Goal: Task Accomplishment & Management: Use online tool/utility

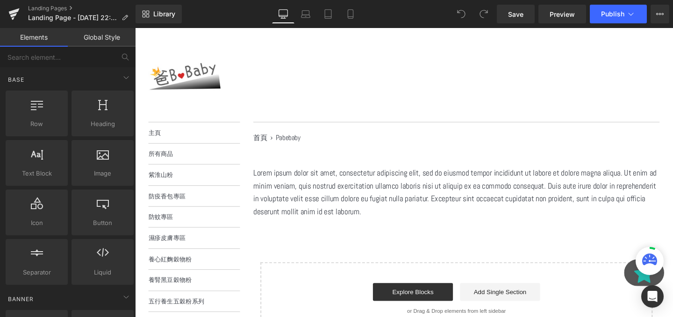
scroll to position [70, 0]
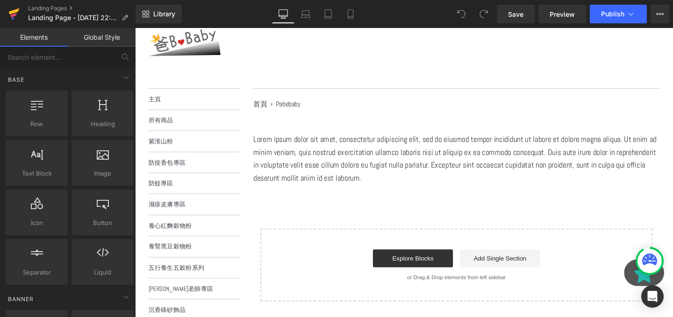
click at [21, 9] on link at bounding box center [14, 14] width 28 height 28
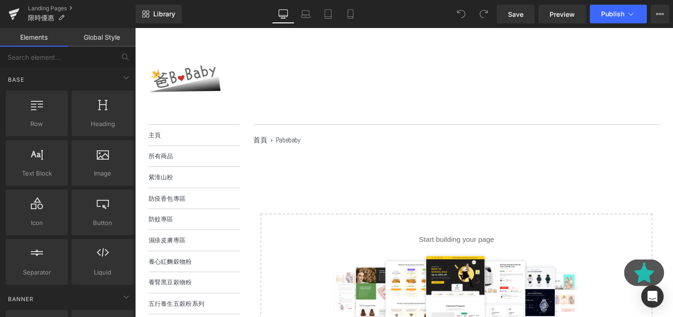
scroll to position [21, 0]
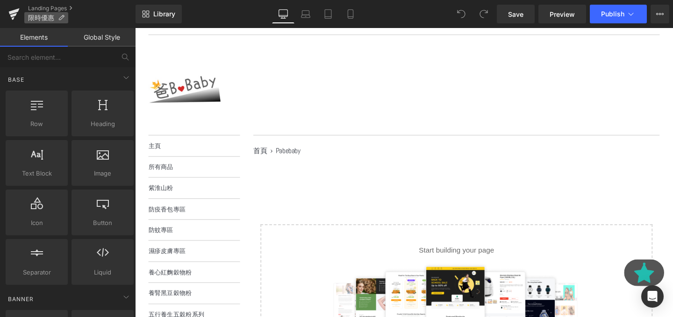
click at [67, 19] on p "限時優惠" at bounding box center [46, 17] width 44 height 11
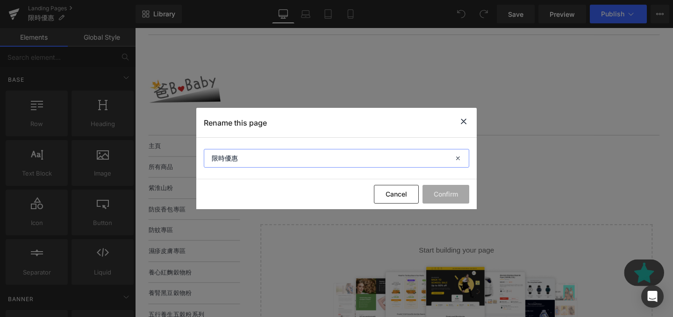
drag, startPoint x: 265, startPoint y: 154, endPoint x: 235, endPoint y: 174, distance: 36.3
click at [235, 174] on section "限時優惠" at bounding box center [336, 159] width 280 height 42
type input "十一格懷孕"
click at [448, 189] on button "Confirm" at bounding box center [445, 194] width 47 height 19
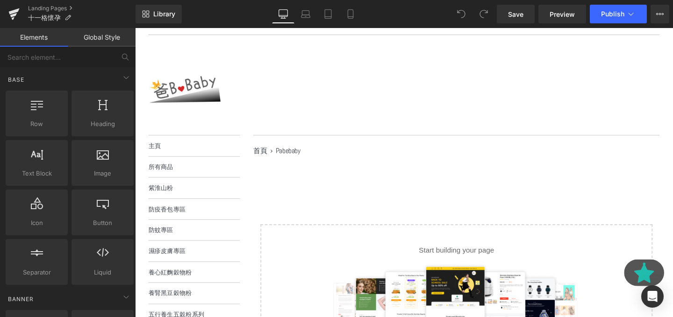
click at [406, 167] on main "首頁 1 › Pabebaby 2 Select your layout" at bounding box center [465, 290] width 441 height 299
click at [518, 16] on span "Save" at bounding box center [515, 14] width 15 height 10
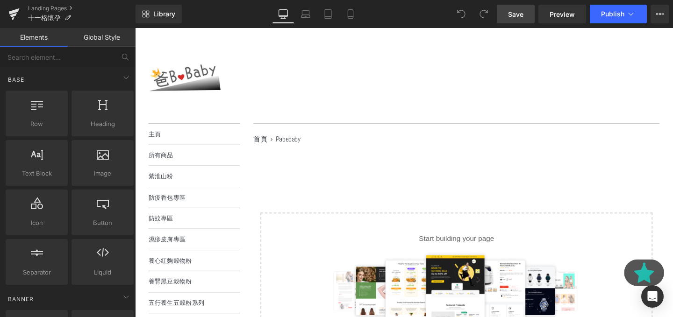
scroll to position [43, 0]
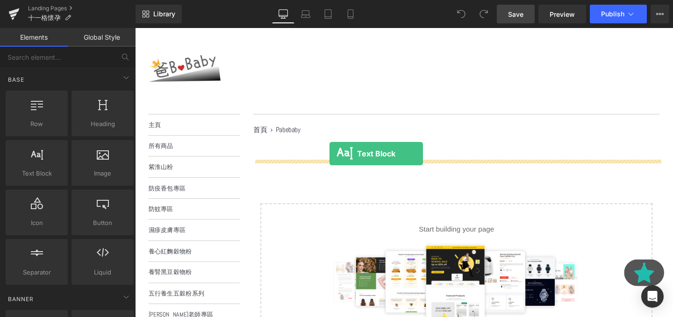
drag, startPoint x: 153, startPoint y: 206, endPoint x: 339, endPoint y: 160, distance: 191.5
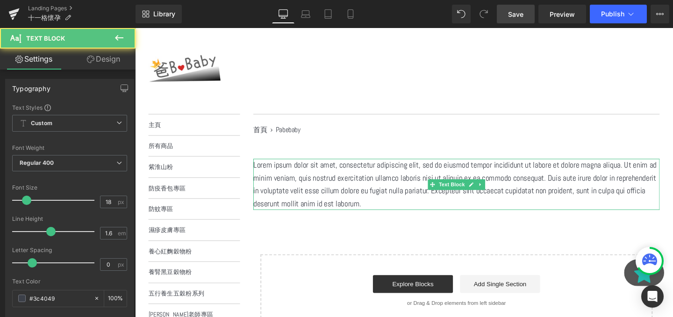
click at [472, 174] on p "Lorem ipsum dolor sit amet, consectetur adipiscing elit, sed do eiusmod tempor …" at bounding box center [472, 193] width 427 height 54
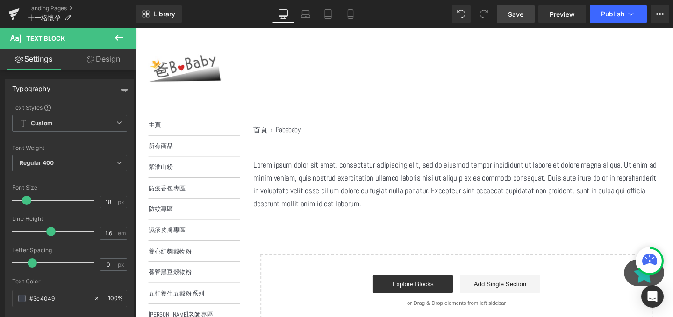
click at [118, 44] on button at bounding box center [119, 38] width 33 height 21
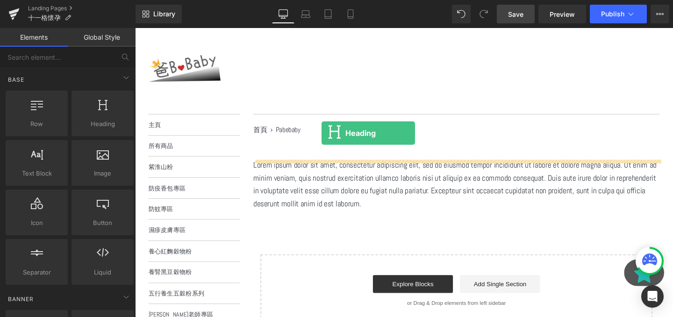
drag, startPoint x: 232, startPoint y: 121, endPoint x: 331, endPoint y: 141, distance: 101.4
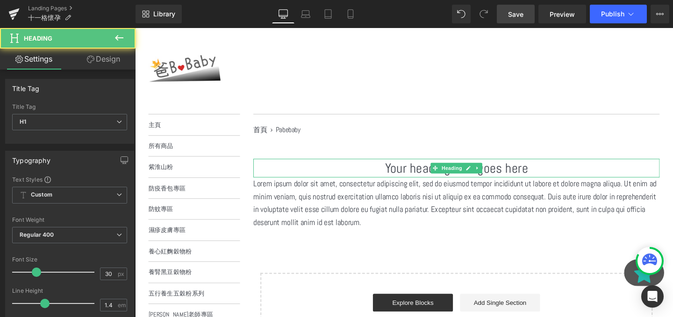
click at [430, 176] on h1 "Your heading text goes here" at bounding box center [472, 176] width 427 height 20
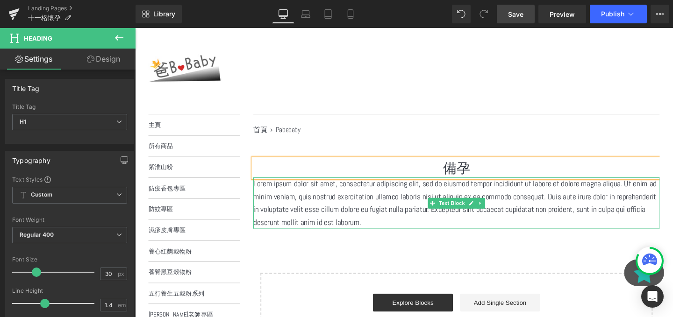
click at [410, 219] on p "Lorem ipsum dolor sit amet, consectetur adipiscing elit, sed do eiusmod tempor …" at bounding box center [472, 212] width 427 height 54
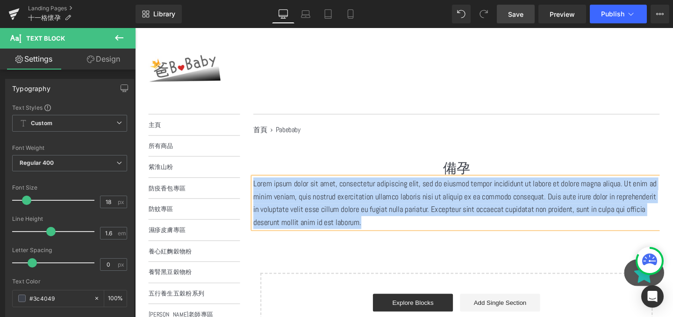
paste div
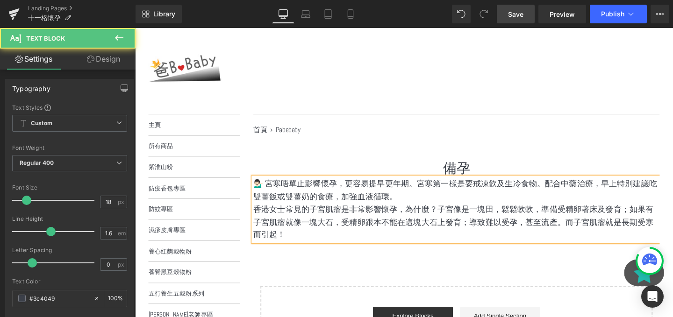
click at [466, 229] on p "香港女士常見的子宮肌瘤是非常影響懷孕，為什麼？子宮像是一塊田，鬆鬆軟軟，準備受精卵著床及發育；如果有子宮肌瘤就像一塊大石，受精卵跟本不能在這塊大石上發育；導致…" at bounding box center [472, 233] width 427 height 40
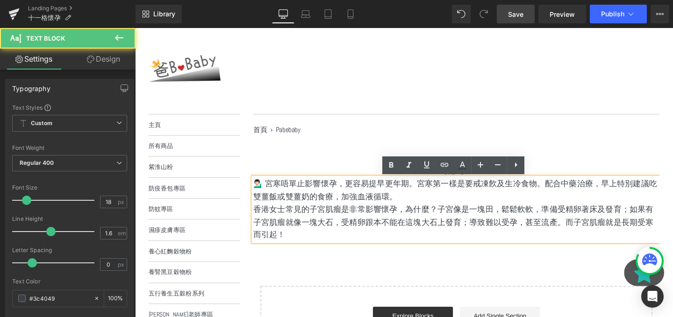
click at [440, 281] on div "備孕 Heading 💁🏻‍♂️ 宮寒唔單止影響懷孕，更容易提早更年期。宮寒第一樣是要戒凍飮及生冷食物。配合中藥治療，早上特別建議吃雙薑飯或雙薑奶的食療，加強…" at bounding box center [472, 271] width 427 height 210
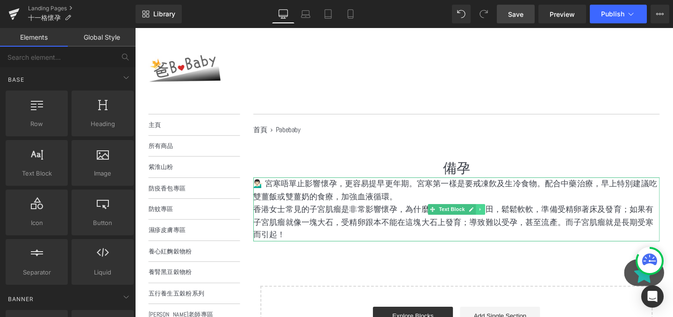
click at [495, 222] on link at bounding box center [498, 219] width 10 height 11
click at [497, 223] on link at bounding box center [493, 219] width 10 height 11
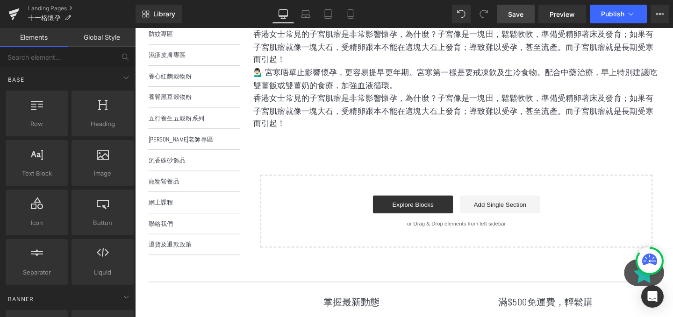
click at [361, 168] on div "備孕 Heading 💁🏻‍♂️ 宮寒唔單止影響懷孕，更容易提早更年期。宮寒第一樣是要戒凍飮及生冷食物。配合中藥治療，早上特別建議吃雙薑飯或雙薑奶的食療，加強…" at bounding box center [472, 120] width 427 height 278
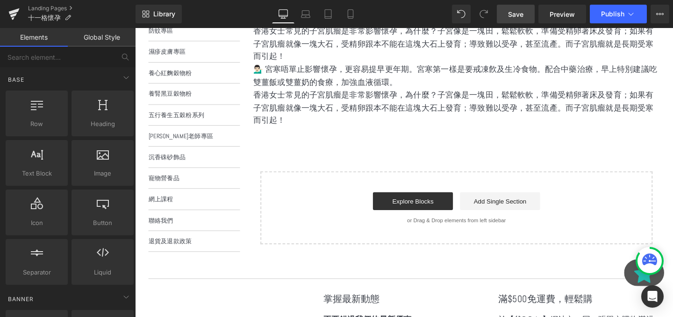
click at [323, 124] on p "香港女士常見的子宮肌瘤是非常影響懷孕，為什麼？子宮像是一塊田，鬆鬆軟軟，準備受精卵著床及發育；如果有子宮肌瘤就像一塊大石，受精卵跟本不能在這塊大石上發育；導致…" at bounding box center [472, 112] width 427 height 40
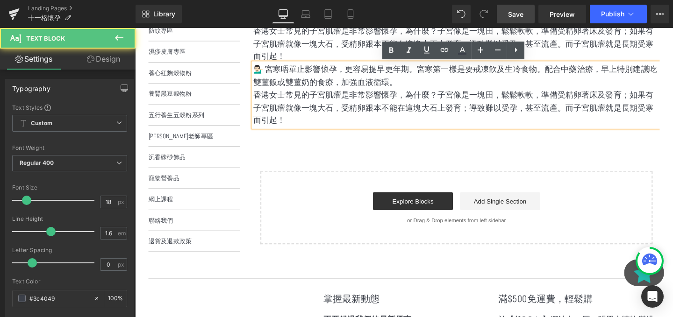
click at [309, 103] on p "香港女士常見的子宮肌瘤是非常影響懷孕，為什麼？子宮像是一塊田，鬆鬆軟軟，準備受精卵著床及發育；如果有子宮肌瘤就像一塊大石，受精卵跟本不能在這塊大石上發育；導致…" at bounding box center [472, 112] width 427 height 40
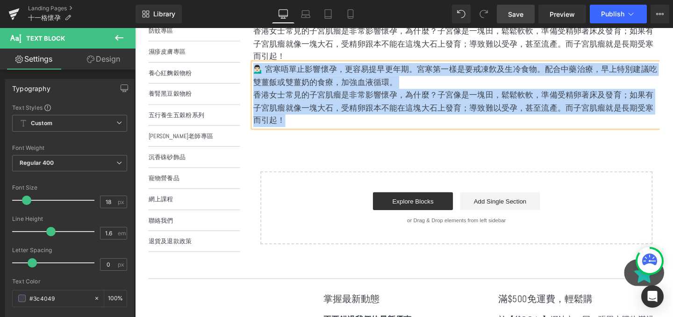
paste div
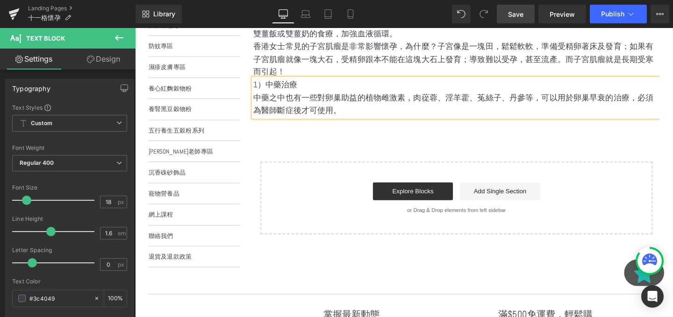
scroll to position [213, 0]
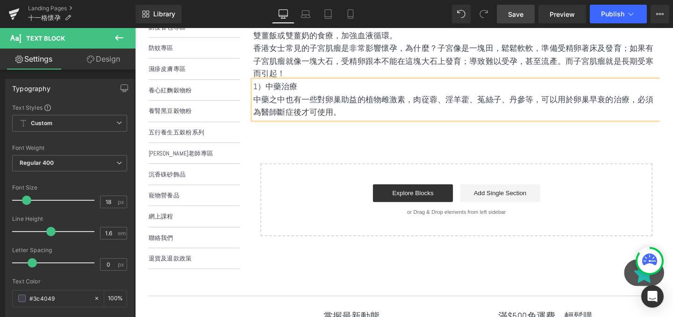
click at [453, 155] on div "備孕 Heading 💁🏻‍♂️ 宮寒唔單止影響懷孕，更容易提早更年期。宮寒第一樣是要戒凍飮及生冷食物。配合中藥治療，早上特別建議吃雙薑飯或雙薑奶的食療，加強…" at bounding box center [472, 121] width 427 height 250
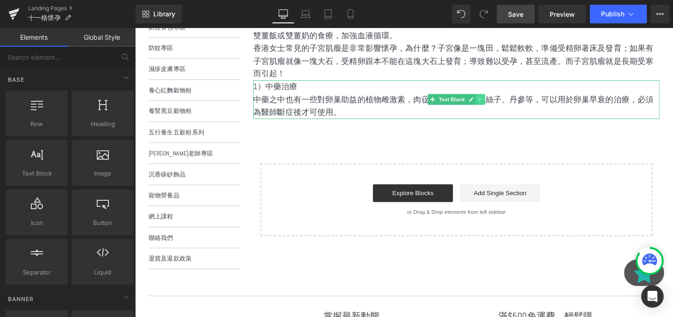
click at [497, 101] on icon at bounding box center [497, 103] width 5 height 6
click at [496, 101] on link at bounding box center [493, 103] width 10 height 11
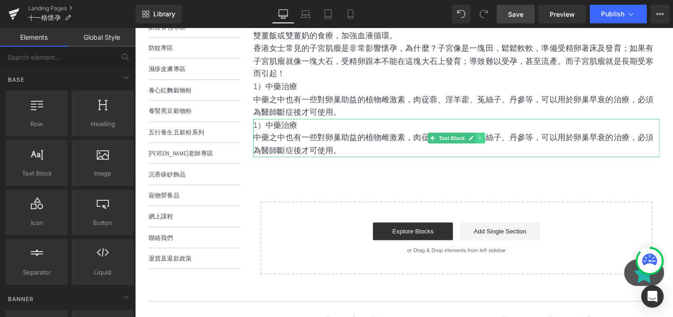
click at [498, 142] on icon at bounding box center [497, 144] width 5 height 6
click at [493, 143] on icon at bounding box center [493, 143] width 5 height 5
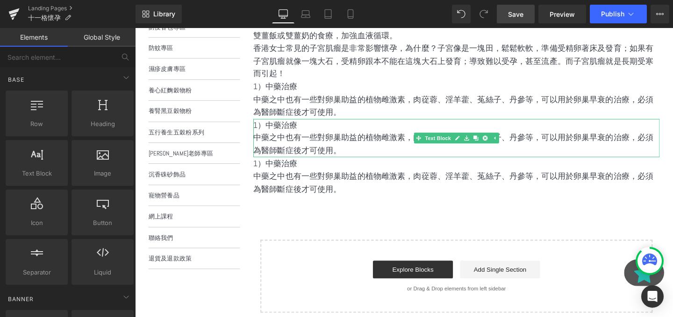
click at [315, 147] on p "中藥之中也有一些對卵巢助益的植物雌激素，肉蓯蓉、淫羊藿、菟絲子、丹參等，可以用於卵巢早衰的治療，必須為醫師斷症後才可使用。" at bounding box center [472, 150] width 427 height 27
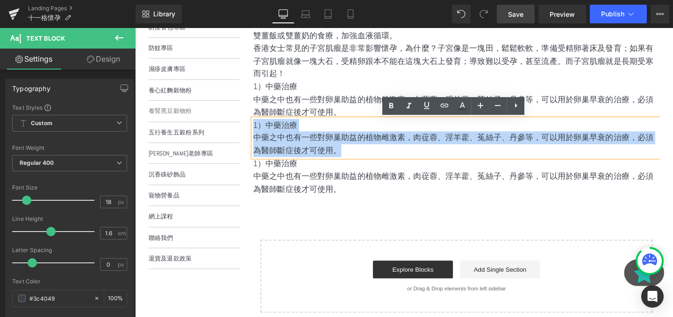
drag, startPoint x: 369, startPoint y: 156, endPoint x: 215, endPoint y: 105, distance: 162.1
click at [215, 105] on div "選單 主頁 所有商品 紫淮山粉 防疫香包專區 防蚊專區 濕疹皮膚專區 養心紅麴穀物粉 養腎黑豆穀物粉 五行養生五穀粉系列" at bounding box center [410, 145] width 551 height 392
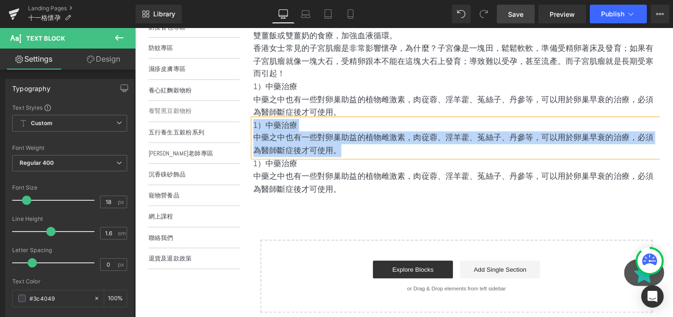
paste div
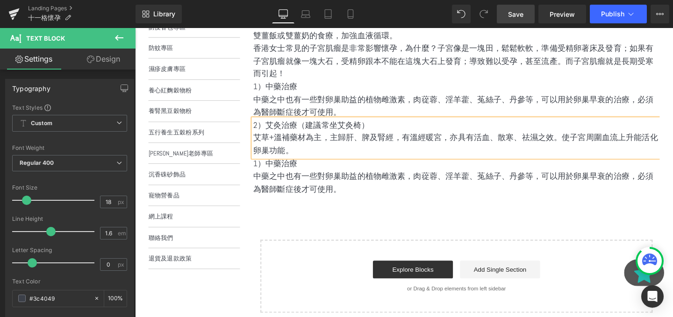
click at [343, 175] on p "1）中藥治療" at bounding box center [472, 171] width 427 height 14
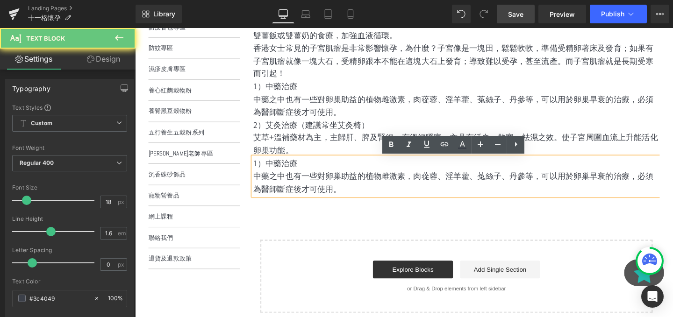
click at [343, 175] on p "1）中藥治療" at bounding box center [472, 171] width 427 height 14
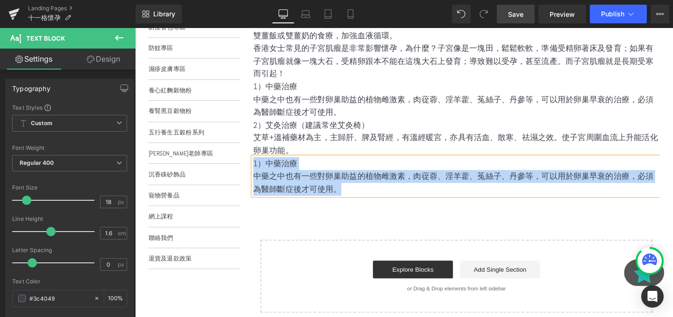
paste div
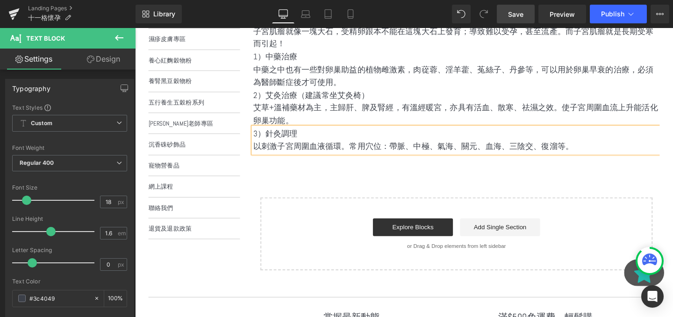
scroll to position [246, 0]
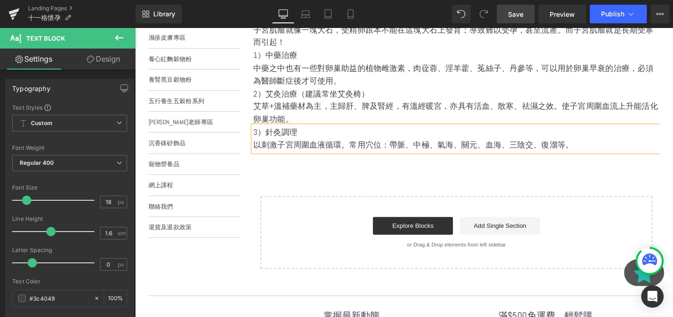
click at [470, 187] on div "備孕 Heading 💁🏻‍♂️ 宮寒唔單止影響懷孕，更容易提早更年期。宮寒第一樣是要戒凍飮及生冷食物。配合中藥治療，早上特別建議吃雙薑飯或雙薑奶的食療，加強…" at bounding box center [472, 122] width 427 height 318
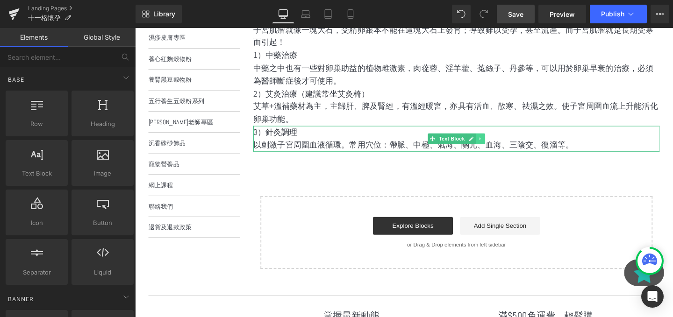
click at [496, 145] on icon at bounding box center [497, 145] width 5 height 6
click at [494, 145] on icon at bounding box center [493, 144] width 5 height 5
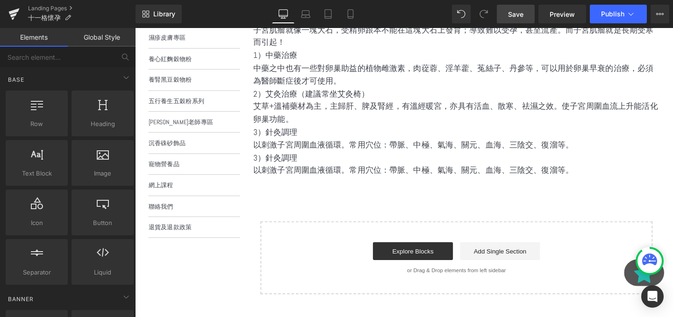
click at [333, 173] on p "以刺激子宮周圍血液循環。常用穴位：帶脈、中極、氣海、關元、血海、三陰交、復溜等。" at bounding box center [472, 178] width 427 height 14
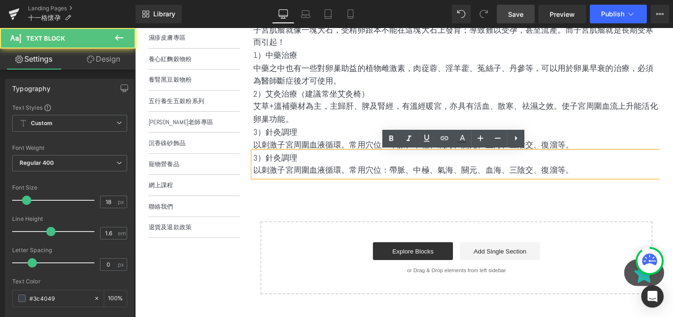
click at [313, 173] on p "以刺激子宮周圍血液循環。常用穴位：帶脈、中極、氣海、關元、血海、三陰交、復溜等。" at bounding box center [472, 178] width 427 height 14
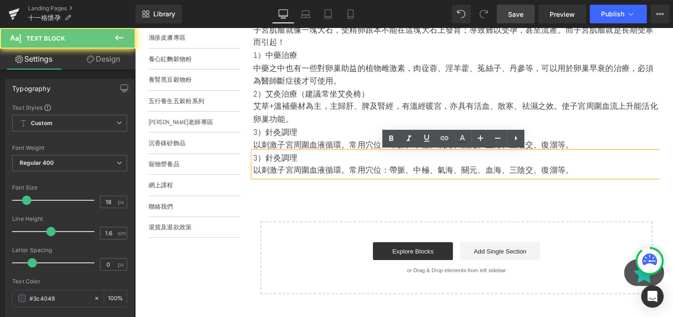
click at [313, 173] on p "以刺激子宮周圍血液循環。常用穴位：帶脈、中極、氣海、關元、血海、三陰交、復溜等。" at bounding box center [472, 178] width 427 height 14
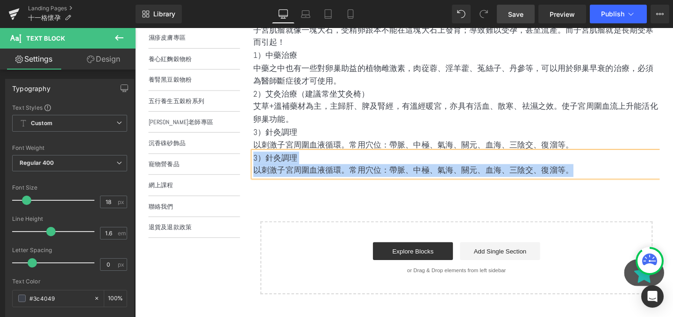
paste div
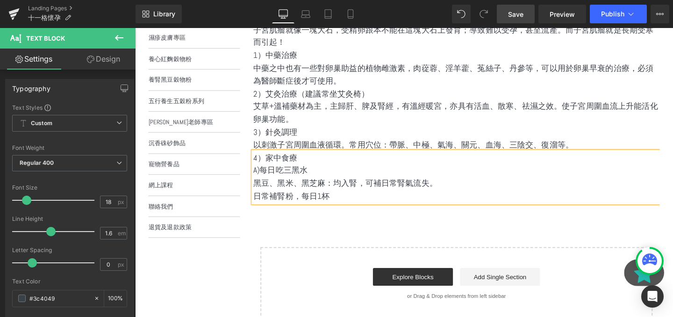
click at [377, 221] on div "備孕 Heading 💁🏻‍♂️ 宮寒唔單止影響懷孕，更容易提早更年期。宮寒第一樣是要戒凍飮及生冷食物。配合中藥治療，早上特別建議吃雙薑飯或雙薑奶的食療，加強…" at bounding box center [472, 149] width 427 height 372
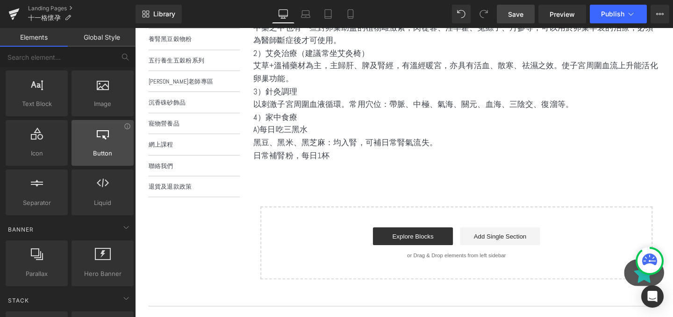
scroll to position [156, 0]
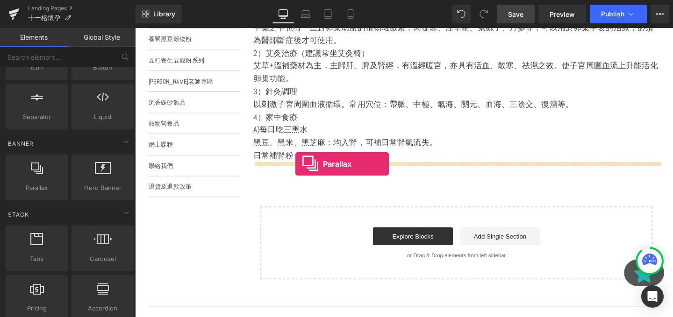
drag, startPoint x: 170, startPoint y: 228, endPoint x: 304, endPoint y: 171, distance: 145.4
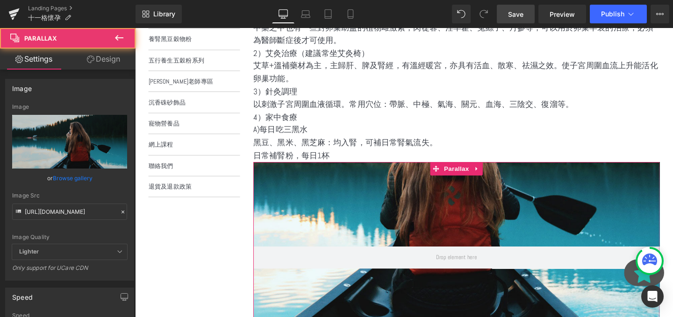
scroll to position [935, 565]
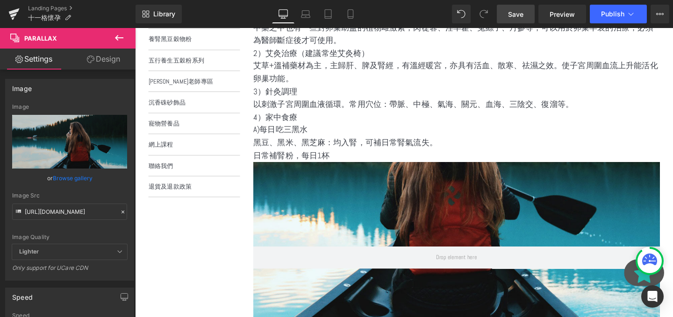
click at [113, 28] on button at bounding box center [119, 38] width 33 height 21
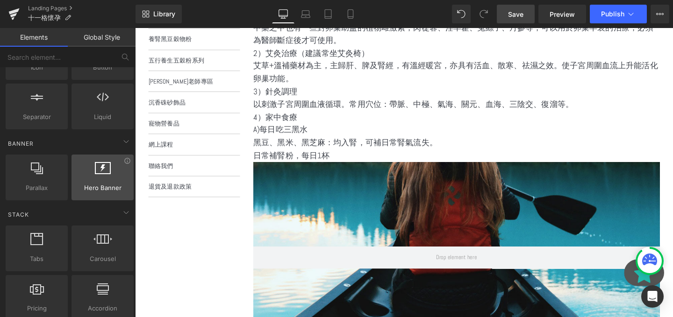
scroll to position [183, 0]
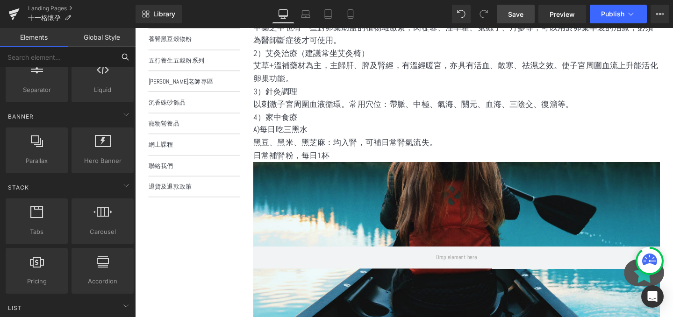
click at [91, 54] on input "text" at bounding box center [57, 57] width 115 height 21
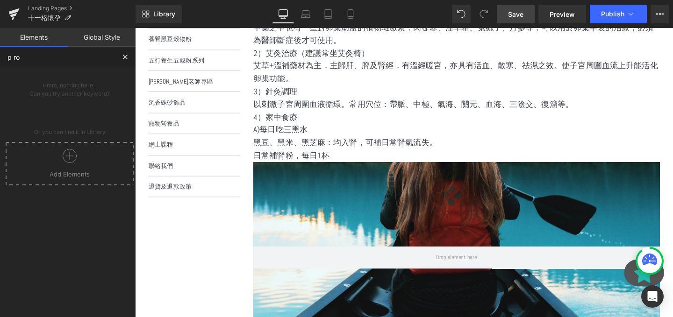
scroll to position [0, 0]
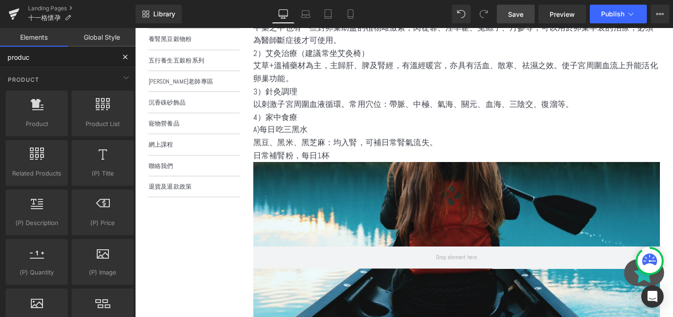
type input "product"
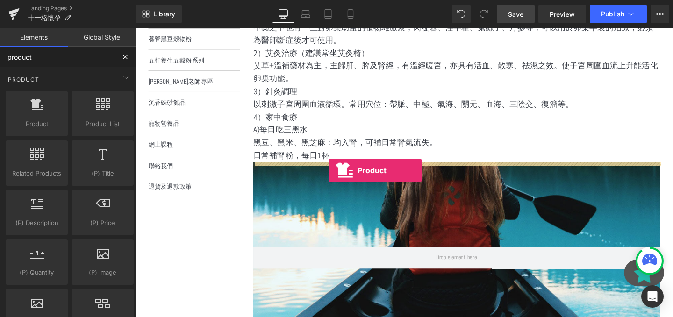
drag, startPoint x: 188, startPoint y: 132, endPoint x: 338, endPoint y: 178, distance: 156.8
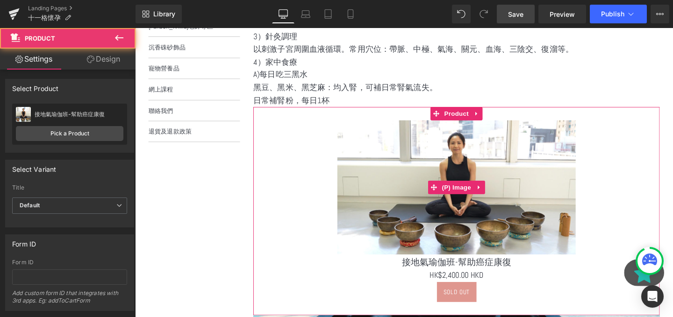
scroll to position [408, 0]
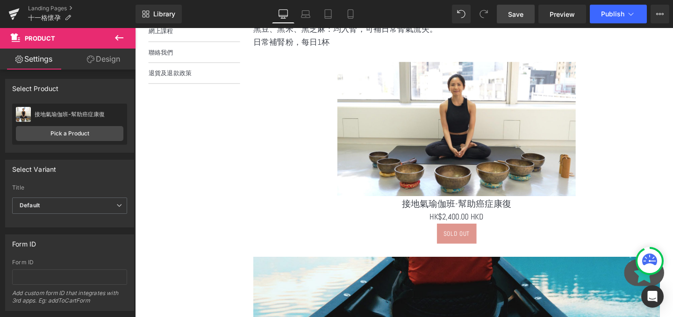
click at [135, 28] on div "190px" at bounding box center [135, 28] width 0 height 0
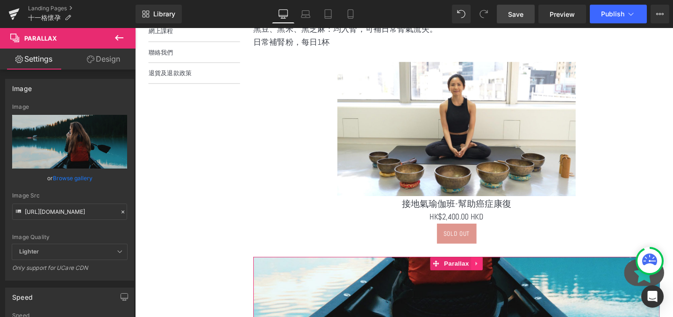
click at [493, 278] on icon at bounding box center [494, 275] width 7 height 7
click at [497, 278] on icon at bounding box center [500, 275] width 7 height 7
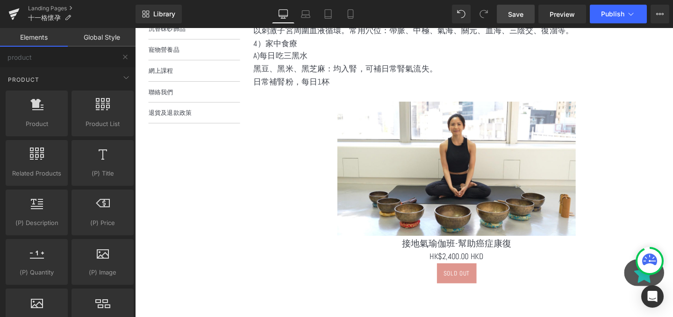
scroll to position [354, 0]
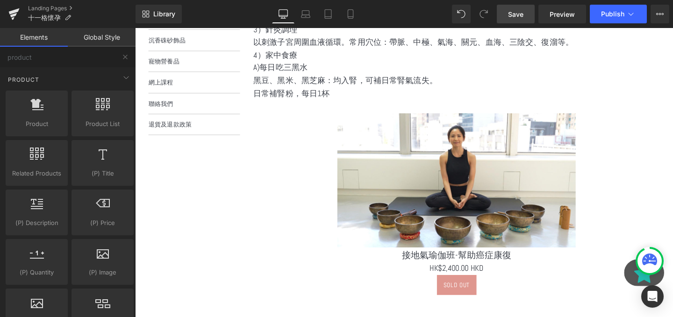
click at [485, 142] on img at bounding box center [473, 188] width 250 height 141
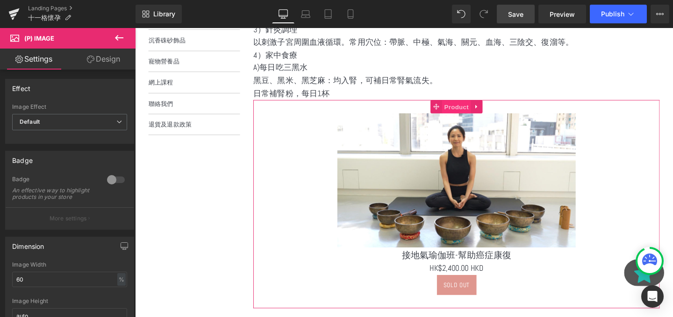
click at [467, 113] on span "Product" at bounding box center [473, 111] width 30 height 14
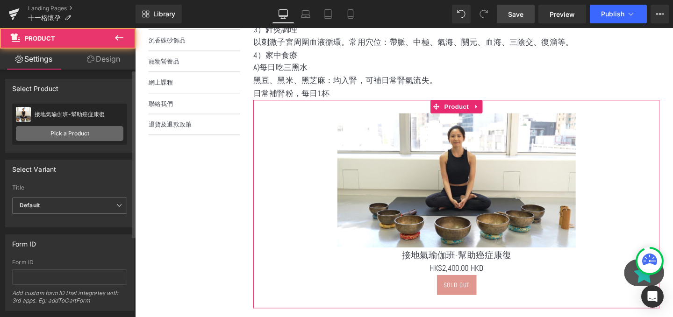
click at [66, 128] on link "Pick a Product" at bounding box center [69, 133] width 107 height 15
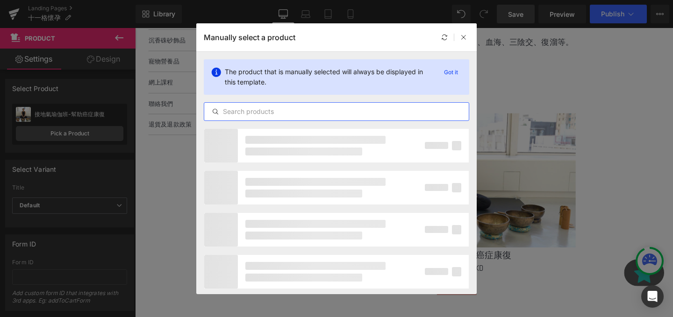
click at [262, 111] on input "text" at bounding box center [336, 111] width 264 height 11
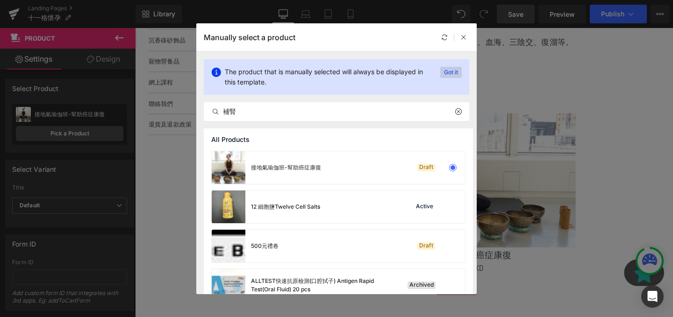
click at [448, 73] on p "Got it" at bounding box center [450, 72] width 21 height 11
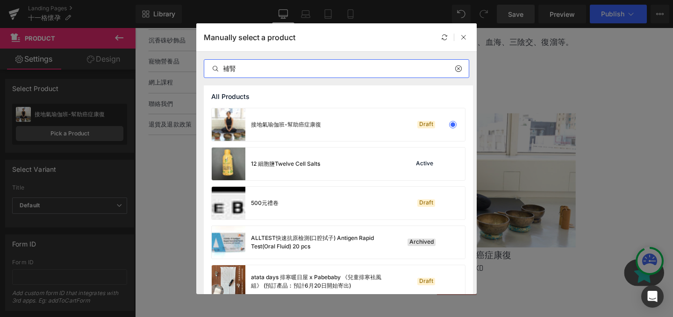
click at [331, 73] on input "補腎" at bounding box center [336, 68] width 264 height 11
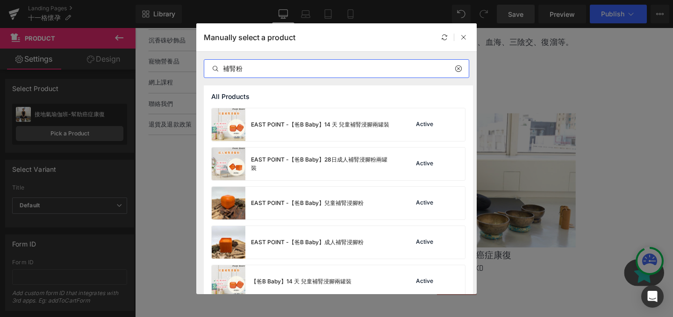
type input "補腎粉"
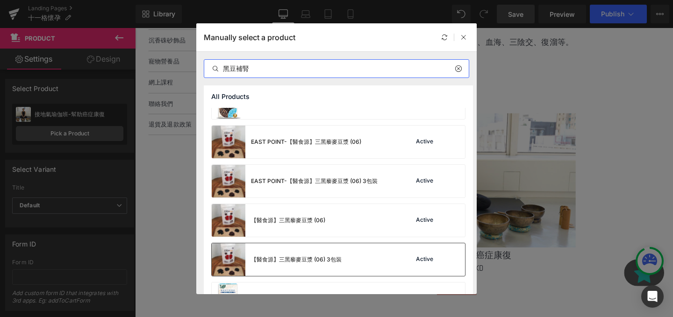
scroll to position [169, 0]
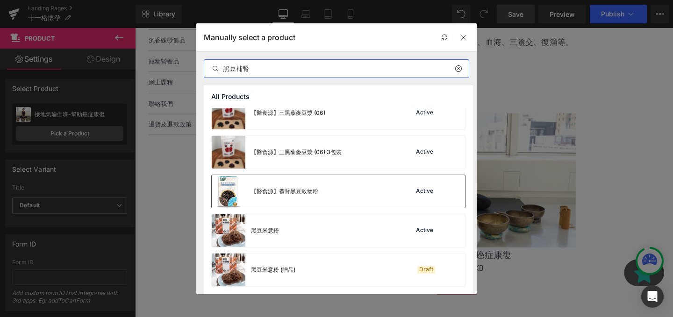
type input "黑豆補腎"
click at [358, 192] on div "【醫食源】養腎黑豆穀物粉 Active" at bounding box center [338, 191] width 253 height 33
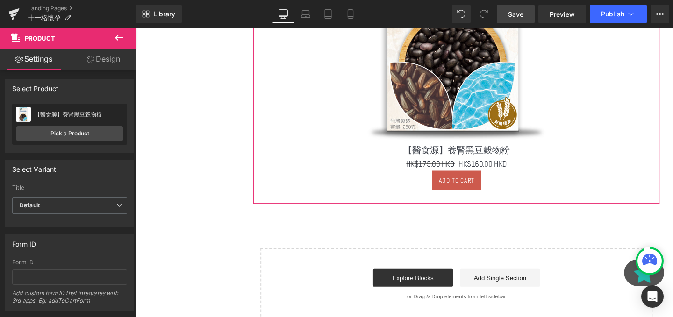
scroll to position [596, 0]
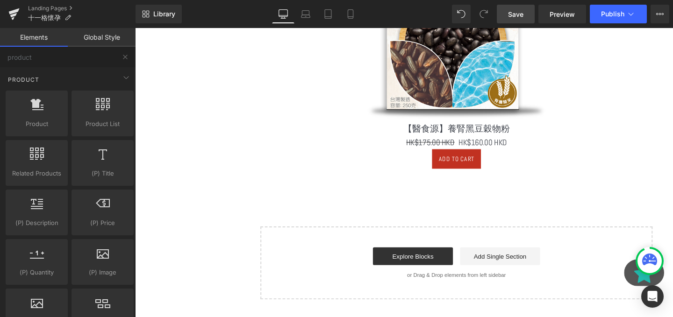
scroll to position [600, 0]
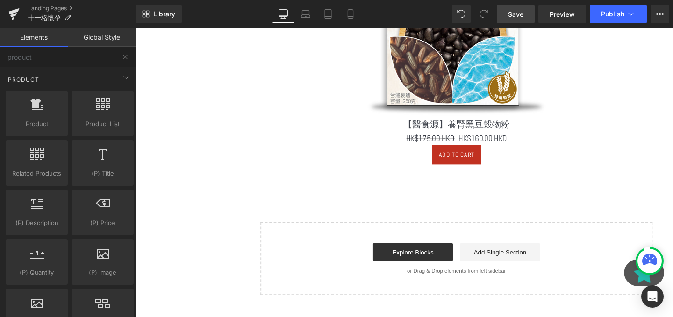
click at [509, 22] on link "Save" at bounding box center [516, 14] width 38 height 19
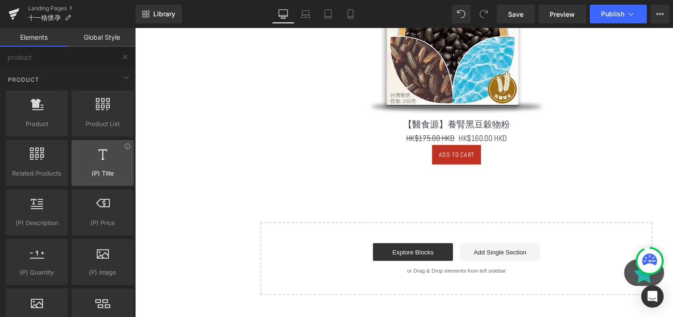
scroll to position [0, 0]
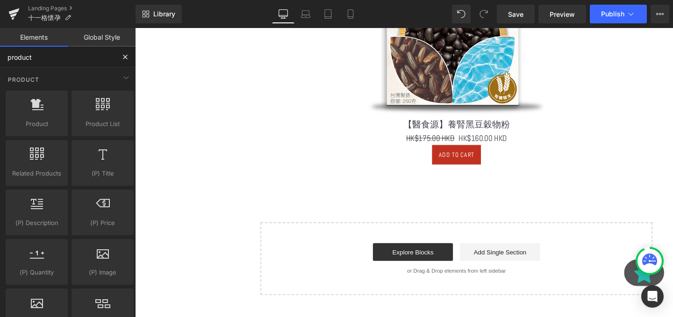
click at [63, 56] on input "product" at bounding box center [57, 57] width 115 height 21
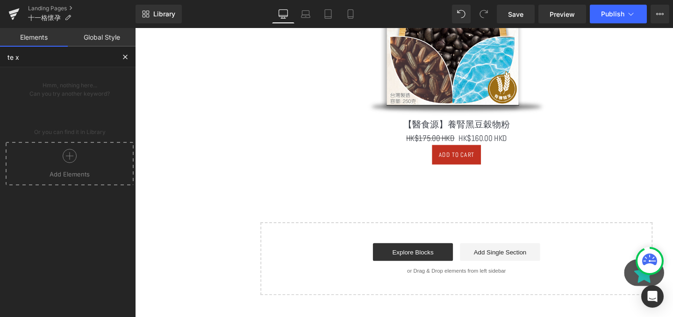
type input "text"
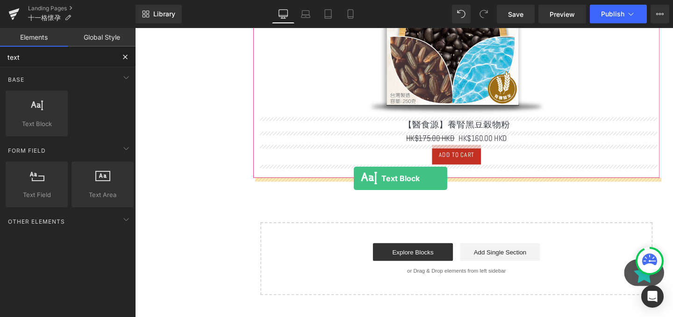
drag, startPoint x: 176, startPoint y: 131, endPoint x: 365, endPoint y: 186, distance: 196.6
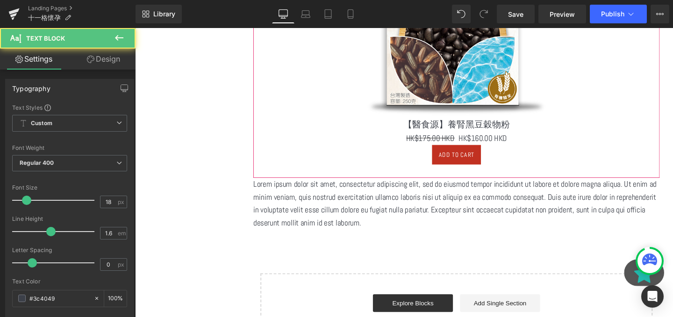
scroll to position [1112, 565]
click at [343, 229] on p "Lorem ipsum dolor sit amet, consectetur adipiscing elit, sed do eiusmod tempor …" at bounding box center [472, 212] width 427 height 54
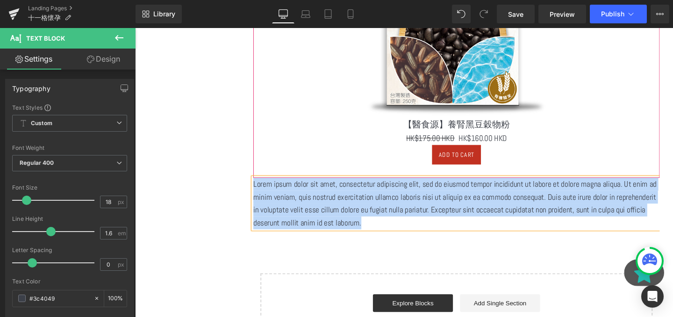
paste div
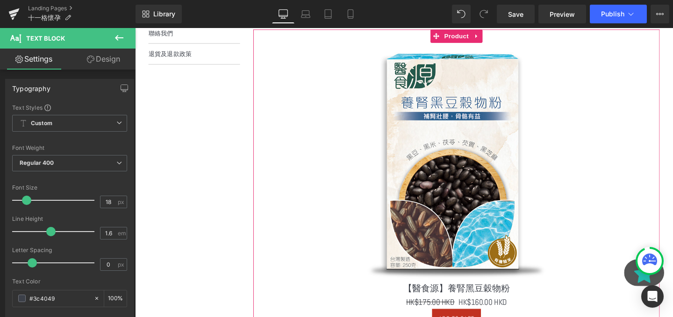
scroll to position [389, 0]
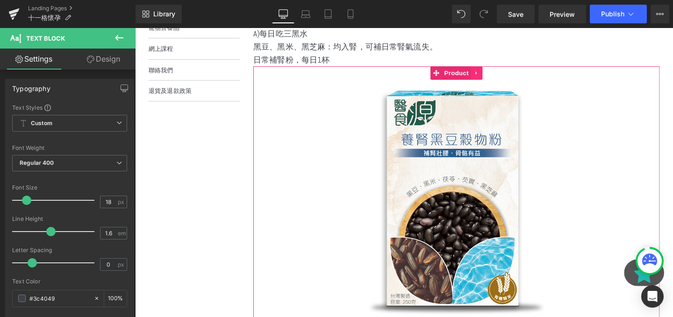
click at [495, 76] on icon at bounding box center [494, 74] width 7 height 7
click at [489, 73] on icon at bounding box center [488, 75] width 7 height 7
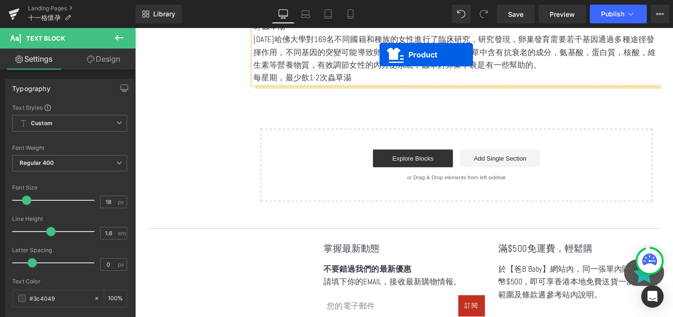
scroll to position [733, 0]
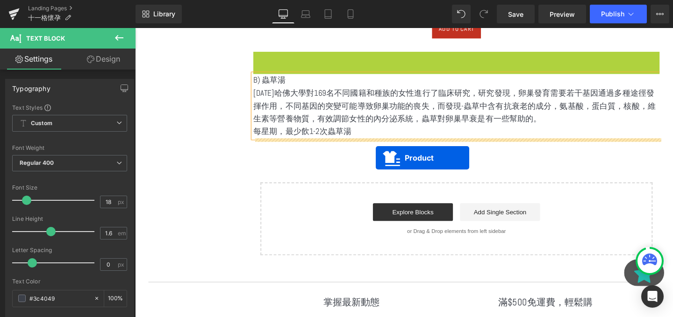
drag, startPoint x: 448, startPoint y: 72, endPoint x: 388, endPoint y: 164, distance: 110.1
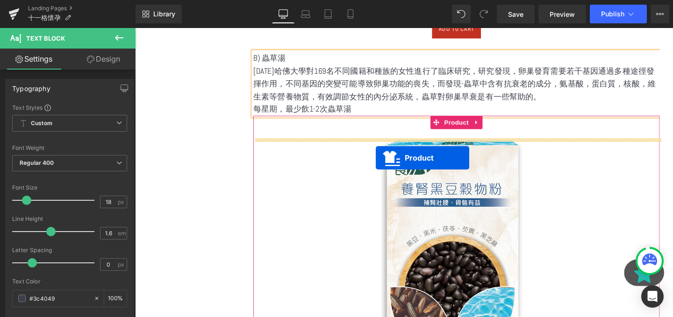
scroll to position [1454, 565]
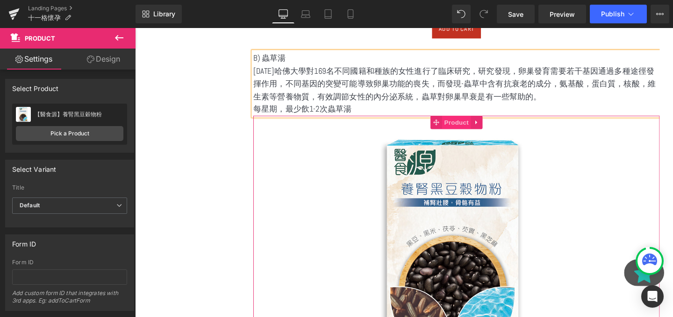
click at [473, 128] on span "Product" at bounding box center [473, 127] width 30 height 14
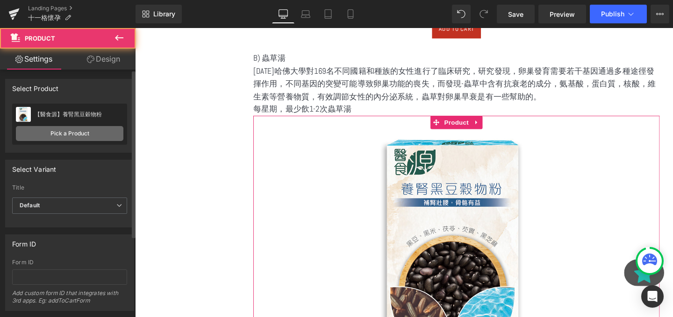
click at [47, 135] on link "Pick a Product" at bounding box center [69, 133] width 107 height 15
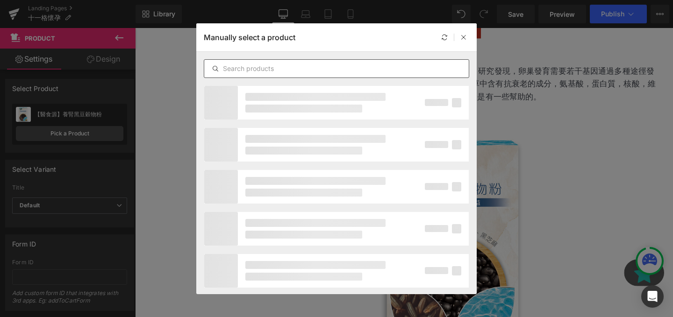
click at [289, 65] on input "text" at bounding box center [336, 68] width 264 height 11
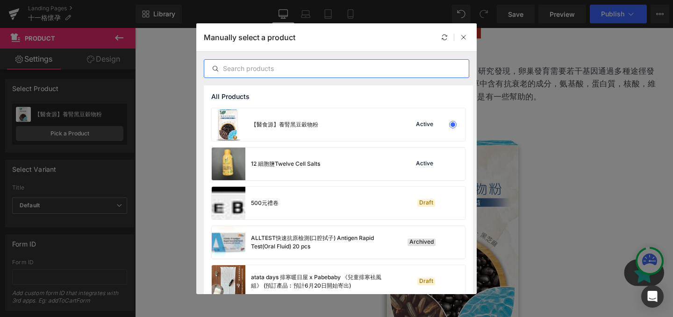
type input "z"
type input "c"
click at [256, 77] on div at bounding box center [336, 68] width 265 height 19
click at [242, 75] on div at bounding box center [336, 68] width 265 height 19
click at [235, 71] on input "text" at bounding box center [336, 68] width 264 height 11
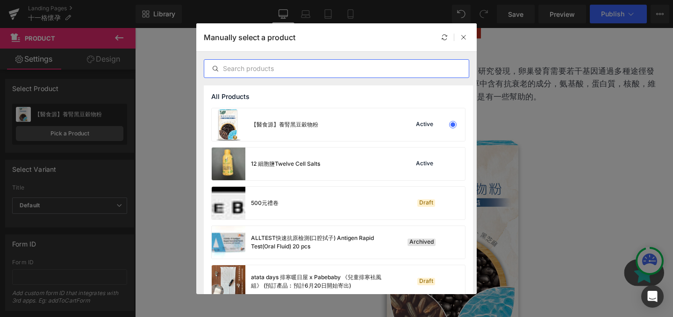
paste input "蟲草湯"
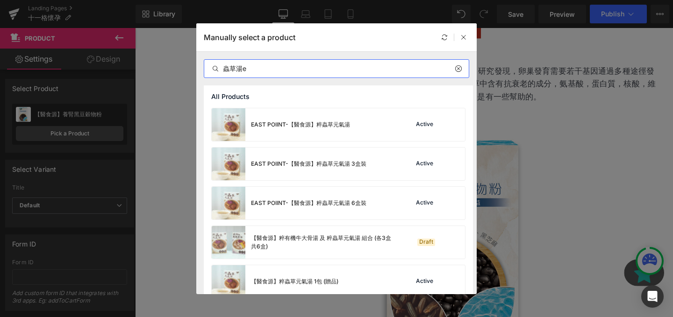
type input "蟲草湯"
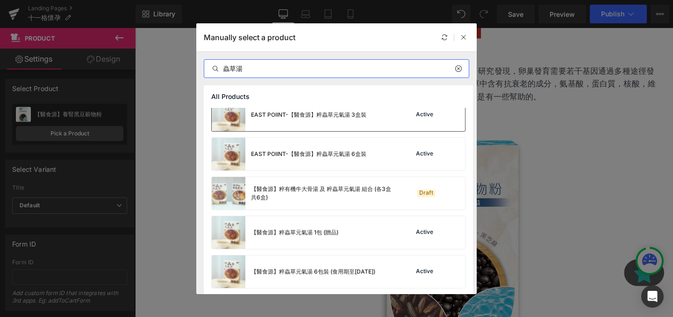
scroll to position [51, 0]
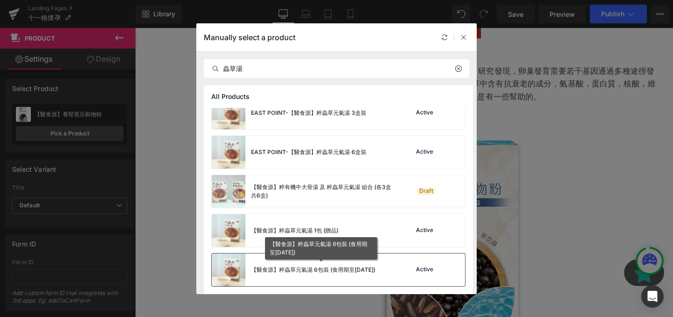
click at [375, 274] on div "【醫食源】粹蟲草元氣湯 6包裝 (食用期至2025年10月25日)" at bounding box center [313, 270] width 124 height 8
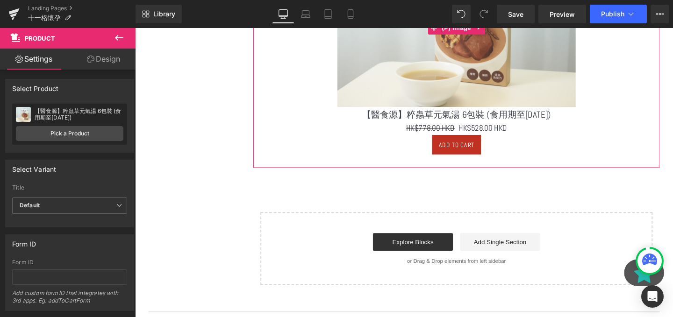
scroll to position [925, 0]
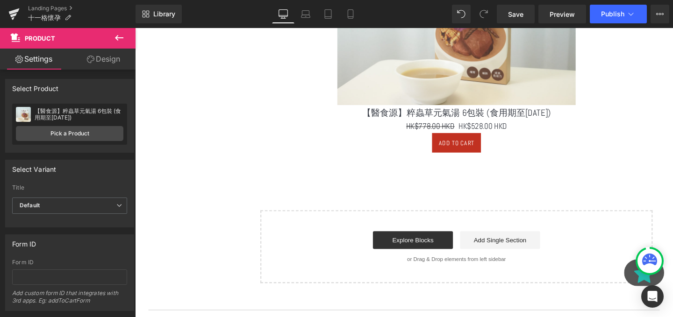
click at [117, 43] on icon at bounding box center [119, 37] width 11 height 11
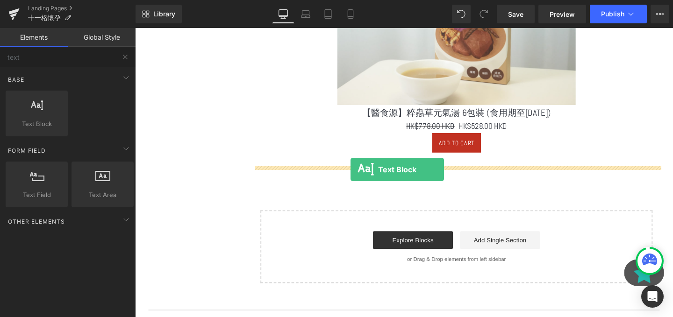
drag, startPoint x: 173, startPoint y: 133, endPoint x: 362, endPoint y: 177, distance: 193.8
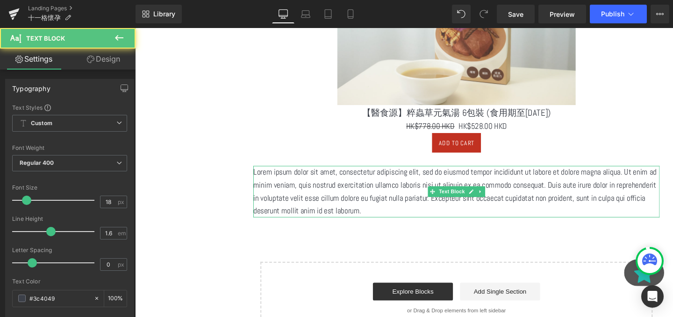
scroll to position [1424, 565]
click at [415, 206] on p "Lorem ipsum dolor sit amet, consectetur adipiscing elit, sed do eiusmod tempor …" at bounding box center [472, 200] width 427 height 54
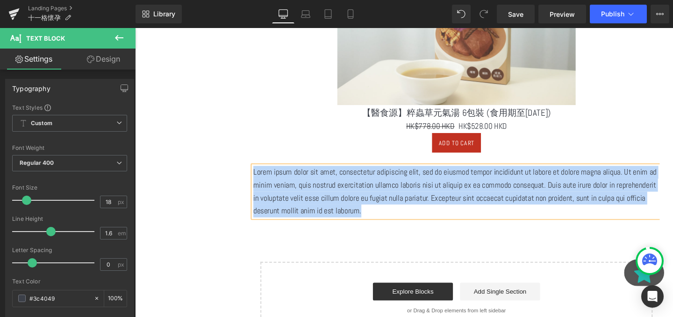
paste div
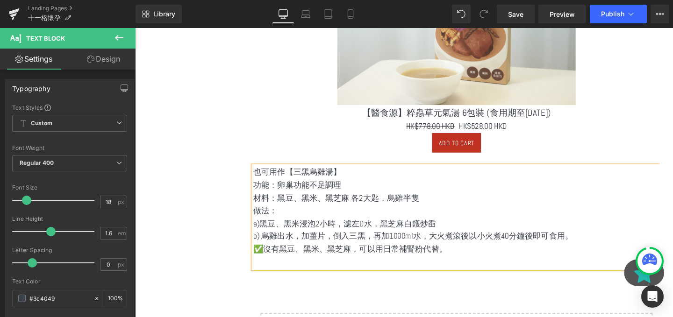
scroll to position [4, 5]
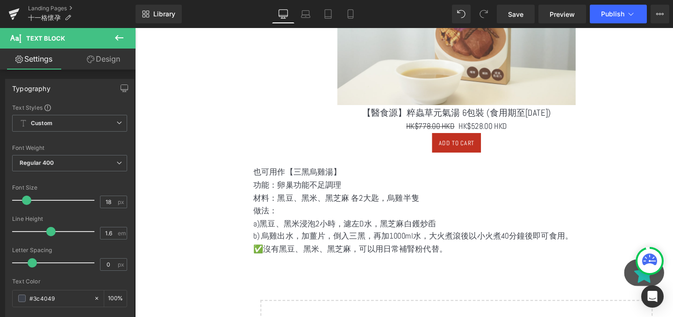
click at [121, 41] on icon at bounding box center [119, 37] width 11 height 11
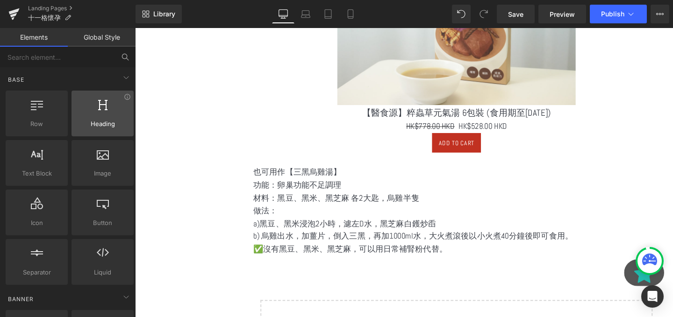
scroll to position [85, 0]
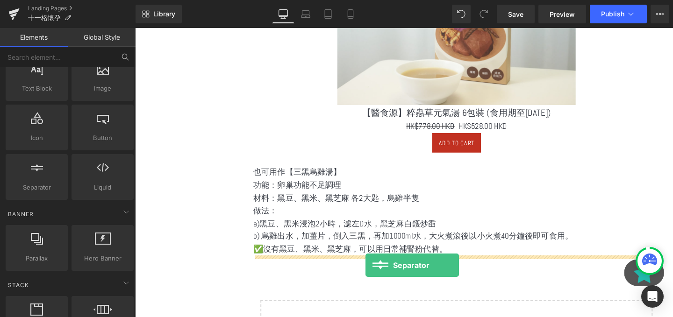
drag, startPoint x: 170, startPoint y: 192, endPoint x: 377, endPoint y: 278, distance: 224.4
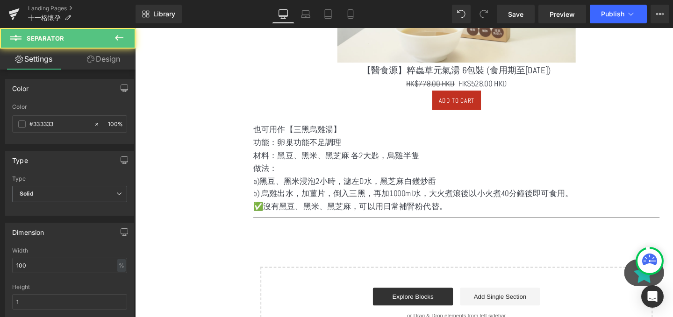
scroll to position [1035, 0]
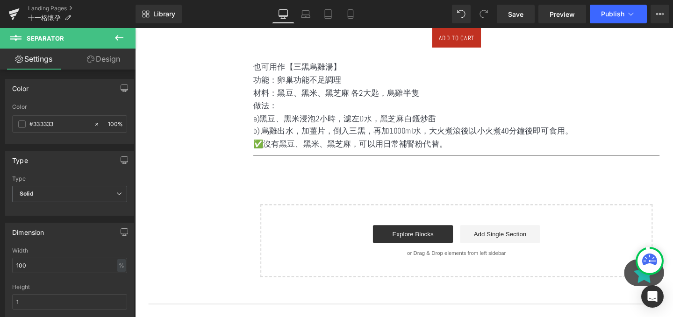
click at [108, 45] on button at bounding box center [119, 38] width 33 height 21
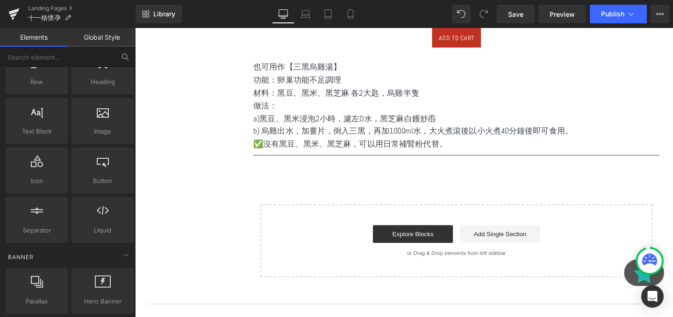
scroll to position [0, 0]
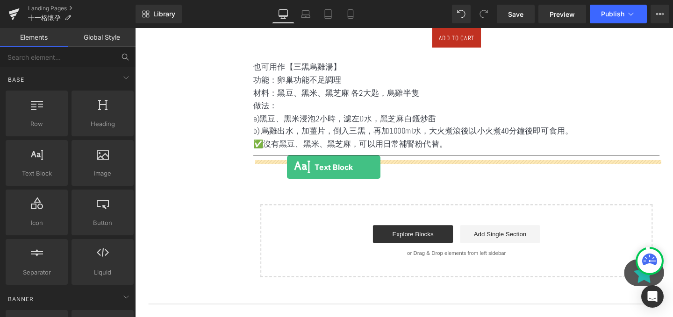
drag, startPoint x: 177, startPoint y: 188, endPoint x: 295, endPoint y: 174, distance: 119.0
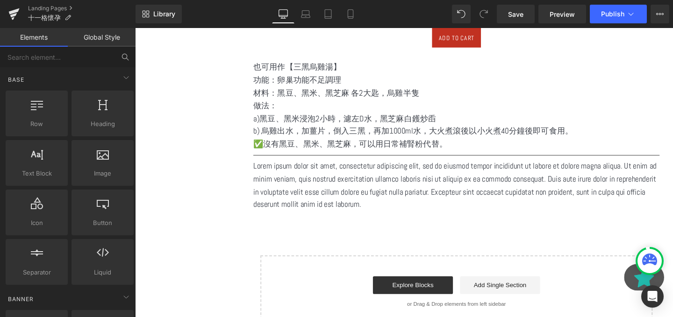
scroll to position [1528, 565]
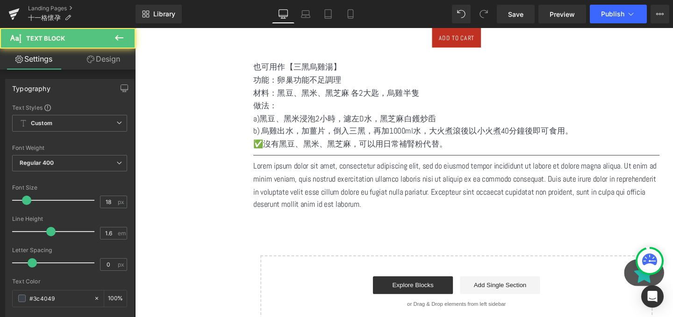
click at [383, 195] on p "Lorem ipsum dolor sit amet, consectetur adipiscing elit, sed do eiusmod tempor …" at bounding box center [472, 194] width 427 height 54
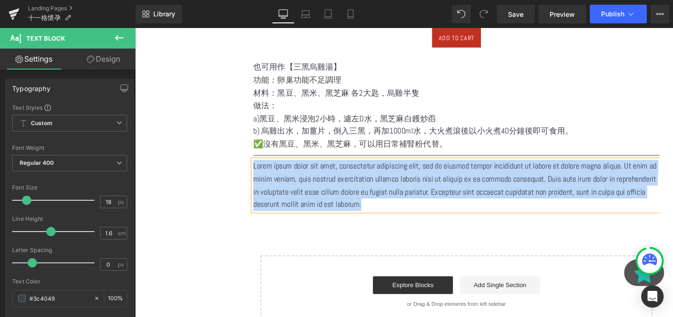
paste div
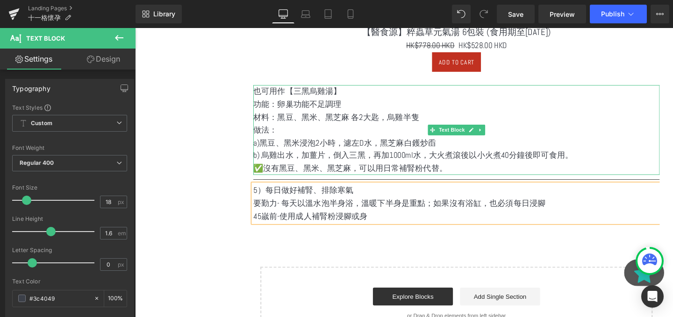
scroll to position [1005, 0]
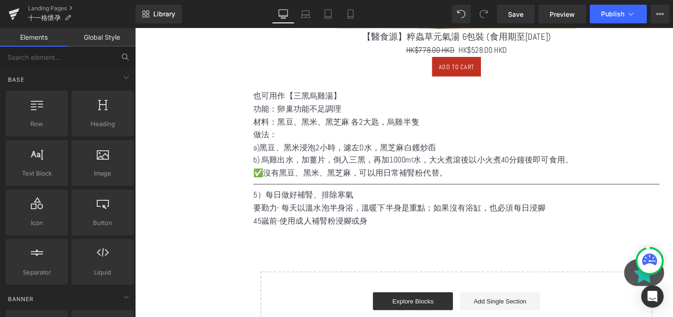
click at [472, 234] on p "45嵗前-使用成人補腎粉浸腳或身" at bounding box center [472, 231] width 427 height 14
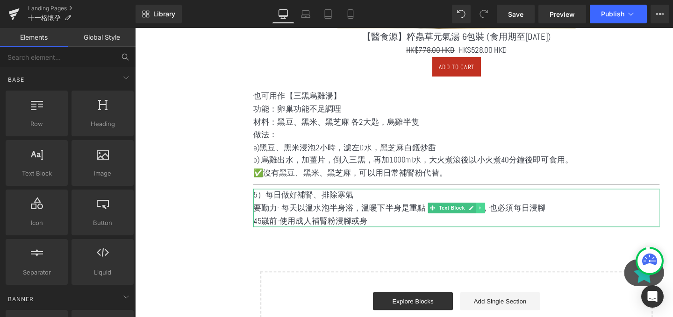
click at [495, 218] on link at bounding box center [498, 217] width 10 height 11
click at [491, 219] on icon at bounding box center [493, 217] width 5 height 5
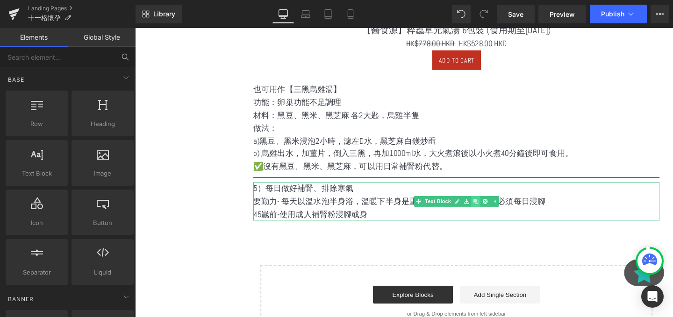
scroll to position [1555, 565]
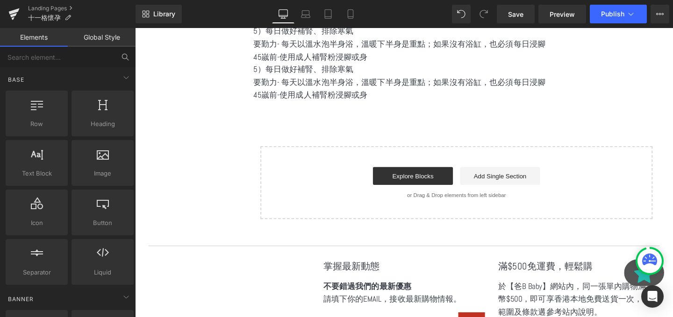
click at [420, 82] on p "要勤力- 每天以溫水泡半身浴，溫暖下半身是重點；如果沒有浴缸，也必須每日浸腳" at bounding box center [472, 85] width 427 height 14
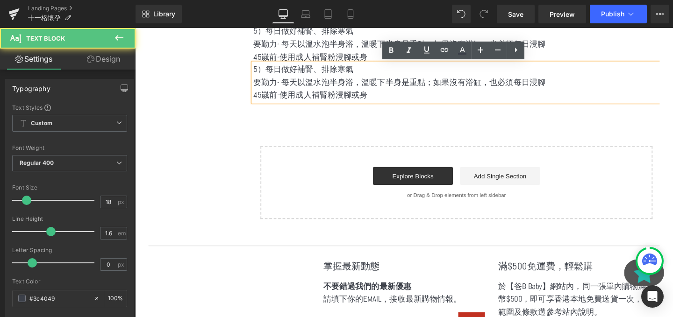
click at [419, 105] on p "45嵗前-使用成人補腎粉浸腳或身" at bounding box center [472, 99] width 427 height 14
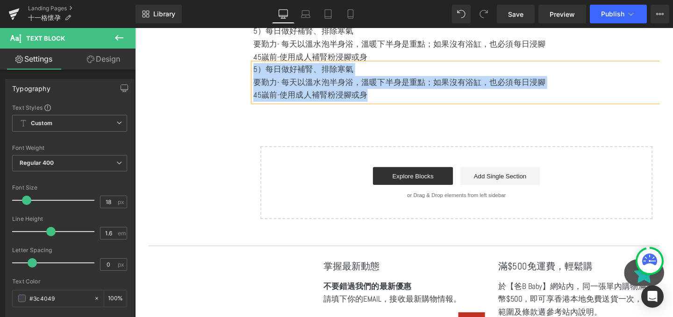
paste div
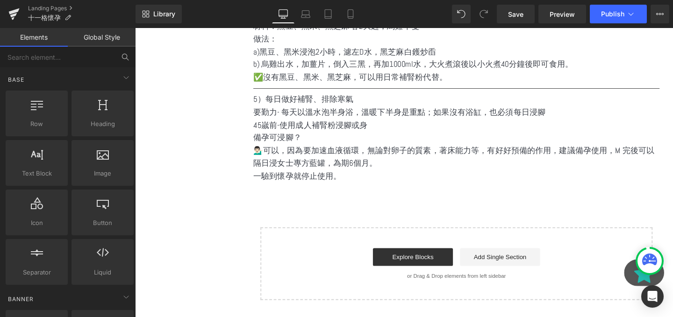
click at [316, 107] on p "5）每日做好補腎、排除寒氣" at bounding box center [472, 104] width 427 height 14
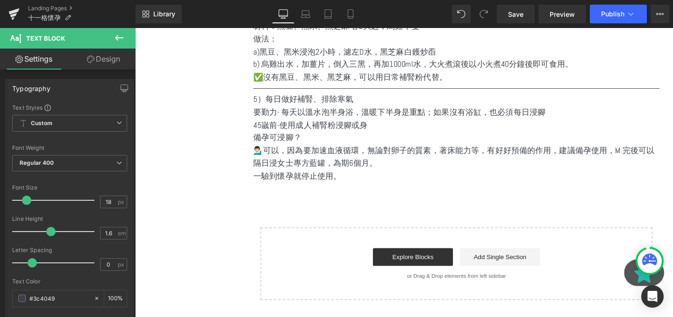
click at [121, 36] on icon at bounding box center [119, 37] width 11 height 11
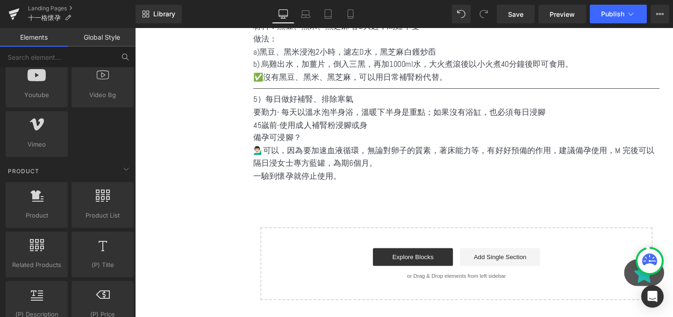
scroll to position [654, 0]
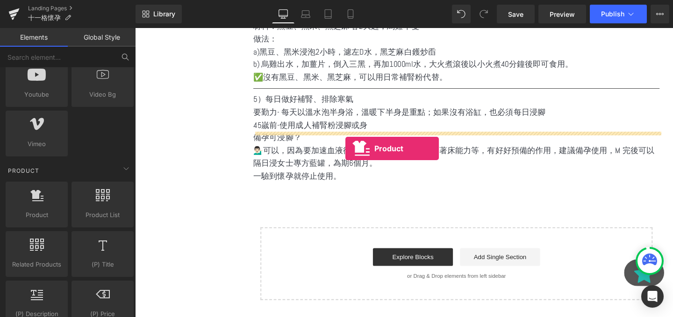
drag, startPoint x: 173, startPoint y: 228, endPoint x: 356, endPoint y: 155, distance: 197.3
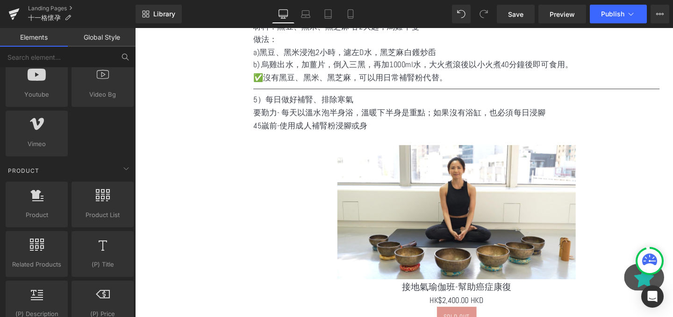
scroll to position [1787, 565]
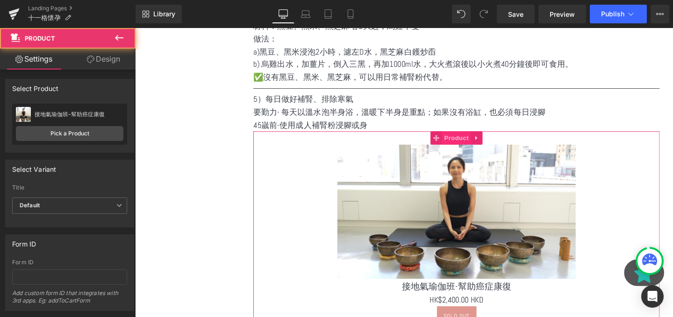
click at [463, 150] on span "Product" at bounding box center [473, 144] width 30 height 14
click at [48, 144] on div "接地氣瑜伽班-幫助癌症康復 接地氣瑜伽班-幫助癌症康復 Pick a Product" at bounding box center [69, 124] width 115 height 41
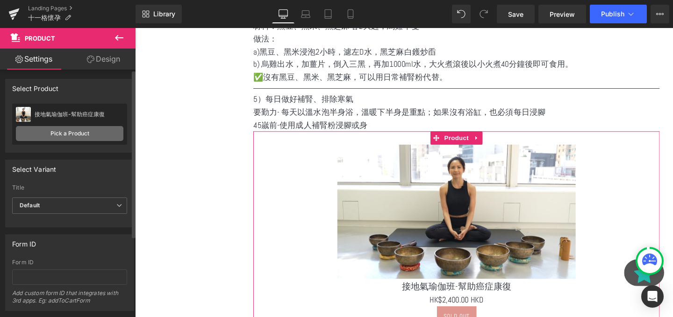
click at [44, 140] on link "Pick a Product" at bounding box center [69, 133] width 107 height 15
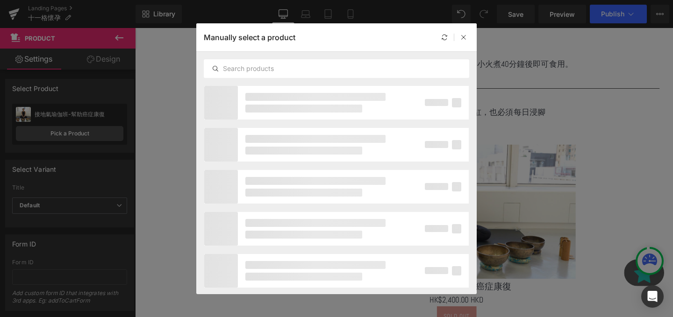
click at [270, 56] on div at bounding box center [336, 69] width 280 height 34
click at [270, 66] on input "text" at bounding box center [336, 68] width 264 height 11
paste input "28天成人疏肝祛濕浸腳粉兩罐裝"
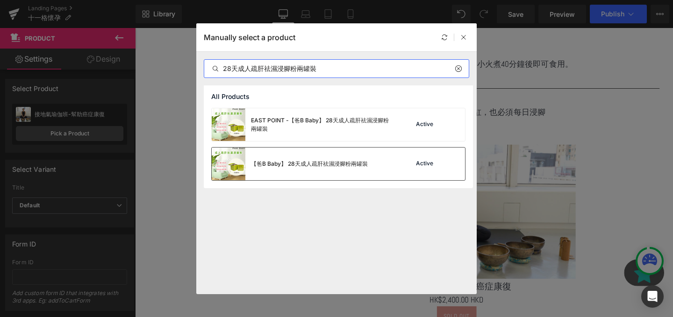
type input "28天成人疏肝祛濕浸腳粉兩罐裝"
click at [326, 168] on div "【爸B Baby】 28天成人疏肝祛濕浸腳粉兩罐裝" at bounding box center [290, 164] width 156 height 33
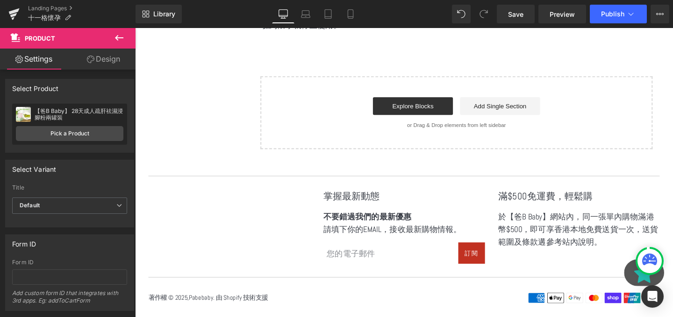
scroll to position [1589, 0]
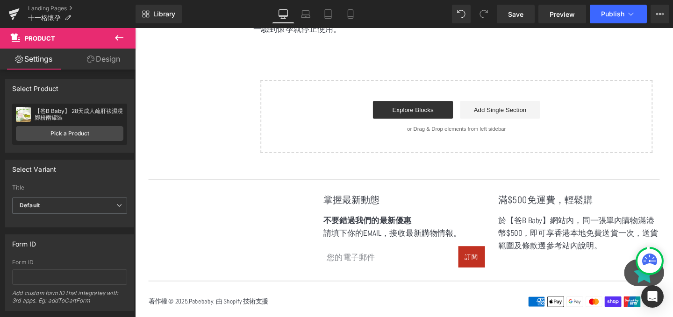
click at [112, 31] on button at bounding box center [119, 38] width 33 height 21
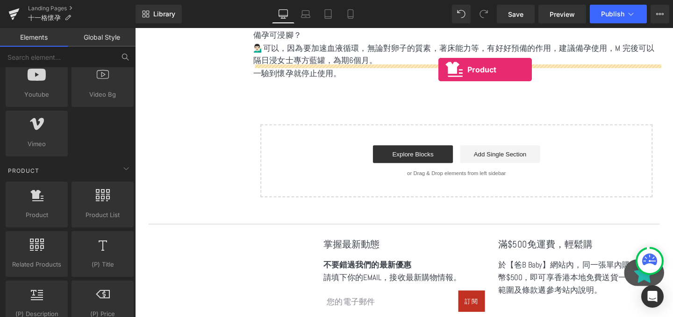
scroll to position [1505, 0]
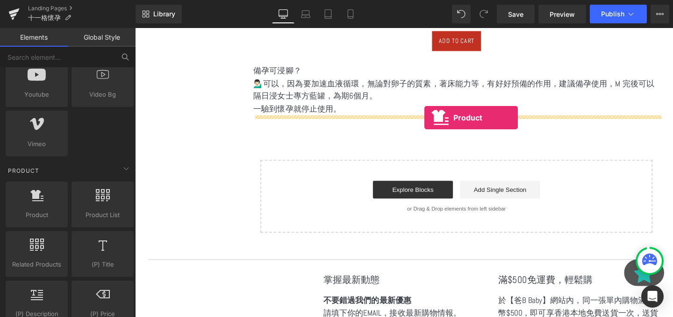
drag, startPoint x: 169, startPoint y: 246, endPoint x: 439, endPoint y: 122, distance: 297.5
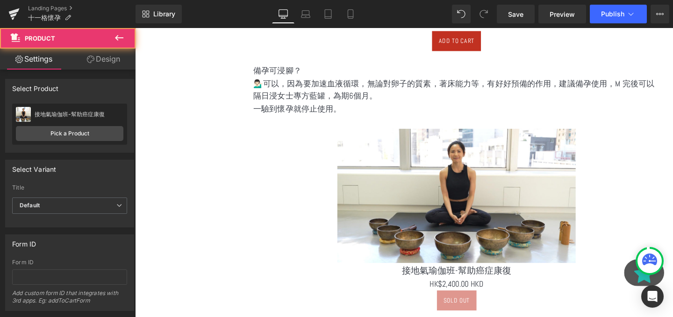
scroll to position [2116, 565]
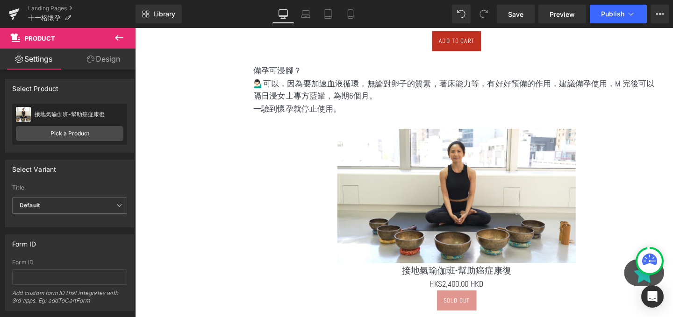
click at [480, 166] on img at bounding box center [473, 204] width 250 height 141
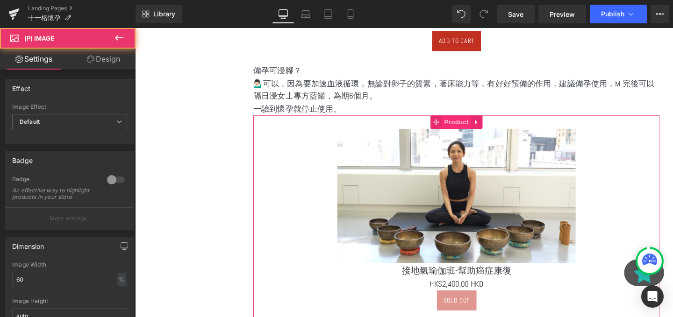
click at [463, 125] on span "Product" at bounding box center [473, 127] width 30 height 14
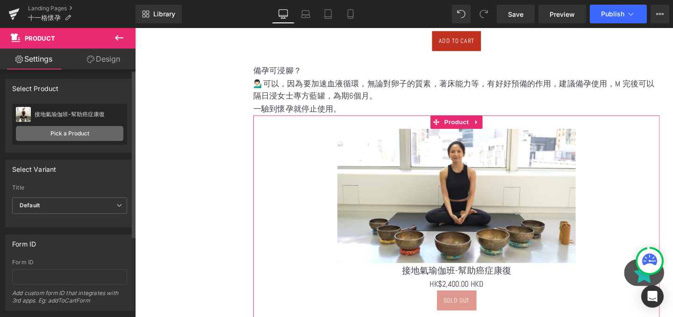
click at [95, 129] on link "Pick a Product" at bounding box center [69, 133] width 107 height 15
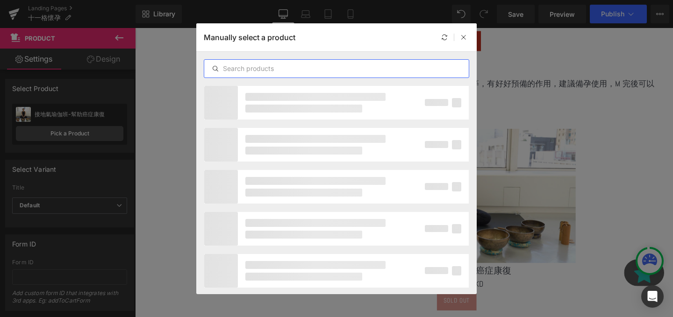
click at [278, 73] on input "text" at bounding box center [336, 68] width 264 height 11
paste input "28天成人疏肝祛濕浸腳粉兩罐裝"
type input "28天成人疏肝祛濕浸腳粉兩罐裝"
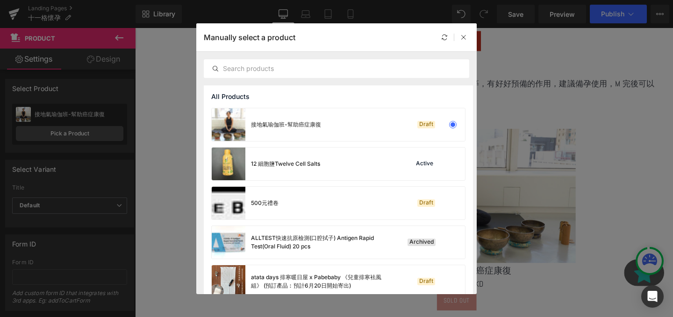
click at [231, 80] on div at bounding box center [336, 69] width 280 height 34
click at [242, 72] on input "text" at bounding box center [336, 68] width 264 height 11
paste input "女士專方浸腳"
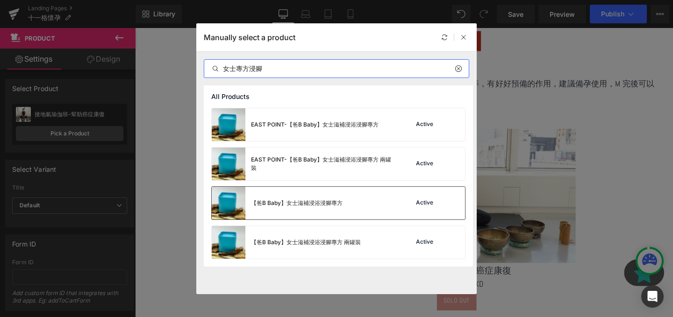
type input "女士專方浸腳"
click at [321, 213] on div "【爸B Baby】女士滋補浸浴浸腳專方" at bounding box center [277, 203] width 131 height 33
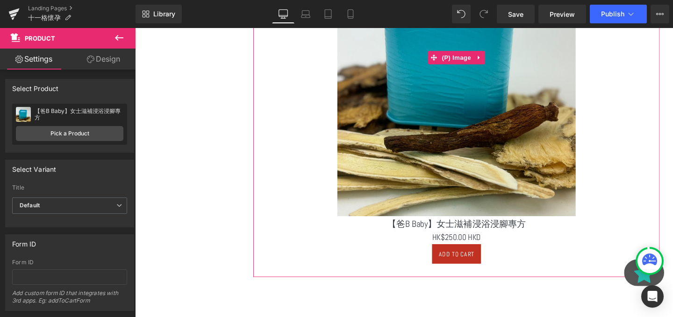
scroll to position [1774, 0]
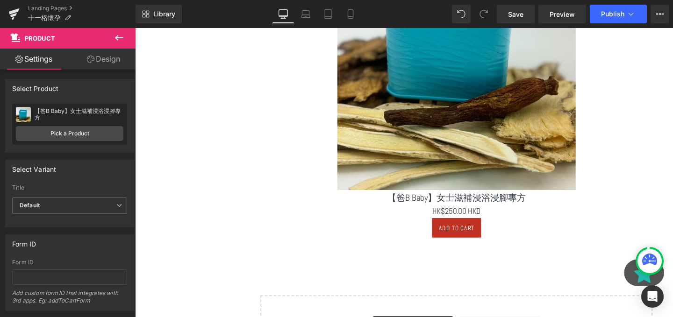
click at [117, 37] on icon at bounding box center [119, 38] width 8 height 6
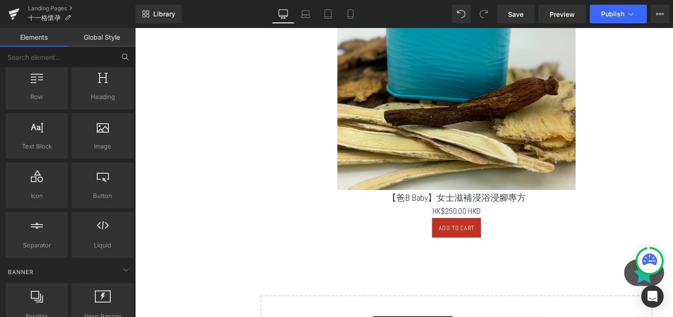
scroll to position [0, 0]
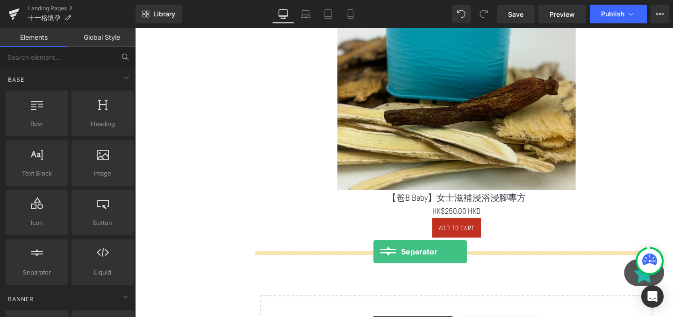
drag, startPoint x: 175, startPoint y: 287, endPoint x: 385, endPoint y: 263, distance: 211.2
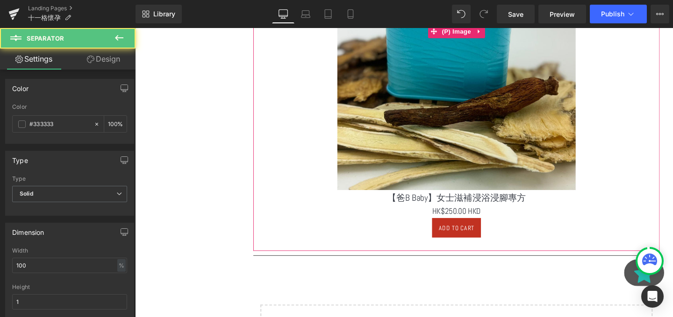
scroll to position [1816, 0]
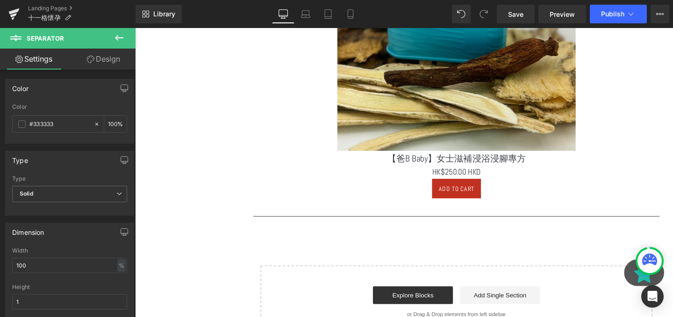
click at [122, 36] on icon at bounding box center [119, 37] width 11 height 11
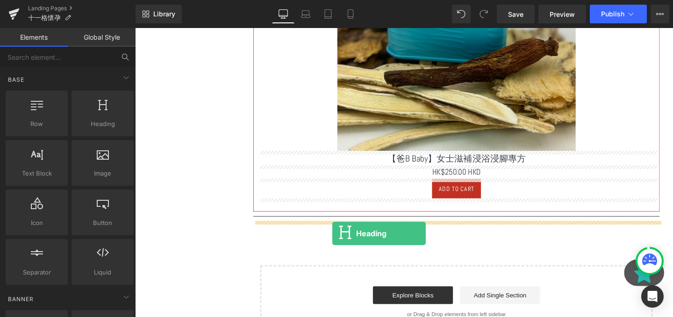
drag, startPoint x: 227, startPoint y: 131, endPoint x: 342, endPoint y: 244, distance: 161.9
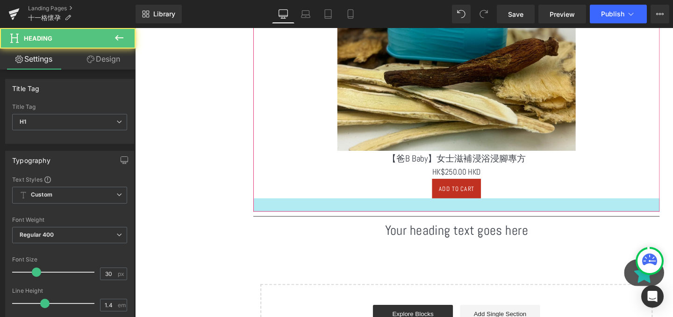
scroll to position [2339, 565]
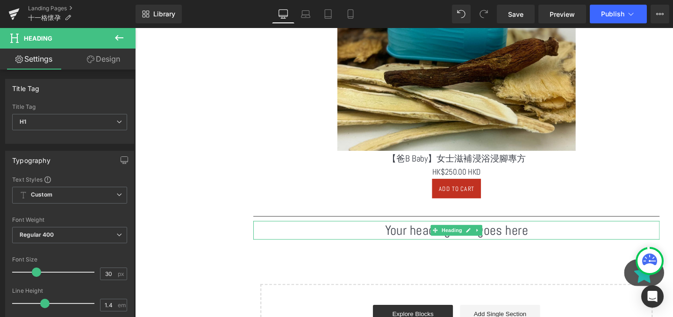
click at [425, 238] on h1 "Your heading text goes here" at bounding box center [472, 241] width 427 height 20
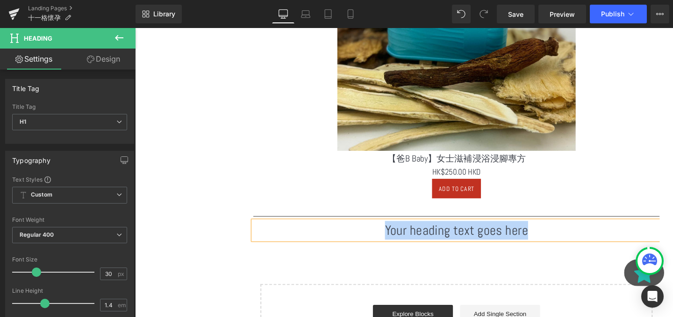
paste div
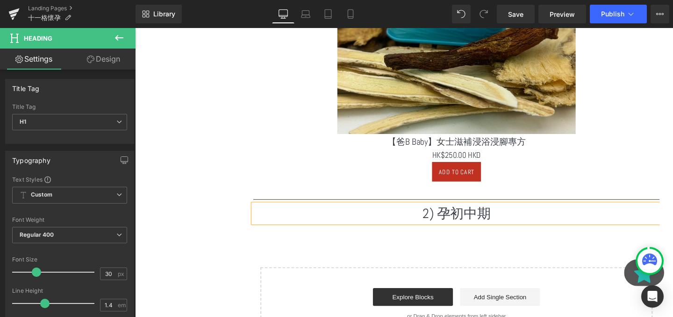
scroll to position [1856, 0]
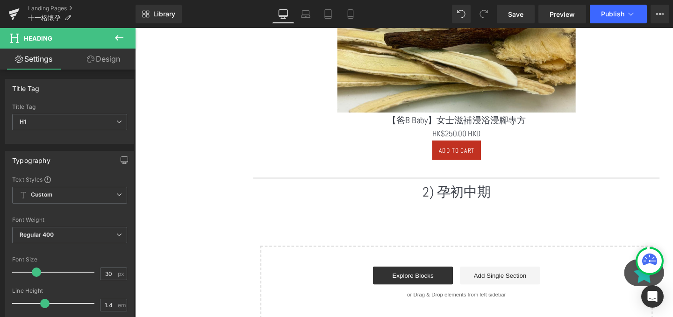
click at [116, 44] on button at bounding box center [119, 38] width 33 height 21
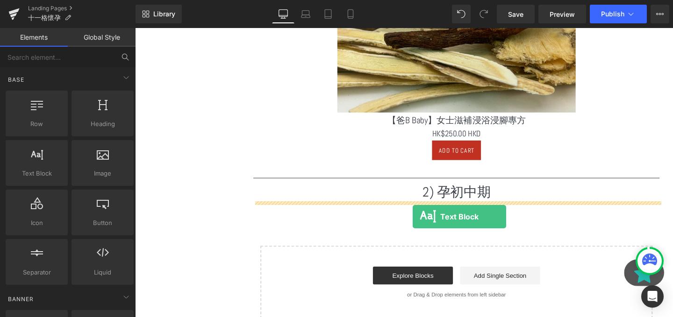
drag, startPoint x: 173, startPoint y: 186, endPoint x: 427, endPoint y: 226, distance: 256.2
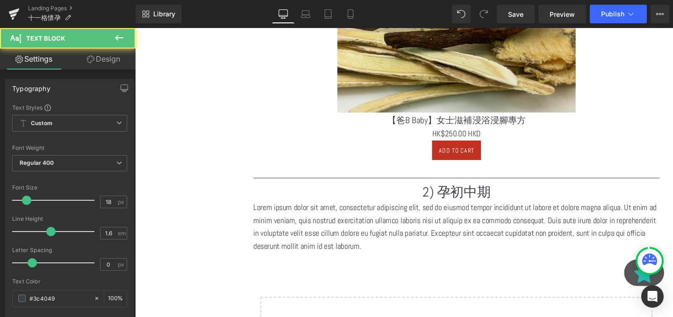
scroll to position [2392, 565]
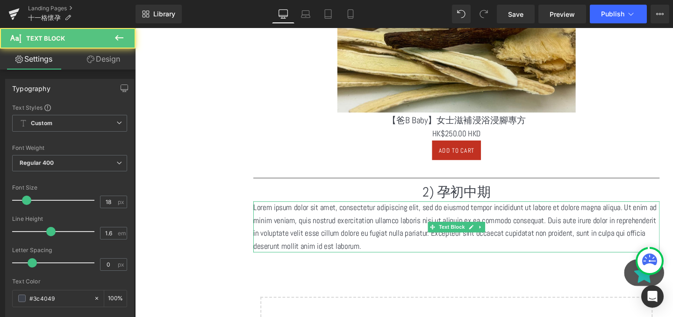
click at [463, 232] on span "Text Block" at bounding box center [467, 237] width 31 height 11
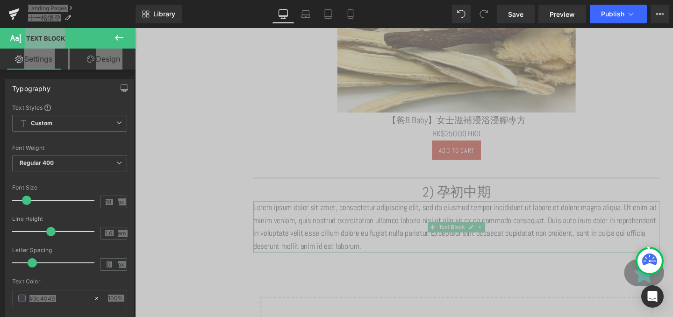
click at [431, 227] on p "Lorem ipsum dolor sit amet, consectetur adipiscing elit, sed do eiusmod tempor …" at bounding box center [472, 237] width 427 height 54
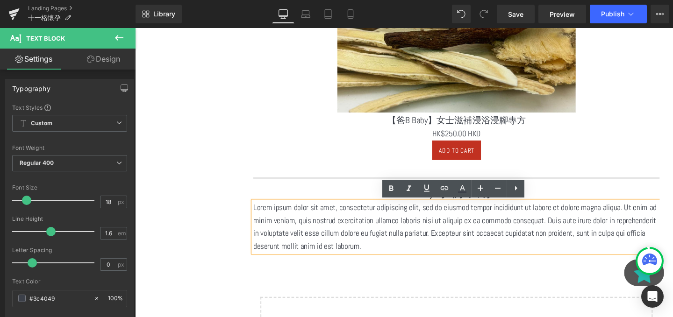
click at [431, 227] on p "Lorem ipsum dolor sit amet, consectetur adipiscing elit, sed do eiusmod tempor …" at bounding box center [472, 237] width 427 height 54
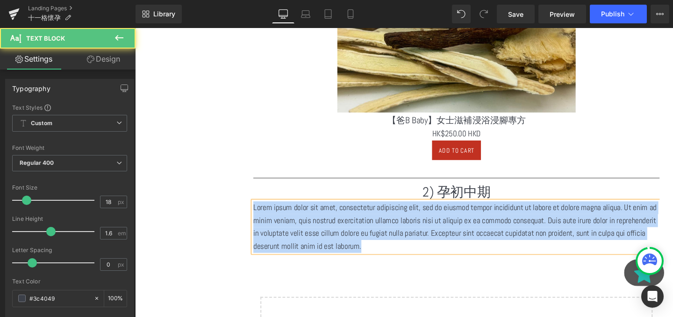
paste div
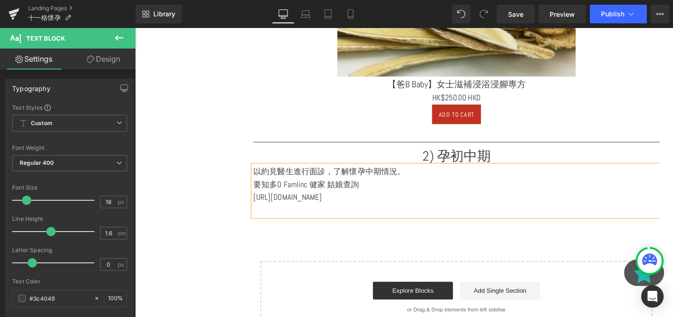
scroll to position [1895, 0]
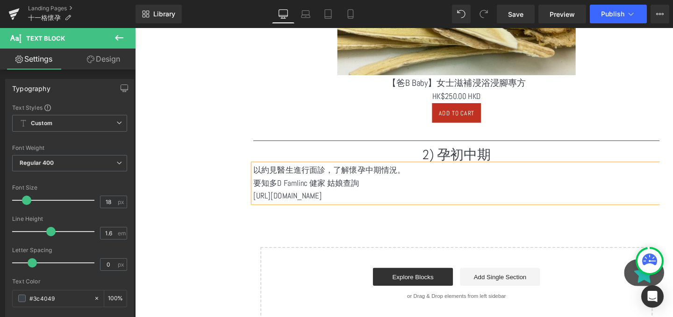
click at [292, 193] on p "要知多D Famlinc 健家 姑娘查詢" at bounding box center [472, 192] width 427 height 14
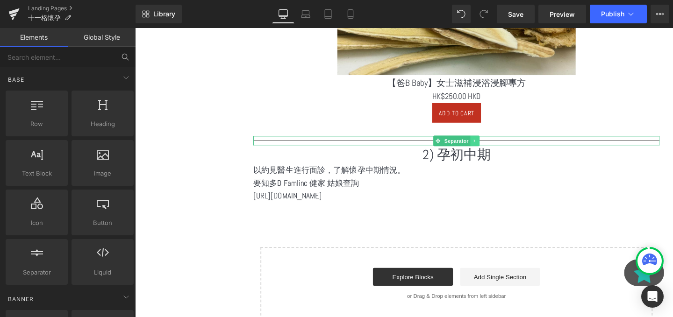
click at [490, 146] on icon at bounding box center [492, 147] width 5 height 6
click at [489, 146] on icon at bounding box center [487, 146] width 5 height 5
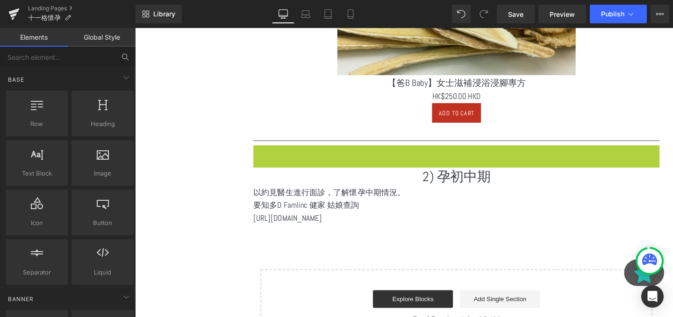
scroll to position [2402, 565]
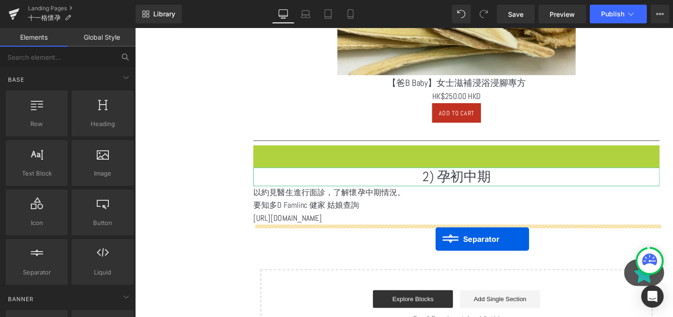
drag, startPoint x: 450, startPoint y: 156, endPoint x: 451, endPoint y: 256, distance: 100.0
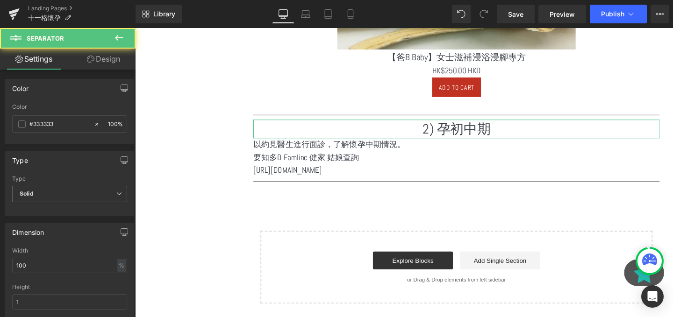
scroll to position [1950, 0]
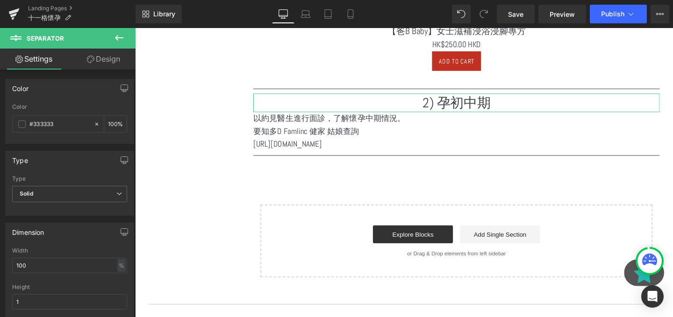
click at [120, 36] on icon at bounding box center [119, 37] width 11 height 11
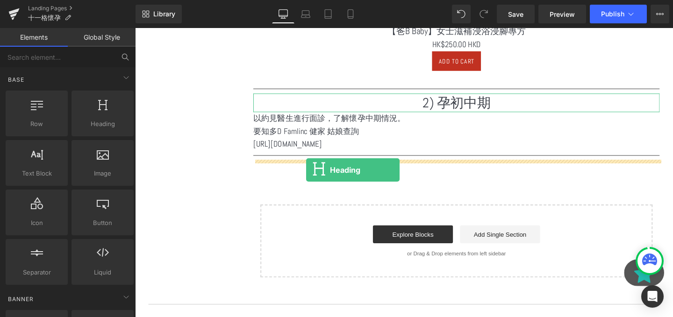
drag, startPoint x: 239, startPoint y: 147, endPoint x: 315, endPoint y: 177, distance: 82.0
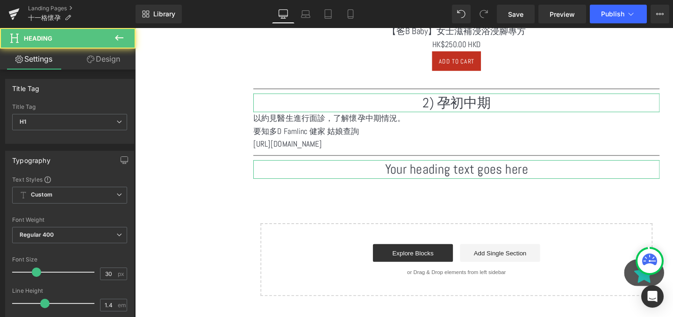
scroll to position [2408, 565]
drag, startPoint x: 35, startPoint y: 168, endPoint x: 70, endPoint y: 168, distance: 35.0
click at [70, 168] on div "Typography" at bounding box center [70, 160] width 128 height 18
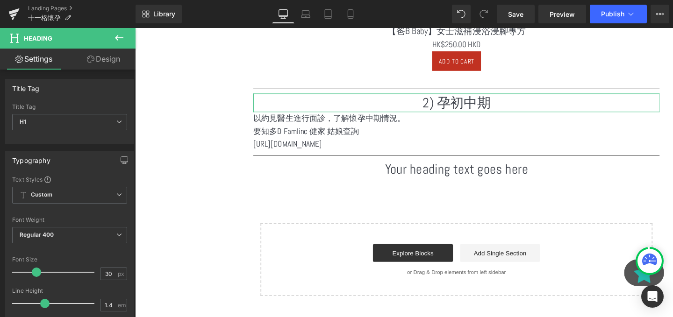
click at [115, 37] on icon at bounding box center [119, 37] width 11 height 11
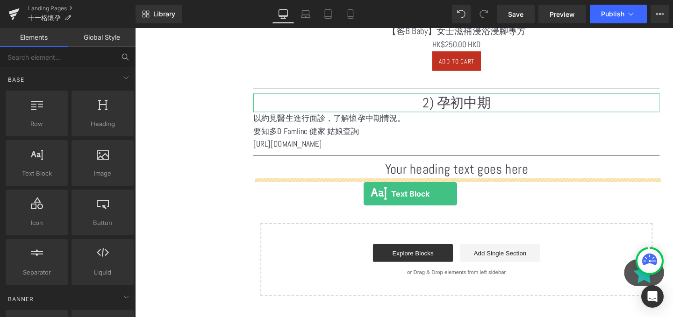
drag, startPoint x: 177, startPoint y: 195, endPoint x: 375, endPoint y: 202, distance: 198.7
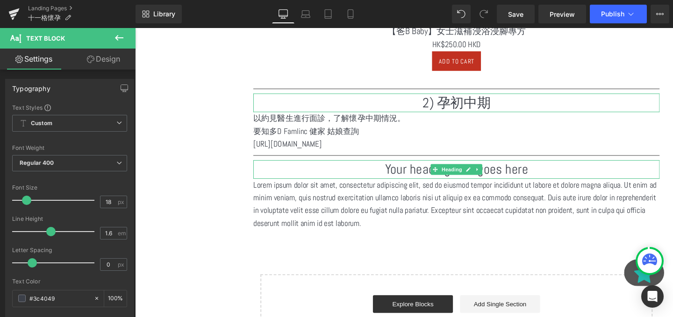
click at [441, 184] on h1 "Your heading text goes here" at bounding box center [472, 177] width 427 height 20
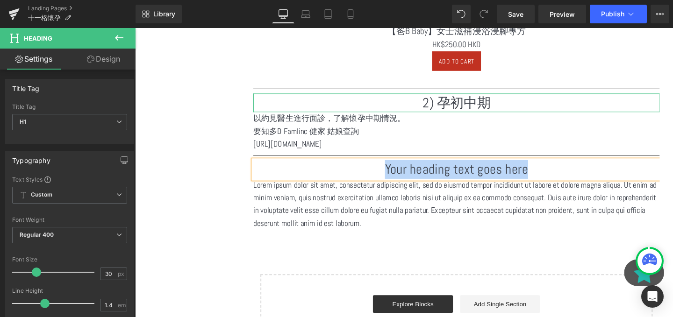
paste div
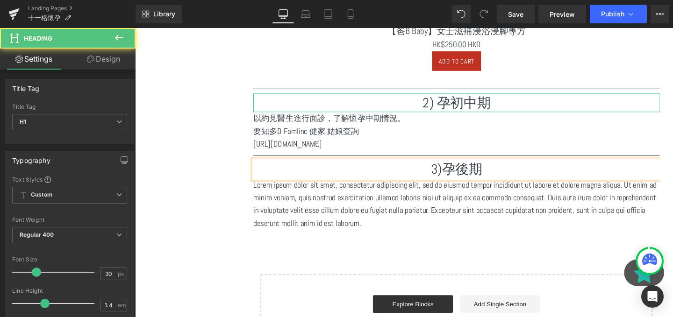
click at [459, 176] on h1 "3)孕後期" at bounding box center [472, 177] width 427 height 20
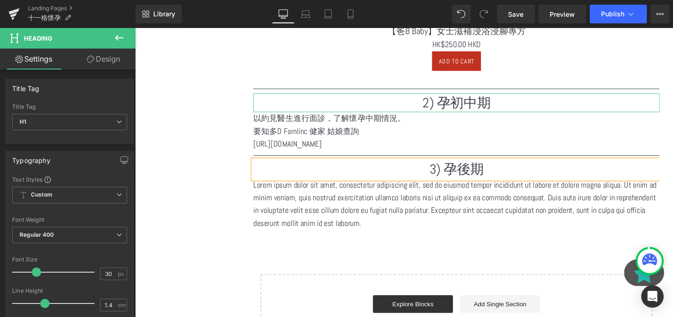
click at [327, 223] on p "Lorem ipsum dolor sit amet, consectetur adipiscing elit, sed do eiusmod tempor …" at bounding box center [472, 213] width 427 height 54
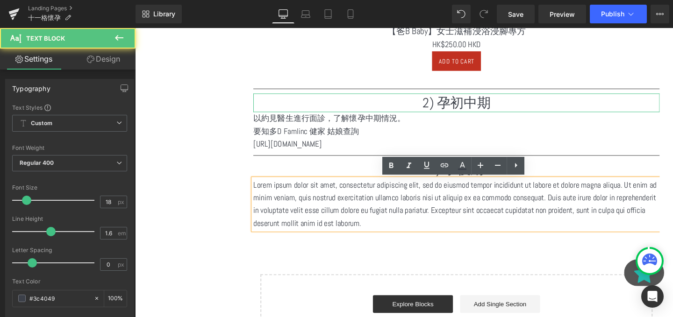
click at [327, 223] on p "Lorem ipsum dolor sit amet, consectetur adipiscing elit, sed do eiusmod tempor …" at bounding box center [472, 213] width 427 height 54
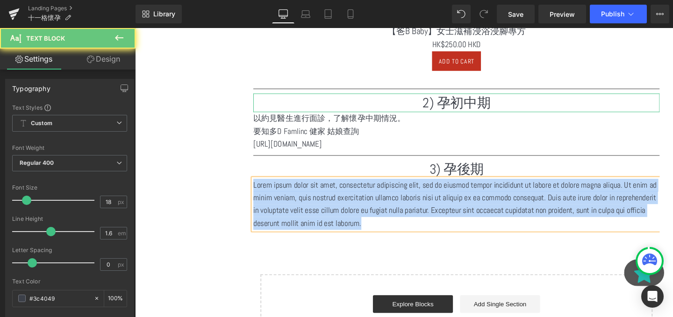
paste div
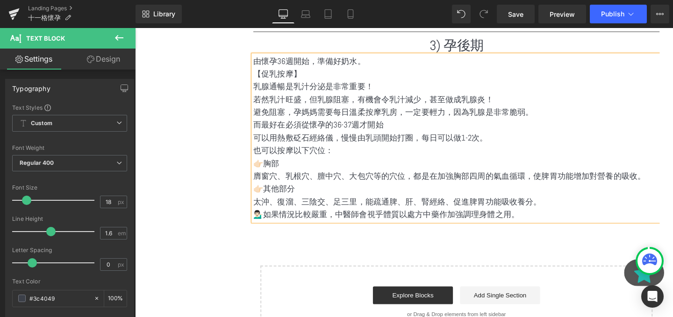
scroll to position [2584, 565]
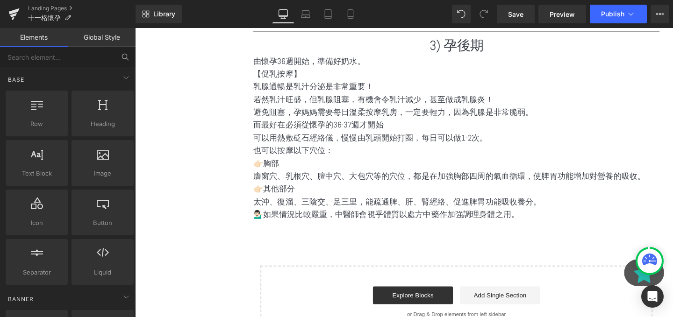
scroll to position [2112, 0]
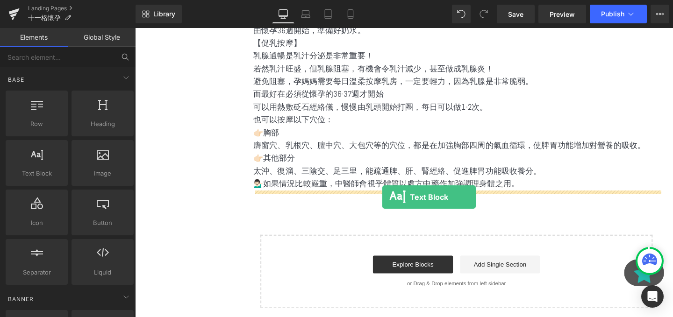
drag, startPoint x: 172, startPoint y: 185, endPoint x: 395, endPoint y: 206, distance: 223.3
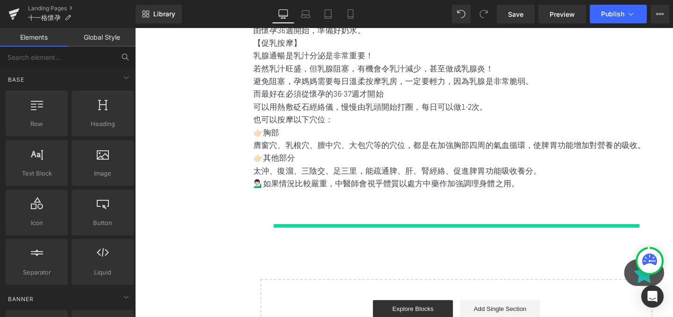
scroll to position [2637, 565]
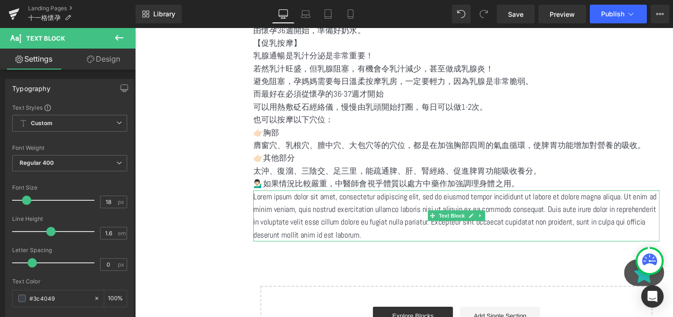
click at [373, 218] on p "Lorem ipsum dolor sit amet, consectetur adipiscing elit, sed do eiusmod tempor …" at bounding box center [472, 226] width 427 height 54
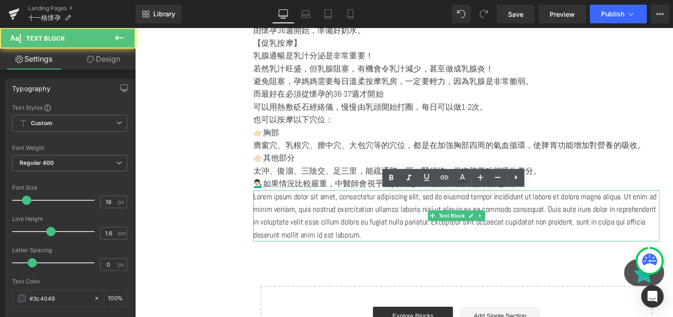
click at [373, 218] on p "Lorem ipsum dolor sit amet, consectetur adipiscing elit, sed do eiusmod tempor …" at bounding box center [472, 226] width 427 height 54
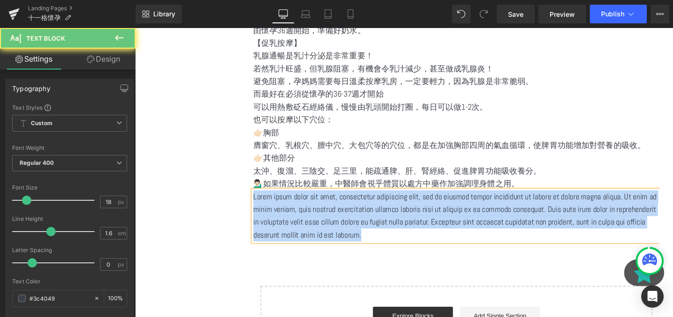
paste div
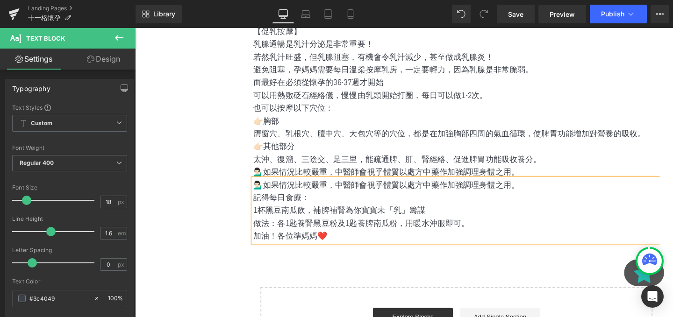
scroll to position [2187, 0]
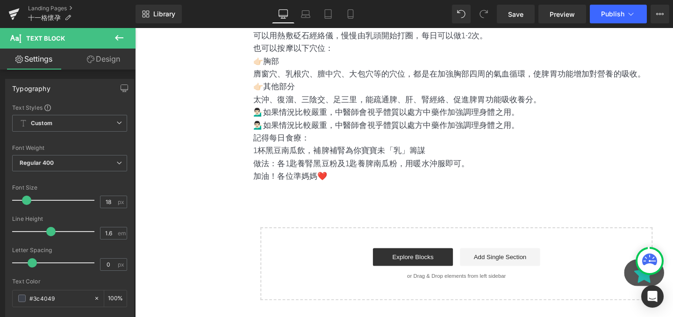
click at [120, 42] on icon at bounding box center [119, 37] width 11 height 11
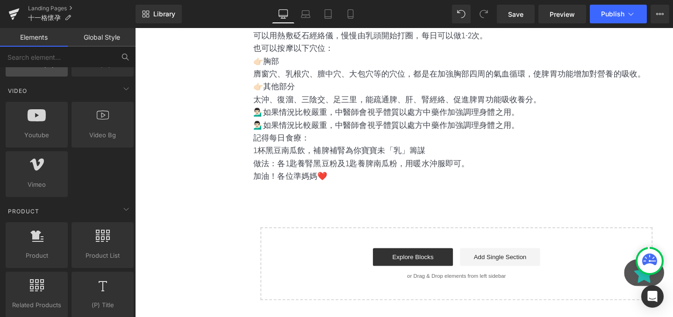
scroll to position [635, 0]
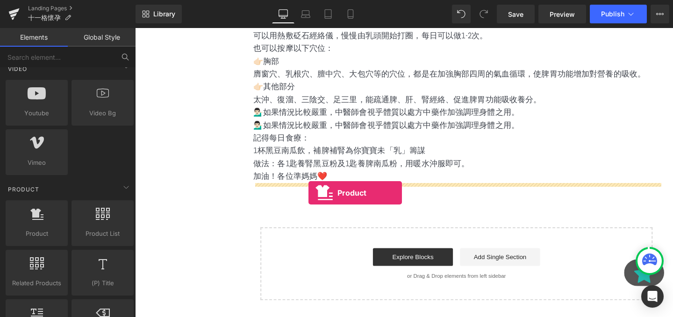
drag, startPoint x: 173, startPoint y: 243, endPoint x: 317, endPoint y: 199, distance: 150.3
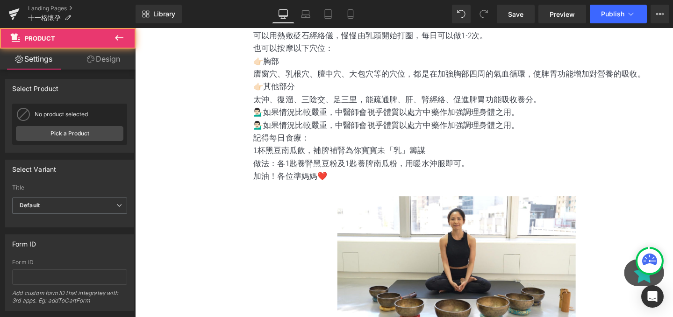
scroll to position [2869, 565]
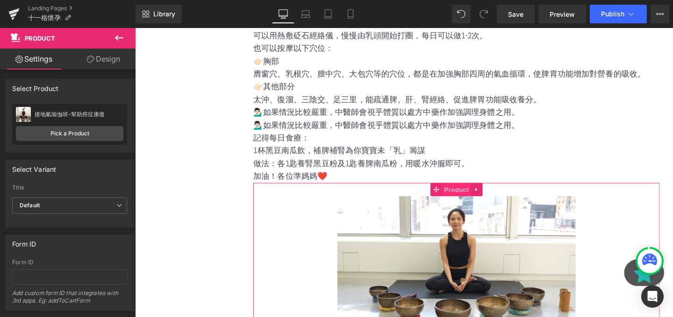
click at [477, 192] on span "Product" at bounding box center [473, 198] width 30 height 14
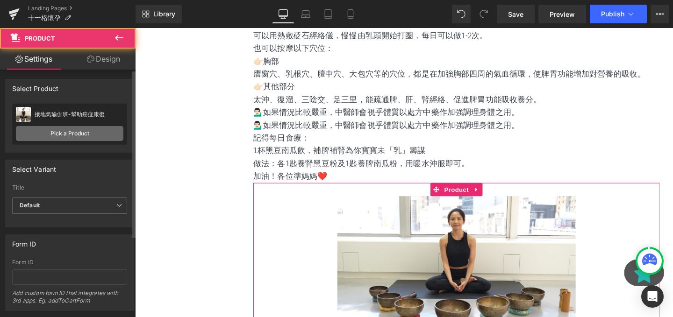
click at [94, 134] on link "Pick a Product" at bounding box center [69, 133] width 107 height 15
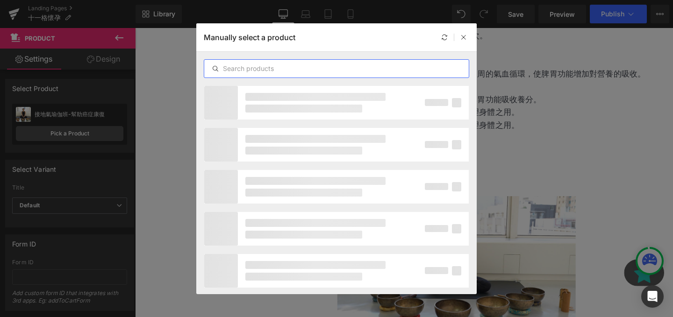
click at [320, 63] on input "text" at bounding box center [336, 68] width 264 height 11
paste input "砭石經絡儀"
type input "砭石經絡儀"
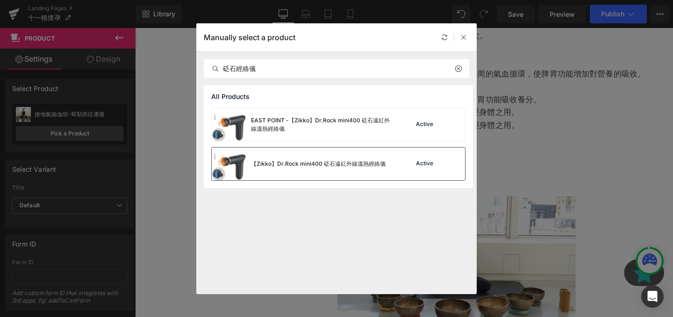
click at [254, 177] on div "【Zikko】Dr.Rock mini400 砭石遠紅外線溫熱經絡儀" at bounding box center [299, 164] width 174 height 33
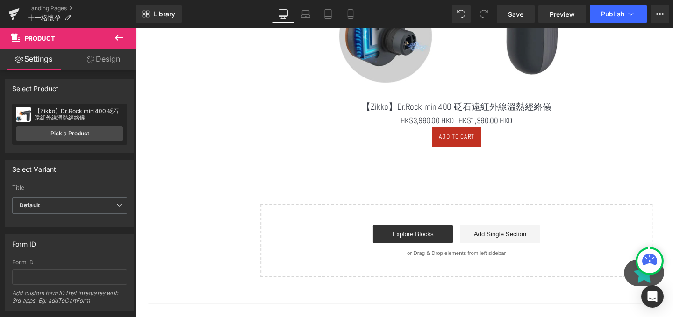
scroll to position [2596, 0]
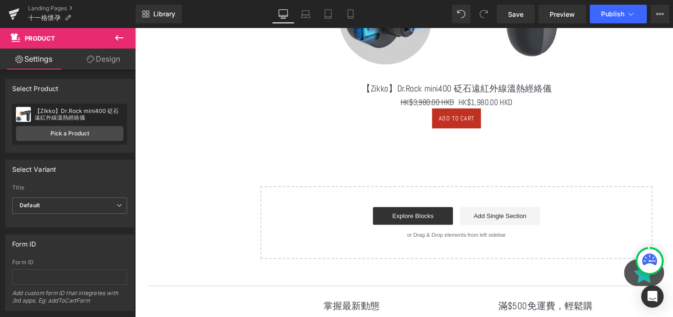
click at [114, 45] on button at bounding box center [119, 38] width 33 height 21
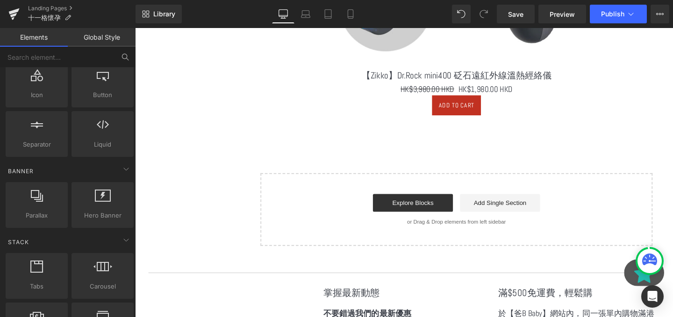
scroll to position [0, 0]
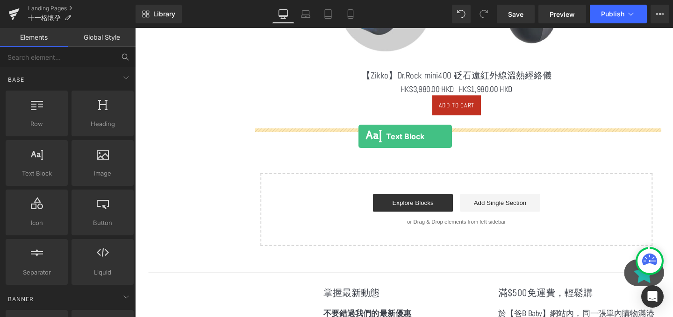
drag, startPoint x: 171, startPoint y: 192, endPoint x: 370, endPoint y: 142, distance: 205.8
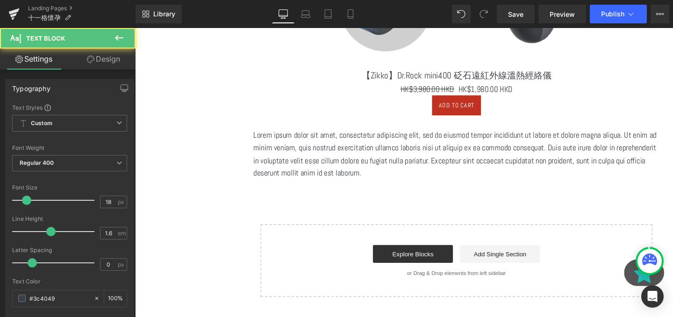
scroll to position [3069, 565]
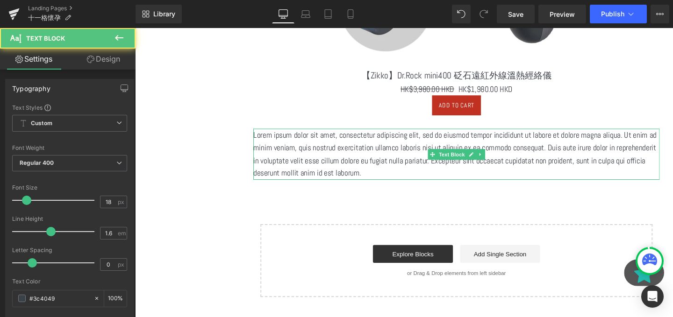
click at [406, 166] on p "Lorem ipsum dolor sit amet, consectetur adipiscing elit, sed do eiusmod tempor …" at bounding box center [472, 161] width 427 height 54
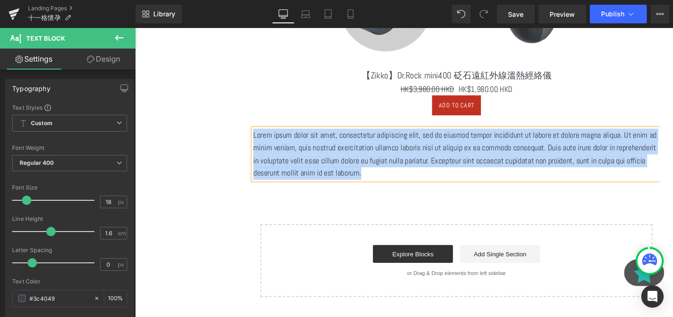
paste div
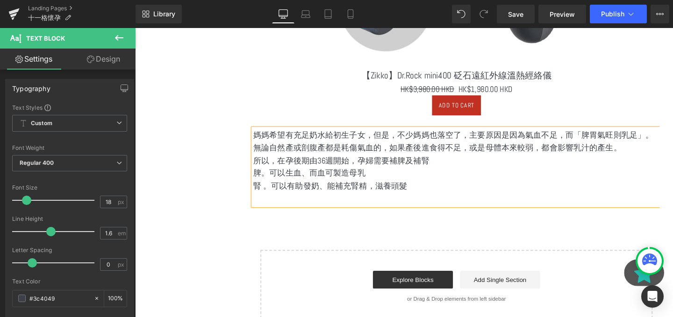
scroll to position [3083, 565]
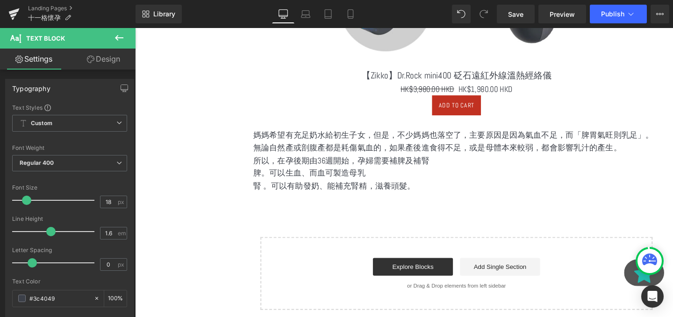
click at [118, 41] on icon at bounding box center [119, 37] width 11 height 11
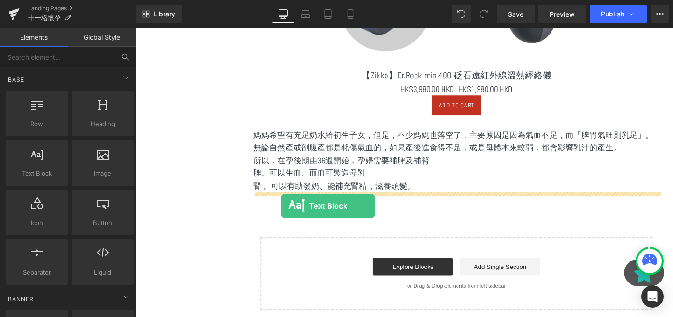
drag, startPoint x: 169, startPoint y: 191, endPoint x: 289, endPoint y: 215, distance: 122.6
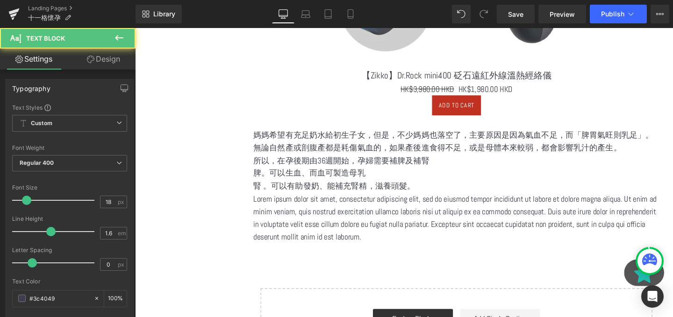
scroll to position [3137, 565]
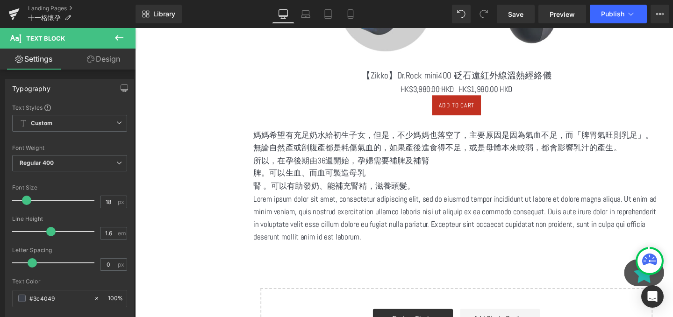
click at [376, 214] on p "Lorem ipsum dolor sit amet, consectetur adipiscing elit, sed do eiusmod tempor …" at bounding box center [472, 228] width 427 height 54
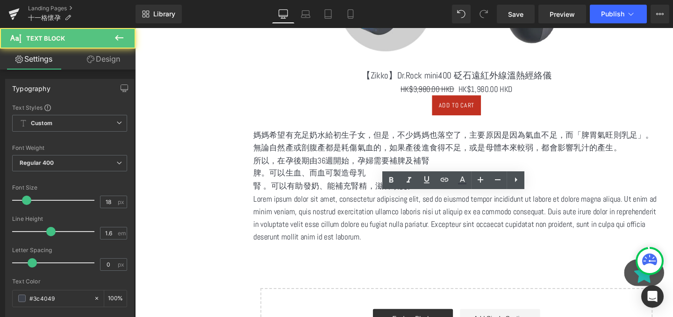
click at [376, 214] on p "Lorem ipsum dolor sit amet, consectetur adipiscing elit, sed do eiusmod tempor …" at bounding box center [472, 228] width 427 height 54
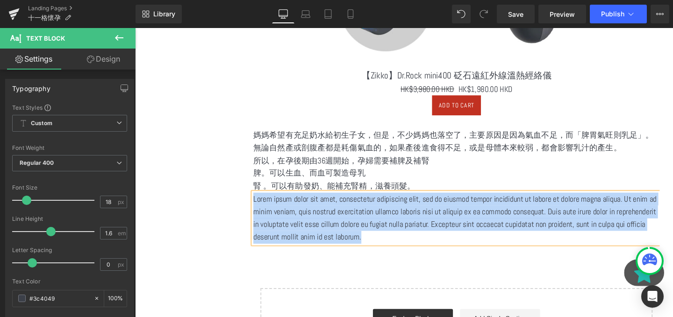
paste div
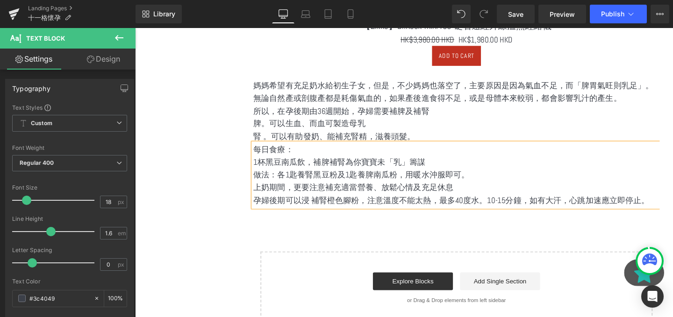
scroll to position [2673, 0]
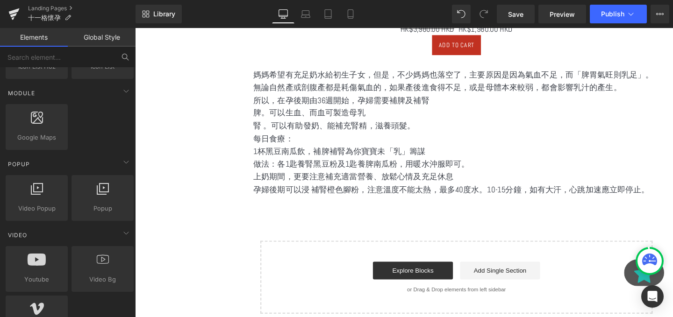
scroll to position [664, 0]
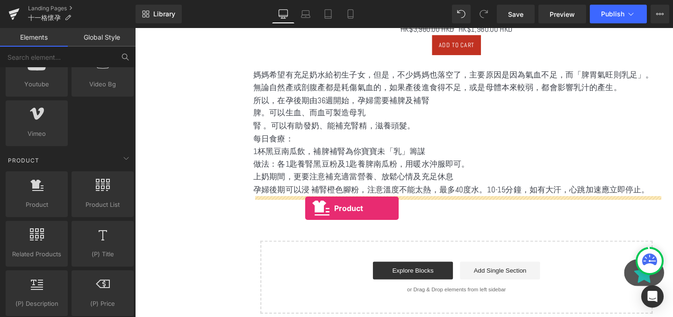
drag, startPoint x: 171, startPoint y: 229, endPoint x: 314, endPoint y: 218, distance: 143.9
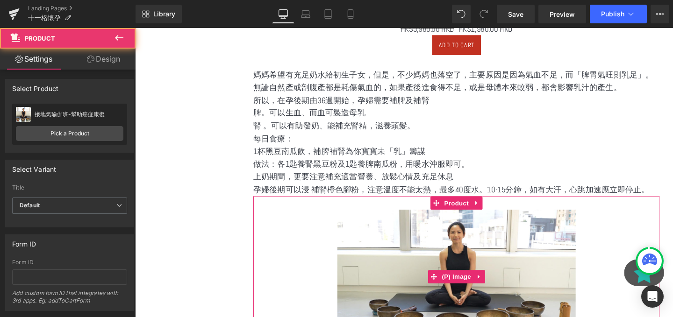
scroll to position [2748, 0]
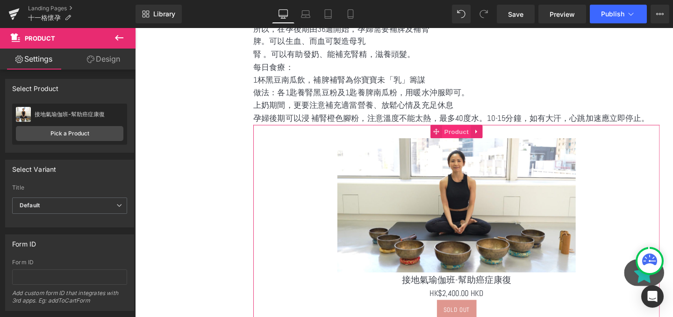
click at [464, 140] on span "Product" at bounding box center [473, 137] width 30 height 14
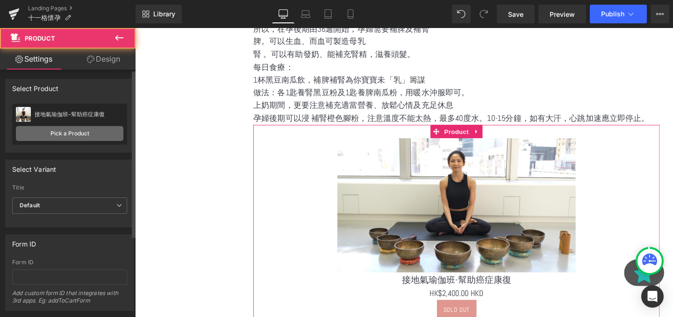
click at [41, 129] on link "Pick a Product" at bounding box center [69, 133] width 107 height 15
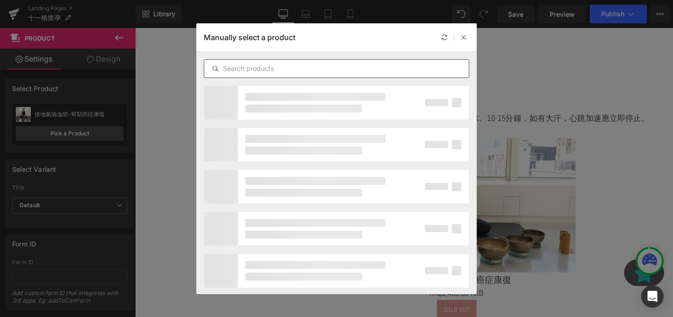
click at [258, 62] on div at bounding box center [336, 68] width 265 height 19
click at [258, 70] on input "text" at bounding box center [336, 68] width 264 height 11
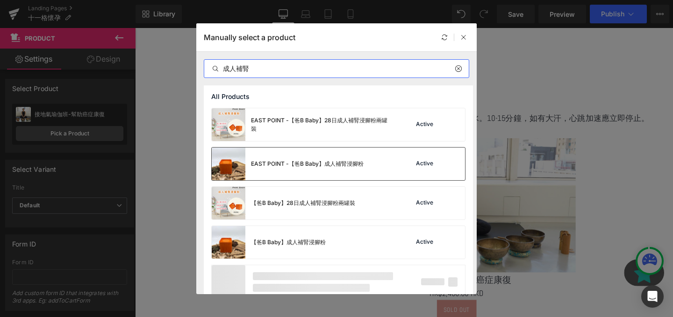
scroll to position [13, 0]
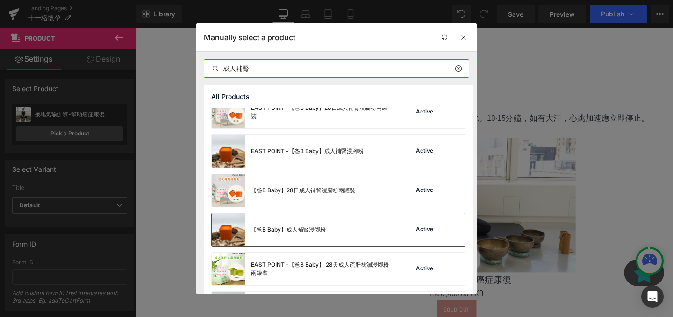
type input "成人補腎"
click at [366, 227] on div "【爸B Baby】成人補腎浸腳粉 Active" at bounding box center [338, 230] width 253 height 33
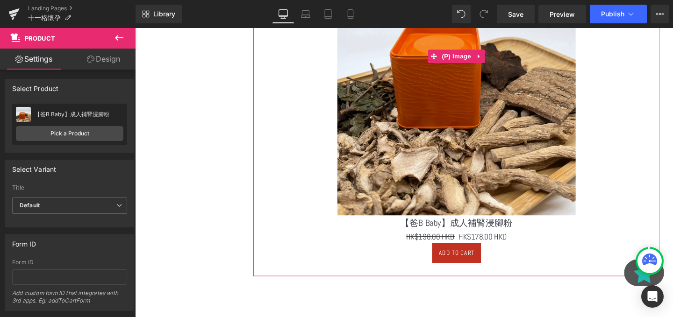
scroll to position [3058, 0]
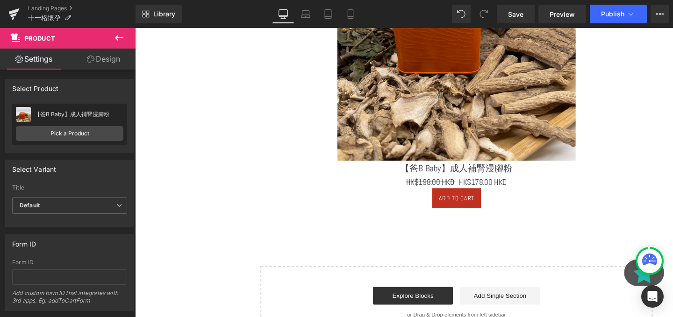
click at [121, 34] on icon at bounding box center [119, 37] width 11 height 11
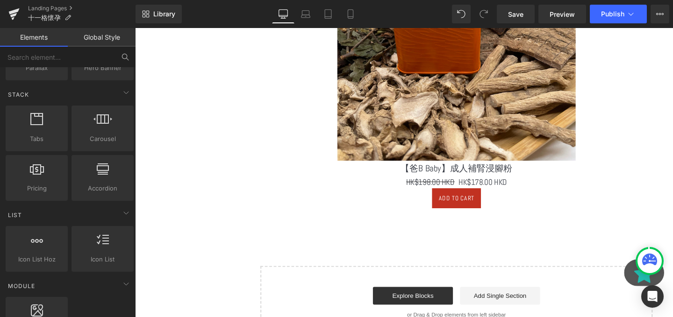
scroll to position [0, 0]
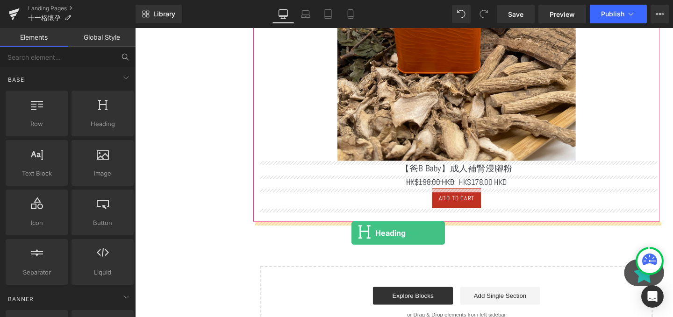
drag, startPoint x: 221, startPoint y: 132, endPoint x: 363, endPoint y: 243, distance: 180.3
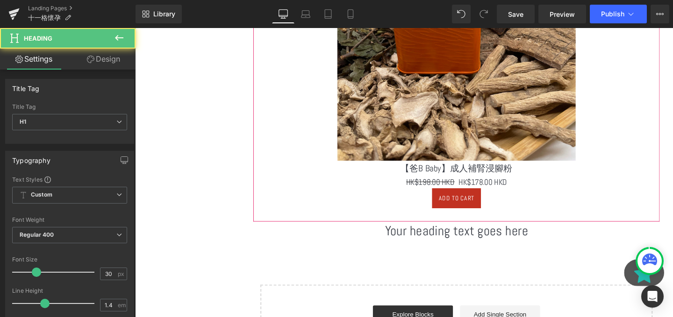
scroll to position [3582, 565]
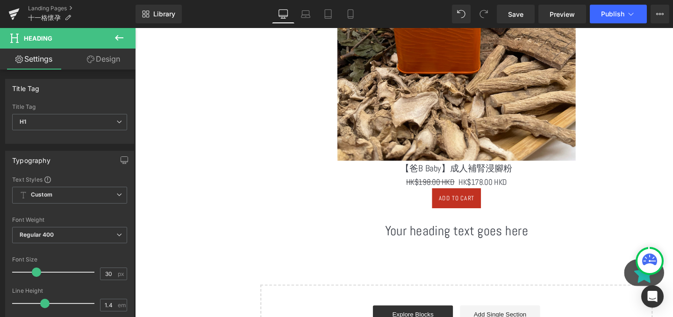
click at [477, 244] on div "Your heading text goes here Heading" at bounding box center [472, 242] width 427 height 20
click at [477, 244] on h1 "Your heading text goes here" at bounding box center [472, 242] width 427 height 20
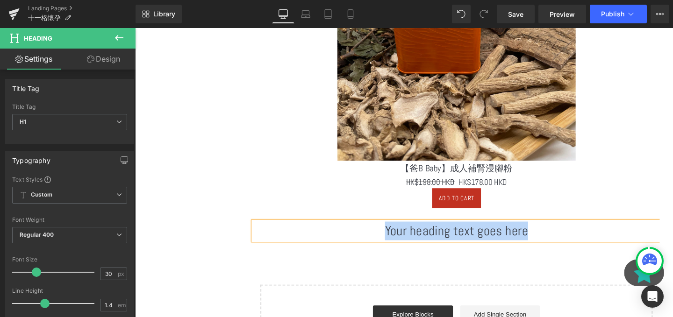
paste div
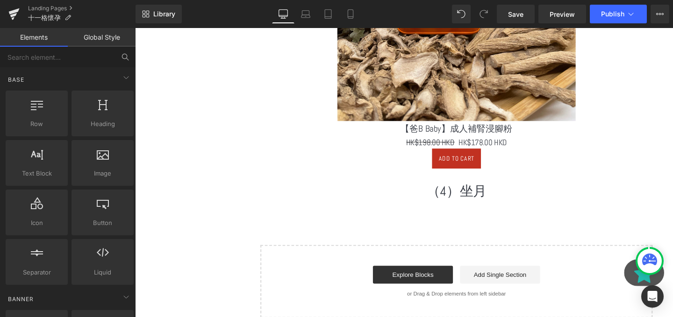
scroll to position [3221, 0]
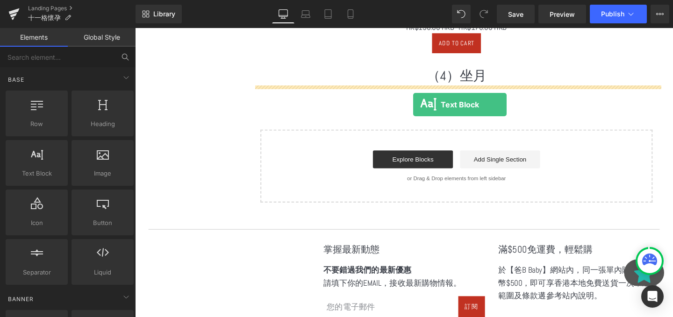
drag, startPoint x: 179, startPoint y: 178, endPoint x: 427, endPoint y: 108, distance: 256.8
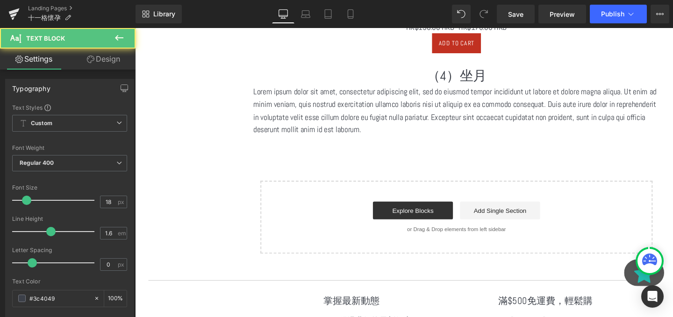
scroll to position [3636, 565]
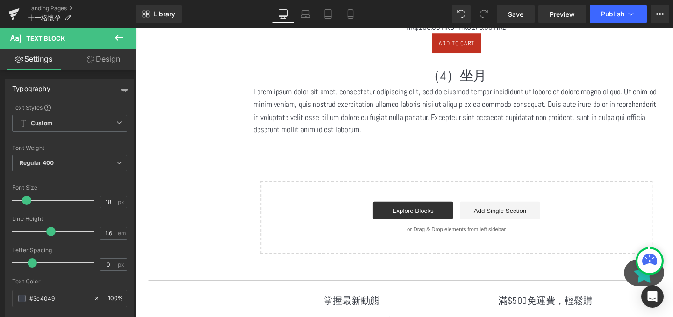
click at [489, 120] on div "Lorem ipsum dolor sit amet, consectetur adipiscing elit, sed do eiusmod tempor …" at bounding box center [472, 115] width 427 height 54
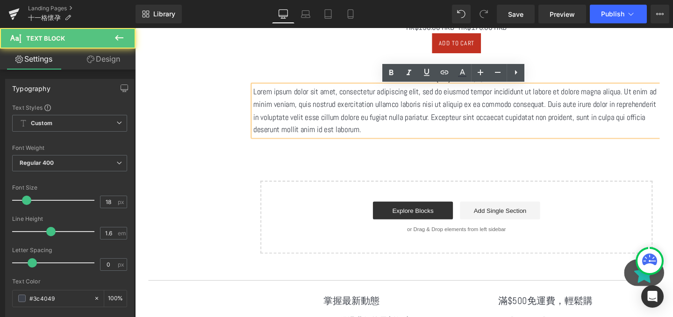
click at [489, 120] on p "Lorem ipsum dolor sit amet, consectetur adipiscing elit, sed do eiusmod tempor …" at bounding box center [472, 115] width 427 height 54
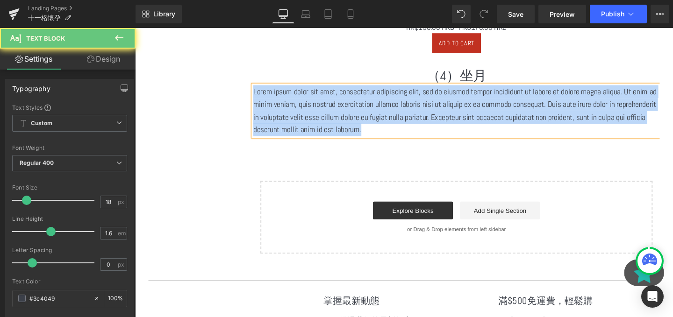
paste div
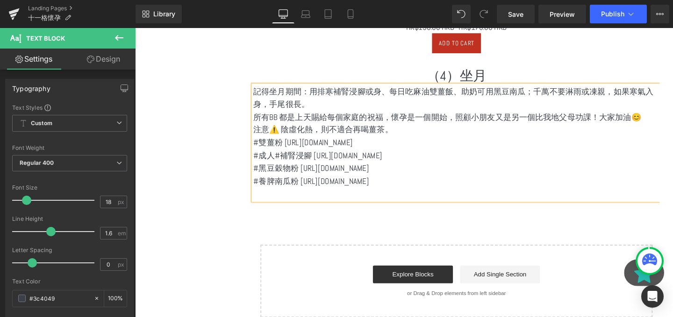
scroll to position [3690, 565]
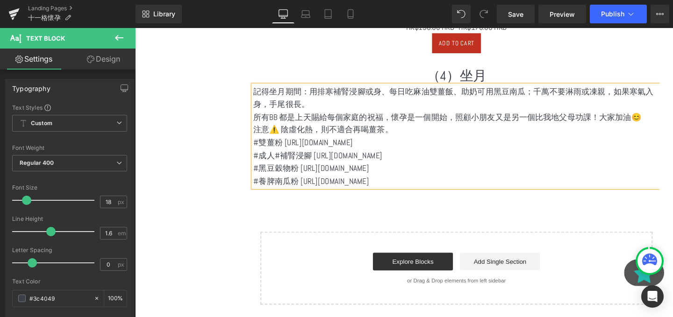
click at [404, 168] on p "#成人#補腎浸腳 https://bit.ly/3rWYUK0" at bounding box center [472, 163] width 427 height 14
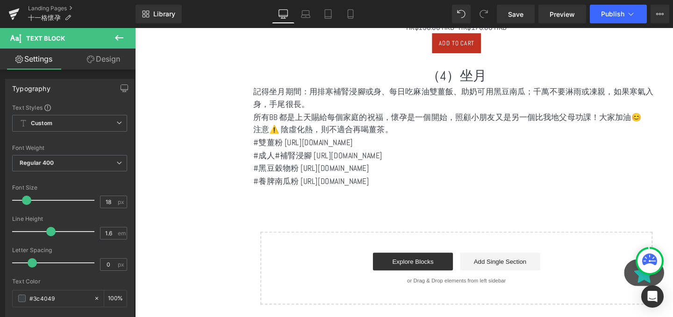
click at [115, 38] on icon at bounding box center [119, 38] width 8 height 6
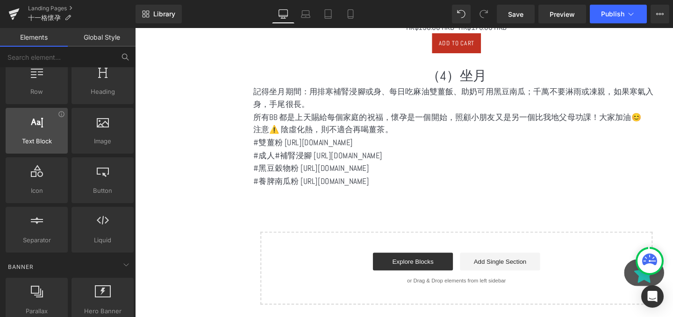
scroll to position [0, 0]
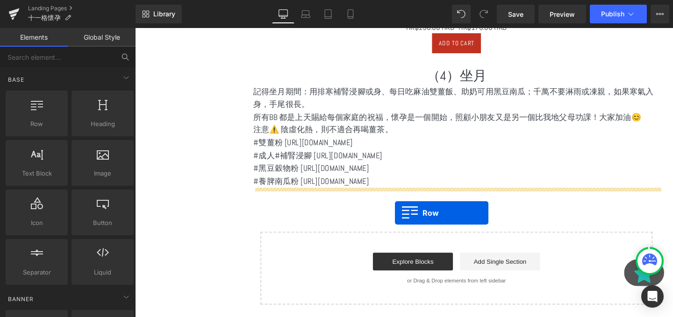
drag, startPoint x: 187, startPoint y: 163, endPoint x: 408, endPoint y: 223, distance: 229.0
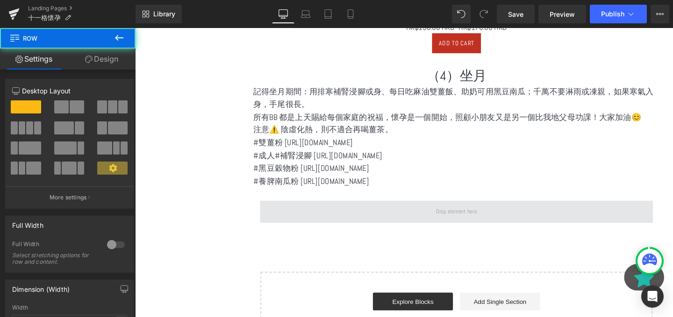
scroll to position [3732, 565]
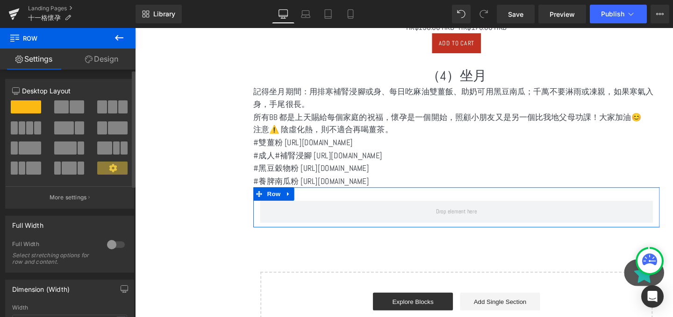
click at [24, 123] on span at bounding box center [22, 127] width 7 height 13
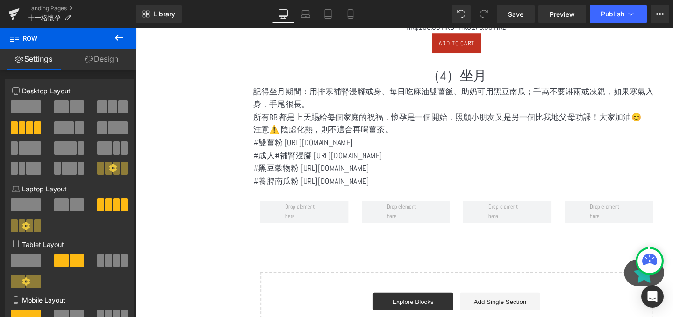
click at [113, 45] on button at bounding box center [119, 38] width 33 height 21
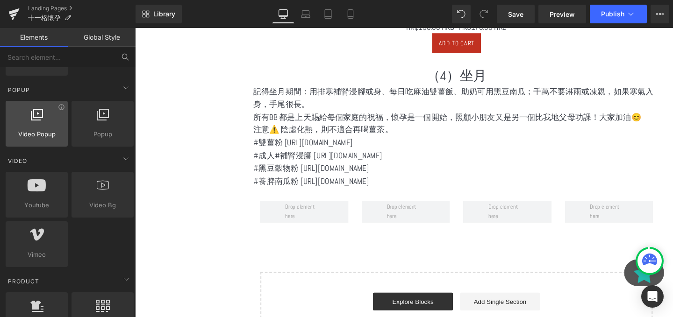
scroll to position [662, 0]
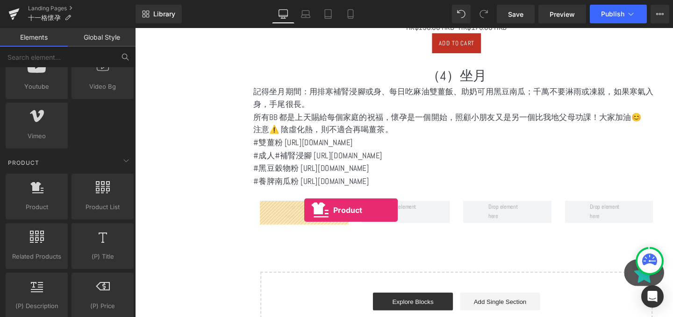
drag, startPoint x: 171, startPoint y: 227, endPoint x: 313, endPoint y: 220, distance: 142.7
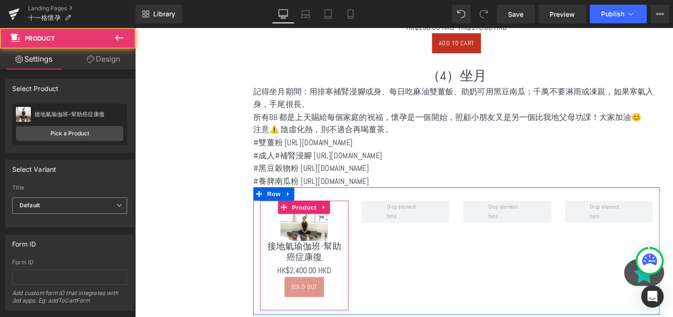
scroll to position [3823, 565]
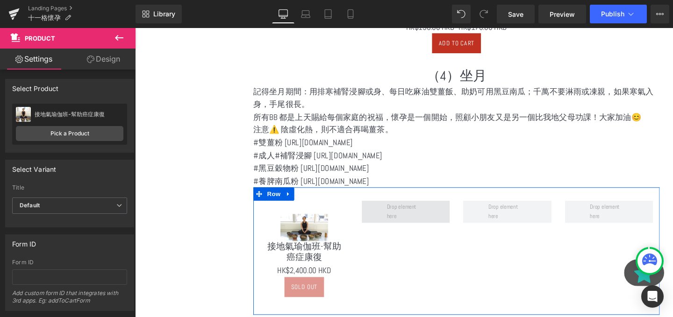
drag, startPoint x: 176, startPoint y: 232, endPoint x: 420, endPoint y: 212, distance: 245.6
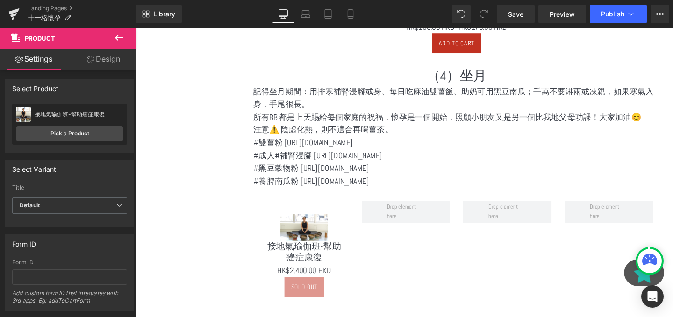
click at [114, 38] on icon at bounding box center [119, 37] width 11 height 11
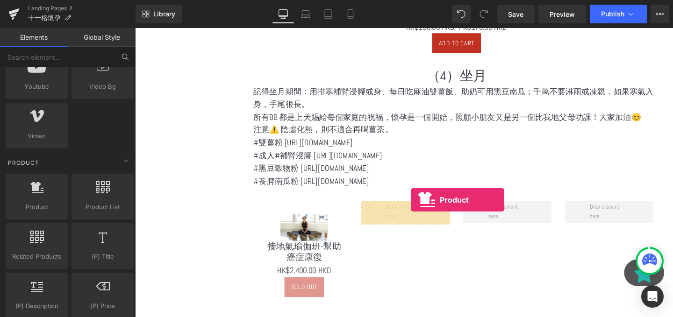
drag, startPoint x: 184, startPoint y: 215, endPoint x: 425, endPoint y: 208, distance: 241.2
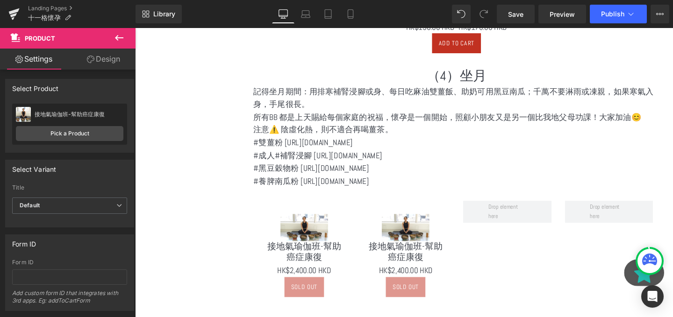
click at [120, 34] on icon at bounding box center [119, 37] width 11 height 11
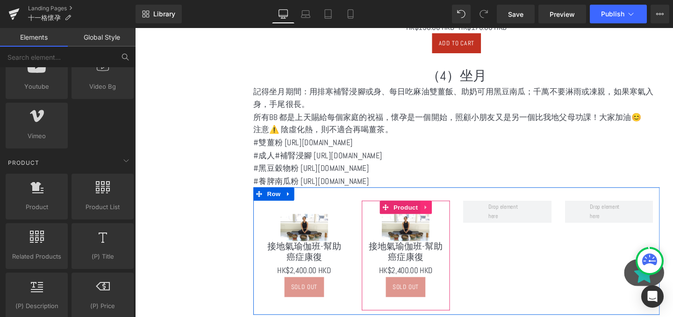
click at [438, 221] on link at bounding box center [440, 217] width 12 height 14
click at [436, 220] on icon at bounding box center [434, 217] width 7 height 7
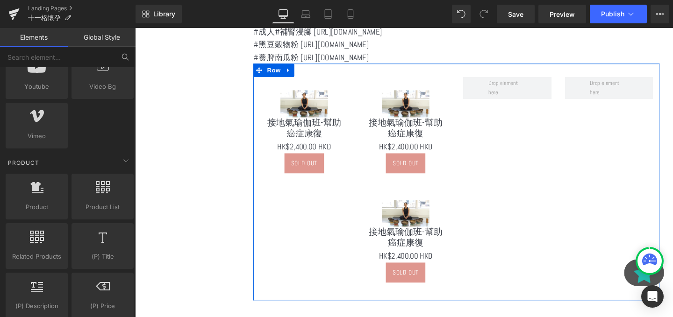
scroll to position [4, 5]
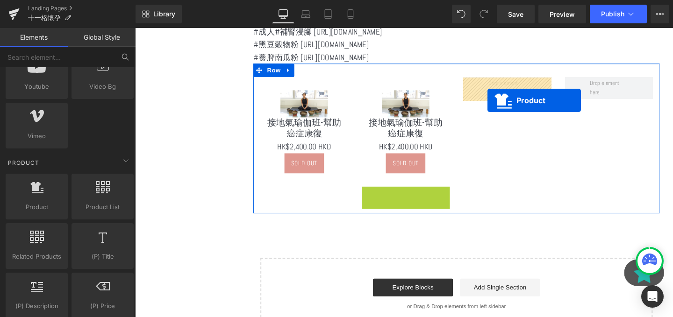
drag, startPoint x: 400, startPoint y: 201, endPoint x: 505, endPoint y: 104, distance: 143.2
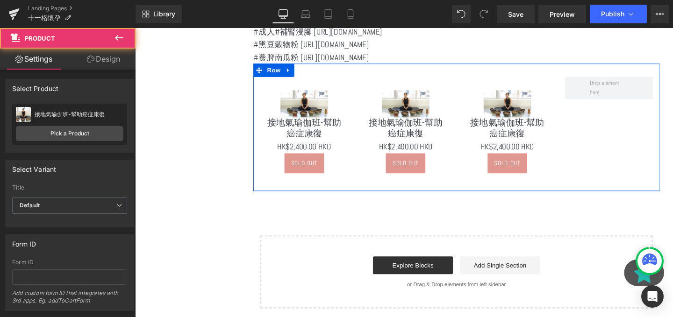
scroll to position [3823, 565]
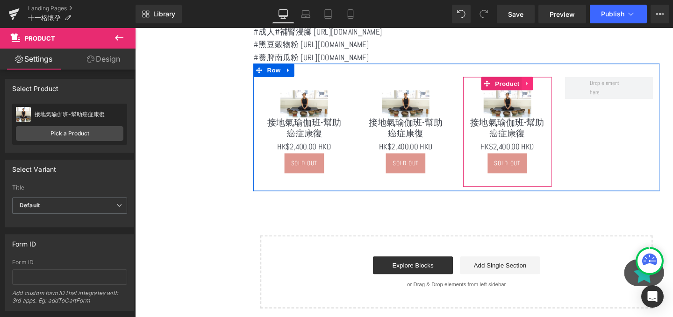
click at [545, 86] on icon at bounding box center [547, 86] width 7 height 7
click at [543, 86] on icon at bounding box center [541, 86] width 7 height 7
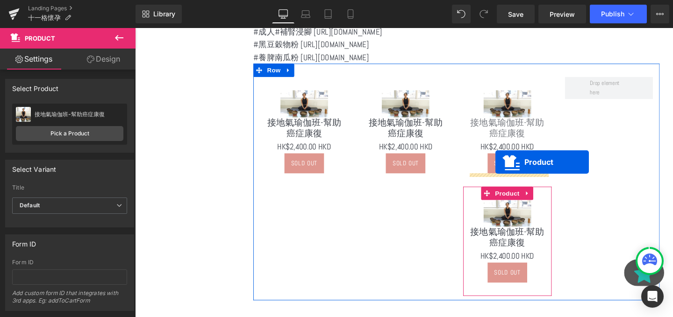
scroll to position [4, 5]
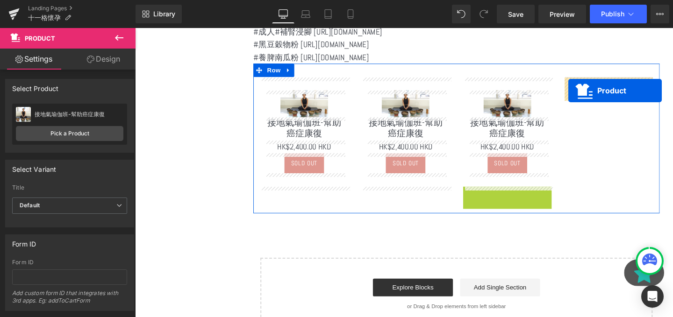
drag, startPoint x: 504, startPoint y: 207, endPoint x: 590, endPoint y: 94, distance: 142.4
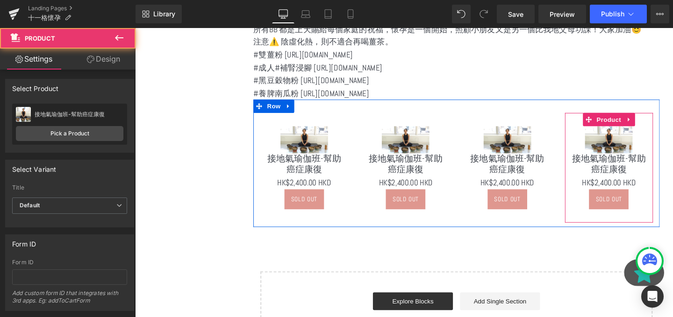
scroll to position [3295, 0]
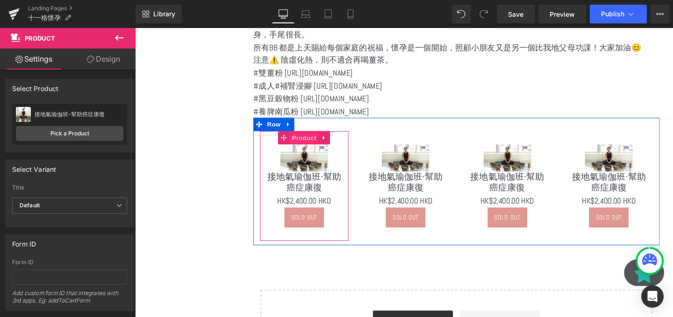
click at [312, 147] on span "Product" at bounding box center [313, 143] width 30 height 14
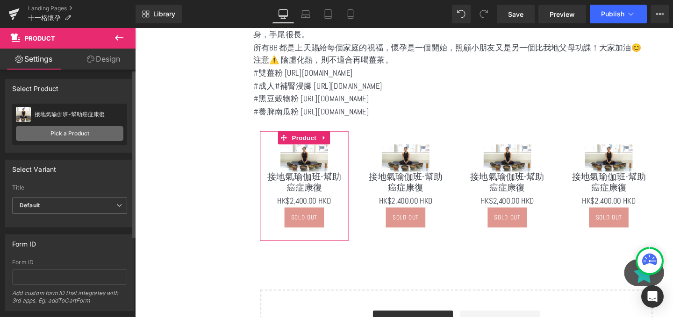
click at [65, 129] on link "Pick a Product" at bounding box center [69, 133] width 107 height 15
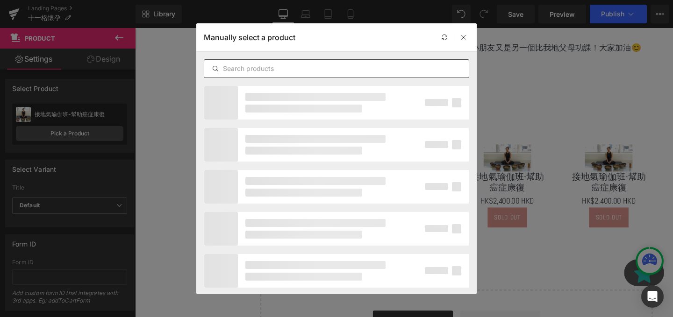
click at [250, 62] on div at bounding box center [336, 68] width 265 height 19
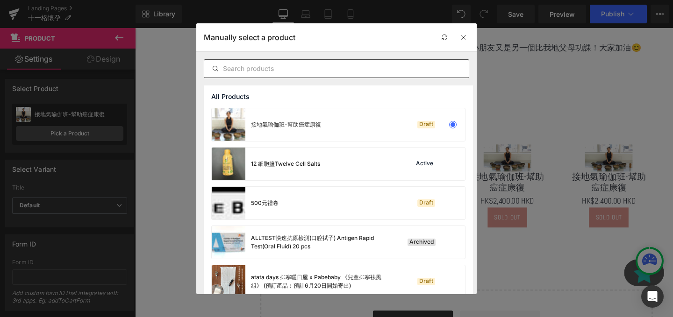
click at [270, 69] on input "text" at bounding box center [336, 68] width 264 height 11
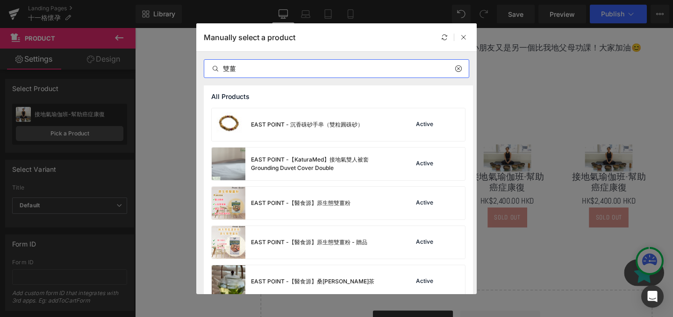
type input "雙薑"
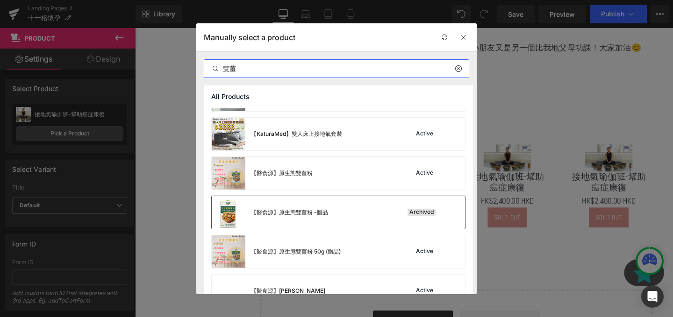
scroll to position [254, 0]
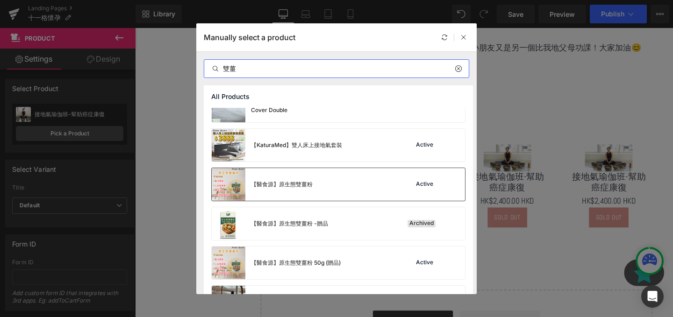
click at [348, 184] on div "【醫食源】原生態雙薑粉 Active" at bounding box center [338, 184] width 253 height 33
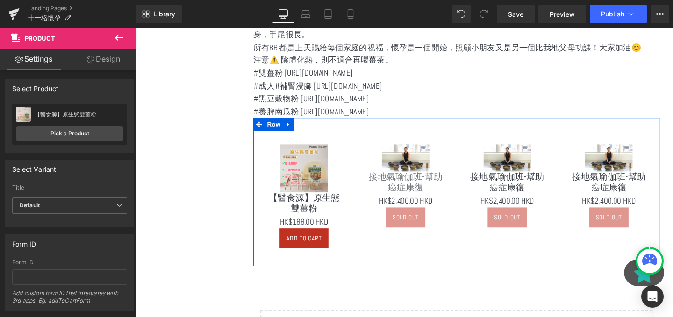
scroll to position [3845, 565]
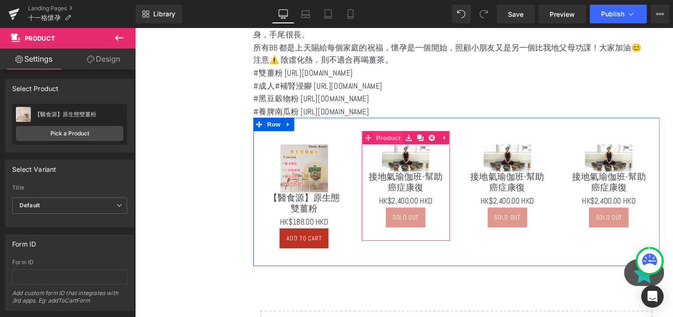
click at [407, 141] on span "Product" at bounding box center [401, 143] width 30 height 14
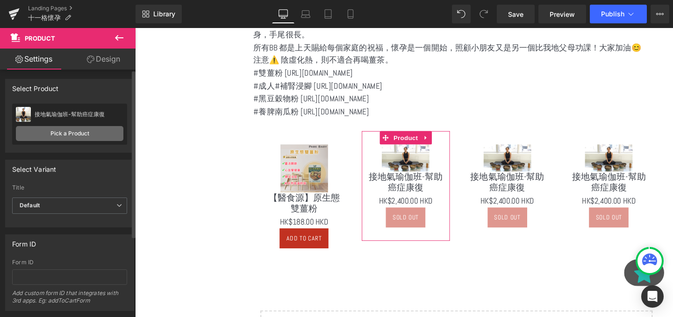
click at [78, 131] on link "Pick a Product" at bounding box center [69, 133] width 107 height 15
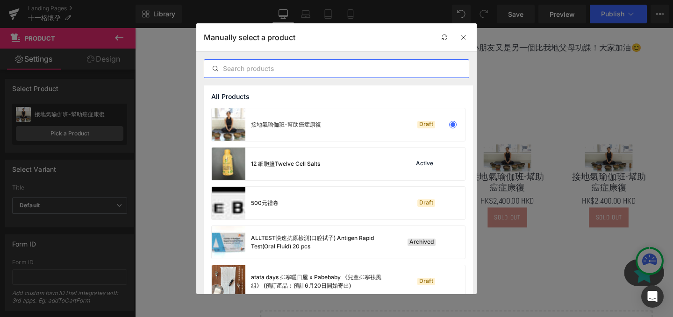
click at [317, 64] on input "text" at bounding box center [336, 68] width 264 height 11
paste input "28日成人補腎浸腳粉兩罐裝"
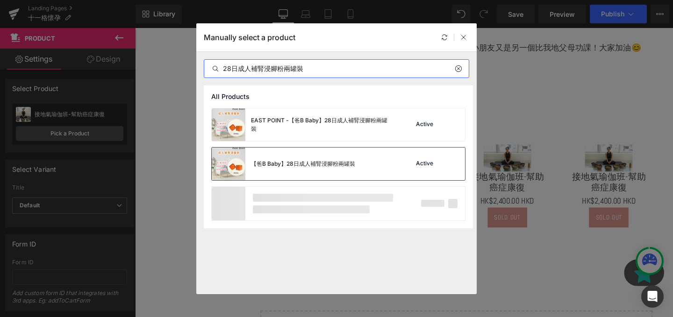
type input "28日成人補腎浸腳粉兩罐裝"
click at [322, 174] on div "【爸B Baby】28日成人補腎浸腳粉兩罐裝" at bounding box center [283, 164] width 143 height 33
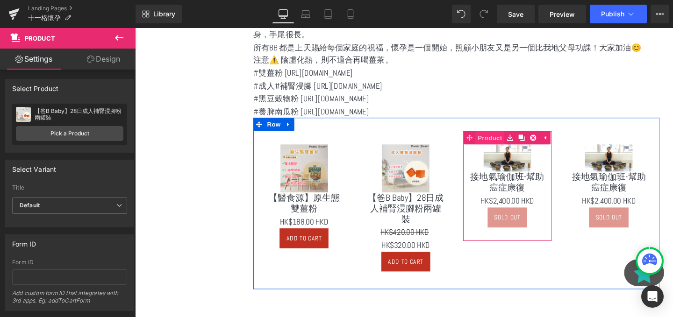
scroll to position [3870, 565]
click at [511, 148] on span "Product" at bounding box center [508, 143] width 30 height 14
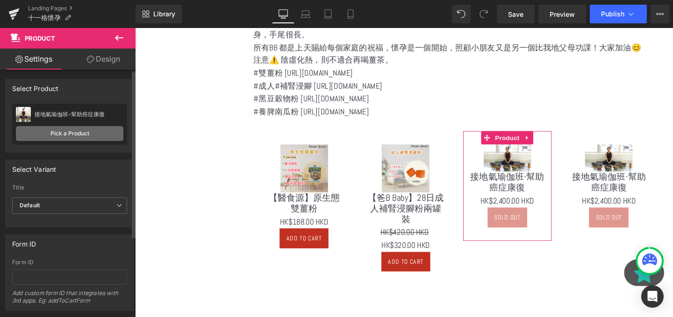
click at [83, 129] on link "Pick a Product" at bounding box center [69, 133] width 107 height 15
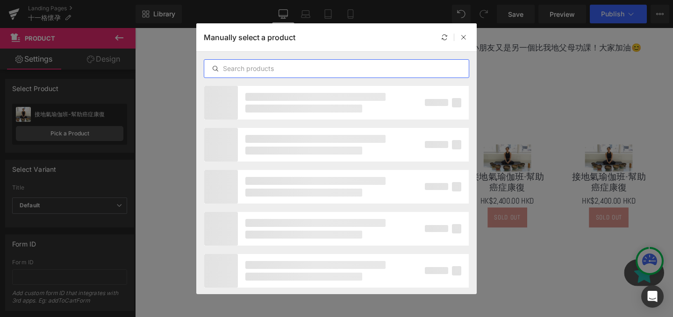
click at [307, 66] on input "text" at bounding box center [336, 68] width 264 height 11
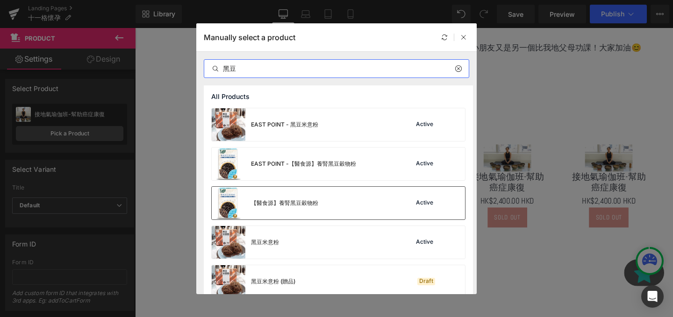
type input "黑豆"
click at [332, 212] on div "【醫食源】養腎黑豆穀物粉 Active" at bounding box center [338, 203] width 253 height 33
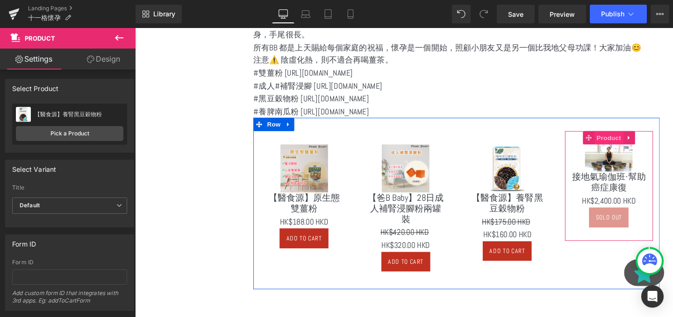
click at [631, 145] on span "Product" at bounding box center [633, 143] width 30 height 14
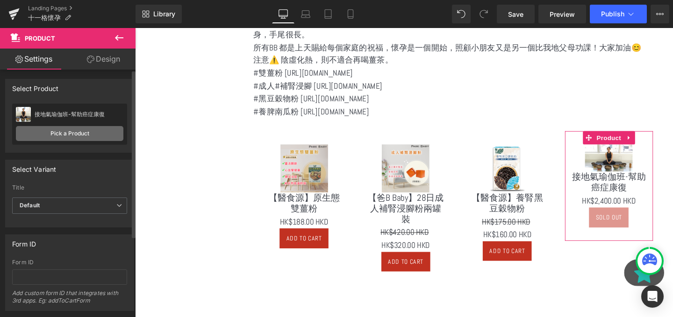
click at [91, 128] on link "Pick a Product" at bounding box center [69, 133] width 107 height 15
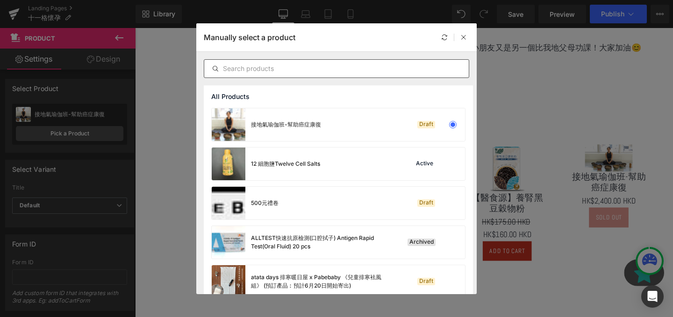
click at [234, 68] on input "text" at bounding box center [336, 68] width 264 height 11
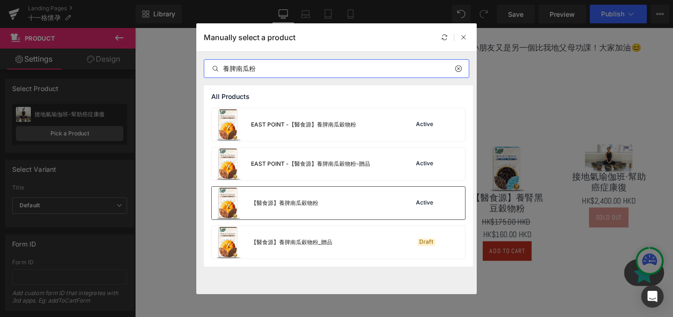
type input "養脾南瓜粉"
click at [319, 215] on div "【醫食源】養脾南瓜穀物粉 Active" at bounding box center [338, 203] width 253 height 33
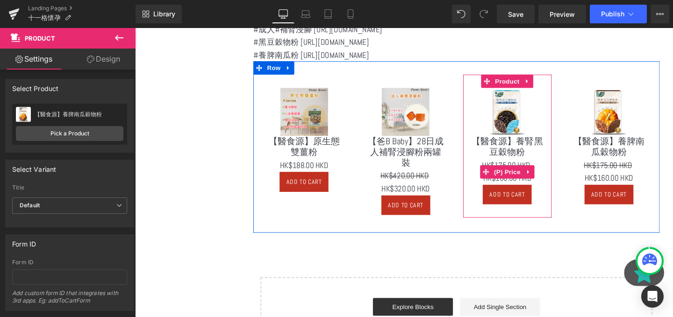
scroll to position [3428, 0]
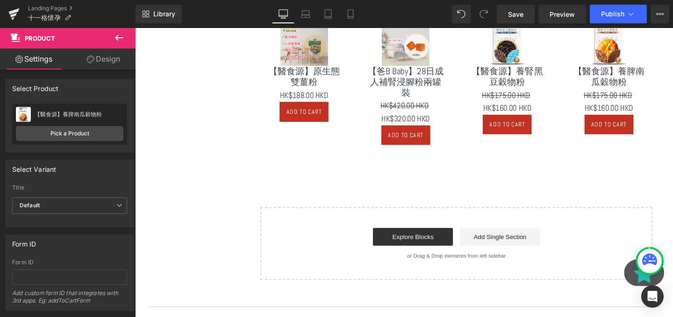
click at [118, 39] on icon at bounding box center [119, 37] width 11 height 11
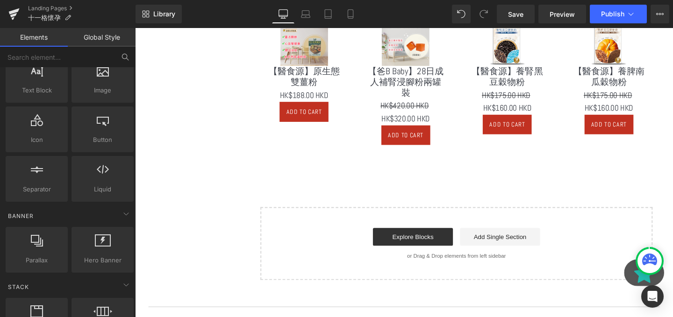
scroll to position [70, 0]
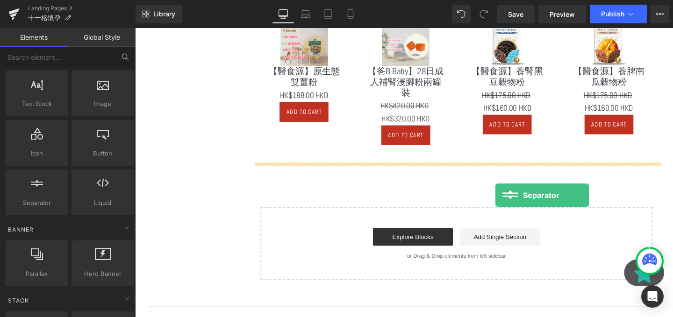
drag, startPoint x: 165, startPoint y: 225, endPoint x: 505, endPoint y: 186, distance: 342.3
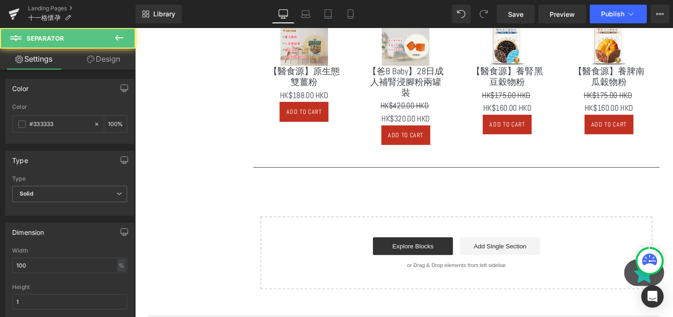
scroll to position [3880, 565]
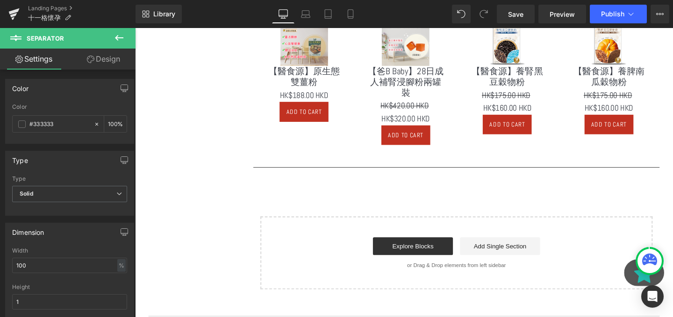
click at [121, 43] on icon at bounding box center [119, 37] width 11 height 11
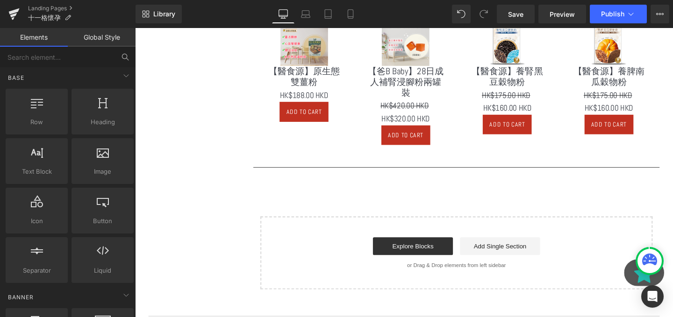
scroll to position [0, 0]
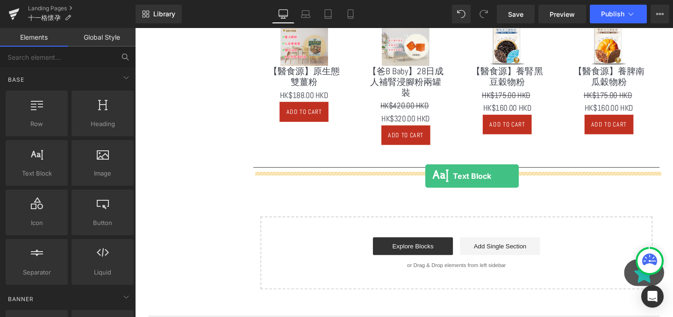
drag, startPoint x: 171, startPoint y: 196, endPoint x: 440, endPoint y: 184, distance: 269.4
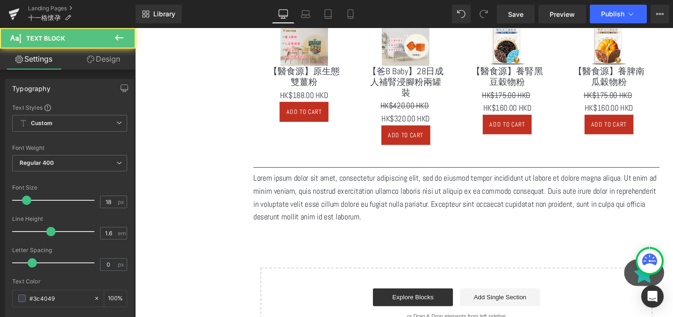
scroll to position [3933, 565]
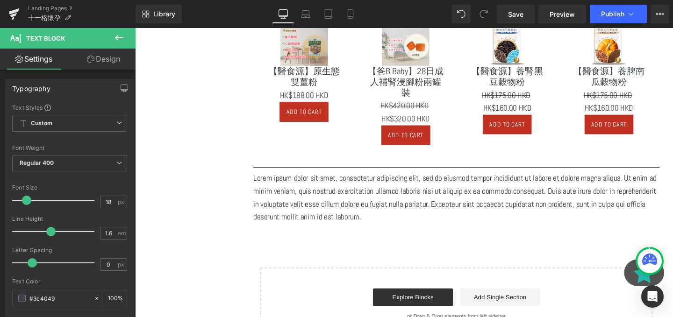
click at [506, 211] on p "Lorem ipsum dolor sit amet, consectetur adipiscing elit, sed do eiusmod tempor …" at bounding box center [472, 206] width 427 height 54
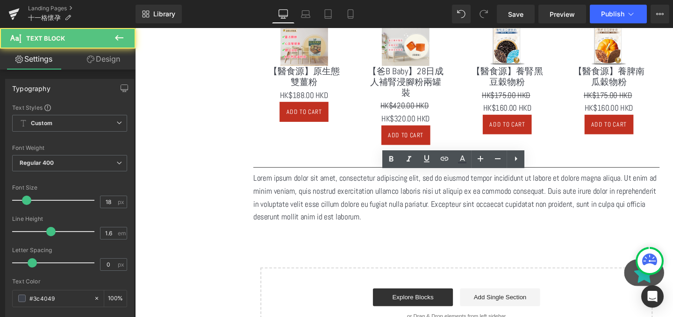
click at [506, 211] on p "Lorem ipsum dolor sit amet, consectetur adipiscing elit, sed do eiusmod tempor …" at bounding box center [472, 206] width 427 height 54
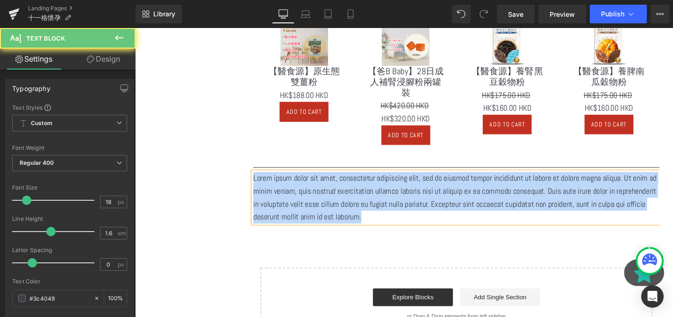
paste div
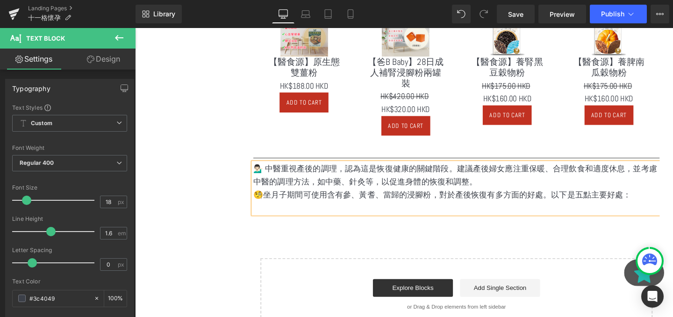
scroll to position [3438, 0]
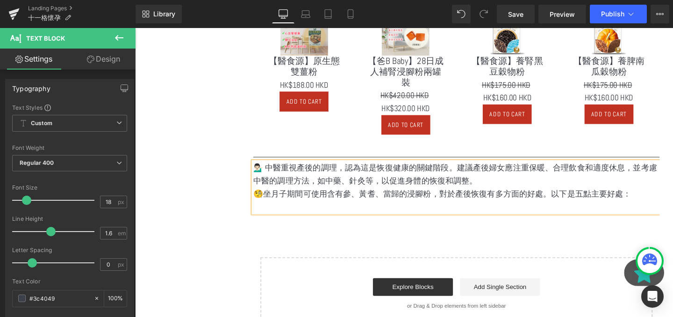
click at [446, 213] on p at bounding box center [472, 216] width 427 height 14
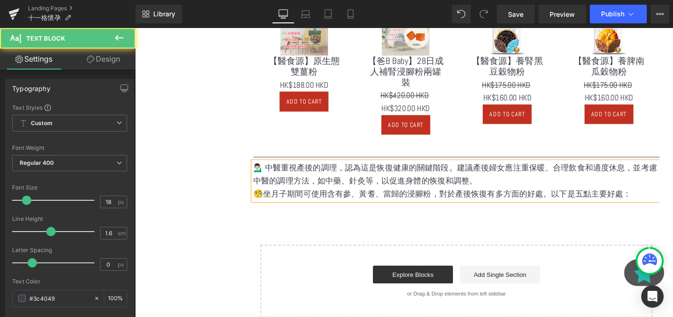
scroll to position [3508, 0]
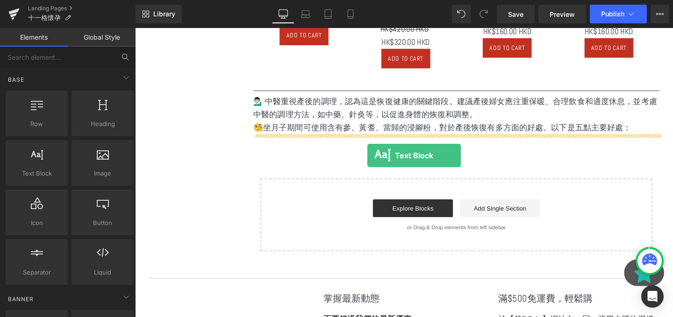
drag, startPoint x: 179, startPoint y: 189, endPoint x: 379, endPoint y: 162, distance: 201.3
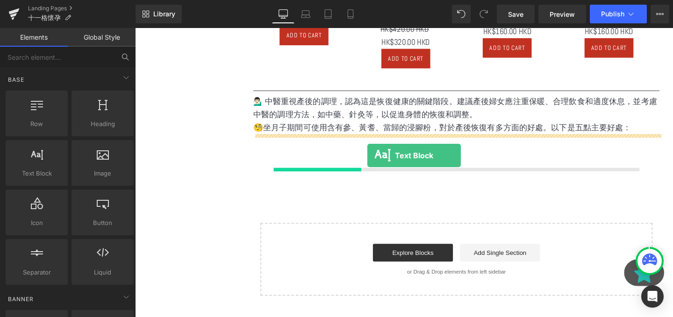
scroll to position [3966, 565]
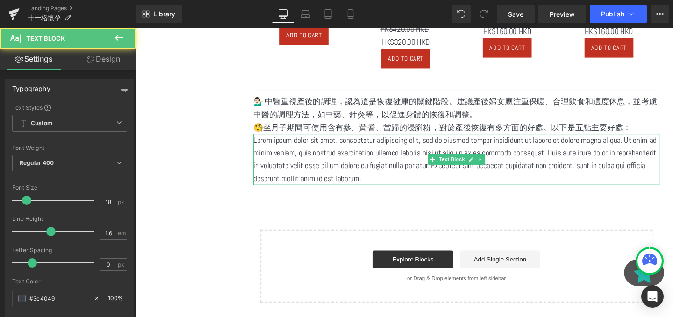
click at [405, 161] on p "Lorem ipsum dolor sit amet, consectetur adipiscing elit, sed do eiusmod tempor …" at bounding box center [472, 167] width 427 height 54
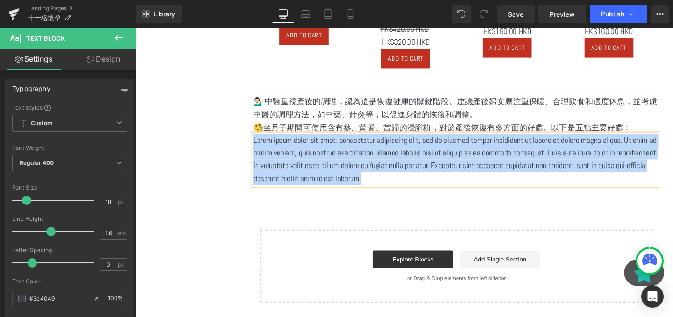
paste div
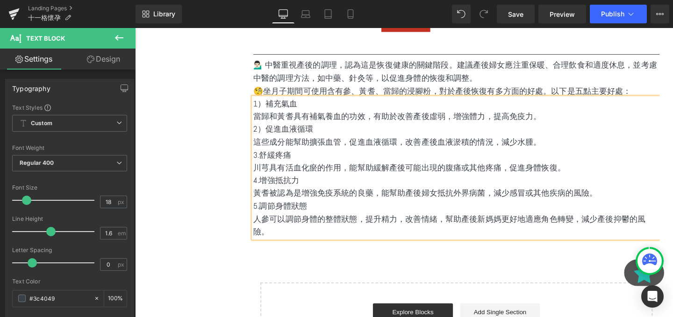
scroll to position [3560, 0]
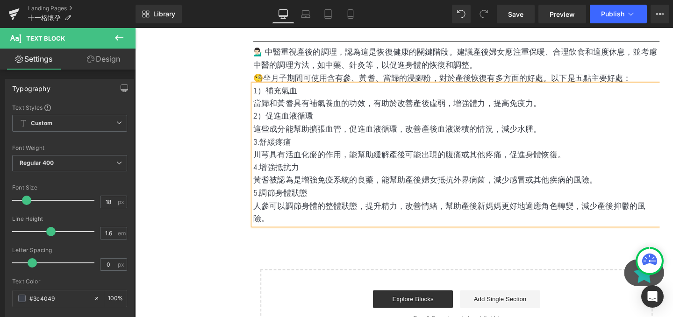
click at [119, 36] on icon at bounding box center [119, 37] width 11 height 11
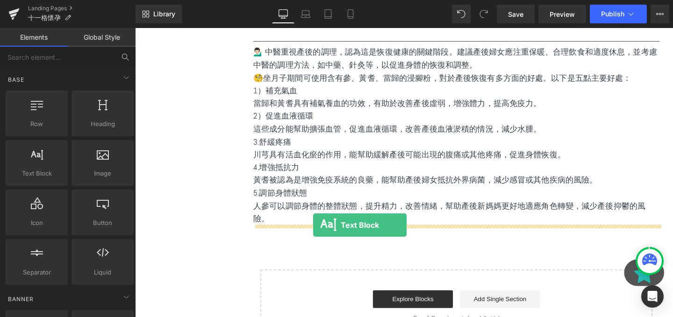
drag, startPoint x: 171, startPoint y: 185, endPoint x: 322, endPoint y: 236, distance: 159.4
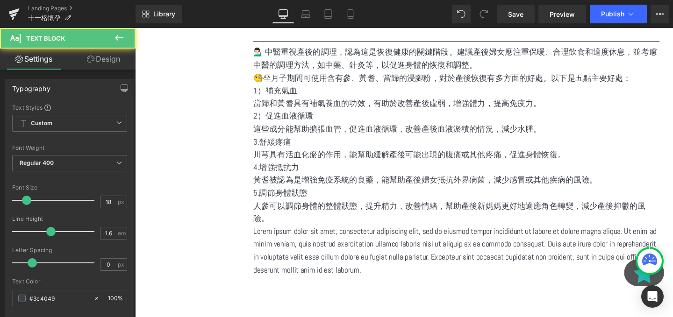
scroll to position [4122, 565]
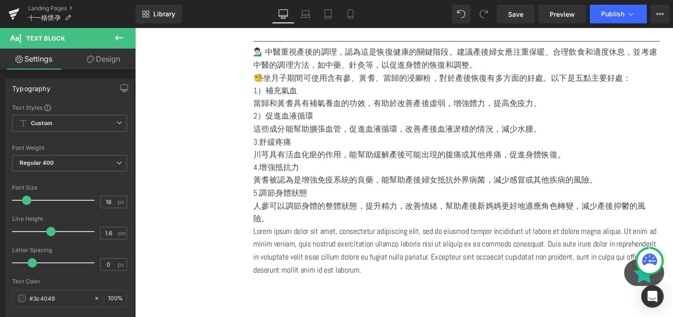
click at [422, 255] on p "Lorem ipsum dolor sit amet, consectetur adipiscing elit, sed do eiusmod tempor …" at bounding box center [472, 262] width 427 height 54
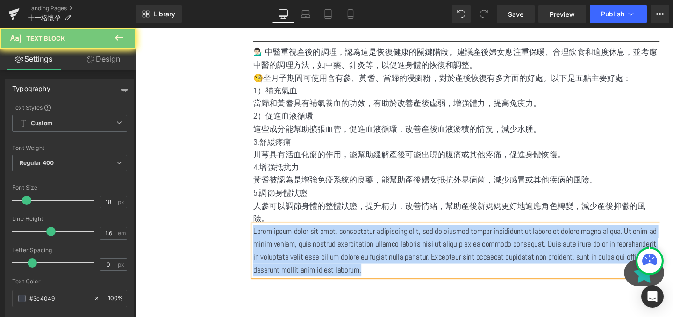
paste div
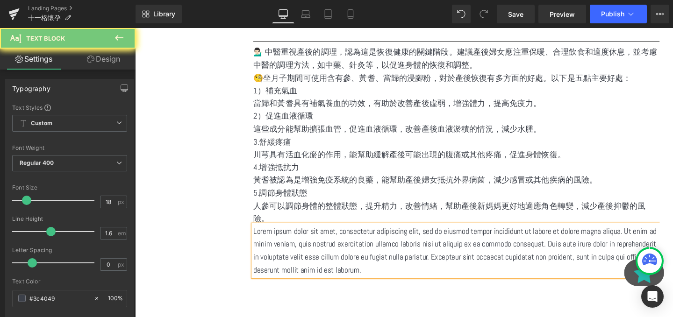
scroll to position [5, 5]
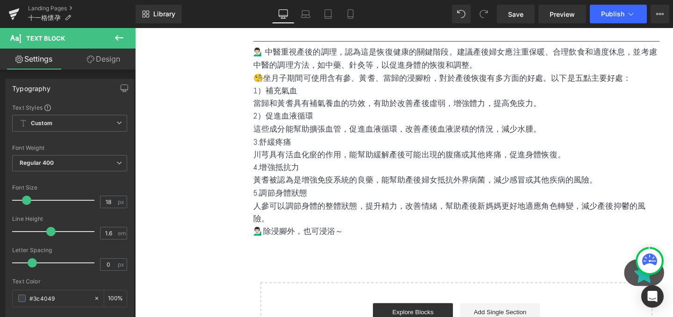
click at [119, 45] on button at bounding box center [119, 38] width 33 height 21
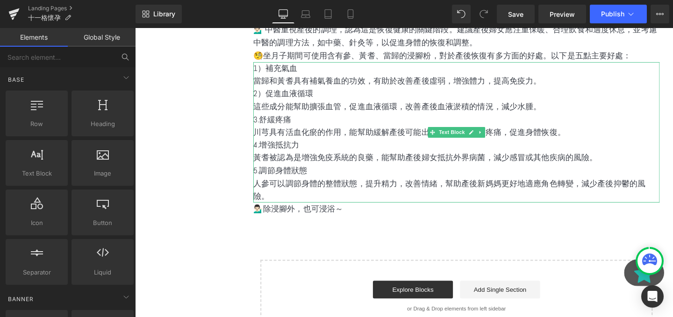
scroll to position [3619, 0]
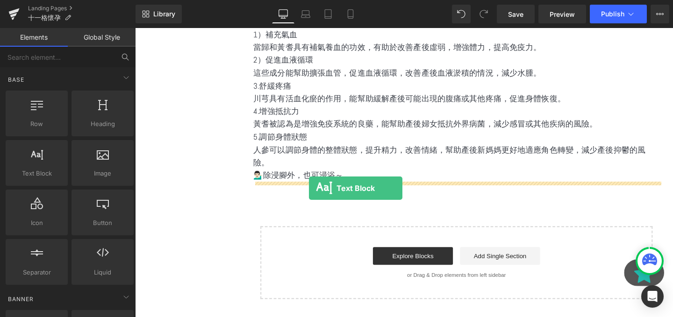
drag, startPoint x: 183, startPoint y: 187, endPoint x: 318, endPoint y: 197, distance: 135.3
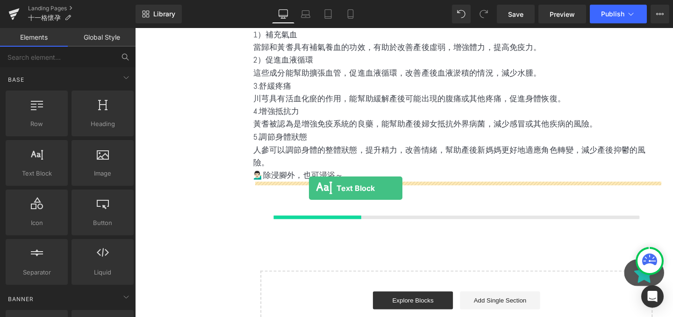
scroll to position [5, 5]
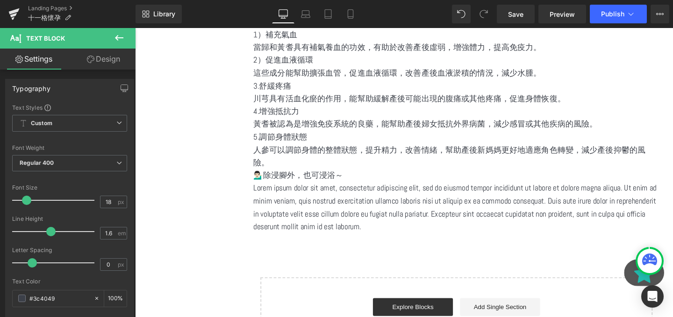
click at [423, 208] on p "Lorem ipsum dolor sit amet, consectetur adipiscing elit, sed do eiusmod tempor …" at bounding box center [472, 217] width 427 height 54
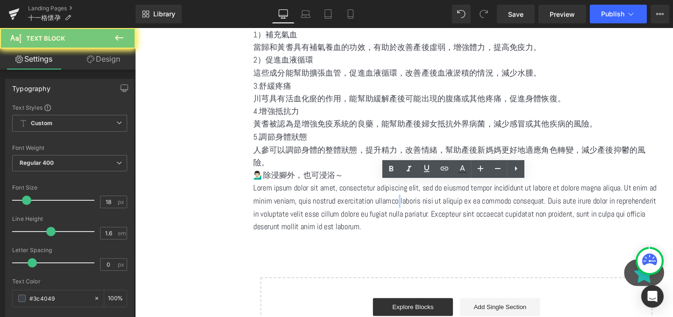
click at [423, 208] on p "Lorem ipsum dolor sit amet, consectetur adipiscing elit, sed do eiusmod tempor …" at bounding box center [472, 217] width 427 height 54
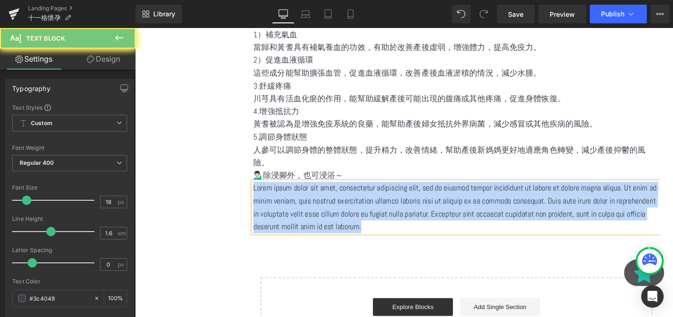
paste div
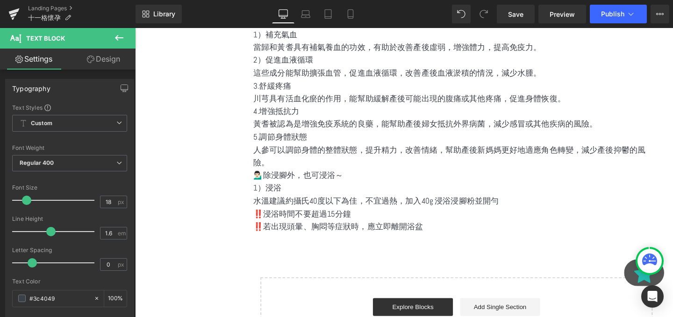
click at [125, 34] on button at bounding box center [119, 38] width 33 height 21
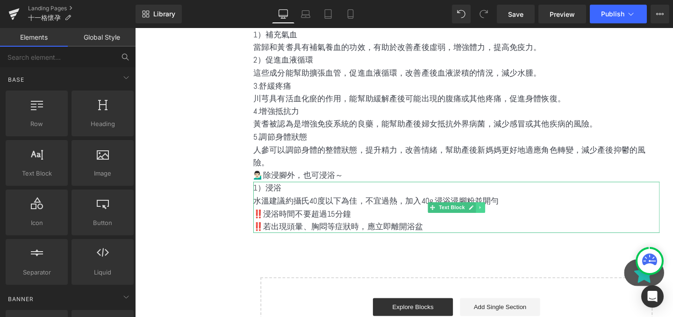
click at [499, 216] on icon at bounding box center [497, 217] width 5 height 6
click at [494, 216] on icon at bounding box center [493, 217] width 5 height 6
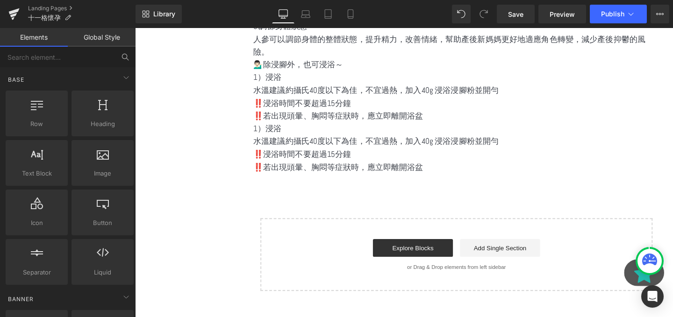
click at [342, 150] on p "水溫建議約攝氏40度以下為佳，不宜過熱，加入40g 浸浴浸腳粉並開勻" at bounding box center [472, 148] width 427 height 14
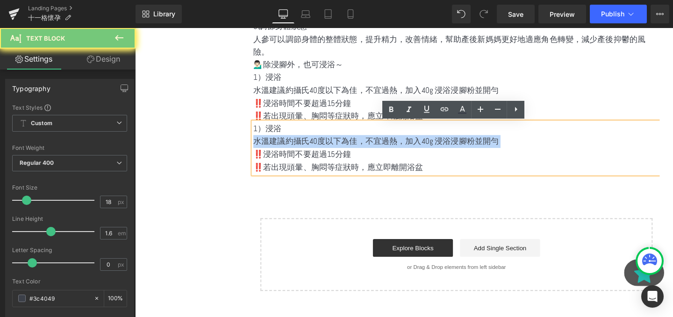
click at [342, 150] on p "水溫建議約攝氏40度以下為佳，不宜過熱，加入40g 浸浴浸腳粉並開勻" at bounding box center [472, 148] width 427 height 14
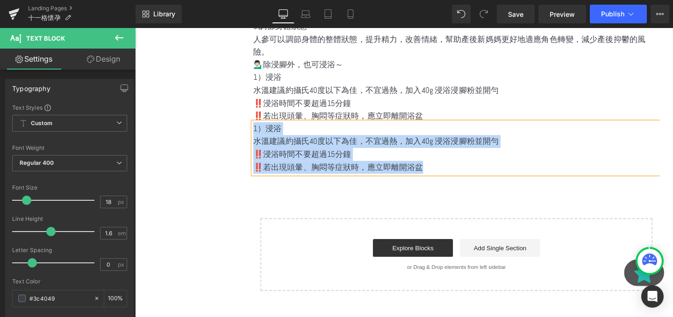
paste div
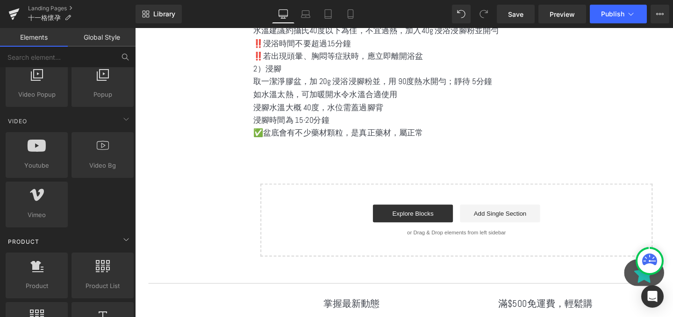
scroll to position [709, 0]
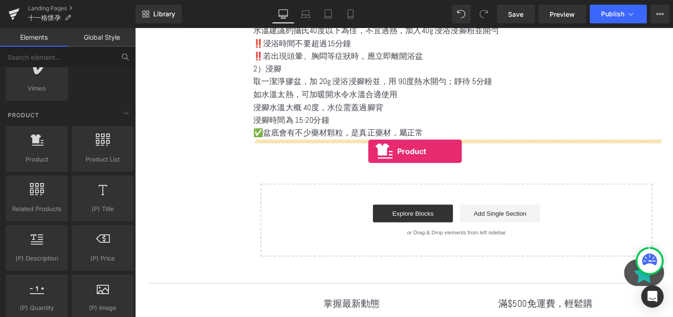
drag, startPoint x: 156, startPoint y: 177, endPoint x: 380, endPoint y: 158, distance: 225.5
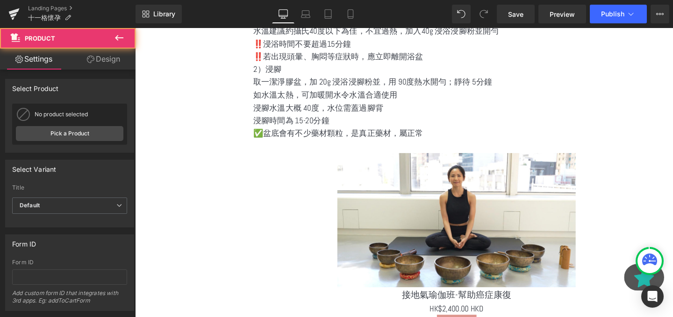
scroll to position [4435, 565]
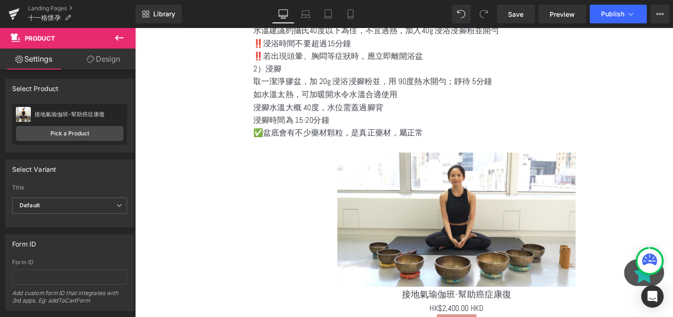
click at [408, 201] on img at bounding box center [473, 229] width 250 height 141
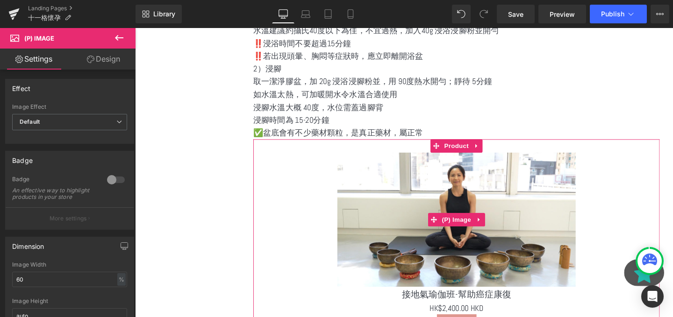
click at [489, 196] on img at bounding box center [473, 229] width 250 height 141
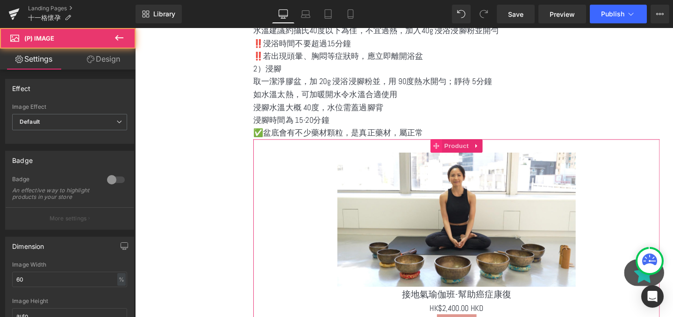
click at [465, 155] on span "Product" at bounding box center [473, 152] width 30 height 14
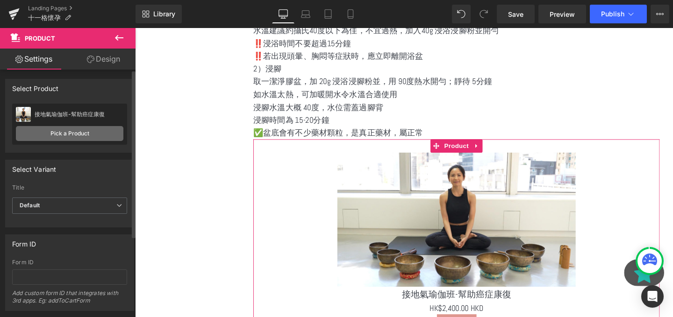
click at [62, 132] on link "Pick a Product" at bounding box center [69, 133] width 107 height 15
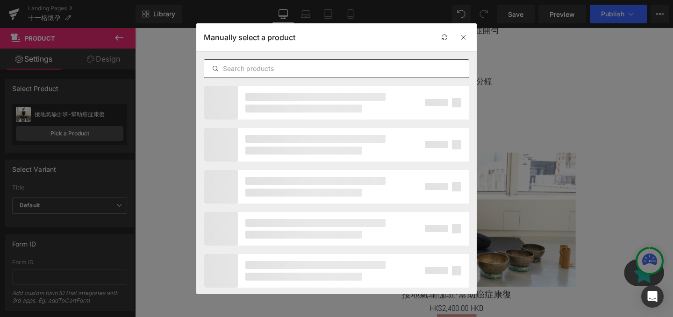
click at [299, 62] on div at bounding box center [336, 68] width 265 height 19
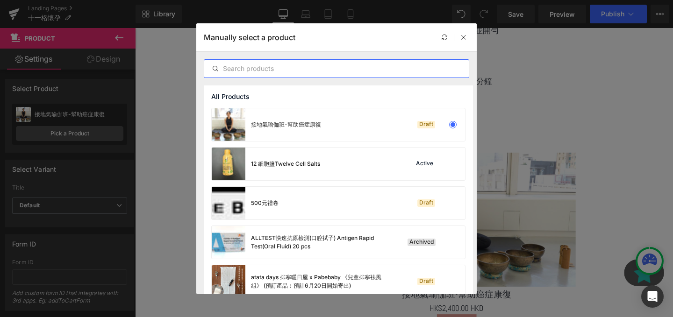
click at [286, 69] on input "text" at bounding box center [336, 68] width 264 height 11
paste input "女士滋補浸浴浸腳專方"
type input "女士滋補浸浴浸腳專方"
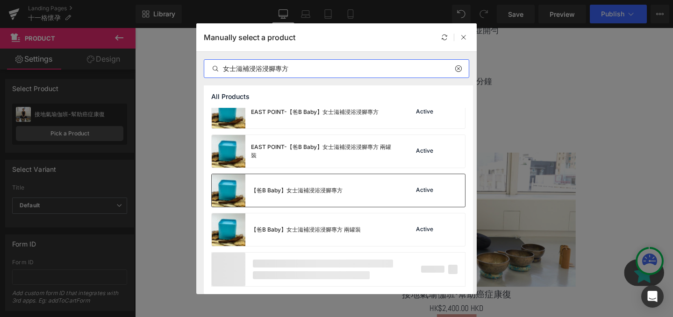
scroll to position [0, 0]
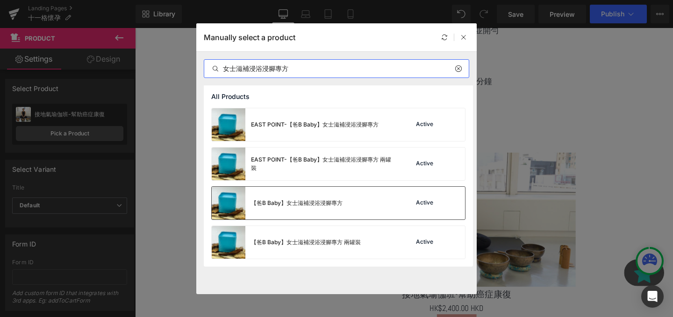
click at [371, 204] on div "【爸B Baby】女士滋補浸浴浸腳專方 Active" at bounding box center [338, 203] width 253 height 33
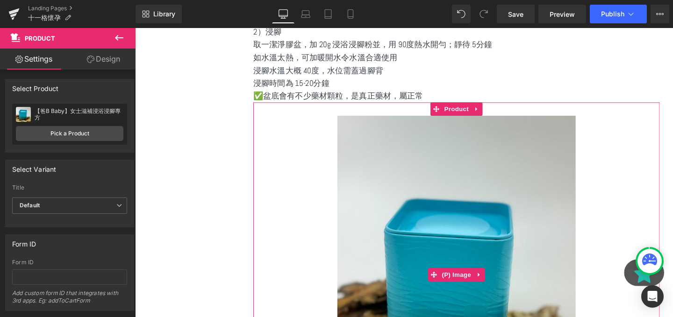
scroll to position [3858, 0]
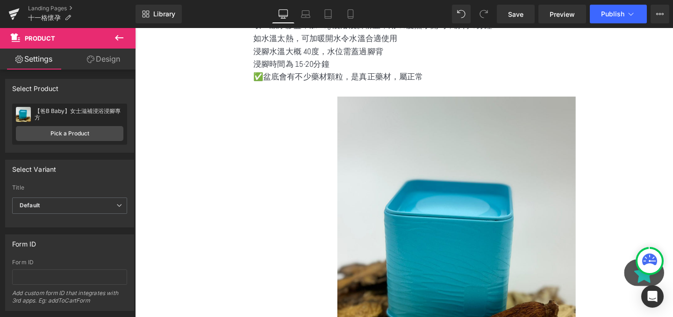
click at [115, 33] on icon at bounding box center [119, 37] width 11 height 11
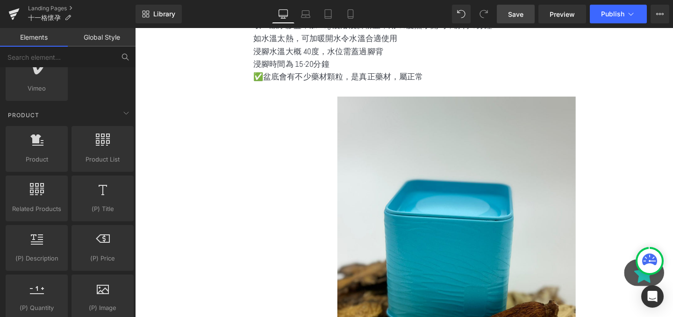
click at [513, 13] on span "Save" at bounding box center [515, 14] width 15 height 10
click at [639, 255] on div at bounding box center [649, 261] width 24 height 24
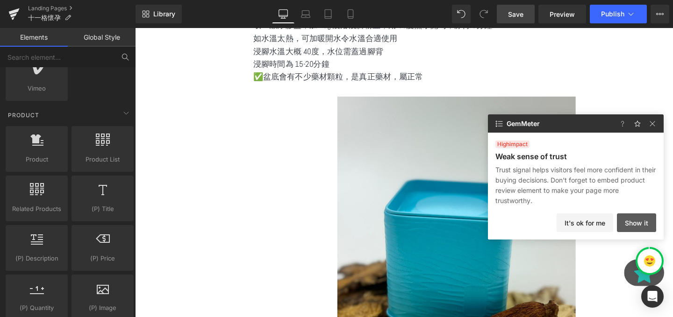
click at [638, 224] on button "Show it" at bounding box center [636, 223] width 39 height 19
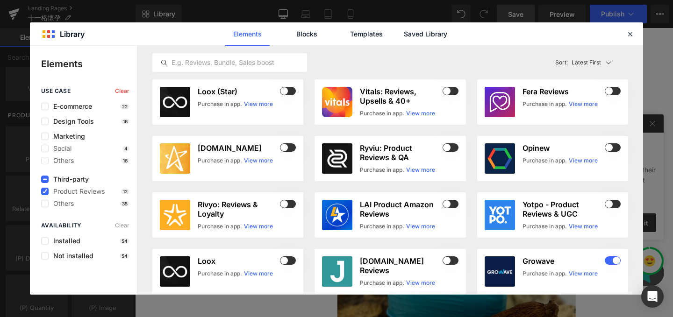
click at [628, 42] on div "Elements Blocks Templates Saved Library" at bounding box center [336, 33] width 613 height 23
click at [628, 32] on icon at bounding box center [630, 34] width 8 height 8
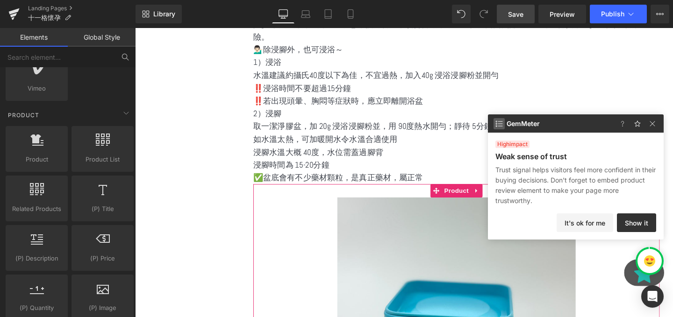
scroll to position [3737, 0]
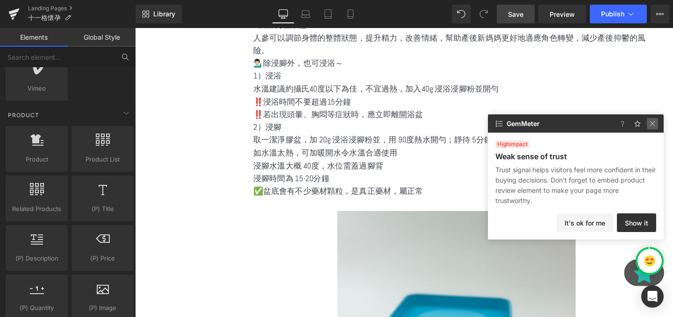
click at [655, 120] on img at bounding box center [652, 123] width 11 height 11
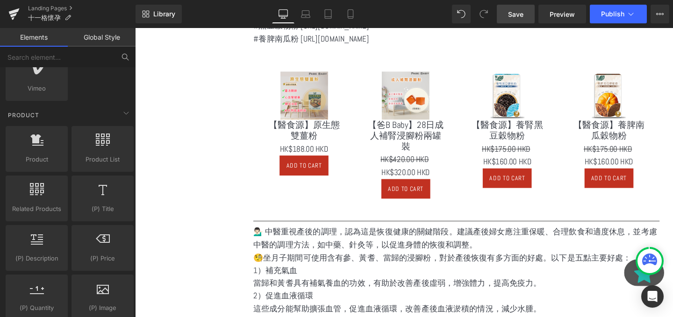
scroll to position [3351, 0]
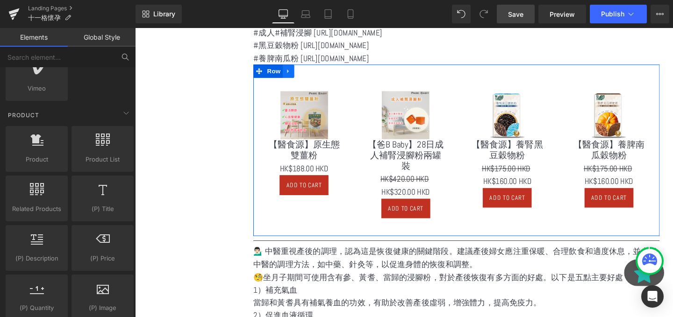
click at [296, 72] on icon at bounding box center [296, 73] width 7 height 7
click at [311, 72] on icon at bounding box center [308, 73] width 7 height 7
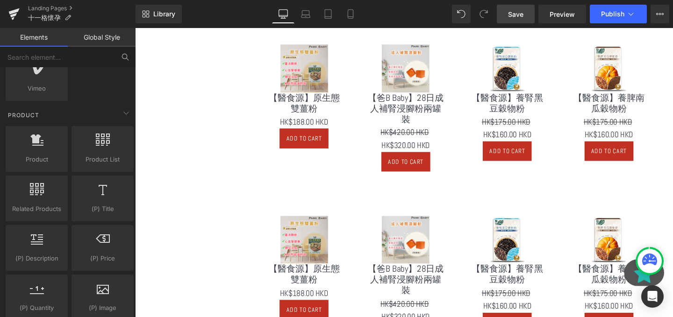
scroll to position [3332, 0]
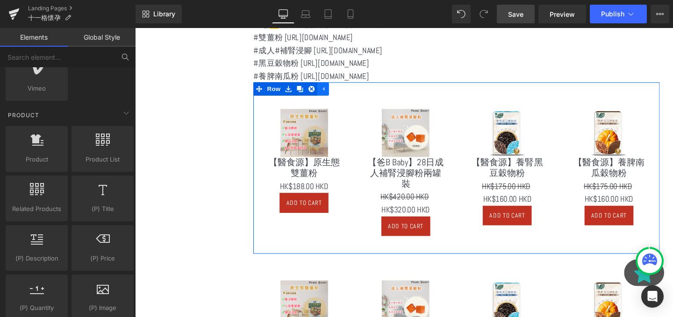
click at [333, 93] on icon at bounding box center [332, 92] width 7 height 7
click at [299, 93] on icon at bounding box center [296, 92] width 7 height 7
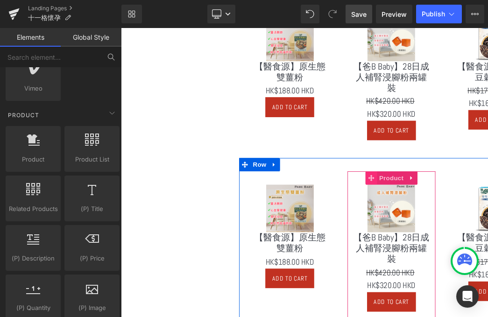
scroll to position [3451, 0]
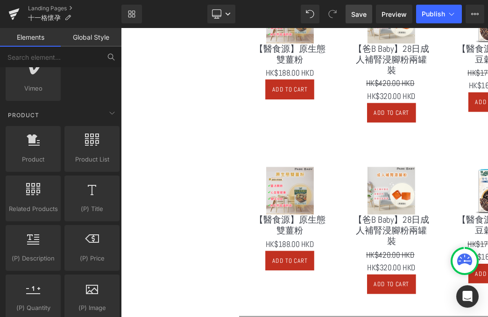
click at [257, 175] on div "Sale Off" at bounding box center [299, 199] width 84 height 50
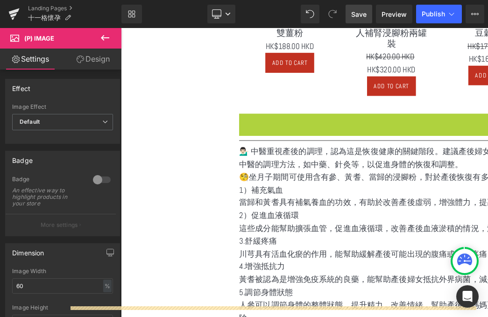
scroll to position [3498, 0]
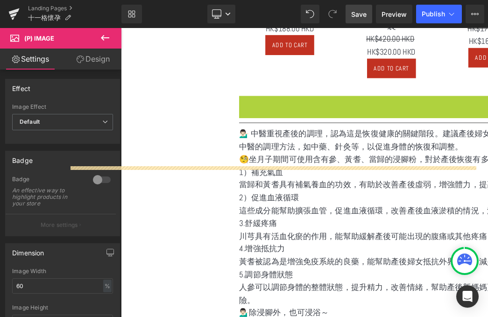
drag, startPoint x: 248, startPoint y: 157, endPoint x: 582, endPoint y: 241, distance: 344.6
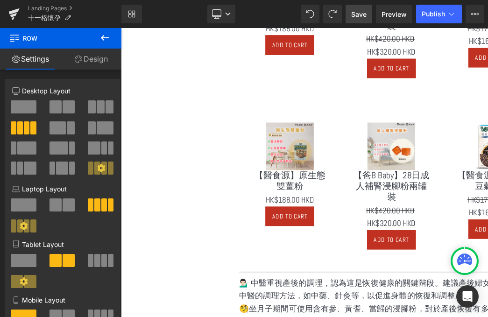
scroll to position [3395, 0]
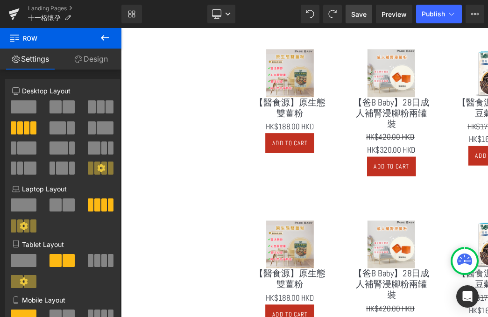
click at [288, 199] on div "Sale Off (P) Image 【醫食源】原生態雙薑粉 (P) Title $0 HK$188.00 HKD (P) Price Add To Cart…" at bounding box center [458, 112] width 427 height 180
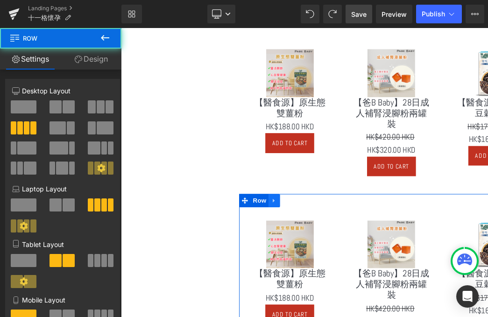
click at [284, 206] on link at bounding box center [282, 210] width 12 height 14
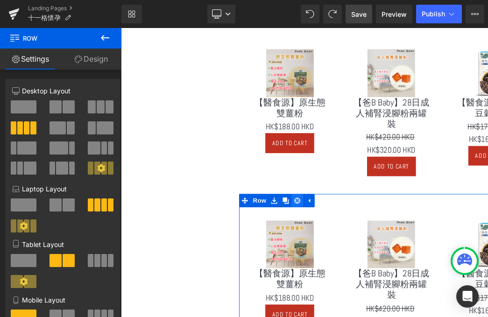
click at [305, 210] on icon at bounding box center [306, 209] width 7 height 7
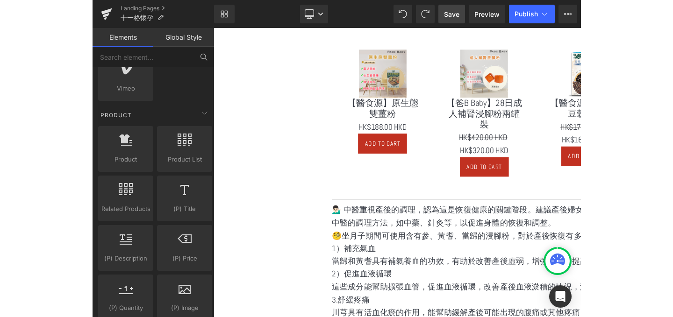
scroll to position [5, 5]
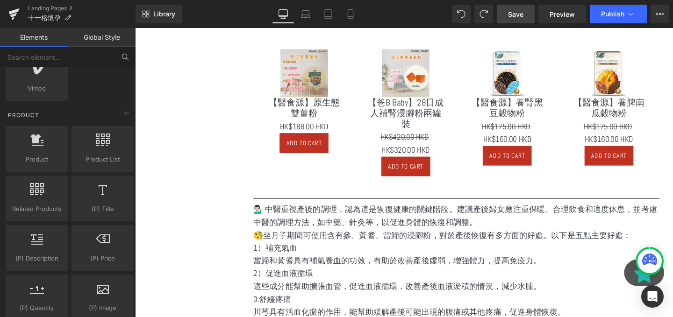
click at [512, 10] on span "Save" at bounding box center [515, 14] width 15 height 10
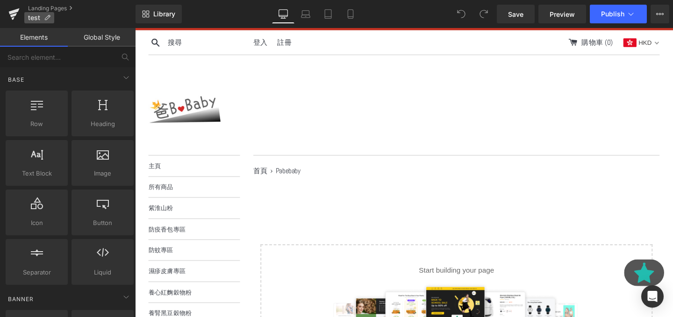
click at [48, 18] on icon at bounding box center [47, 17] width 7 height 7
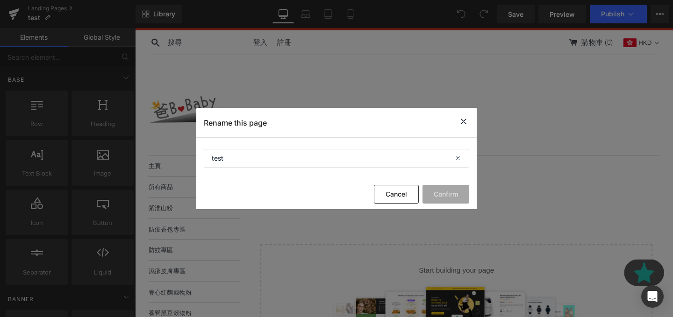
click at [462, 120] on icon at bounding box center [463, 122] width 11 height 12
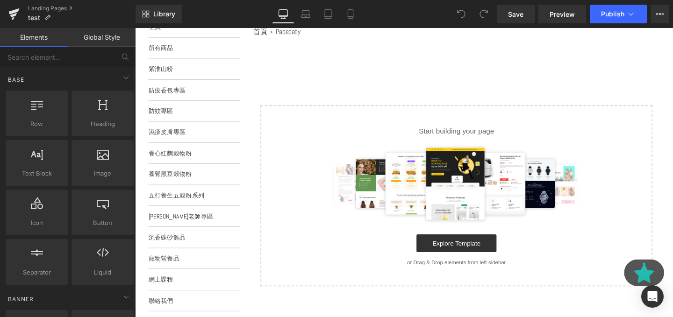
scroll to position [173, 0]
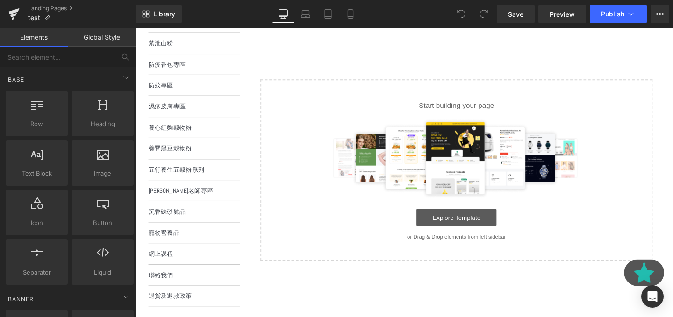
click at [472, 227] on link "Explore Template" at bounding box center [473, 227] width 84 height 19
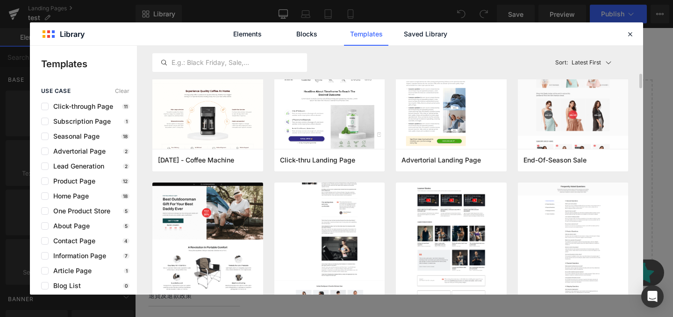
scroll to position [262, 0]
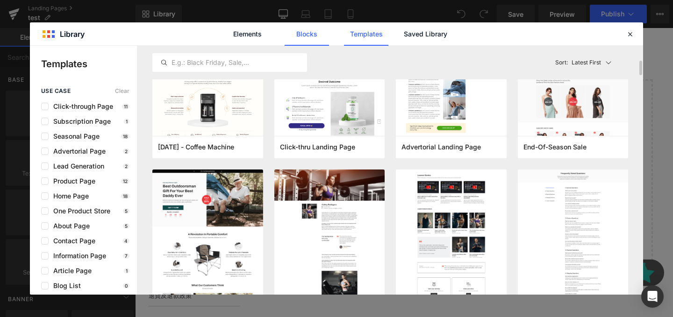
click at [311, 32] on link "Blocks" at bounding box center [307, 33] width 44 height 23
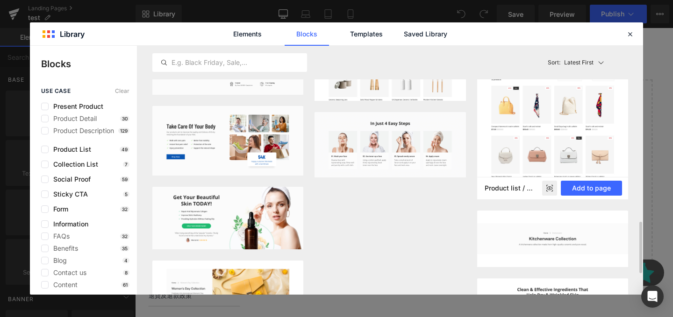
scroll to position [847, 0]
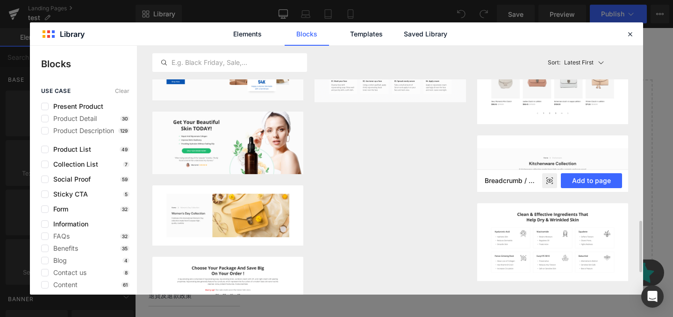
click at [552, 181] on icon at bounding box center [549, 181] width 6 height 4
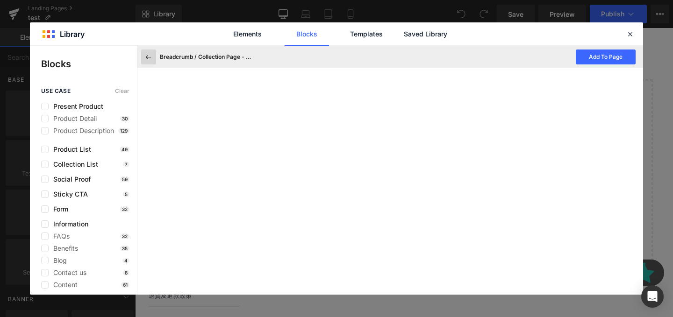
click at [148, 56] on icon at bounding box center [148, 57] width 8 height 8
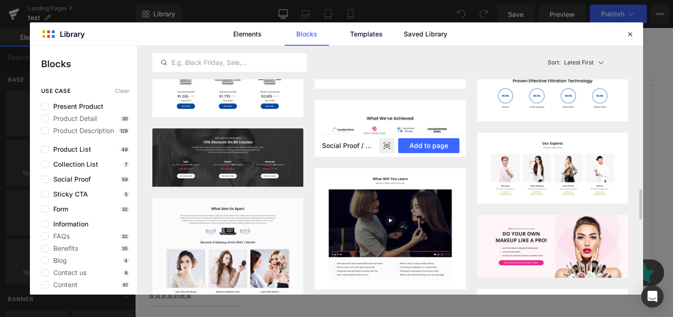
scroll to position [1169, 0]
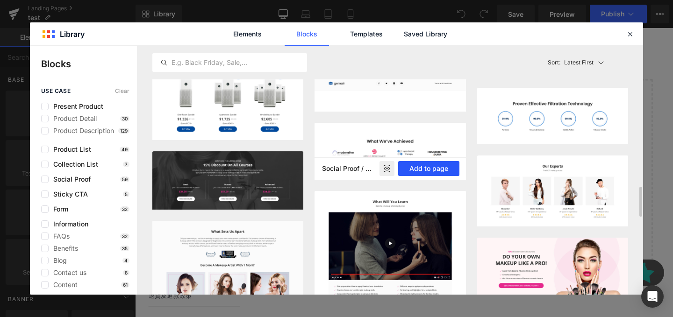
click at [406, 171] on button "Add to page" at bounding box center [428, 168] width 61 height 15
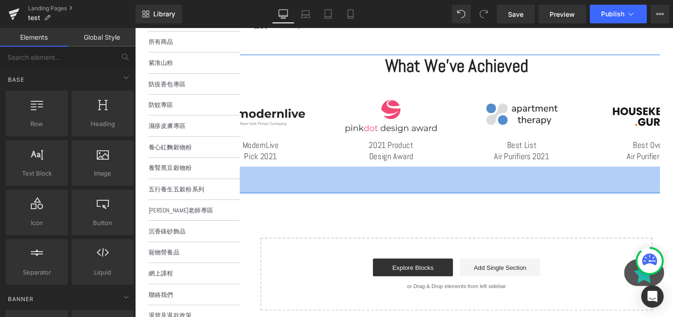
scroll to position [148, 0]
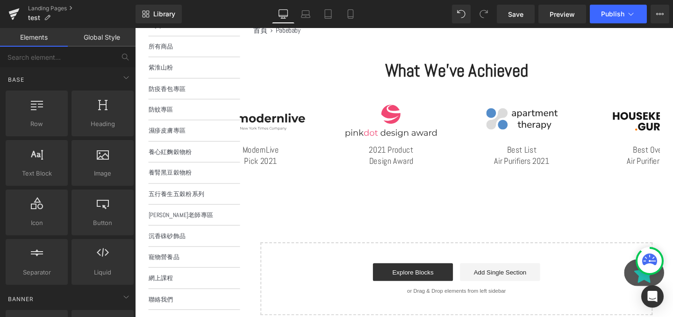
click at [435, 81] on h2 "What We’ve Achieved" at bounding box center [472, 73] width 547 height 24
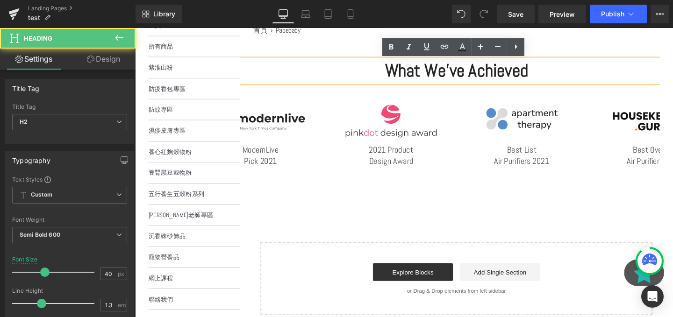
click at [455, 80] on h2 "What We’ve Achieved" at bounding box center [472, 73] width 547 height 24
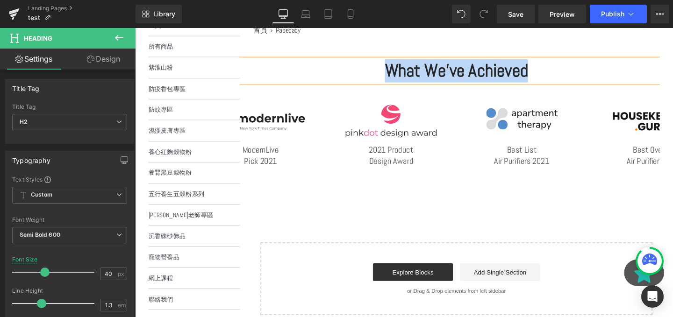
paste div
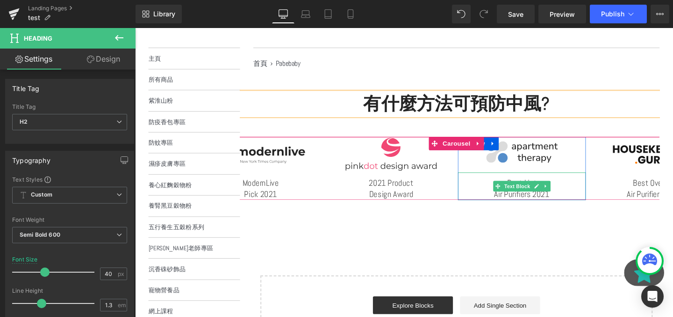
scroll to position [104, 0]
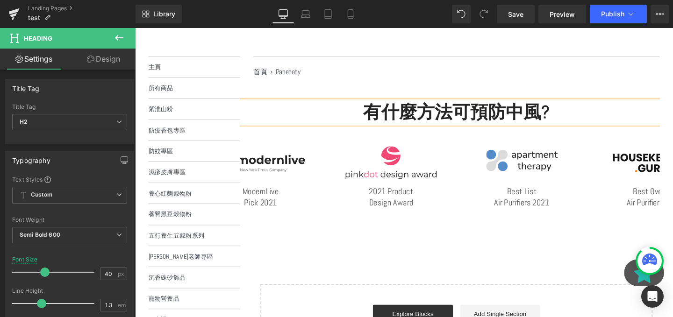
click at [488, 242] on div "有什麼方法可預防中風? Heading Row Image ModernLive Pick 2021 Text Block Row Image 2021 Pr…" at bounding box center [472, 177] width 565 height 145
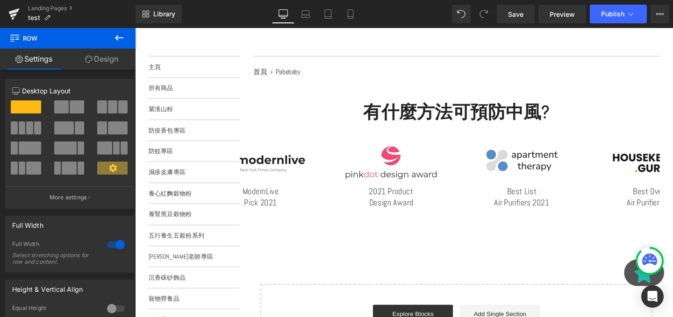
click at [116, 44] on button at bounding box center [119, 38] width 33 height 21
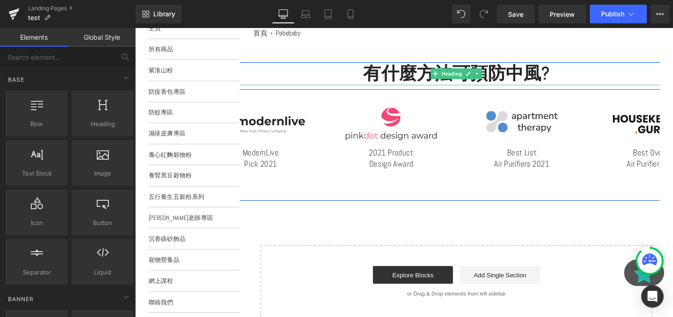
scroll to position [78, 0]
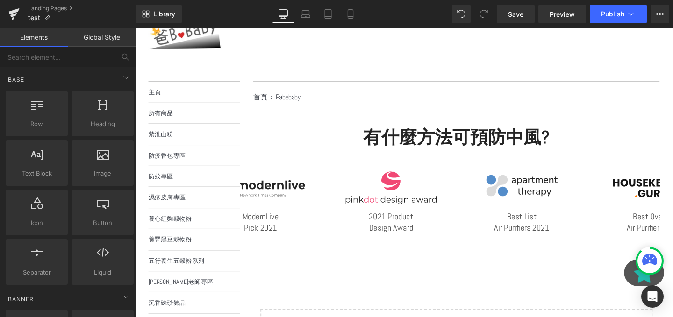
click at [440, 96] on nav "首頁 1 › Pabebaby 2" at bounding box center [472, 101] width 427 height 14
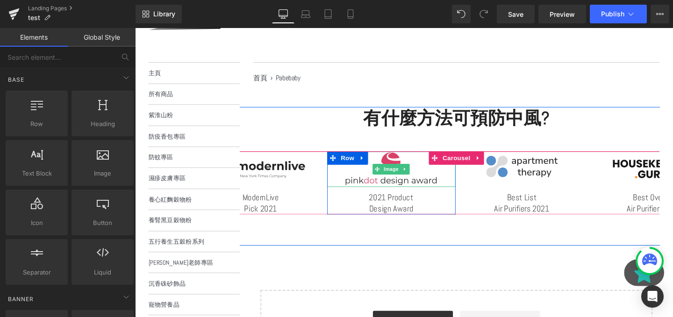
scroll to position [121, 0]
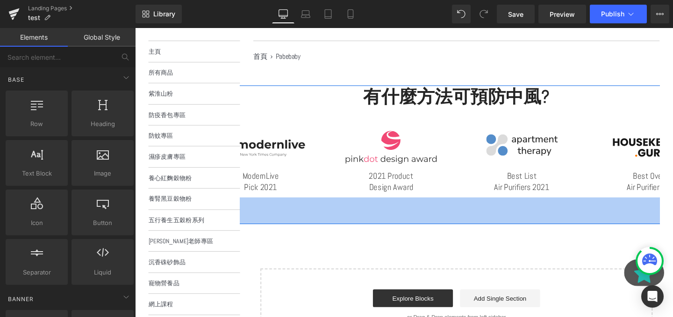
click at [450, 236] on div "有什麼方法可預防中風? Heading Row Image ModernLive Pick 2021 Text Block Row Image 2021 Pr…" at bounding box center [472, 222] width 427 height 269
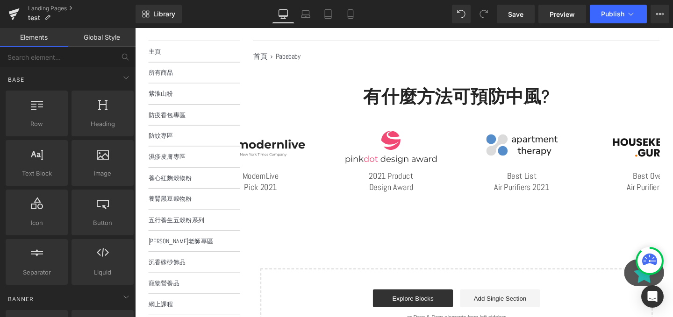
click at [650, 259] on icon at bounding box center [649, 260] width 15 height 12
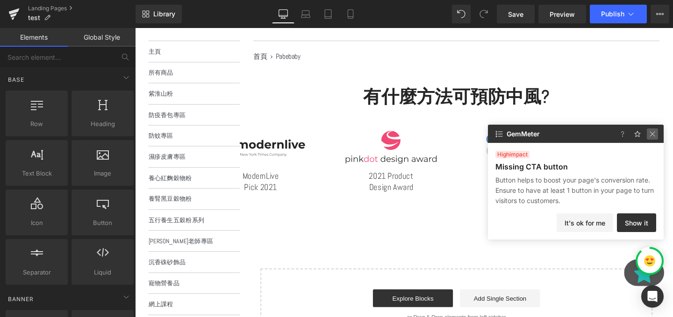
click at [649, 136] on img at bounding box center [652, 133] width 11 height 11
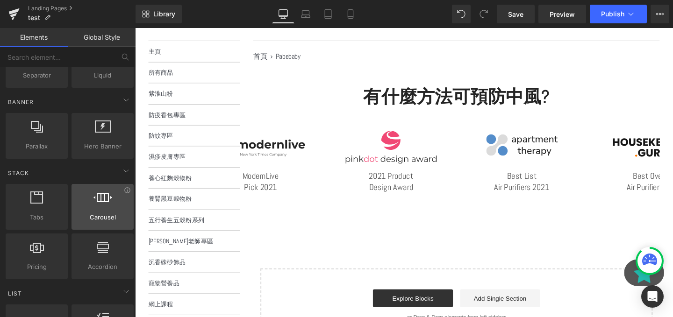
scroll to position [0, 0]
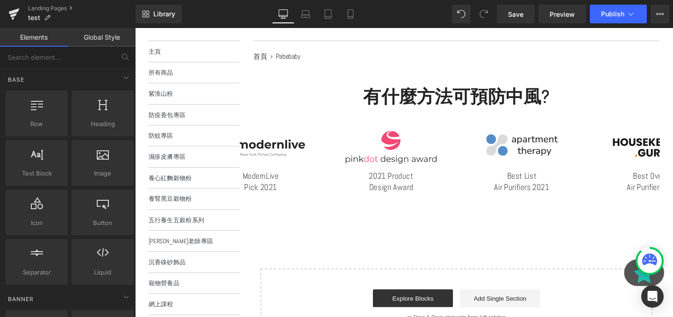
click at [76, 69] on div "Base Row rows, columns, layouts, div Heading headings, titles, h1,h2,h3,h4,h5,h…" at bounding box center [70, 177] width 132 height 220
click at [157, 15] on span "Library" at bounding box center [164, 14] width 22 height 8
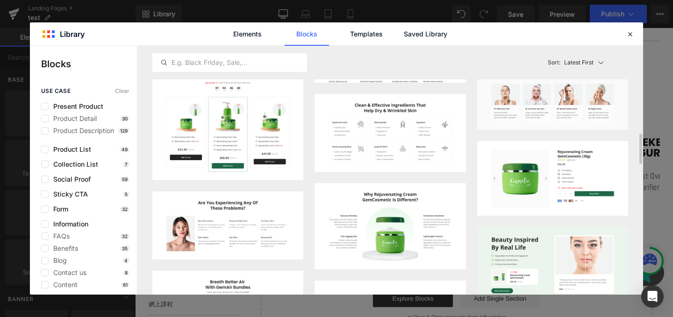
scroll to position [919, 0]
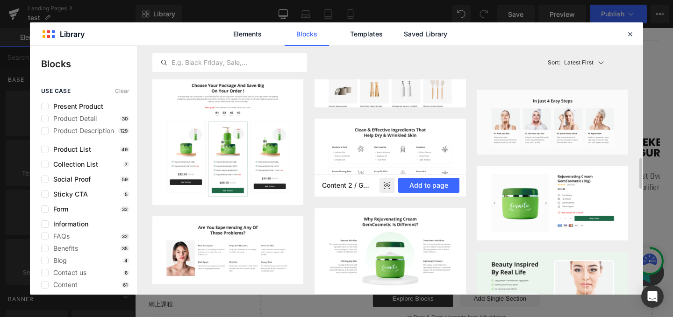
click at [389, 188] on icon at bounding box center [390, 188] width 2 height 2
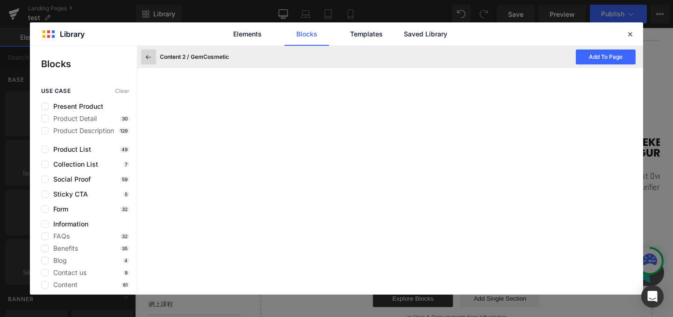
click at [151, 61] on button at bounding box center [148, 57] width 15 height 15
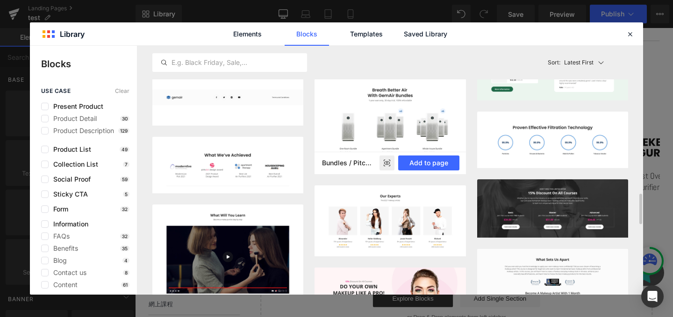
scroll to position [1154, 0]
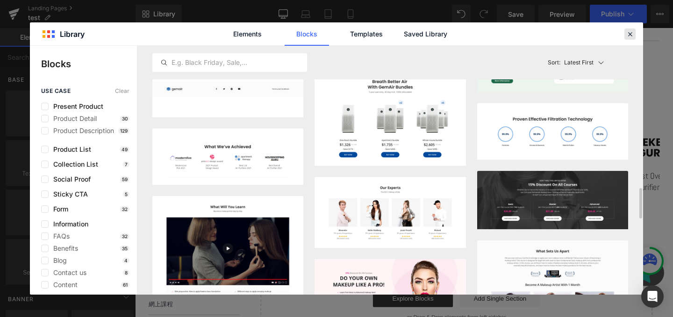
click at [626, 35] on icon at bounding box center [630, 34] width 8 height 8
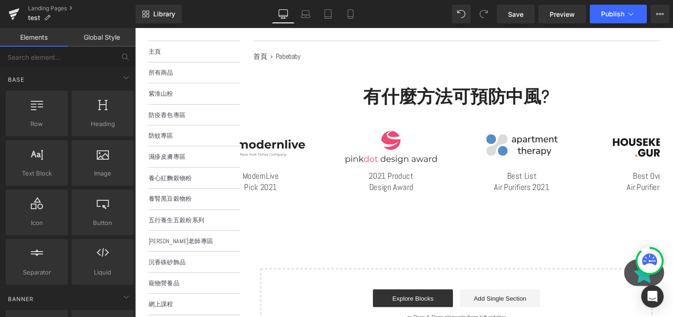
drag, startPoint x: 329, startPoint y: 83, endPoint x: 497, endPoint y: 236, distance: 227.2
click at [497, 236] on main "首頁 1 › Pabebaby 2 有什麼方法可預防中風? Heading Row Image ModernLive Pick 2021 Text Block…" at bounding box center [465, 206] width 441 height 330
click at [497, 236] on div "有什麼方法可預防中風? Heading Row Image ModernLive Pick 2021 Text Block Row Image 2021 Pr…" at bounding box center [472, 222] width 427 height 269
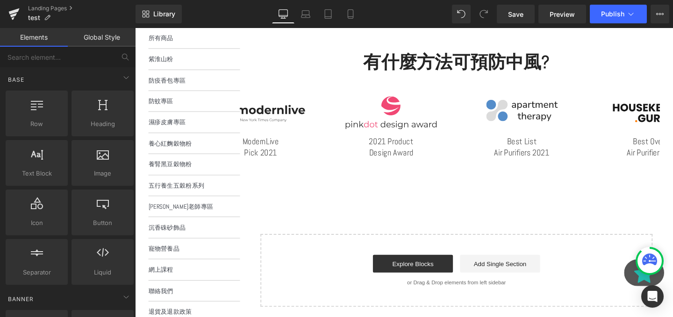
scroll to position [175, 0]
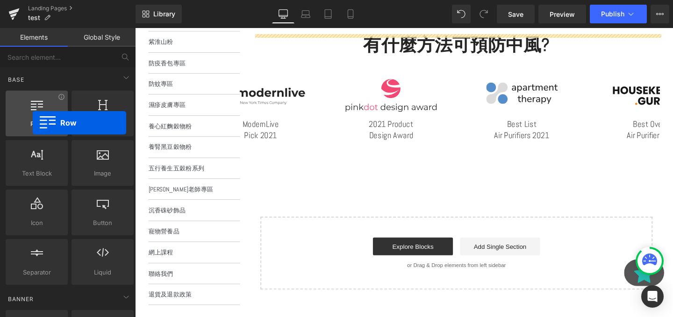
click at [33, 115] on div at bounding box center [36, 108] width 57 height 21
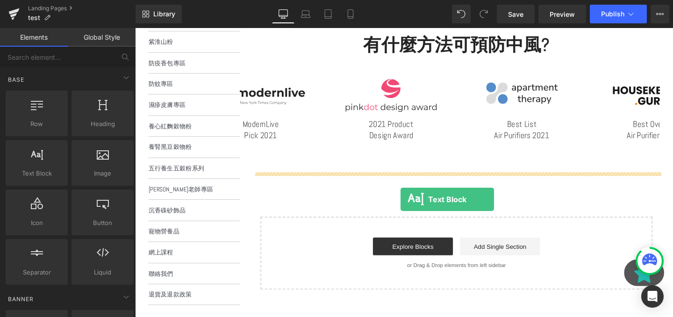
drag, startPoint x: 169, startPoint y: 176, endPoint x: 414, endPoint y: 208, distance: 247.4
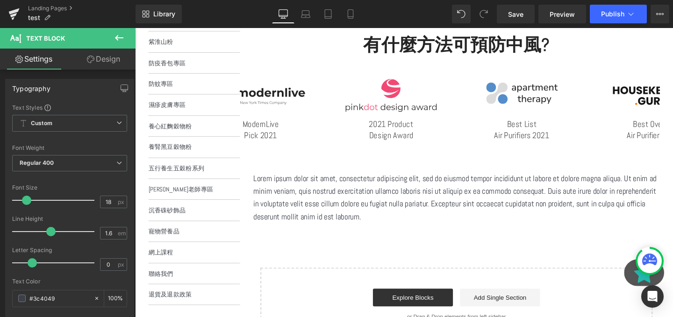
click at [334, 197] on p "Lorem ipsum dolor sit amet, consectetur adipiscing elit, sed do eiusmod tempor …" at bounding box center [472, 207] width 427 height 54
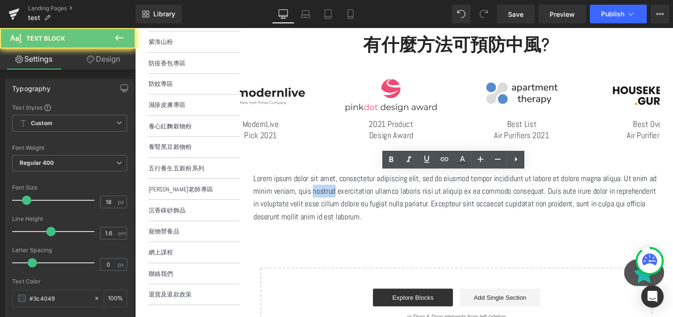
click at [334, 197] on p "Lorem ipsum dolor sit amet, consectetur adipiscing elit, sed do eiusmod tempor …" at bounding box center [472, 207] width 427 height 54
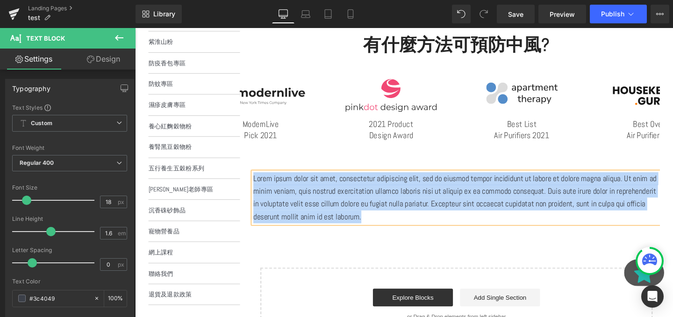
paste div
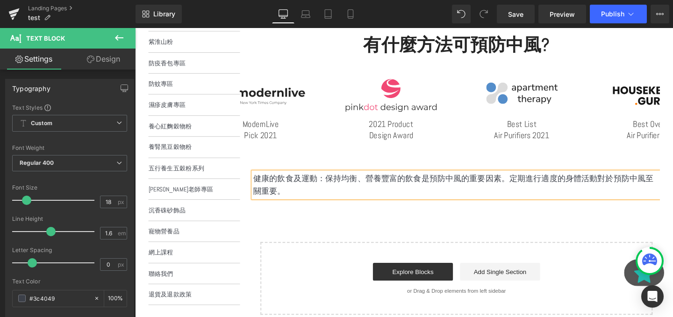
click at [404, 220] on div "有什麼方法可預防中風? Heading Row Image ModernLive Pick 2021 Text Block Row Image 2021 Pr…" at bounding box center [472, 182] width 427 height 296
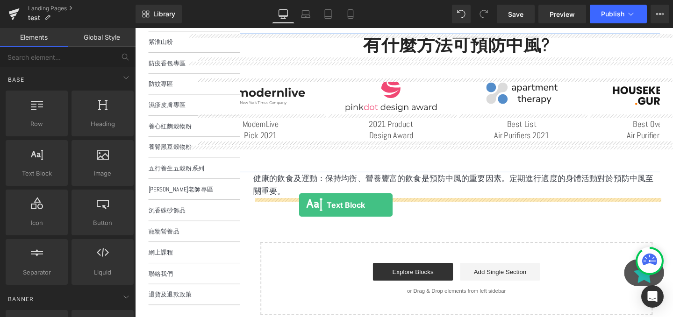
drag, startPoint x: 188, startPoint y: 192, endPoint x: 306, endPoint y: 213, distance: 120.1
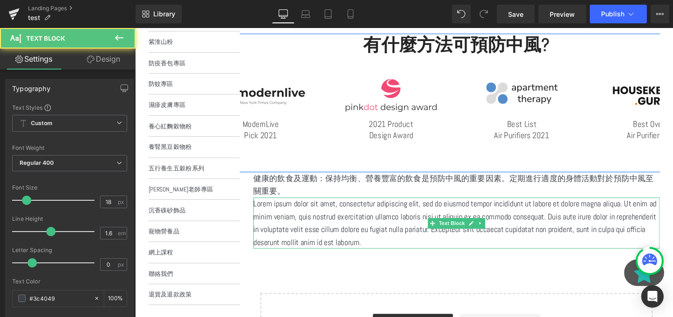
click at [345, 230] on p "Lorem ipsum dolor sit amet, consectetur adipiscing elit, sed do eiusmod tempor …" at bounding box center [472, 233] width 427 height 54
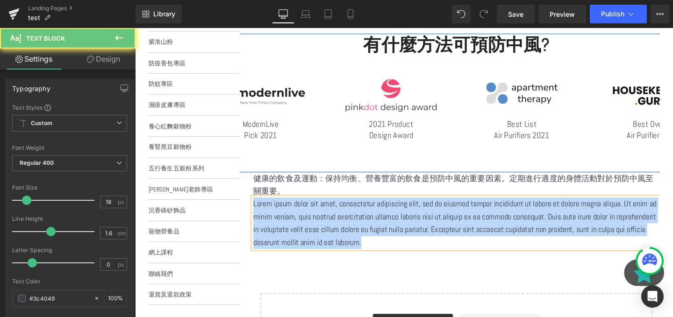
paste div
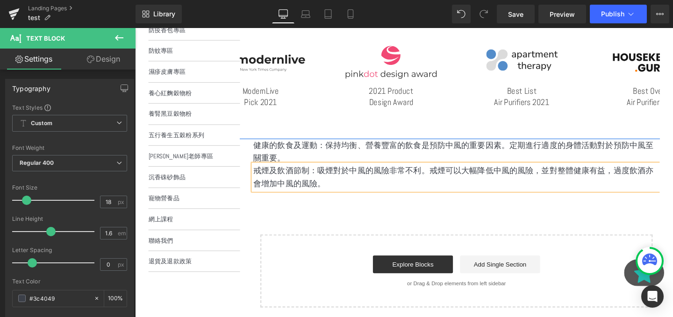
scroll to position [215, 0]
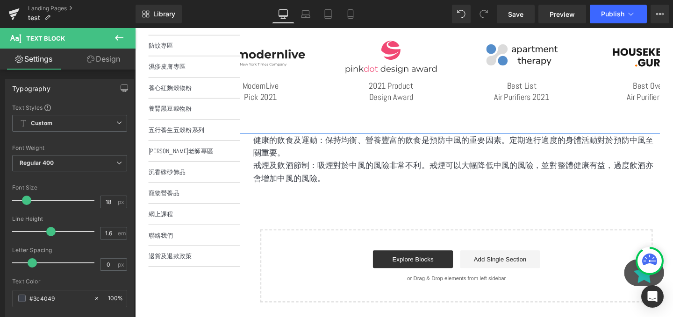
click at [122, 34] on icon at bounding box center [119, 37] width 11 height 11
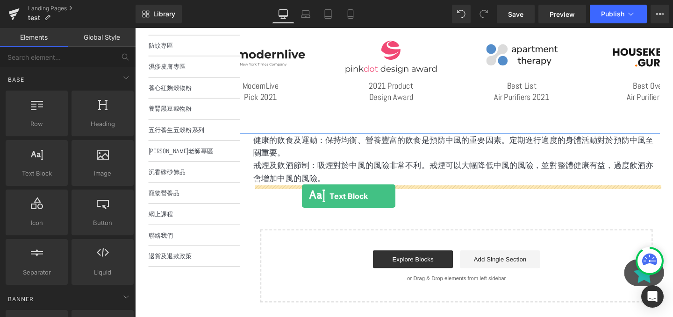
drag, startPoint x: 171, startPoint y: 192, endPoint x: 310, endPoint y: 205, distance: 139.8
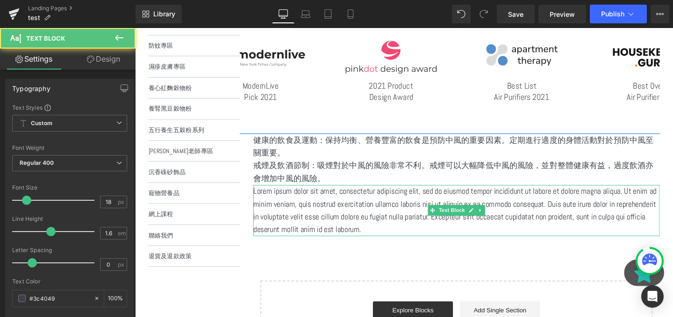
click at [349, 212] on p "Lorem ipsum dolor sit amet, consectetur adipiscing elit, sed do eiusmod tempor …" at bounding box center [472, 220] width 427 height 54
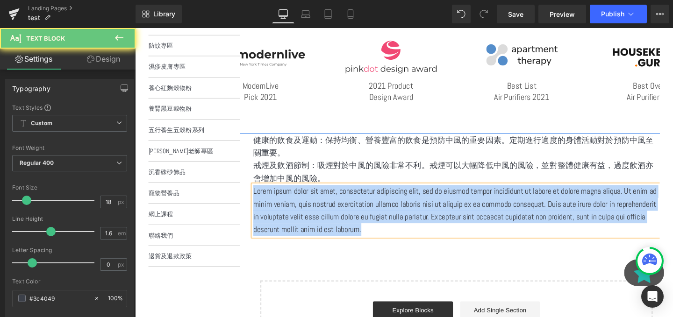
paste div
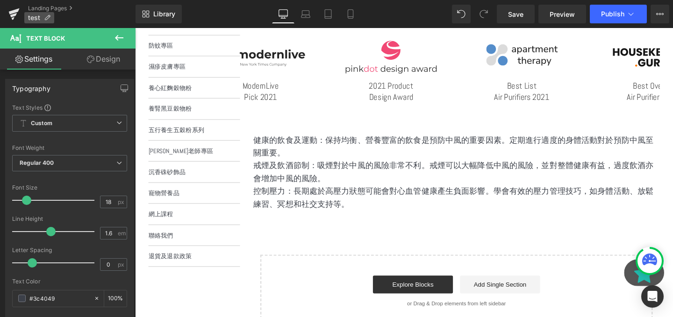
click at [44, 20] on icon at bounding box center [47, 17] width 7 height 7
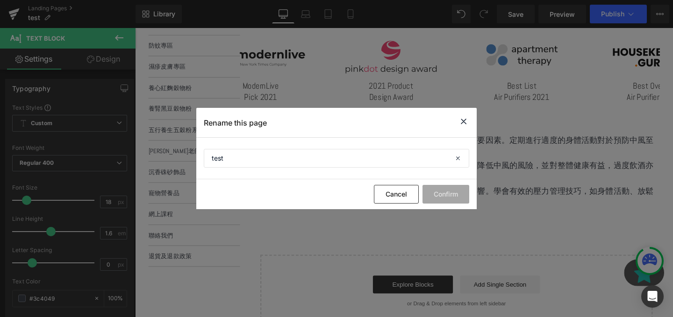
click at [249, 168] on section "test" at bounding box center [336, 159] width 280 height 42
click at [235, 163] on input "test" at bounding box center [336, 158] width 265 height 19
type input "t"
type input "十一格三高"
click at [448, 199] on button "Confirm" at bounding box center [445, 194] width 47 height 19
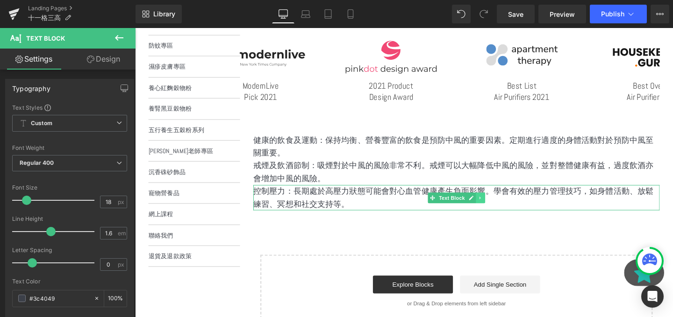
scroll to position [230, 0]
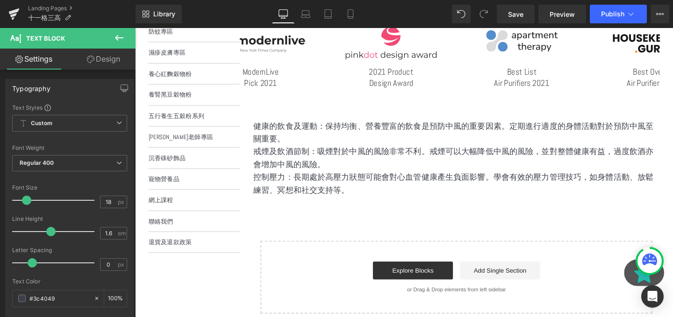
click at [114, 35] on icon at bounding box center [119, 37] width 11 height 11
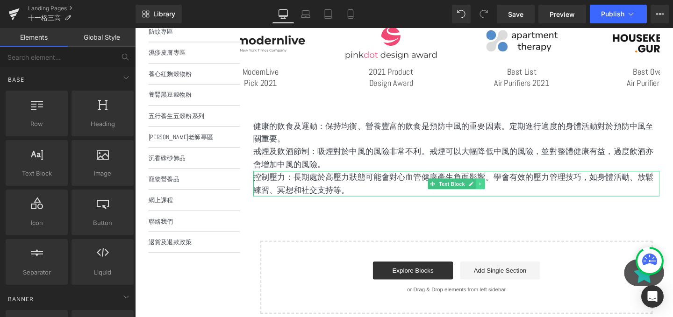
click at [498, 191] on icon at bounding box center [497, 192] width 5 height 6
click at [489, 192] on link at bounding box center [493, 191] width 10 height 11
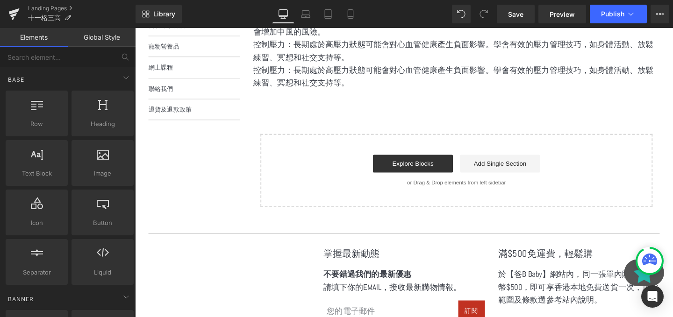
scroll to position [370, 0]
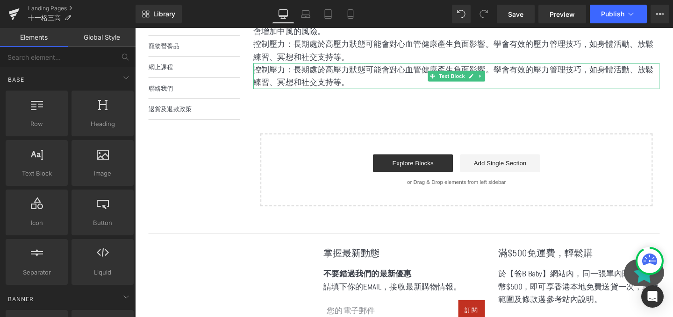
click at [347, 89] on p "控制壓力：長期處於高壓力狀態可能會對心血管健康產生負面影響。學會有效的壓力管理技巧，如身體活動、放鬆練習、冥想和社交支持等。" at bounding box center [472, 78] width 427 height 27
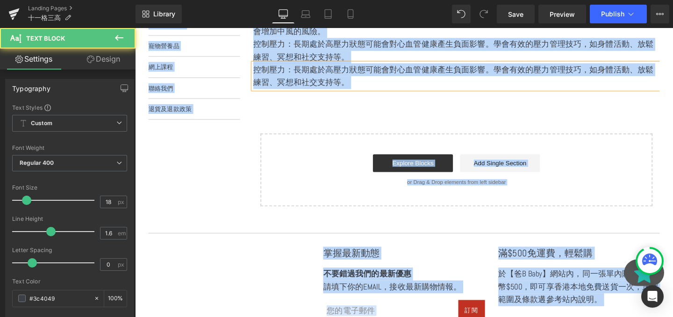
click at [359, 85] on p "控制壓力：長期處於高壓力狀態可能會對心血管健康產生負面影響。學會有效的壓力管理技巧，如身體活動、放鬆練習、冥想和社交支持等。" at bounding box center [472, 78] width 427 height 27
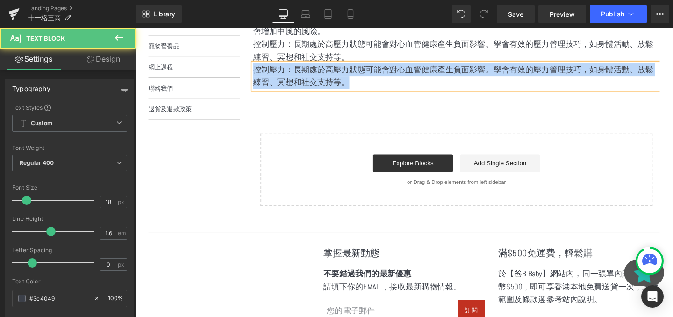
paste div
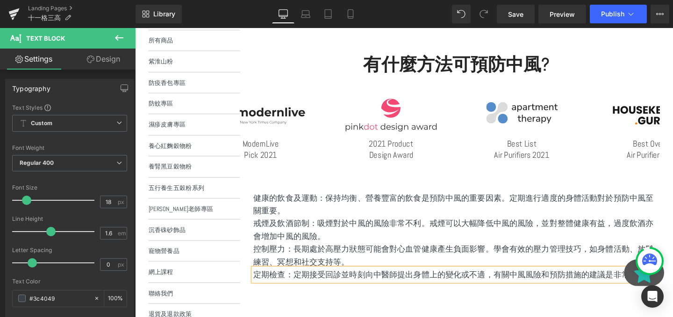
scroll to position [213, 0]
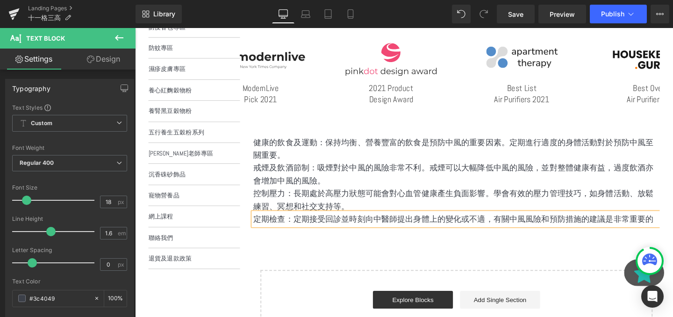
click at [382, 150] on p "健康的飲食及運動：保持均衡、營養豐富的飲食是預防中風的重要因素。定期進行適度的身體活動對於預防中風至關重要。" at bounding box center [472, 155] width 427 height 27
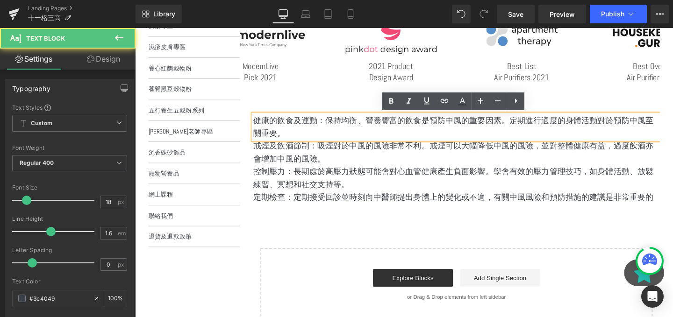
scroll to position [268, 0]
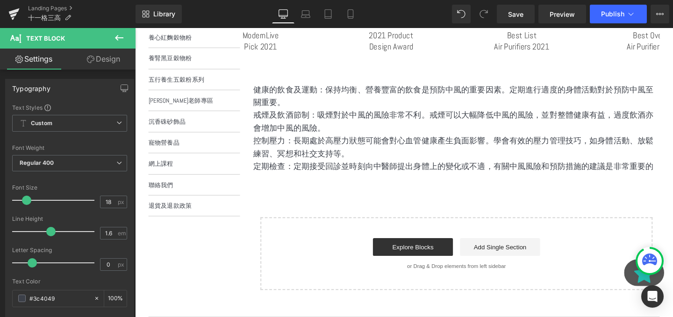
click at [123, 35] on icon at bounding box center [119, 37] width 11 height 11
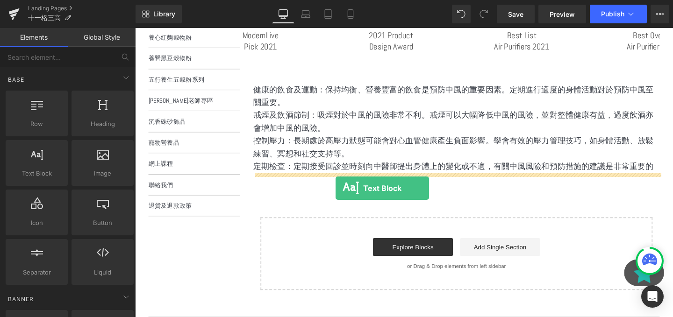
drag, startPoint x: 166, startPoint y: 189, endPoint x: 346, endPoint y: 196, distance: 180.0
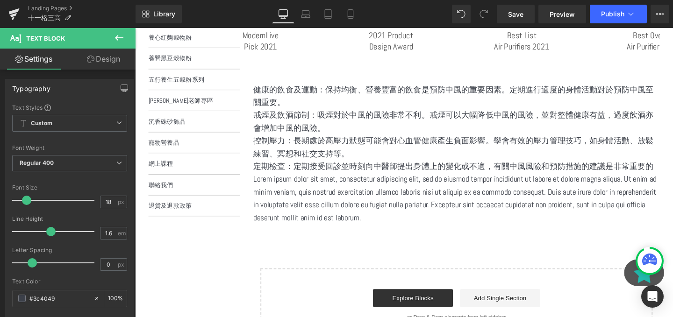
click at [120, 35] on icon at bounding box center [119, 37] width 11 height 11
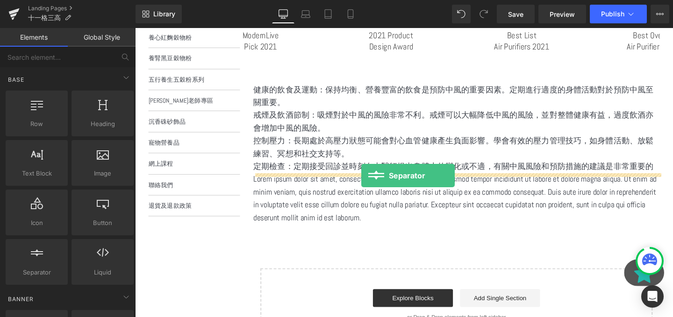
drag, startPoint x: 184, startPoint y: 273, endPoint x: 372, endPoint y: 183, distance: 208.6
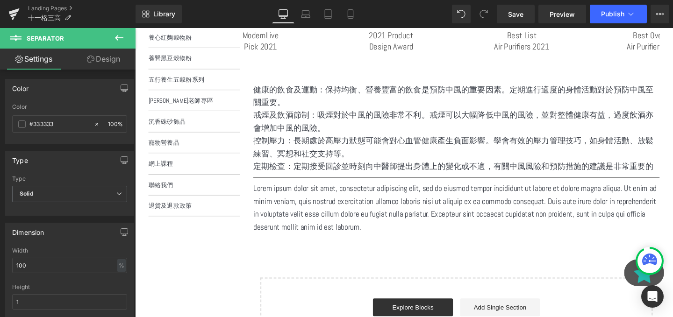
click at [404, 210] on p "Lorem ipsum dolor sit amet, consectetur adipiscing elit, sed do eiusmod tempor …" at bounding box center [472, 217] width 427 height 54
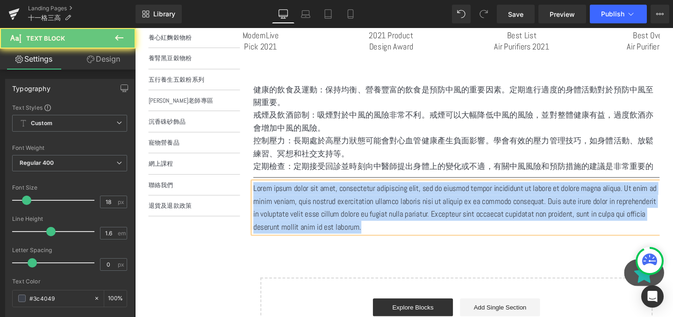
paste div
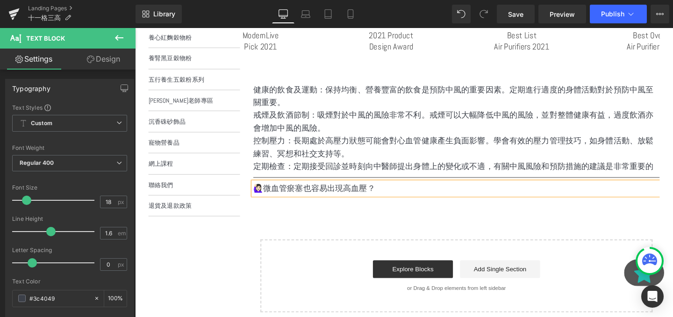
click at [382, 213] on div "有什麼方法可預防中風? Heading Row Image ModernLive Pick 2021 Text Block Row Image 2021 Pr…" at bounding box center [472, 134] width 427 height 386
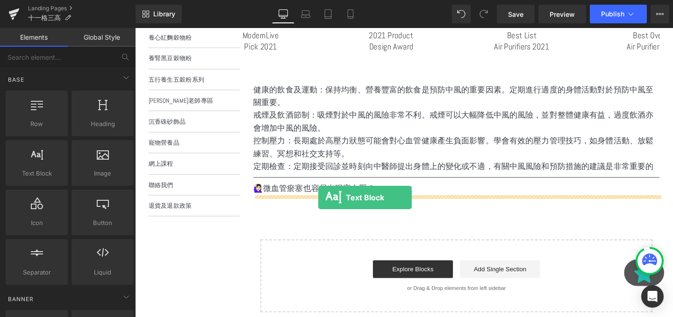
drag, startPoint x: 177, startPoint y: 179, endPoint x: 327, endPoint y: 206, distance: 152.7
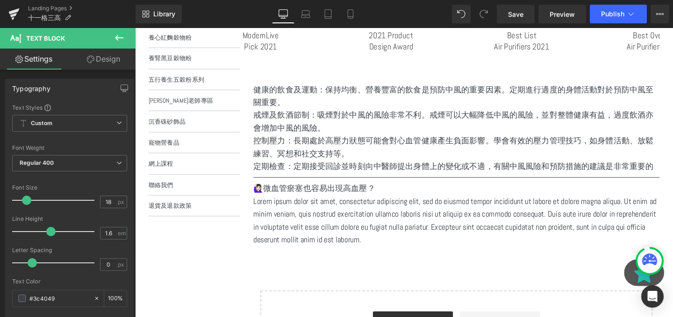
click at [298, 216] on p "Lorem ipsum dolor sit amet, consectetur adipiscing elit, sed do eiusmod tempor …" at bounding box center [472, 231] width 427 height 54
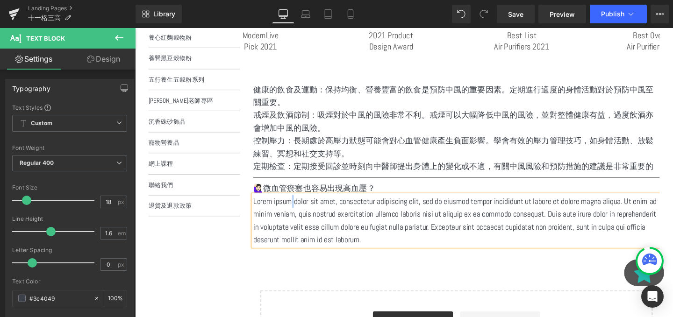
click at [298, 216] on p "Lorem ipsum dolor sit amet, consectetur adipiscing elit, sed do eiusmod tempor …" at bounding box center [472, 231] width 427 height 54
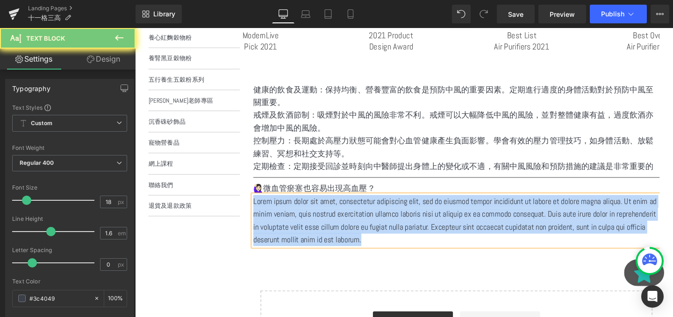
paste div
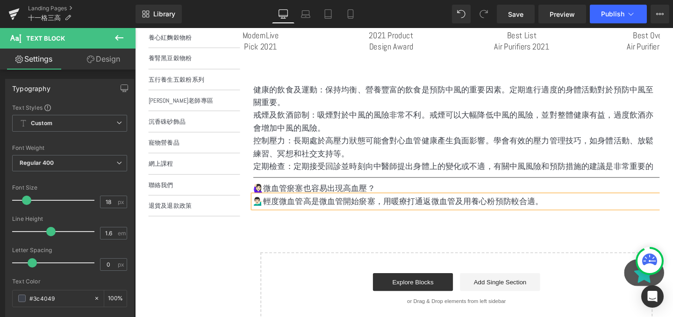
click at [371, 231] on div "有什麼方法可預防中風? Heading Row Image ModernLive Pick 2021 Text Block Row Image 2021 Pr…" at bounding box center [472, 141] width 427 height 400
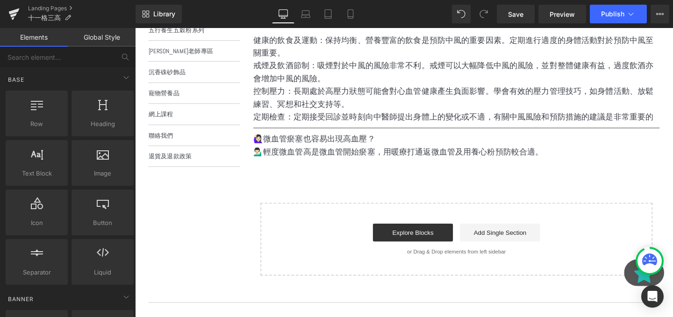
scroll to position [328, 0]
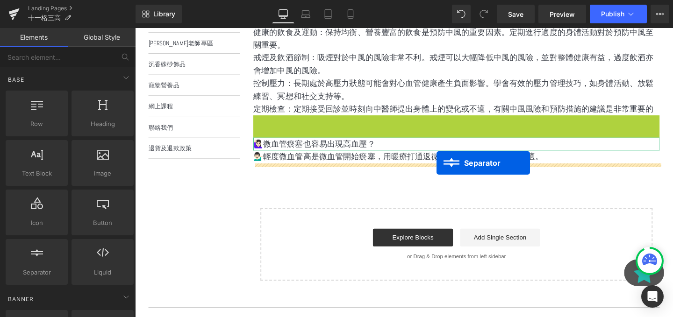
drag, startPoint x: 452, startPoint y: 124, endPoint x: 452, endPoint y: 170, distance: 45.8
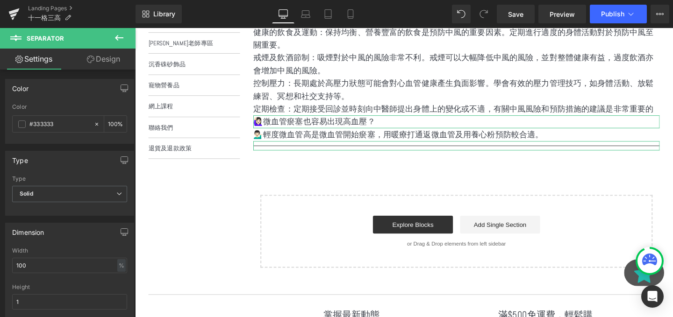
click at [114, 50] on link "Design" at bounding box center [104, 59] width 68 height 21
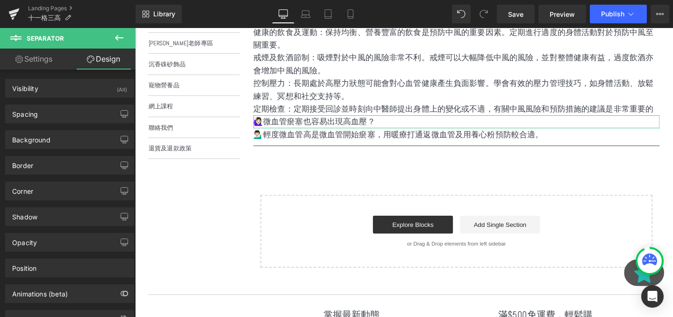
click at [116, 47] on button at bounding box center [119, 38] width 33 height 21
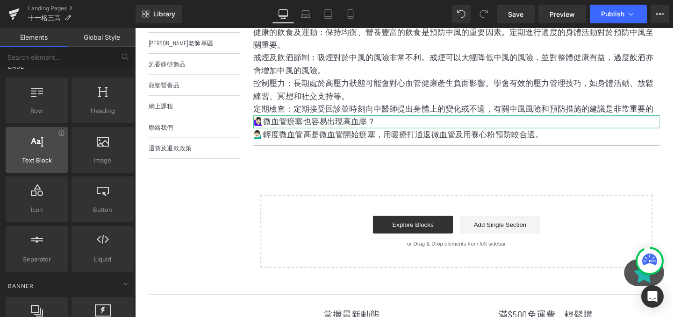
scroll to position [4, 0]
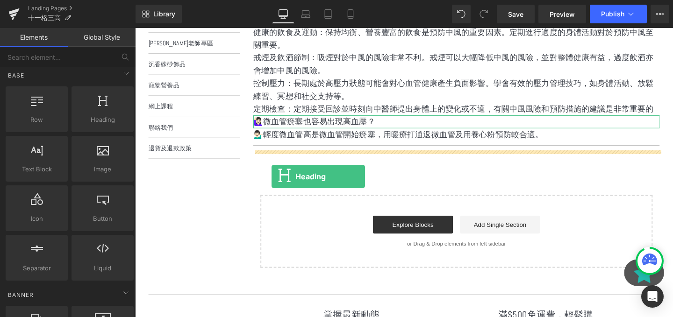
drag, startPoint x: 225, startPoint y: 150, endPoint x: 283, endPoint y: 179, distance: 64.4
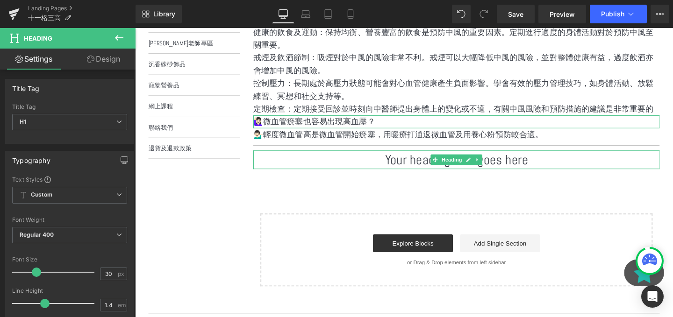
click at [441, 165] on h1 "Your heading text goes here" at bounding box center [472, 167] width 427 height 20
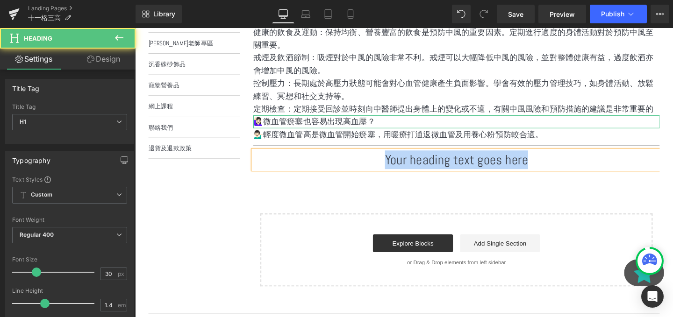
paste div
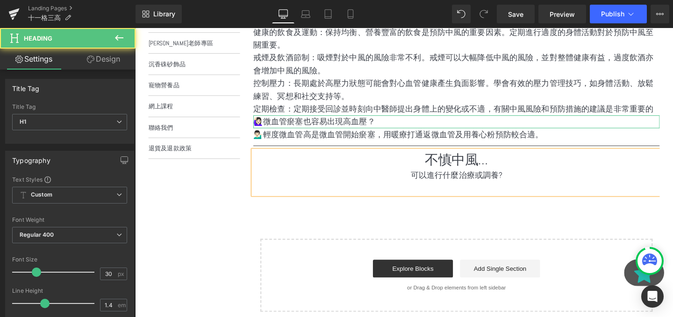
click at [429, 179] on div "可以進行什麼治療或調養?" at bounding box center [472, 184] width 427 height 14
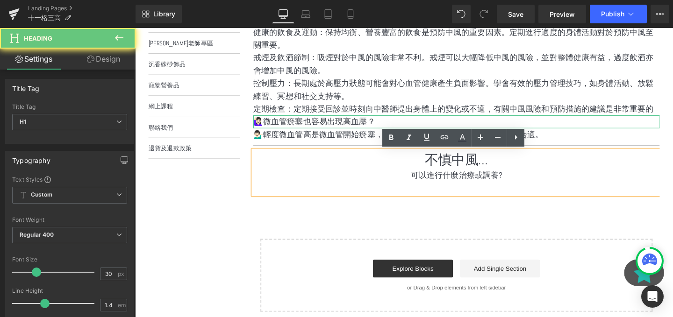
click at [452, 195] on div at bounding box center [472, 197] width 427 height 14
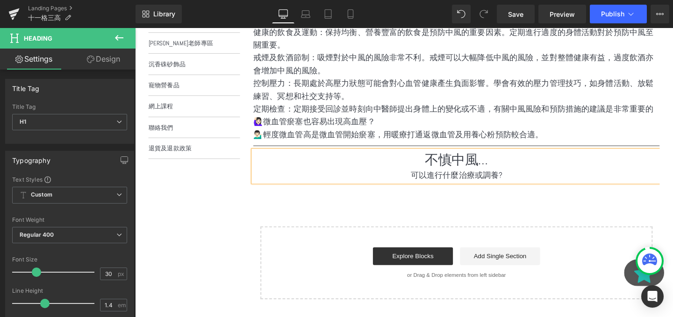
click at [435, 214] on div "有什麼方法可預防中風? Heading Row Image ModernLive Pick 2021 Text Block Row Image 2021 Pr…" at bounding box center [472, 96] width 427 height 433
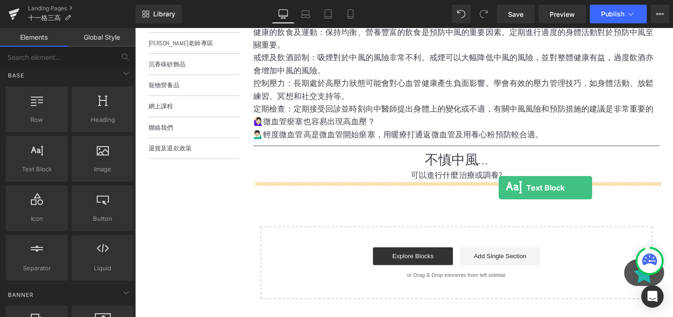
drag, startPoint x: 170, startPoint y: 182, endPoint x: 517, endPoint y: 195, distance: 347.8
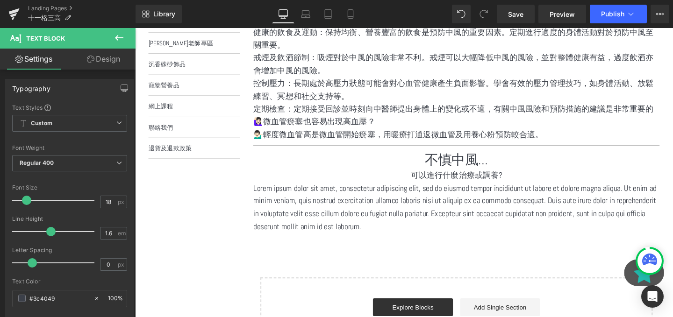
click at [476, 204] on p "Lorem ipsum dolor sit amet, consectetur adipiscing elit, sed do eiusmod tempor …" at bounding box center [472, 217] width 427 height 54
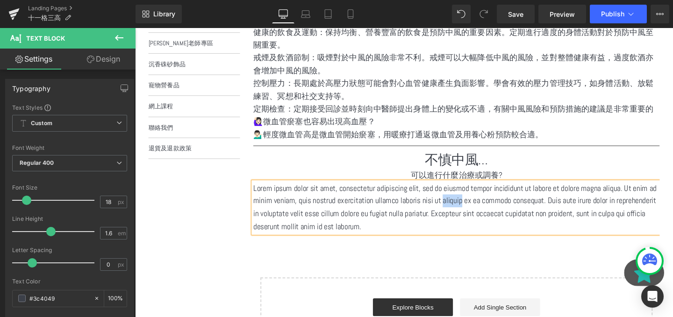
click at [476, 204] on p "Lorem ipsum dolor sit amet, consectetur adipiscing elit, sed do eiusmod tempor …" at bounding box center [472, 217] width 427 height 54
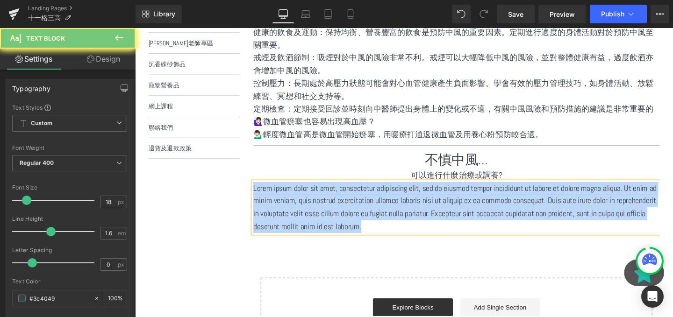
paste div
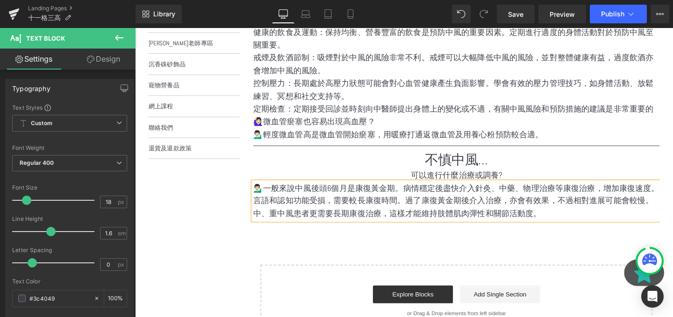
click at [441, 246] on div "有什麼方法可預防中風? Heading Row Image ModernLive Pick 2021 Text Block Row Image 2021 Pr…" at bounding box center [472, 116] width 427 height 473
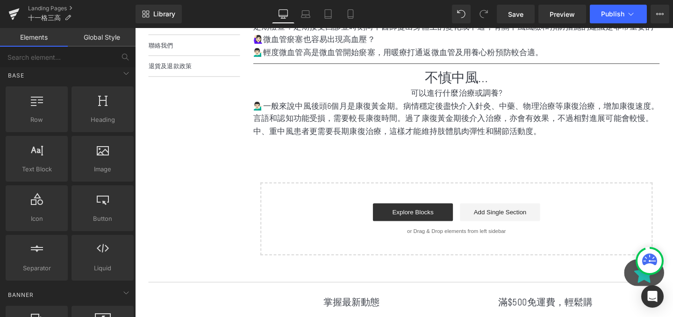
scroll to position [433, 0]
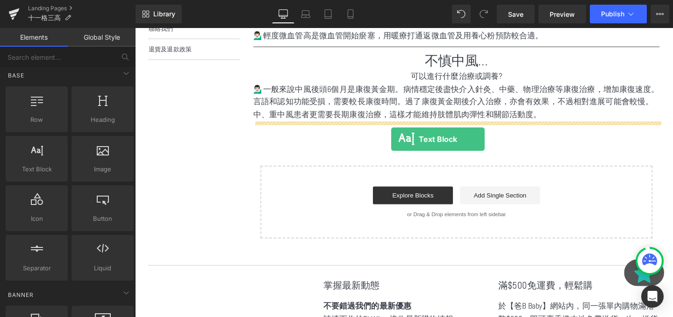
drag, startPoint x: 182, startPoint y: 177, endPoint x: 404, endPoint y: 144, distance: 223.9
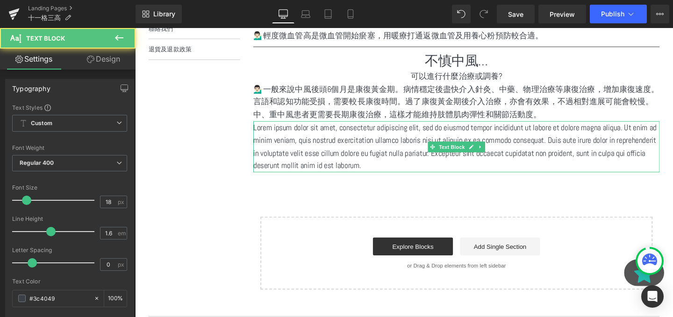
click at [476, 156] on span "Text Block" at bounding box center [467, 153] width 31 height 11
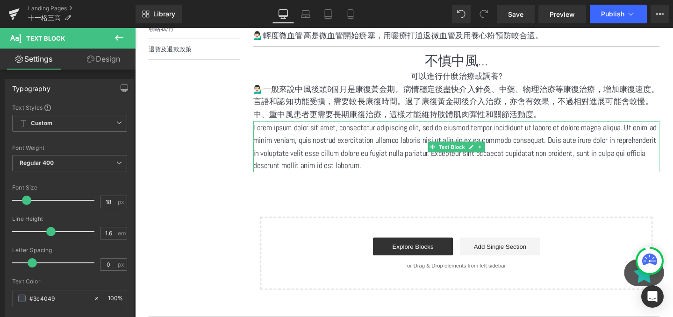
click at [430, 153] on p "Lorem ipsum dolor sit amet, consectetur adipiscing elit, sed do eiusmod tempor …" at bounding box center [472, 153] width 427 height 54
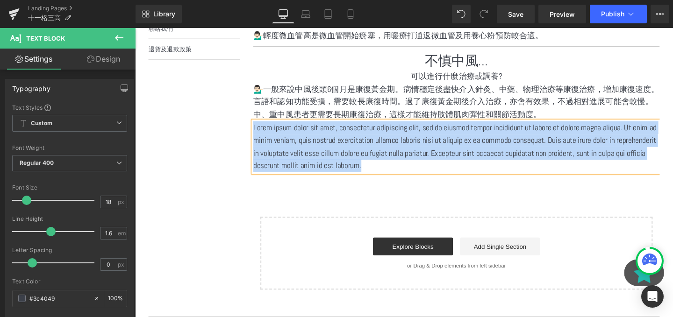
paste div
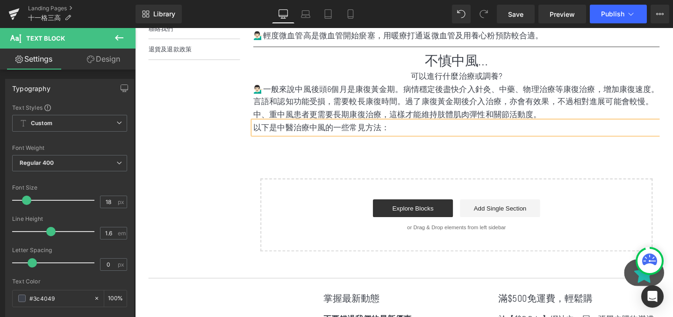
click at [428, 148] on div "有什麼方法可預防中風? Heading Row Image ModernLive Pick 2021 Text Block Row Image 2021 Pr…" at bounding box center [472, 19] width 427 height 487
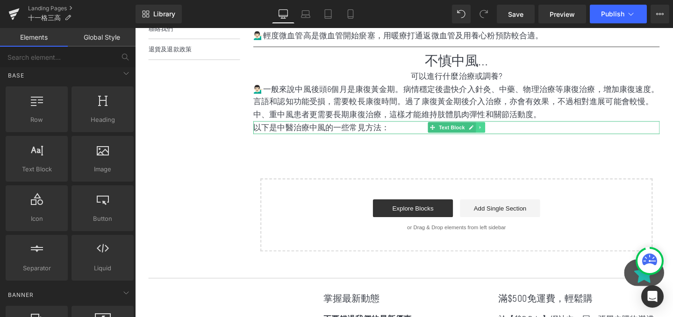
click at [498, 133] on icon at bounding box center [497, 132] width 1 height 3
click at [492, 133] on icon at bounding box center [493, 132] width 5 height 5
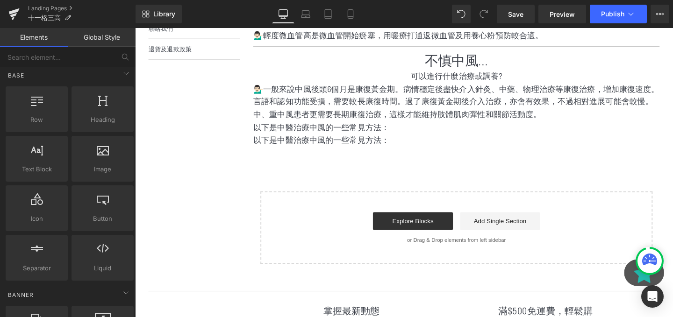
click at [345, 146] on p "以下是中醫治療中風的一些常見方法：" at bounding box center [472, 147] width 427 height 14
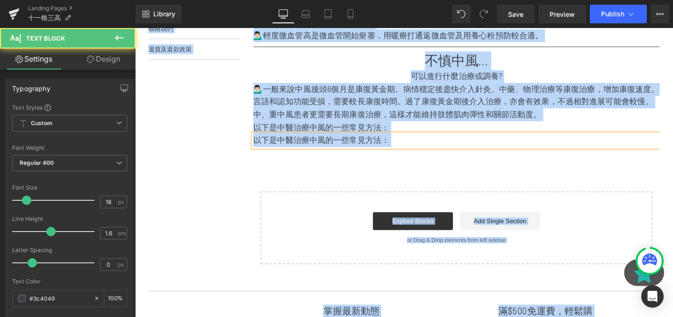
click at [345, 146] on p "以下是中醫治療中風的一些常見方法：" at bounding box center [472, 147] width 427 height 14
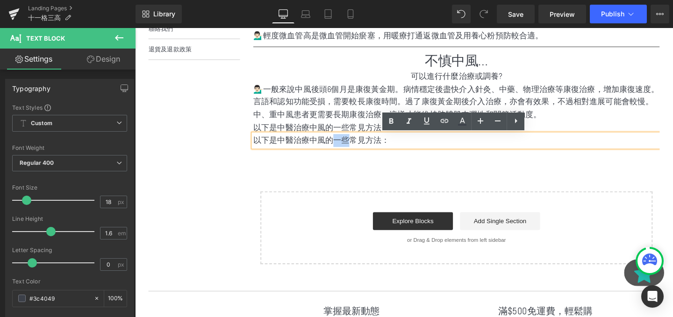
click at [345, 146] on p "以下是中醫治療中風的一些常見方法：" at bounding box center [472, 147] width 427 height 14
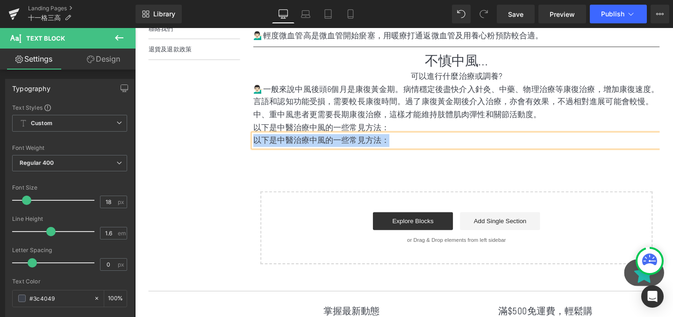
paste div
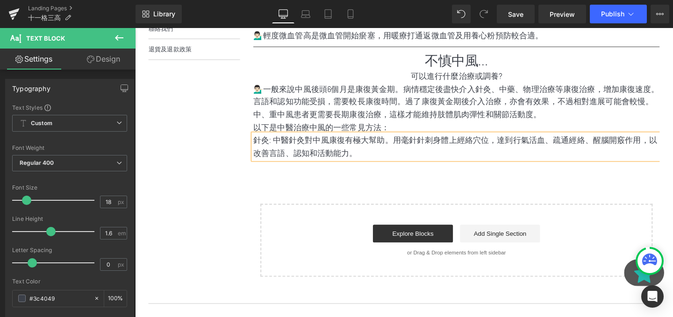
click at [410, 191] on div "有什麼方法可預防中風? Heading Row Image ModernLive Pick 2021 Text Block Row Image 2021 Pr…" at bounding box center [472, 32] width 427 height 513
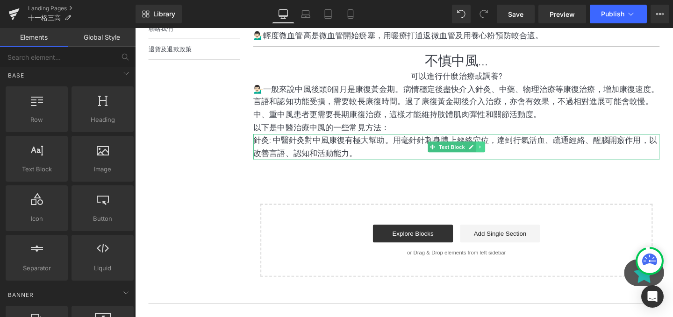
click at [498, 156] on icon at bounding box center [497, 153] width 5 height 6
click at [493, 152] on icon at bounding box center [493, 152] width 5 height 5
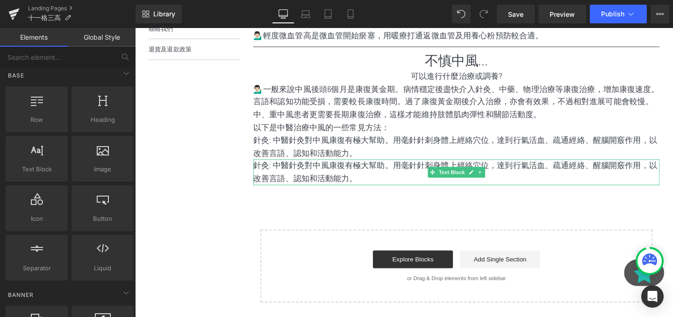
click at [288, 175] on p "針灸: 中醫針灸對中風康復有極大幫助。用毫針針刺身體上經絡穴位，達到行氣活血、疏通經絡、醒腦開竅作用，以改善言語、認知和活動能力。" at bounding box center [472, 179] width 427 height 27
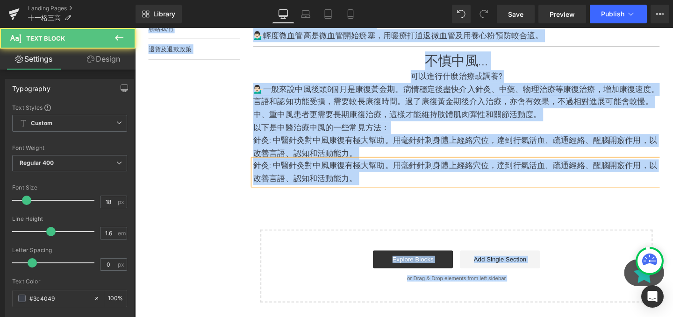
click at [288, 175] on p "針灸: 中醫針灸對中風康復有極大幫助。用毫針針刺身體上經絡穴位，達到行氣活血、疏通經絡、醒腦開竅作用，以改善言語、認知和活動能力。" at bounding box center [472, 179] width 427 height 27
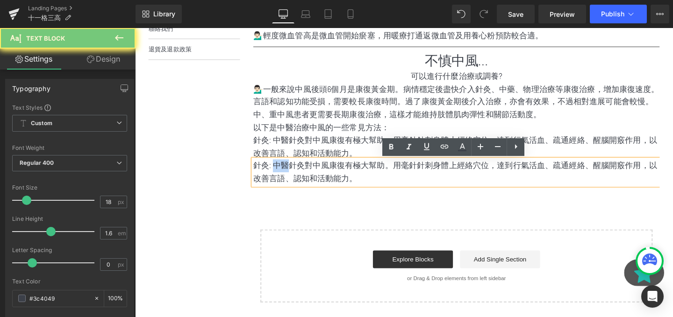
click at [288, 175] on p "針灸: 中醫針灸對中風康復有極大幫助。用毫針針刺身體上經絡穴位，達到行氣活血、疏通經絡、醒腦開竅作用，以改善言語、認知和活動能力。" at bounding box center [472, 179] width 427 height 27
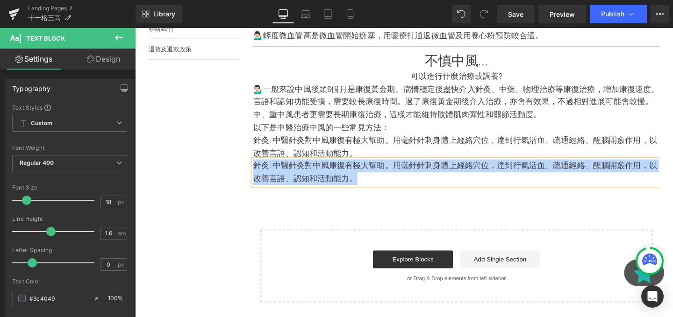
paste div
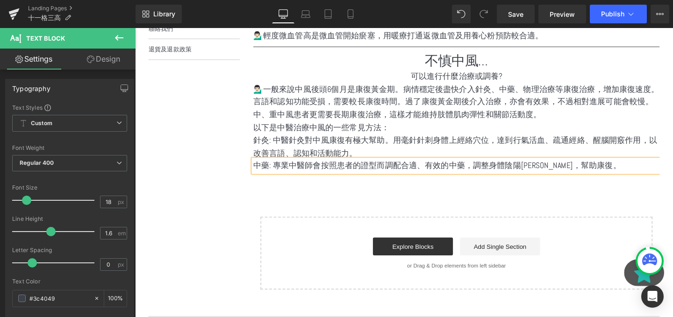
click at [454, 206] on div "有什麼方法可預防中風? Heading Row Image ModernLive Pick 2021 Text Block Row Image 2021 Pr…" at bounding box center [472, 39] width 427 height 527
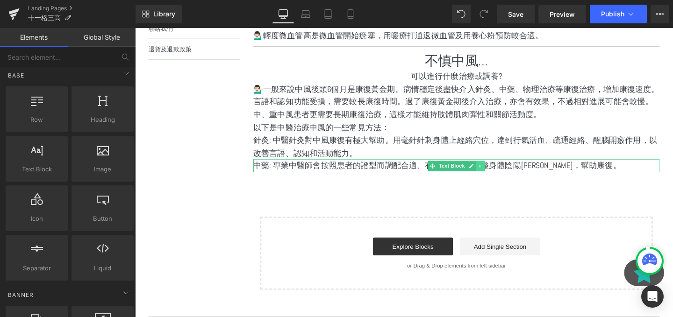
click at [497, 173] on icon at bounding box center [497, 172] width 1 height 3
click at [492, 173] on icon at bounding box center [493, 173] width 5 height 5
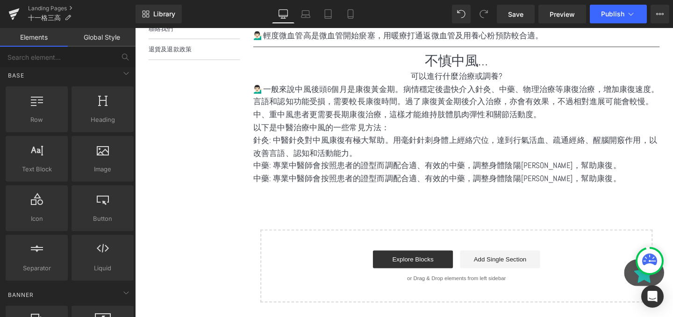
click at [135, 28] on div at bounding box center [135, 28] width 0 height 0
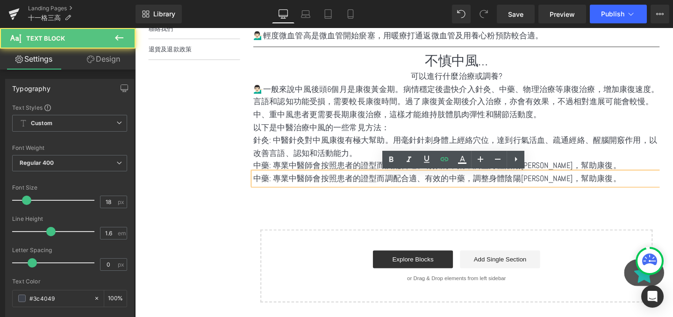
click at [284, 184] on p "中藥: 專業中醫師會按照患者的證型而調配合適、有效的中藥，調整身體陰陽平衡，幫助康復。" at bounding box center [472, 187] width 427 height 14
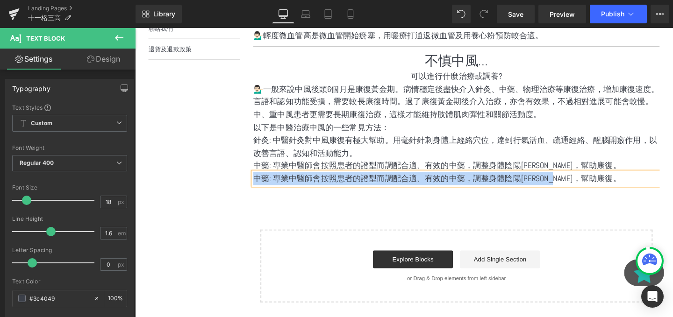
paste div
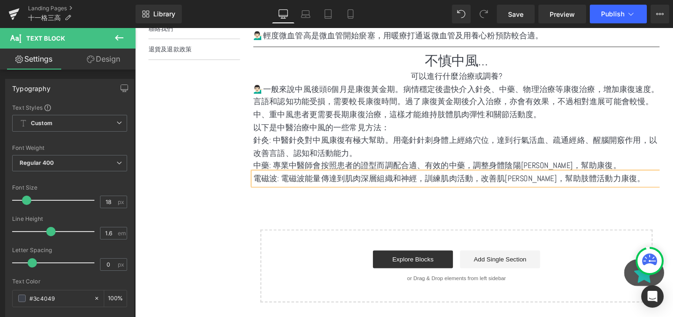
click at [433, 204] on div "有什麼方法可預防中風? Heading Row Image ModernLive Pick 2021 Text Block Row Image 2021 Pr…" at bounding box center [472, 46] width 427 height 541
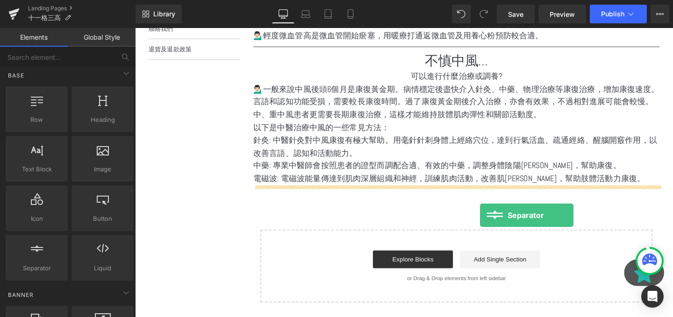
drag, startPoint x: 161, startPoint y: 290, endPoint x: 498, endPoint y: 225, distance: 342.6
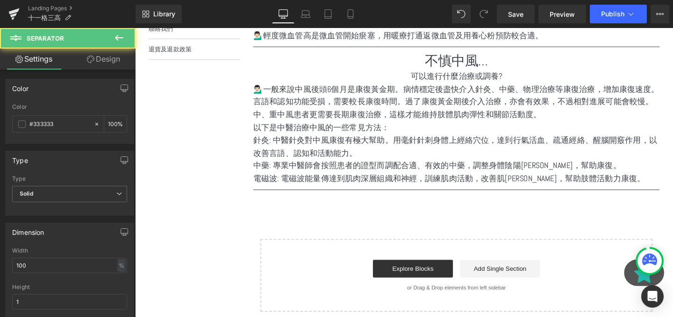
scroll to position [490, 0]
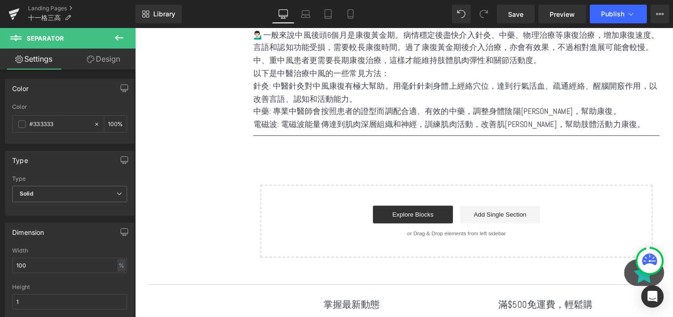
click at [125, 35] on button at bounding box center [119, 38] width 33 height 21
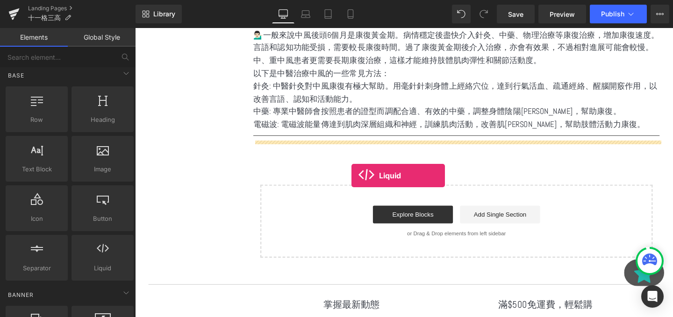
drag, startPoint x: 243, startPoint y: 282, endPoint x: 363, endPoint y: 184, distance: 154.6
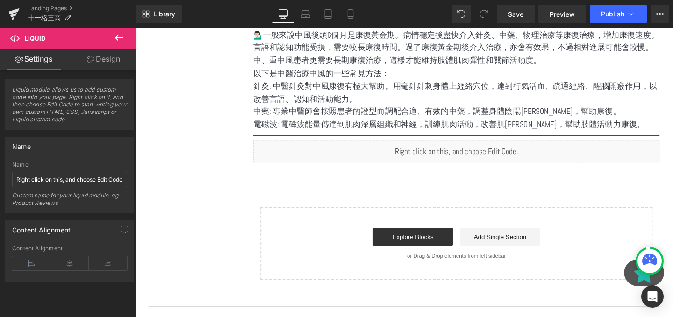
click at [119, 37] on icon at bounding box center [119, 37] width 11 height 11
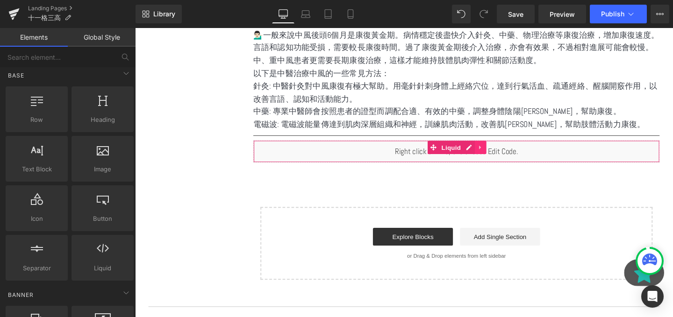
click at [493, 154] on link at bounding box center [498, 154] width 12 height 14
click at [505, 153] on icon at bounding box center [504, 153] width 7 height 7
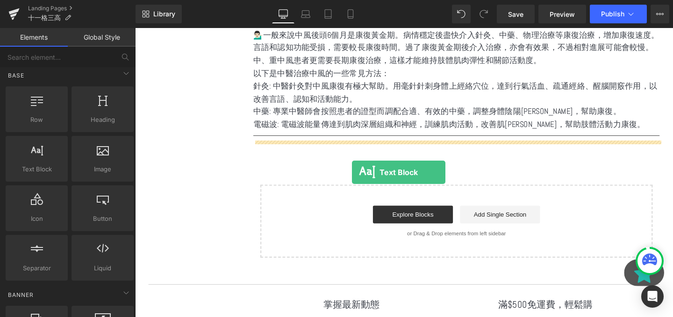
drag, startPoint x: 182, startPoint y: 202, endPoint x: 361, endPoint y: 171, distance: 182.1
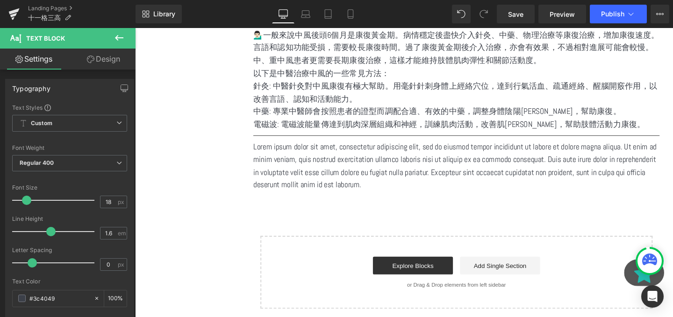
click at [387, 157] on p "Lorem ipsum dolor sit amet, consectetur adipiscing elit, sed do eiusmod tempor …" at bounding box center [472, 173] width 427 height 54
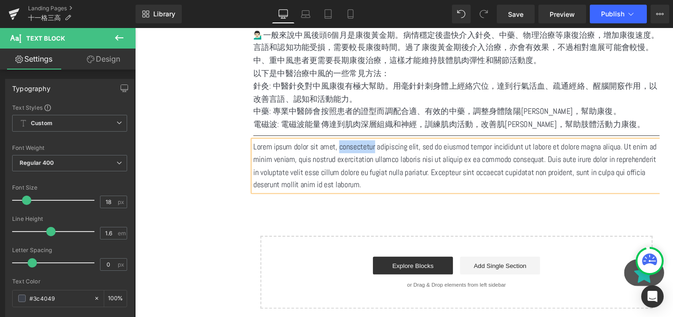
click at [387, 157] on p "Lorem ipsum dolor sit amet, consectetur adipiscing elit, sed do eiusmod tempor …" at bounding box center [472, 173] width 427 height 54
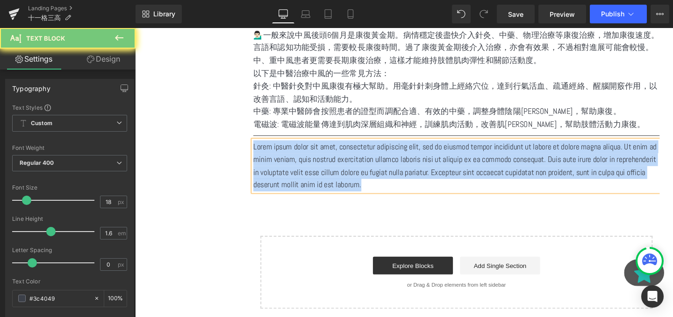
paste div
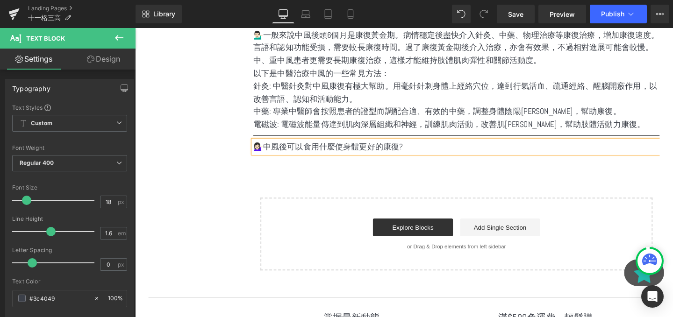
click at [450, 171] on div "有什麼方法可預防中風? Heading Row Image ModernLive Pick 2021 Text Block Row Image 2021 Pr…" at bounding box center [472, 1] width 427 height 564
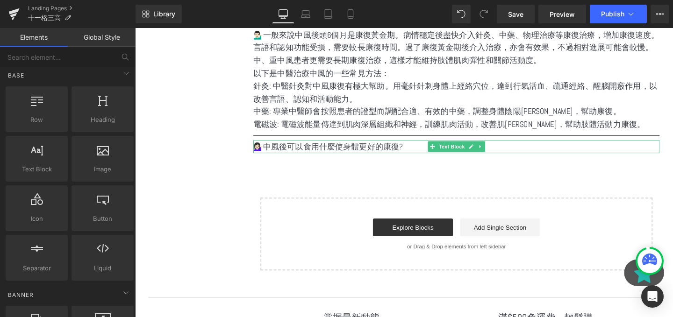
click at [402, 155] on p "💁🏻‍♀️中風後可以食用什麼使身體更好的康復?" at bounding box center [472, 153] width 427 height 14
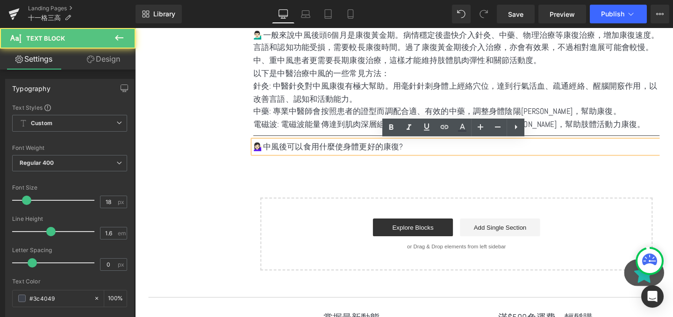
click at [492, 172] on div "有什麼方法可預防中風? Heading Row Image ModernLive Pick 2021 Text Block Row Image 2021 Pr…" at bounding box center [472, 1] width 427 height 564
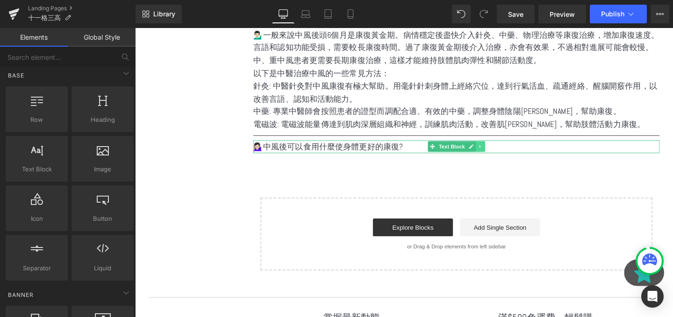
click at [497, 154] on icon at bounding box center [497, 152] width 1 height 3
click at [493, 151] on icon at bounding box center [493, 152] width 5 height 5
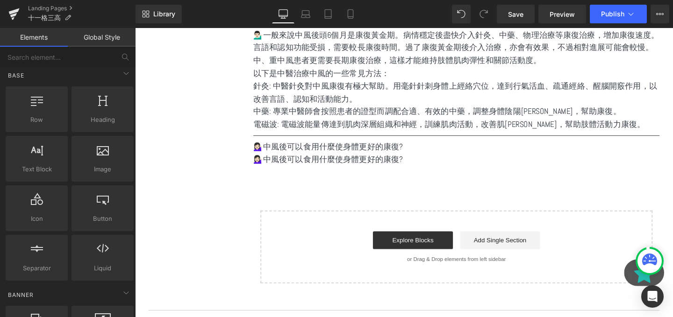
click at [322, 164] on p "💁🏻‍♀️中風後可以食用什麼使身體更好的康復?" at bounding box center [472, 167] width 427 height 14
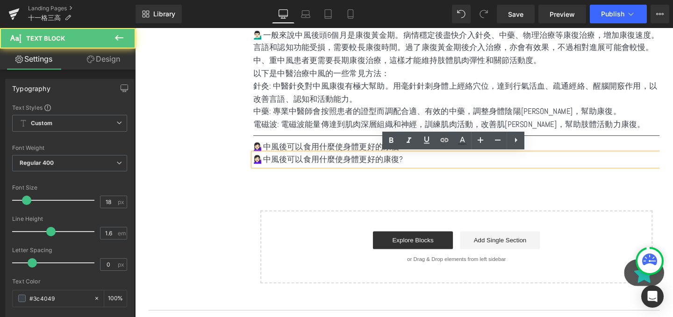
click at [322, 164] on p "💁🏻‍♀️中風後可以食用什麼使身體更好的康復?" at bounding box center [472, 167] width 427 height 14
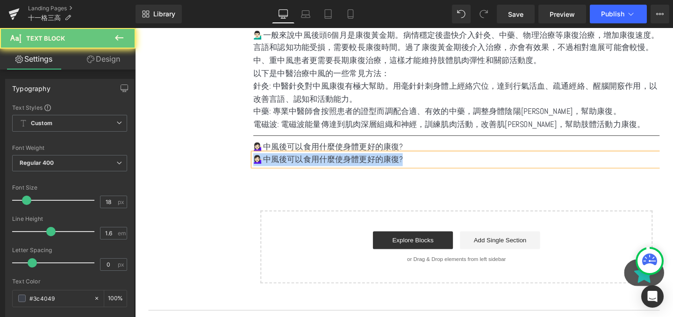
paste div
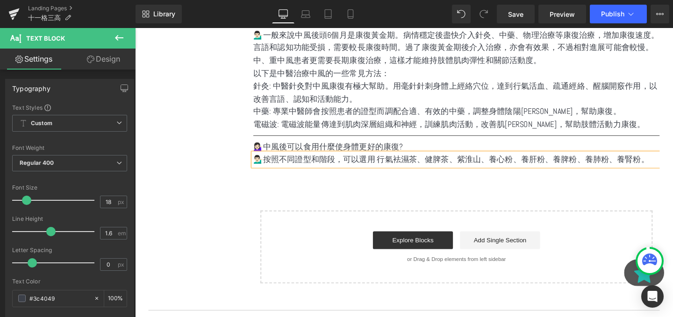
click at [380, 185] on div "有什麼方法可預防中風? Heading Row Image ModernLive Pick 2021 Text Block Row Image 2021 Pr…" at bounding box center [472, 7] width 427 height 577
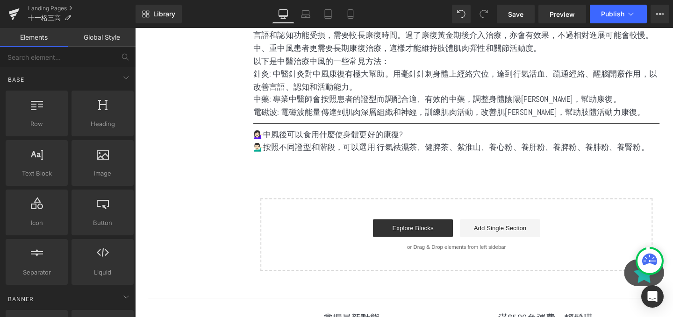
scroll to position [502, 0]
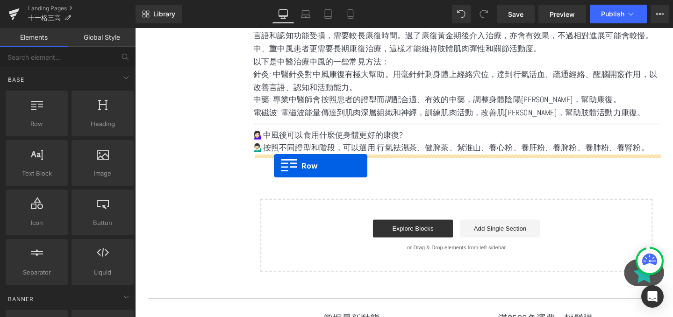
drag, startPoint x: 172, startPoint y: 139, endPoint x: 281, endPoint y: 173, distance: 114.1
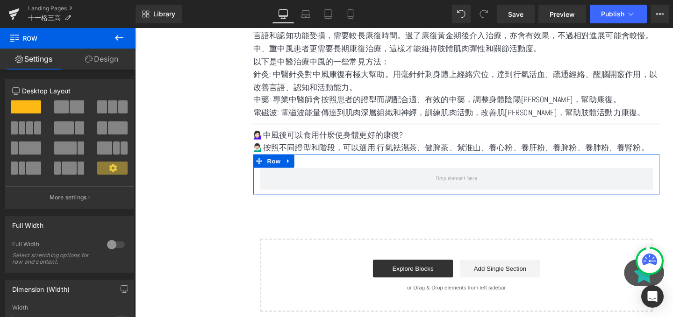
click at [29, 133] on span at bounding box center [29, 127] width 7 height 13
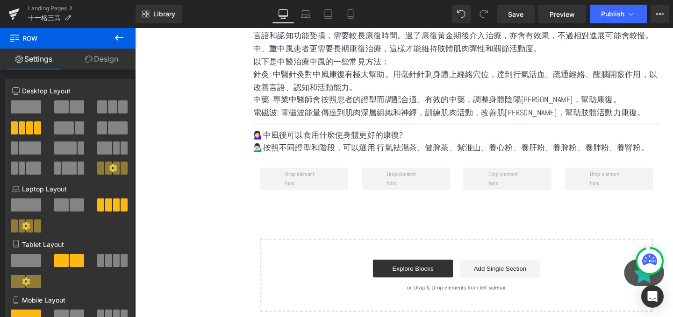
click at [122, 44] on button at bounding box center [119, 38] width 33 height 21
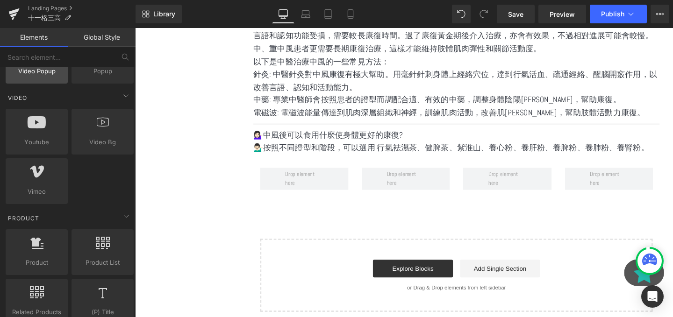
scroll to position [673, 0]
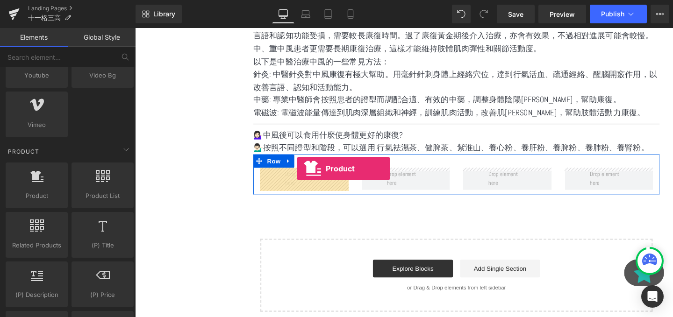
drag, startPoint x: 180, startPoint y: 221, endPoint x: 305, endPoint y: 176, distance: 132.6
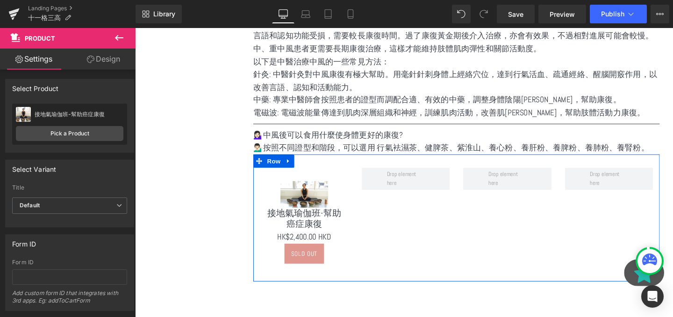
click at [123, 42] on icon at bounding box center [119, 37] width 11 height 11
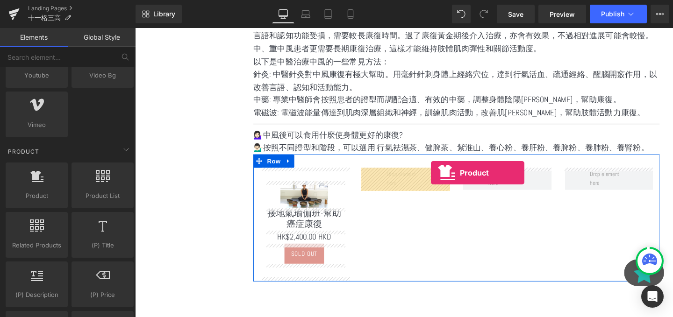
drag, startPoint x: 155, startPoint y: 224, endPoint x: 445, endPoint y: 180, distance: 293.9
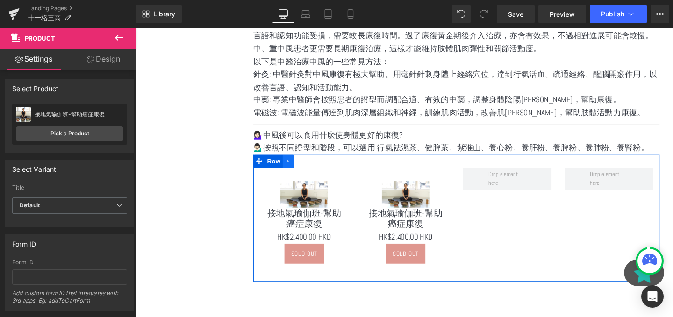
click at [299, 171] on link at bounding box center [296, 168] width 12 height 14
click at [319, 170] on icon at bounding box center [320, 168] width 7 height 7
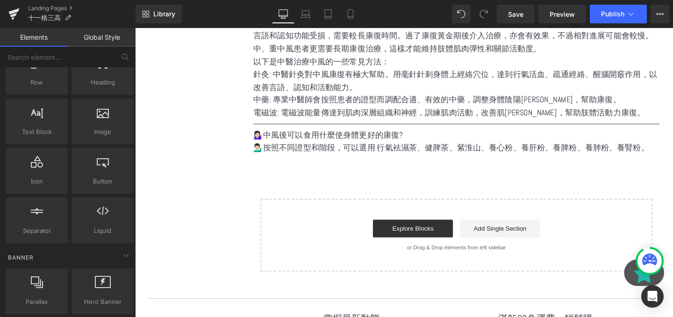
scroll to position [0, 0]
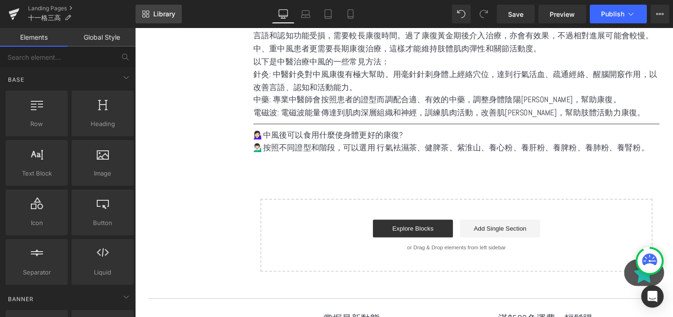
click at [164, 13] on span "Library" at bounding box center [164, 14] width 22 height 8
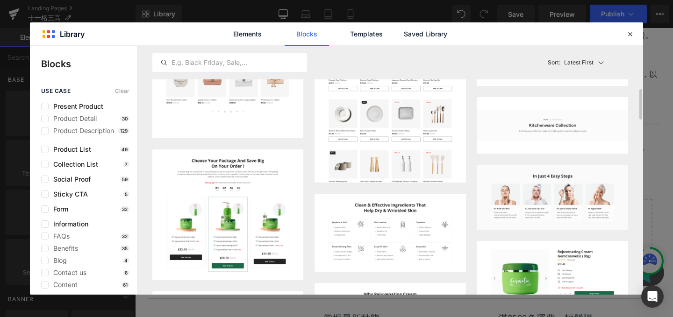
scroll to position [790, 0]
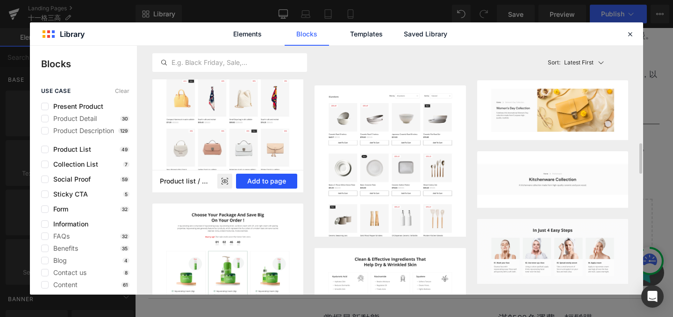
click at [256, 178] on button "Add to page" at bounding box center [266, 181] width 61 height 15
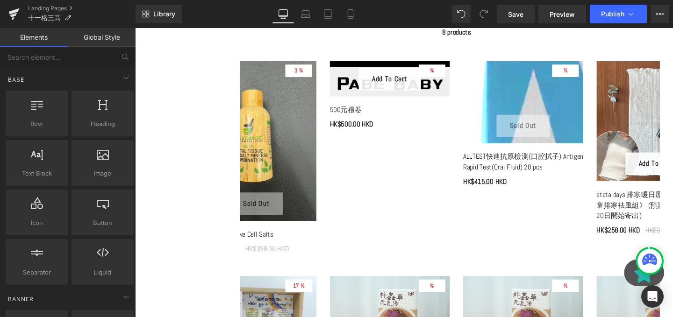
scroll to position [664, 0]
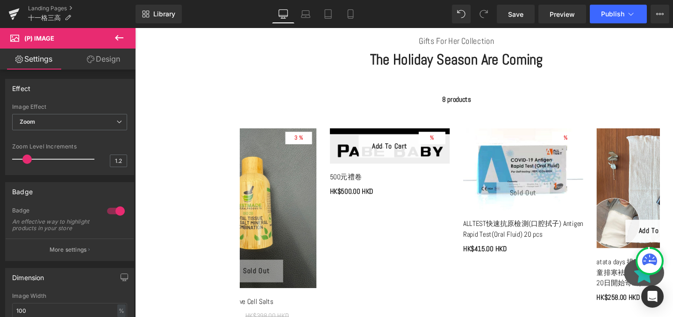
click at [265, 110] on div "8 products" at bounding box center [472, 103] width 469 height 19
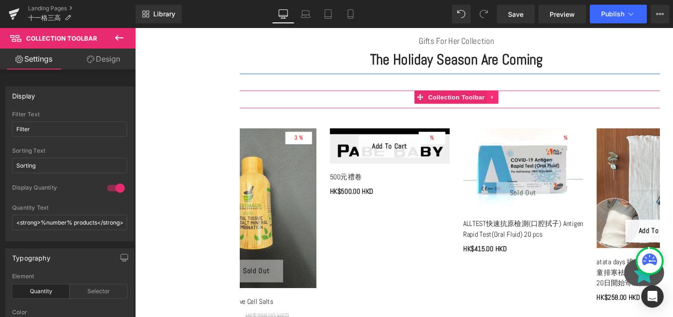
click at [508, 103] on icon at bounding box center [511, 101] width 7 height 7
click at [514, 102] on icon at bounding box center [517, 101] width 7 height 7
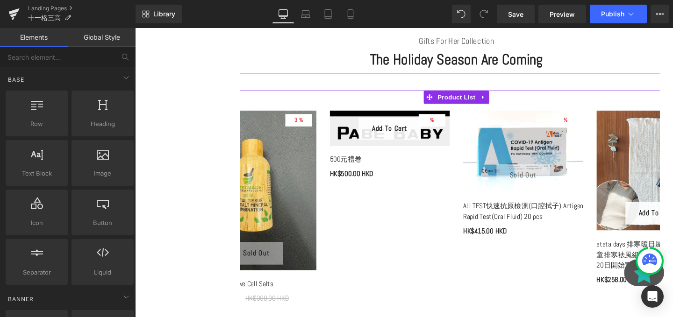
scroll to position [612, 0]
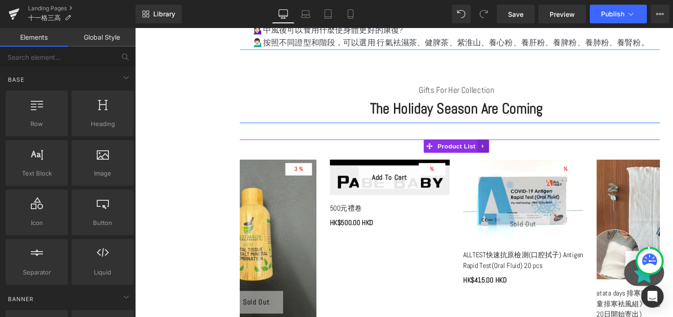
click at [504, 157] on link at bounding box center [501, 152] width 12 height 14
click at [505, 156] on icon at bounding box center [507, 152] width 7 height 7
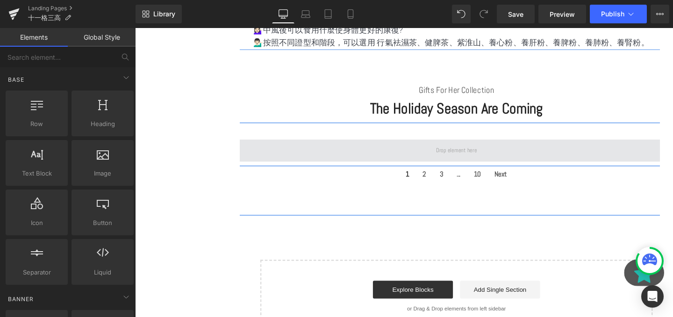
click at [479, 156] on span at bounding box center [473, 157] width 50 height 14
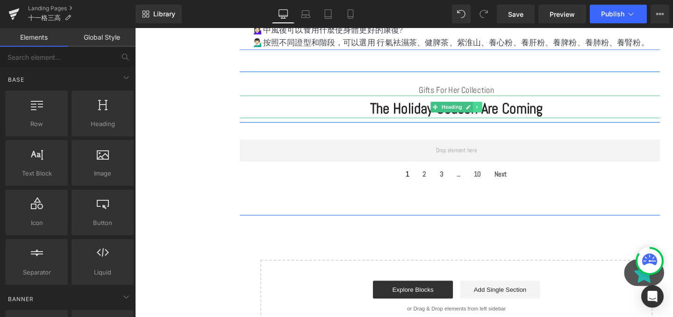
click at [496, 108] on icon at bounding box center [494, 111] width 5 height 6
click at [499, 112] on icon at bounding box center [500, 110] width 5 height 5
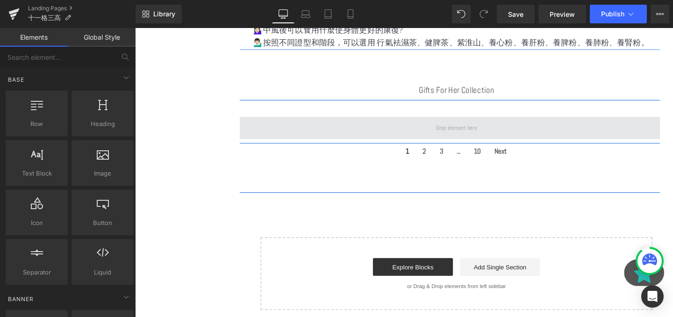
click at [457, 133] on span at bounding box center [473, 133] width 50 height 14
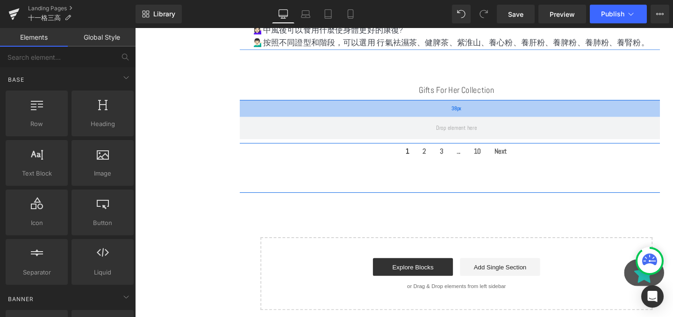
click at [249, 110] on div "38px" at bounding box center [472, 113] width 561 height 18
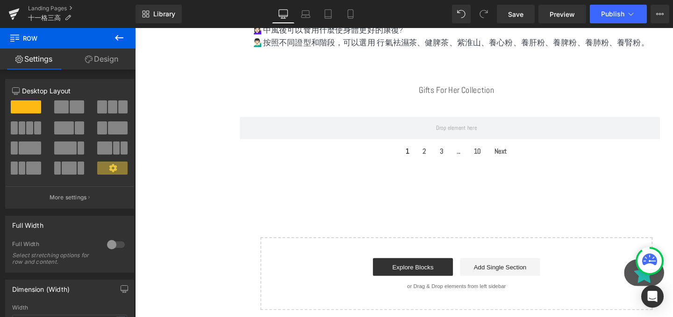
click at [115, 37] on icon at bounding box center [119, 38] width 8 height 6
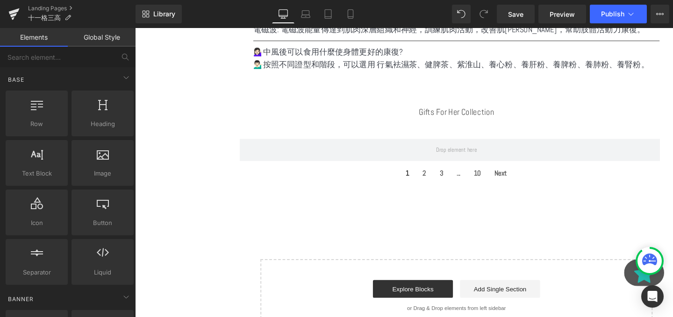
scroll to position [557, 0]
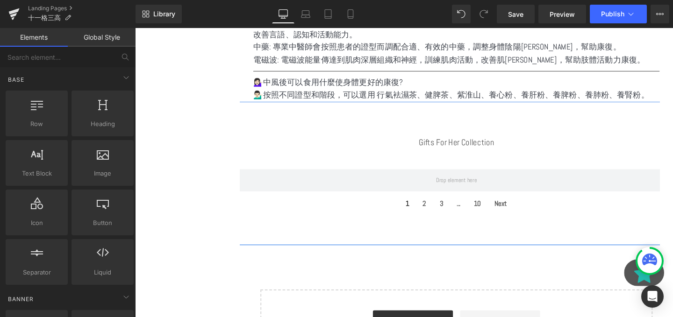
click at [465, 113] on div "Gifts For Her Collection Text Block Row Row 38px 1 2 3 ... 10 Next Paginator Ro…" at bounding box center [472, 181] width 565 height 151
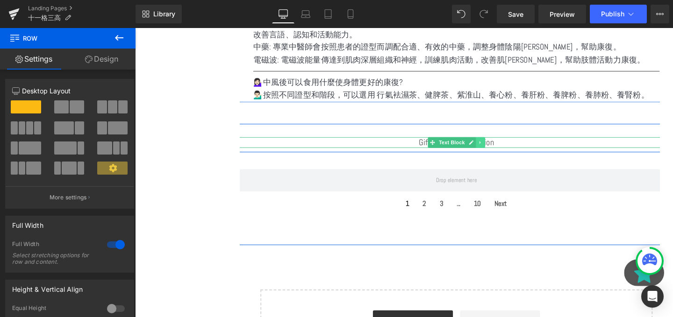
click at [498, 150] on icon at bounding box center [497, 149] width 5 height 6
click at [501, 150] on icon at bounding box center [502, 148] width 5 height 5
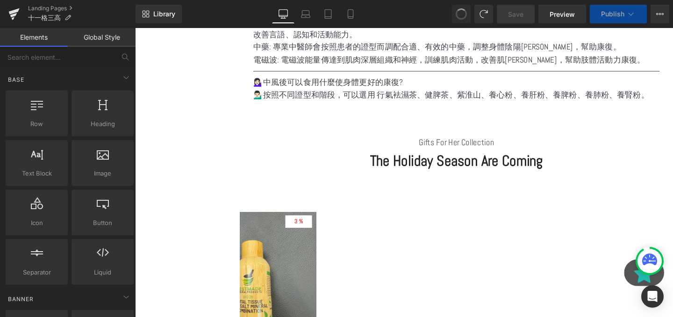
click at [458, 12] on span at bounding box center [461, 13] width 11 height 11
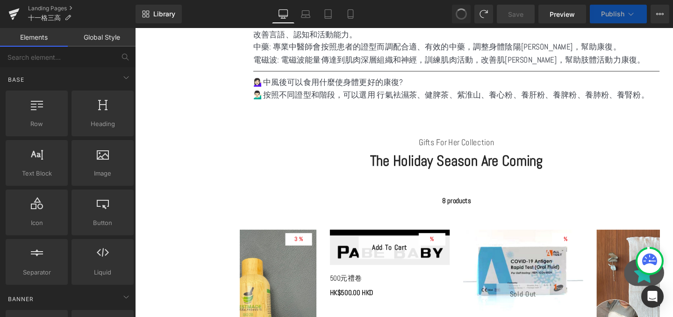
click at [458, 12] on span at bounding box center [461, 13] width 11 height 11
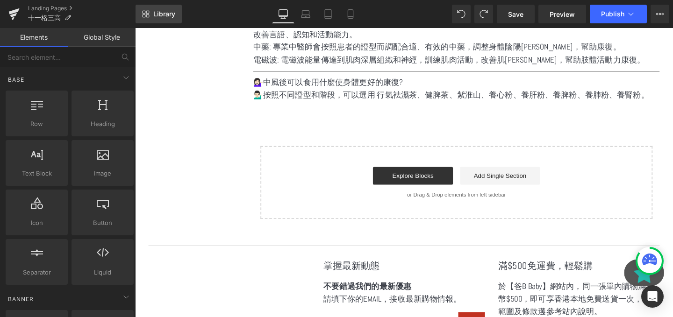
click at [159, 17] on span "Library" at bounding box center [164, 14] width 22 height 8
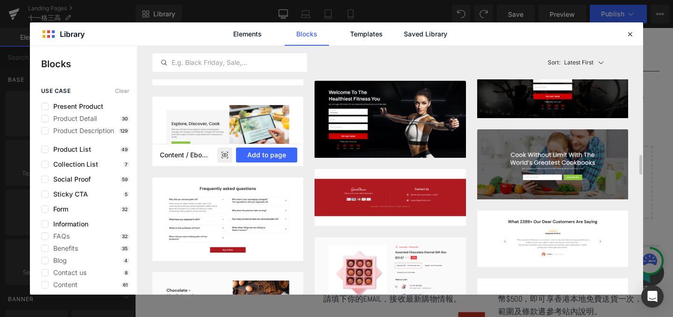
scroll to position [1726, 0]
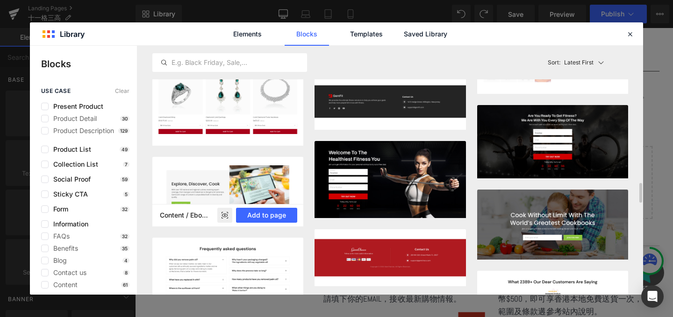
click at [222, 212] on rect at bounding box center [224, 215] width 15 height 15
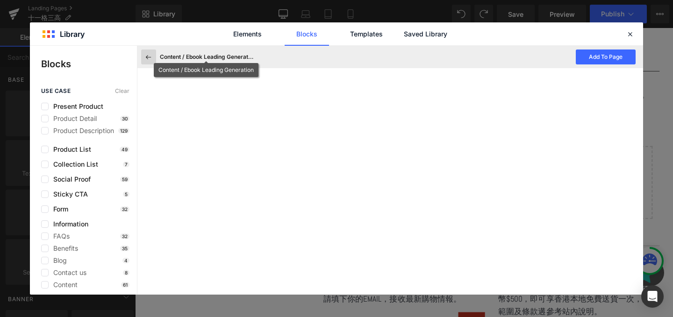
click at [146, 59] on icon at bounding box center [148, 57] width 8 height 8
click at [0, 0] on div "Comparison - Style 10 Add to page Comparison - Style 9 Add to page Comparison -…" at bounding box center [0, 0] width 0 height 0
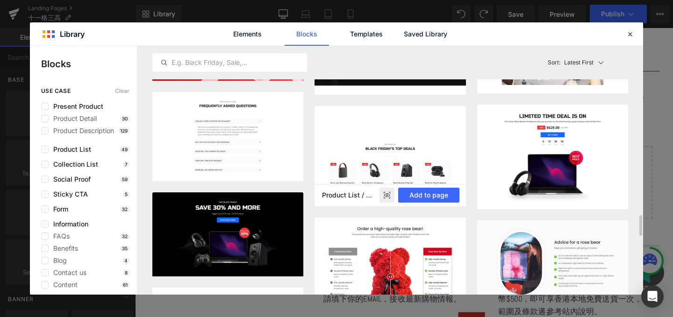
scroll to position [2123, 0]
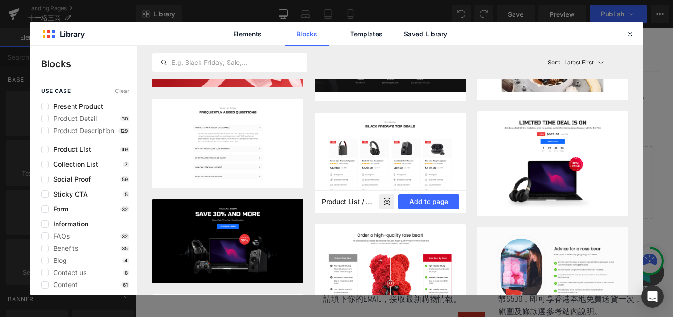
click at [392, 204] on rect at bounding box center [386, 201] width 15 height 15
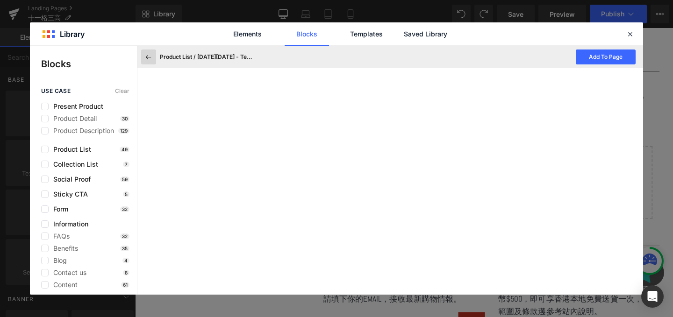
click at [151, 61] on button at bounding box center [148, 57] width 15 height 15
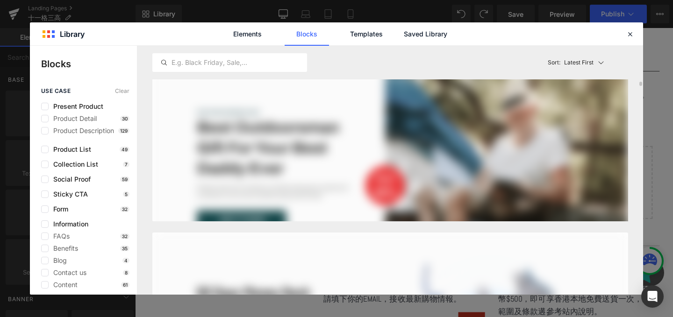
click at [153, 61] on input "text" at bounding box center [230, 62] width 154 height 11
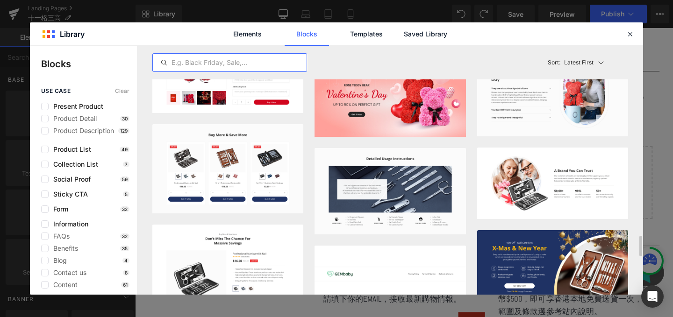
scroll to position [2388, 0]
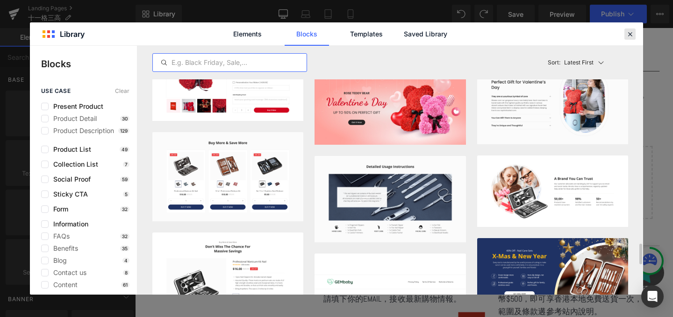
click at [623, 36] on div "Elements Blocks Templates Saved Library" at bounding box center [336, 33] width 613 height 23
click at [629, 35] on icon at bounding box center [630, 34] width 8 height 8
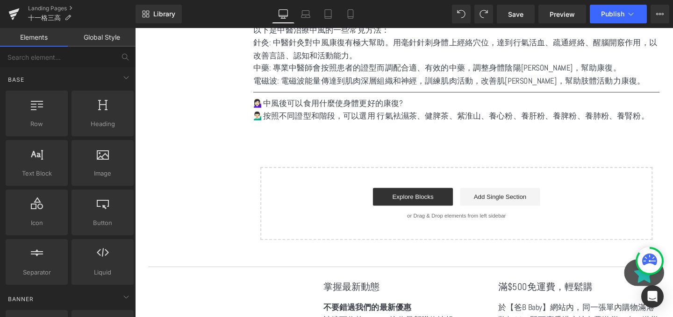
scroll to position [530, 0]
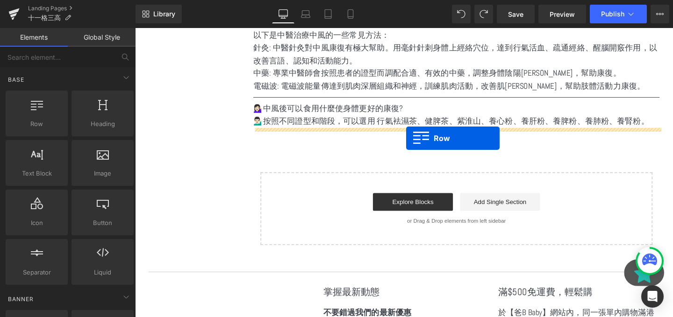
drag, startPoint x: 160, startPoint y: 142, endPoint x: 420, endPoint y: 144, distance: 260.2
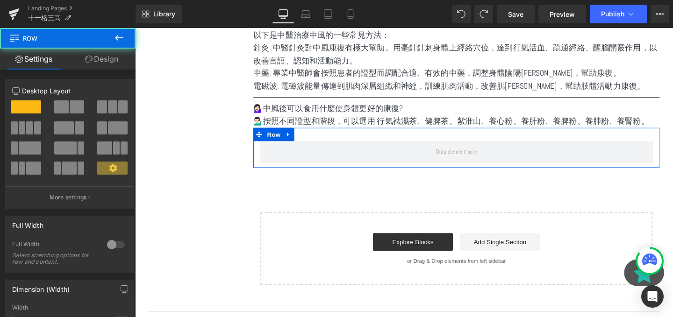
click at [36, 126] on span at bounding box center [37, 127] width 7 height 13
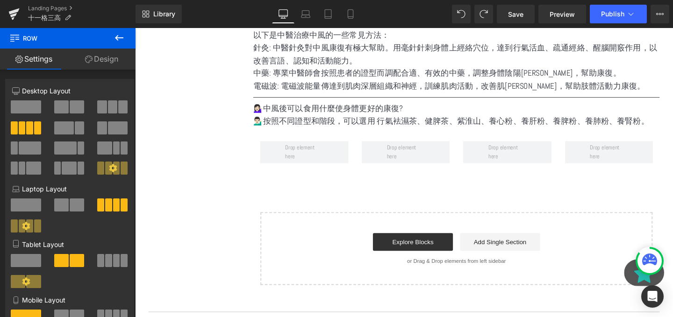
click at [114, 42] on icon at bounding box center [119, 37] width 11 height 11
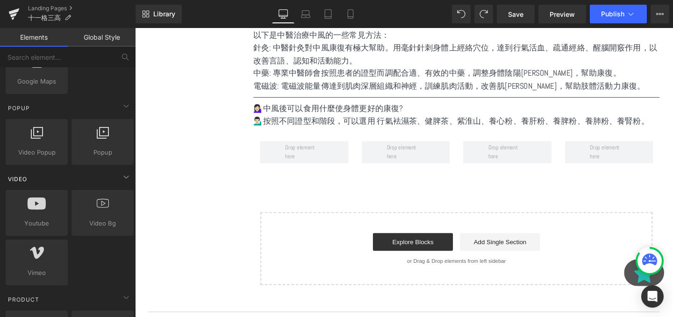
scroll to position [641, 0]
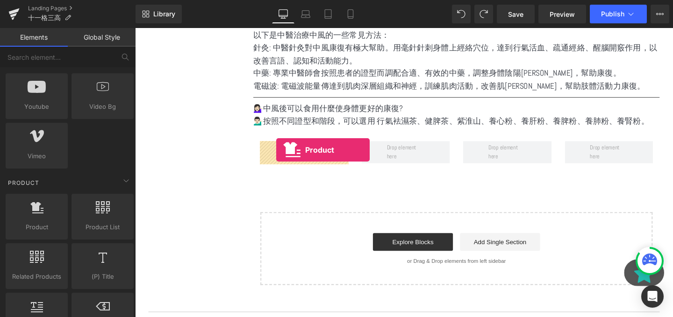
drag, startPoint x: 181, startPoint y: 236, endPoint x: 283, endPoint y: 157, distance: 129.8
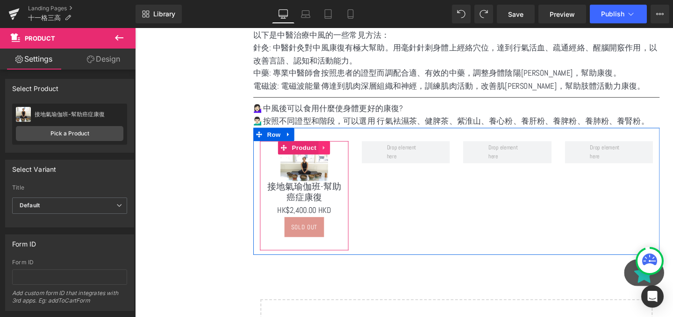
click at [332, 153] on icon at bounding box center [334, 153] width 7 height 7
click at [329, 154] on icon at bounding box center [328, 154] width 7 height 7
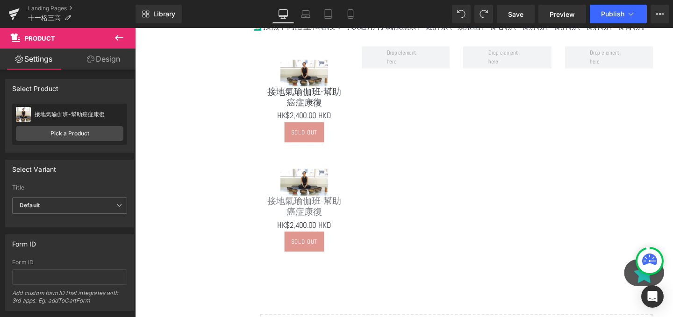
scroll to position [607, 0]
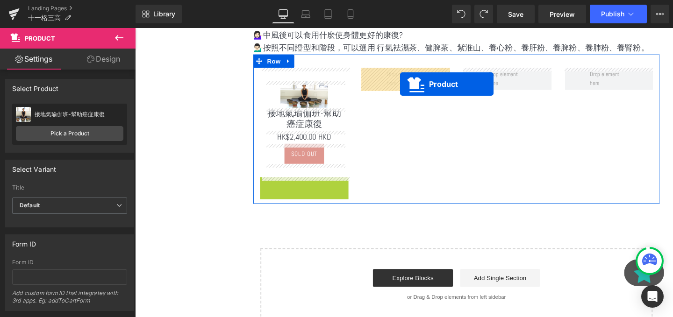
drag, startPoint x: 299, startPoint y: 194, endPoint x: 413, endPoint y: 87, distance: 157.3
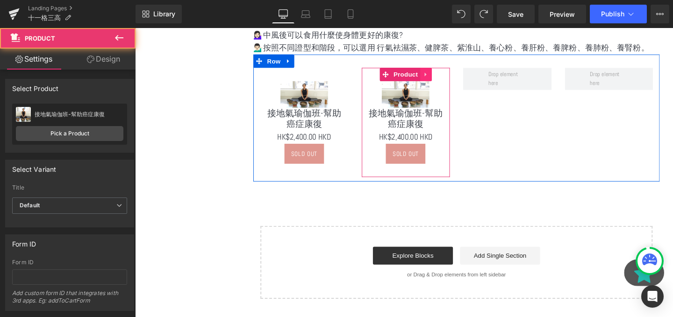
click at [441, 73] on link at bounding box center [440, 77] width 12 height 14
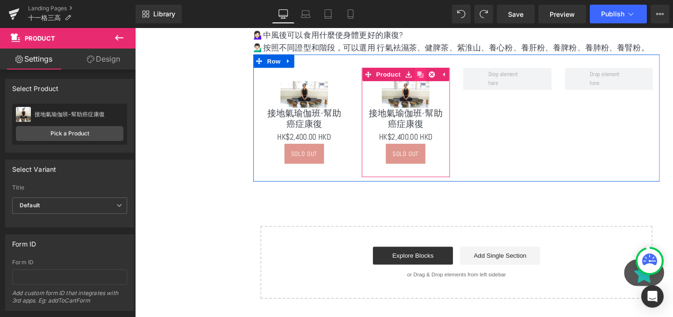
click at [435, 80] on icon at bounding box center [434, 77] width 7 height 7
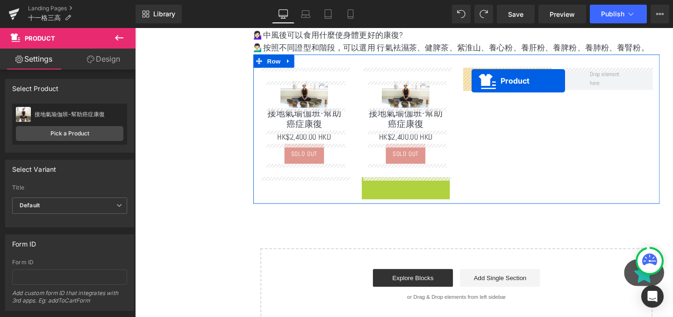
drag, startPoint x: 398, startPoint y: 188, endPoint x: 501, endPoint y: 78, distance: 151.1
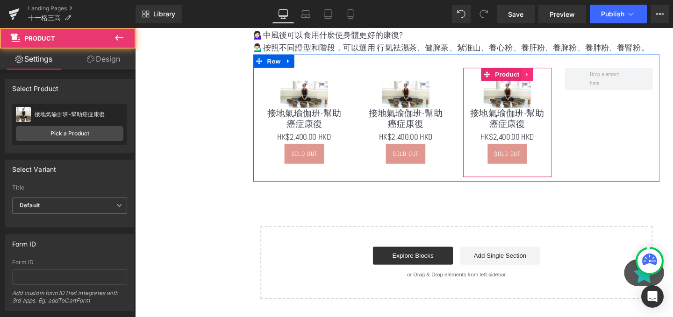
click at [546, 79] on icon at bounding box center [547, 76] width 7 height 7
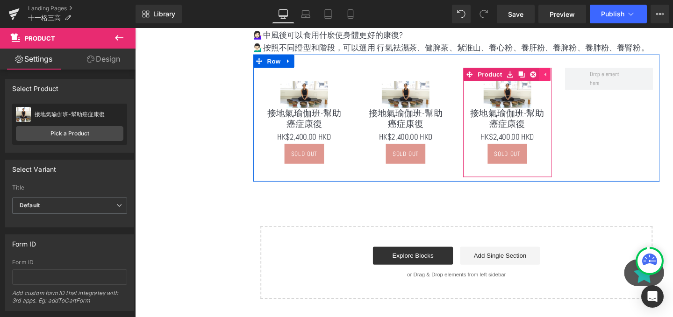
click at [546, 79] on link at bounding box center [541, 77] width 12 height 14
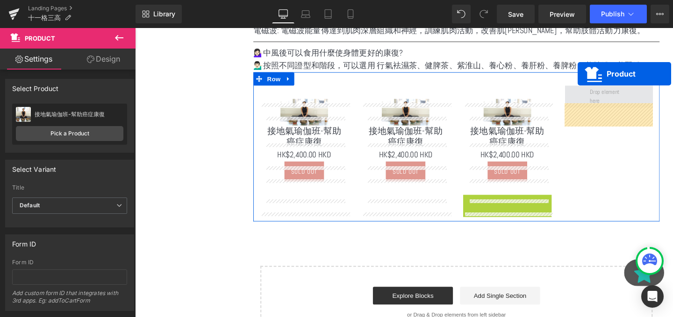
scroll to position [569, 0]
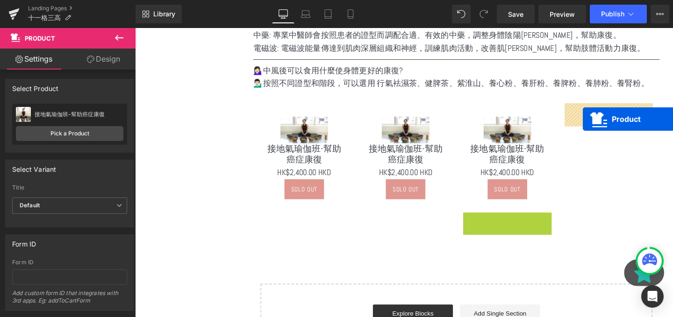
drag, startPoint x: 500, startPoint y: 194, endPoint x: 605, endPoint y: 123, distance: 127.0
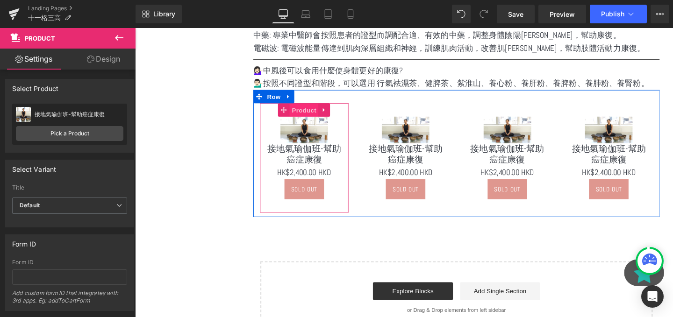
click at [298, 119] on span "Product" at bounding box center [313, 115] width 30 height 14
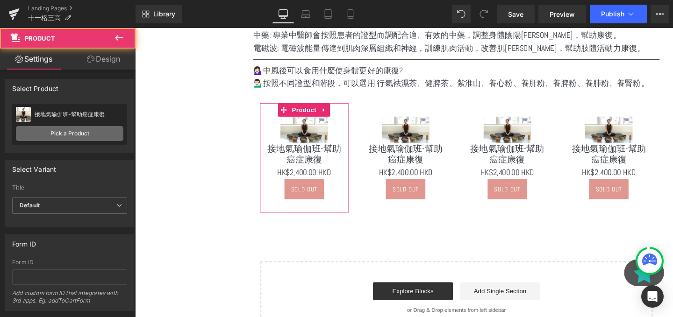
click at [78, 128] on link "Pick a Product" at bounding box center [69, 133] width 107 height 15
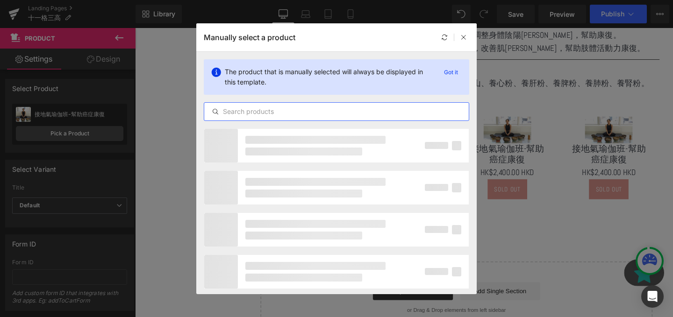
click at [246, 114] on input "text" at bounding box center [336, 111] width 264 height 11
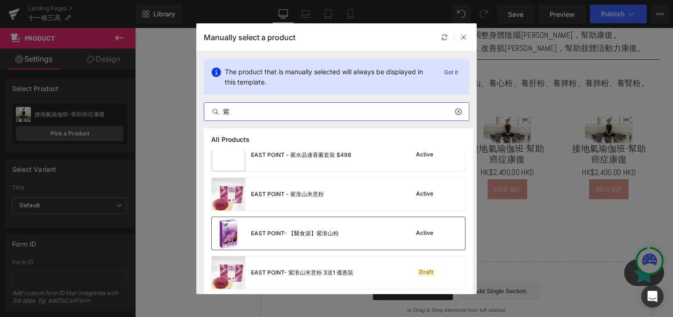
scroll to position [56, 0]
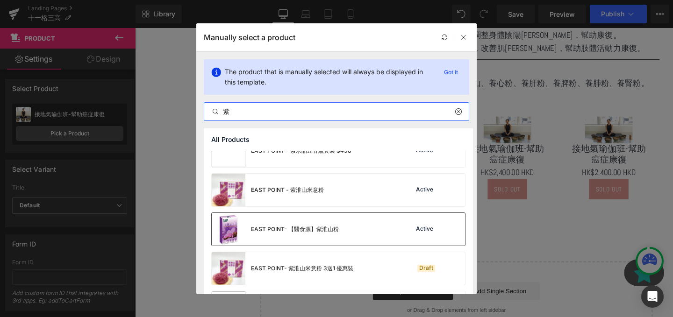
type input "紫"
click at [352, 228] on div "EAST POINT- 【醫食源】紫淮山粉 Active" at bounding box center [338, 229] width 253 height 33
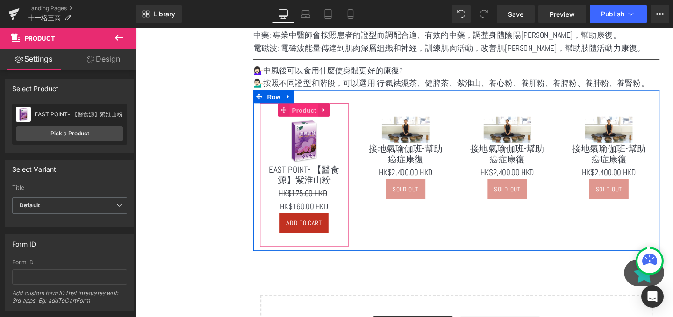
click at [306, 112] on span "Product" at bounding box center [313, 115] width 30 height 14
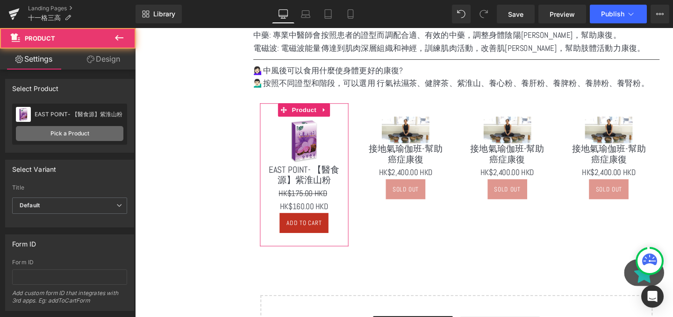
click at [81, 138] on link "Pick a Product" at bounding box center [69, 133] width 107 height 15
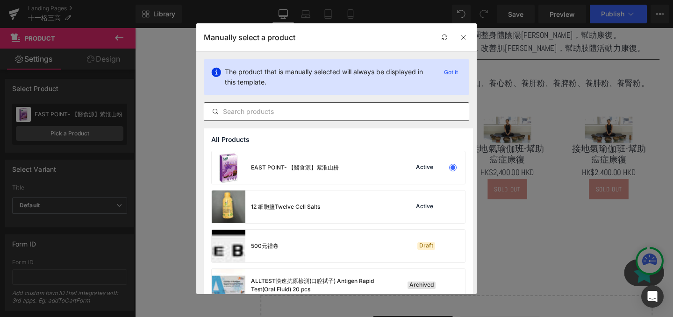
scroll to position [0, 0]
click at [305, 114] on input "text" at bounding box center [336, 111] width 264 height 11
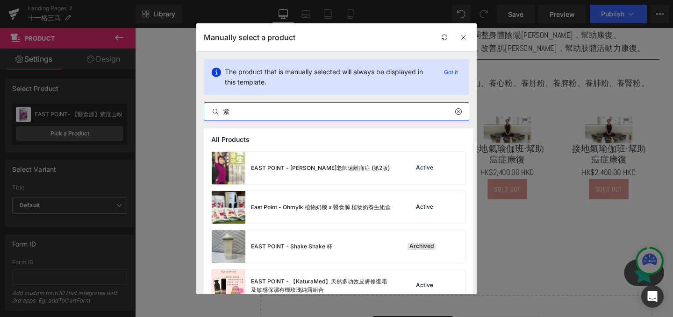
scroll to position [723, 0]
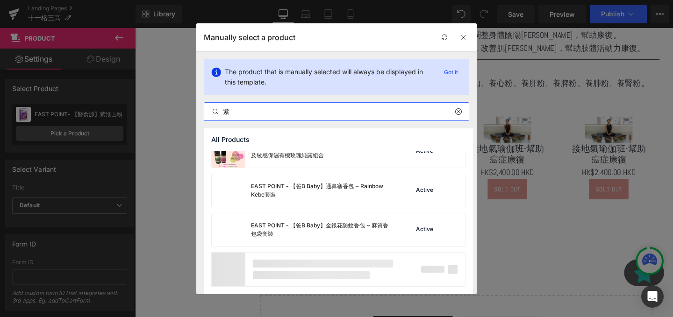
click at [261, 122] on div "The product that is manually selected will always be displayed in this template…" at bounding box center [336, 90] width 280 height 77
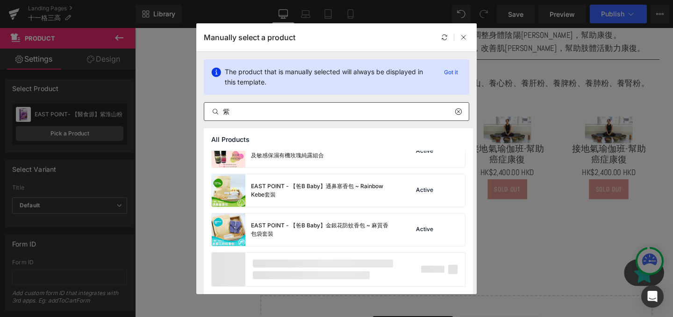
click at [250, 114] on input "紫" at bounding box center [336, 111] width 264 height 11
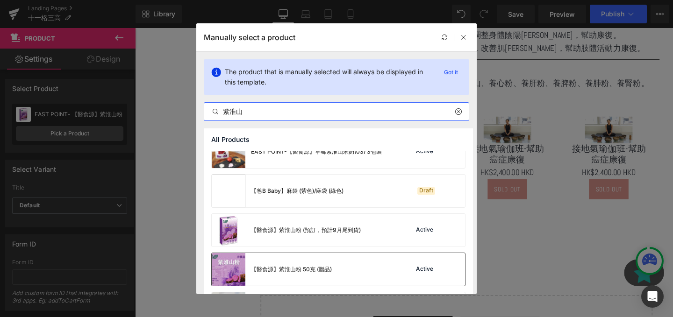
scroll to position [393, 0]
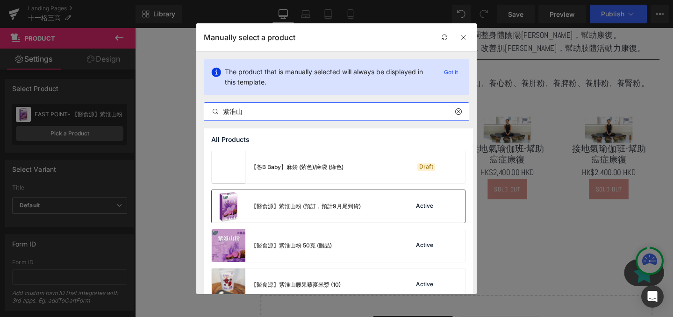
type input "紫淮山"
click at [352, 215] on div "【醫食源】紫淮山粉 (預訂，預計9月尾到貨)" at bounding box center [286, 206] width 149 height 33
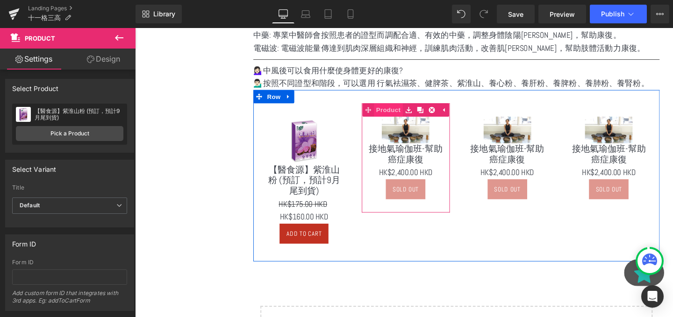
click at [406, 115] on span "Product" at bounding box center [401, 114] width 30 height 14
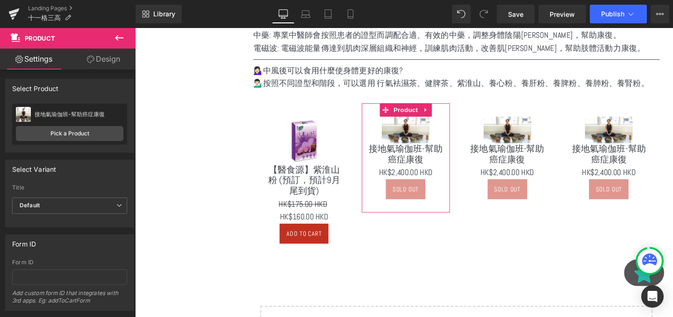
click at [43, 126] on div "接地氣瑜伽班-幫助癌症康復 接地氣瑜伽班-幫助癌症康復 Pick a Product" at bounding box center [69, 124] width 115 height 41
click at [56, 131] on link "Pick a Product" at bounding box center [69, 133] width 107 height 15
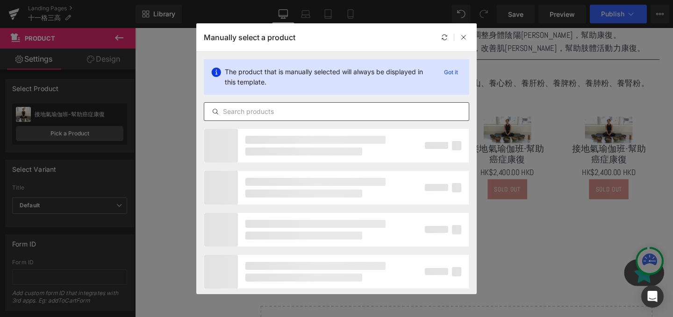
click at [257, 111] on input "text" at bounding box center [336, 111] width 264 height 11
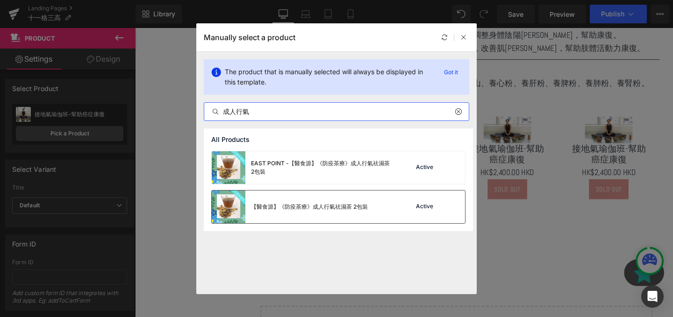
type input "成人行氣"
click at [281, 213] on div "【醫食源】《防疫茶療》成人行氣祛濕茶 2包裝" at bounding box center [290, 207] width 156 height 33
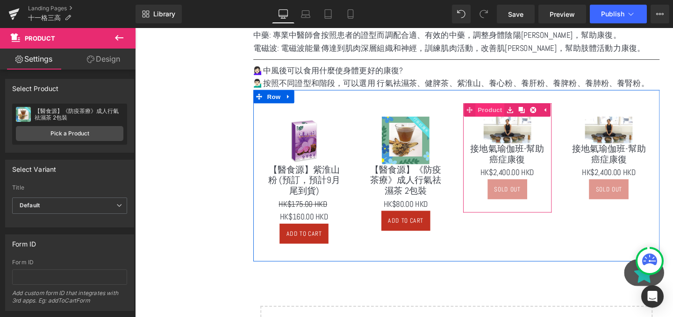
click at [514, 114] on span "Product" at bounding box center [508, 114] width 30 height 14
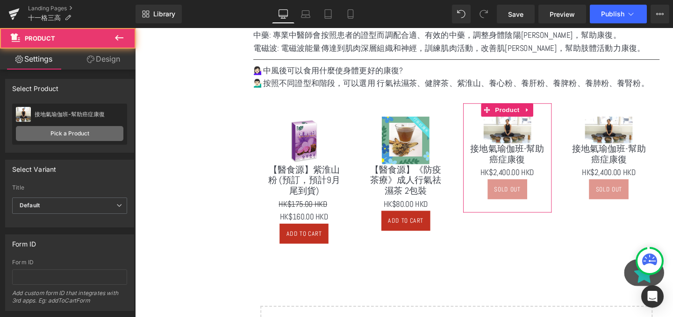
click at [73, 129] on link "Pick a Product" at bounding box center [69, 133] width 107 height 15
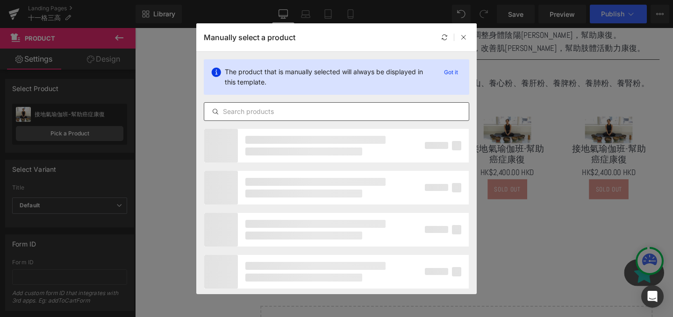
click at [264, 108] on input "text" at bounding box center [336, 111] width 264 height 11
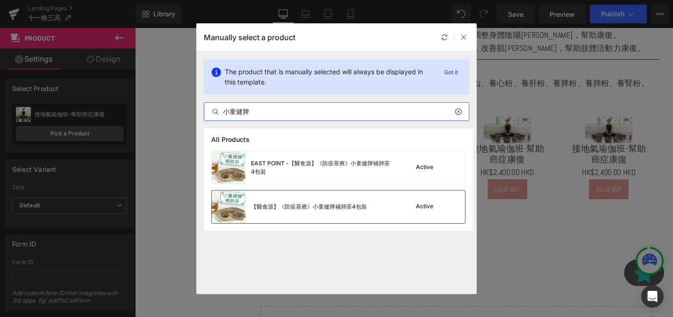
type input "小童健脾"
click at [276, 198] on div "【醫食源】《防疫茶療》小童健脾補肺茶4包裝" at bounding box center [289, 207] width 155 height 33
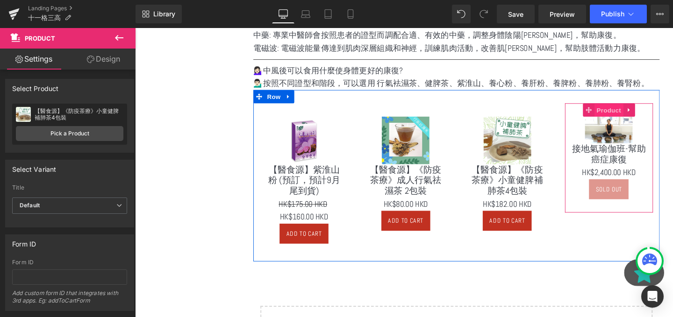
click at [631, 110] on span "Product" at bounding box center [633, 115] width 30 height 14
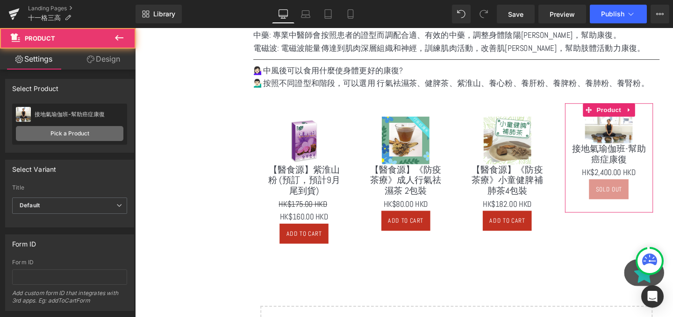
click at [54, 136] on link "Pick a Product" at bounding box center [69, 133] width 107 height 15
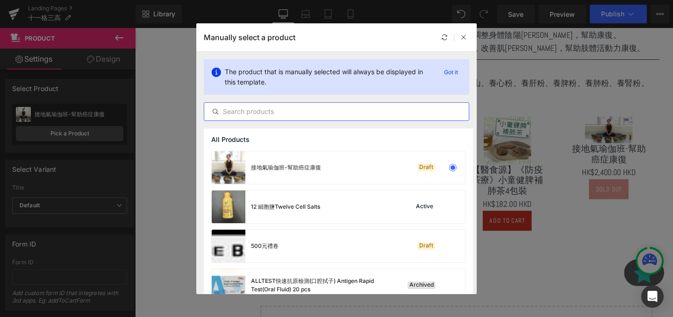
click at [318, 113] on input "text" at bounding box center [336, 111] width 264 height 11
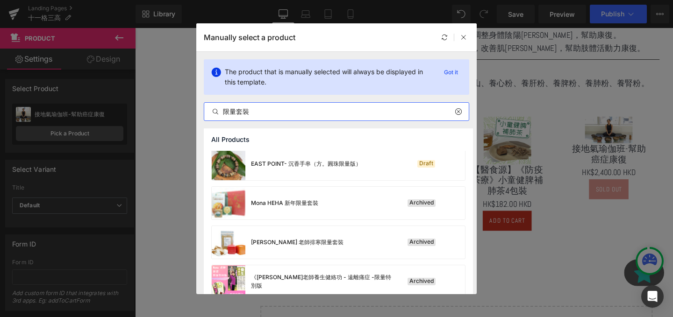
scroll to position [367, 0]
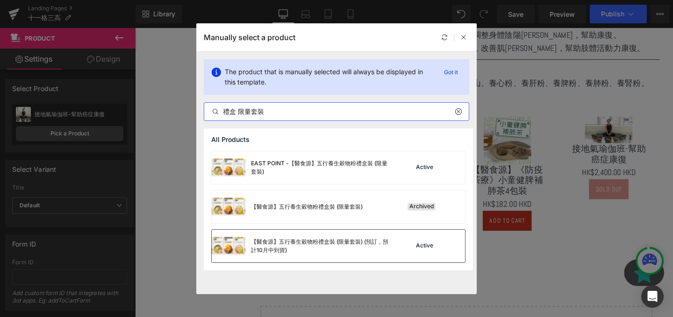
type input "禮盒 限量套裝"
click at [335, 256] on div "【醫食源】五行養生穀物粉禮盒裝 (限量套裝) (預訂，預計10月中到貨)" at bounding box center [301, 246] width 179 height 33
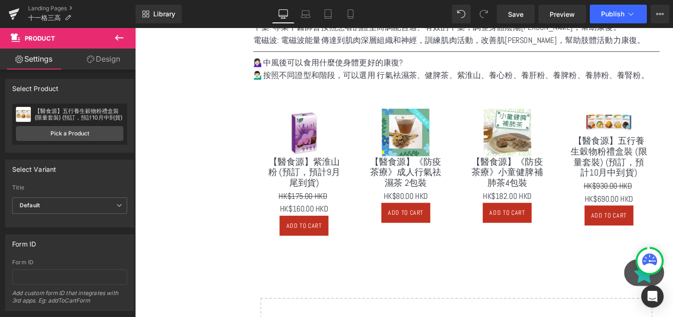
scroll to position [561, 0]
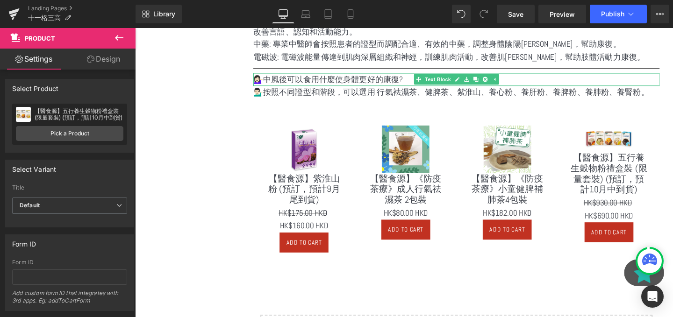
click at [425, 81] on p "💁🏻‍♀️中風後可以食用什麼使身體更好的康復?" at bounding box center [472, 82] width 427 height 14
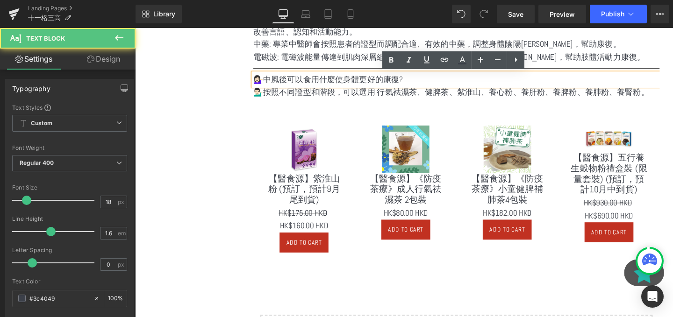
click at [425, 100] on div "💁🏻‍♂️按照不同證型和階段，可以選用 行氣袪濕茶、健脾茶、紫淮山、養心粉、養肝粉、養脾粉、養肺粉、養腎粉。 Text Block" at bounding box center [472, 96] width 427 height 14
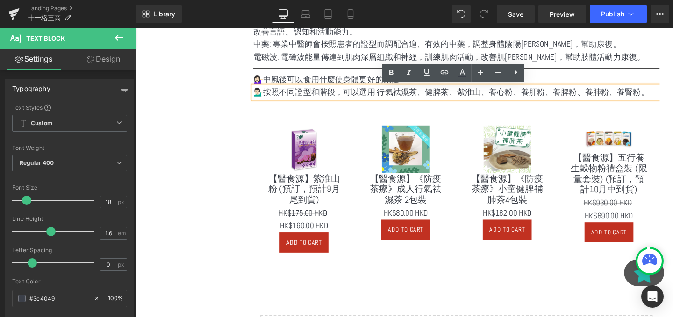
click at [523, 137] on img at bounding box center [526, 155] width 50 height 50
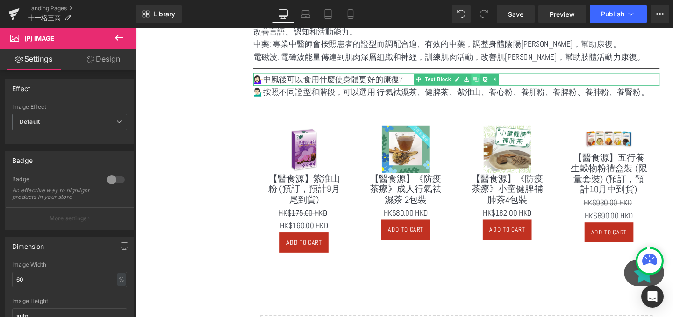
click at [490, 80] on link at bounding box center [493, 81] width 10 height 11
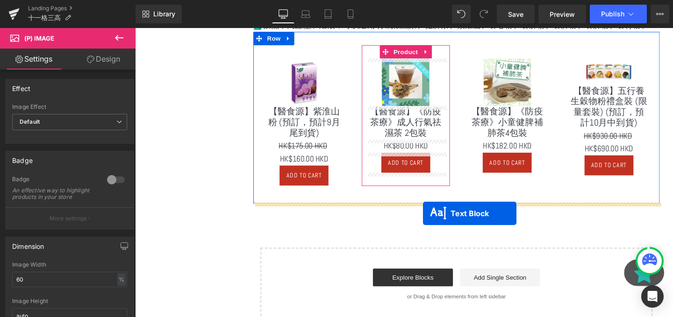
drag, startPoint x: 444, startPoint y: 98, endPoint x: 438, endPoint y: 223, distance: 125.4
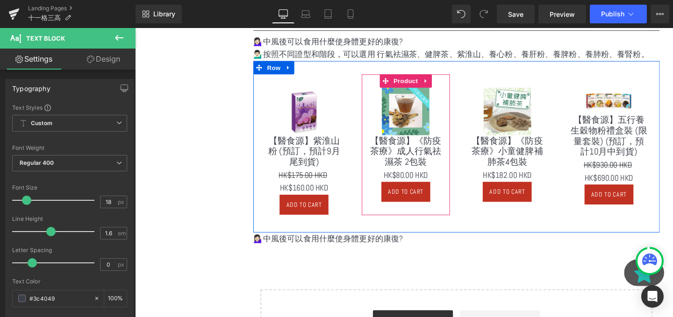
scroll to position [650, 0]
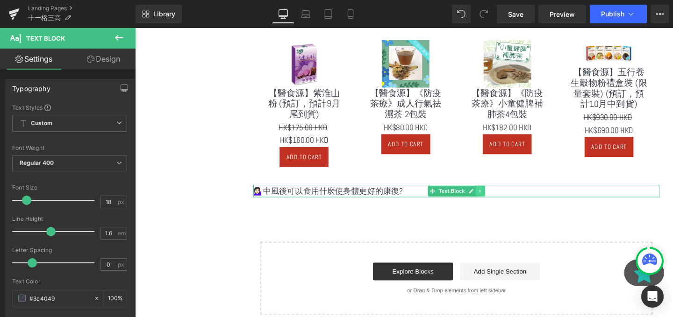
click at [500, 196] on link at bounding box center [498, 199] width 10 height 11
click at [492, 197] on icon at bounding box center [493, 199] width 5 height 5
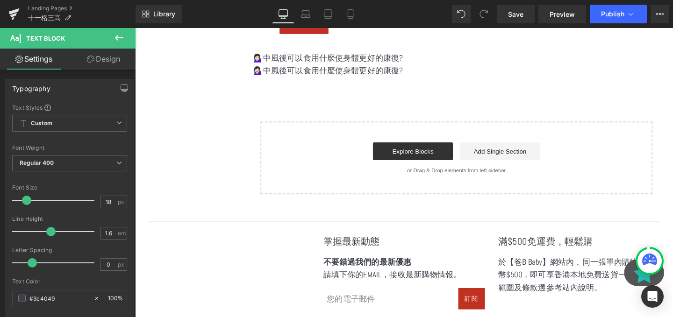
scroll to position [791, 0]
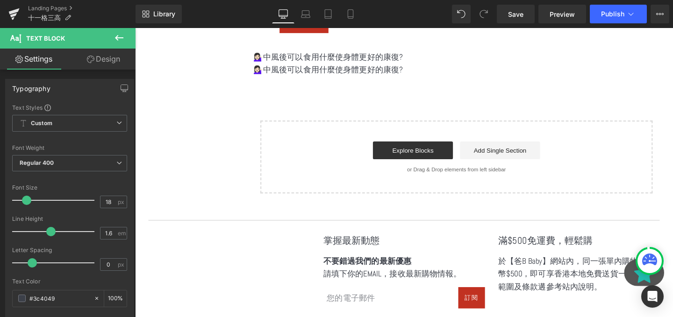
click at [363, 61] on p "💁🏻‍♀️中風後可以食用什麼使身體更好的康復?" at bounding box center [472, 59] width 427 height 14
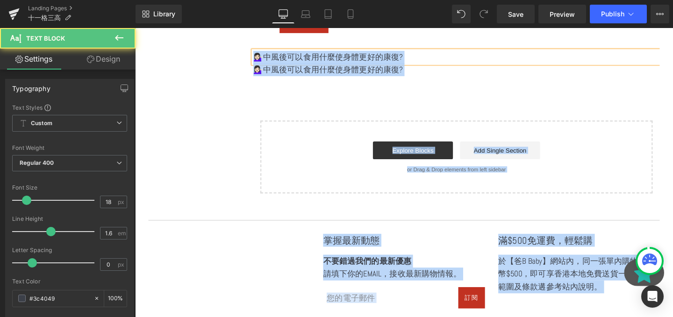
click at [349, 60] on p "💁🏻‍♀️中風後可以食用什麼使身體更好的康復?" at bounding box center [472, 59] width 427 height 14
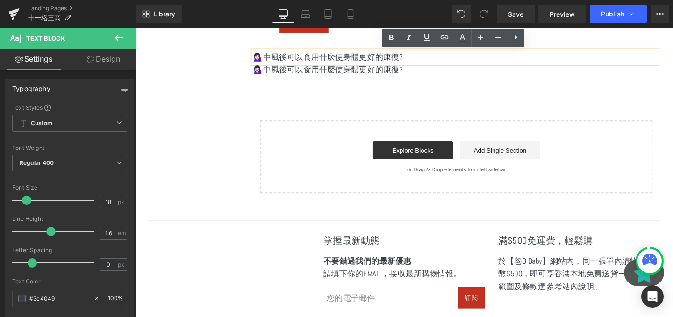
click at [349, 60] on p "💁🏻‍♀️中風後可以食用什麼使身體更好的康復?" at bounding box center [472, 59] width 427 height 14
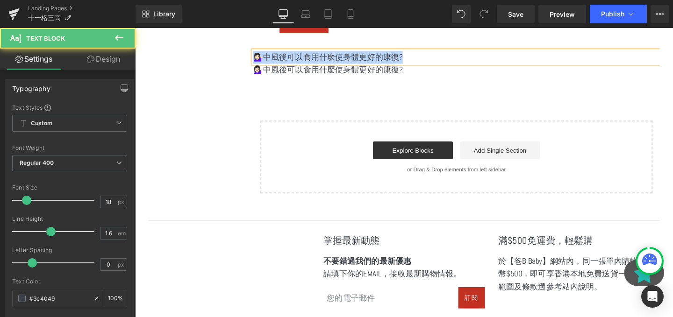
paste div
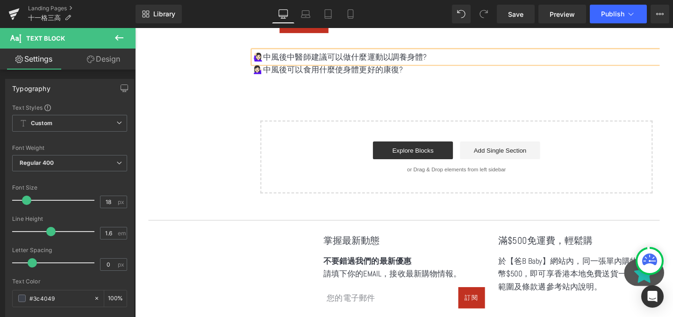
click at [403, 78] on div "💁🏻‍♀️中風後可以食用什麼使身體更好的康復? Text Block" at bounding box center [472, 72] width 427 height 14
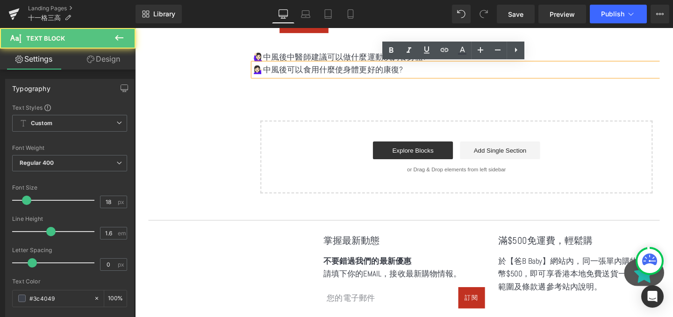
click at [377, 76] on p "💁🏻‍♀️中風後可以食用什麼使身體更好的康復?" at bounding box center [472, 72] width 427 height 14
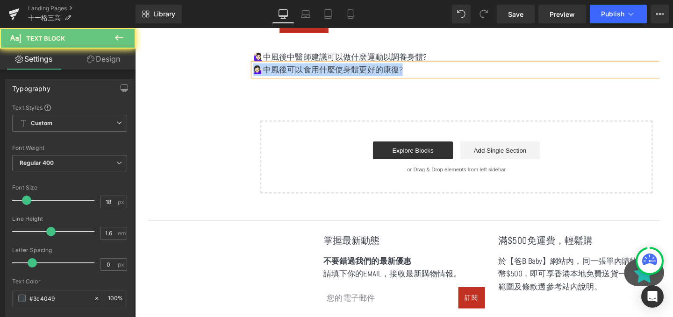
paste div
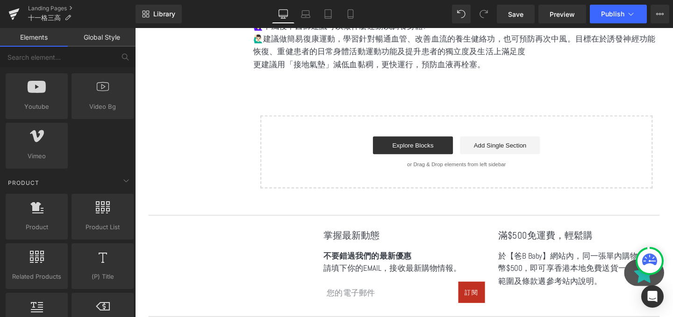
scroll to position [827, 0]
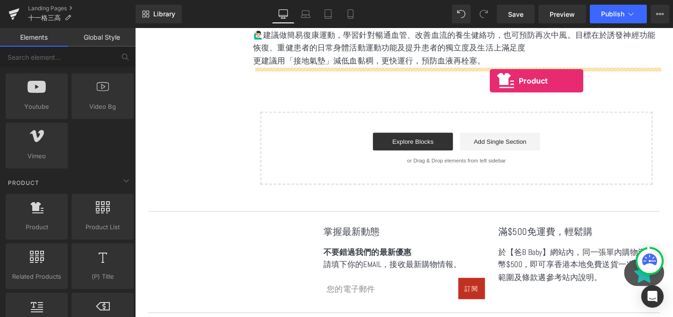
drag, startPoint x: 172, startPoint y: 255, endPoint x: 511, endPoint y: 80, distance: 381.1
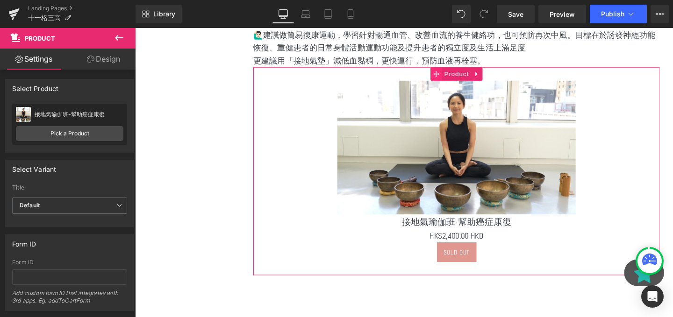
click at [446, 74] on span at bounding box center [452, 77] width 12 height 14
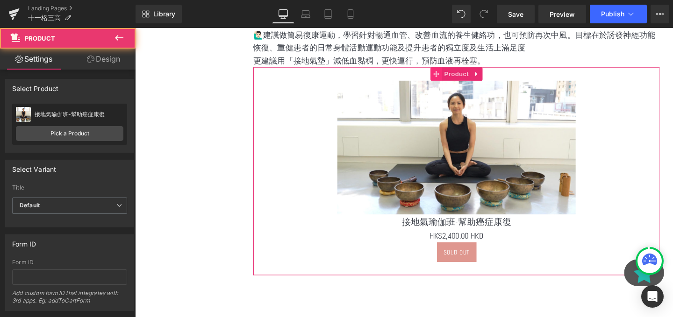
click at [450, 77] on icon at bounding box center [451, 76] width 7 height 7
click at [76, 135] on link "Pick a Product" at bounding box center [69, 133] width 107 height 15
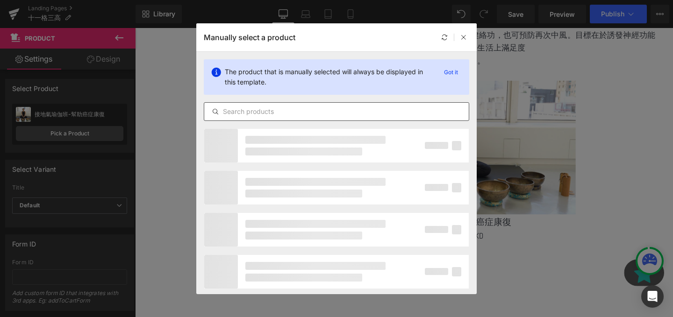
click at [282, 107] on input "text" at bounding box center [336, 111] width 264 height 11
type input "接地氣"
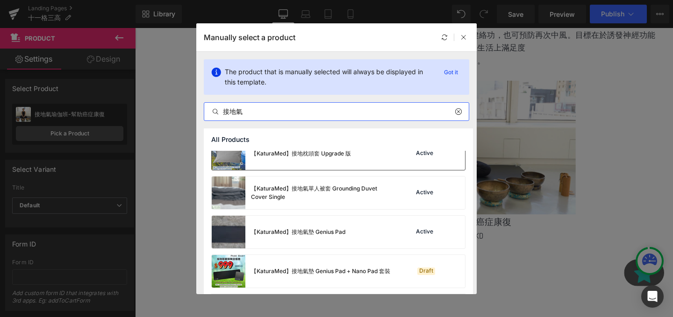
scroll to position [639, 0]
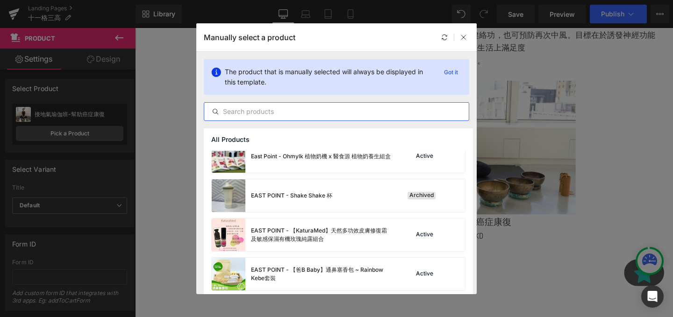
click at [469, 41] on div "Manually select a product" at bounding box center [336, 37] width 280 height 28
click at [457, 38] on div at bounding box center [454, 37] width 30 height 11
click at [462, 38] on icon at bounding box center [463, 37] width 7 height 7
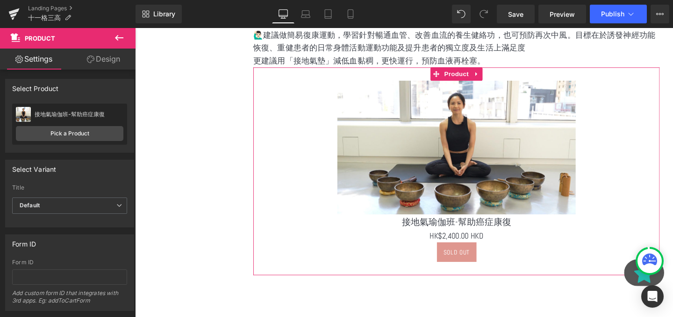
click at [501, 78] on div "Sale Off (P) Image 接地氣瑜伽班-幫助癌症康復 (P) Title $0 HK$2,400.00 HKD (P) Price Sold Ou…" at bounding box center [472, 179] width 427 height 219
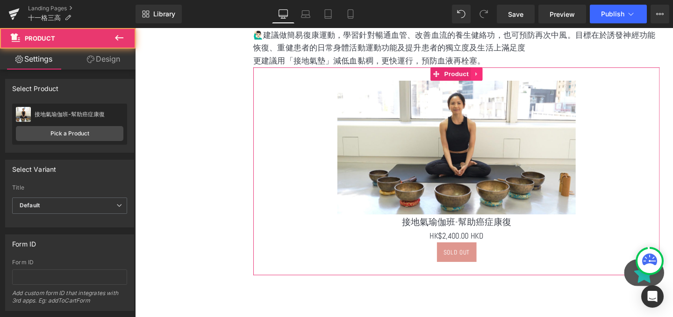
click at [491, 77] on icon at bounding box center [494, 76] width 7 height 7
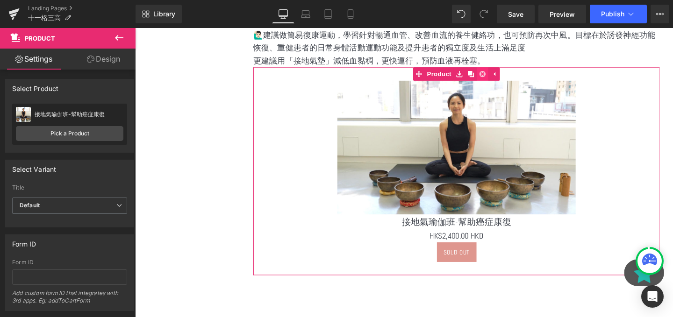
click at [502, 77] on icon at bounding box center [500, 76] width 7 height 7
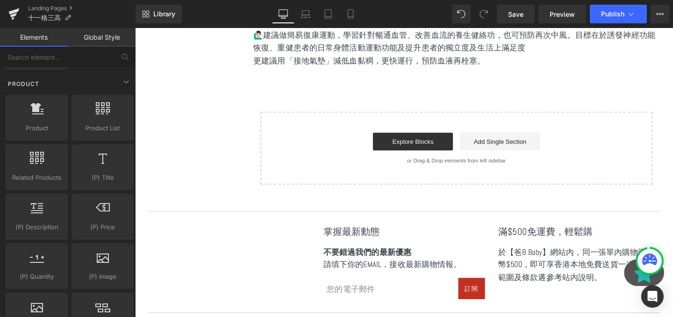
scroll to position [747, 0]
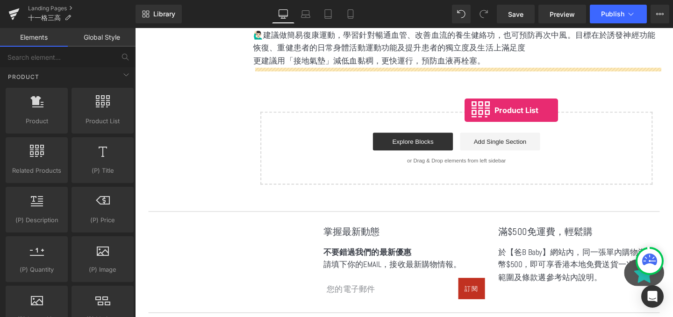
drag, startPoint x: 242, startPoint y: 138, endPoint x: 473, endPoint y: 98, distance: 235.3
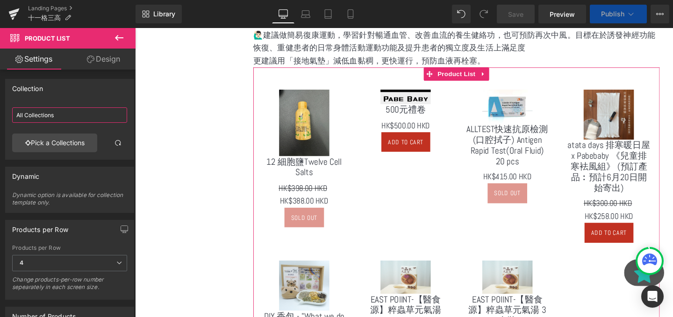
click at [62, 118] on input "All Collections" at bounding box center [69, 114] width 115 height 15
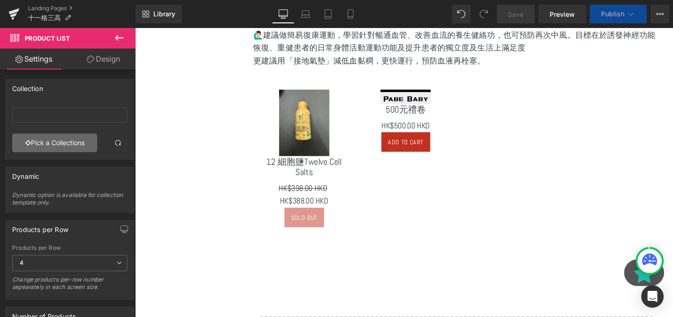
click at [57, 144] on link "Pick a Collections" at bounding box center [54, 143] width 85 height 19
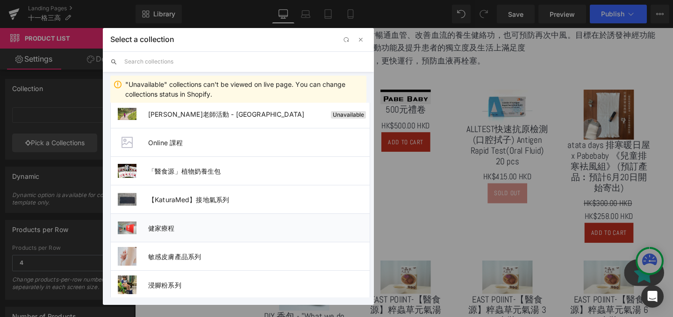
scroll to position [100, 0]
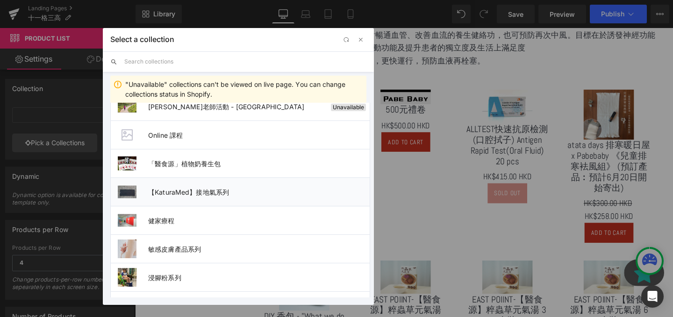
click at [206, 187] on li "【KaturaMed】接地氣系列" at bounding box center [240, 192] width 260 height 28
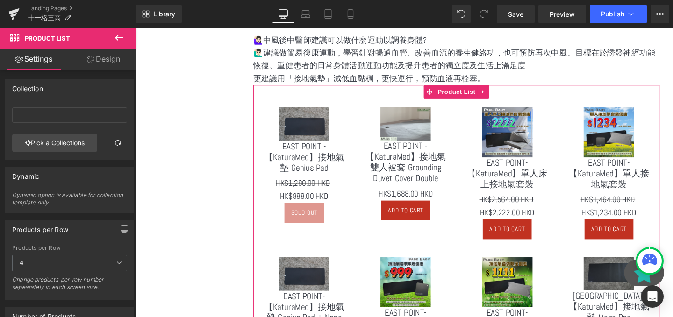
scroll to position [797, 0]
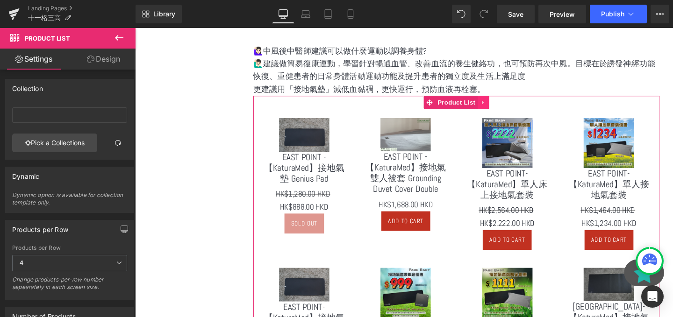
click at [504, 107] on icon at bounding box center [501, 106] width 7 height 7
click at [508, 107] on icon at bounding box center [507, 106] width 7 height 7
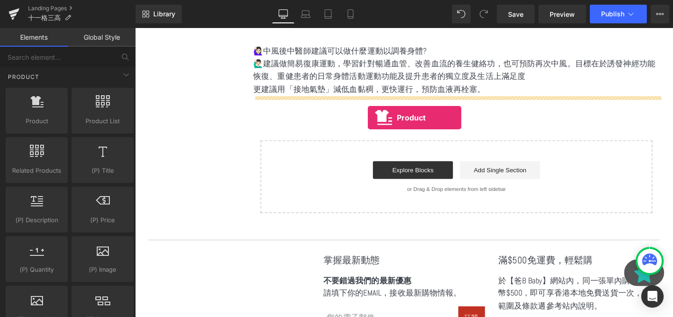
drag, startPoint x: 171, startPoint y: 142, endPoint x: 380, endPoint y: 122, distance: 209.8
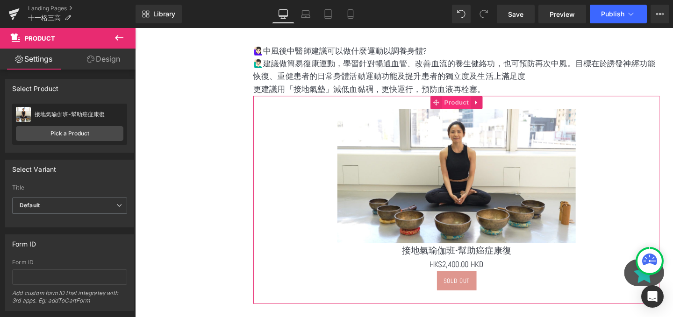
click at [460, 109] on span "Product" at bounding box center [473, 107] width 30 height 14
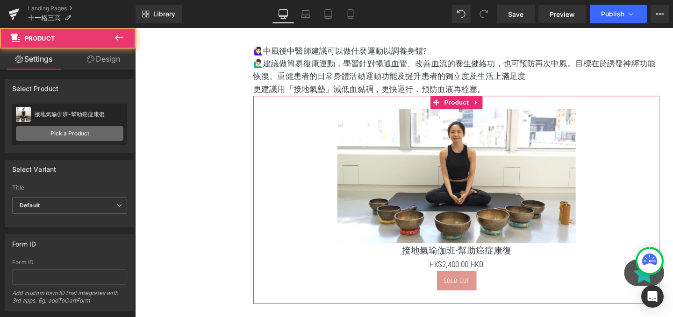
click at [90, 128] on link "Pick a Product" at bounding box center [69, 133] width 107 height 15
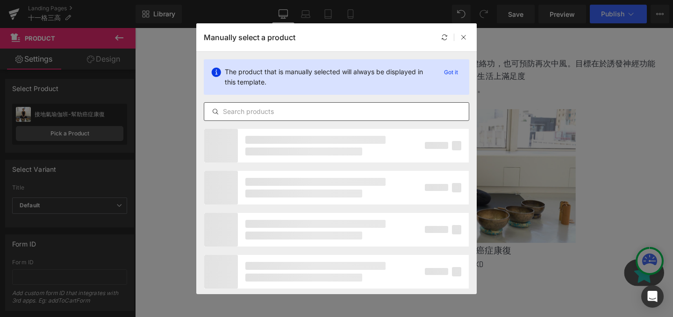
click at [256, 119] on div at bounding box center [336, 111] width 265 height 19
click at [241, 112] on input "text" at bounding box center [336, 111] width 264 height 11
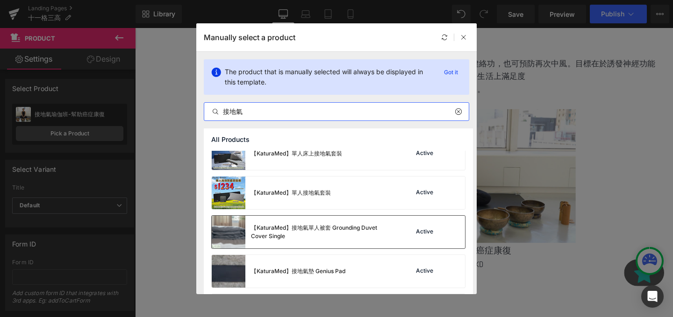
scroll to position [548, 0]
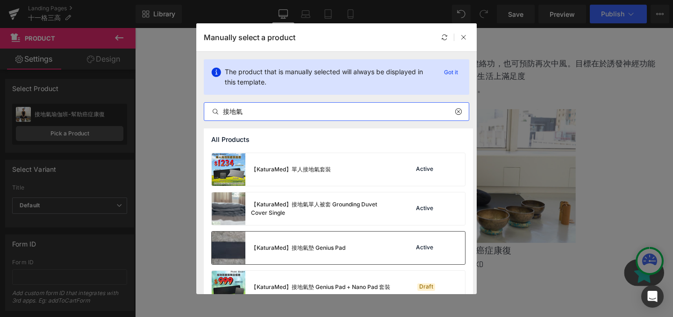
type input "接地氣"
click at [345, 257] on div "【KaturaMed】接地氣墊 Genius Pad" at bounding box center [279, 248] width 134 height 33
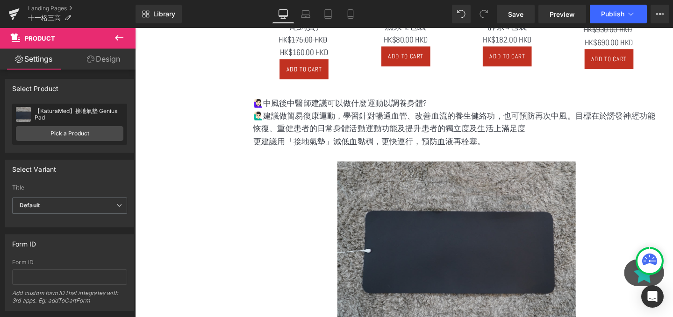
click at [507, 138] on p "🙋🏻‍♂️建議做簡易復康運動，學習針對暢通血管、改善血流的養生健絡功，也可預防再次中風。目標在於誘發神經功能恢復、重健患者的日常身體活動運動功能及提升患者的獨…" at bounding box center [472, 127] width 427 height 27
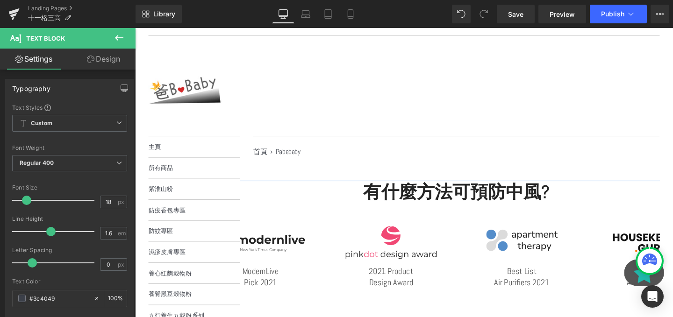
scroll to position [0, 0]
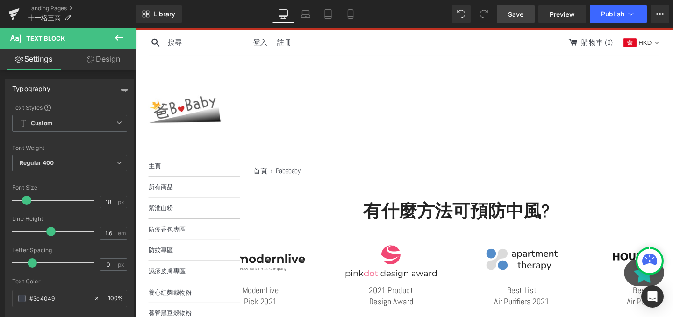
click at [528, 14] on link "Save" at bounding box center [516, 14] width 38 height 19
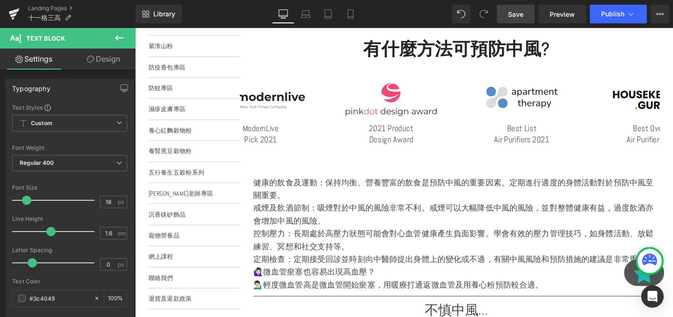
click at [503, 12] on link "Save" at bounding box center [516, 14] width 38 height 19
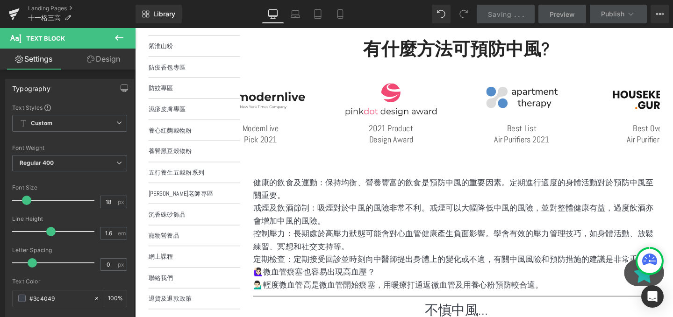
click at [119, 39] on icon at bounding box center [119, 37] width 11 height 11
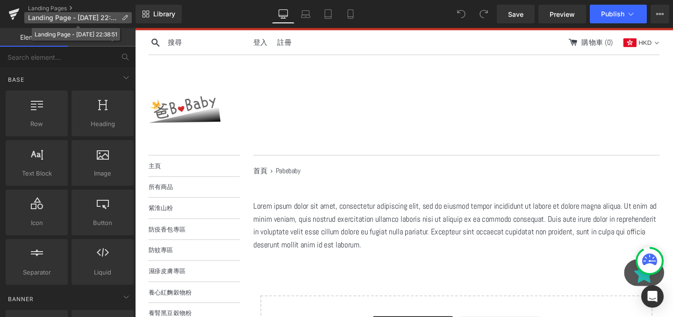
click at [129, 16] on p "Landing Page - [DATE] 22:38:51" at bounding box center [77, 17] width 107 height 11
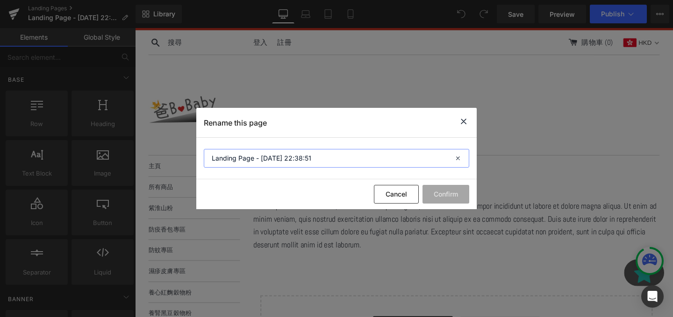
click at [288, 153] on input "Landing Page - [DATE] 22:38:51" at bounding box center [336, 158] width 265 height 19
type input "t"
paste input "痛症"
type input "十一格痛症"
click at [426, 185] on button "Confirm" at bounding box center [445, 194] width 47 height 19
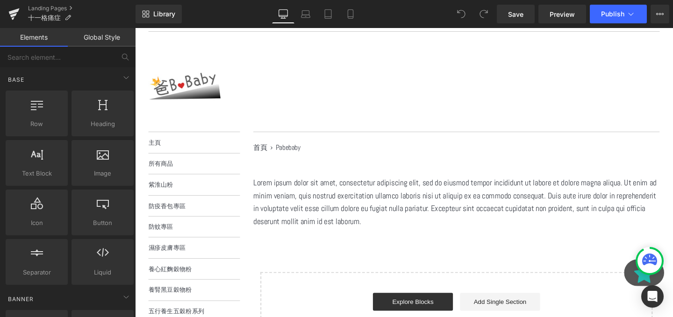
scroll to position [66, 0]
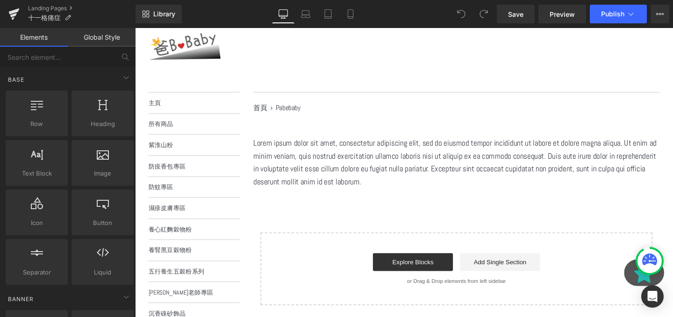
click at [336, 164] on p "Lorem ipsum dolor sit amet, consectetur adipiscing elit, sed do eiusmod tempor …" at bounding box center [472, 169] width 427 height 54
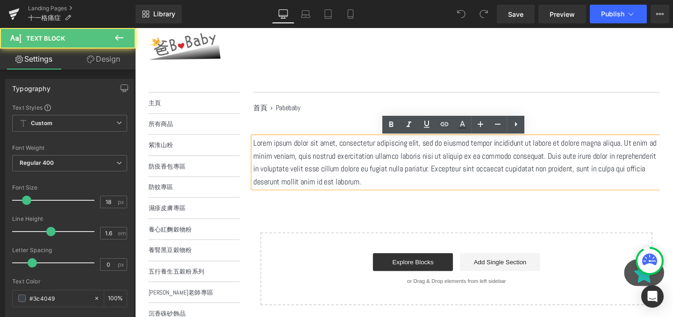
click at [357, 168] on p "Lorem ipsum dolor sit amet, consectetur adipiscing elit, sed do eiusmod tempor …" at bounding box center [472, 169] width 427 height 54
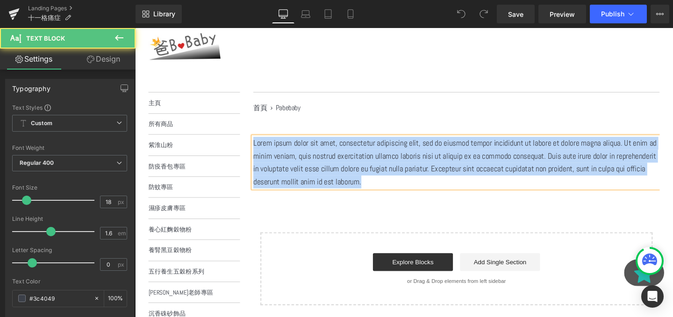
paste div
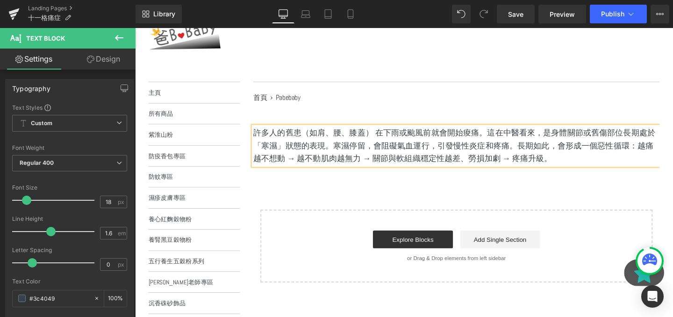
scroll to position [79, 0]
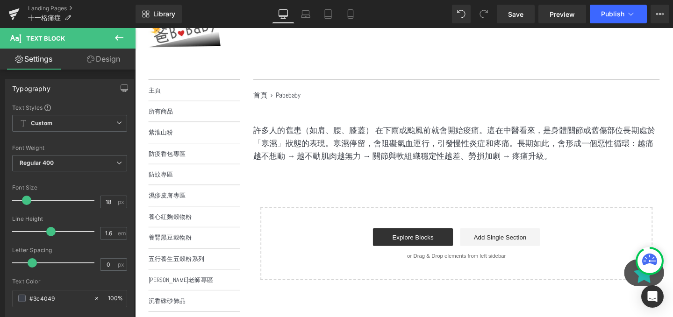
click at [116, 39] on icon at bounding box center [119, 38] width 8 height 6
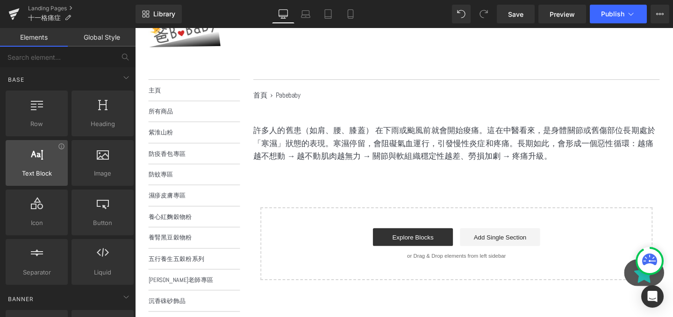
scroll to position [7, 0]
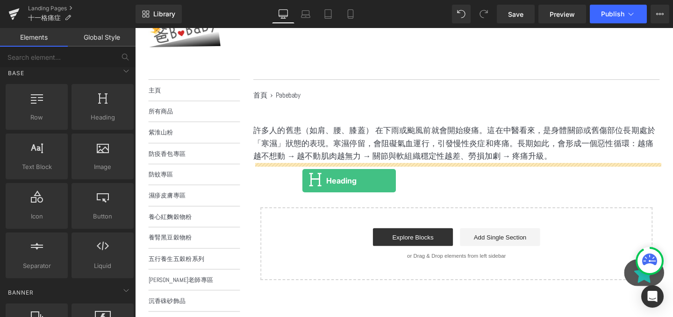
drag, startPoint x: 222, startPoint y: 149, endPoint x: 311, endPoint y: 188, distance: 96.8
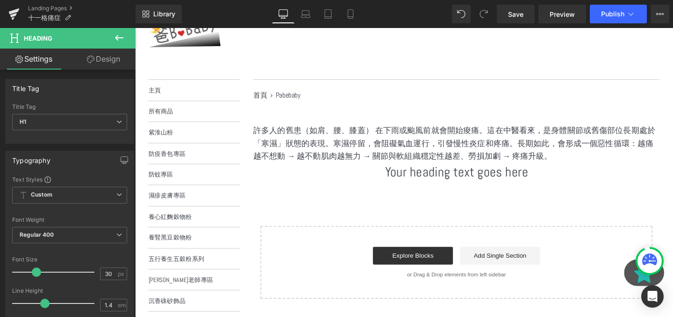
click at [452, 183] on div "Your heading text goes here Heading" at bounding box center [472, 180] width 427 height 20
click at [452, 183] on h1 "Your heading text goes here" at bounding box center [472, 180] width 427 height 20
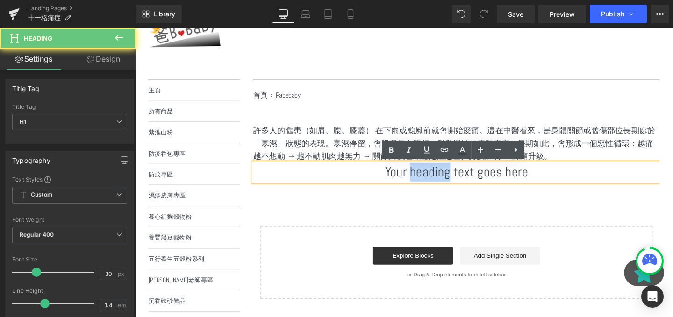
click at [452, 183] on h1 "Your heading text goes here" at bounding box center [472, 180] width 427 height 20
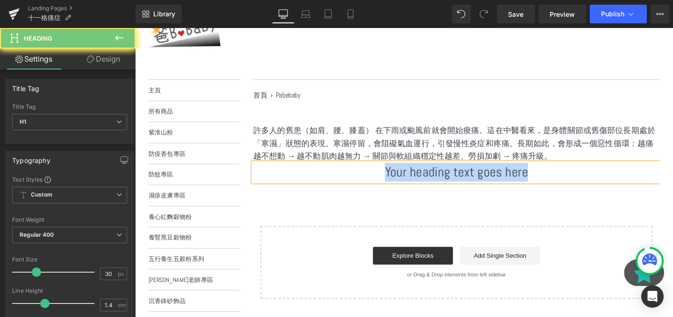
paste div
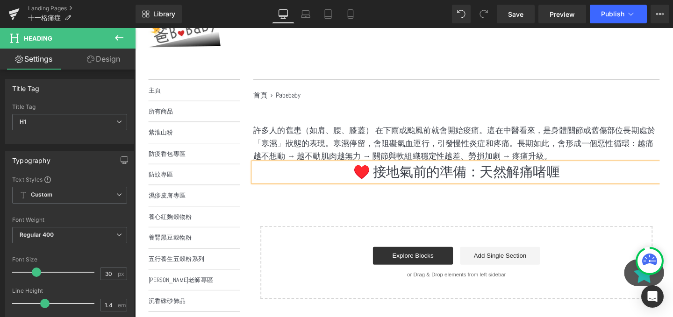
click at [494, 209] on div "許多人的舊患（如肩、腰、膝蓋） 在下雨或颱風前就會開始痠痛。這在中醫看來，是身體關節或舊傷部位長期處於「寒濕」狀態的表現。寒濕停留，會阻礙氣血運行，引發慢性炎…" at bounding box center [472, 220] width 427 height 183
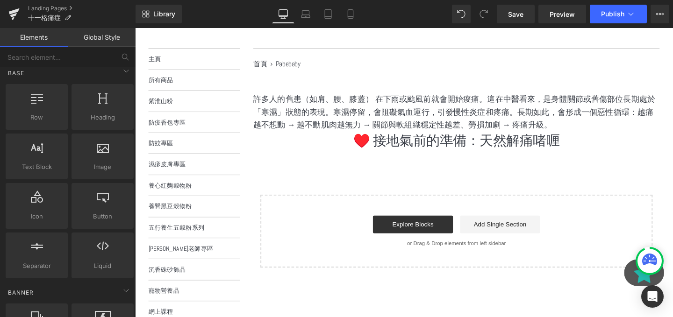
scroll to position [118, 0]
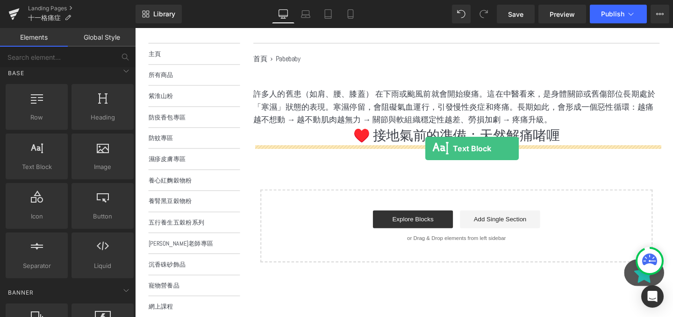
drag, startPoint x: 174, startPoint y: 178, endPoint x: 440, endPoint y: 155, distance: 267.3
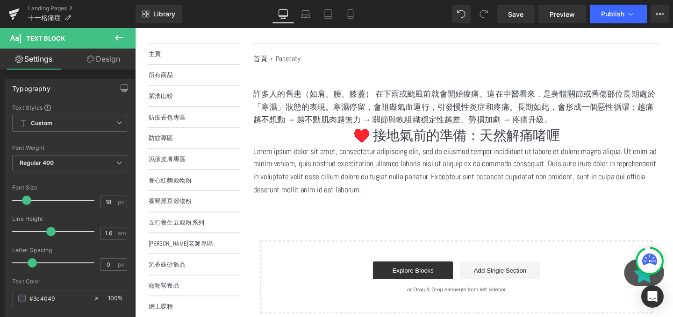
click at [398, 190] on p "Lorem ipsum dolor sit amet, consectetur adipiscing elit, sed do eiusmod tempor …" at bounding box center [472, 178] width 427 height 54
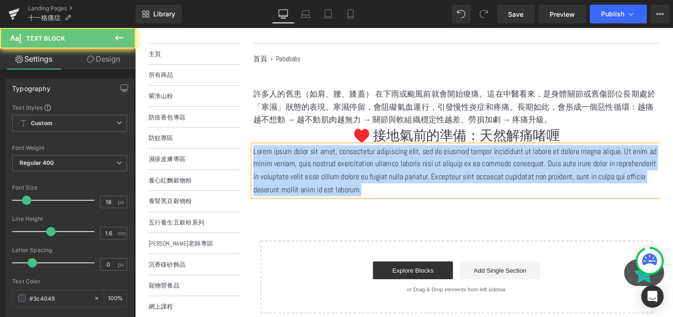
paste div
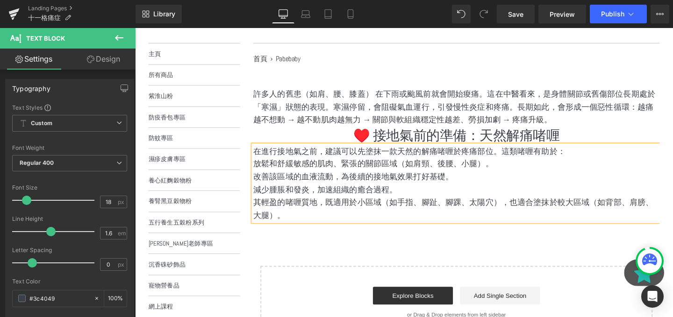
click at [377, 271] on div "許多人的舊患（如肩、腰、膝蓋） 在下雨或颱風前就會開始痠痛。這在中醫看來，是身體關節或舊傷部位長期處於「寒濕」狀態的表現。寒濕停留，會阻礙氣血運行，引發慢性炎…" at bounding box center [472, 223] width 427 height 264
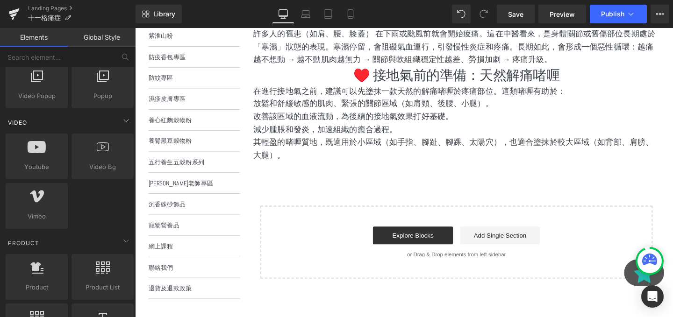
scroll to position [630, 0]
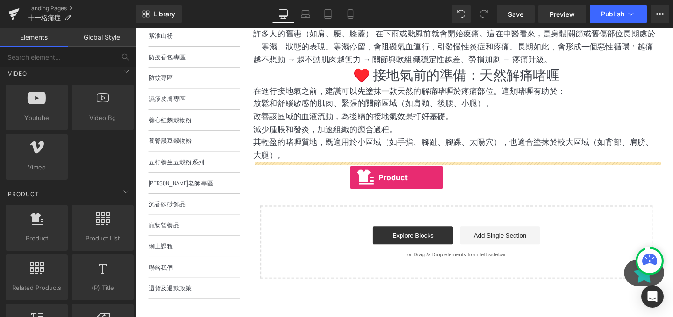
drag, startPoint x: 178, startPoint y: 263, endPoint x: 361, endPoint y: 185, distance: 198.0
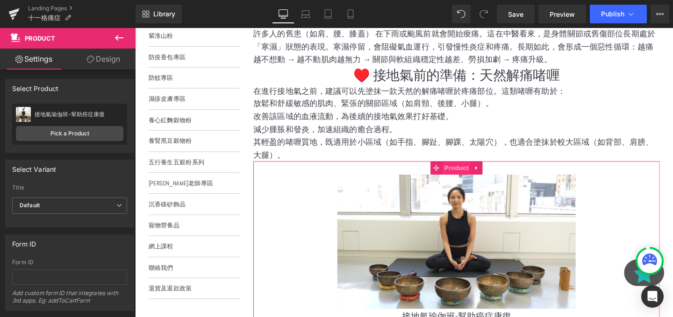
click at [478, 178] on span "Product" at bounding box center [473, 175] width 30 height 14
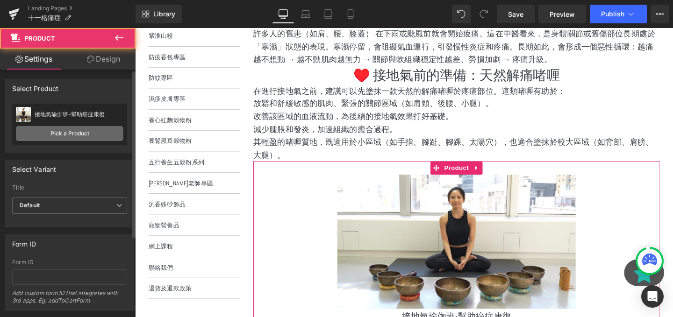
click at [64, 132] on link "Pick a Product" at bounding box center [69, 133] width 107 height 15
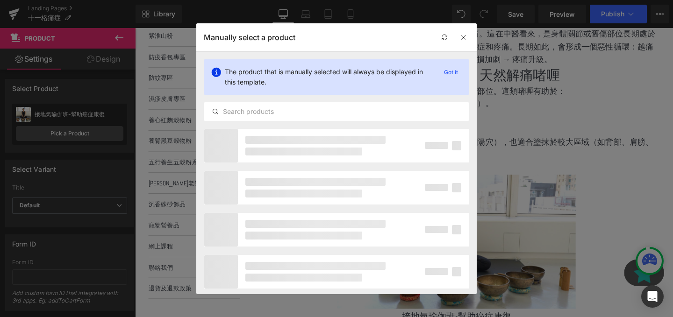
click at [276, 132] on div at bounding box center [294, 146] width 181 height 34
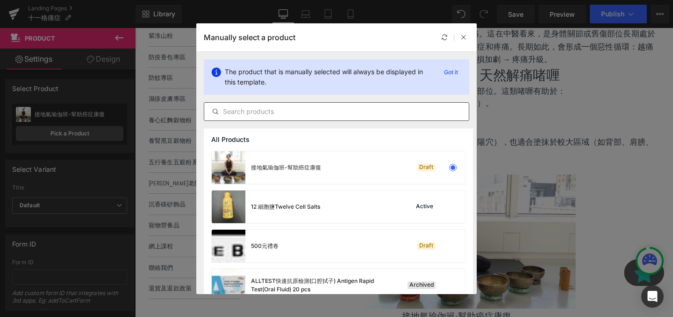
click at [266, 117] on div at bounding box center [336, 111] width 265 height 19
click at [265, 114] on input "text" at bounding box center [336, 111] width 264 height 11
type input "i"
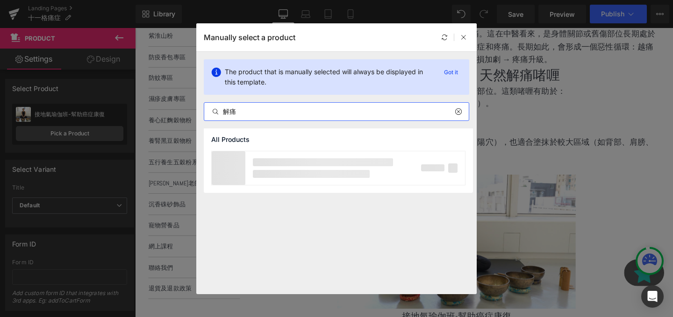
type input "解痛"
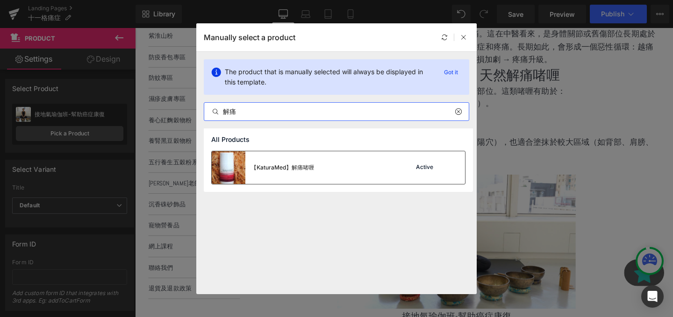
click at [328, 160] on div "【KaturaMed】解痛啫喱 Active" at bounding box center [338, 167] width 253 height 33
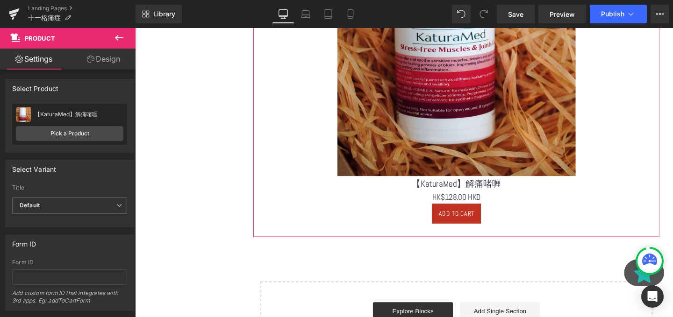
scroll to position [558, 0]
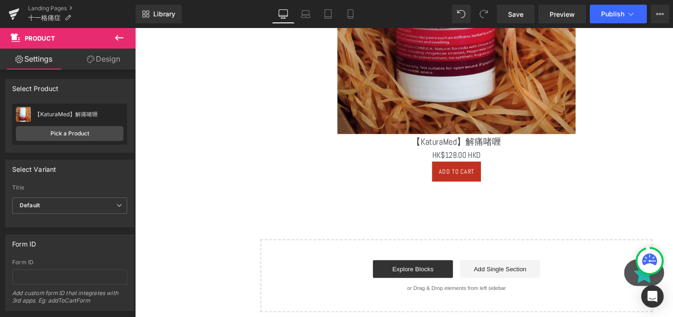
click at [127, 34] on button at bounding box center [119, 38] width 33 height 21
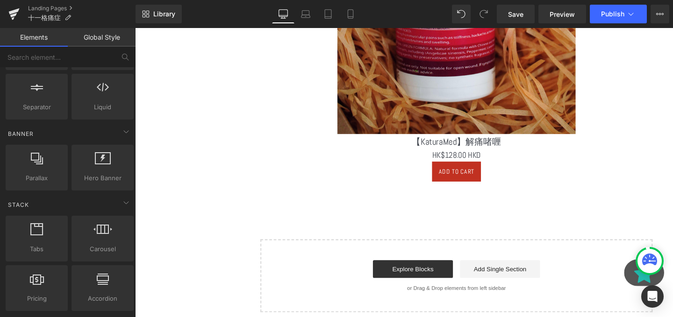
scroll to position [0, 0]
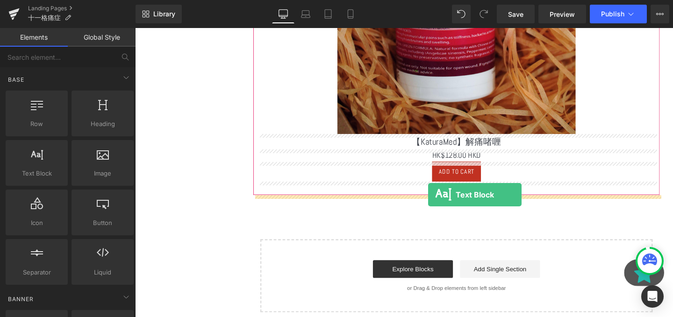
drag, startPoint x: 178, startPoint y: 204, endPoint x: 443, endPoint y: 203, distance: 264.9
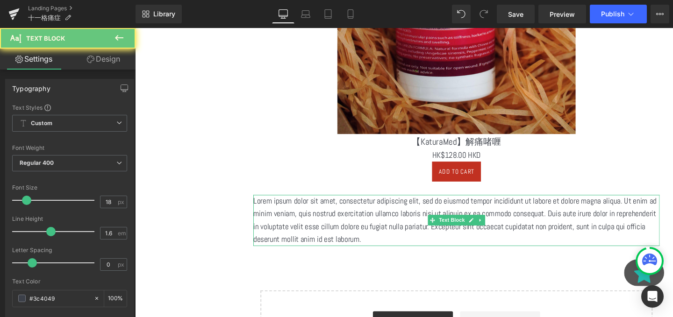
click at [363, 240] on p "Lorem ipsum dolor sit amet, consectetur adipiscing elit, sed do eiusmod tempor …" at bounding box center [472, 231] width 427 height 54
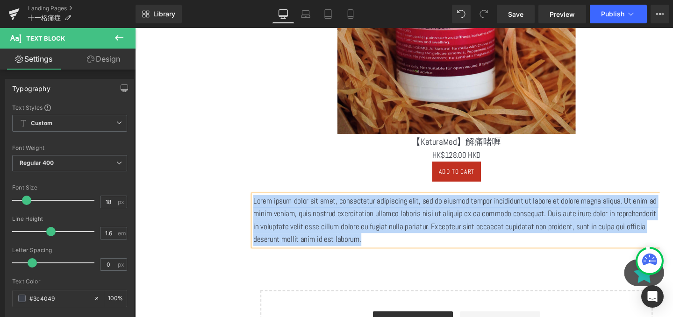
paste div
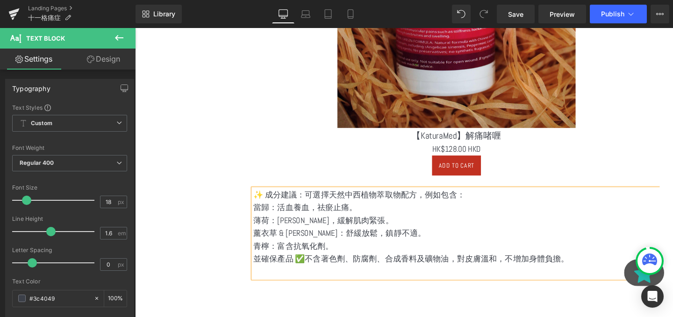
scroll to position [566, 0]
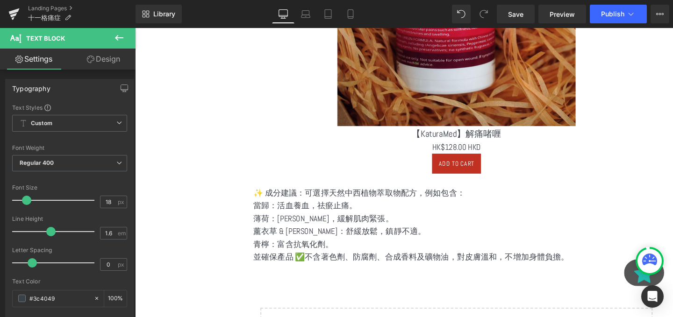
click at [118, 37] on icon at bounding box center [119, 37] width 11 height 11
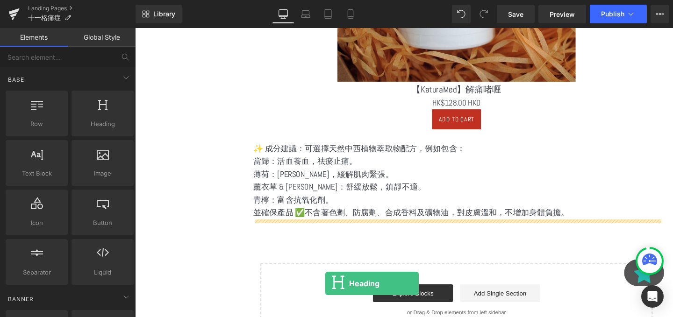
scroll to position [632, 0]
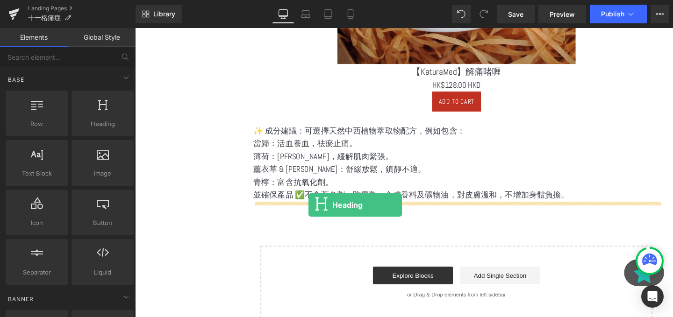
drag, startPoint x: 238, startPoint y: 151, endPoint x: 316, endPoint y: 213, distance: 99.7
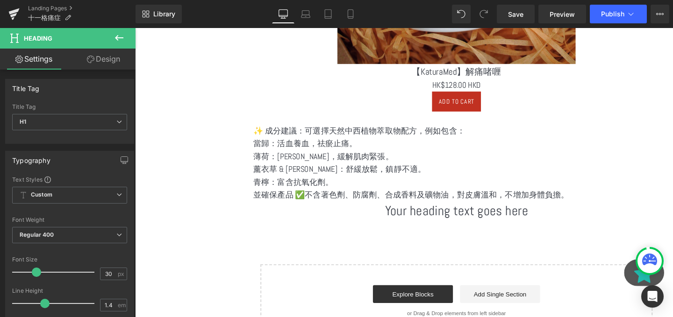
click at [440, 216] on h1 "Your heading text goes here" at bounding box center [472, 220] width 427 height 20
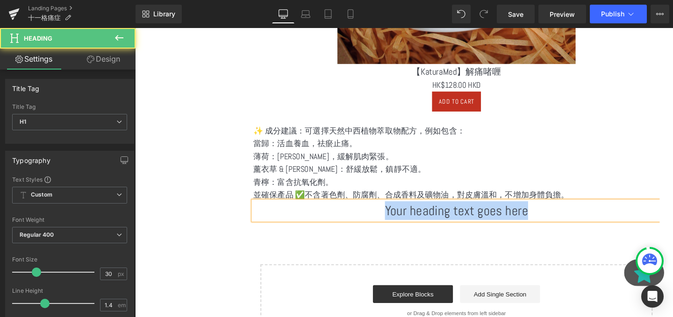
paste div
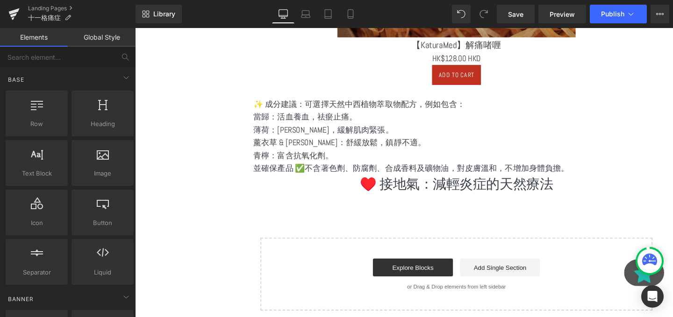
scroll to position [692, 0]
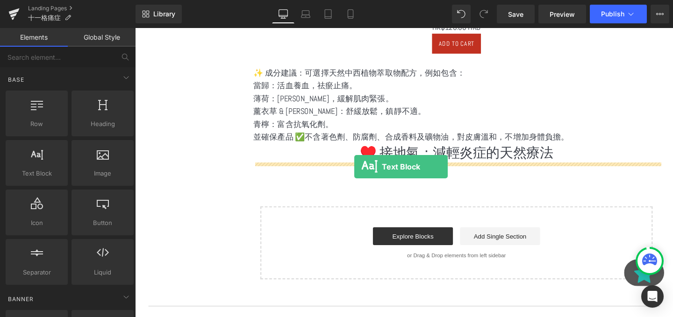
drag, startPoint x: 165, startPoint y: 201, endPoint x: 365, endPoint y: 174, distance: 201.8
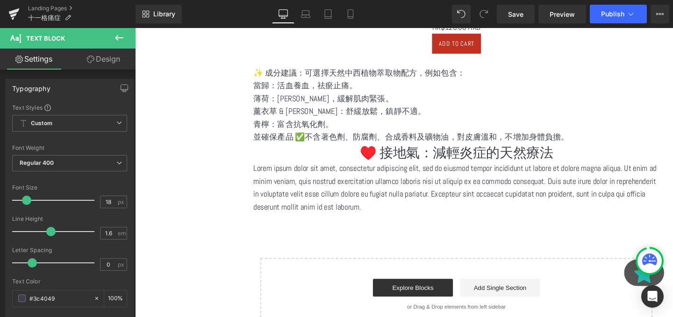
click at [403, 208] on p "Lorem ipsum dolor sit amet, consectetur adipiscing elit, sed do eiusmod tempor …" at bounding box center [472, 196] width 427 height 54
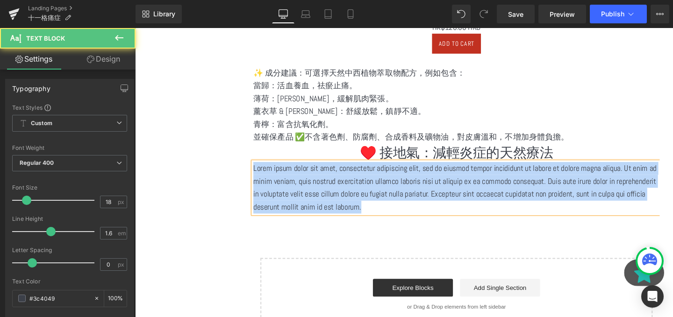
paste div
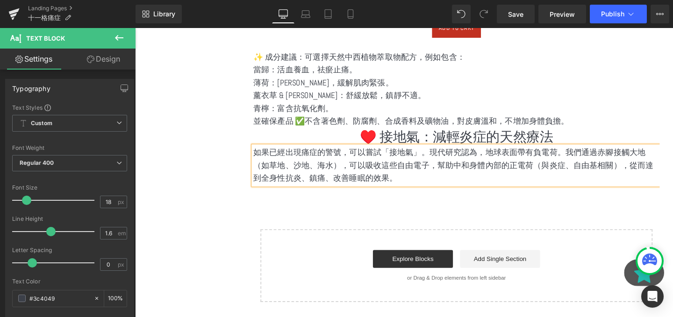
scroll to position [722, 0]
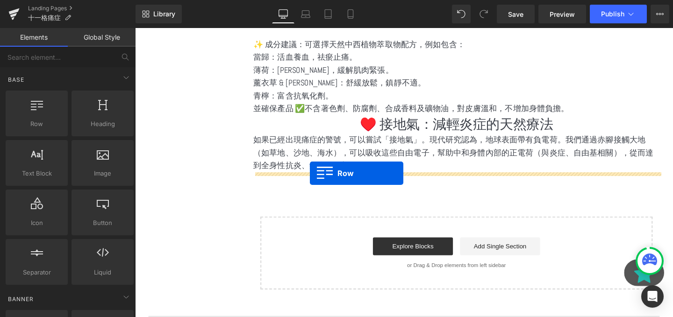
drag, startPoint x: 174, startPoint y: 146, endPoint x: 320, endPoint y: 182, distance: 150.5
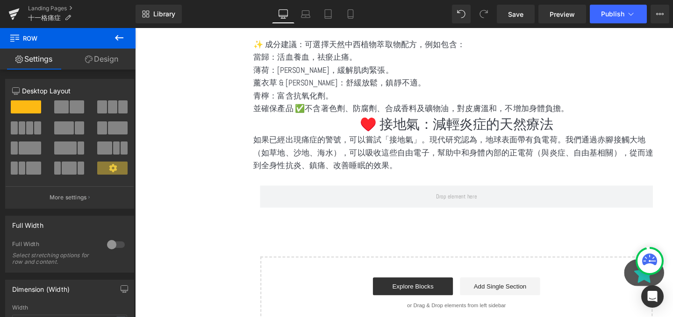
click at [116, 35] on icon at bounding box center [119, 37] width 11 height 11
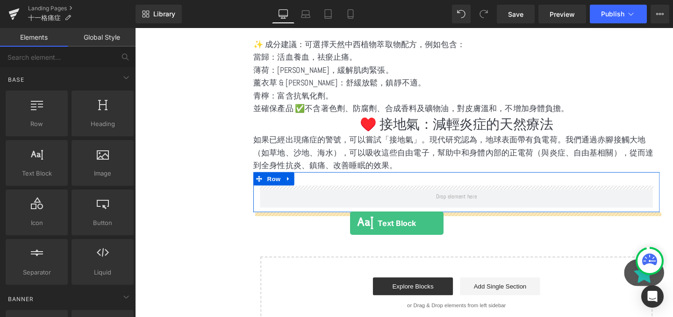
drag, startPoint x: 196, startPoint y: 189, endPoint x: 361, endPoint y: 233, distance: 171.1
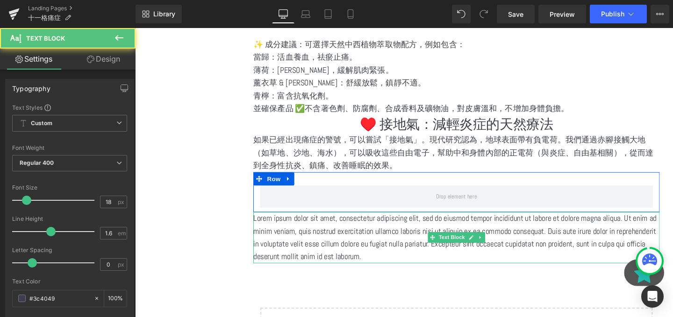
click at [407, 242] on p "Lorem ipsum dolor sit amet, consectetur adipiscing elit, sed do eiusmod tempor …" at bounding box center [472, 249] width 427 height 54
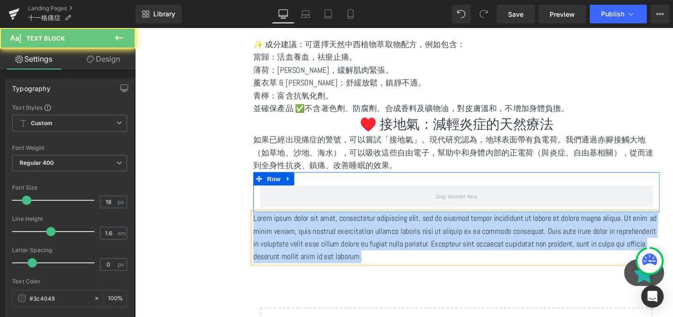
paste div
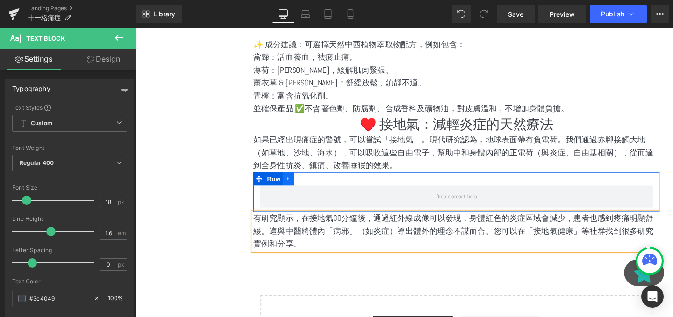
click at [299, 187] on icon at bounding box center [296, 186] width 7 height 7
click at [321, 187] on icon at bounding box center [320, 187] width 7 height 7
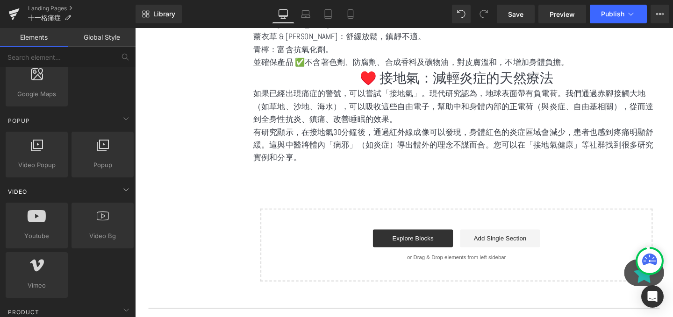
scroll to position [714, 0]
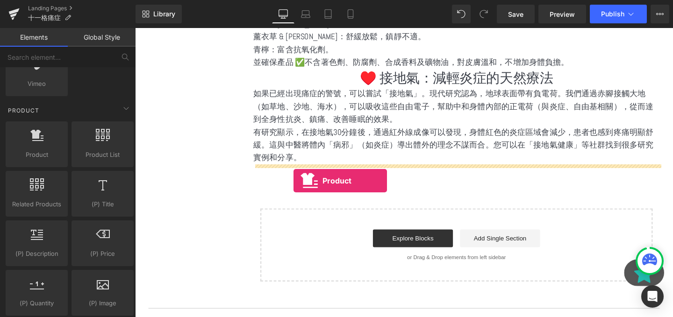
drag, startPoint x: 179, startPoint y: 165, endPoint x: 301, endPoint y: 189, distance: 124.7
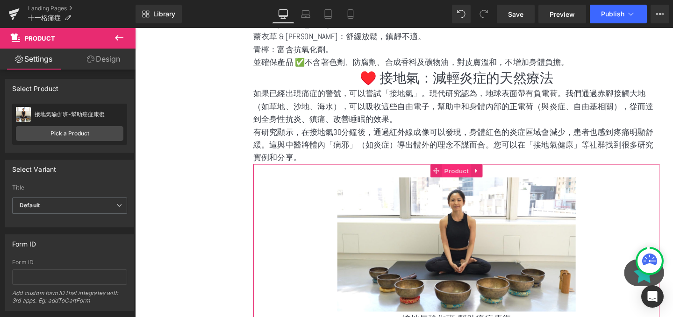
click at [468, 181] on span "Product" at bounding box center [473, 178] width 30 height 14
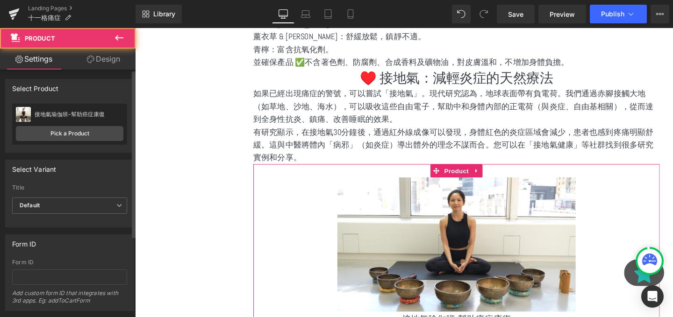
click at [93, 142] on div "接地氣瑜伽班-幫助癌症康復 接地氣瑜伽班-幫助癌症康復 Pick a Product" at bounding box center [69, 124] width 115 height 41
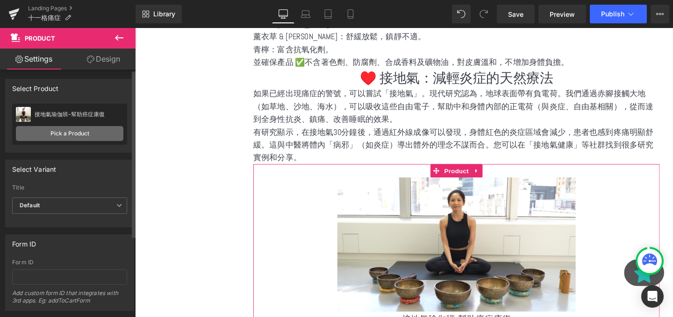
click at [77, 139] on link "Pick a Product" at bounding box center [69, 133] width 107 height 15
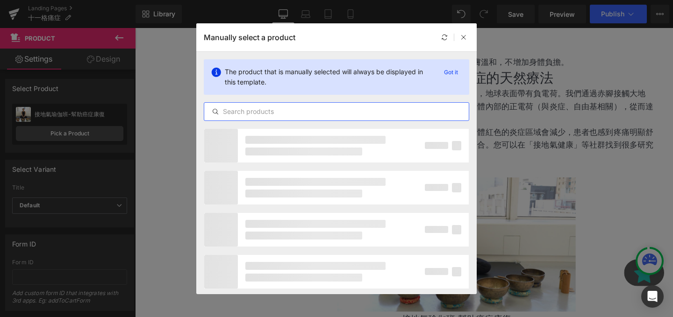
click at [239, 116] on input "text" at bounding box center [336, 111] width 264 height 11
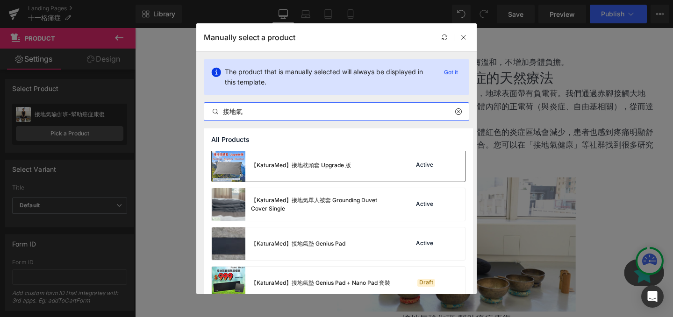
scroll to position [675, 0]
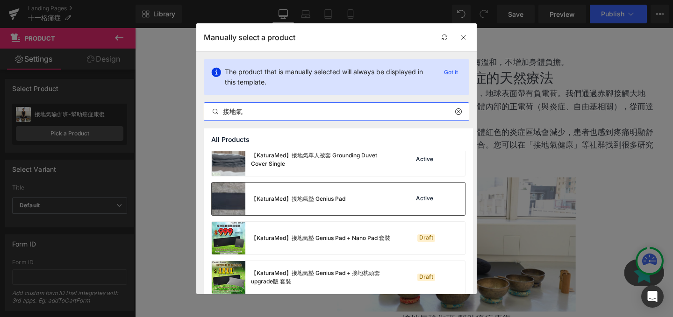
type input "接地氣"
click at [368, 190] on div "【KaturaMed】接地氣墊 Genius Pad Active" at bounding box center [338, 199] width 253 height 33
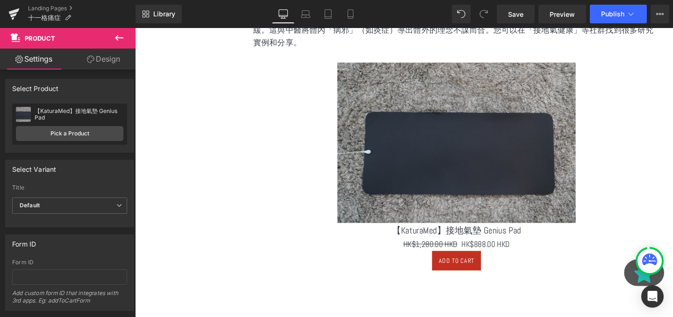
scroll to position [1022, 0]
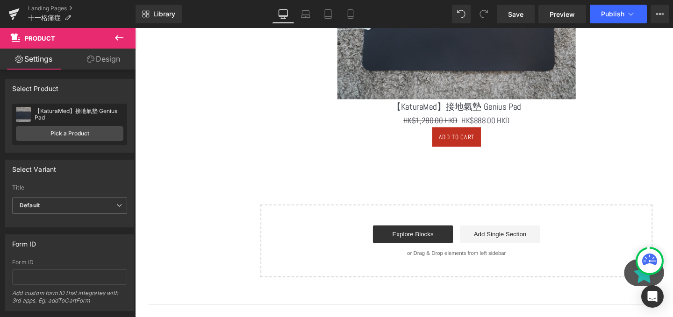
click at [119, 38] on icon at bounding box center [119, 37] width 11 height 11
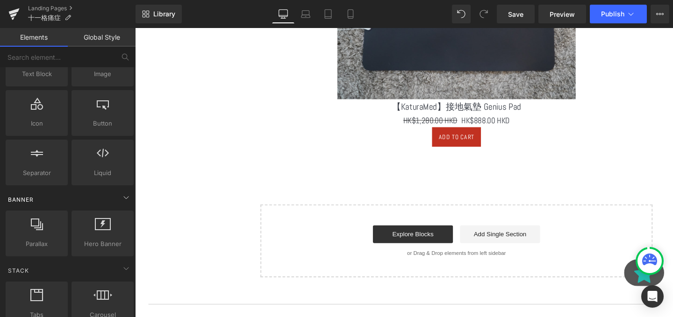
scroll to position [0, 0]
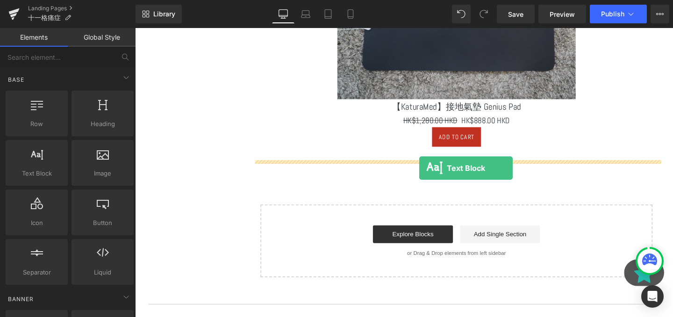
drag, startPoint x: 171, startPoint y: 193, endPoint x: 434, endPoint y: 175, distance: 263.6
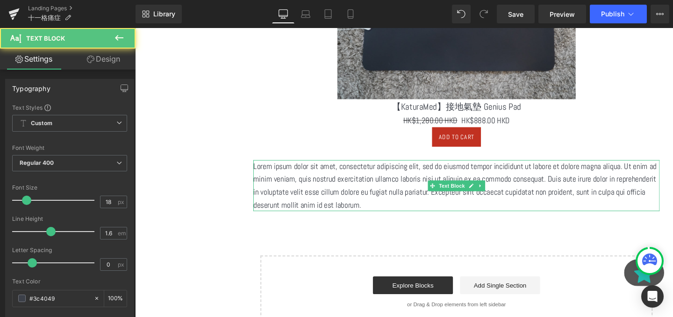
click at [436, 185] on p "Lorem ipsum dolor sit amet, consectetur adipiscing elit, sed do eiusmod tempor …" at bounding box center [472, 194] width 427 height 54
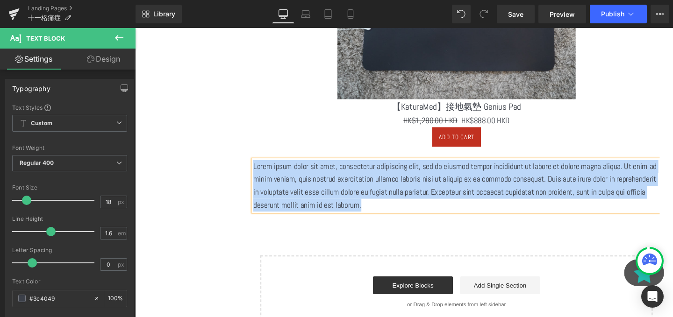
paste div
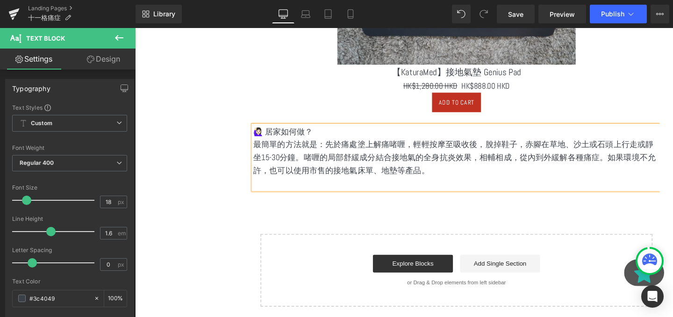
scroll to position [1064, 0]
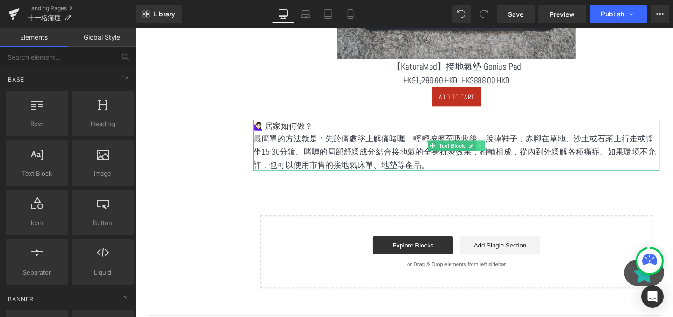
click at [499, 149] on link at bounding box center [498, 151] width 10 height 11
click at [493, 149] on icon at bounding box center [493, 151] width 5 height 5
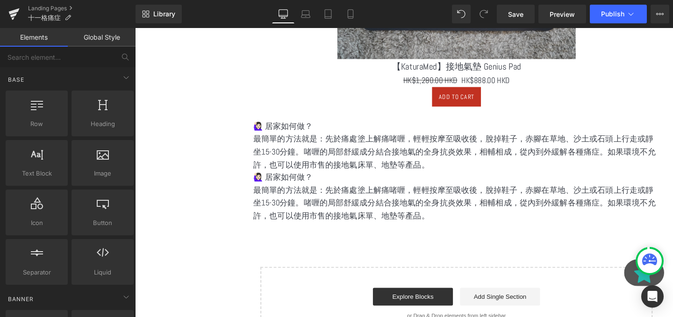
click at [416, 214] on p "最簡單的方法就是：先於痛處塗上解痛啫喱，輕輕按摩至吸收後，脫掉鞋子，赤腳在草地、沙土或石頭上行走或靜坐15-30分鐘。啫喱的局部舒緩成分結合接地氣的全身抗炎效…" at bounding box center [472, 212] width 427 height 40
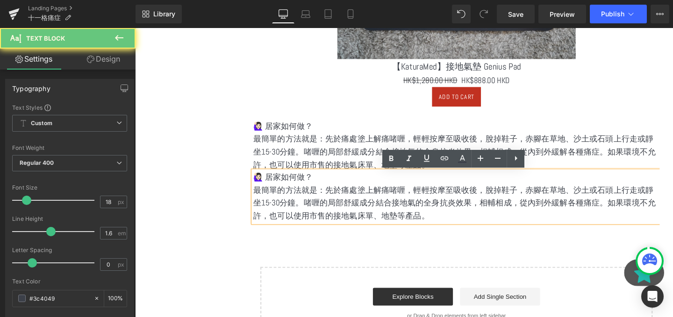
click at [416, 214] on p "最簡單的方法就是：先於痛處塗上解痛啫喱，輕輕按摩至吸收後，脫掉鞋子，赤腳在草地、沙土或石頭上行走或靜坐15-30分鐘。啫喱的局部舒緩成分結合接地氣的全身抗炎效…" at bounding box center [472, 212] width 427 height 40
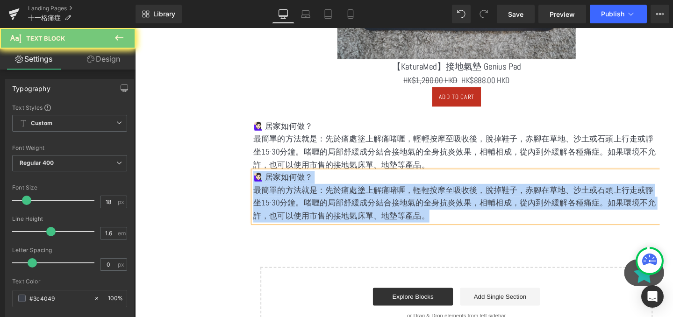
paste div
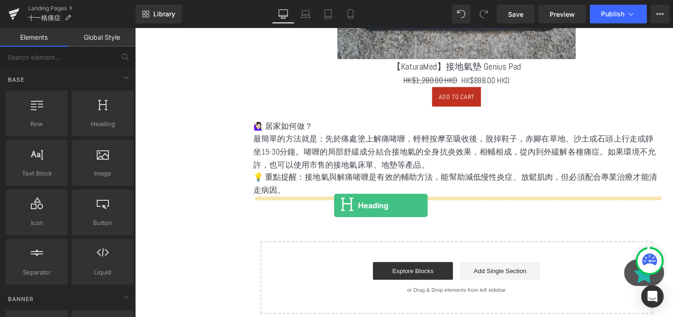
drag, startPoint x: 237, startPoint y: 150, endPoint x: 344, endPoint y: 215, distance: 124.9
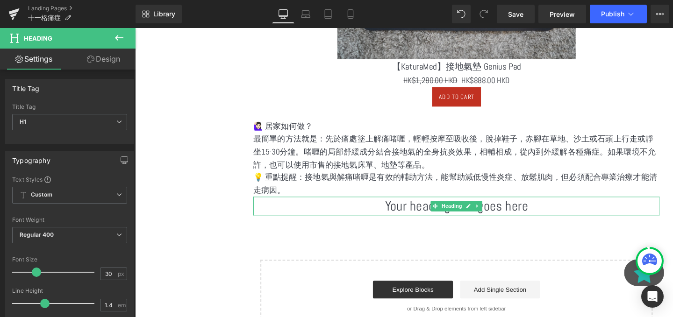
click at [476, 217] on span "Heading" at bounding box center [468, 215] width 25 height 11
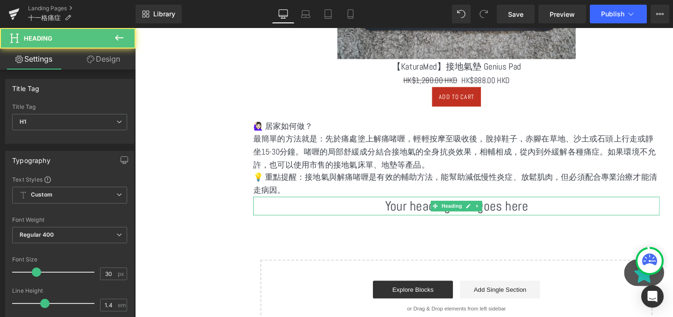
click at [523, 217] on h1 "Your heading text goes here" at bounding box center [472, 216] width 427 height 20
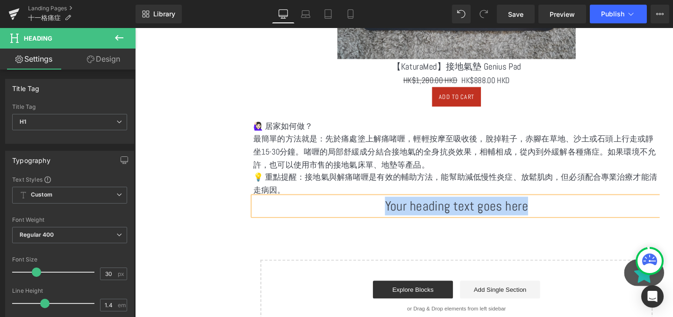
paste div
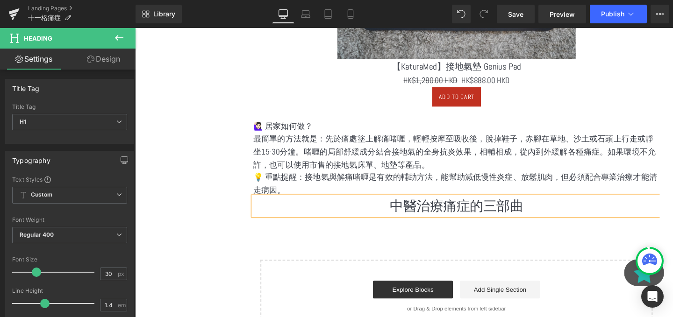
scroll to position [1117, 0]
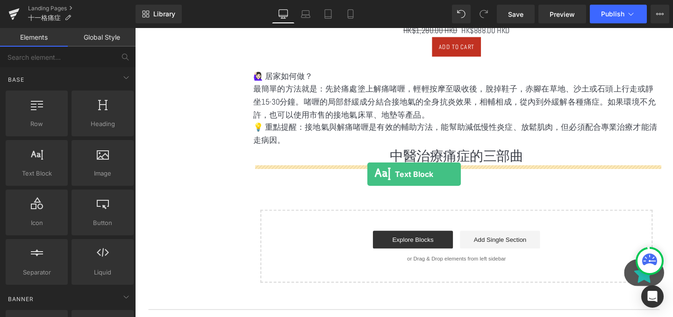
drag, startPoint x: 177, startPoint y: 184, endPoint x: 379, endPoint y: 182, distance: 202.3
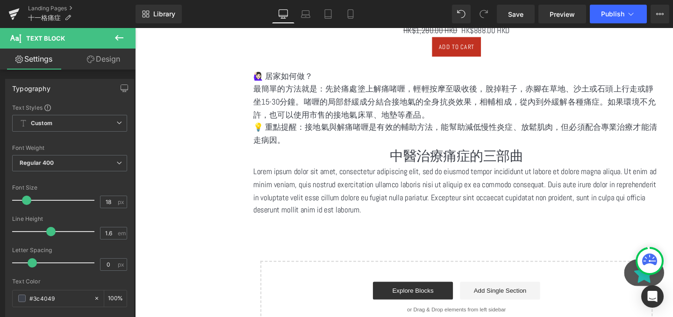
click at [321, 210] on p "Lorem ipsum dolor sit amet, consectetur adipiscing elit, sed do eiusmod tempor …" at bounding box center [472, 199] width 427 height 54
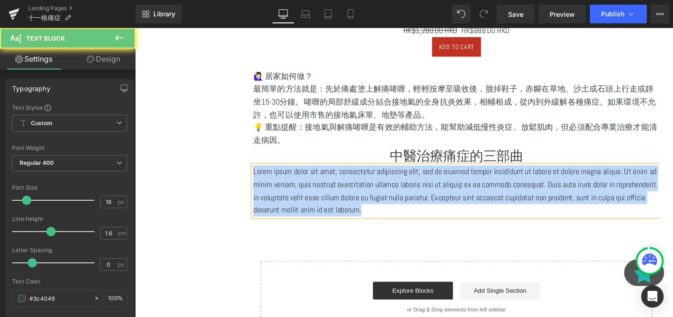
click at [320, 213] on p "Lorem ipsum dolor sit amet, consectetur adipiscing elit, sed do eiusmod tempor …" at bounding box center [472, 199] width 427 height 54
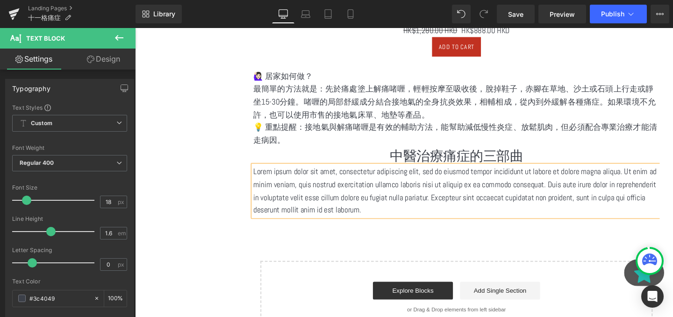
paste div
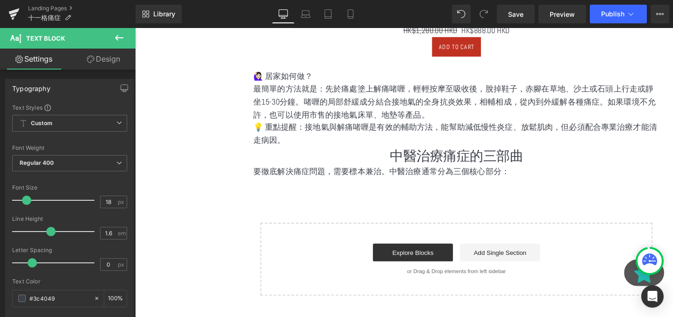
click at [124, 36] on icon at bounding box center [119, 37] width 11 height 11
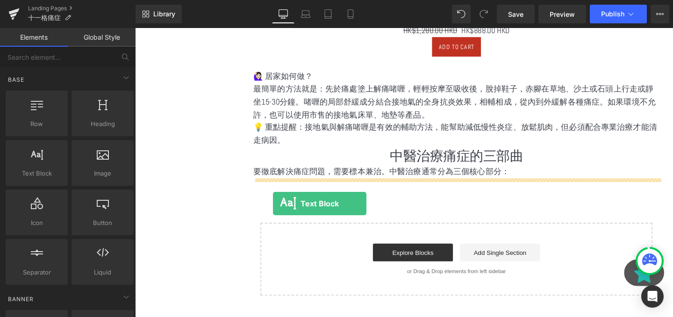
drag, startPoint x: 178, startPoint y: 182, endPoint x: 283, endPoint y: 210, distance: 107.9
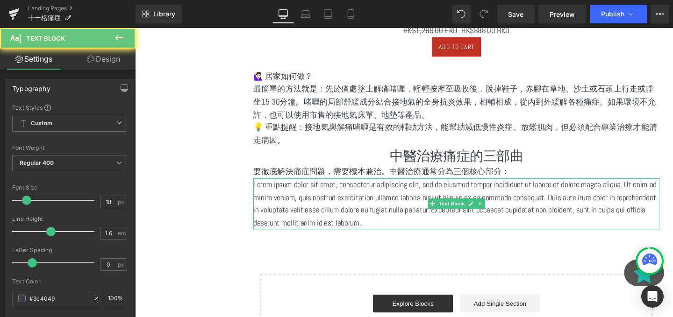
click at [363, 213] on p "Lorem ipsum dolor sit amet, consectetur adipiscing elit, sed do eiusmod tempor …" at bounding box center [472, 213] width 427 height 54
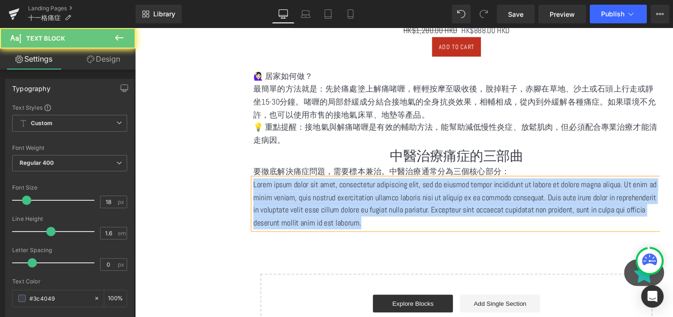
paste div
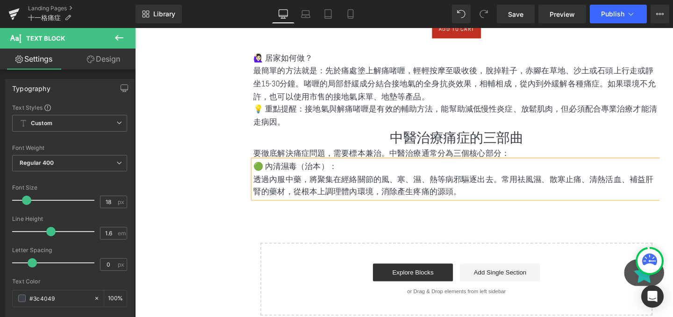
scroll to position [1155, 0]
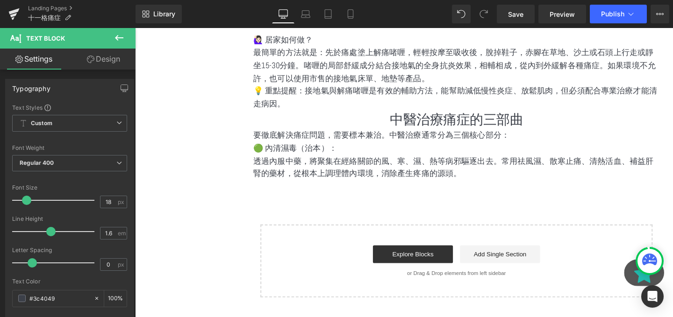
click at [119, 37] on icon at bounding box center [119, 37] width 11 height 11
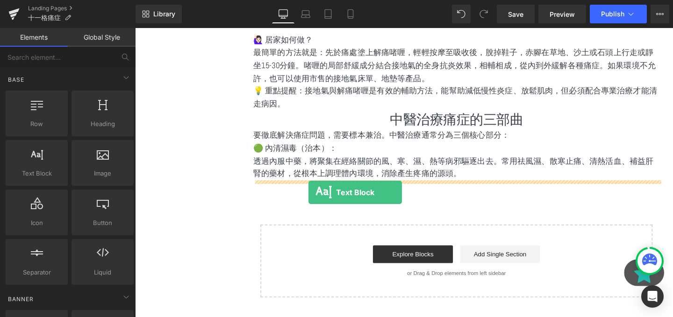
drag, startPoint x: 185, startPoint y: 187, endPoint x: 317, endPoint y: 200, distance: 131.9
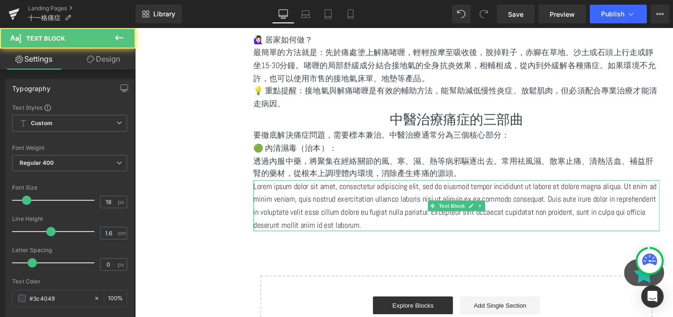
click at [357, 201] on p "Lorem ipsum dolor sit amet, consectetur adipiscing elit, sed do eiusmod tempor …" at bounding box center [472, 215] width 427 height 54
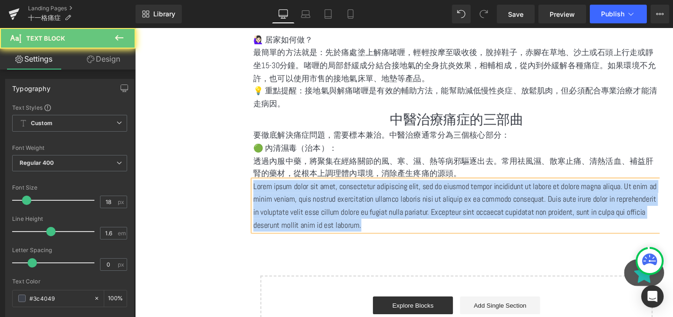
paste div
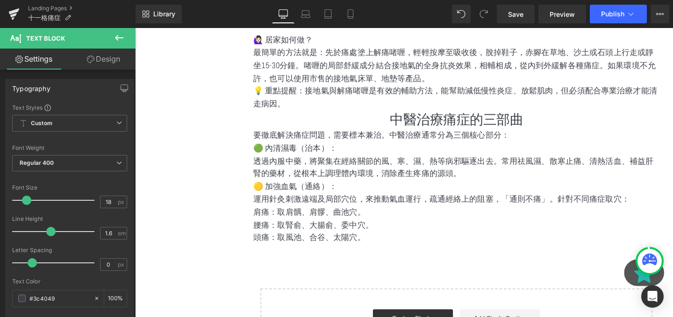
click at [123, 36] on icon at bounding box center [119, 37] width 11 height 11
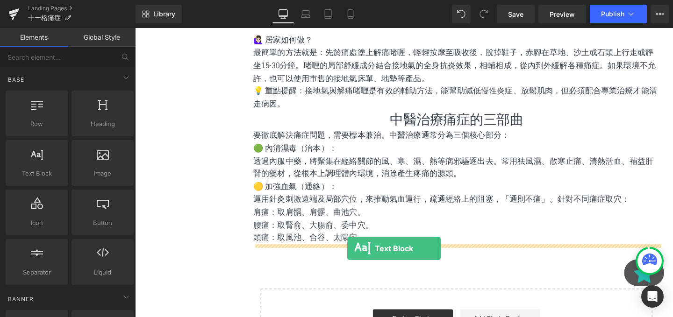
drag, startPoint x: 183, startPoint y: 189, endPoint x: 358, endPoint y: 260, distance: 188.6
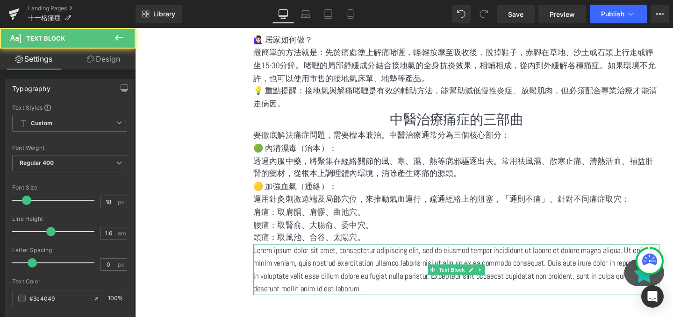
drag, startPoint x: 360, startPoint y: 268, endPoint x: 357, endPoint y: 280, distance: 12.0
click at [357, 280] on p "Lorem ipsum dolor sit amet, consectetur adipiscing elit, sed do eiusmod tempor …" at bounding box center [472, 282] width 427 height 54
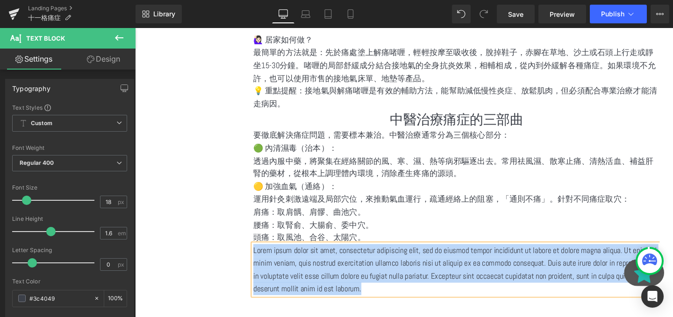
paste div
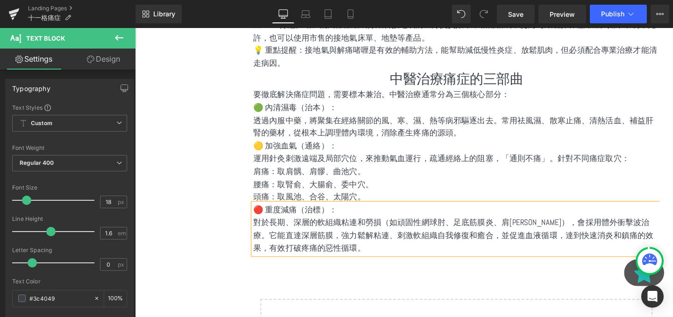
scroll to position [1258, 0]
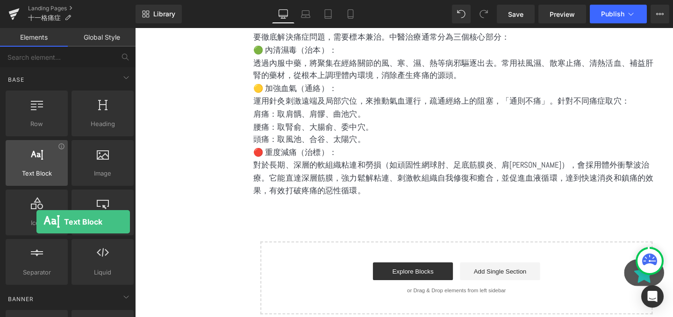
click at [36, 161] on div at bounding box center [36, 158] width 57 height 21
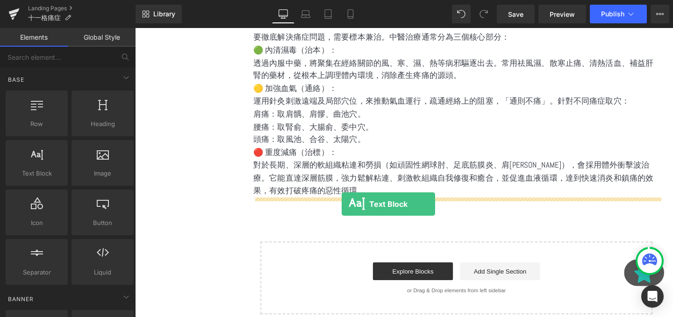
drag, startPoint x: 171, startPoint y: 189, endPoint x: 352, endPoint y: 215, distance: 182.2
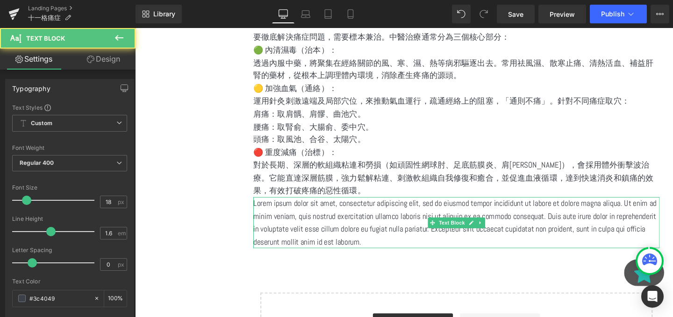
click at [367, 234] on p "Lorem ipsum dolor sit amet, consectetur adipiscing elit, sed do eiusmod tempor …" at bounding box center [472, 233] width 427 height 54
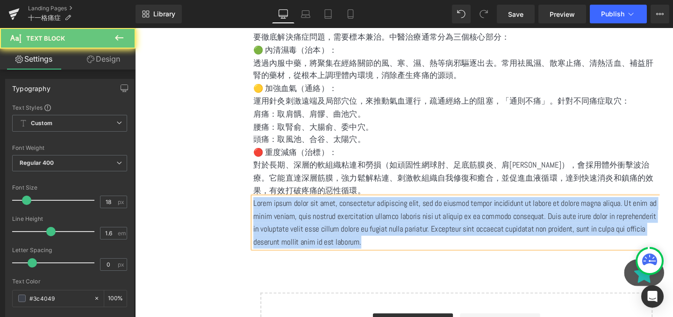
paste div
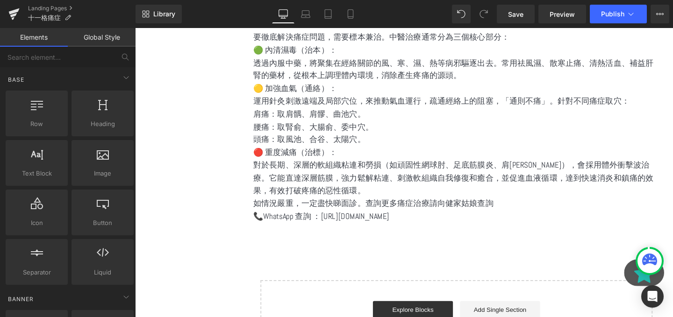
click at [374, 244] on p at bounding box center [472, 240] width 427 height 14
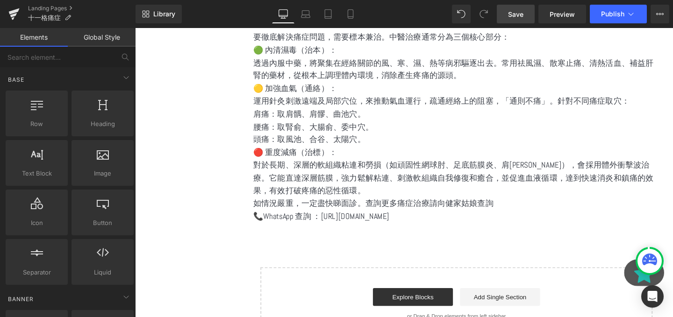
click at [528, 14] on link "Save" at bounding box center [516, 14] width 38 height 19
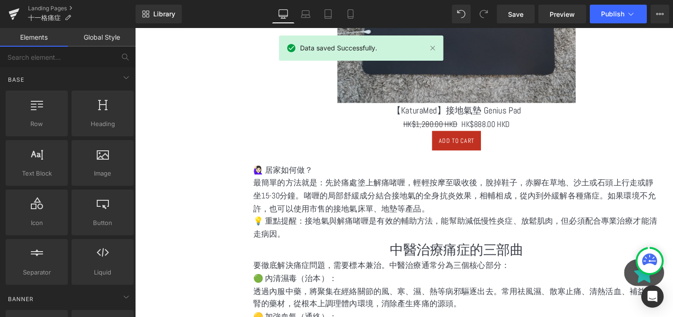
scroll to position [1078, 0]
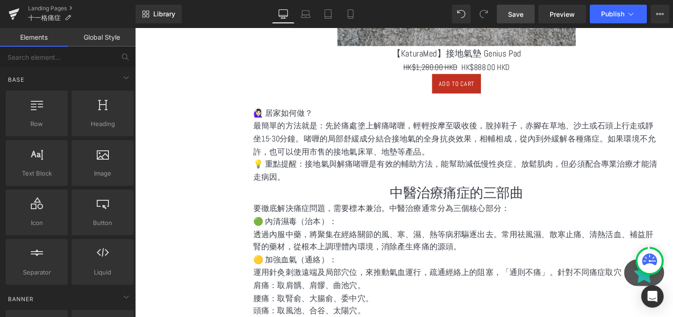
click at [508, 14] on link "Save" at bounding box center [516, 14] width 38 height 19
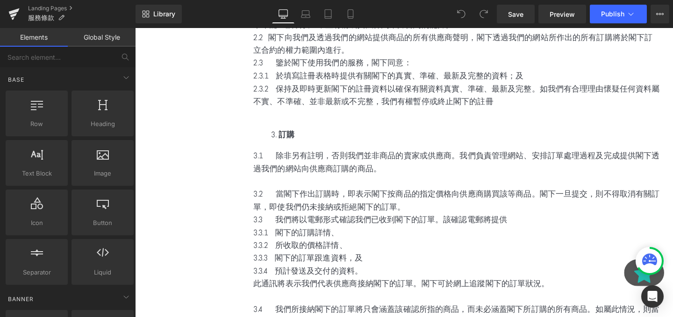
scroll to position [335, 0]
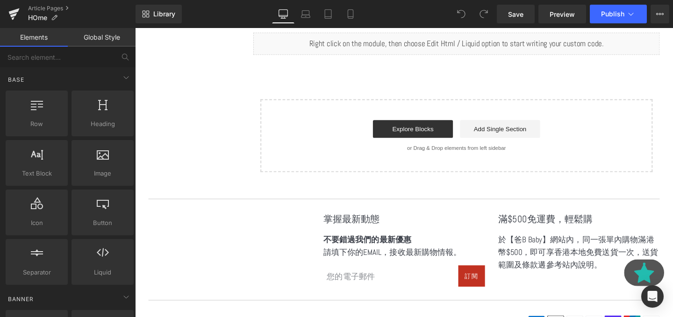
scroll to position [4325, 0]
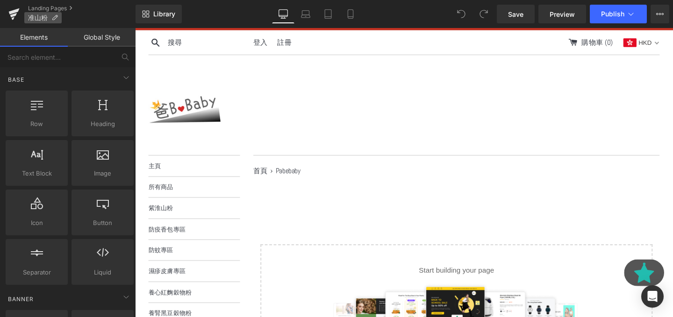
click at [55, 19] on icon at bounding box center [54, 17] width 7 height 7
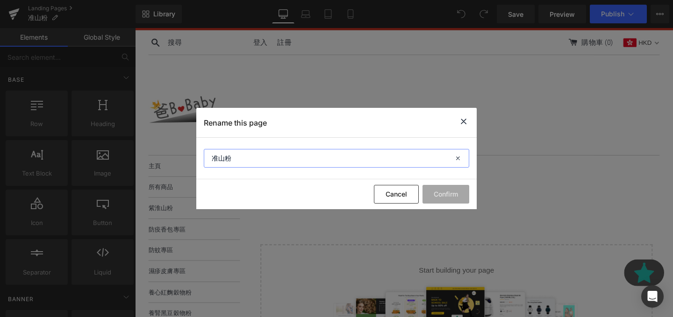
click at [261, 159] on input "准山粉" at bounding box center [336, 158] width 265 height 19
type input "准"
type input "十一格情緒"
click at [439, 187] on button "Confirm" at bounding box center [445, 194] width 47 height 19
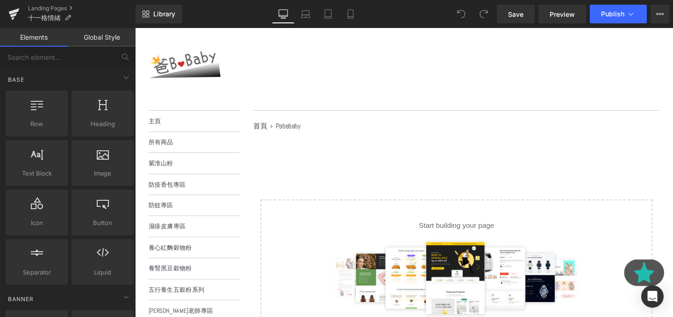
scroll to position [113, 0]
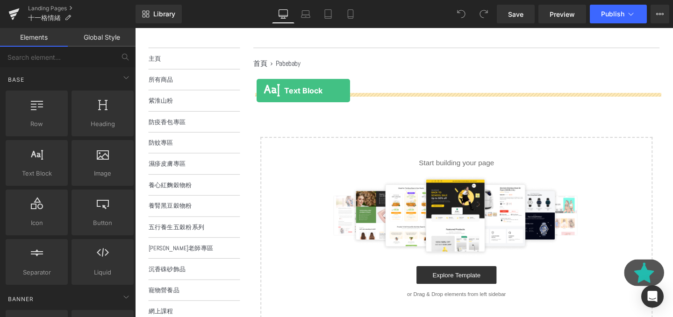
drag, startPoint x: 171, startPoint y: 187, endPoint x: 277, endPoint y: 91, distance: 142.5
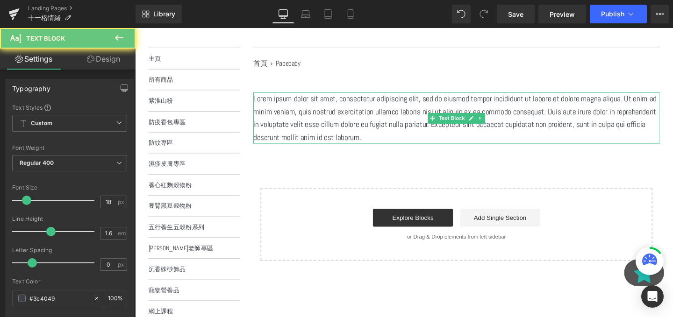
click at [340, 128] on p "Lorem ipsum dolor sit amet, consectetur adipiscing elit, sed do eiusmod tempor …" at bounding box center [472, 123] width 427 height 54
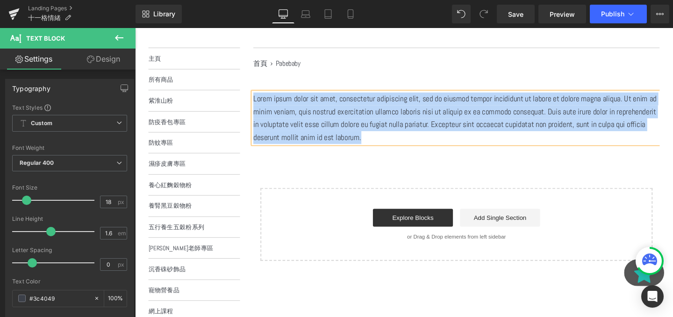
paste div
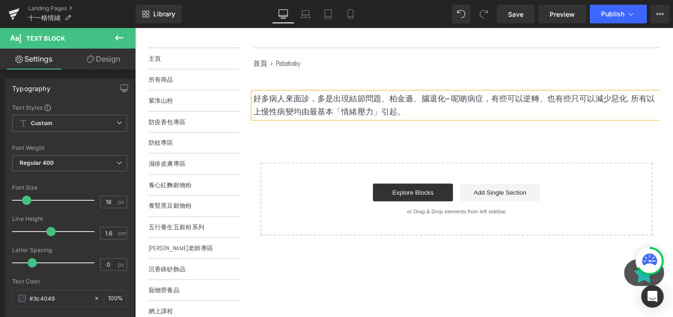
click at [400, 126] on div "好多病人來面診，多是出現結節問題、柏金遜、腦退化⋯ 呢啲病症，有些可以逆轉、也有些只可以減少惡化, 所有以上慢性病變均由最基本「情緒壓力」引起。 Text B…" at bounding box center [472, 171] width 427 height 150
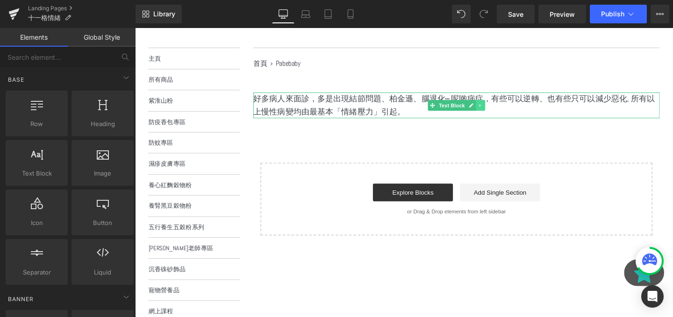
click at [497, 114] on link at bounding box center [498, 109] width 10 height 11
click at [494, 114] on link at bounding box center [493, 109] width 10 height 11
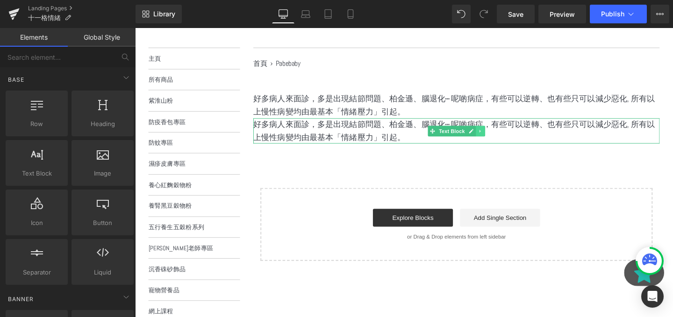
click at [501, 137] on link at bounding box center [498, 136] width 10 height 11
click at [493, 137] on icon at bounding box center [493, 136] width 5 height 5
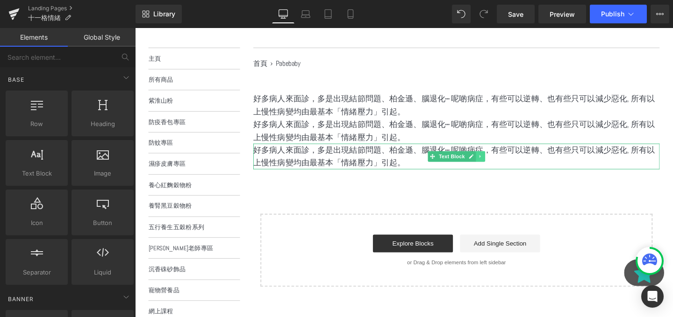
click at [500, 161] on icon at bounding box center [497, 163] width 5 height 6
click at [492, 161] on icon at bounding box center [493, 163] width 5 height 5
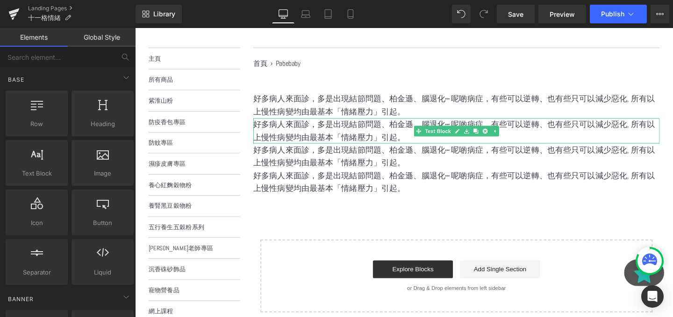
click at [441, 138] on div "好多病人來面診，多是出現結節問題、柏金遜、腦退化⋯ 呢啲病症，有些可以逆轉、也有些只可以減少惡化, 所有以上慢性病變均由最基本「情緒壓力」引起。 Text B…" at bounding box center [472, 136] width 427 height 27
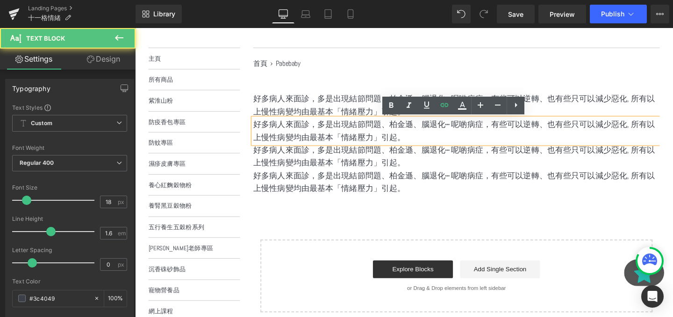
click at [417, 136] on p "好多病人來面診，多是出現結節問題、柏金遜、腦退化⋯ 呢啲病症，有些可以逆轉、也有些只可以減少惡化, 所有以上慢性病變均由最基本「情緒壓力」引起。" at bounding box center [472, 136] width 427 height 27
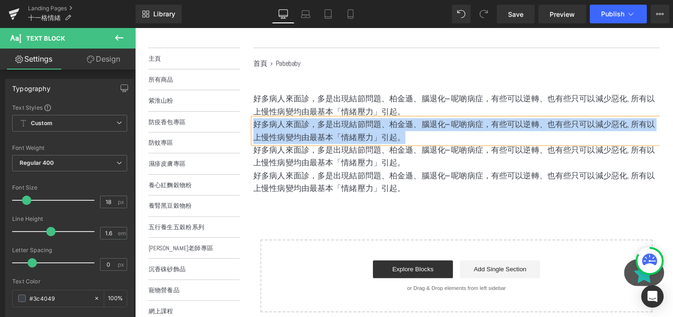
paste div
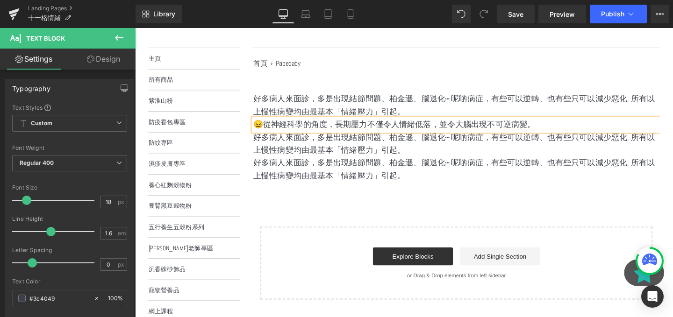
click at [452, 143] on p "好多病人來面診，多是出現結節問題、柏金遜、腦退化⋯ 呢啲病症，有些可以逆轉、也有些只可以減少惡化, 所有以上慢性病變均由最基本「情緒壓力」引起。" at bounding box center [472, 149] width 427 height 27
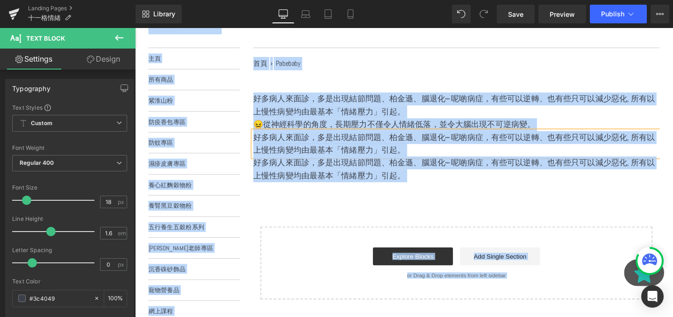
click at [400, 155] on p "好多病人來面診，多是出現結節問題、柏金遜、腦退化⋯ 呢啲病症，有些可以逆轉、也有些只可以減少惡化, 所有以上慢性病變均由最基本「情緒壓力」引起。" at bounding box center [472, 149] width 427 height 27
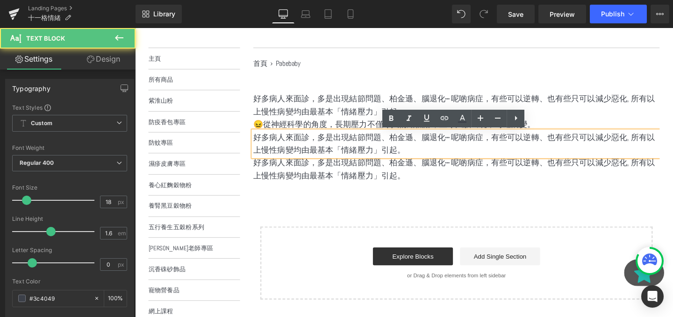
click at [373, 155] on p "好多病人來面診，多是出現結節問題、柏金遜、腦退化⋯ 呢啲病症，有些可以逆轉、也有些只可以減少惡化, 所有以上慢性病變均由最基本「情緒壓力」引起。" at bounding box center [472, 149] width 427 height 27
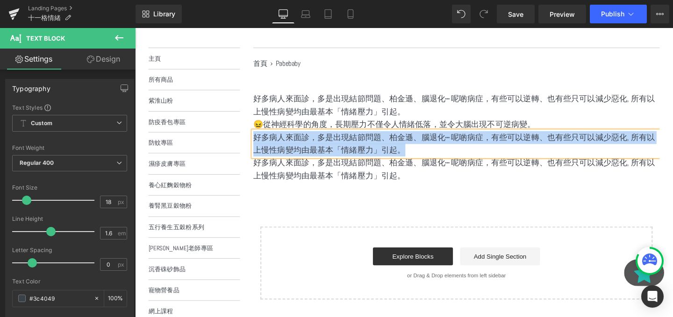
paste div
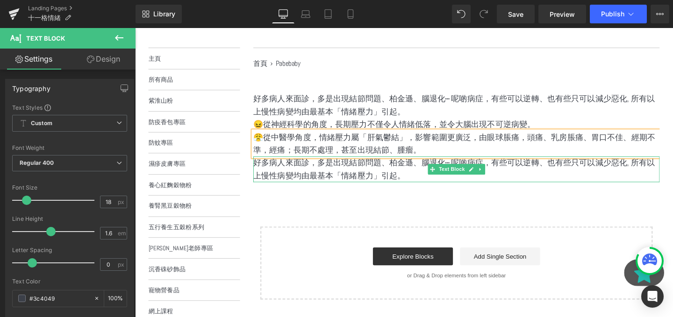
click at [326, 182] on p "好多病人來面診，多是出現結節問題、柏金遜、腦退化⋯ 呢啲病症，有些可以逆轉、也有些只可以減少惡化, 所有以上慢性病變均由最基本「情緒壓力」引起。" at bounding box center [472, 176] width 427 height 27
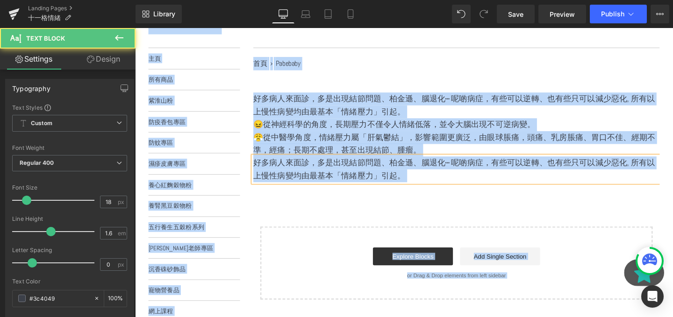
click at [326, 182] on p "好多病人來面診，多是出現結節問題、柏金遜、腦退化⋯ 呢啲病症，有些可以逆轉、也有些只可以減少惡化, 所有以上慢性病變均由最基本「情緒壓力」引起。" at bounding box center [472, 176] width 427 height 27
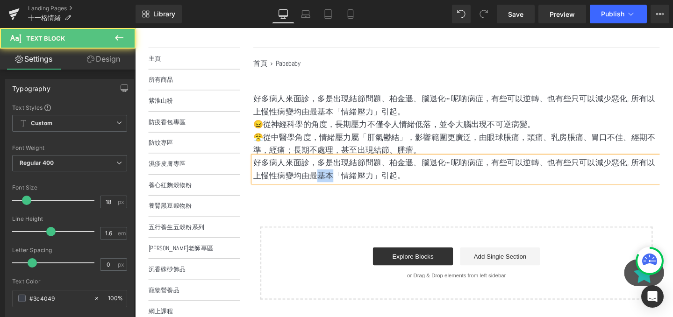
click at [326, 182] on p "好多病人來面診，多是出現結節問題、柏金遜、腦退化⋯ 呢啲病症，有些可以逆轉、也有些只可以減少惡化, 所有以上慢性病變均由最基本「情緒壓力」引起。" at bounding box center [472, 176] width 427 height 27
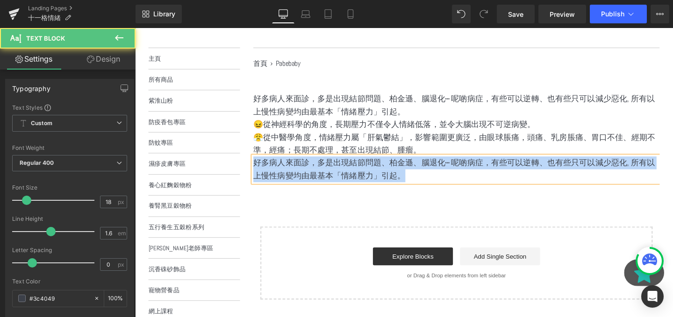
paste div
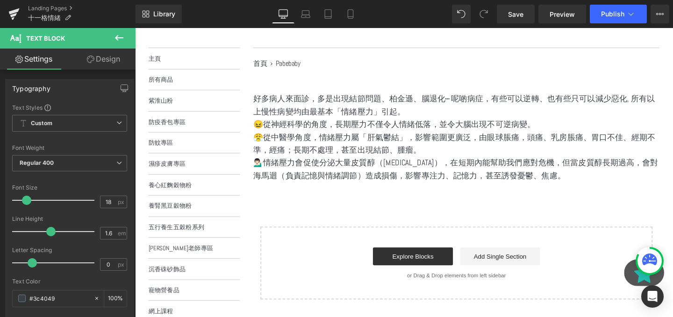
click at [124, 41] on icon at bounding box center [119, 37] width 11 height 11
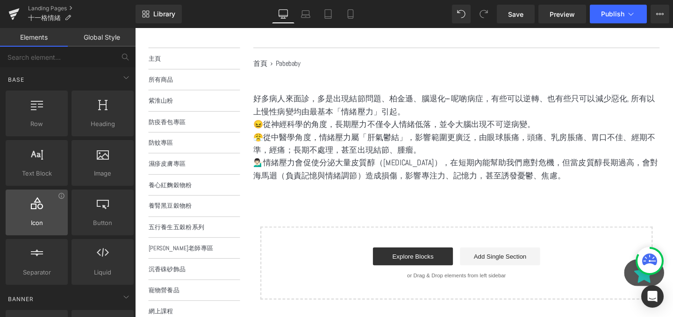
scroll to position [10, 0]
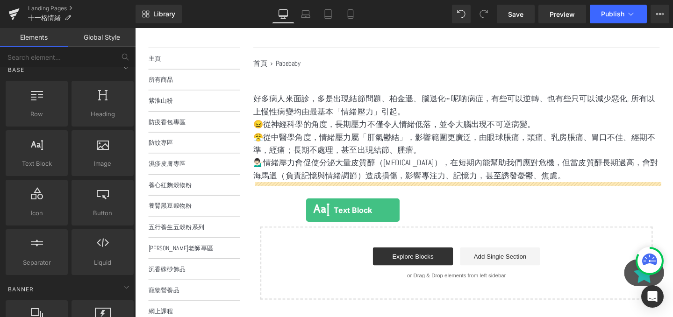
drag, startPoint x: 182, startPoint y: 180, endPoint x: 314, endPoint y: 219, distance: 138.4
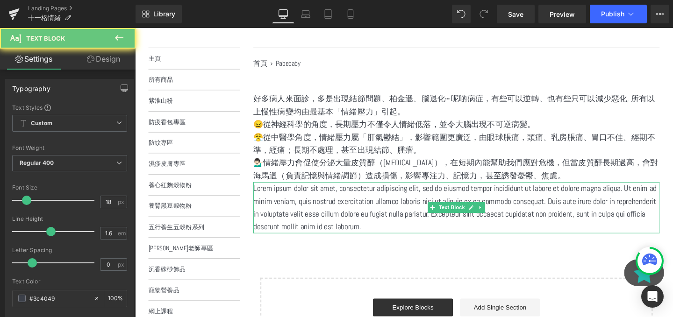
click at [353, 207] on p "Lorem ipsum dolor sit amet, consectetur adipiscing elit, sed do eiusmod tempor …" at bounding box center [472, 217] width 427 height 54
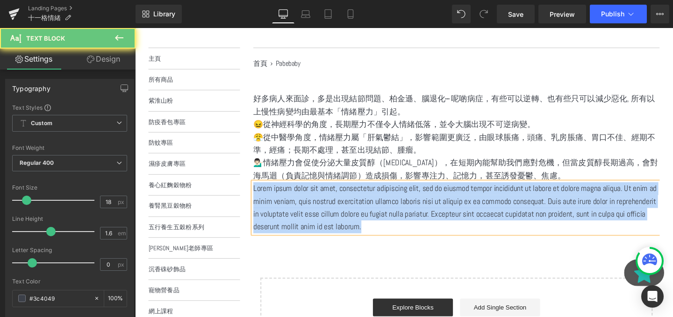
paste div
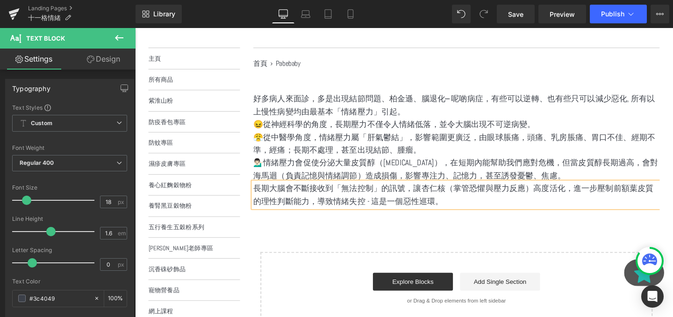
click at [513, 211] on p "長期大腦會不斷接收到「無法控制」的訊號，讓杏仁核（掌管恐懼與壓力反應）高度活化，進一步壓制前額葉皮質的理性判斷能力，導致情緒失控 - 這是一個惡性巡環。" at bounding box center [472, 203] width 427 height 27
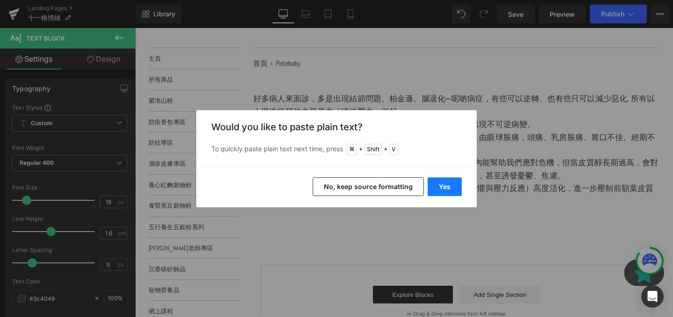
click at [439, 186] on button "Yes" at bounding box center [444, 187] width 34 height 19
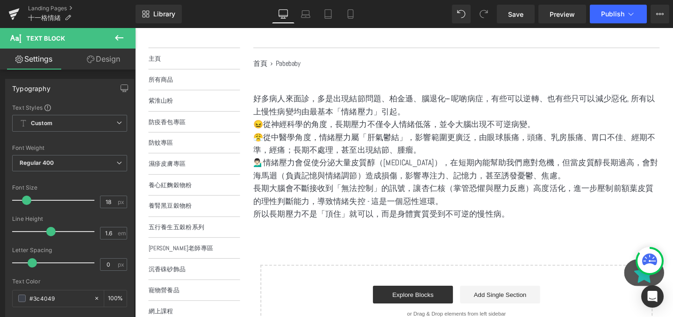
click at [424, 253] on div "好多病人來面診，多是出現結節問題、柏金遜、腦退化⋯ 呢啲病症，有些可以逆轉、也有些只可以減少惡化, 所有以上慢性病變均由最基本「情緒壓力」引起。 Text B…" at bounding box center [472, 225] width 427 height 258
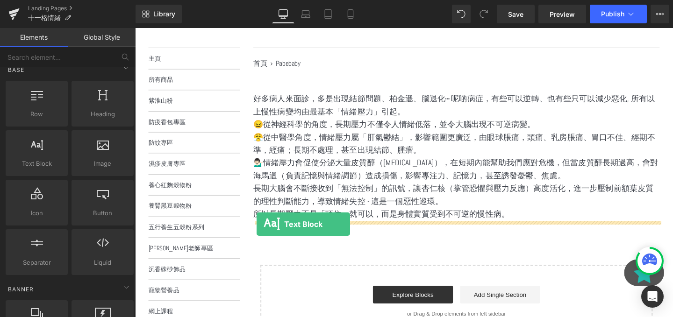
drag, startPoint x: 162, startPoint y: 169, endPoint x: 263, endPoint y: 234, distance: 119.9
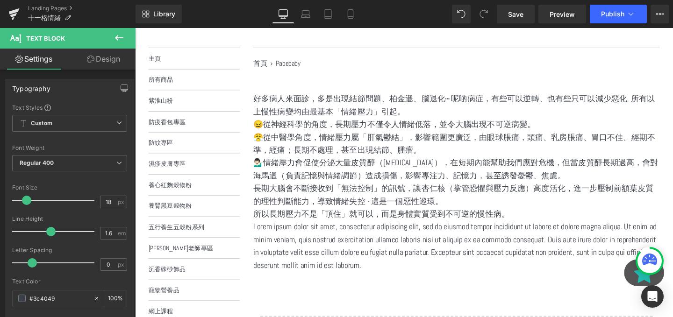
click at [391, 243] on p "Lorem ipsum dolor sit amet, consectetur adipiscing elit, sed do eiusmod tempor …" at bounding box center [472, 257] width 427 height 54
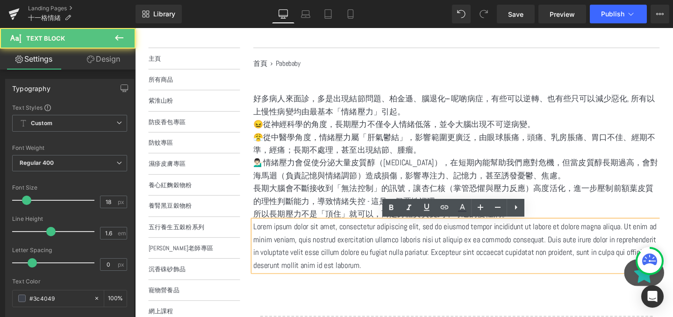
click at [391, 243] on p "Lorem ipsum dolor sit amet, consectetur adipiscing elit, sed do eiusmod tempor …" at bounding box center [472, 257] width 427 height 54
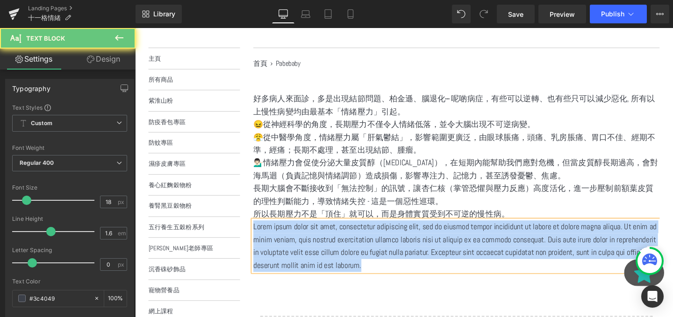
paste div
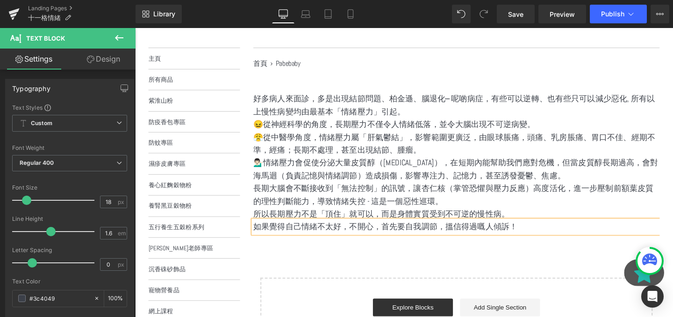
click at [395, 273] on div "好多病人來面診，多是出現結節問題、柏金遜、腦退化⋯ 呢啲病症，有些可以逆轉、也有些只可以減少惡化, 所有以上慢性病變均由最基本「情緒壓力」引起。 Text B…" at bounding box center [472, 231] width 427 height 271
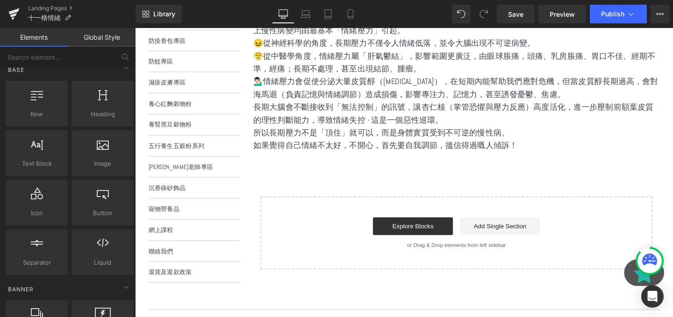
scroll to position [207, 0]
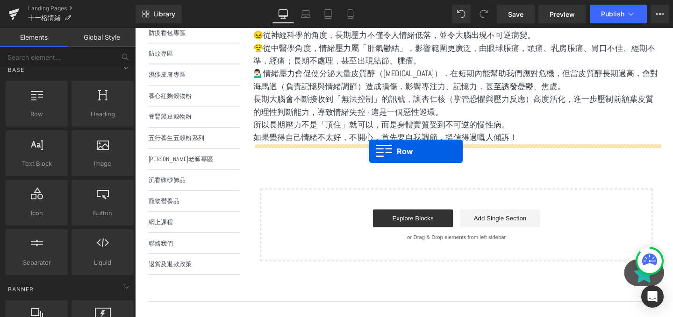
drag, startPoint x: 164, startPoint y: 129, endPoint x: 381, endPoint y: 158, distance: 219.1
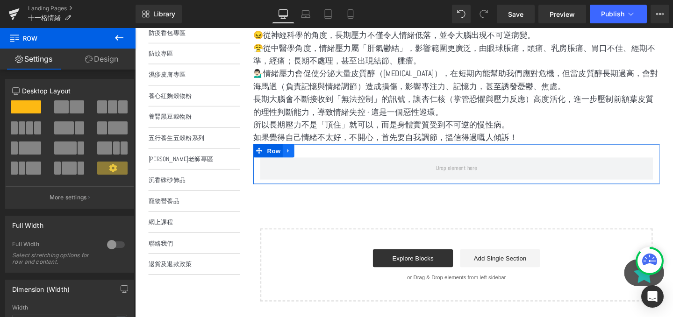
click at [292, 159] on link at bounding box center [296, 157] width 12 height 14
click at [322, 158] on icon at bounding box center [320, 157] width 7 height 7
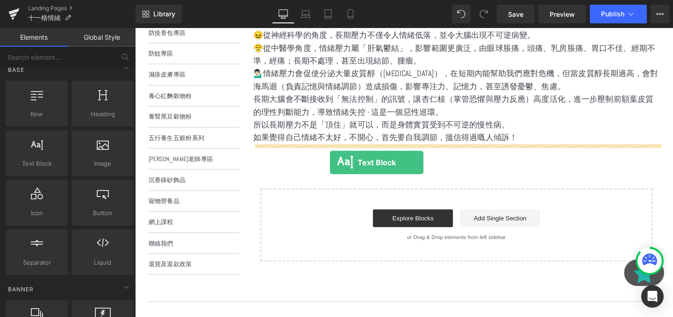
drag, startPoint x: 180, startPoint y: 171, endPoint x: 340, endPoint y: 170, distance: 159.3
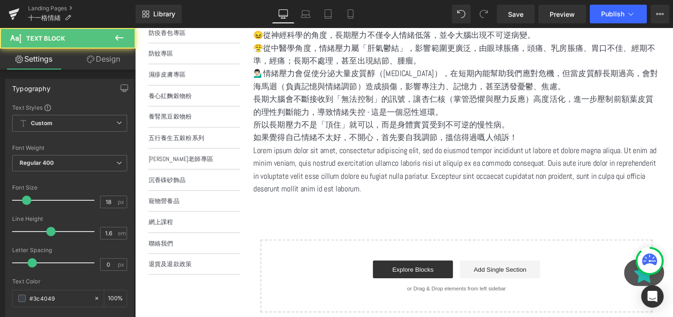
click at [372, 167] on p "Lorem ipsum dolor sit amet, consectetur adipiscing elit, sed do eiusmod tempor …" at bounding box center [472, 177] width 427 height 54
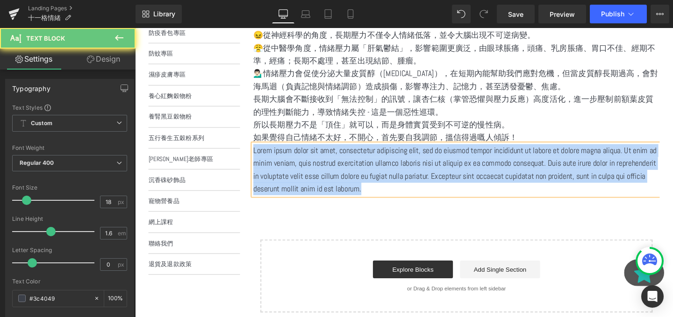
paste div
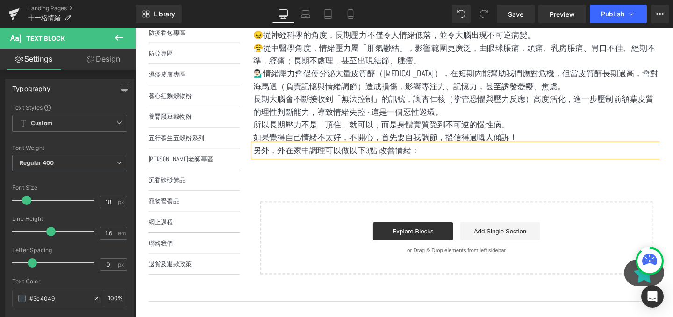
click at [441, 184] on div "好多病人來面診，多是出現結節問題、柏金遜、腦退化⋯ 呢啲病症，有些可以逆轉、也有些只可以減少惡化, 所有以上慢性病變均由最基本「情緒壓力」引起。 Text B…" at bounding box center [472, 144] width 427 height 285
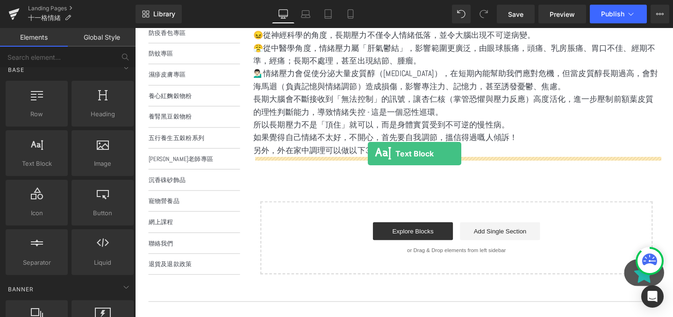
drag, startPoint x: 180, startPoint y: 178, endPoint x: 380, endPoint y: 161, distance: 200.3
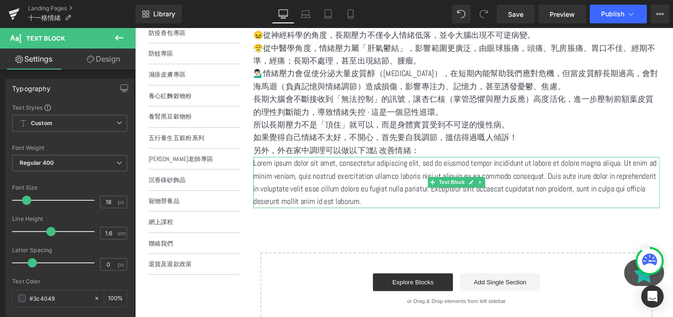
click at [377, 192] on p "Lorem ipsum dolor sit amet, consectetur adipiscing elit, sed do eiusmod tempor …" at bounding box center [472, 191] width 427 height 54
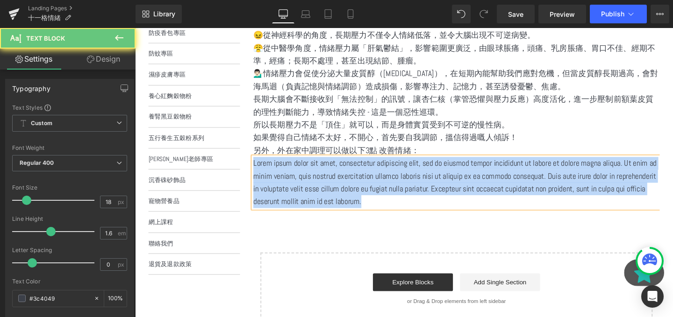
paste div
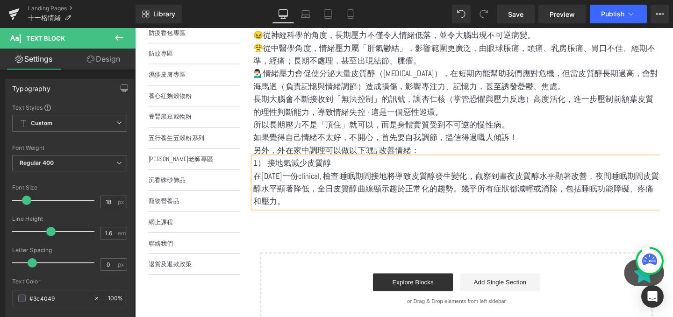
click at [298, 228] on div "好多病人來面診，多是出現結節問題、柏金遜、腦退化⋯ 呢啲病症，有些可以逆轉、也有些只可以減少惡化, 所有以上慢性病變均由最基本「情緒壓力」引起。 Text B…" at bounding box center [472, 171] width 427 height 339
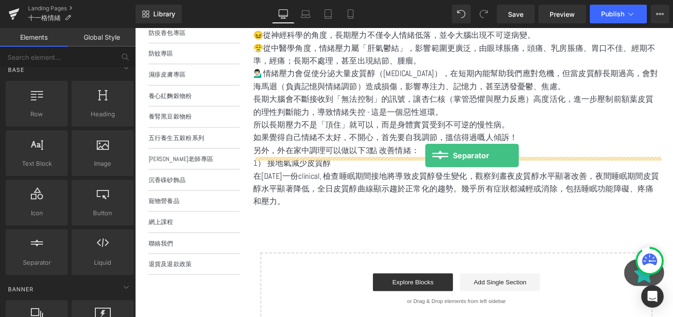
drag, startPoint x: 168, startPoint y: 282, endPoint x: 440, endPoint y: 162, distance: 297.5
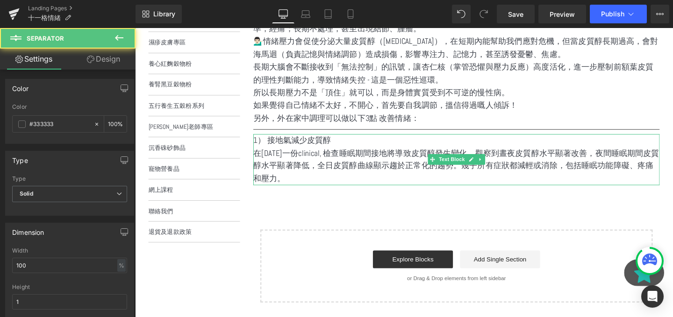
scroll to position [250, 0]
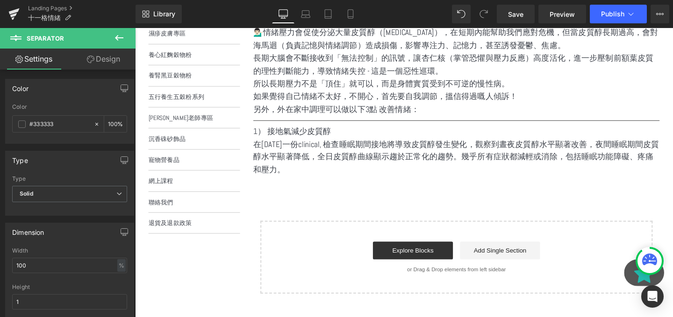
click at [128, 39] on button at bounding box center [119, 38] width 33 height 21
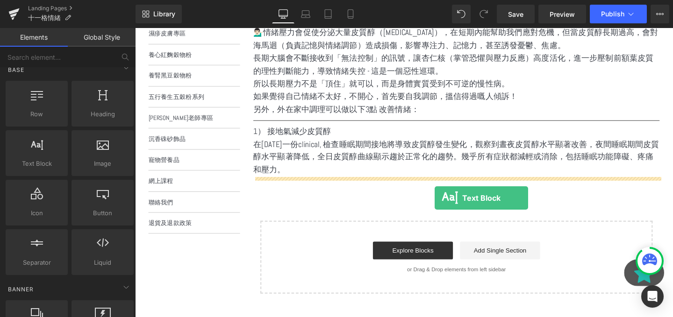
drag, startPoint x: 189, startPoint y: 176, endPoint x: 450, endPoint y: 207, distance: 262.6
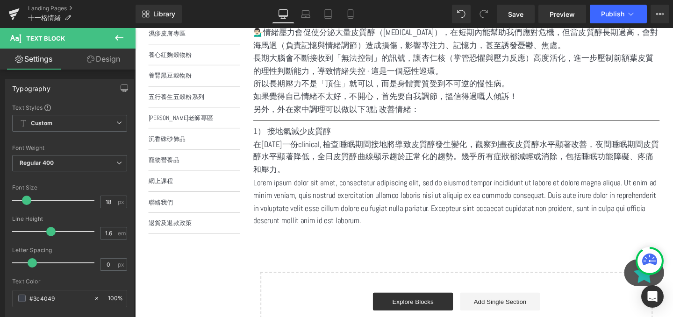
click at [438, 199] on p "Lorem ipsum dolor sit amet, consectetur adipiscing elit, sed do eiusmod tempor …" at bounding box center [472, 211] width 427 height 54
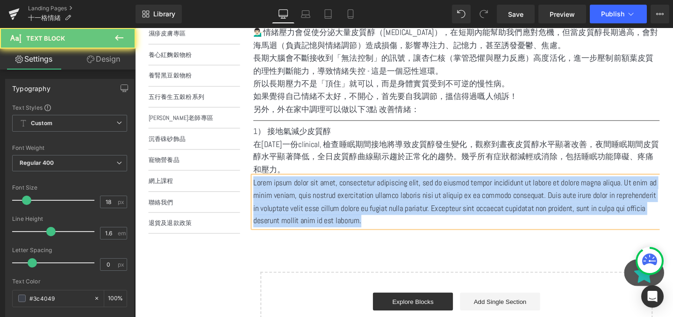
paste div
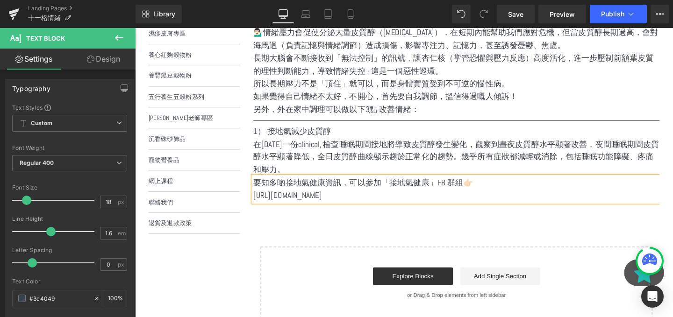
click at [446, 224] on div "好多病人來面診，多是出現結節問題、柏金遜、腦退化⋯ 呢啲病症，有些可以逆轉、也有些只可以減少惡化, 所有以上慢性病變均由最基本「情緒壓力」引起。 Text B…" at bounding box center [472, 146] width 427 height 375
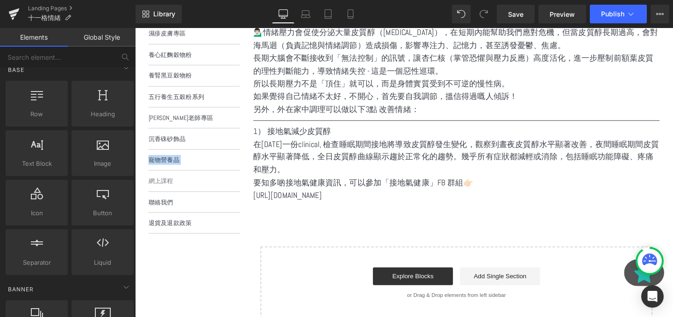
drag, startPoint x: 139, startPoint y: 158, endPoint x: 244, endPoint y: 178, distance: 106.9
click at [244, 178] on nav "選單 主頁 所有商品 紫淮山粉 防疫香包專區 防蚊專區 濕疹皮膚專區 養心紅麴穀物粉 養腎黑豆穀物粉 五行養生五穀粉系列 登入" at bounding box center [190, 85] width 110 height 347
click at [357, 202] on p "https://group.ww.eliteasiagroup.com/Grounding" at bounding box center [472, 205] width 427 height 14
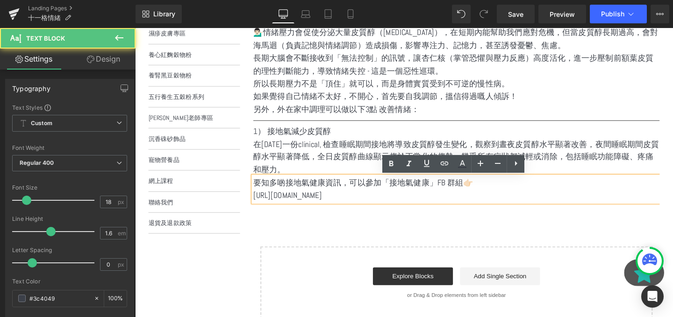
click at [365, 222] on div "好多病人來面診，多是出現結節問題、柏金遜、腦退化⋯ 呢啲病症，有些可以逆轉、也有些只可以減少惡化, 所有以上慢性病變均由最基本「情緒壓力」引起。 Text B…" at bounding box center [472, 146] width 427 height 375
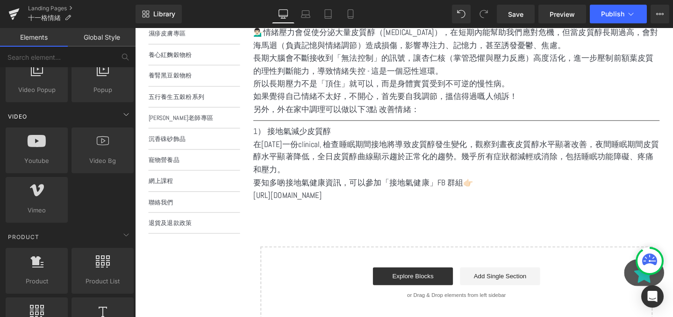
scroll to position [595, 0]
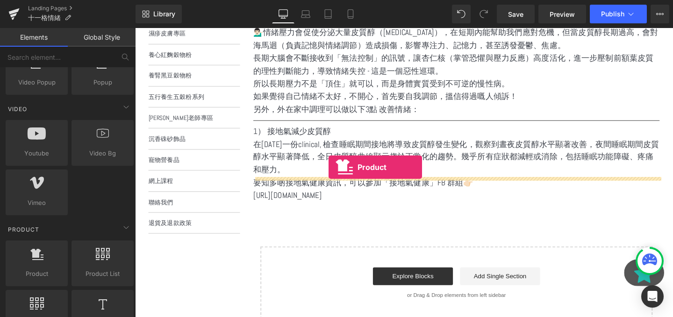
drag, startPoint x: 189, startPoint y: 284, endPoint x: 338, endPoint y: 174, distance: 185.2
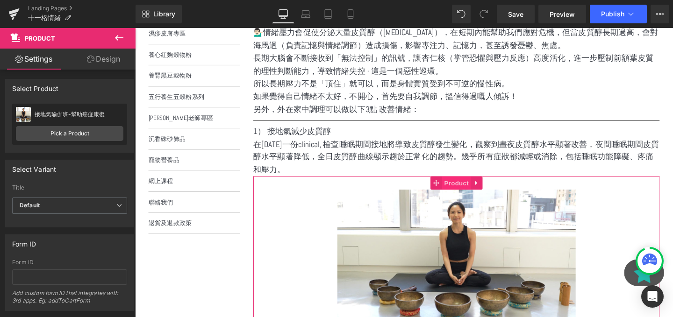
click at [465, 193] on span "Product" at bounding box center [473, 191] width 30 height 14
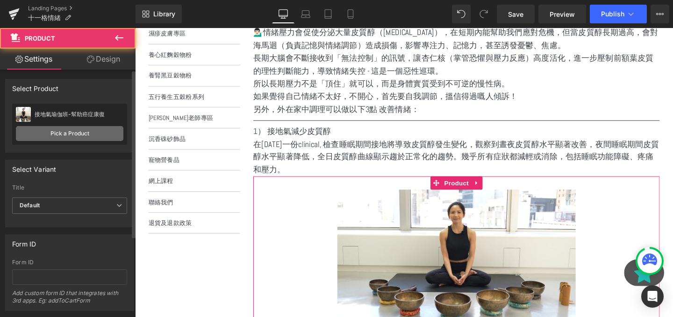
click at [88, 133] on link "Pick a Product" at bounding box center [69, 133] width 107 height 15
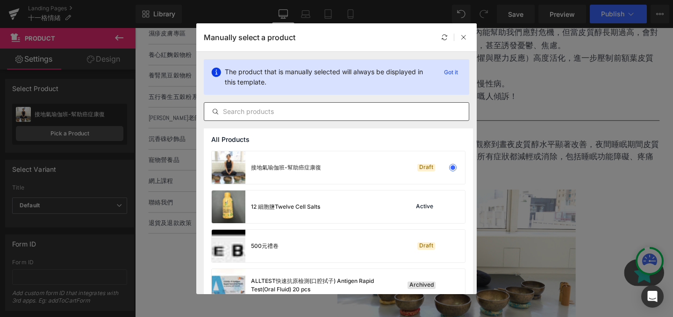
click at [310, 114] on input "text" at bounding box center [336, 111] width 264 height 11
paste input "接地氣墊 Genius Pad + 接地枕頭套 套裝"
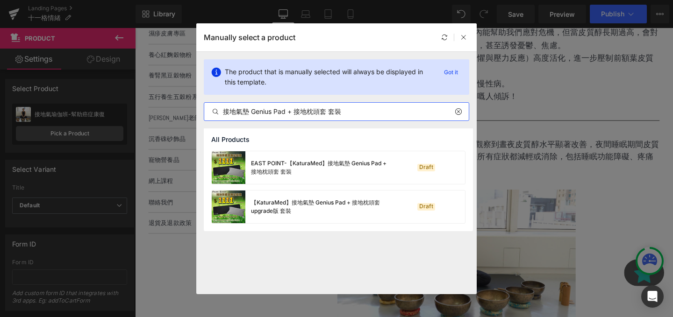
type input "接地氣墊 Genius Pad + 接地枕頭套 套裝"
click at [284, 225] on div "EAST POINT-【KaturaMed】接地氣墊 Genius Pad + 接地枕頭套 套裝 Draft 【KaturaMed】接地氣墊 Genius P…" at bounding box center [338, 191] width 269 height 80
click at [297, 211] on div "【KaturaMed】接地氣墊 Genius Pad + 接地枕頭套upgrade版 套裝" at bounding box center [321, 207] width 140 height 17
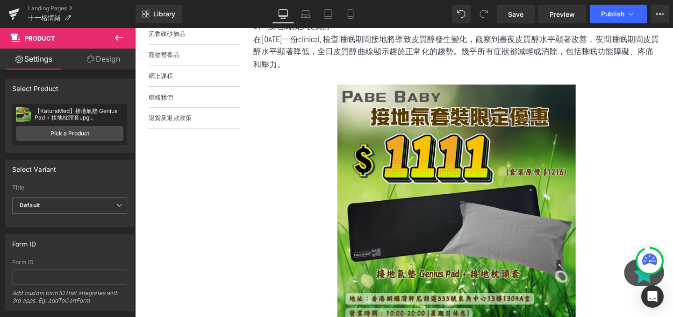
scroll to position [471, 0]
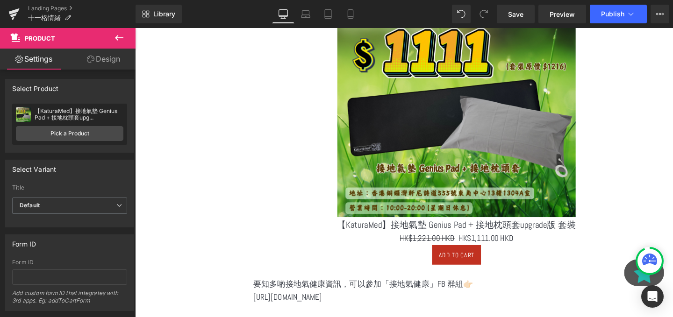
click at [124, 44] on button at bounding box center [119, 38] width 33 height 21
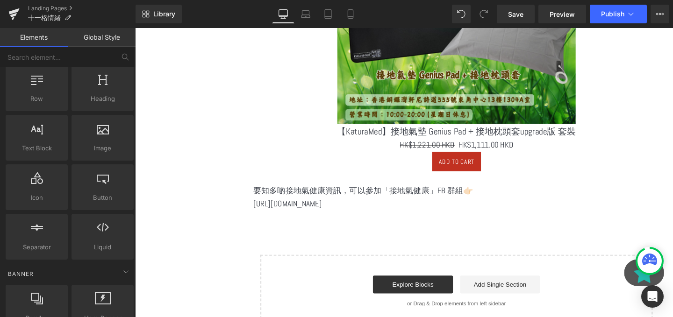
scroll to position [4, 0]
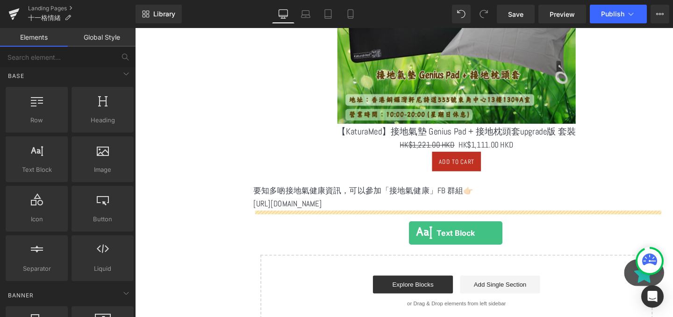
drag, startPoint x: 188, startPoint y: 206, endPoint x: 423, endPoint y: 244, distance: 237.9
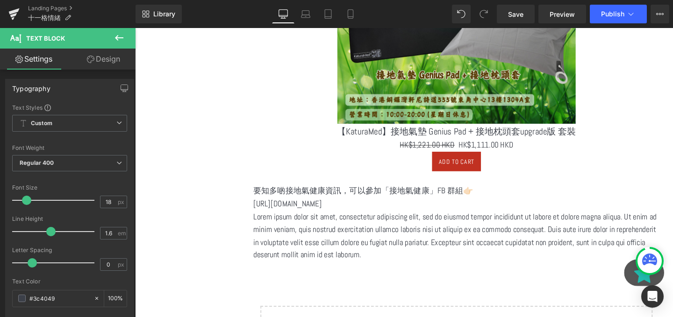
click at [343, 217] on p "https://group.ww.eliteasiagroup.com/Grounding" at bounding box center [472, 213] width 427 height 14
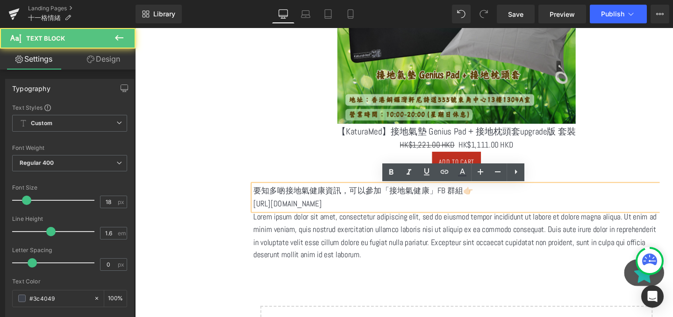
click at [329, 237] on p "Lorem ipsum dolor sit amet, consectetur adipiscing elit, sed do eiusmod tempor …" at bounding box center [472, 247] width 427 height 54
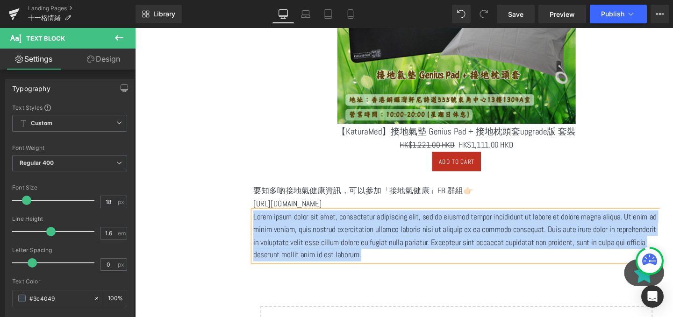
paste div
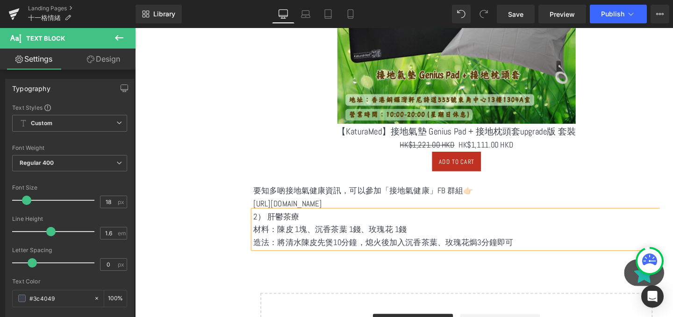
click at [306, 287] on div "好多病人來面診，多是出現結節問題、柏金遜、腦退化⋯ 呢啲病症，有些可以逆轉、也有些只可以減少惡化, 所有以上慢性病變均由最基本「情緒壓力」引起。 Text B…" at bounding box center [472, 11] width 427 height 744
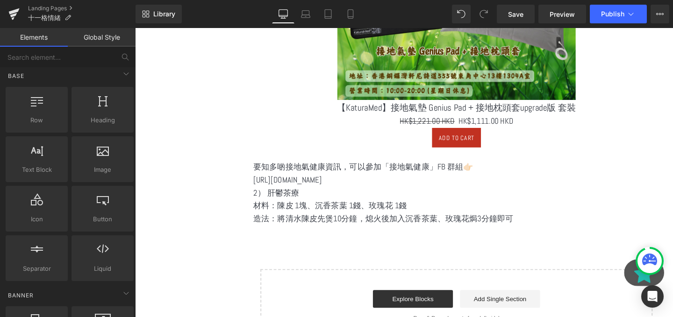
scroll to position [613, 0]
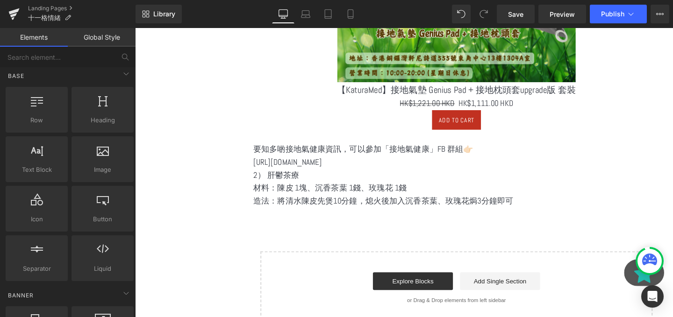
click at [273, 188] on p "2） 肝鬱茶療" at bounding box center [472, 183] width 427 height 14
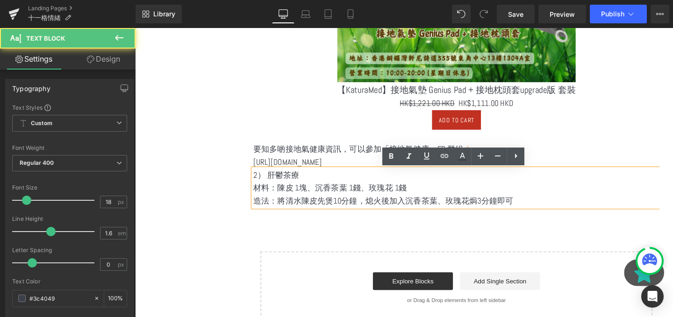
click at [272, 203] on p "材料：陳皮 1塊、沉香茶葉 1錢、玫瑰花 1錢" at bounding box center [472, 197] width 427 height 14
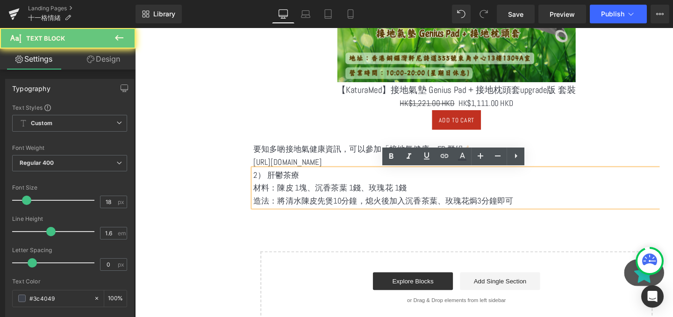
click at [268, 212] on p "造法：將清水陳皮先煲10分鐘，熄火後加入沉香茶葉、玫瑰花焗3分鐘即可" at bounding box center [472, 210] width 427 height 14
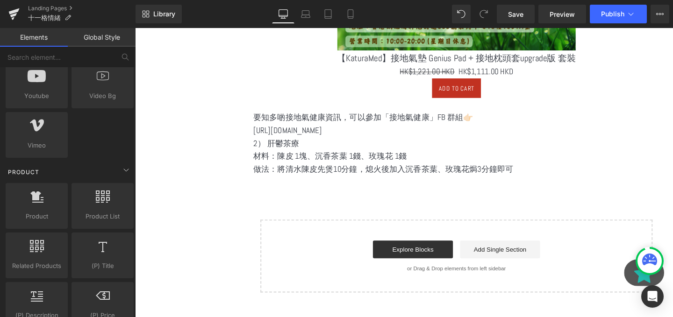
scroll to position [726, 0]
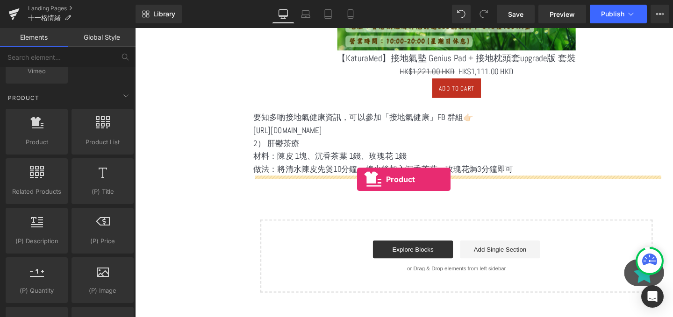
drag, startPoint x: 170, startPoint y: 153, endPoint x: 368, endPoint y: 187, distance: 201.1
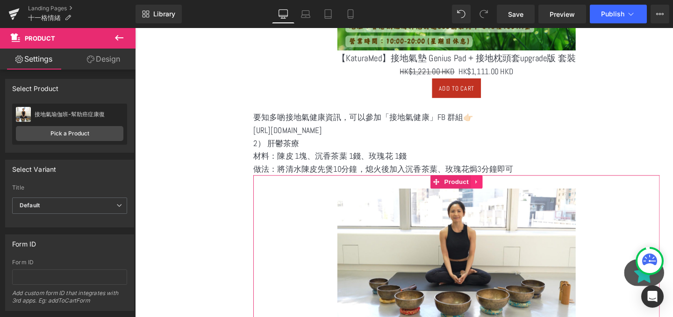
click at [494, 191] on icon at bounding box center [494, 189] width 7 height 7
click at [449, 192] on link "Product" at bounding box center [448, 190] width 43 height 14
click at [39, 121] on div "接地氣瑜伽班-幫助癌症康復 接地氣瑜伽班-幫助癌症康復 Pick a Product" at bounding box center [69, 124] width 115 height 41
click at [53, 134] on link "Pick a Product" at bounding box center [69, 133] width 107 height 15
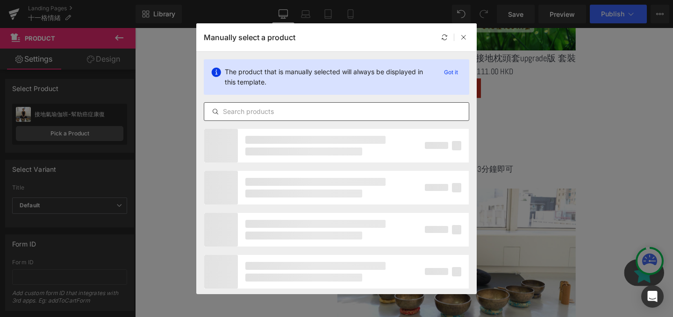
click at [268, 105] on div at bounding box center [336, 111] width 265 height 19
click at [256, 119] on div at bounding box center [336, 111] width 265 height 19
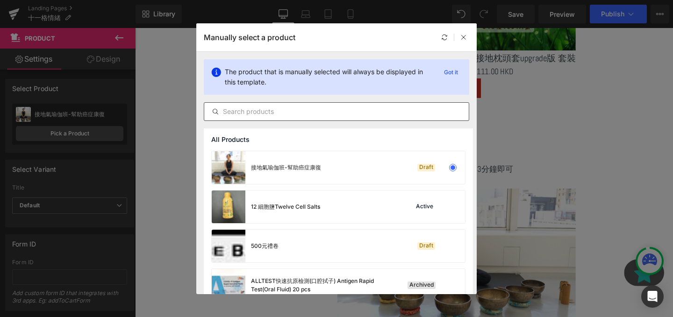
click at [249, 115] on input "text" at bounding box center [336, 111] width 264 height 11
click at [449, 71] on p "Got it" at bounding box center [450, 72] width 21 height 11
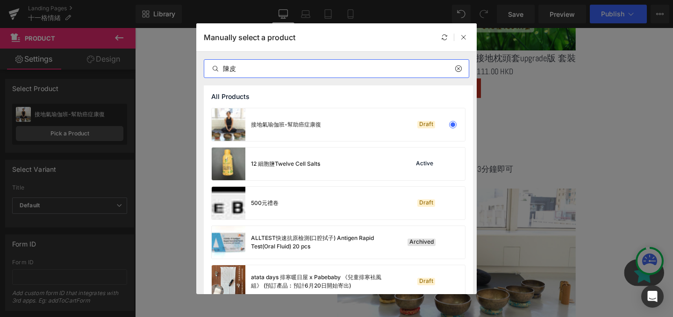
click at [341, 72] on input "陳皮" at bounding box center [336, 68] width 264 height 11
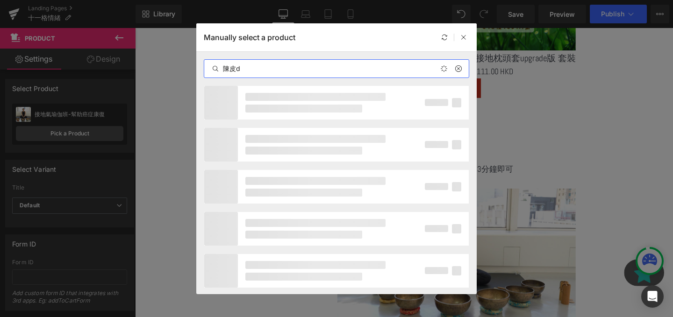
type input "陳皮"
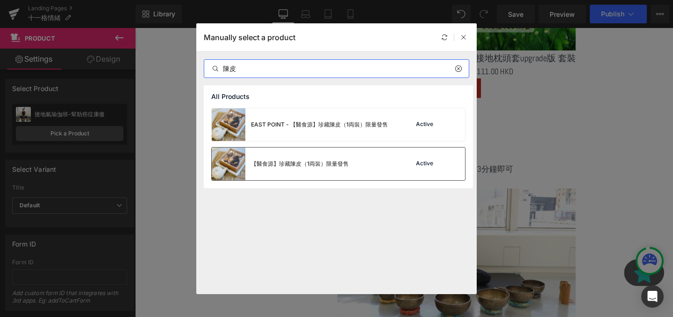
click at [332, 158] on div "【醫食源】珍藏陳皮（1両裝）限量發售" at bounding box center [280, 164] width 137 height 33
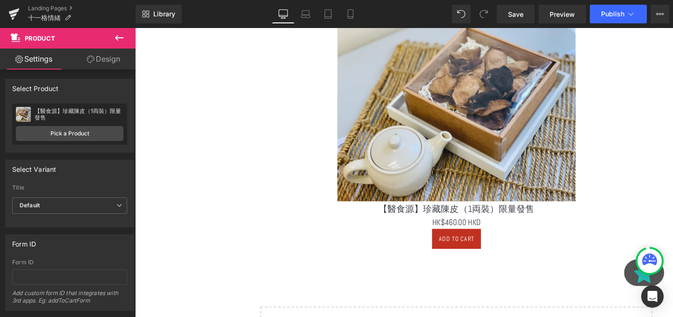
scroll to position [819, 0]
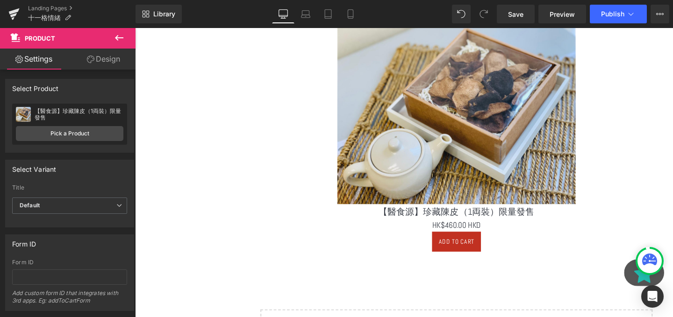
click at [121, 32] on icon at bounding box center [119, 37] width 11 height 11
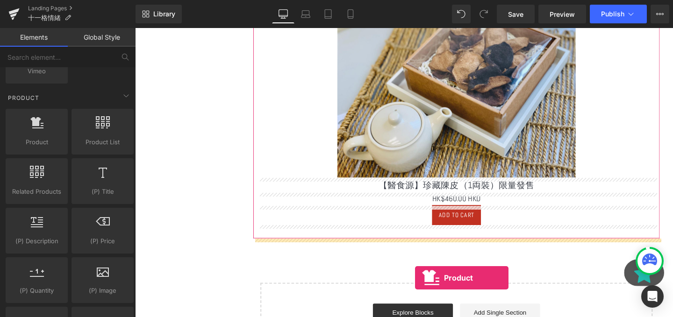
scroll to position [865, 0]
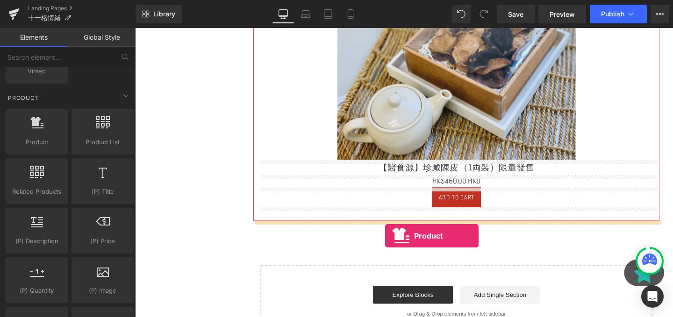
drag, startPoint x: 187, startPoint y: 169, endPoint x: 397, endPoint y: 246, distance: 223.3
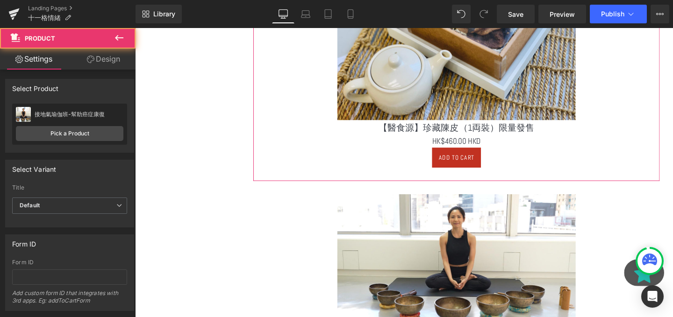
scroll to position [996, 0]
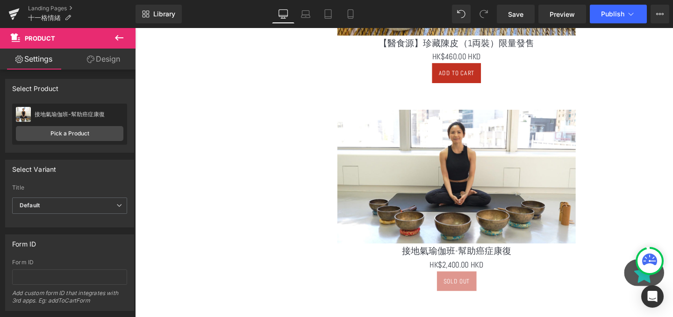
click at [540, 144] on img at bounding box center [473, 184] width 250 height 141
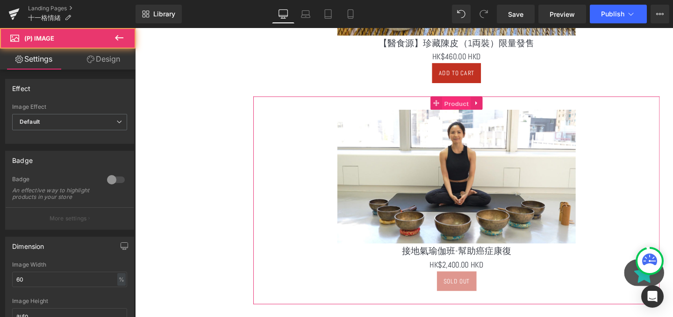
click at [468, 111] on span "Product" at bounding box center [473, 107] width 30 height 14
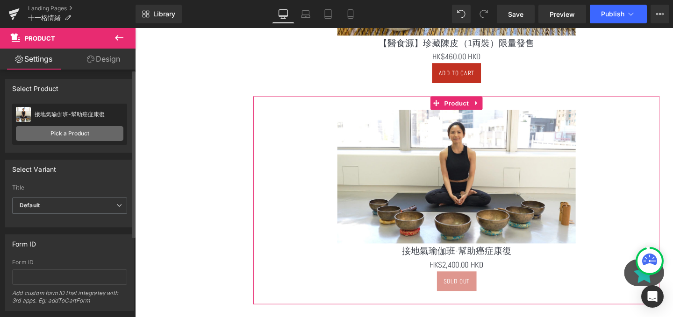
click at [72, 129] on link "Pick a Product" at bounding box center [69, 133] width 107 height 15
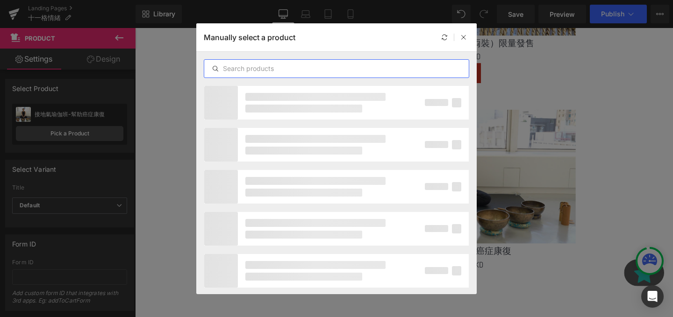
click at [248, 72] on input "text" at bounding box center [336, 68] width 264 height 11
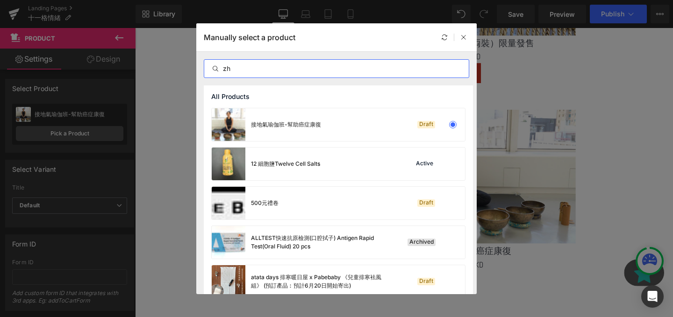
type input "z"
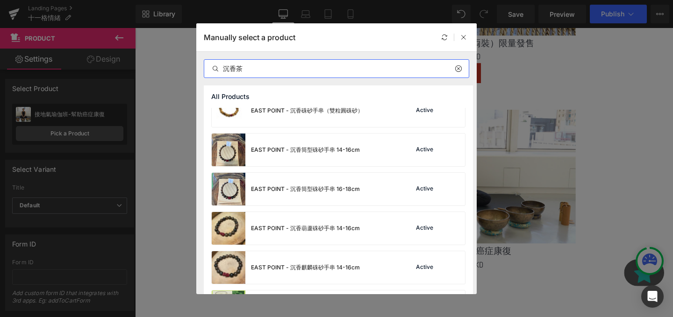
scroll to position [1425, 0]
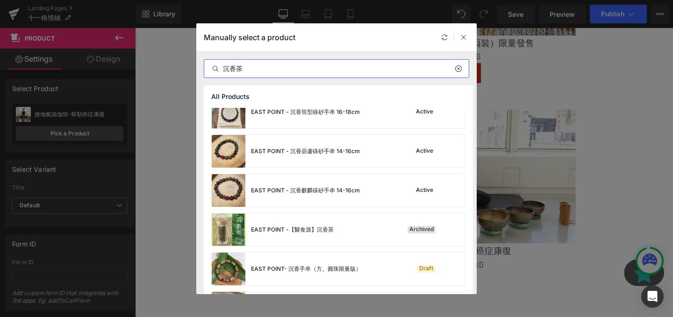
click at [281, 66] on input "沉香茶" at bounding box center [336, 68] width 264 height 11
paste input "【醫食源】海南沉香茶100克"
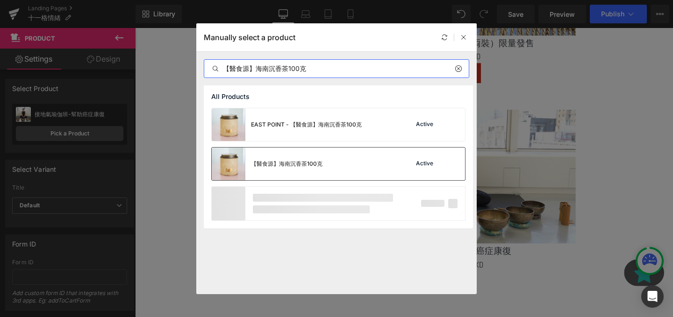
type input "【醫食源】海南沉香茶100克"
click at [360, 163] on div "【醫食源】海南沉香茶100克 Active" at bounding box center [338, 164] width 253 height 33
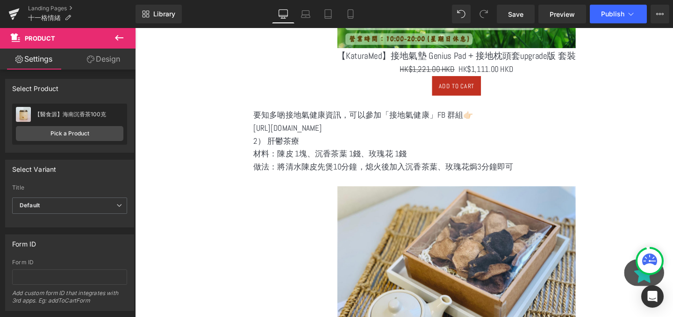
scroll to position [683, 0]
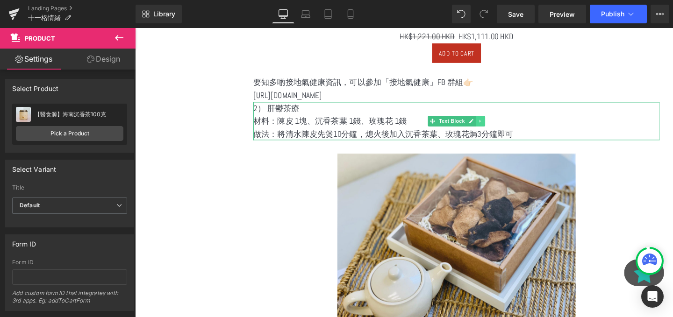
click at [498, 129] on link at bounding box center [498, 126] width 10 height 11
click at [494, 127] on icon at bounding box center [493, 126] width 5 height 5
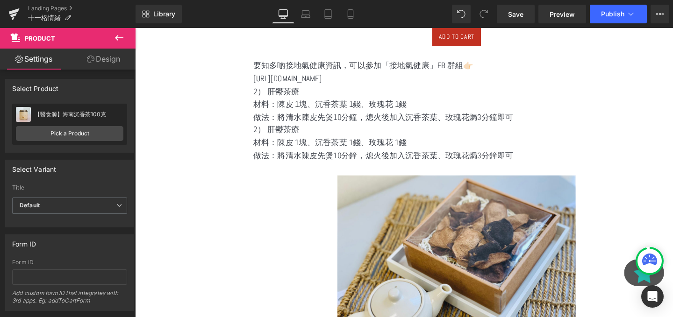
scroll to position [721, 0]
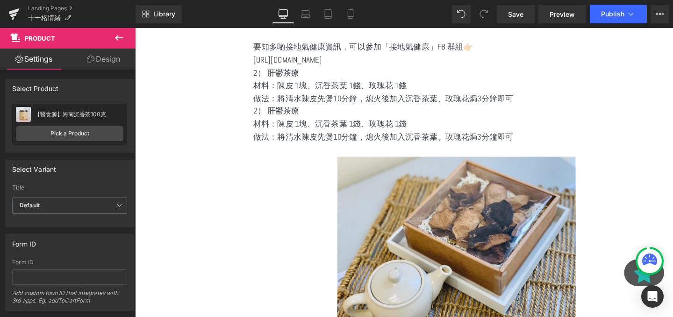
click at [448, 135] on div "2） 肝鬱茶療 材料：陳皮 1塊、沉香茶葉 1錢、玫瑰花 1錢 做法：將清水陳皮先煲10分鐘，熄火後加入沉香茶葉、玫瑰花焗3分鐘即可 Text Block" at bounding box center [472, 129] width 427 height 40
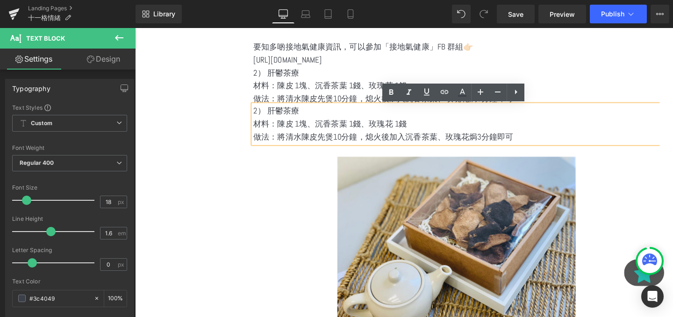
click at [468, 164] on img at bounding box center [473, 258] width 250 height 188
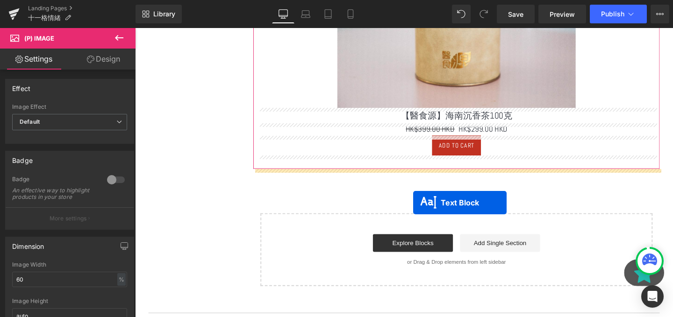
drag, startPoint x: 446, startPoint y: 132, endPoint x: 427, endPoint y: 212, distance: 82.0
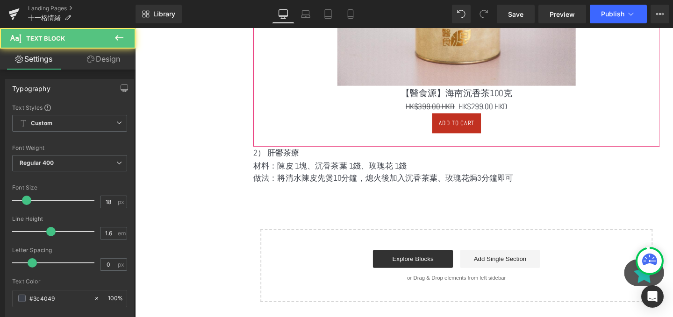
scroll to position [1165, 0]
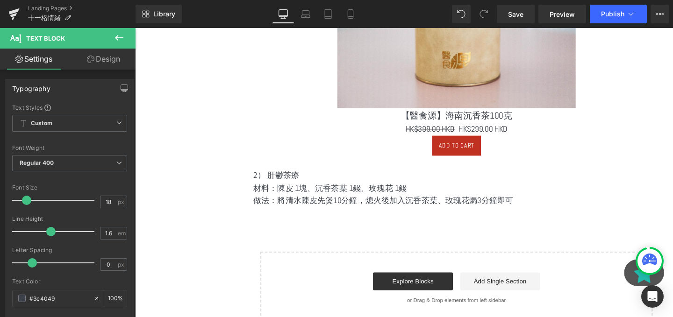
click at [327, 199] on p "材料：陳皮 1塊、沉香茶葉 1錢、玫瑰花 1錢" at bounding box center [472, 197] width 427 height 14
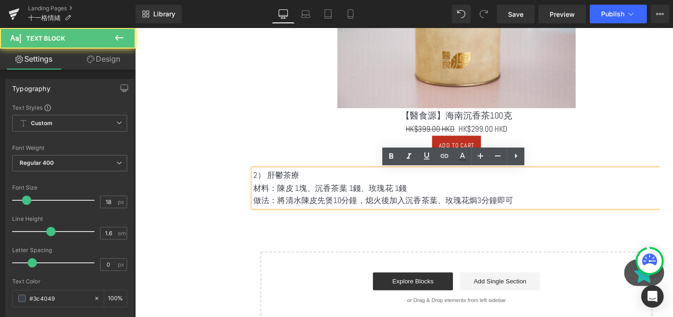
click at [327, 199] on p "材料：陳皮 1塊、沉香茶葉 1錢、玫瑰花 1錢" at bounding box center [472, 197] width 427 height 14
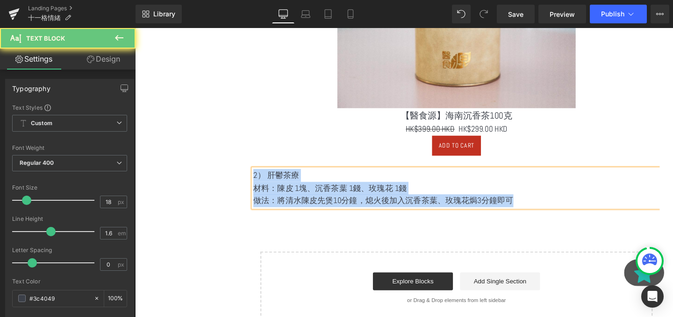
paste div
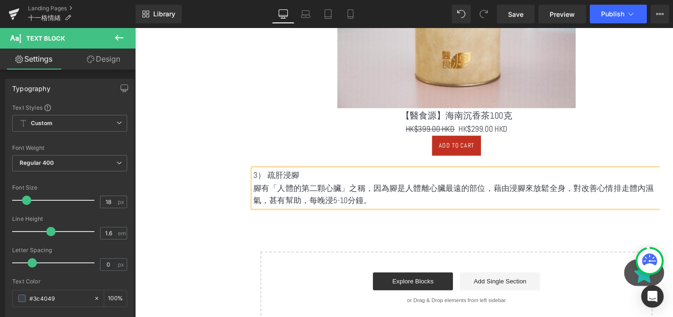
click at [350, 212] on p "腳有「人體的第二顆心臟」之稱，因為腳是人體離心臟最遠的部位，藉由浸腳來放鬆全身，對改善心情排走體內濕氣，甚有幫助，每晚浸5-10分鐘。" at bounding box center [472, 203] width 427 height 27
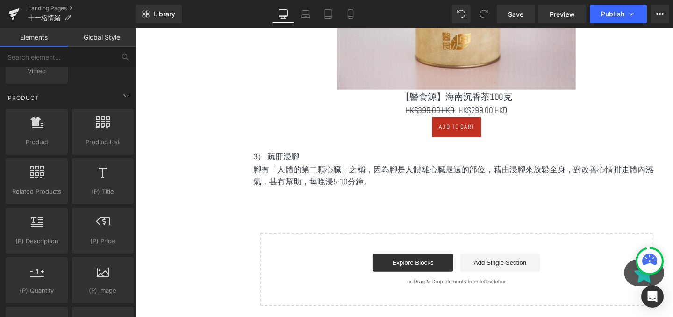
scroll to position [1192, 0]
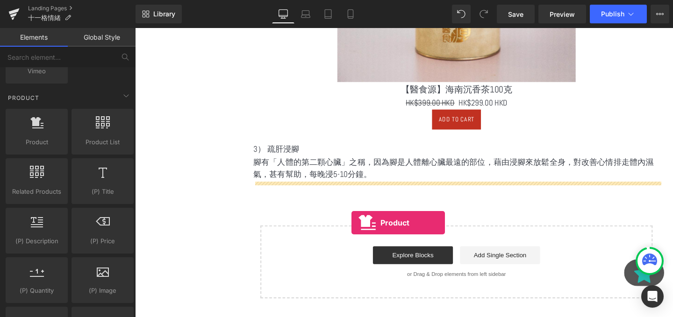
drag, startPoint x: 165, startPoint y: 156, endPoint x: 362, endPoint y: 231, distance: 210.6
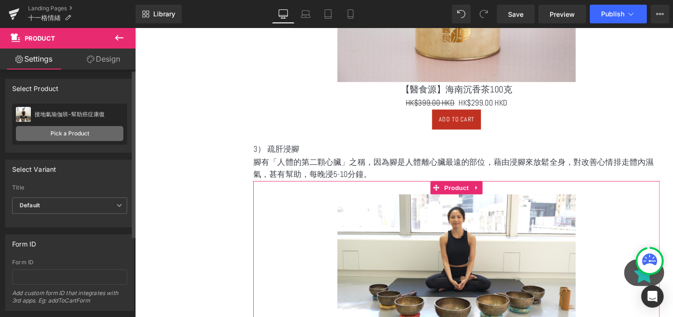
click at [54, 133] on link "Pick a Product" at bounding box center [69, 133] width 107 height 15
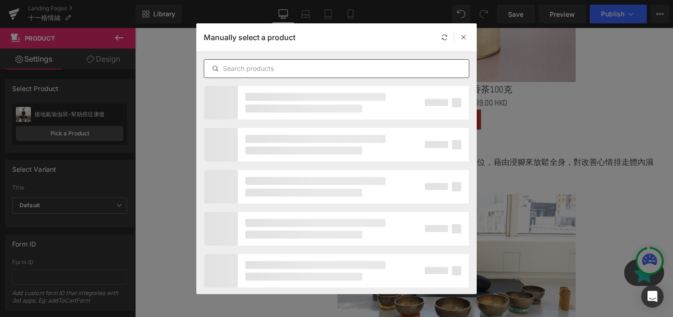
click at [263, 68] on input "text" at bounding box center [336, 68] width 264 height 11
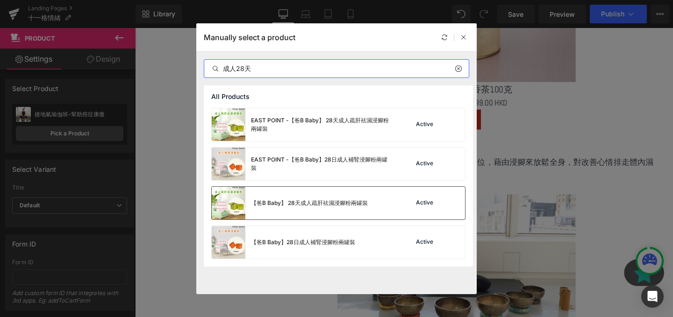
type input "成人28天"
click at [339, 212] on div "【爸B Baby】 28天成人疏肝祛濕浸腳粉兩罐裝" at bounding box center [290, 203] width 156 height 33
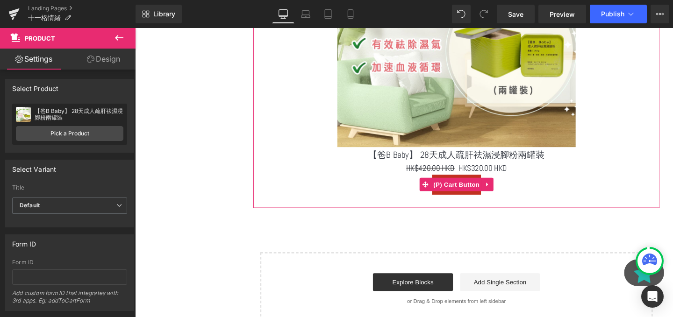
scroll to position [1541, 0]
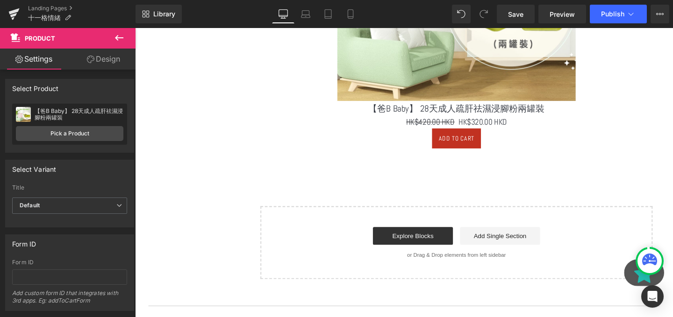
click at [113, 36] on button at bounding box center [119, 38] width 33 height 21
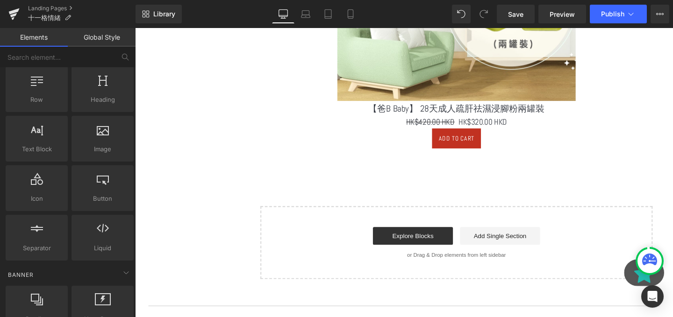
scroll to position [0, 0]
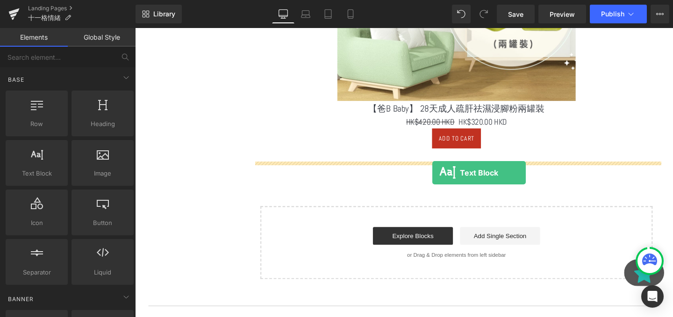
drag, startPoint x: 164, startPoint y: 200, endPoint x: 448, endPoint y: 180, distance: 283.8
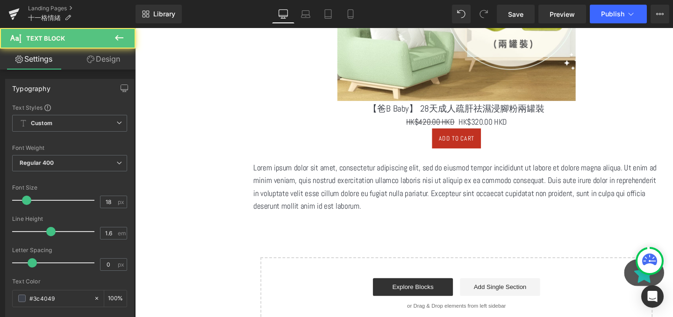
click at [369, 202] on p "Lorem ipsum dolor sit amet, consectetur adipiscing elit, sed do eiusmod tempor …" at bounding box center [472, 196] width 427 height 54
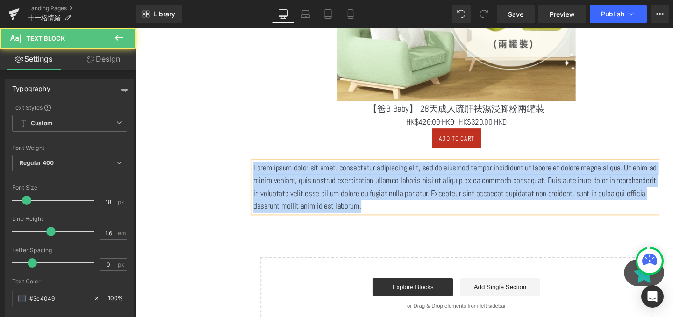
paste div
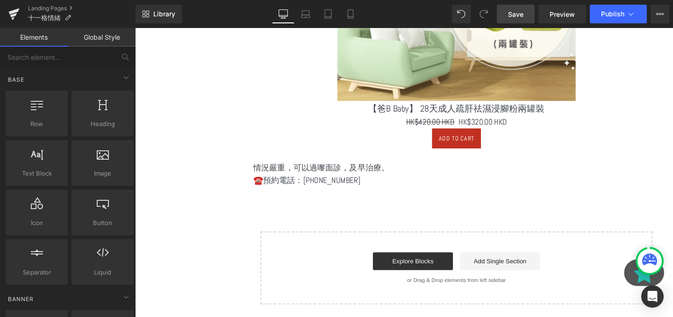
click at [517, 21] on link "Save" at bounding box center [516, 14] width 38 height 19
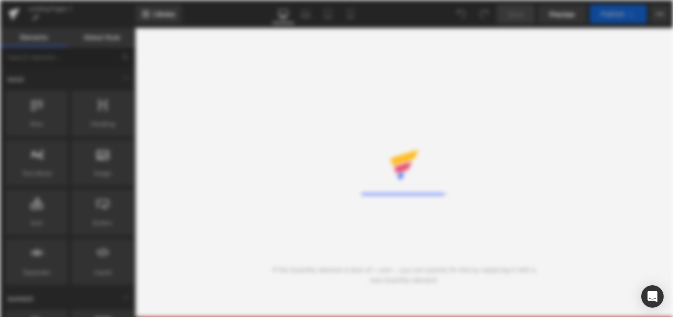
click at [532, 181] on div "Rendering Content" at bounding box center [336, 158] width 673 height 317
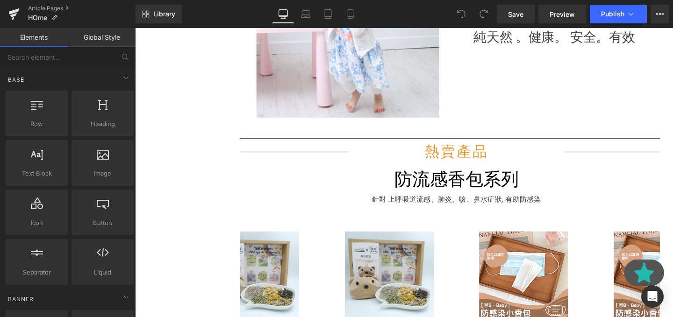
click at [490, 119] on div "Image 每件產品 都是 Text Block 純天然 。 健康 。 安全 。 有效 Text Block Row" at bounding box center [472, 28] width 561 height 198
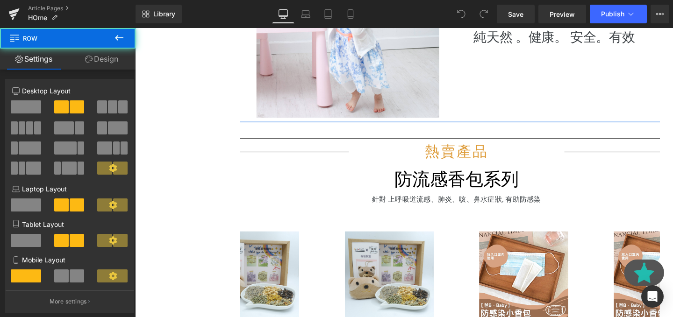
scroll to position [515, 0]
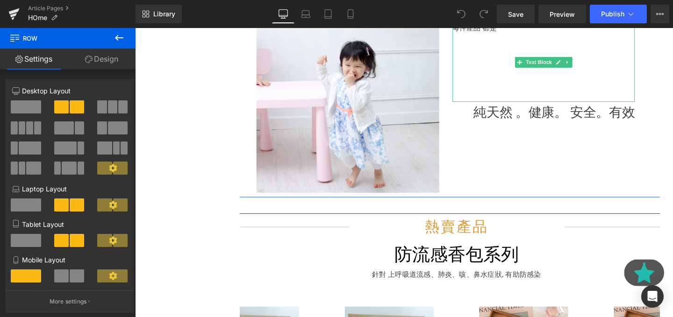
click at [524, 46] on p at bounding box center [565, 40] width 192 height 12
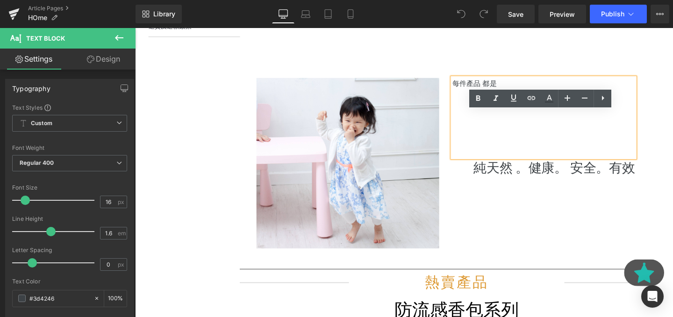
scroll to position [446, 0]
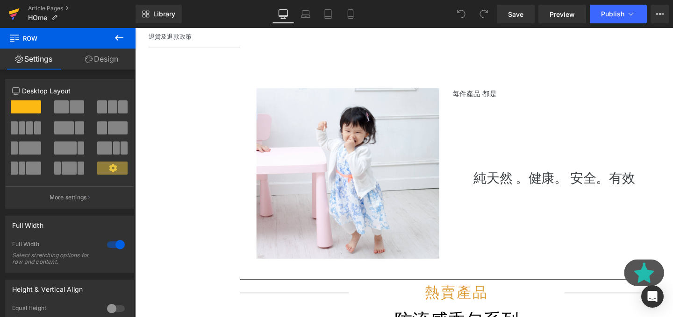
click at [12, 9] on icon at bounding box center [13, 13] width 11 height 23
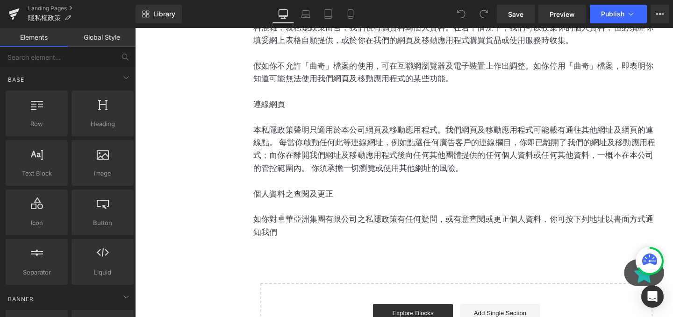
scroll to position [1788, 0]
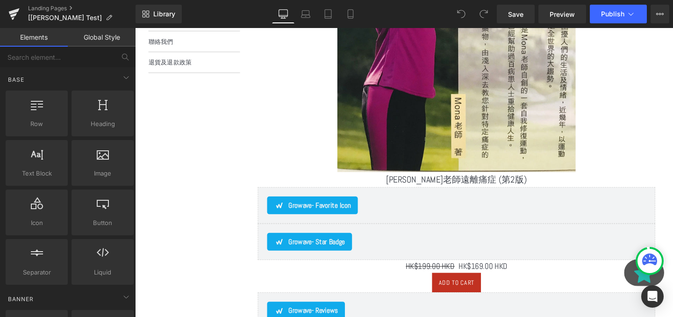
scroll to position [424, 0]
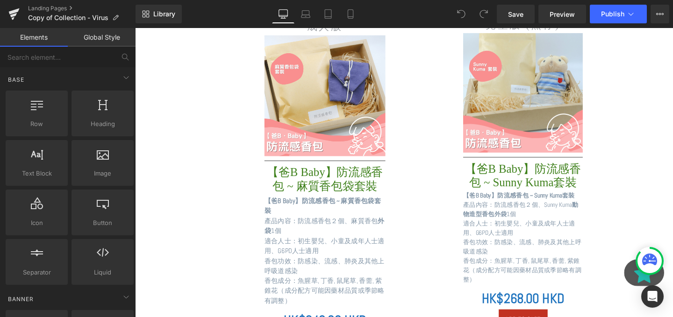
scroll to position [900, 0]
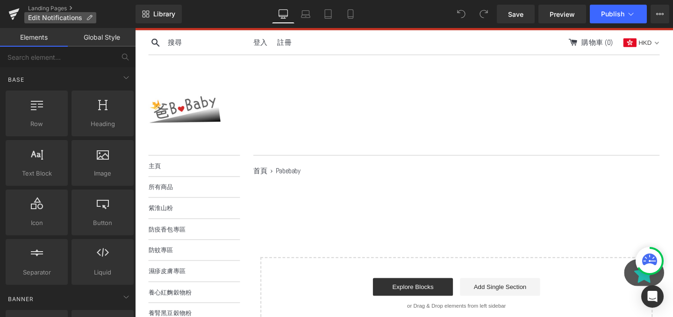
click at [62, 22] on p "Edit Notifications" at bounding box center [60, 17] width 72 height 11
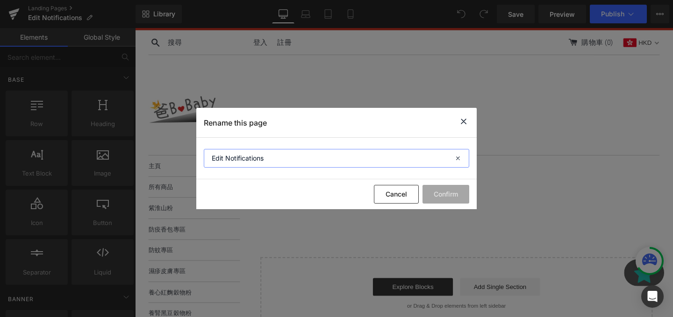
click at [286, 168] on section "Edit Notifications" at bounding box center [336, 159] width 280 height 42
type input "十一格睡眠"
click at [436, 208] on div "Cancel Confirm" at bounding box center [336, 194] width 280 height 30
click at [436, 200] on button "Confirm" at bounding box center [445, 194] width 47 height 19
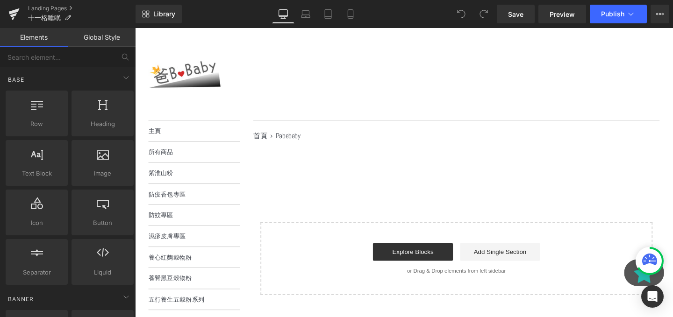
scroll to position [84, 0]
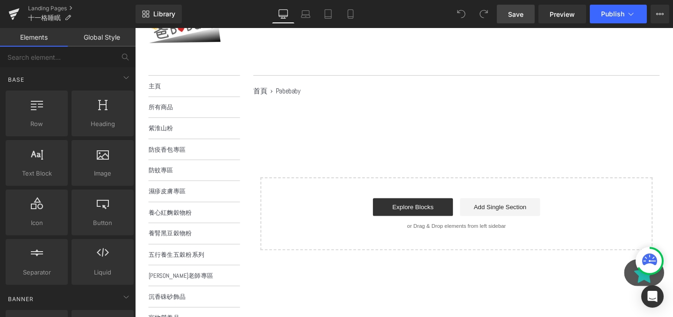
click at [519, 13] on span "Save" at bounding box center [515, 14] width 15 height 10
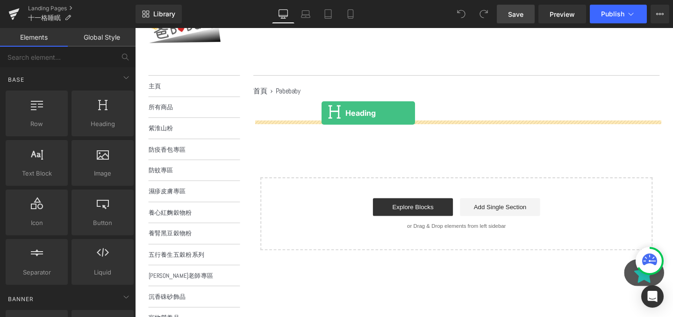
drag, startPoint x: 227, startPoint y: 135, endPoint x: 330, endPoint y: 117, distance: 105.3
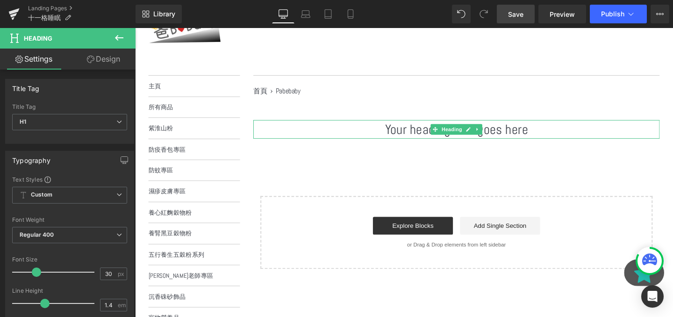
click at [439, 135] on h1 "Your heading text goes here" at bounding box center [472, 135] width 427 height 20
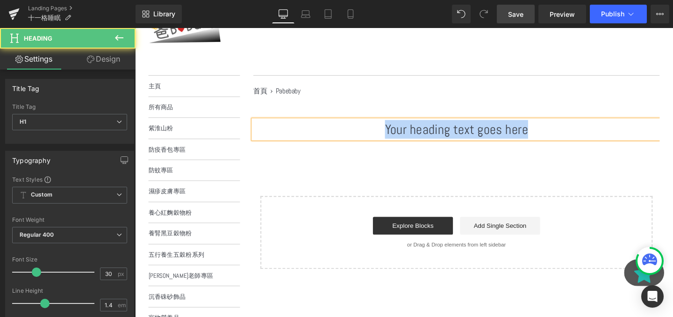
paste div
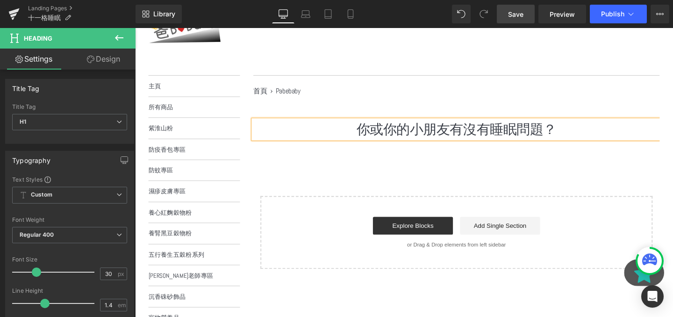
click at [469, 164] on div "你或你的小朋友有沒有睡眠問題？ Heading Text Block Select your layout" at bounding box center [472, 203] width 427 height 157
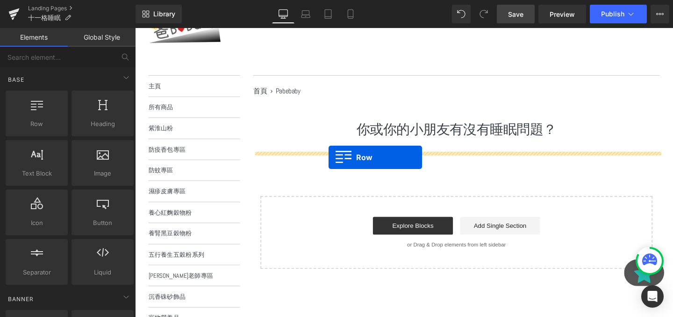
drag, startPoint x: 174, startPoint y: 146, endPoint x: 338, endPoint y: 164, distance: 164.9
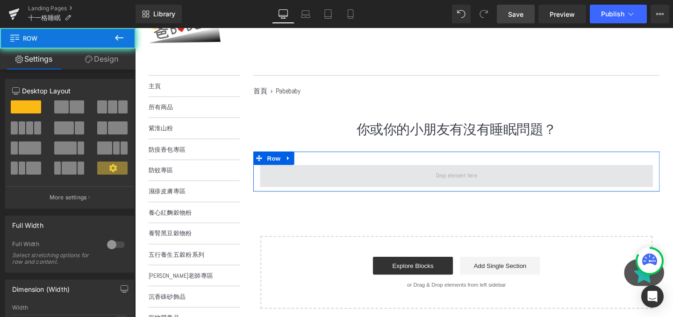
click at [368, 191] on span at bounding box center [472, 183] width 413 height 23
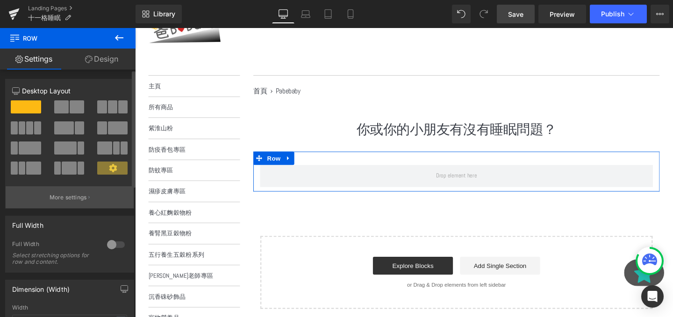
click at [83, 194] on p "More settings" at bounding box center [68, 197] width 37 height 8
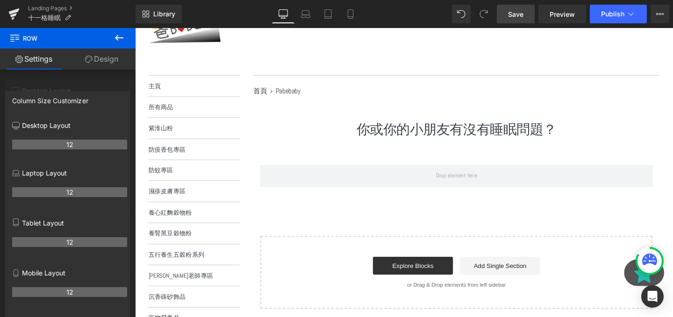
click at [90, 57] on icon at bounding box center [88, 59] width 7 height 7
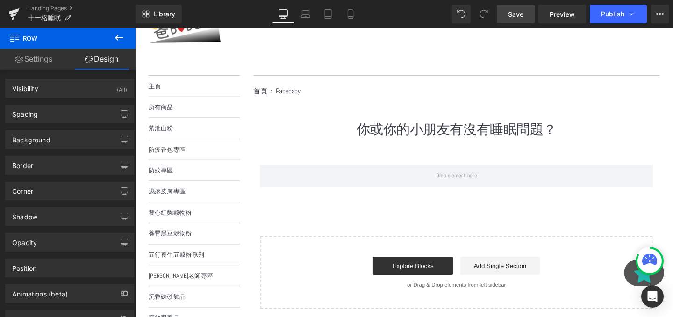
click at [121, 32] on icon at bounding box center [119, 37] width 11 height 11
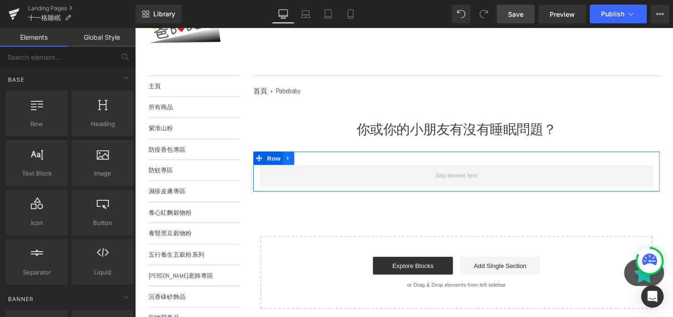
click at [296, 167] on icon at bounding box center [296, 165] width 7 height 7
click at [320, 167] on icon at bounding box center [320, 165] width 7 height 7
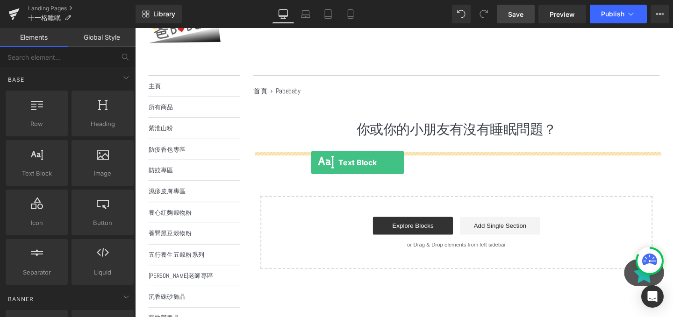
drag, startPoint x: 186, startPoint y: 185, endPoint x: 320, endPoint y: 170, distance: 134.1
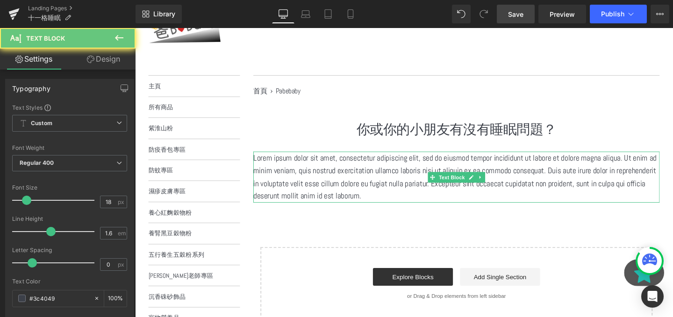
click at [373, 188] on p "Lorem ipsum dolor sit amet, consectetur adipiscing elit, sed do eiusmod tempor …" at bounding box center [472, 185] width 427 height 54
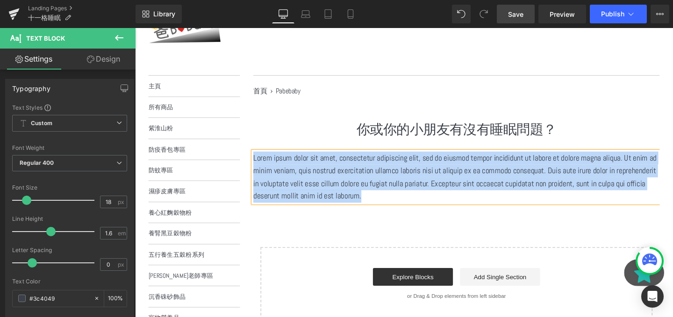
paste div
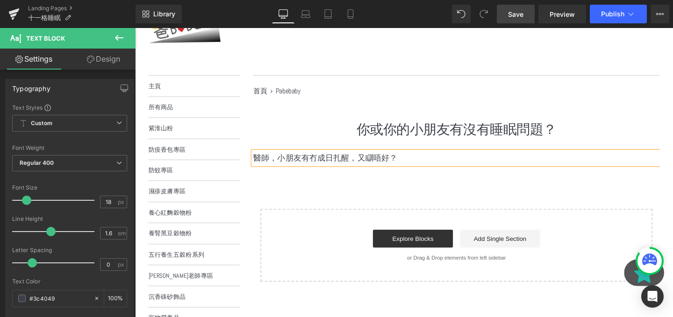
click at [433, 171] on div "醫師，小朋友有冇成日扎醒，又瞓唔好？" at bounding box center [472, 165] width 427 height 14
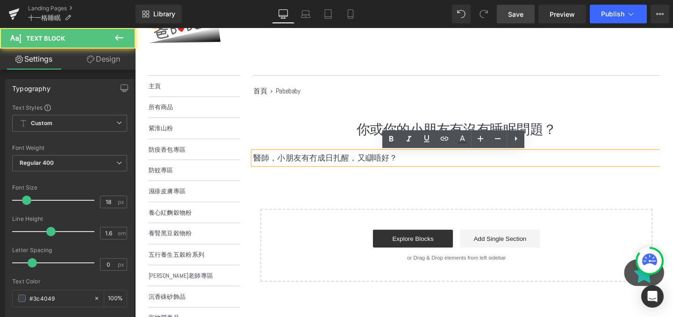
click at [433, 177] on div "你或你的小朋友有沒有睡眠問題？ Heading Text Block 醫師，小朋友有冇成日扎醒，又瞓唔好？ Text Block Select your la…" at bounding box center [472, 210] width 427 height 170
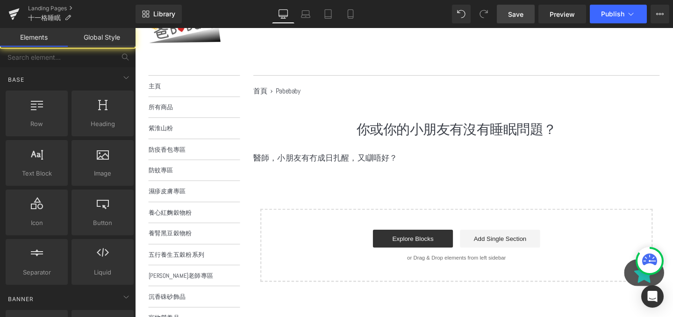
click at [456, 169] on div "醫師，小朋友有冇成日扎醒，又瞓唔好？ Text Block" at bounding box center [472, 165] width 427 height 14
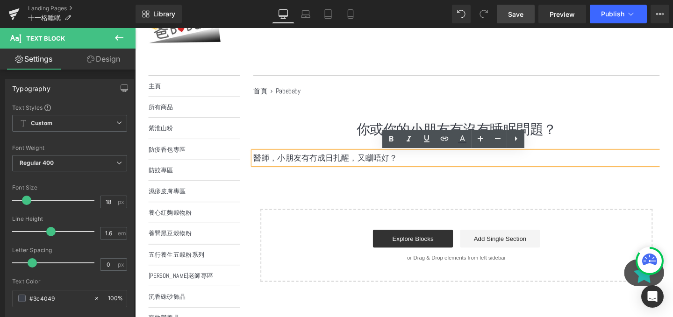
click at [521, 190] on div "你或你的小朋友有沒有睡眠問題？ Heading Text Block 醫師，小朋友有冇成日扎醒，又瞓唔好？ Text Block Select your la…" at bounding box center [472, 210] width 427 height 170
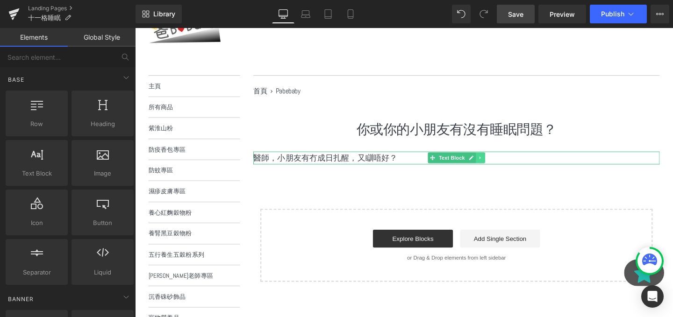
click at [496, 164] on icon at bounding box center [497, 165] width 5 height 6
click at [491, 164] on icon at bounding box center [493, 164] width 5 height 5
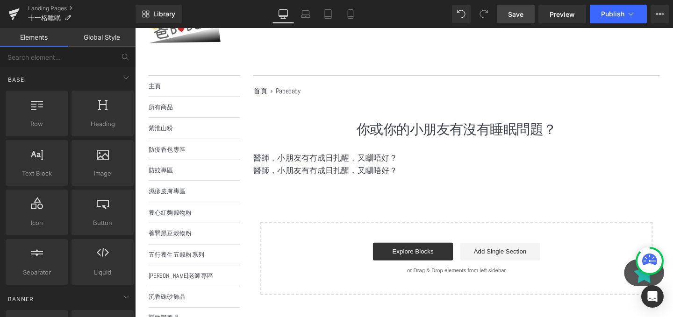
click at [320, 175] on p "醫師，小朋友有冇成日扎醒，又瞓唔好？" at bounding box center [472, 178] width 427 height 14
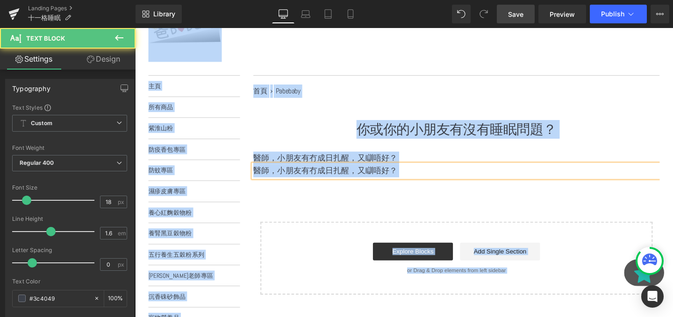
click at [320, 175] on p "醫師，小朋友有冇成日扎醒，又瞓唔好？" at bounding box center [472, 178] width 427 height 14
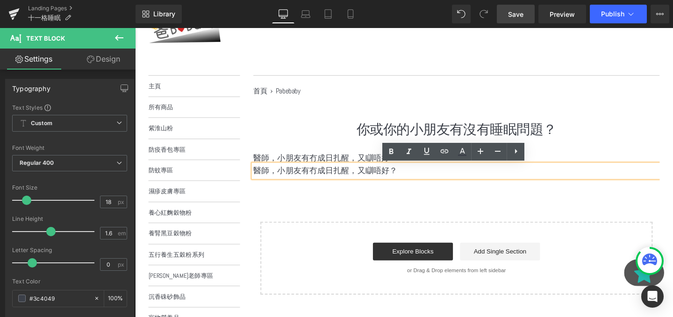
click at [320, 175] on p "醫師，小朋友有冇成日扎醒，又瞓唔好？" at bounding box center [472, 178] width 427 height 14
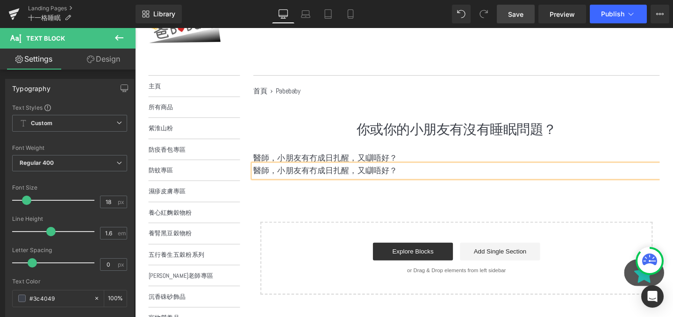
paste div
click at [489, 180] on p "以下提供不同方法去放鬆心靈，由心靈去放鬆肌肉。" at bounding box center [472, 178] width 427 height 14
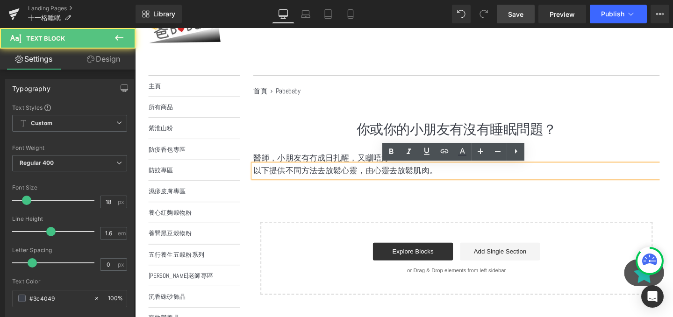
click at [483, 196] on div "你或你的小朋友有沒有睡眠問題？ Heading Text Block 醫師，小朋友有冇成日扎醒，又瞓唔好？ Text Block 以下提供不同方法去放鬆心靈，…" at bounding box center [472, 216] width 427 height 183
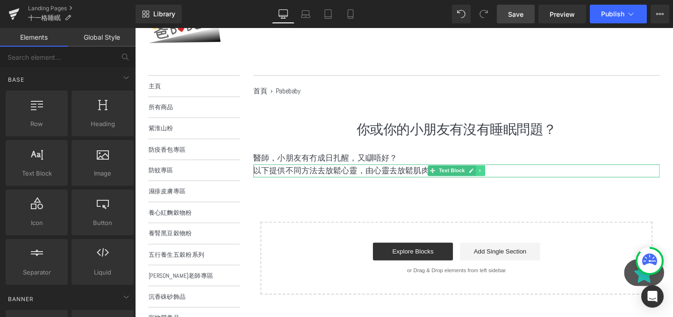
click at [495, 176] on icon at bounding box center [497, 178] width 5 height 6
click at [492, 178] on icon at bounding box center [493, 178] width 5 height 5
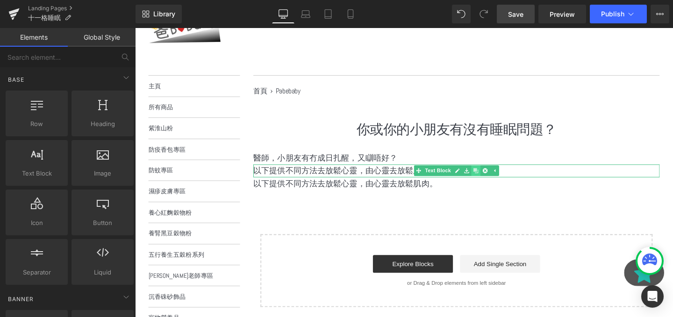
click at [491, 178] on icon at bounding box center [493, 178] width 5 height 5
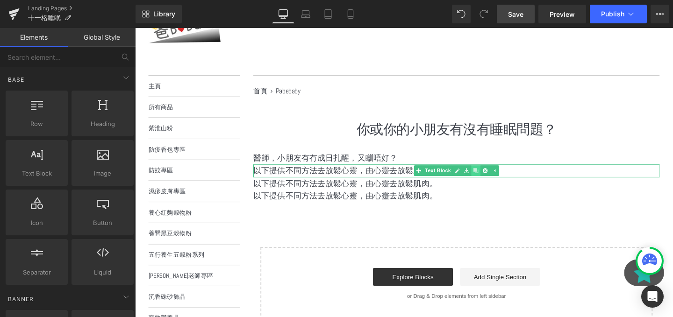
click at [491, 178] on icon at bounding box center [493, 178] width 5 height 5
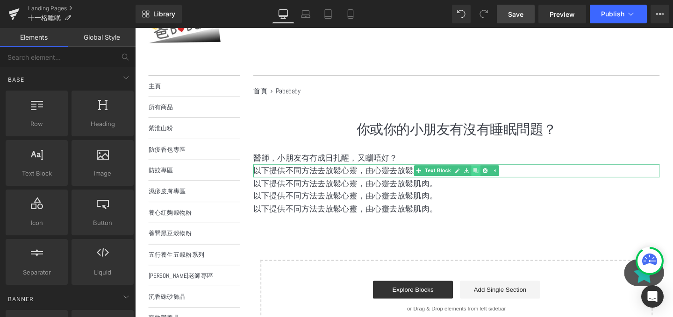
click at [491, 178] on icon at bounding box center [493, 178] width 5 height 5
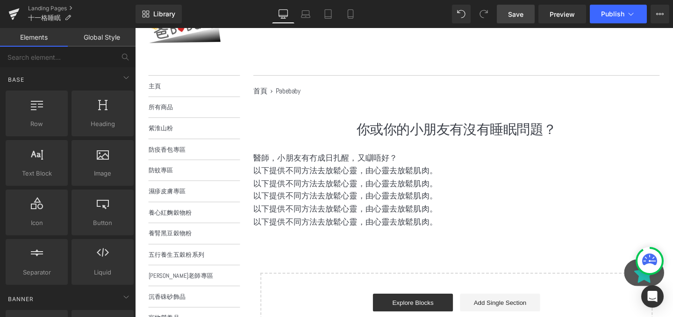
click at [135, 28] on div at bounding box center [135, 28] width 0 height 0
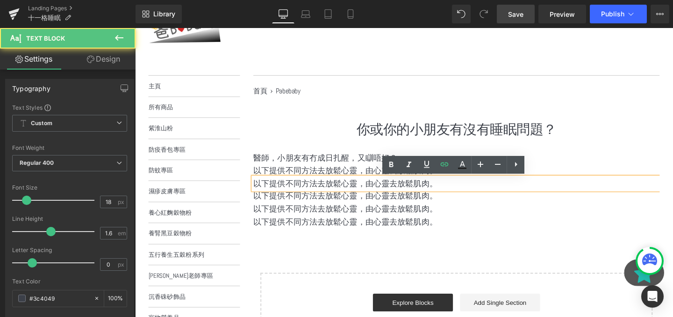
click at [323, 186] on p "以下提供不同方法去放鬆心靈，由心靈去放鬆肌肉。" at bounding box center [472, 192] width 427 height 14
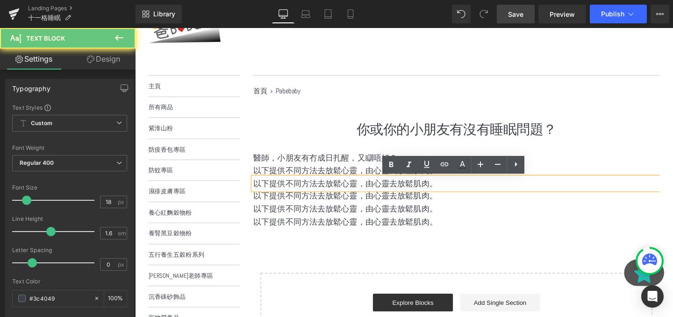
click at [323, 186] on p "以下提供不同方法去放鬆心靈，由心靈去放鬆肌肉。" at bounding box center [472, 192] width 427 height 14
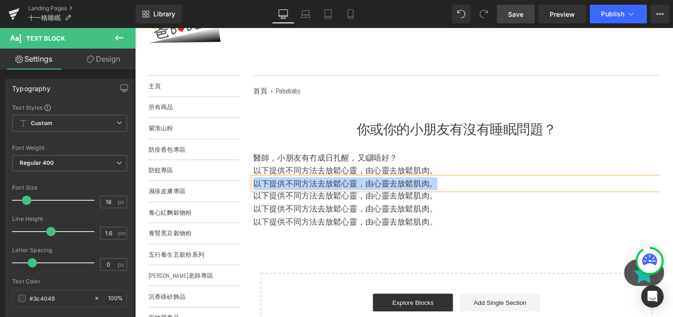
paste div
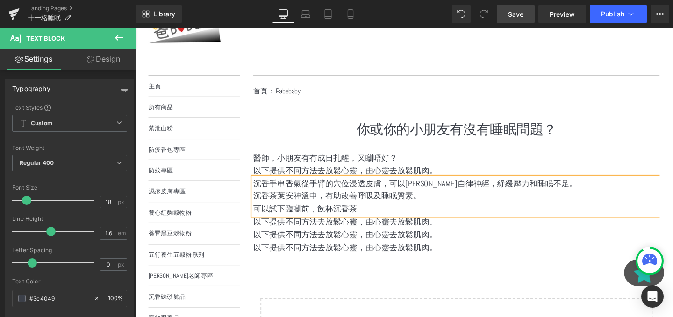
click at [135, 28] on div at bounding box center [135, 28] width 0 height 0
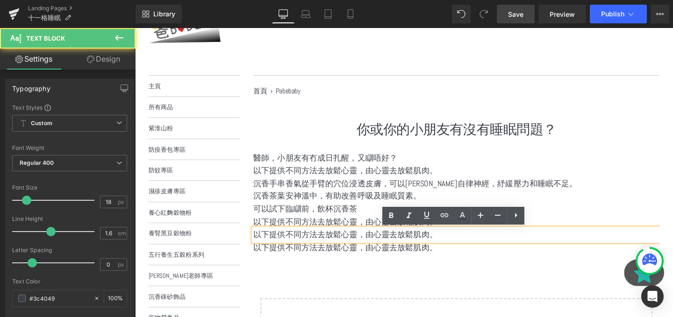
click at [317, 233] on p "以下提供不同方法去放鬆心靈，由心靈去放鬆肌肉。" at bounding box center [472, 232] width 427 height 14
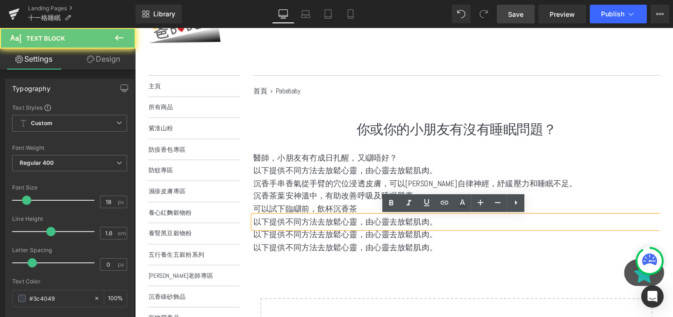
click at [317, 233] on p "以下提供不同方法去放鬆心靈，由心靈去放鬆肌肉。" at bounding box center [472, 232] width 427 height 14
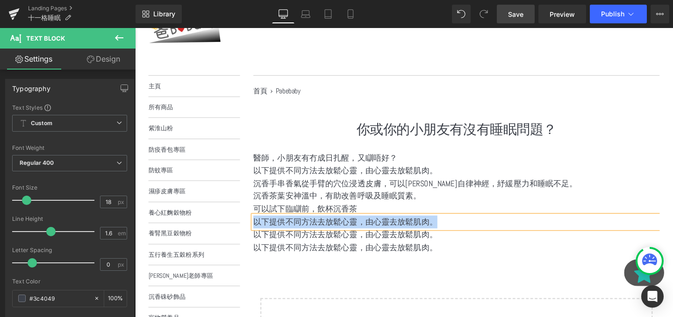
paste div
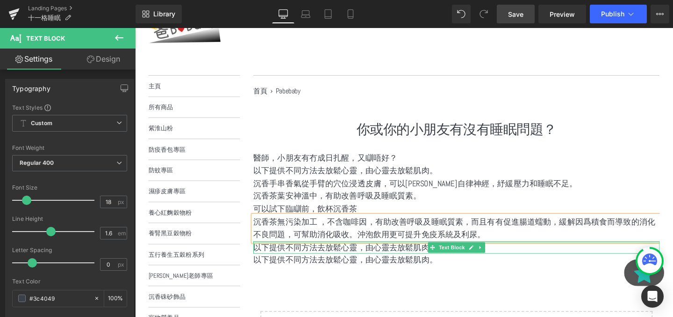
scroll to position [117, 0]
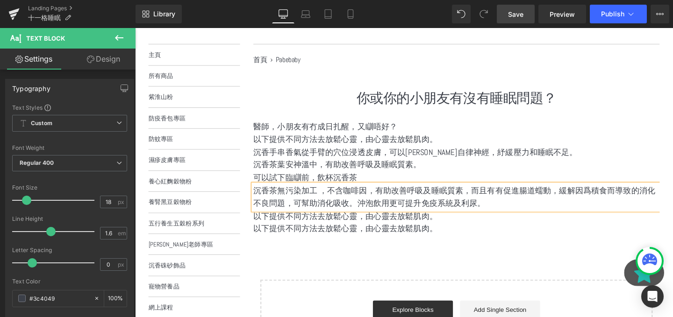
click at [307, 242] on p "以下提供不同方法去放鬆心靈，由心靈去放鬆肌肉。" at bounding box center [472, 240] width 427 height 14
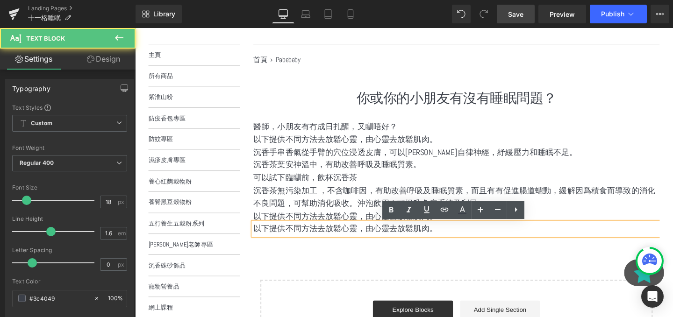
click at [297, 229] on p "以下提供不同方法去放鬆心靈，由心靈去放鬆肌肉。" at bounding box center [472, 227] width 427 height 14
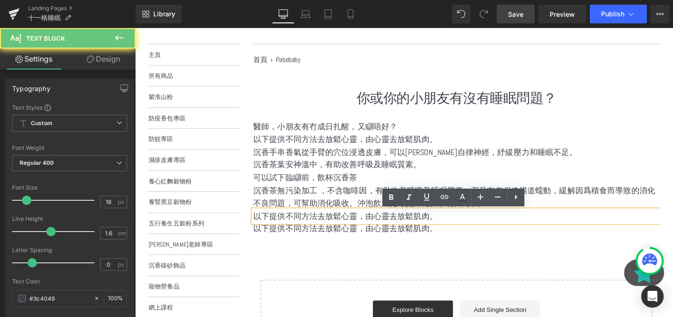
click at [297, 229] on p "以下提供不同方法去放鬆心靈，由心靈去放鬆肌肉。" at bounding box center [472, 227] width 427 height 14
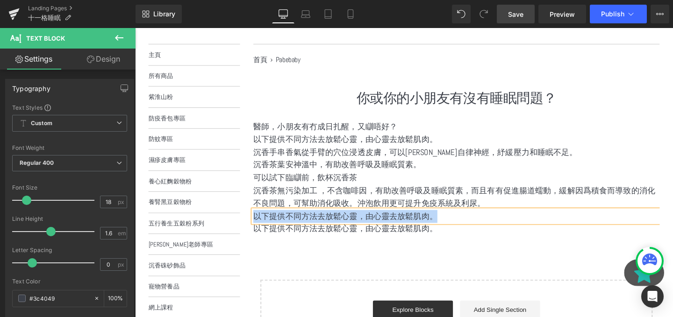
paste div
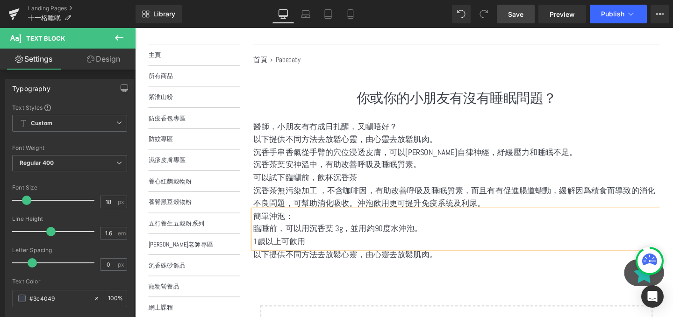
click at [364, 263] on p "以下提供不同方法去放鬆心靈，由心靈去放鬆肌肉。" at bounding box center [472, 267] width 427 height 14
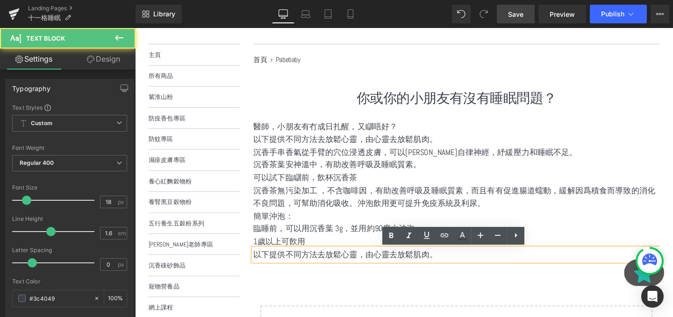
click at [364, 263] on p "以下提供不同方法去放鬆心靈，由心靈去放鬆肌肉。" at bounding box center [472, 267] width 427 height 14
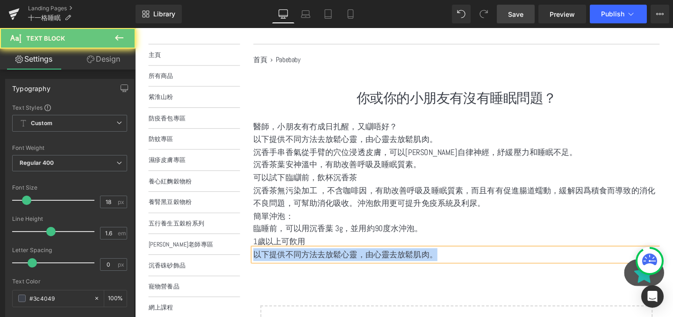
paste div
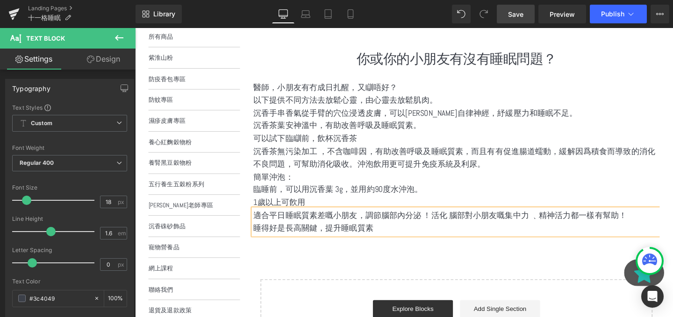
scroll to position [171, 0]
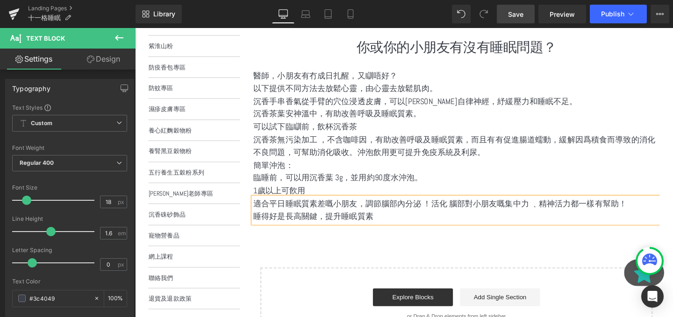
click at [466, 217] on p "適合平日睡眠質素差嘅小朋友，調節腦部內分泌 ！活化 腦部對小朋友嘅集中力 ﹑精神活力都一樣有幫助！" at bounding box center [472, 213] width 427 height 14
click at [444, 261] on div "你或你的小朋友有沒有睡眠問題？ Heading Text Block 醫師，小朋友有冇成日扎醒，又瞓唔好？ Text Block 以下提供不同方法去放鬆心靈，…" at bounding box center [472, 197] width 427 height 318
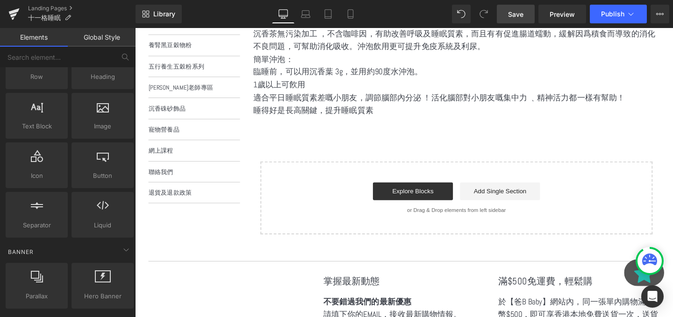
scroll to position [0, 0]
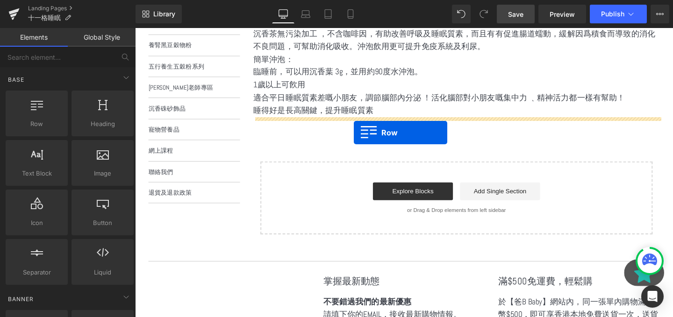
drag, startPoint x: 186, startPoint y: 149, endPoint x: 365, endPoint y: 138, distance: 178.8
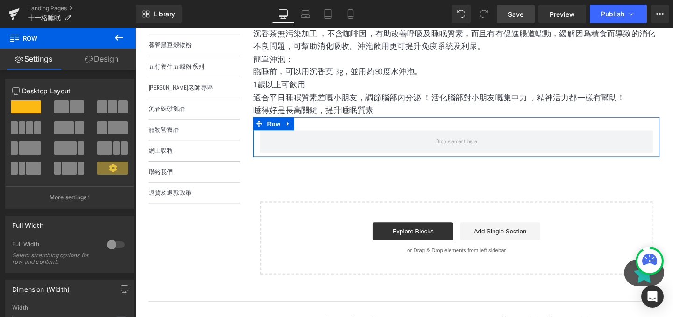
click at [101, 110] on span at bounding box center [101, 106] width 9 height 13
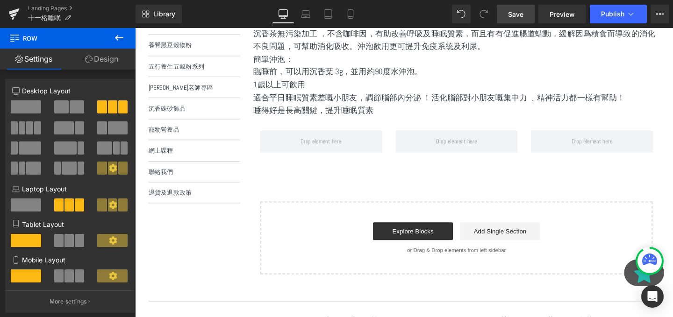
click at [119, 40] on icon at bounding box center [119, 37] width 11 height 11
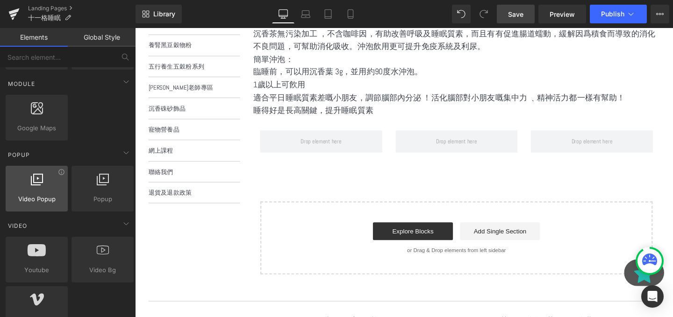
scroll to position [664, 0]
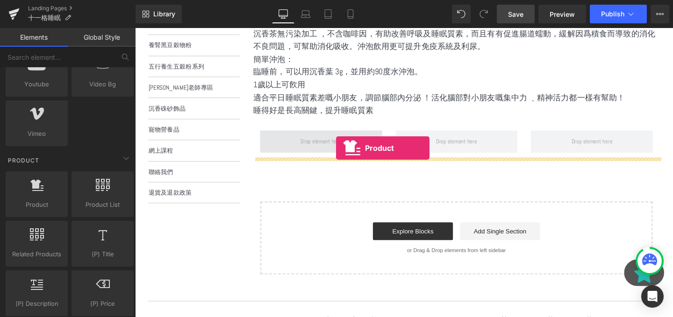
drag, startPoint x: 175, startPoint y: 221, endPoint x: 346, endPoint y: 154, distance: 183.9
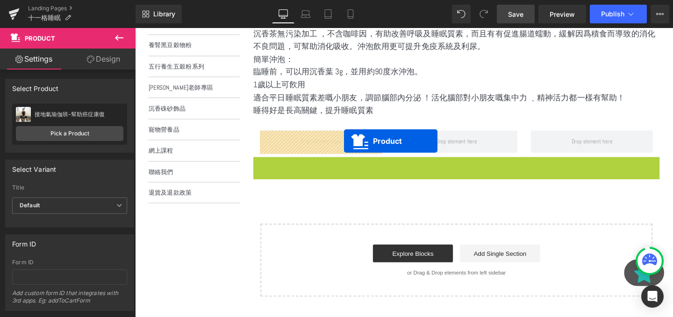
drag, startPoint x: 452, startPoint y: 172, endPoint x: 355, endPoint y: 147, distance: 100.8
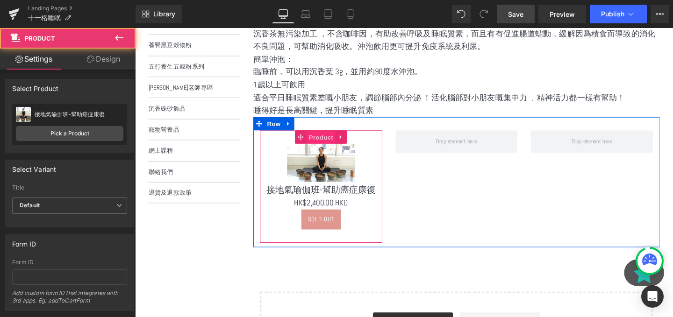
click at [322, 142] on span "Product" at bounding box center [330, 143] width 30 height 14
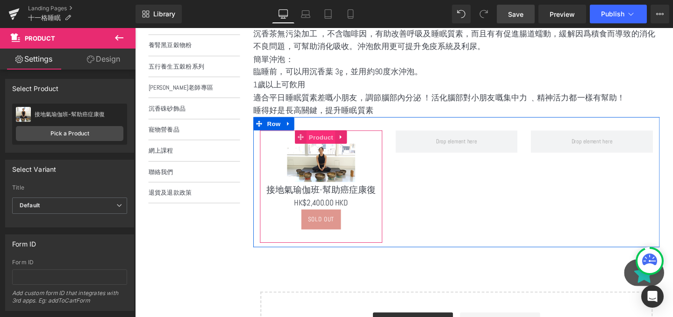
click at [334, 145] on span "Product" at bounding box center [330, 143] width 30 height 14
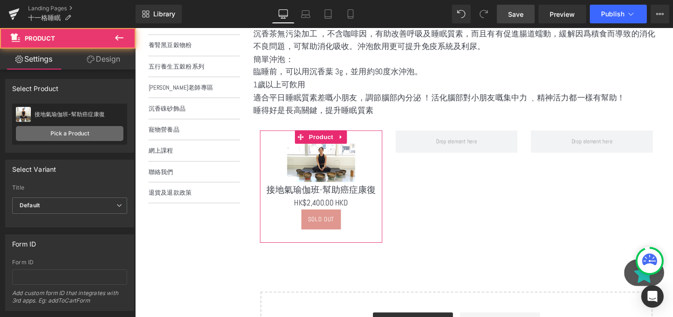
click at [29, 136] on link "Pick a Product" at bounding box center [69, 133] width 107 height 15
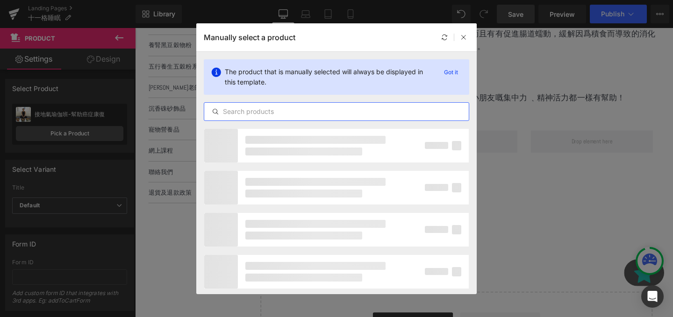
click at [277, 111] on input "text" at bounding box center [336, 111] width 264 height 11
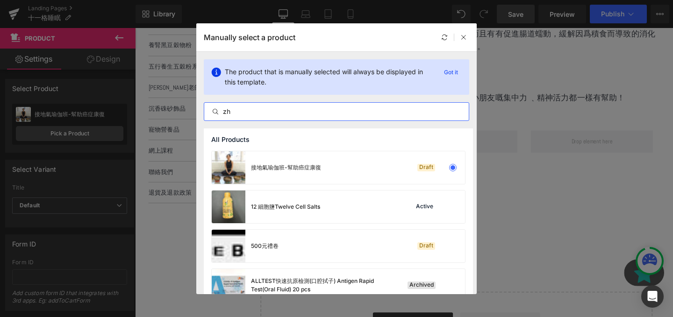
type input "z"
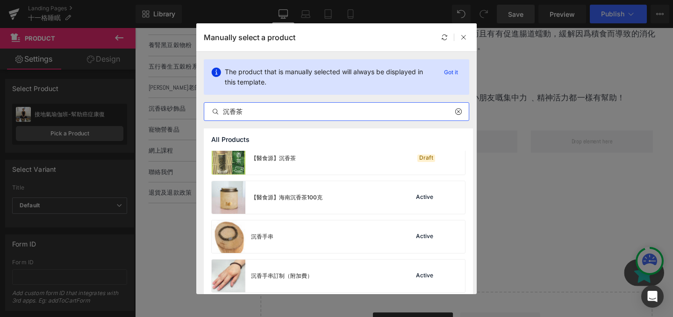
scroll to position [1996, 0]
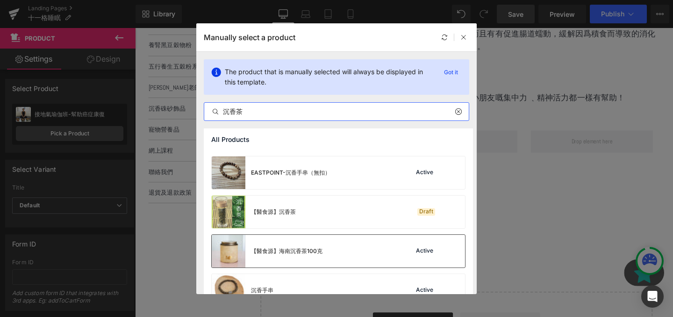
type input "沉香茶"
click at [341, 243] on div "【醫食源】海南沉香茶100克 Active" at bounding box center [338, 251] width 253 height 33
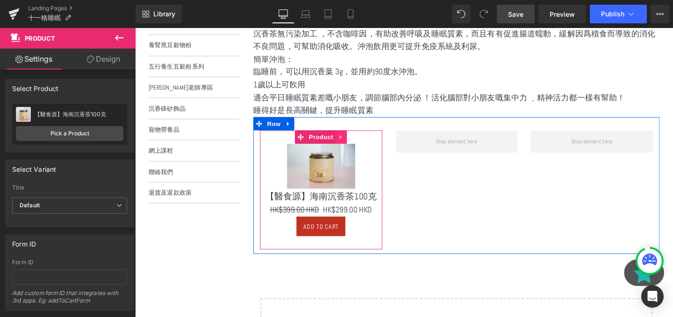
click at [349, 141] on icon at bounding box center [352, 142] width 7 height 7
click at [346, 147] on link at bounding box center [346, 143] width 12 height 14
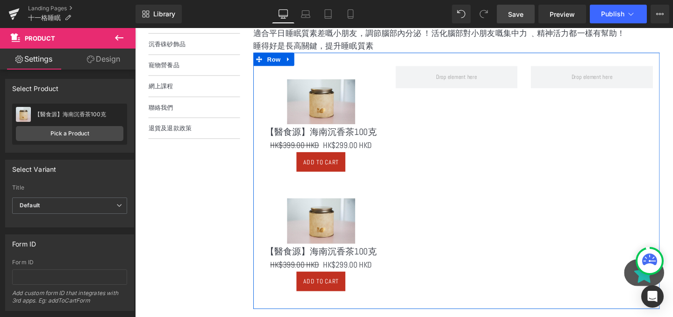
scroll to position [335, 0]
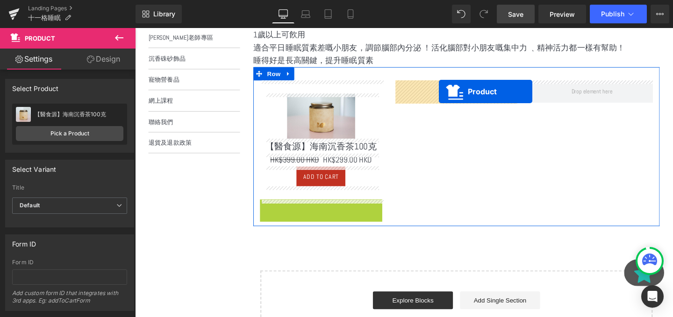
drag, startPoint x: 306, startPoint y: 216, endPoint x: 454, endPoint y: 94, distance: 191.2
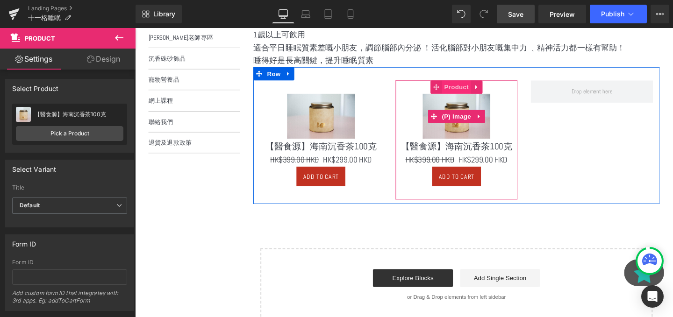
click at [477, 93] on span "Product" at bounding box center [472, 90] width 30 height 14
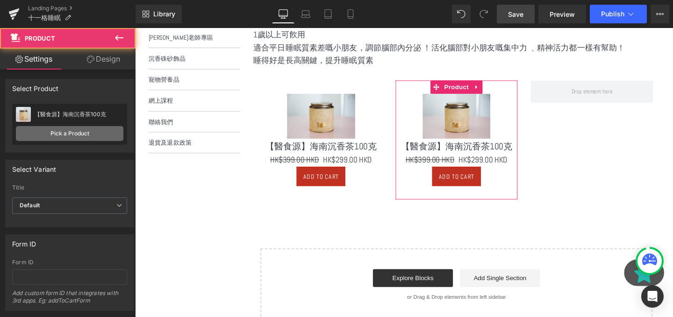
click at [47, 140] on link "Pick a Product" at bounding box center [69, 133] width 107 height 15
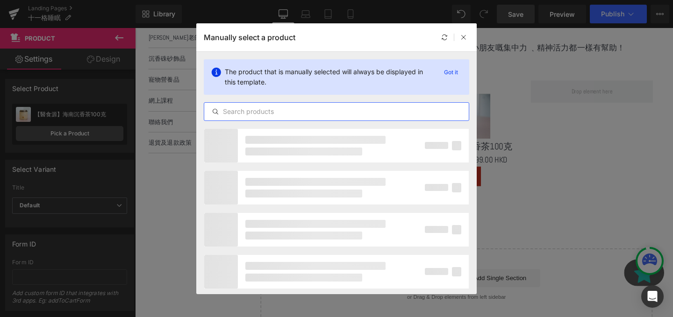
click at [264, 111] on input "text" at bounding box center [336, 111] width 264 height 11
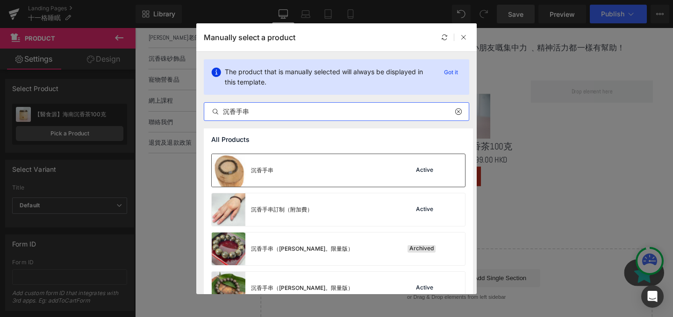
scroll to position [817, 0]
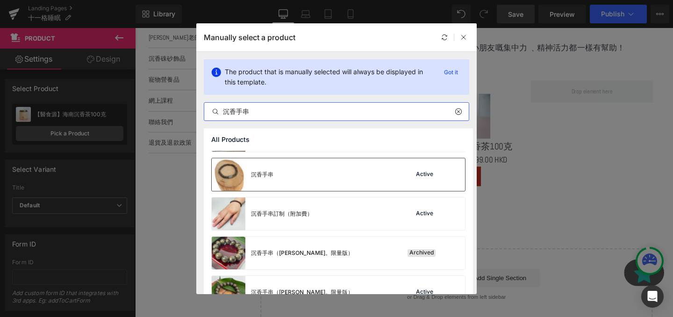
type input "沉香手串"
click at [322, 179] on div "沉香手串 Active" at bounding box center [338, 174] width 253 height 33
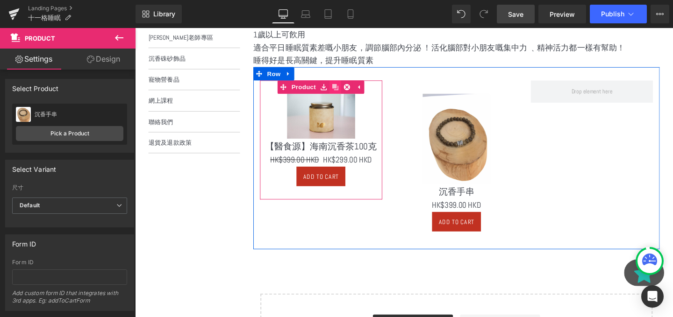
click at [350, 91] on link at bounding box center [346, 90] width 12 height 14
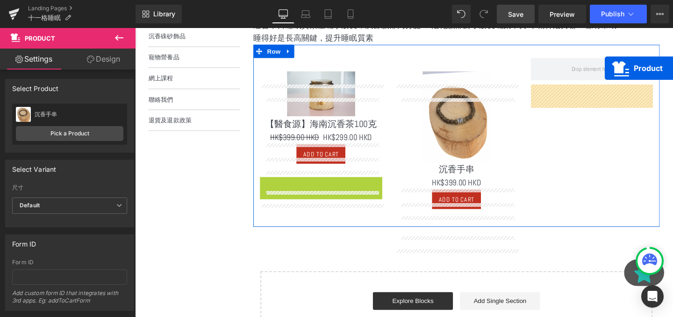
scroll to position [330, 0]
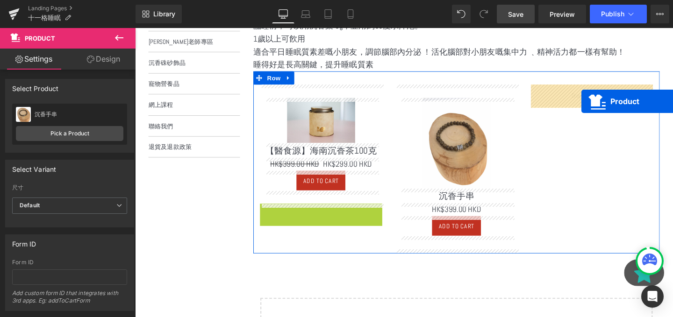
drag, startPoint x: 312, startPoint y: 192, endPoint x: 604, endPoint y: 105, distance: 304.9
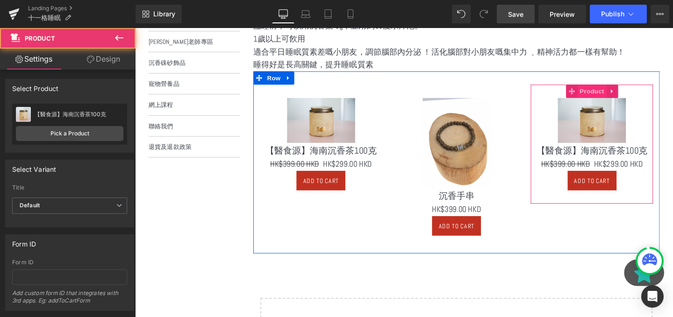
click at [608, 95] on span "Product" at bounding box center [615, 95] width 30 height 14
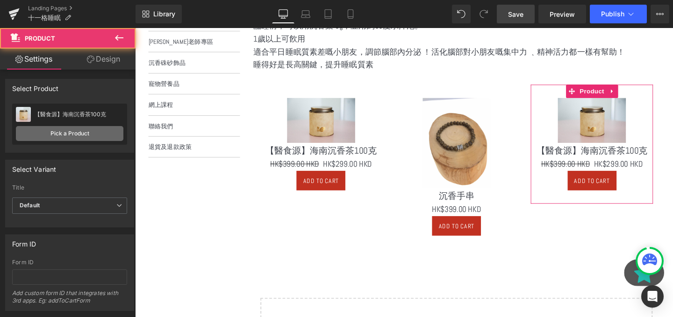
click at [57, 139] on link "Pick a Product" at bounding box center [69, 133] width 107 height 15
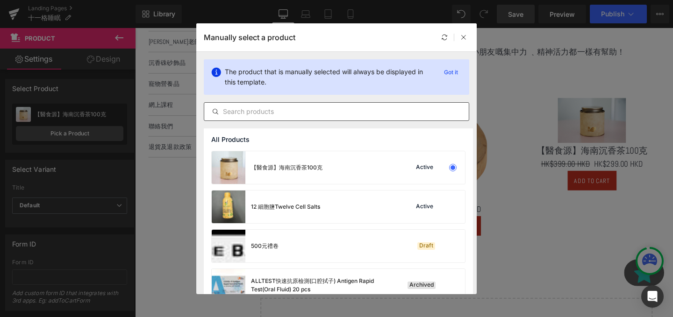
click at [362, 117] on div at bounding box center [336, 111] width 265 height 19
click at [340, 113] on input "text" at bounding box center [336, 111] width 264 height 11
paste input "沉香珠砂手串"
type input "沉香珠砂手串"
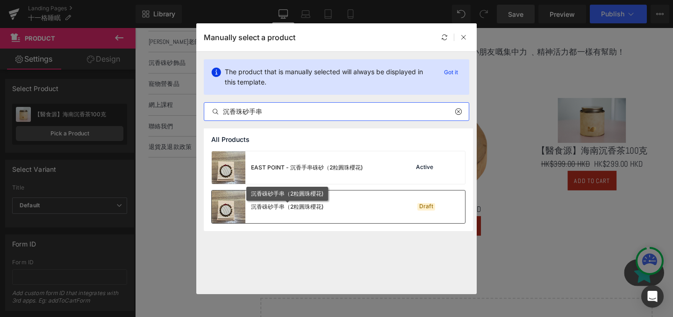
click at [303, 208] on div "沉香硃砂手串（2粒圓珠櫻花)" at bounding box center [287, 207] width 72 height 8
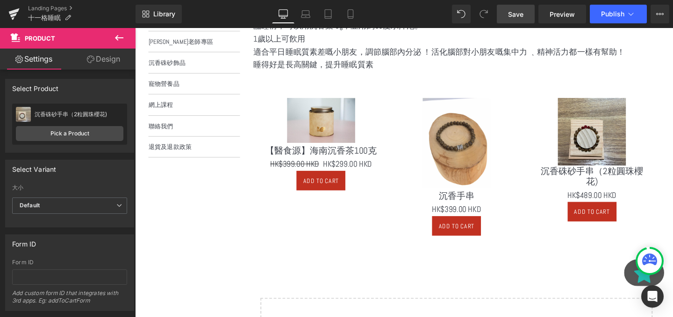
click at [642, 161] on img at bounding box center [614, 137] width 71 height 71
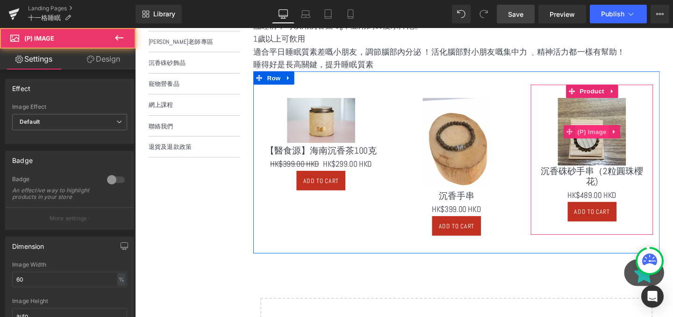
click at [619, 138] on span "(P) Image" at bounding box center [616, 137] width 36 height 14
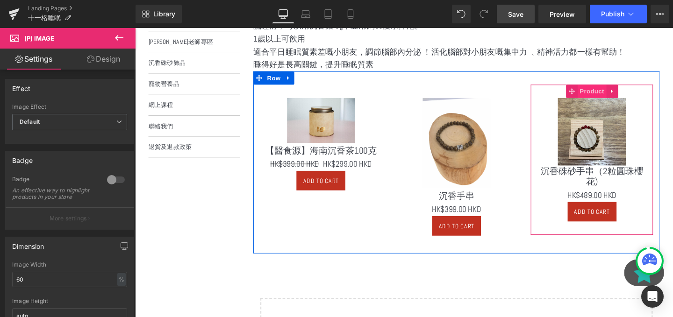
click at [611, 96] on span "Product" at bounding box center [615, 95] width 30 height 14
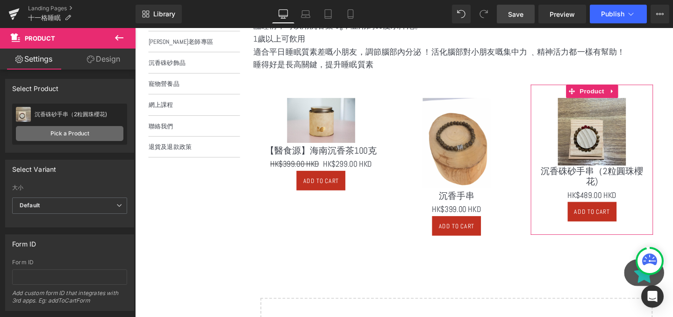
click at [113, 133] on link "Pick a Product" at bounding box center [69, 133] width 107 height 15
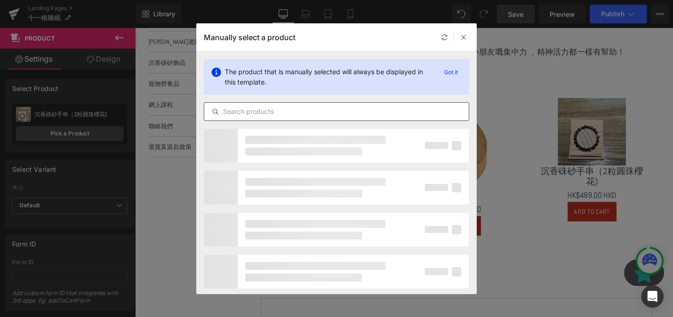
click at [348, 111] on input "text" at bounding box center [336, 111] width 264 height 11
paste input "沉香硃砂手串 （單粒圓硃砂）"
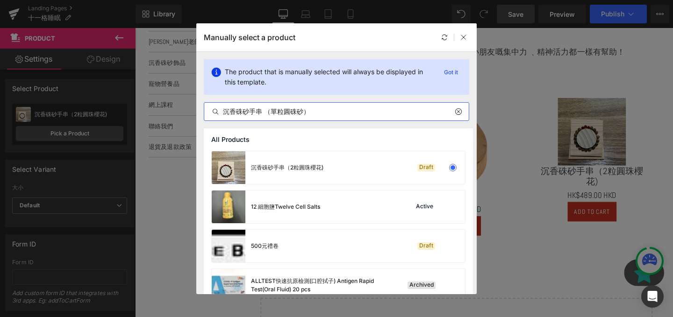
type input "沉香硃砂手串 （單粒圓硃砂）"
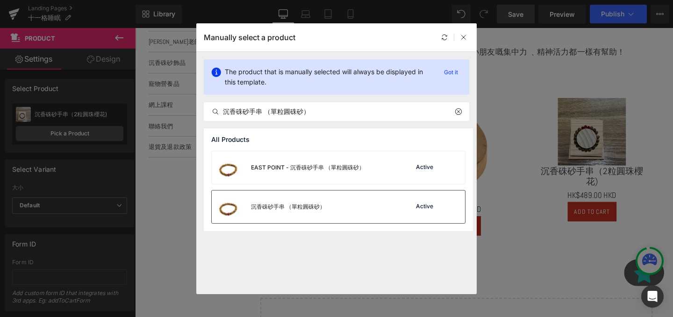
click at [347, 209] on div "沉香硃砂手串 （單粒圓硃砂） Active" at bounding box center [338, 207] width 253 height 33
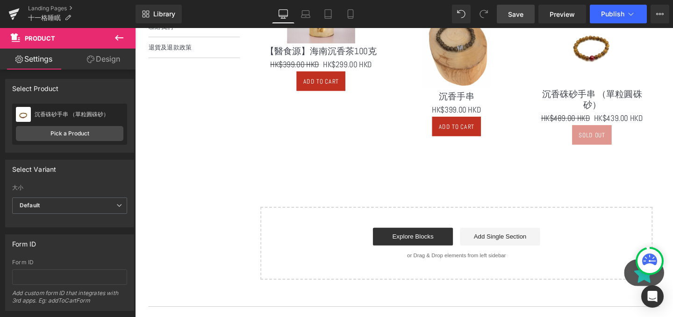
scroll to position [418, 0]
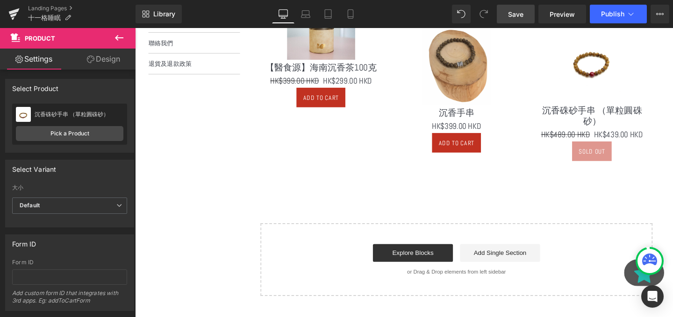
click at [119, 39] on icon at bounding box center [119, 37] width 11 height 11
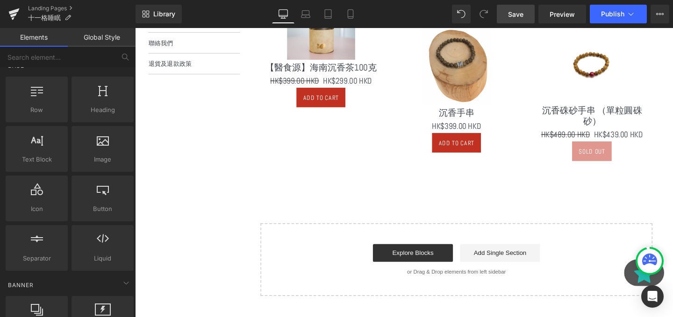
scroll to position [0, 0]
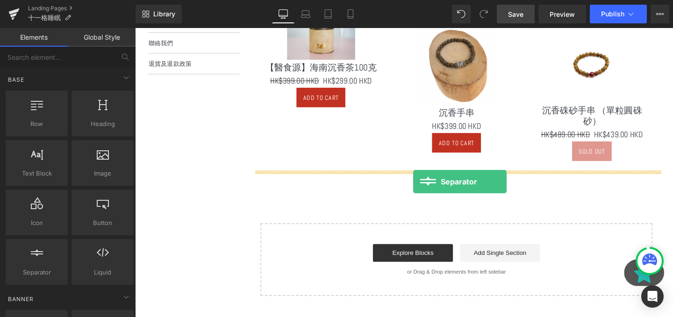
drag, startPoint x: 172, startPoint y: 301, endPoint x: 427, endPoint y: 190, distance: 278.3
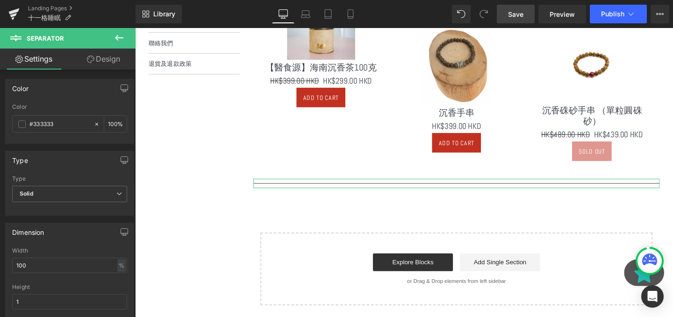
click at [119, 32] on icon at bounding box center [119, 37] width 11 height 11
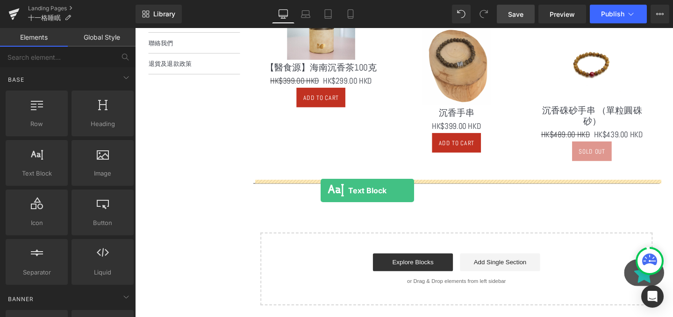
drag, startPoint x: 185, startPoint y: 195, endPoint x: 330, endPoint y: 199, distance: 144.4
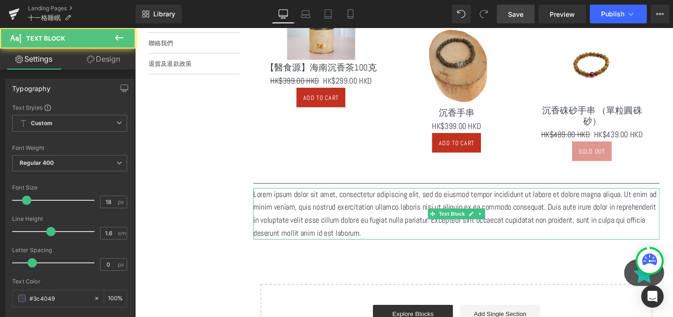
click at [391, 196] on p "Lorem ipsum dolor sit amet, consectetur adipiscing elit, sed do eiusmod tempor …" at bounding box center [472, 223] width 427 height 54
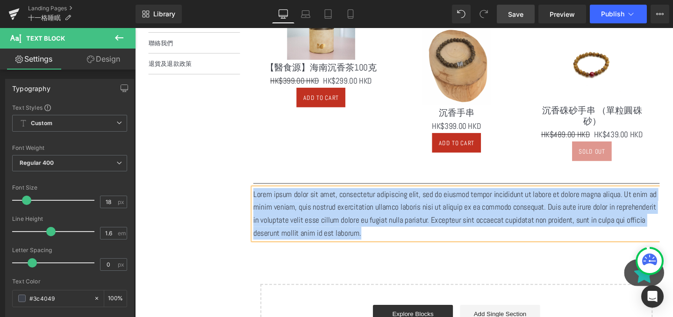
paste div
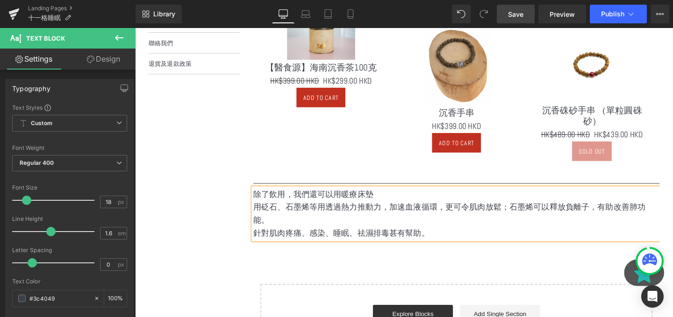
click at [414, 250] on div "你或你的小朋友有沒有睡眠問題？ Heading Text Block 醫師，小朋友有冇成日扎醒，又瞓唔好？ Text Block 以下提供不同方法去放鬆心靈，…" at bounding box center [472, 82] width 427 height 582
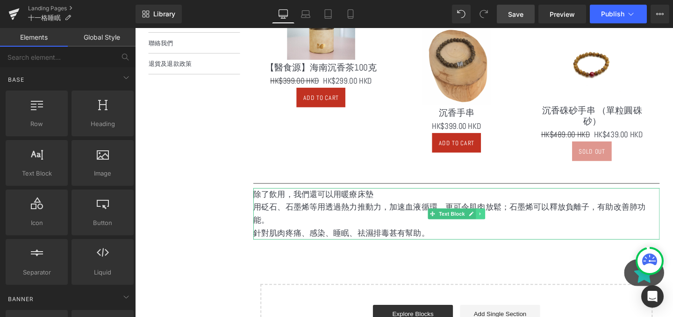
click at [497, 221] on icon at bounding box center [497, 224] width 5 height 6
click at [492, 221] on icon at bounding box center [493, 223] width 5 height 5
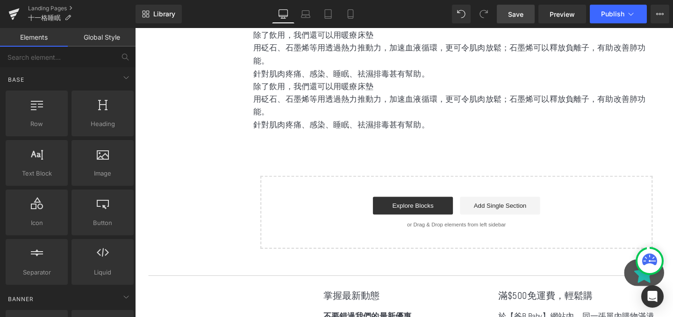
scroll to position [594, 0]
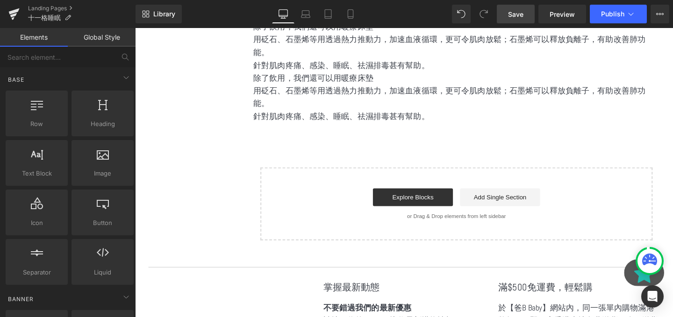
click at [345, 114] on p "針對肌肉疼痛、感染、睡眠、祛濕排毒甚有幫助。" at bounding box center [472, 121] width 427 height 14
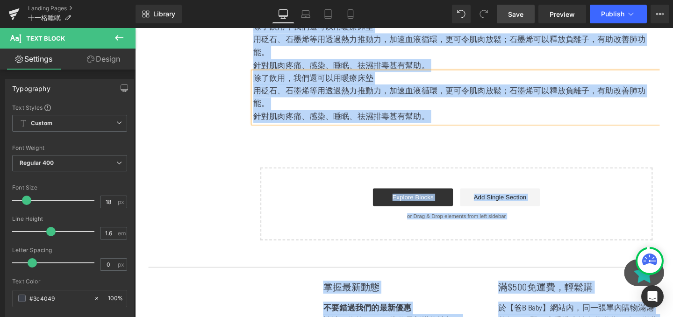
click at [345, 114] on p "針對肌肉疼痛、感染、睡眠、祛濕排毒甚有幫助。" at bounding box center [472, 121] width 427 height 14
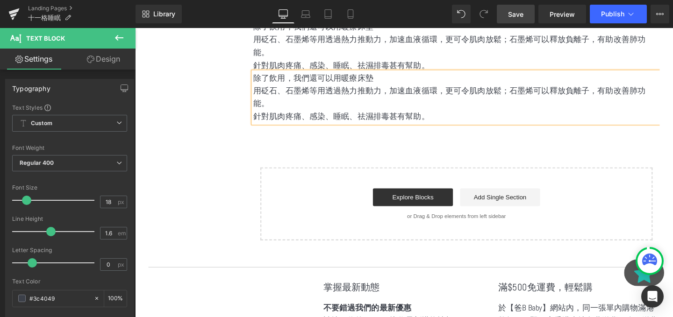
click at [345, 114] on p "針對肌肉疼痛、感染、睡眠、祛濕排毒甚有幫助。" at bounding box center [472, 121] width 427 height 14
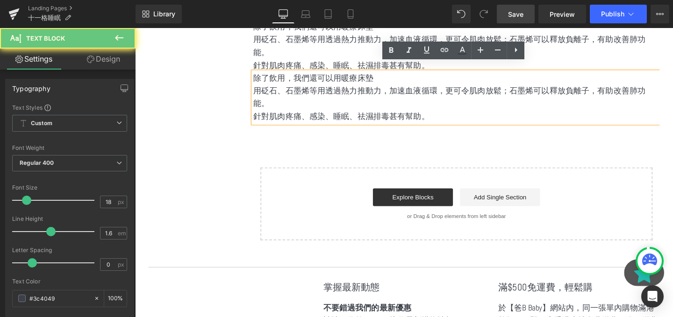
click at [345, 114] on p "針對肌肉疼痛、感染、睡眠、祛濕排毒甚有幫助。" at bounding box center [472, 121] width 427 height 14
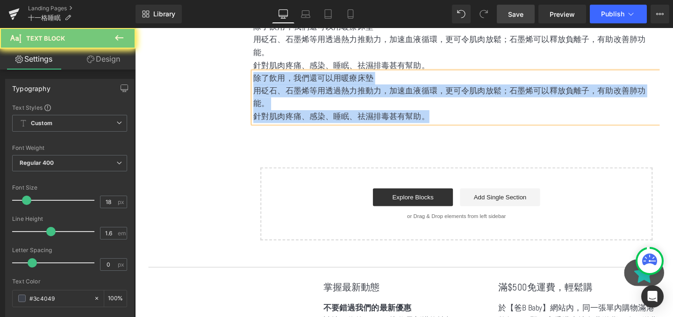
paste div
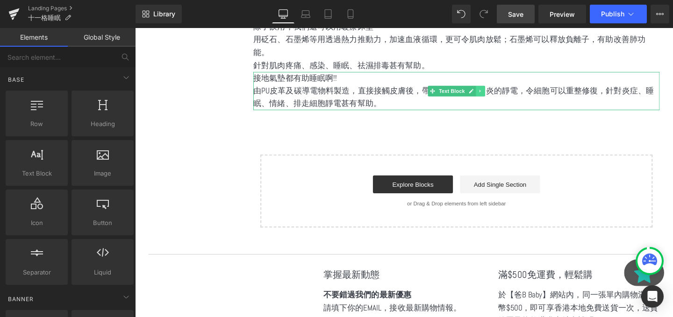
click at [495, 92] on icon at bounding box center [497, 95] width 5 height 6
click at [491, 92] on icon at bounding box center [493, 94] width 5 height 5
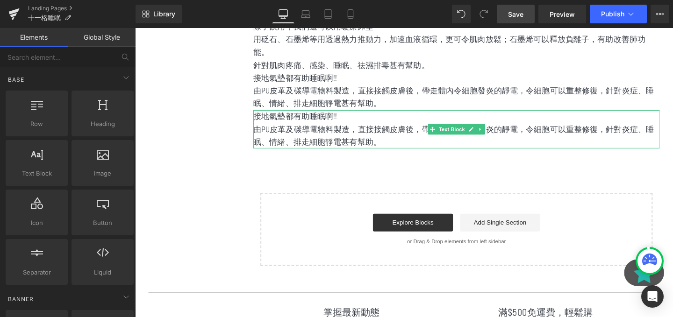
click at [342, 134] on p "由PU皮革及碳導電物料製造，直接接觸皮膚後，帶走體內令細胞發炎的靜電，令細胞可以重整修復，針對炎症、睡眠、情緒、排走細胞靜電甚有幫助。" at bounding box center [472, 141] width 427 height 27
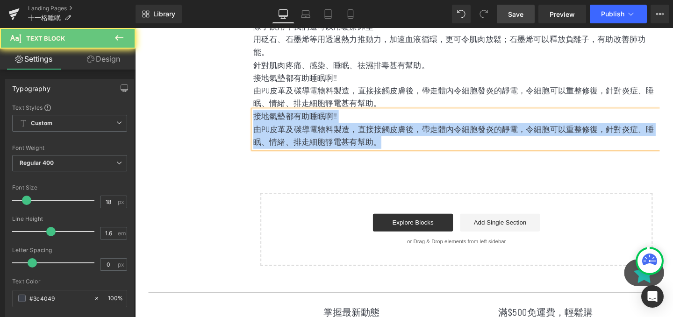
paste div
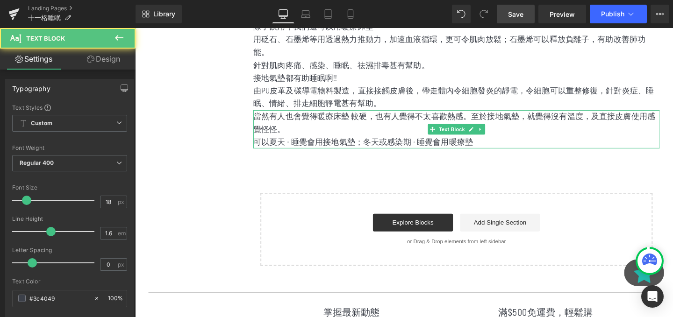
click at [504, 122] on p "當然有人也會覺得暖療床墊 較硬，也有人覺得不太喜歡熱感。至於接地氣墊，就覺得沒有溫度，及直接皮膚使用感覺怪怪。" at bounding box center [472, 127] width 427 height 27
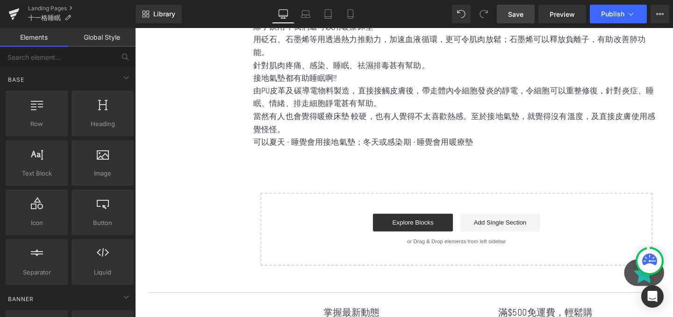
click at [496, 142] on p "可以夏天 - 睡覺會用接地氣墊；冬天或感染期 - 睡覺會用暖療墊" at bounding box center [472, 149] width 427 height 14
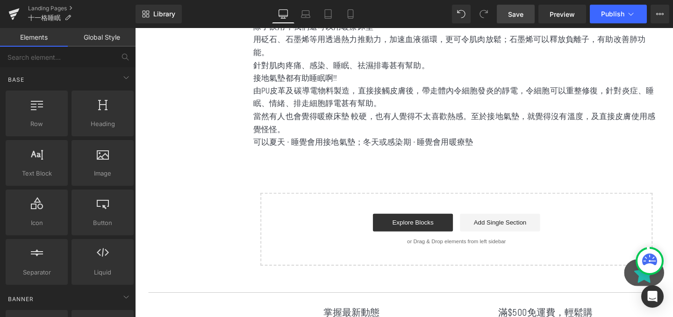
click at [135, 28] on div at bounding box center [135, 28] width 0 height 0
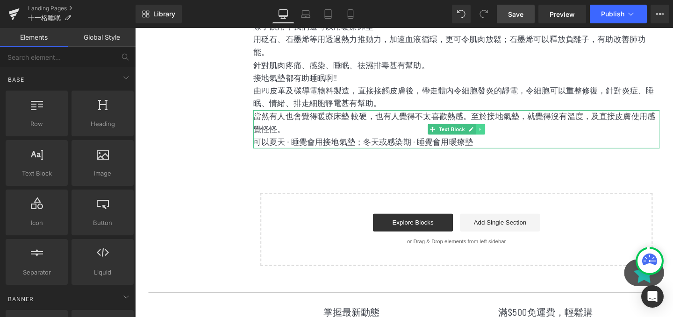
click at [495, 131] on link at bounding box center [498, 134] width 10 height 11
click at [495, 132] on icon at bounding box center [493, 134] width 5 height 5
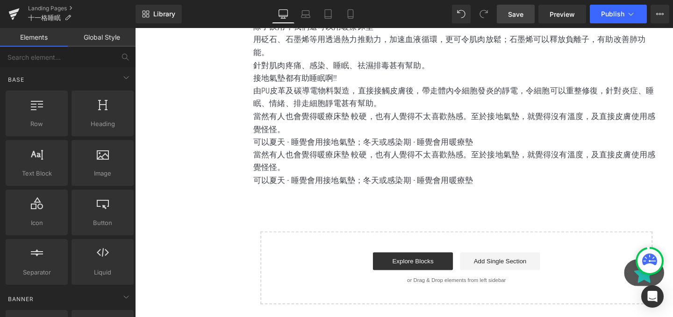
click at [381, 102] on p "由PU皮革及碳導電物料製造，直接接觸皮膚後，帶走體內令細胞發炎的靜電，令細胞可以重整修復，針對炎症、睡眠、情緒、排走細胞靜電甚有幫助。" at bounding box center [472, 100] width 427 height 27
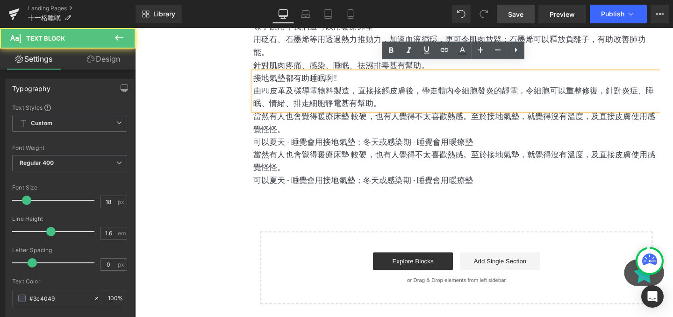
click at [362, 114] on p "當然有人也會覺得暖療床墊 較硬，也有人覺得不太喜歡熱感。至於接地氣墊，就覺得沒有溫度，及直接皮膚使用感覺怪怪。" at bounding box center [472, 127] width 427 height 27
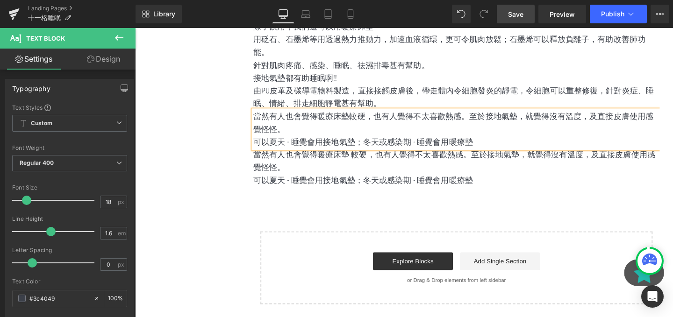
click at [447, 163] on div "當然有人也會覺得暖療床墊 較硬，也有人覺得不太喜歡熱感。至於接地氣墊，就覺得沒有溫度，及直接皮膚使用感覺怪怪。 可以夏天 - 睡覺會用接地氣墊；冬天或感染期 …" at bounding box center [472, 175] width 427 height 40
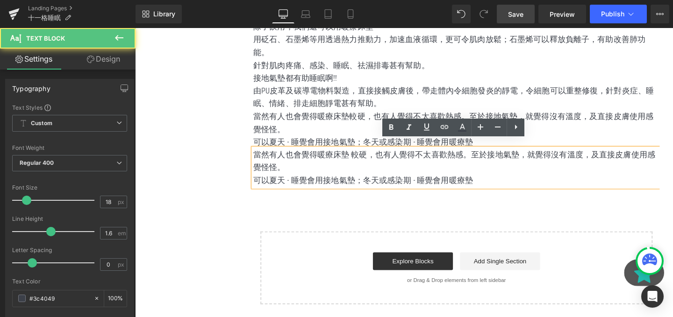
click at [447, 163] on p "當然有人也會覺得暖療床墊 較硬，也有人覺得不太喜歡熱感。至於接地氣墊，就覺得沒有溫度，及直接皮膚使用感覺怪怪。" at bounding box center [472, 168] width 427 height 27
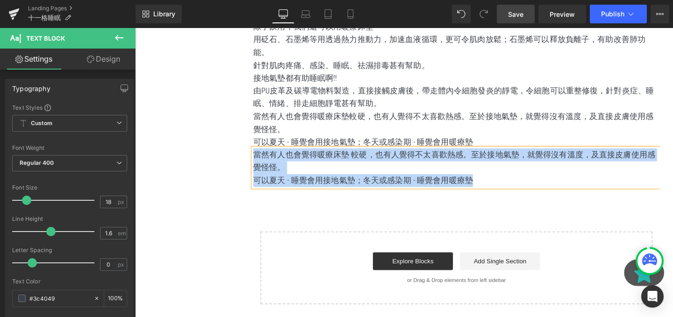
paste div
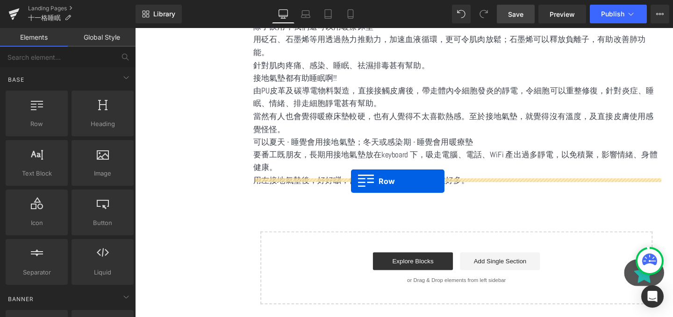
drag, startPoint x: 172, startPoint y: 150, endPoint x: 362, endPoint y: 189, distance: 194.0
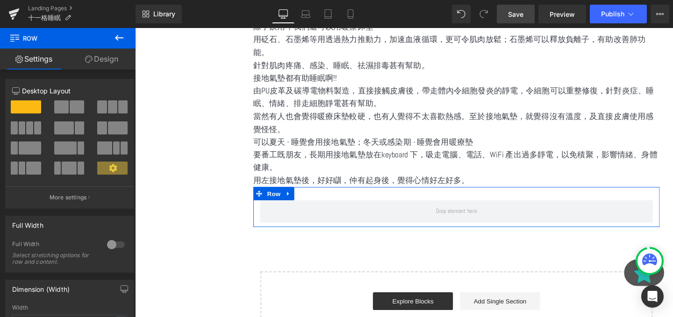
click at [71, 102] on span at bounding box center [77, 106] width 14 height 13
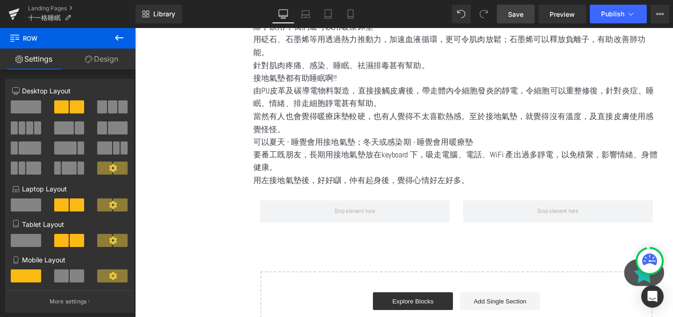
click at [114, 42] on icon at bounding box center [119, 37] width 11 height 11
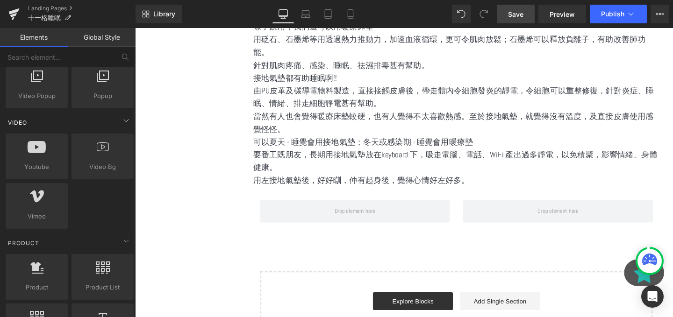
scroll to position [666, 0]
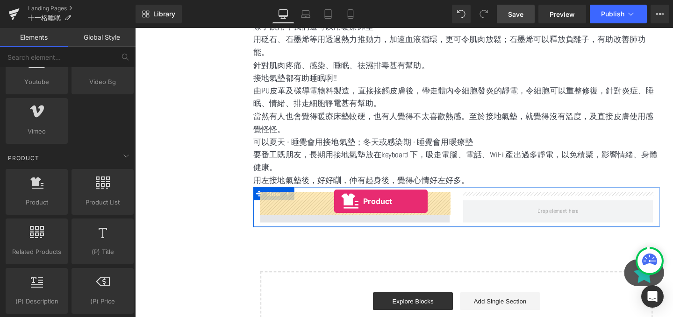
drag, startPoint x: 192, startPoint y: 220, endPoint x: 344, endPoint y: 211, distance: 152.6
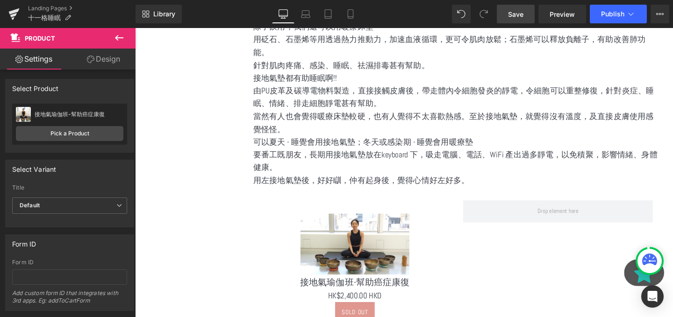
click at [122, 37] on icon at bounding box center [119, 38] width 8 height 6
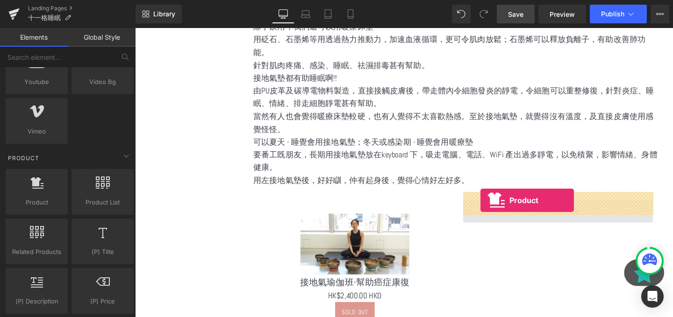
drag, startPoint x: 163, startPoint y: 219, endPoint x: 498, endPoint y: 209, distance: 335.6
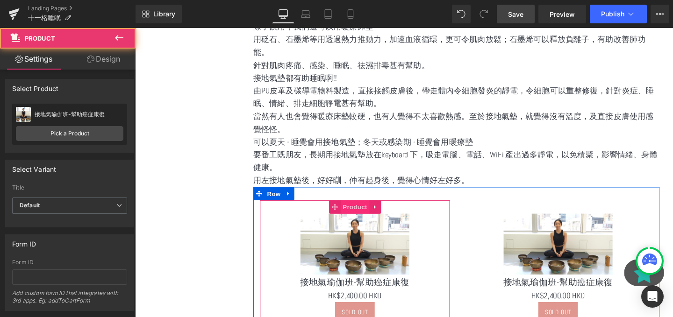
click at [371, 209] on span "Product" at bounding box center [366, 216] width 30 height 14
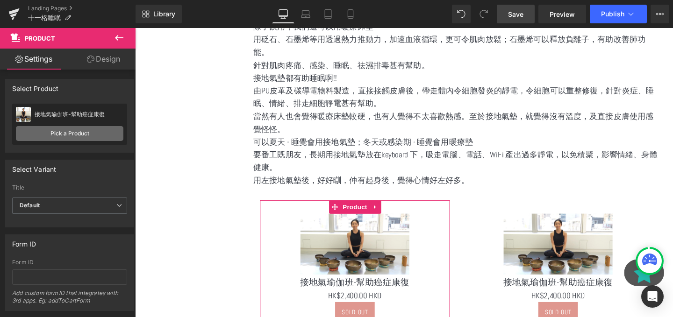
click at [98, 137] on link "Pick a Product" at bounding box center [69, 133] width 107 height 15
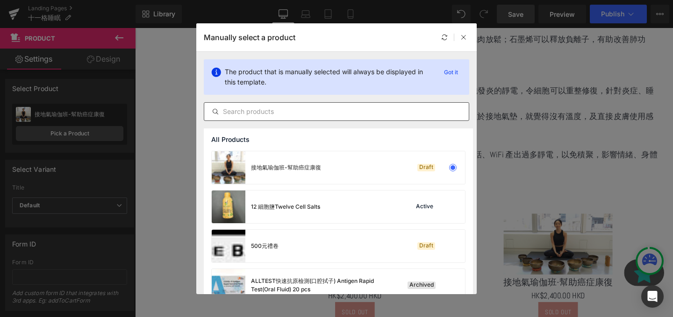
click at [354, 114] on input "text" at bounding box center [336, 111] width 264 height 11
paste input "新版醫療級量複方睡床墊"
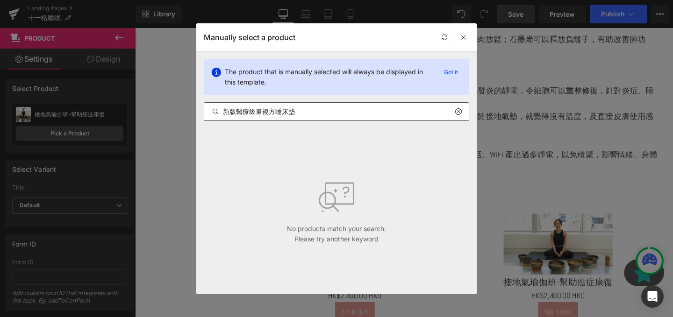
click at [302, 104] on div "新版醫療級量複方睡床墊" at bounding box center [336, 111] width 265 height 19
drag, startPoint x: 302, startPoint y: 111, endPoint x: 156, endPoint y: 111, distance: 146.2
click at [156, 111] on div "Manually select a product The product that is manually selected will always be …" at bounding box center [336, 158] width 673 height 317
paste input "Dr.Rock 能量複方睡墊 (太赫茲,石墨烯, 砭石遠紅外線熱護睡墊)SP719"
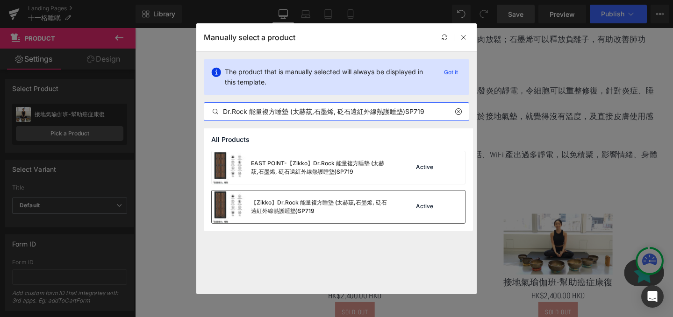
type input "Dr.Rock 能量複方睡墊 (太赫茲,石墨烯, 砭石遠紅外線熱護睡墊)SP719"
click at [270, 196] on div "【Zikko】Dr.Rock 能量複方睡墊 (太赫茲,石墨烯, 砭石遠紅外線熱護睡墊)SP719" at bounding box center [301, 207] width 179 height 33
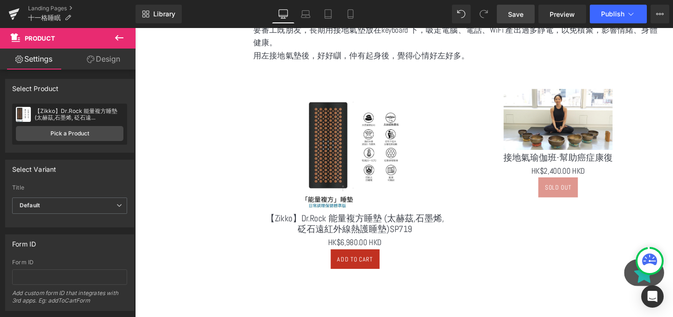
scroll to position [695, 0]
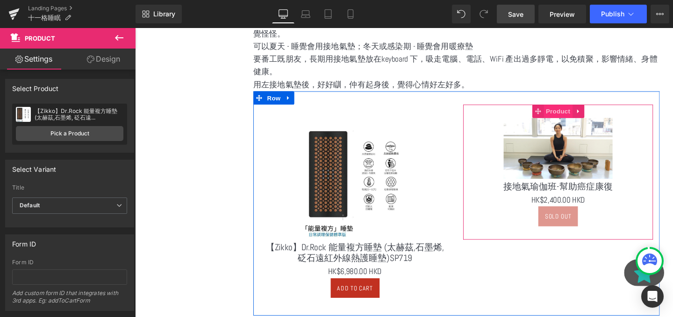
click at [577, 108] on span "Product" at bounding box center [579, 115] width 30 height 14
click at [584, 187] on span "(P) Title" at bounding box center [580, 194] width 30 height 14
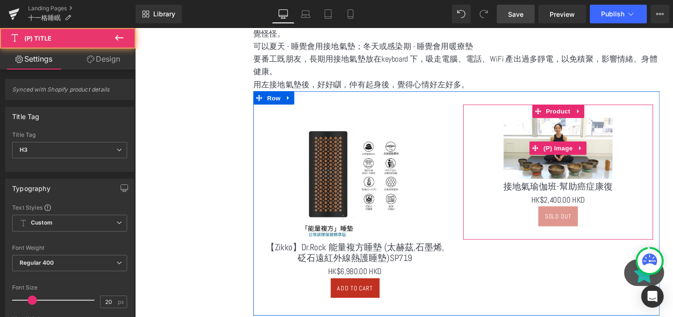
click at [575, 114] on div "Sale Off (P) Image 接地氣瑜伽班-幫助癌症康復 (P) Title $0 HK$2,400.00 HKD (P) Price Sold Ou…" at bounding box center [579, 179] width 199 height 142
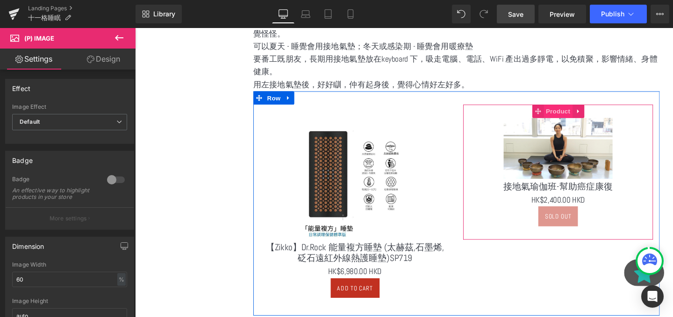
click at [575, 110] on span "Product" at bounding box center [579, 115] width 30 height 14
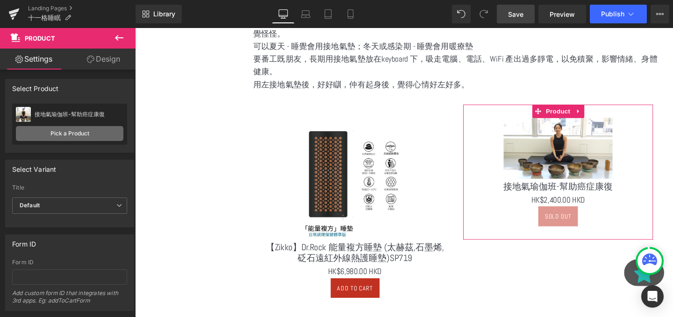
click at [79, 133] on link "Pick a Product" at bounding box center [69, 133] width 107 height 15
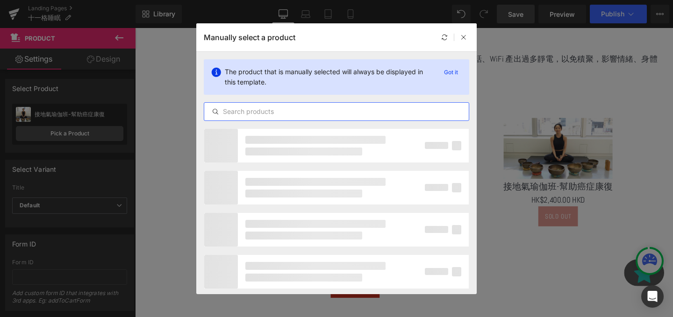
click at [287, 110] on input "text" at bounding box center [336, 111] width 264 height 11
paste input "【KaturaMed】接地氣墊 Genius Pad"
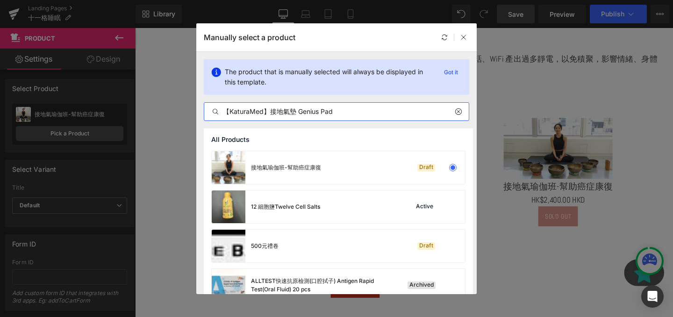
type input "【KaturaMed】接地氣墊 Genius Pad"
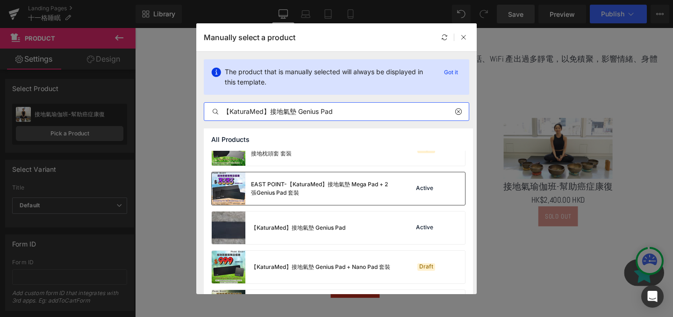
scroll to position [138, 0]
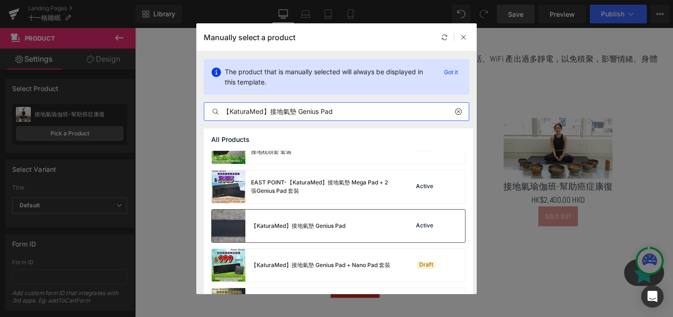
click at [361, 218] on div "【KaturaMed】接地氣墊 Genius Pad Active" at bounding box center [338, 226] width 253 height 33
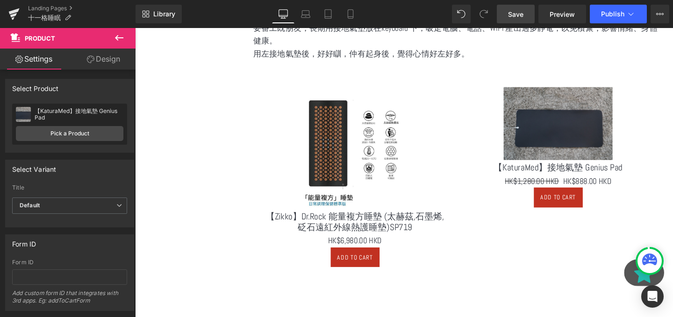
scroll to position [607, 0]
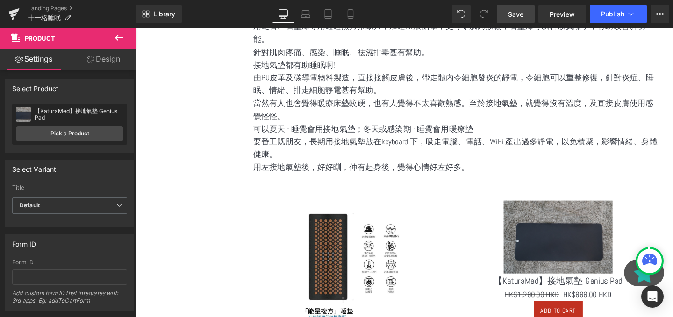
click at [298, 101] on p "當然有人也會覺得暖療床墊較硬，也有人覺得不太喜歡熱感。至於接地氣墊，就覺得沒有溫度，及直接皮膚使用感覺怪怪。" at bounding box center [472, 114] width 427 height 27
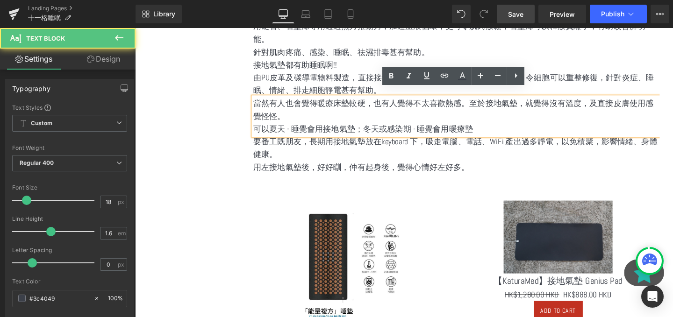
click at [268, 102] on p "當然有人也會覺得暖療床墊較硬，也有人覺得不太喜歡熱感。至於接地氣墊，就覺得沒有溫度，及直接皮膚使用感覺怪怪。" at bounding box center [472, 114] width 427 height 27
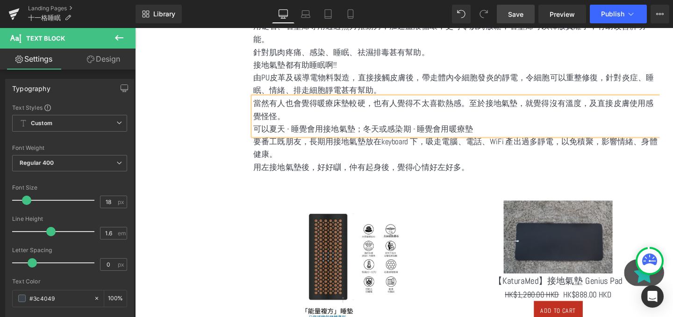
click at [331, 141] on p "要番工既朋友，長期用接地氣墊放在keyboard 下，吸走電腦、電話、WiFi 產出過多靜電，以免積聚，影響情緒、身體健康。" at bounding box center [472, 154] width 427 height 27
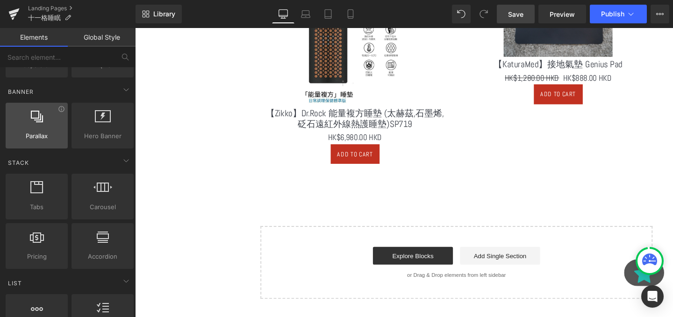
scroll to position [148, 0]
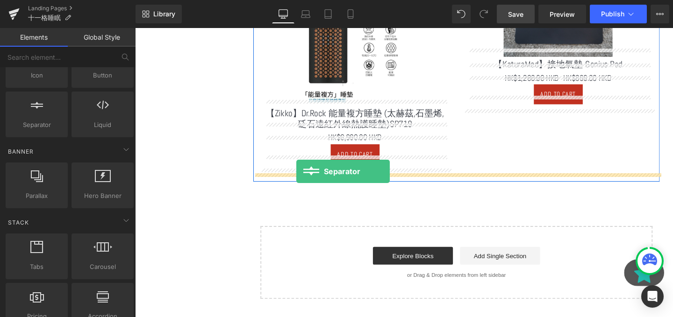
drag, startPoint x: 172, startPoint y: 149, endPoint x: 305, endPoint y: 179, distance: 136.6
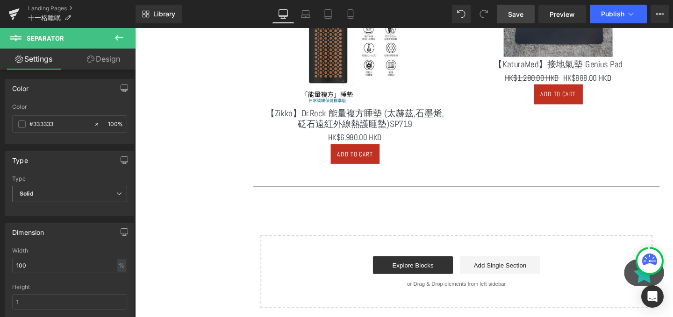
click at [120, 28] on div "Landing Pages 十一格睡眠" at bounding box center [67, 14] width 135 height 28
click at [120, 39] on icon at bounding box center [119, 37] width 11 height 11
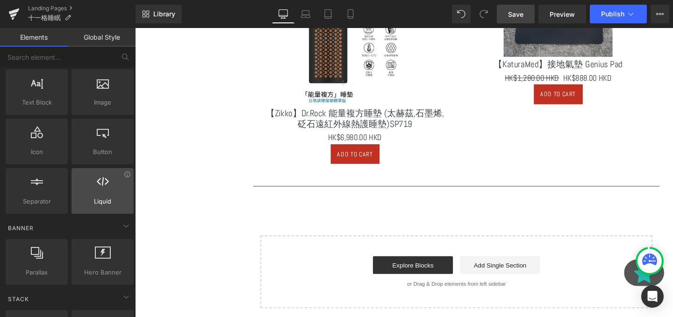
scroll to position [0, 0]
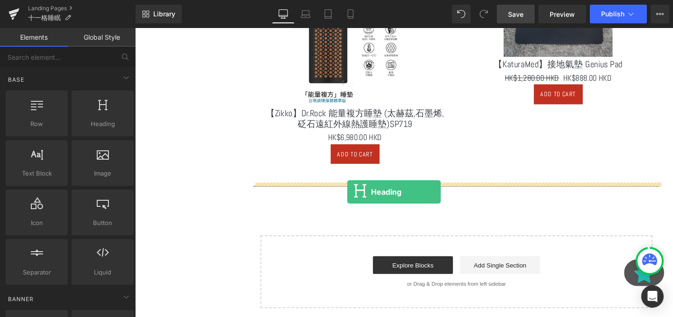
drag, startPoint x: 237, startPoint y: 146, endPoint x: 358, endPoint y: 200, distance: 132.2
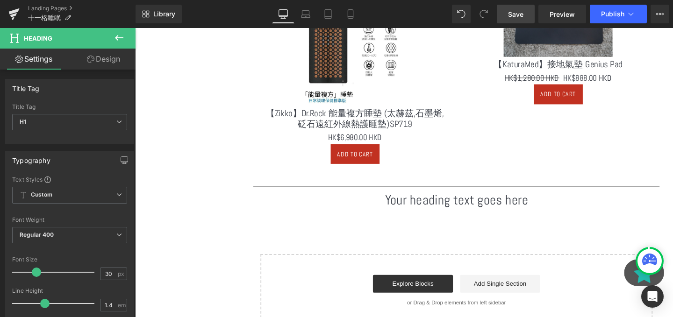
click at [135, 28] on div at bounding box center [135, 28] width 0 height 0
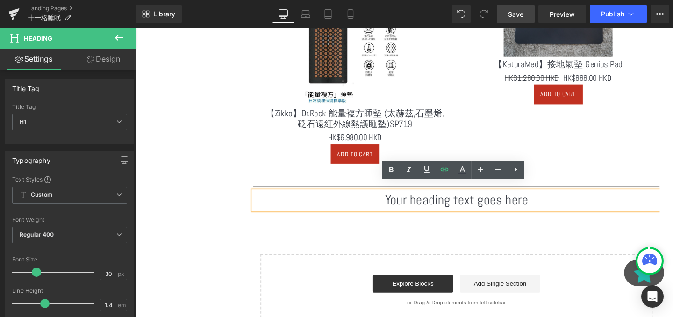
click at [439, 208] on h1 "Your heading text goes here" at bounding box center [472, 209] width 427 height 20
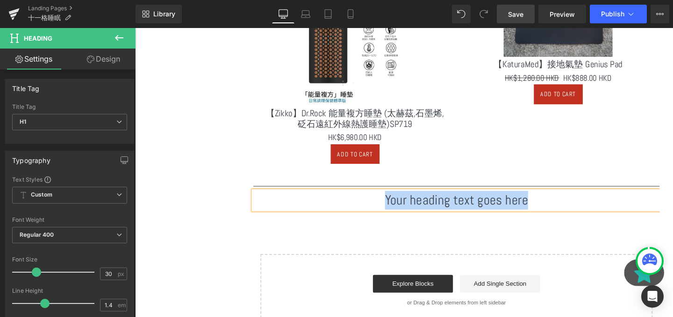
paste div
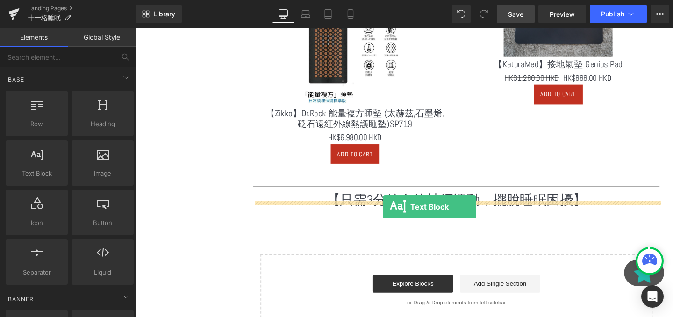
drag, startPoint x: 168, startPoint y: 190, endPoint x: 396, endPoint y: 217, distance: 229.6
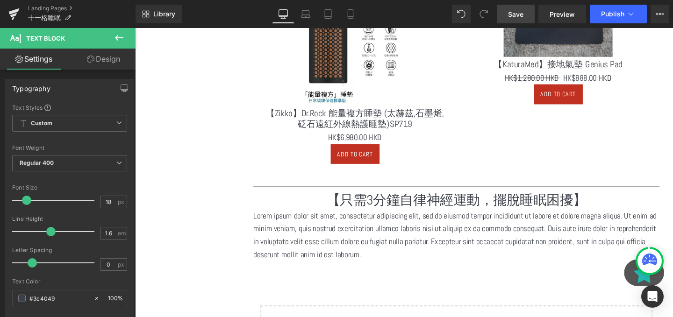
click at [372, 228] on p "Lorem ipsum dolor sit amet, consectetur adipiscing elit, sed do eiusmod tempor …" at bounding box center [472, 246] width 427 height 54
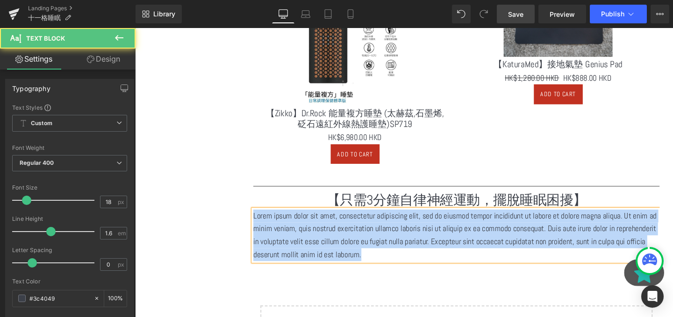
paste div
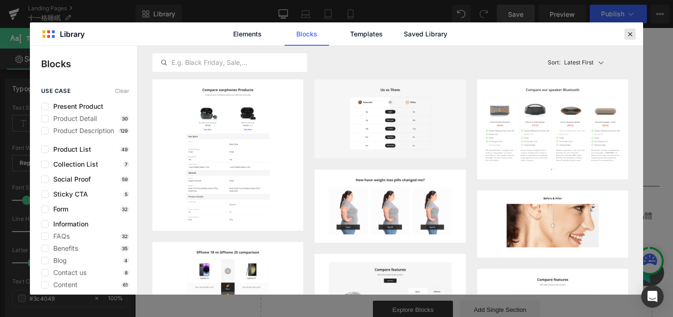
click at [630, 37] on icon at bounding box center [630, 34] width 8 height 8
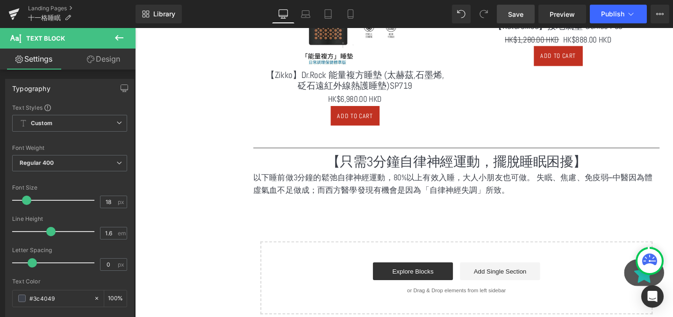
scroll to position [930, 0]
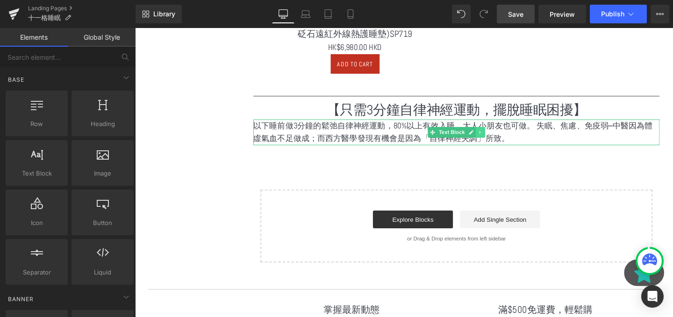
click at [496, 135] on icon at bounding box center [497, 138] width 5 height 6
click at [496, 132] on link at bounding box center [493, 137] width 10 height 11
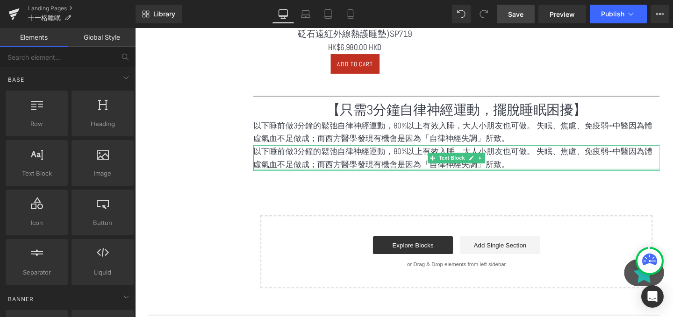
click at [419, 176] on div at bounding box center [472, 177] width 427 height 2
click at [419, 167] on p "以下睡前做3分鐘的鬆弛自律神經運動，80%以上有效入睡，大人小朋友也可做。 失眠、焦慮、免疫弱⋯中醫因為體虛氣血不足做成；而西方醫學發現有機會是因為「自律神經…" at bounding box center [472, 164] width 427 height 27
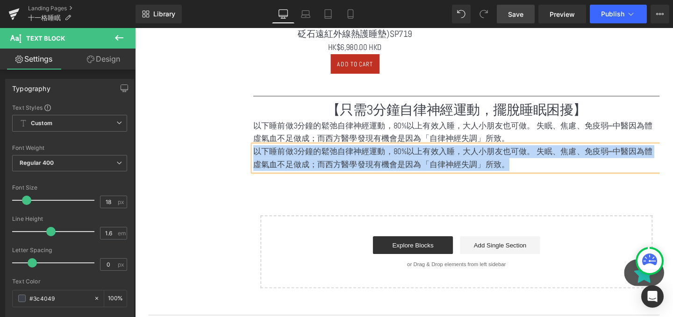
paste div
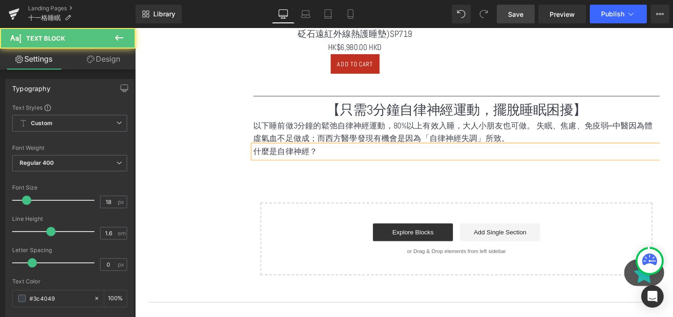
click at [422, 157] on div "什麼是自律神經？" at bounding box center [472, 158] width 427 height 14
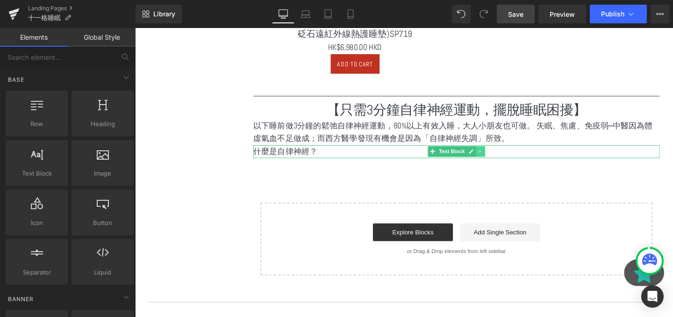
click at [498, 155] on icon at bounding box center [497, 158] width 5 height 6
click at [496, 152] on link at bounding box center [493, 157] width 10 height 11
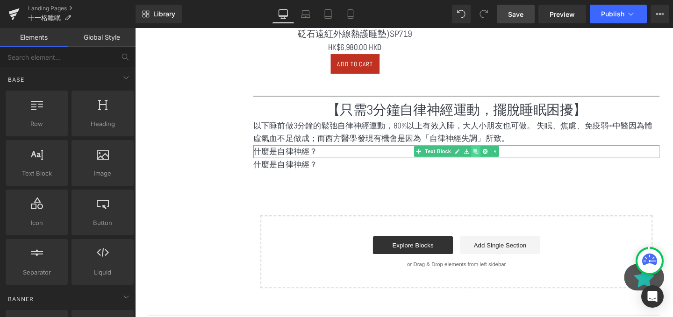
click at [496, 152] on link at bounding box center [493, 157] width 10 height 11
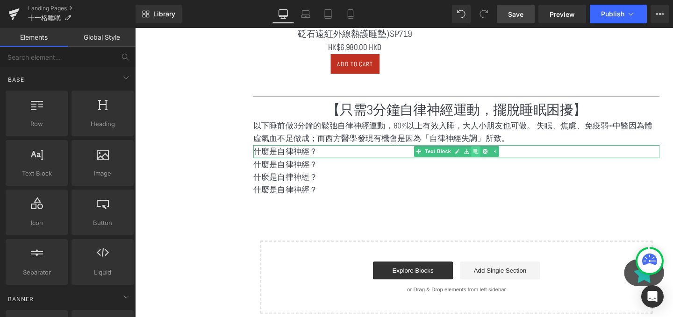
click at [496, 152] on link at bounding box center [493, 157] width 10 height 11
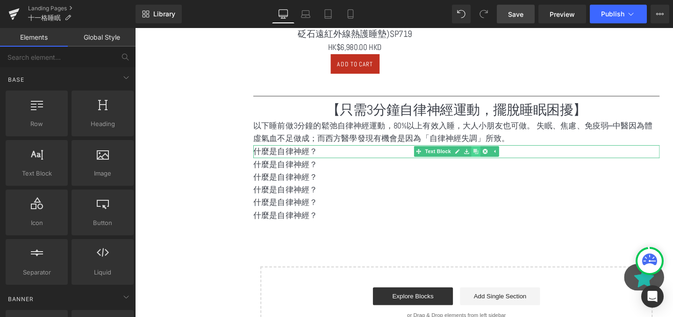
click at [496, 152] on link at bounding box center [493, 157] width 10 height 11
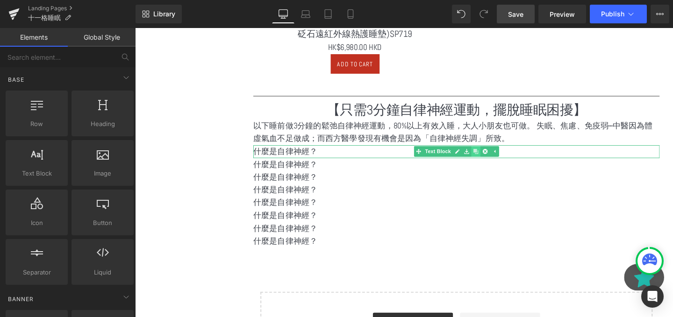
click at [496, 152] on link at bounding box center [493, 157] width 10 height 11
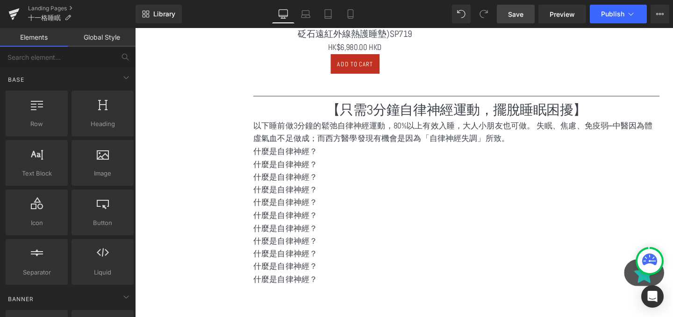
click at [275, 165] on p "什麼是自律神經？" at bounding box center [472, 172] width 427 height 14
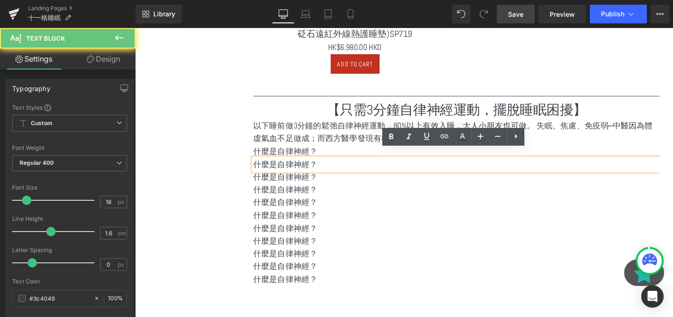
click at [275, 165] on p "什麼是自律神經？" at bounding box center [472, 172] width 427 height 14
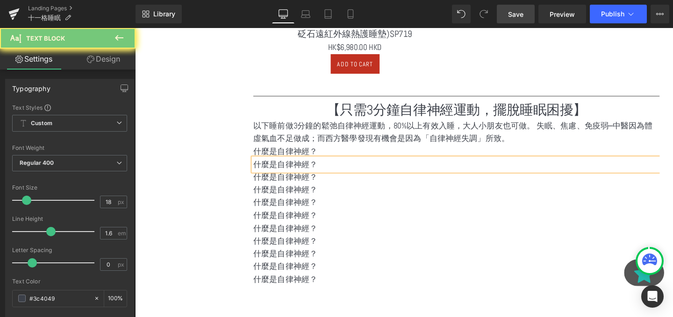
paste div
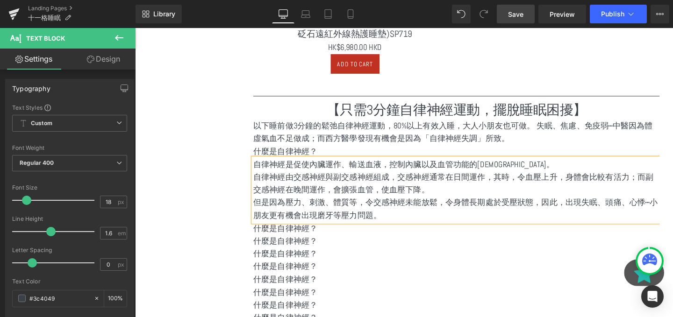
scroll to position [989, 0]
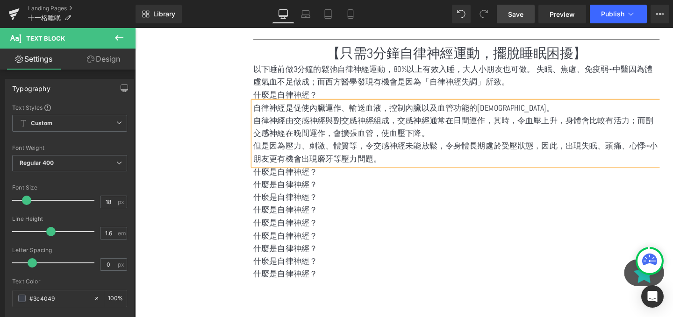
click at [400, 186] on p "什麼是自律神經？" at bounding box center [472, 193] width 427 height 14
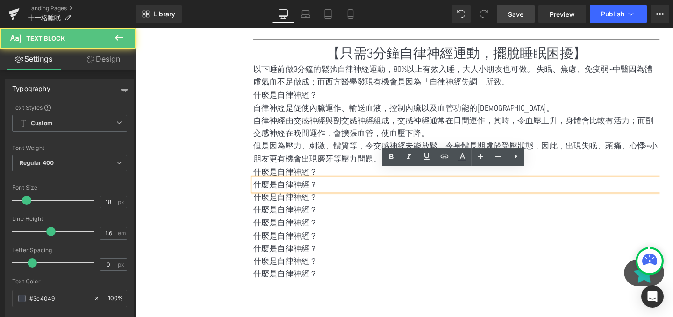
click at [326, 173] on p "什麼是自律神經？" at bounding box center [472, 180] width 427 height 14
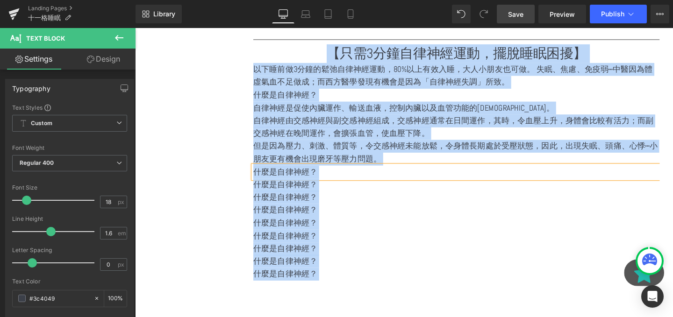
click at [326, 173] on p "什麼是自律神經？" at bounding box center [472, 180] width 427 height 14
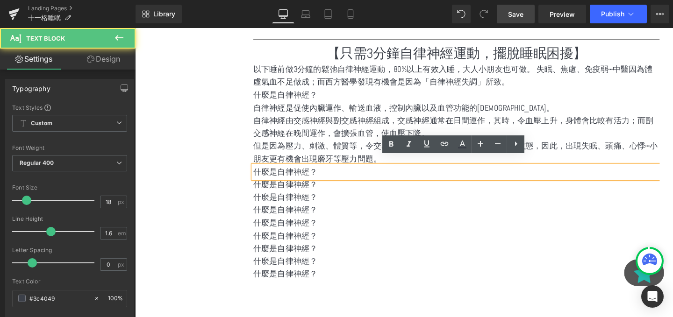
click at [326, 173] on p "什麼是自律神經？" at bounding box center [472, 180] width 427 height 14
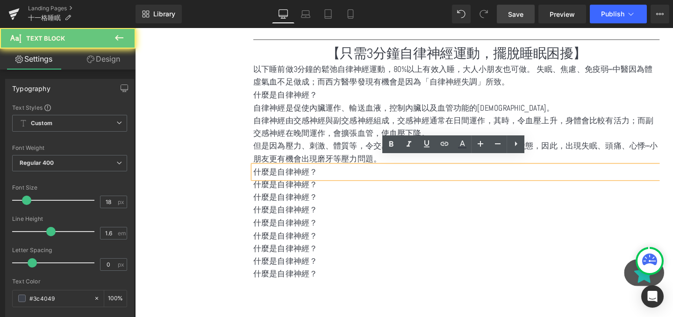
click at [326, 173] on p "什麼是自律神經？" at bounding box center [472, 180] width 427 height 14
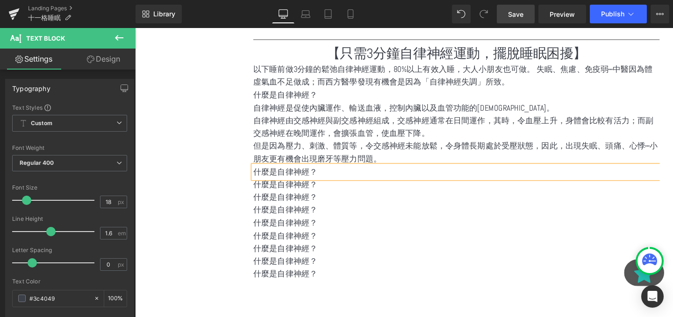
paste div
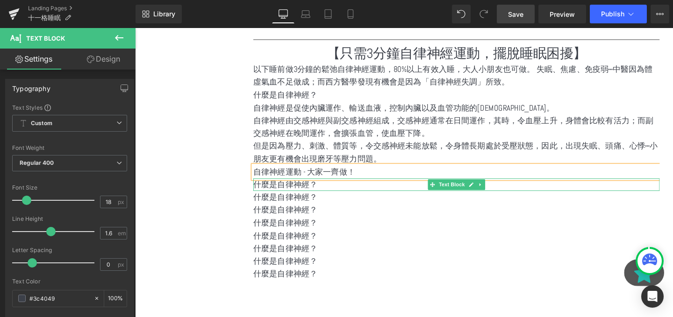
click at [279, 187] on p "什麼是自律神經？" at bounding box center [472, 193] width 427 height 14
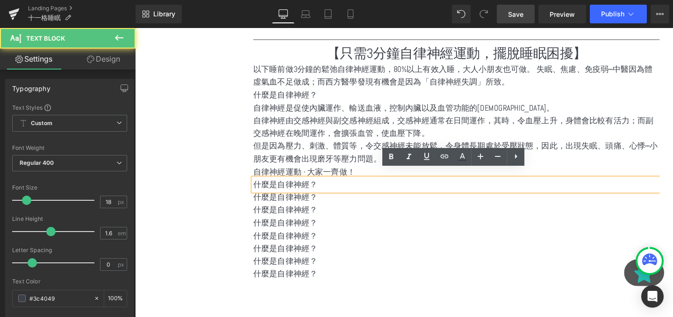
click at [279, 187] on p "什麼是自律神經？" at bounding box center [472, 193] width 427 height 14
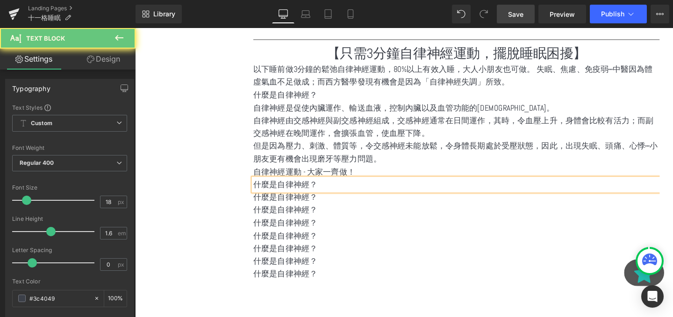
paste div
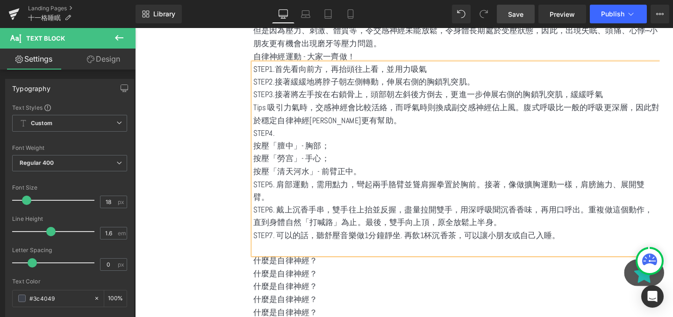
scroll to position [1123, 0]
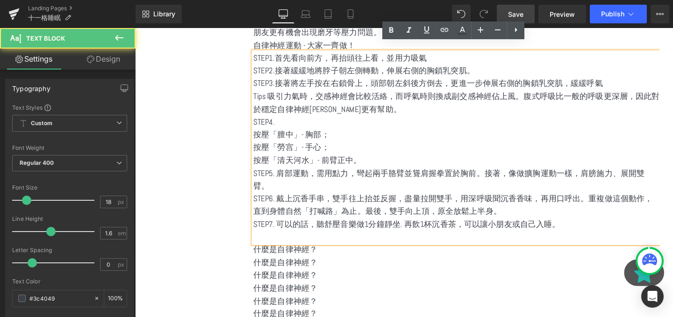
click at [331, 201] on p "STEP6. 戴上沉香手串，雙手往上抬並反握，盡量拉開雙手，用深呼吸聞沉香香味，再用口呼出。重複做這個動作，直到身體自然「打喊路」為止。最後，雙手向上頂，原全…" at bounding box center [472, 214] width 427 height 27
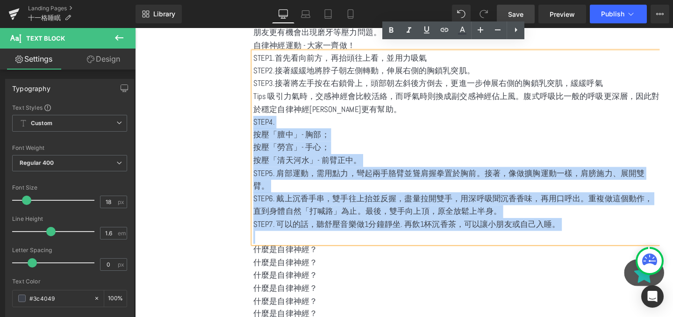
drag, startPoint x: 416, startPoint y: 235, endPoint x: 256, endPoint y: 121, distance: 196.5
copy div "STEP4. 按壓「膻中」- 胸部； 按壓「勞宫」- 手心； 按壓「清天河水」- 前臂正中。 STEP5. 肩部運動，需用點力，彎起兩手胳臂並聳肩握拳置於胸前…"
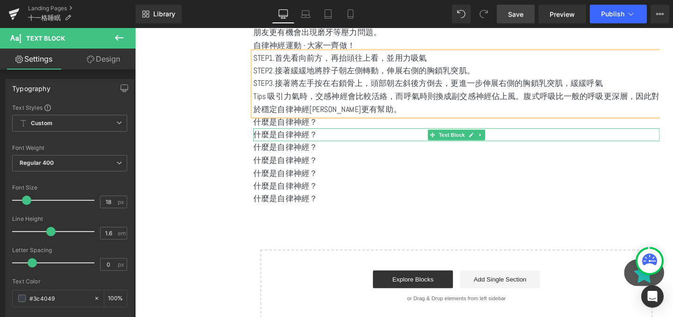
click at [299, 134] on div at bounding box center [472, 135] width 427 height 2
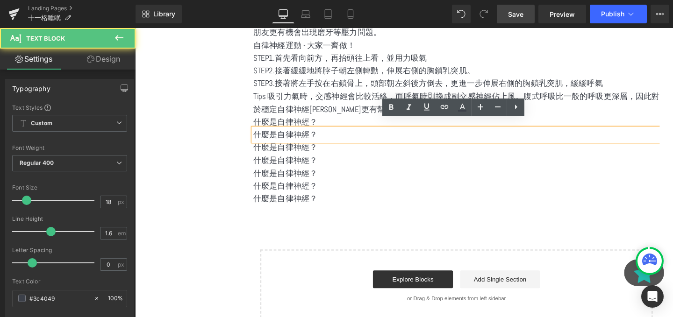
click at [306, 121] on p "什麼是自律神經？" at bounding box center [472, 128] width 427 height 14
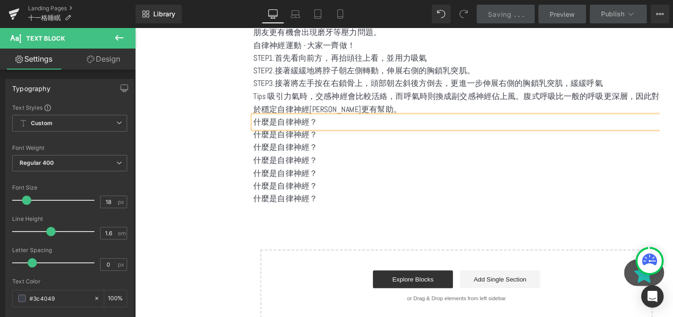
click at [317, 121] on p "什麼是自律神經？" at bounding box center [472, 128] width 427 height 14
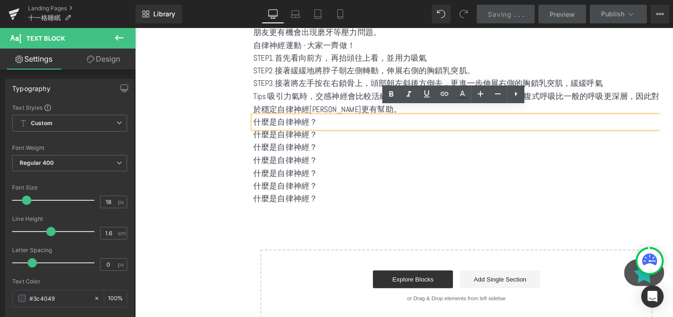
click at [317, 121] on p "什麼是自律神經？" at bounding box center [472, 128] width 427 height 14
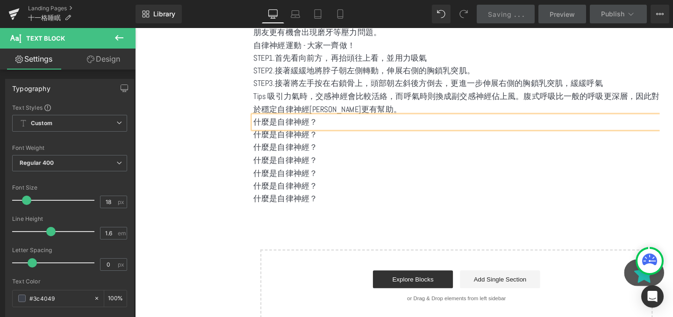
paste div
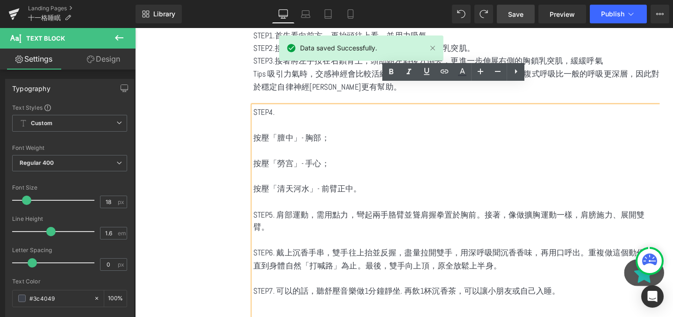
scroll to position [1160, 0]
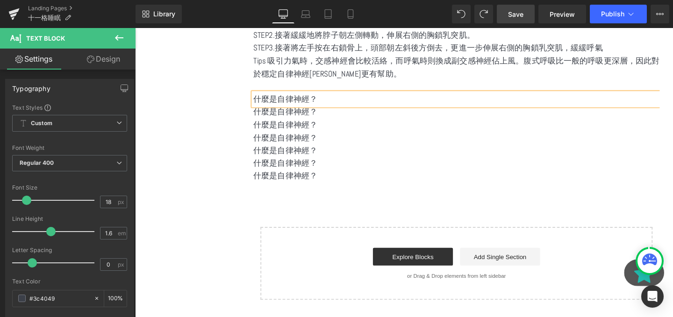
click at [307, 96] on p "什麼是自律神經？" at bounding box center [472, 103] width 427 height 14
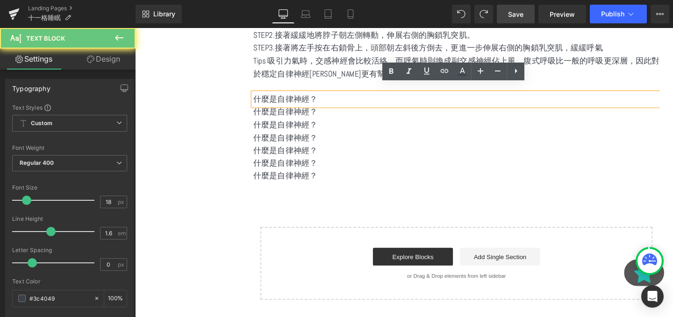
click at [307, 96] on p "什麼是自律神經？" at bounding box center [472, 103] width 427 height 14
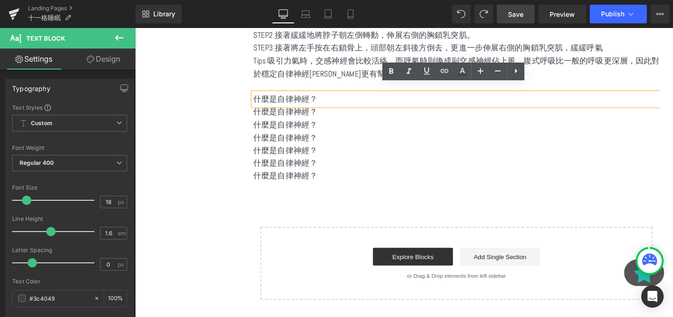
click at [317, 100] on p "什麼是自律神經？" at bounding box center [472, 103] width 427 height 14
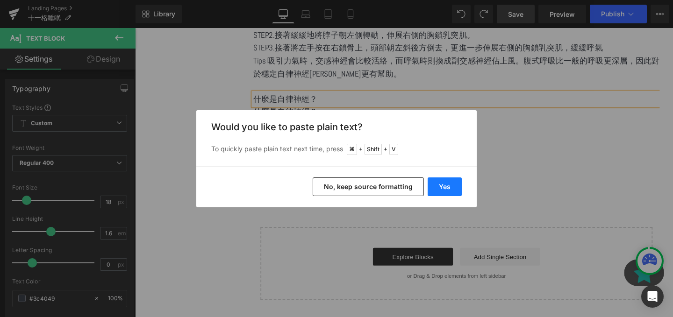
click at [444, 188] on button "Yes" at bounding box center [444, 187] width 34 height 19
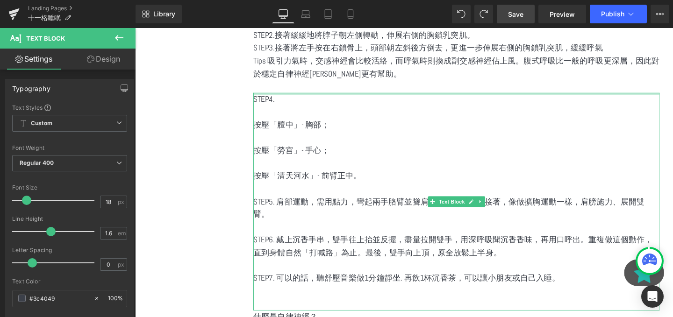
click at [327, 96] on div "STEP4. 按壓「膻中」- 胸部； 按壓「勞宫」- 手心； 按壓「清天河水」- 前臂正中。 STEP5. 肩部運動，需用點力，彎起兩手胳臂並聳肩握拳置於胸前…" at bounding box center [472, 210] width 427 height 229
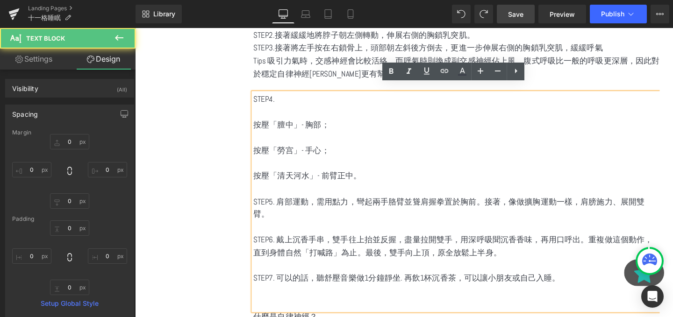
click at [298, 96] on div "STEP4. 按壓「膻中」- 胸部； 按壓「勞宫」- 手心； 按壓「清天河水」- 前臂正中。 STEP5. 肩部運動，需用點力，彎起兩手胳臂並聳肩握拳置於胸前…" at bounding box center [472, 210] width 427 height 229
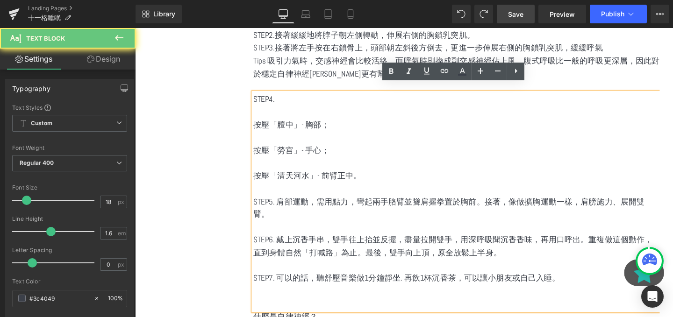
click at [287, 123] on p "按壓「膻中」- 胸部；" at bounding box center [472, 130] width 427 height 14
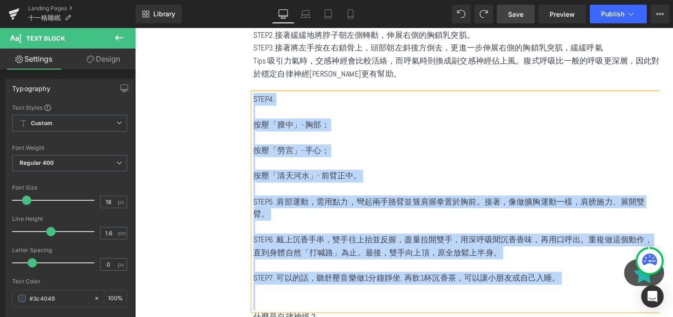
click at [285, 179] on p "按壓「清天河水」- 前臂正中。" at bounding box center [472, 184] width 427 height 14
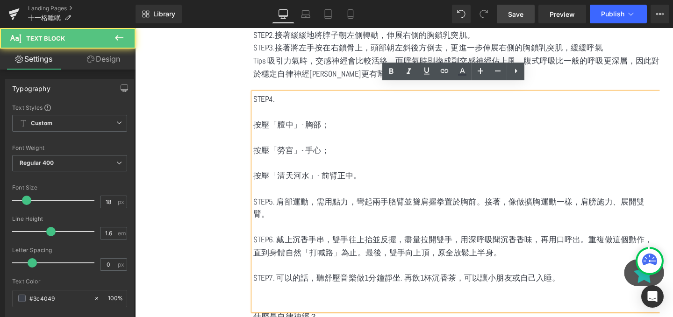
click at [275, 216] on p "STEP5. 肩部運動，需用點力，彎起兩手胳臂並聳肩握拳置於胸前。接著，像做擴胸運動一樣，肩膀施力、展開雙臂。" at bounding box center [472, 217] width 427 height 27
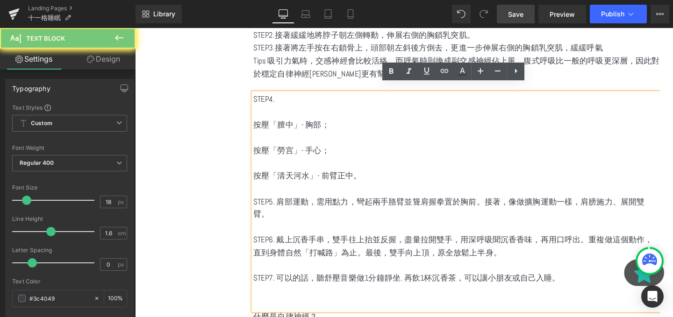
click at [267, 231] on p at bounding box center [472, 238] width 427 height 14
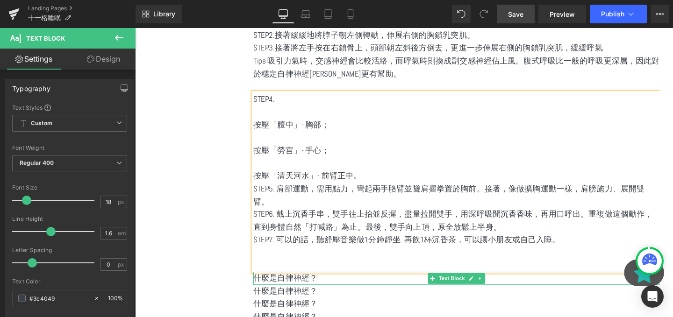
click at [306, 285] on p "什麼是自律神經？" at bounding box center [472, 292] width 427 height 14
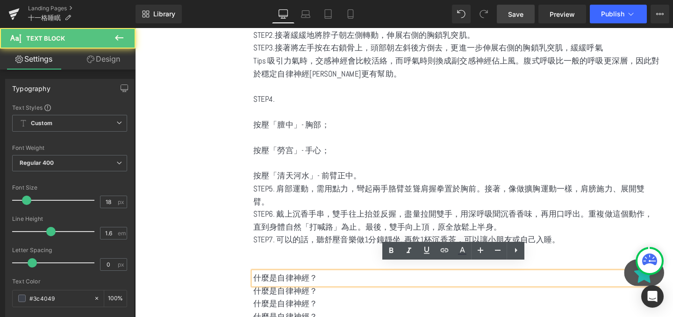
click at [295, 271] on p at bounding box center [472, 278] width 427 height 14
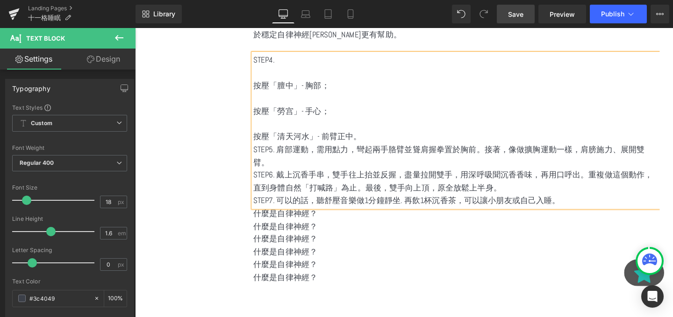
scroll to position [1255, 0]
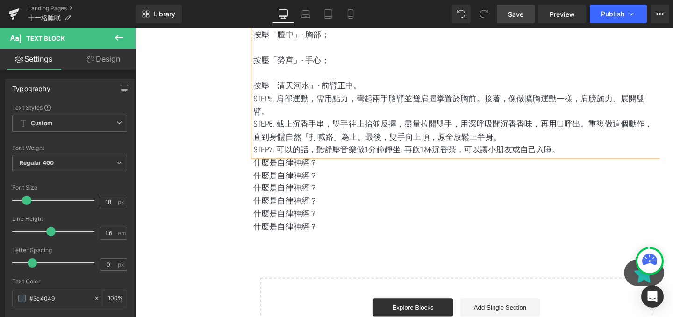
click at [135, 28] on div at bounding box center [135, 28] width 0 height 0
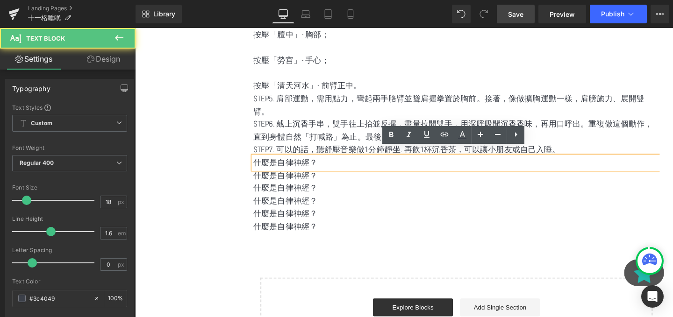
click at [287, 163] on p "什麼是自律神經？" at bounding box center [472, 170] width 427 height 14
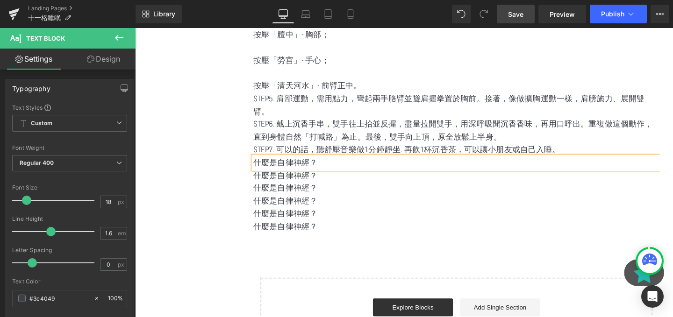
paste div
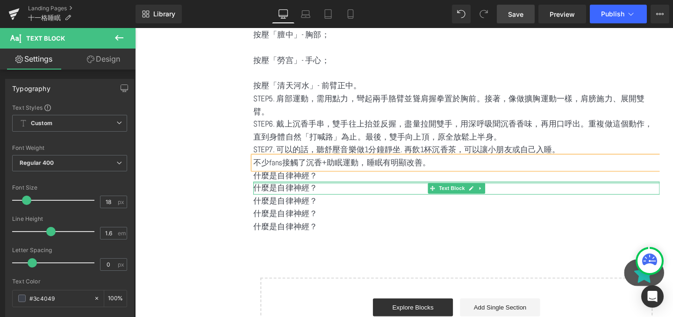
click at [388, 190] on div at bounding box center [472, 191] width 427 height 2
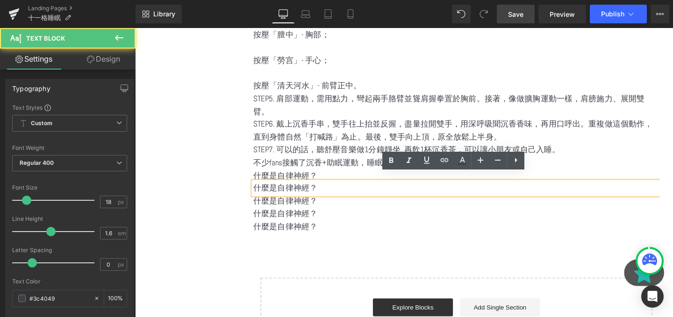
click at [504, 190] on p "什麼是自律神經？" at bounding box center [472, 197] width 427 height 14
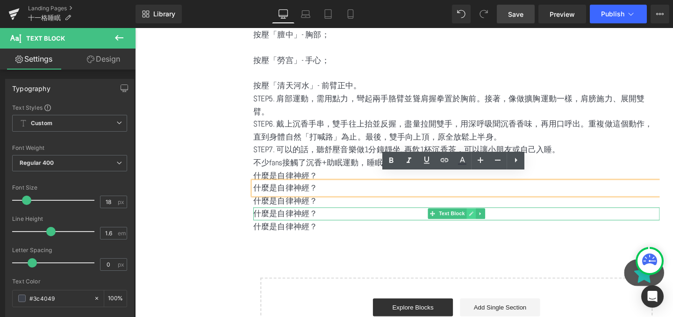
click at [490, 218] on link at bounding box center [489, 223] width 10 height 11
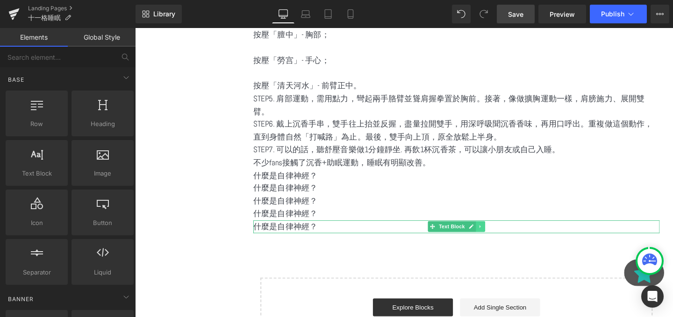
click at [496, 234] on icon at bounding box center [497, 237] width 5 height 6
click at [503, 235] on icon at bounding box center [502, 237] width 5 height 5
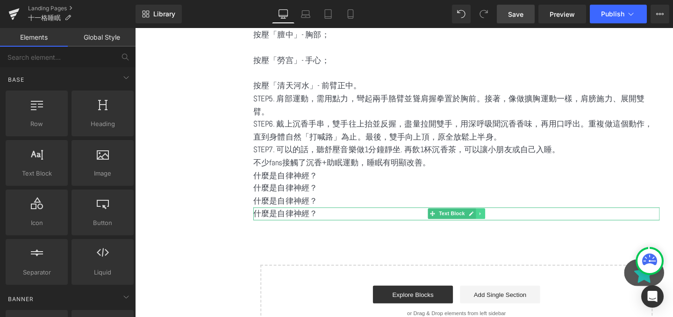
click at [496, 218] on link at bounding box center [498, 223] width 10 height 11
click at [501, 221] on icon at bounding box center [502, 223] width 5 height 5
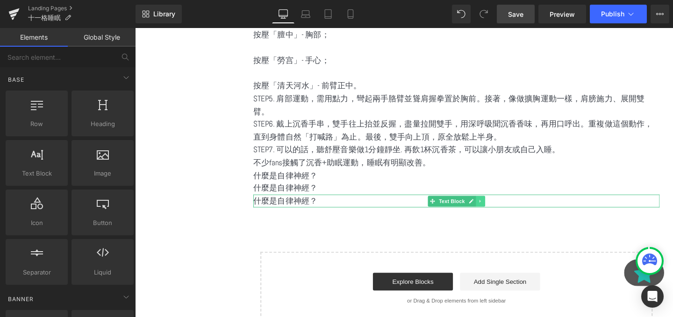
click at [501, 205] on link at bounding box center [498, 210] width 10 height 11
click at [499, 205] on link at bounding box center [503, 210] width 10 height 11
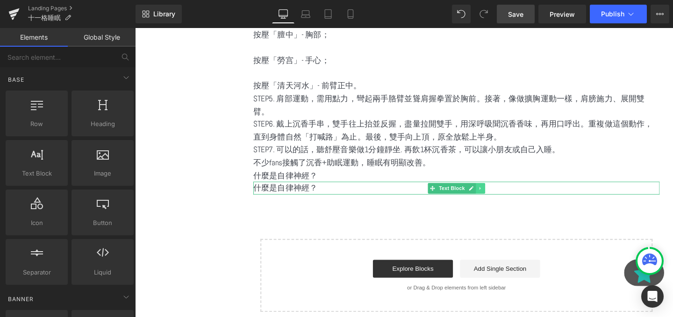
click at [498, 194] on icon at bounding box center [497, 197] width 5 height 6
click at [502, 194] on icon at bounding box center [502, 196] width 5 height 5
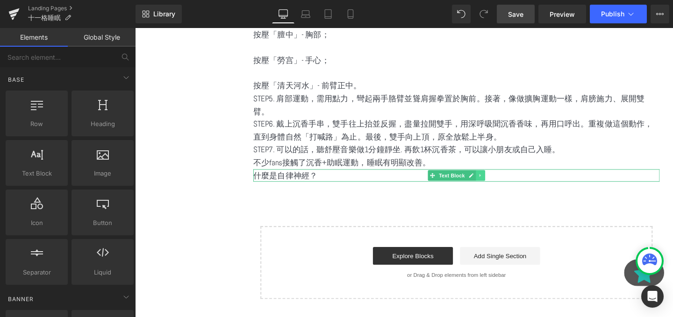
click at [501, 178] on link at bounding box center [498, 183] width 10 height 11
click at [501, 180] on icon at bounding box center [502, 183] width 5 height 6
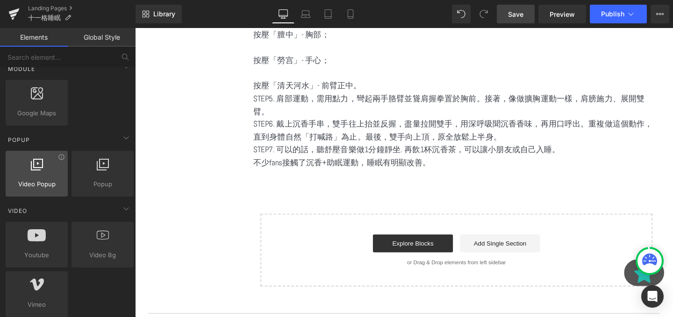
scroll to position [485, 0]
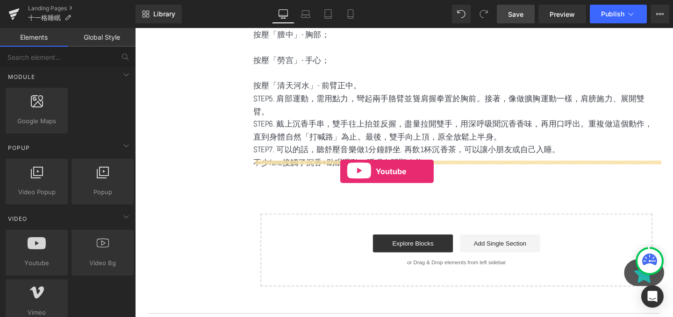
drag, startPoint x: 164, startPoint y: 264, endPoint x: 351, endPoint y: 178, distance: 205.9
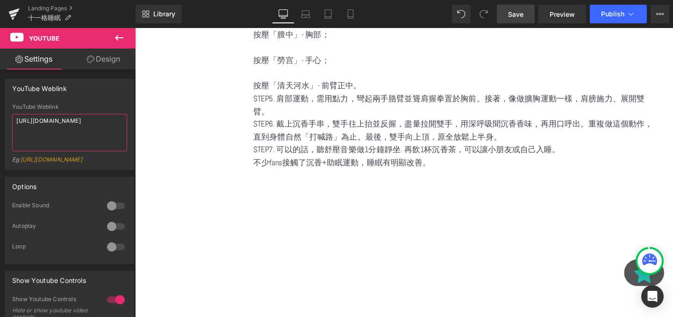
click at [48, 125] on textarea "https://www.youtube.com/watch?v=OQBlWco72c4" at bounding box center [69, 132] width 115 height 37
paste textarea "m-labHUwqRQ"
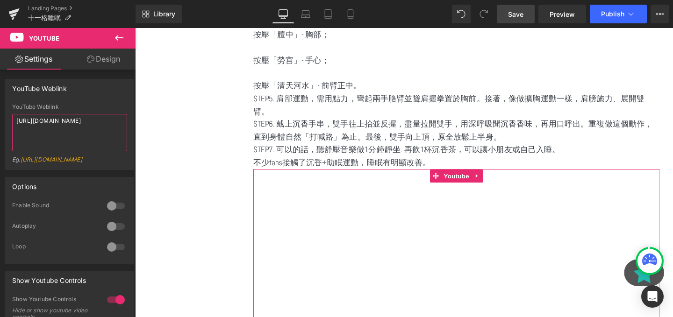
scroll to position [1331, 0]
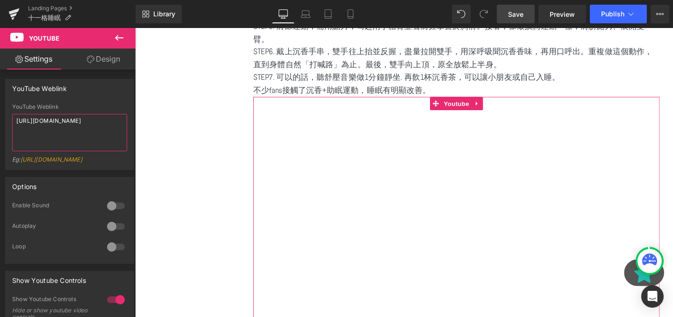
type textarea "https://www.youtube.com/watch?v=m-labHUwqRQ"
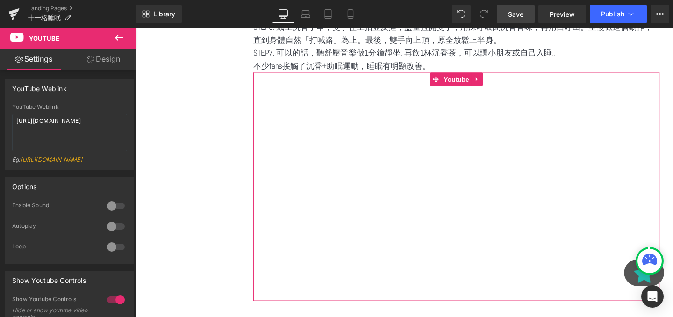
scroll to position [1358, 0]
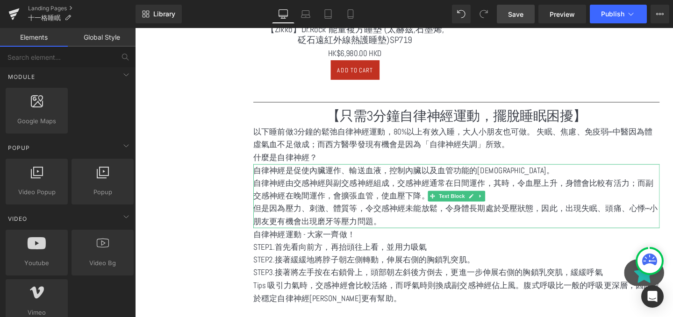
click at [503, 194] on p "自律神經由交感神經與副交感神經組成，交感神經通常在日間運作，其時，令血壓上升，身體會比較有活力；而副交感神經在晚間運作，會擴張血管，使血壓下降。" at bounding box center [472, 198] width 427 height 27
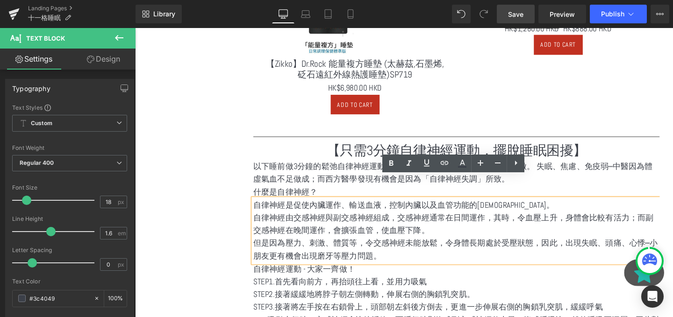
scroll to position [902, 0]
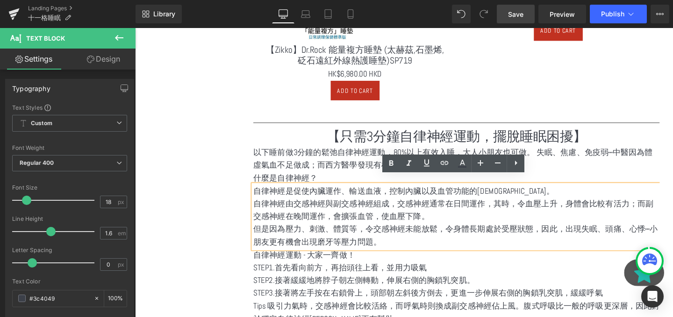
click at [522, 19] on span "Save" at bounding box center [515, 14] width 15 height 10
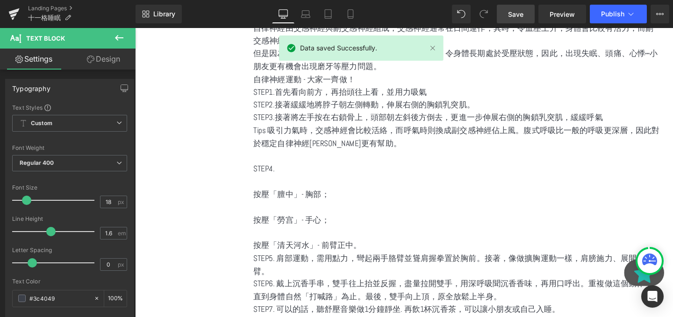
scroll to position [1087, 0]
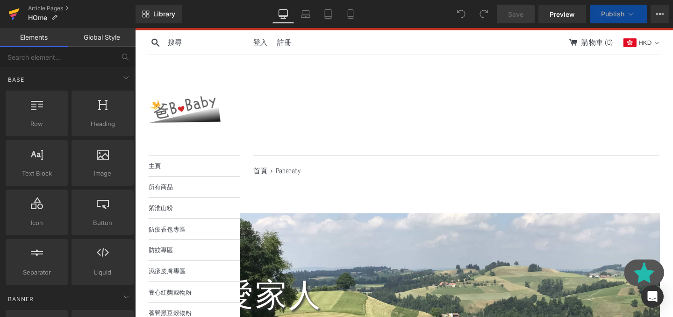
click at [18, 18] on icon at bounding box center [13, 13] width 11 height 23
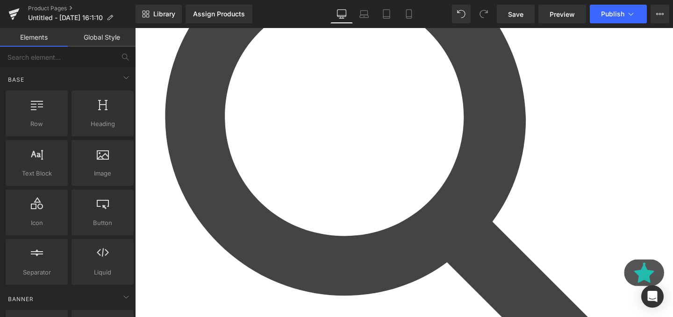
scroll to position [131, 0]
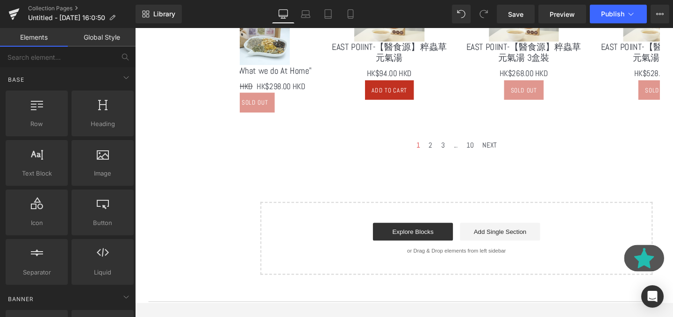
scroll to position [870, 0]
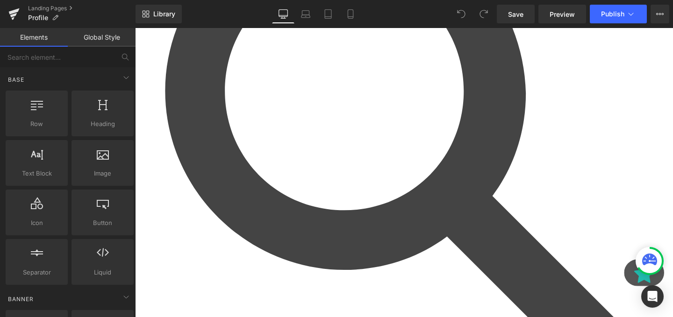
scroll to position [14, 0]
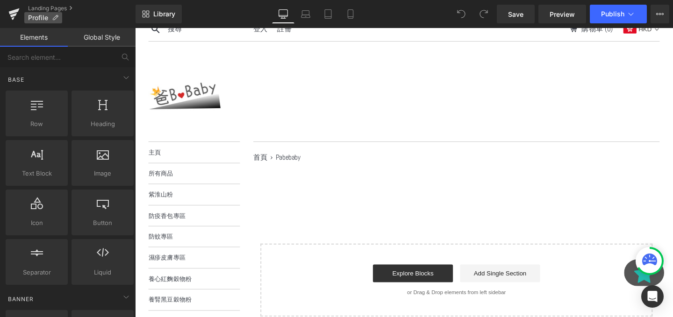
click at [59, 17] on p "Profile" at bounding box center [43, 17] width 38 height 11
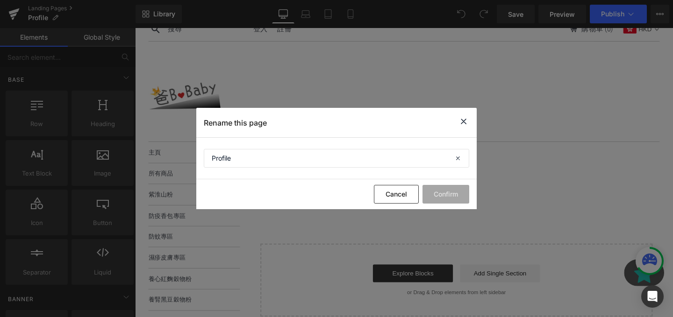
click at [285, 175] on section "Profile" at bounding box center [336, 159] width 280 height 42
click at [244, 169] on section "Profile" at bounding box center [336, 159] width 280 height 42
click at [247, 156] on input "Profile" at bounding box center [336, 158] width 265 height 19
type input "十一格游泳"
click at [442, 193] on button "Confirm" at bounding box center [445, 194] width 47 height 19
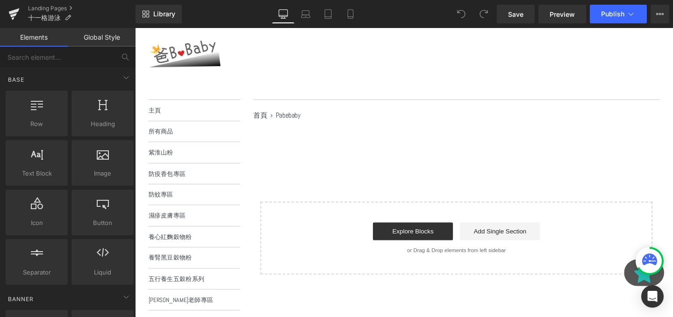
scroll to position [63, 0]
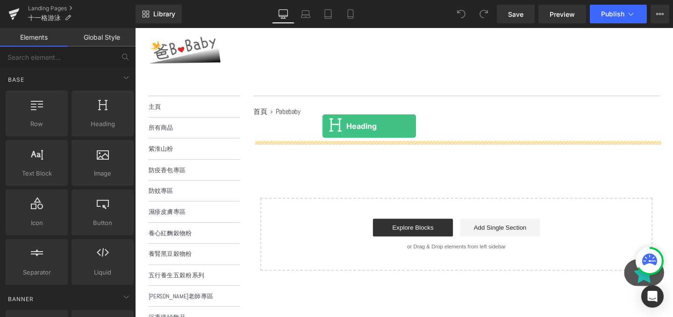
drag, startPoint x: 234, startPoint y: 138, endPoint x: 332, endPoint y: 131, distance: 98.8
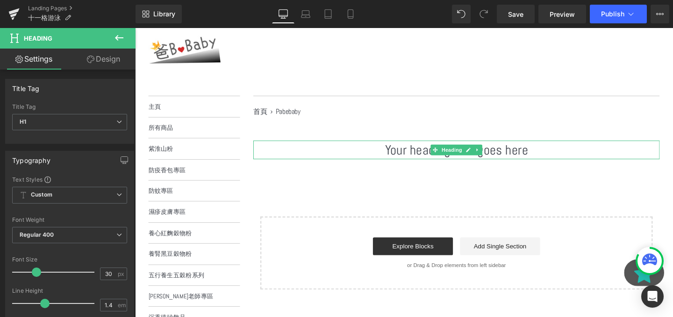
click at [472, 159] on span "Heading" at bounding box center [468, 155] width 25 height 11
click at [486, 154] on icon at bounding box center [485, 156] width 5 height 5
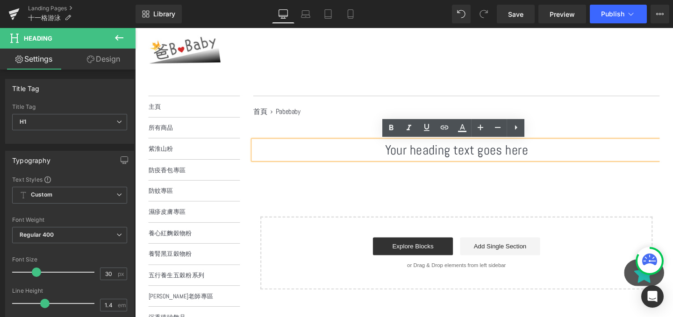
click at [473, 159] on h1 "Your heading text goes here" at bounding box center [472, 156] width 427 height 20
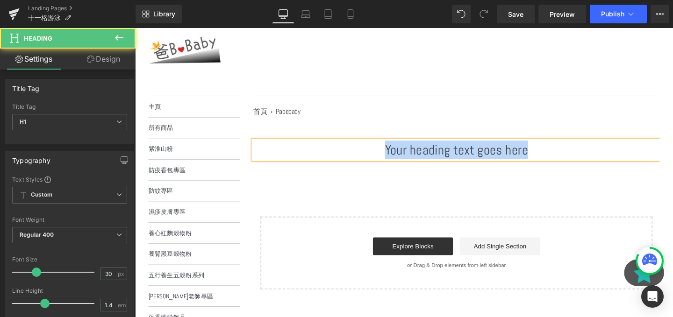
paste div
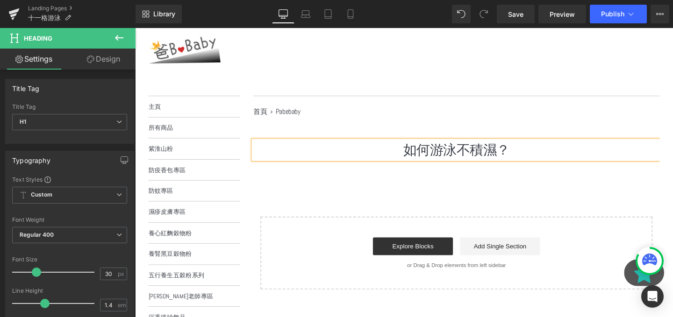
click at [561, 196] on div "如何游泳不積濕？ Heading Text Block Select your layout" at bounding box center [472, 224] width 427 height 157
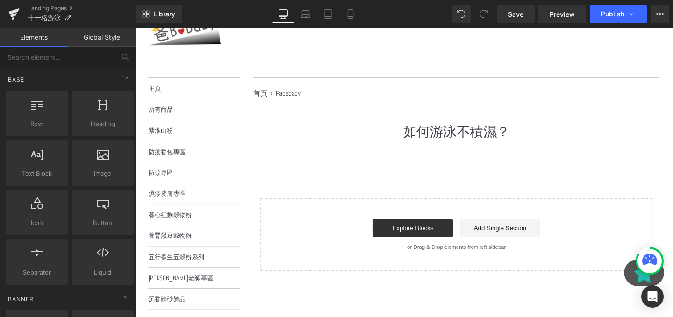
scroll to position [83, 0]
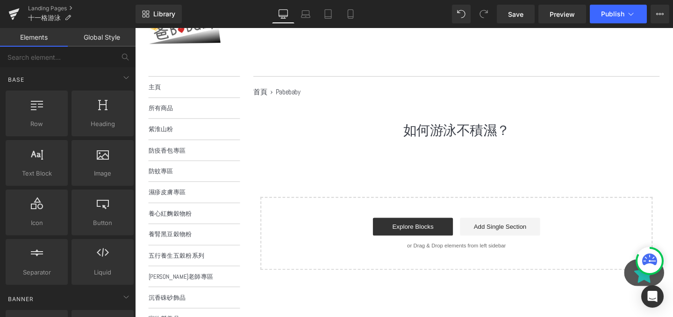
click at [581, 185] on div "如何游泳不積濕？ Heading Text Block Select your layout" at bounding box center [472, 204] width 427 height 157
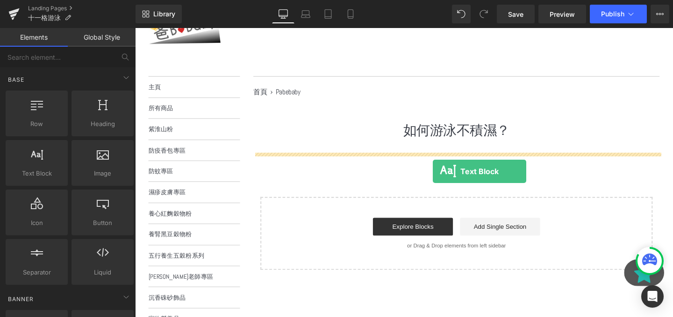
drag, startPoint x: 171, startPoint y: 199, endPoint x: 448, endPoint y: 178, distance: 277.8
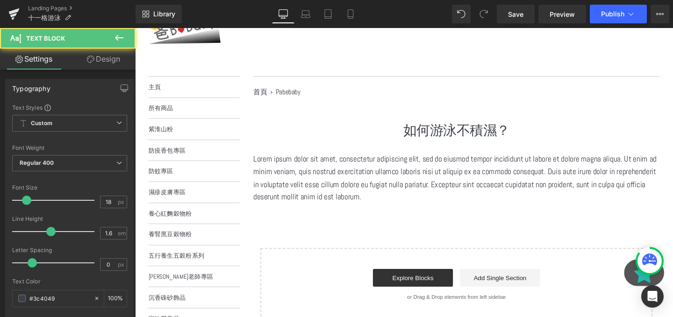
click at [355, 174] on p "Lorem ipsum dolor sit amet, consectetur adipiscing elit, sed do eiusmod tempor …" at bounding box center [472, 186] width 427 height 54
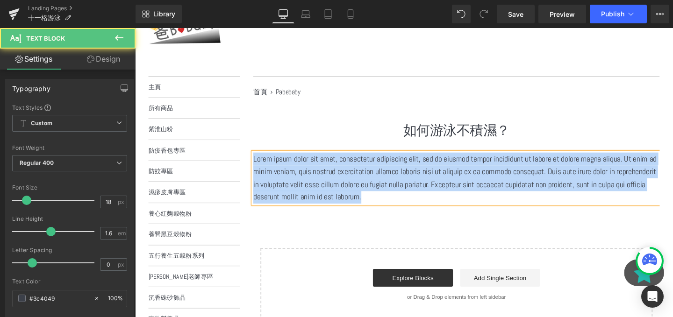
paste div
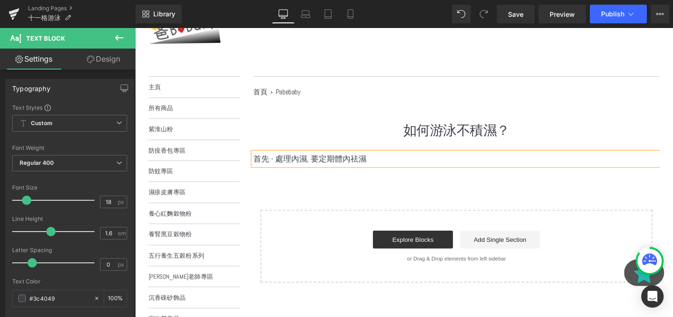
click at [404, 195] on div "如何游泳不積濕？ Heading Text Block 首先 - 處理內濕, 要定期體內祛濕 Text Block Select your layout" at bounding box center [472, 211] width 427 height 170
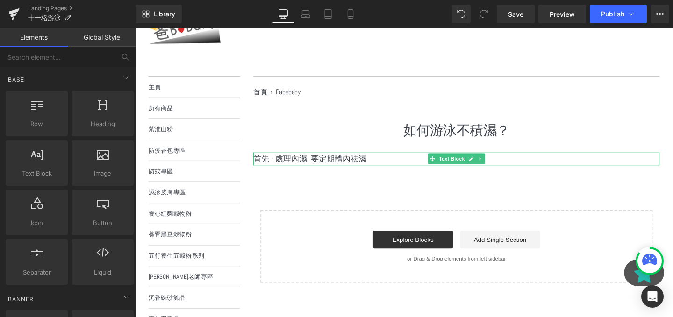
click at [324, 164] on p "首先 - 處理內濕, 要定期體內祛濕" at bounding box center [472, 166] width 427 height 14
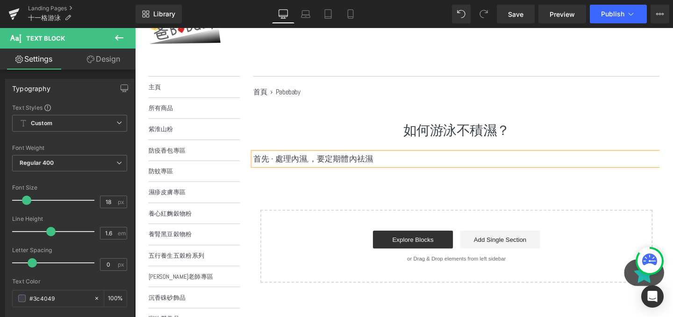
click at [285, 165] on p "首先 - 處理內濕,，要定期體內祛濕" at bounding box center [472, 166] width 427 height 14
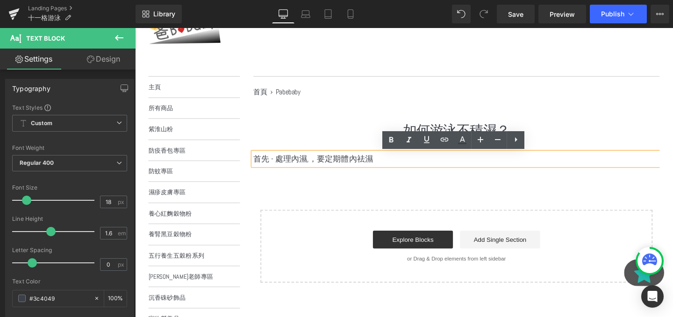
click at [442, 217] on div "如何游泳不積濕？ Heading Text Block 首先 - 處理內濕,，要定期體內祛濕 Text Block Select your layout" at bounding box center [472, 211] width 427 height 170
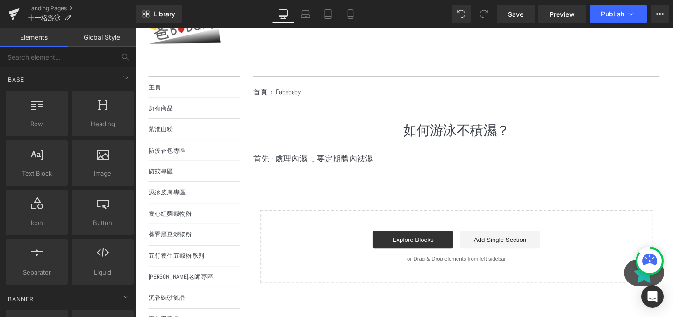
click at [318, 164] on p "首先 - 處理內濕,，要定期體內祛濕" at bounding box center [472, 166] width 427 height 14
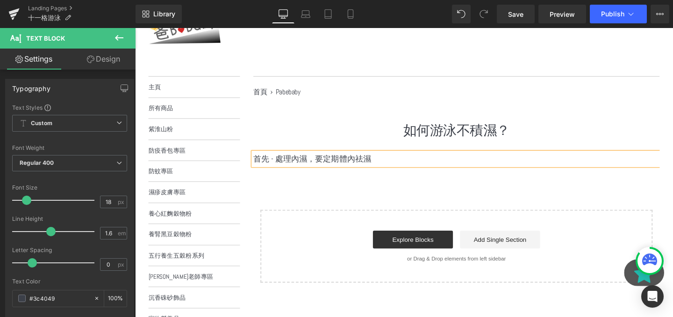
click at [379, 197] on div "如何游泳不積濕？ Heading Text Block 首先 - 處理內濕，要定期體內祛濕 Text Block Select your layout" at bounding box center [472, 211] width 427 height 170
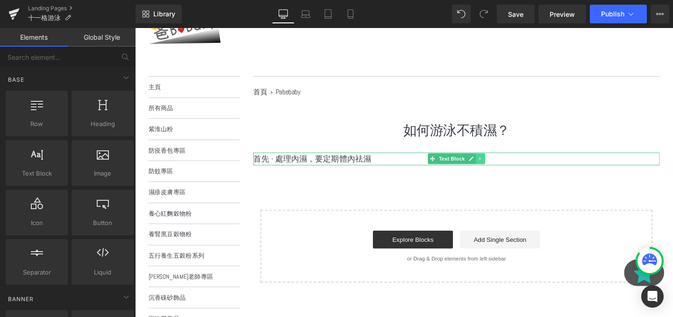
click at [496, 165] on icon at bounding box center [497, 166] width 5 height 6
click at [495, 166] on icon at bounding box center [493, 165] width 5 height 5
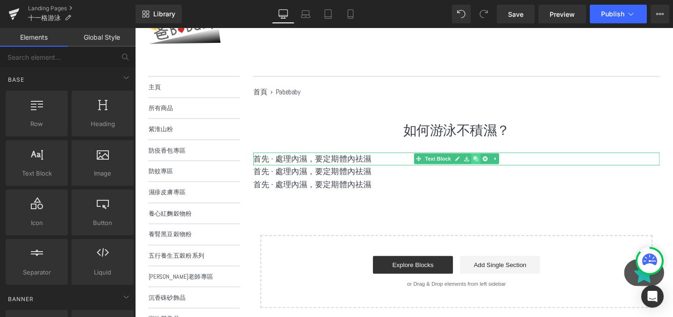
click at [495, 166] on icon at bounding box center [493, 165] width 5 height 5
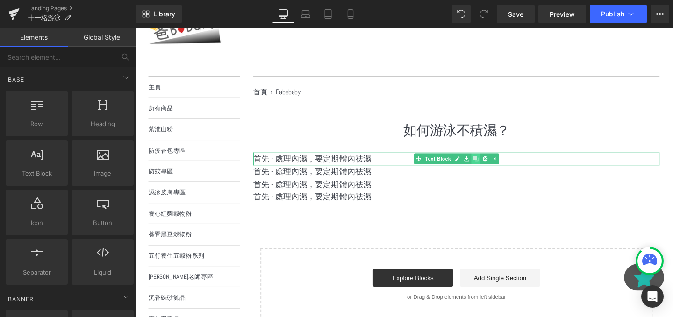
click at [495, 166] on icon at bounding box center [493, 165] width 5 height 5
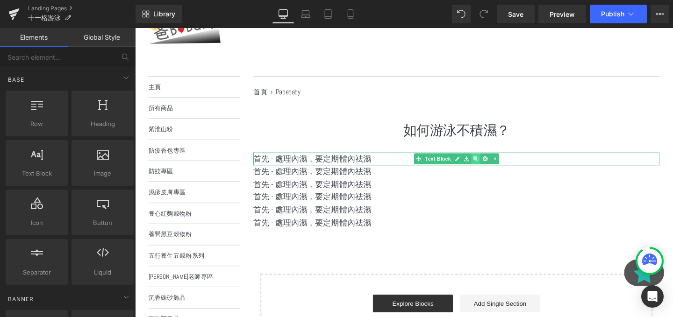
click at [495, 166] on icon at bounding box center [493, 165] width 5 height 5
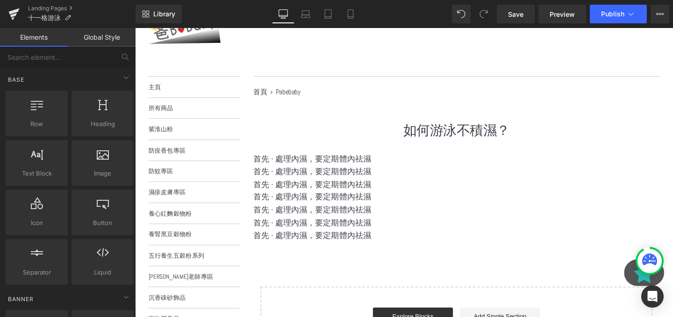
click at [304, 167] on p "首先 - 處理內濕，要定期體內祛濕" at bounding box center [472, 166] width 427 height 14
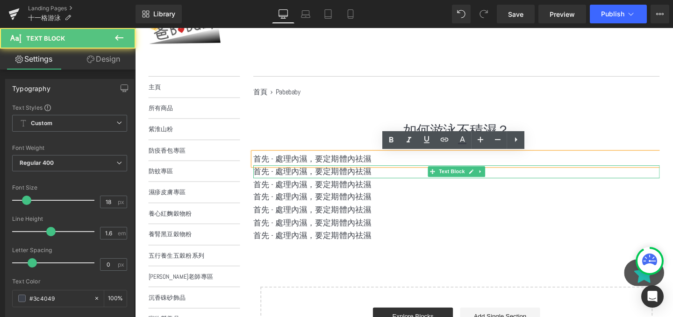
click at [293, 181] on p "首先 - 處理內濕，要定期體內祛濕" at bounding box center [472, 179] width 427 height 14
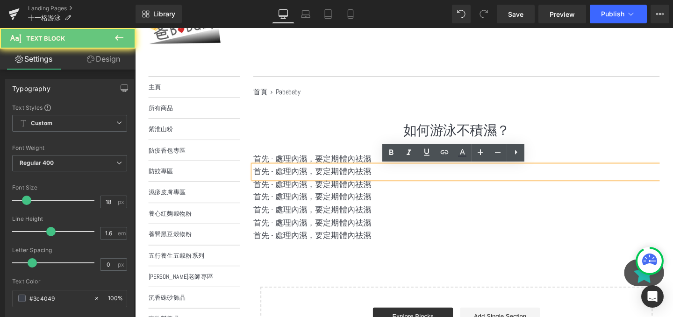
click at [293, 181] on p "首先 - 處理內濕，要定期體內祛濕" at bounding box center [472, 179] width 427 height 14
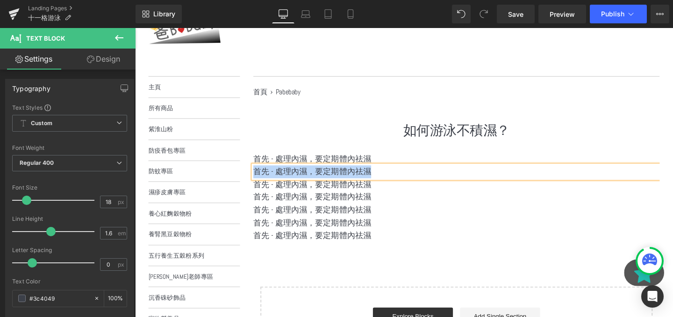
paste div
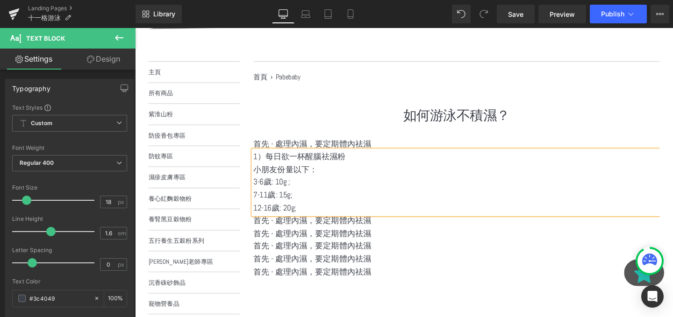
scroll to position [113, 0]
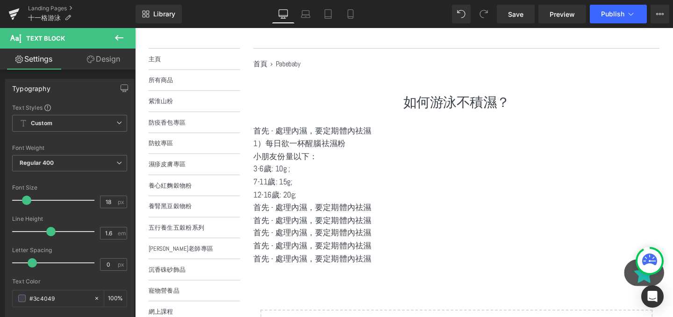
click at [114, 40] on icon at bounding box center [119, 37] width 11 height 11
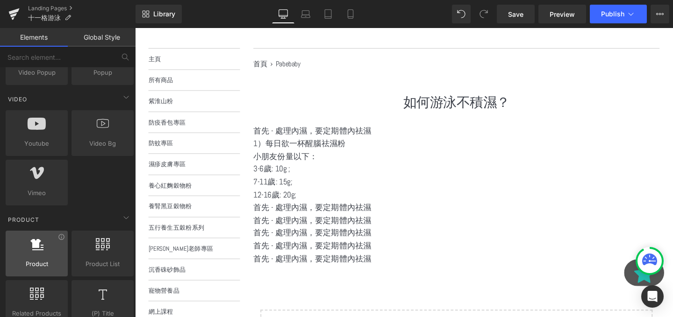
scroll to position [607, 0]
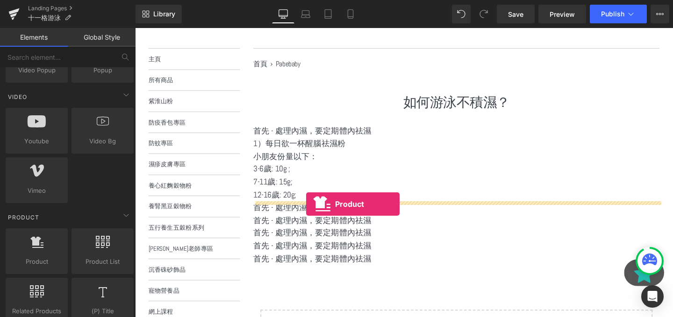
drag, startPoint x: 173, startPoint y: 274, endPoint x: 315, endPoint y: 213, distance: 154.0
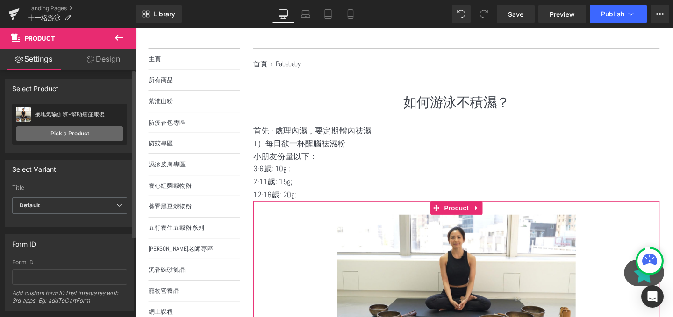
click at [64, 136] on link "Pick a Product" at bounding box center [69, 133] width 107 height 15
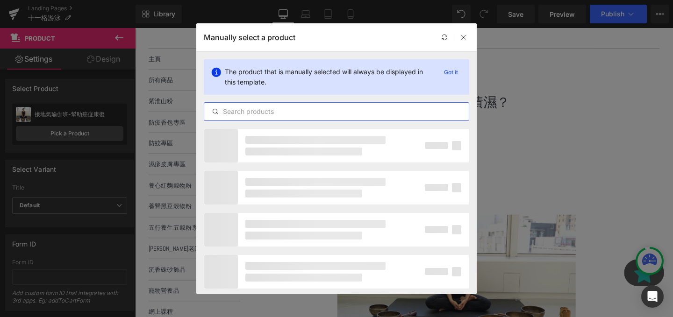
click at [273, 107] on input "text" at bounding box center [336, 111] width 264 height 11
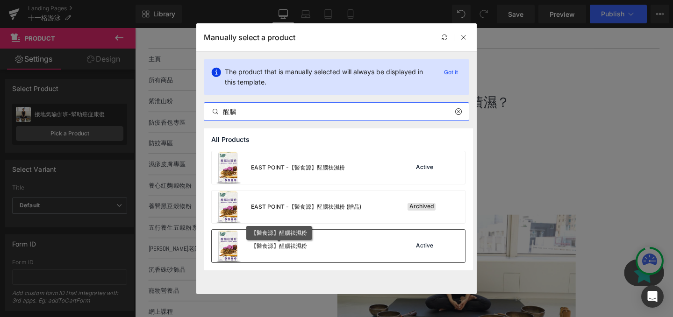
type input "醒腦"
click at [298, 242] on div "【醫食源】醒腦祛濕粉" at bounding box center [279, 246] width 56 height 8
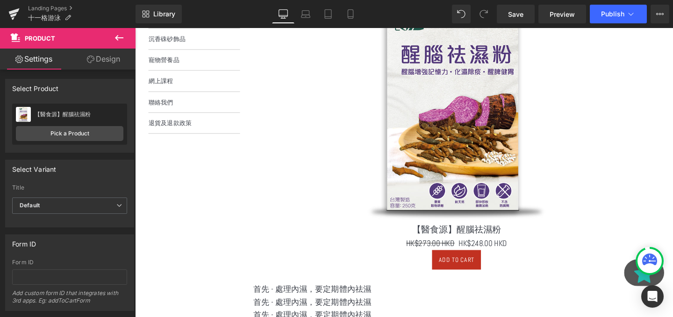
scroll to position [446, 0]
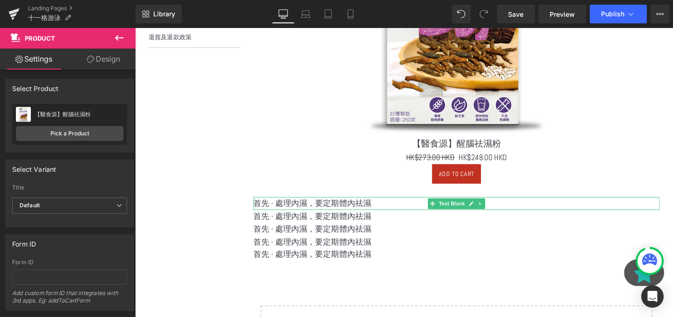
click at [317, 210] on p "首先 - 處理內濕，要定期體內祛濕" at bounding box center [472, 213] width 427 height 14
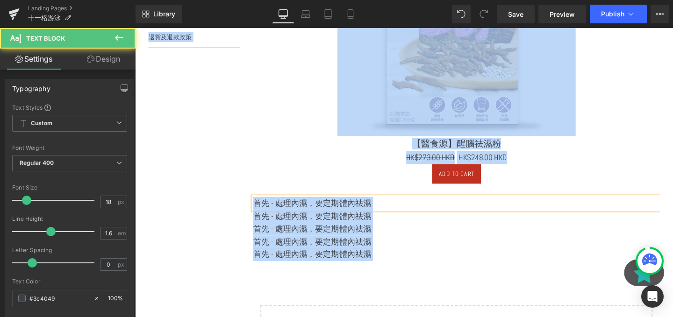
click at [317, 210] on p "首先 - 處理內濕，要定期體內祛濕" at bounding box center [472, 213] width 427 height 14
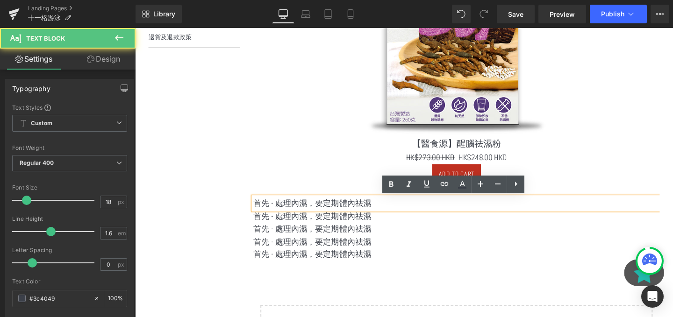
click at [317, 210] on p "首先 - 處理內濕，要定期體內祛濕" at bounding box center [472, 213] width 427 height 14
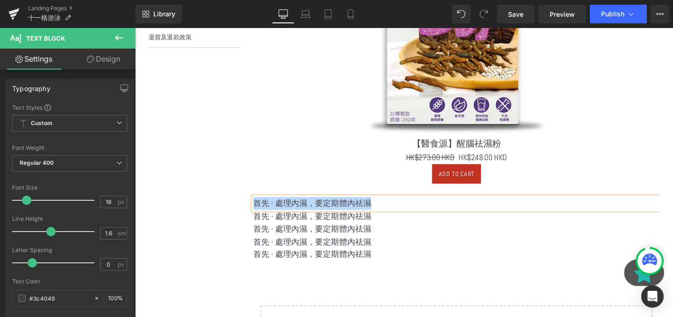
paste div
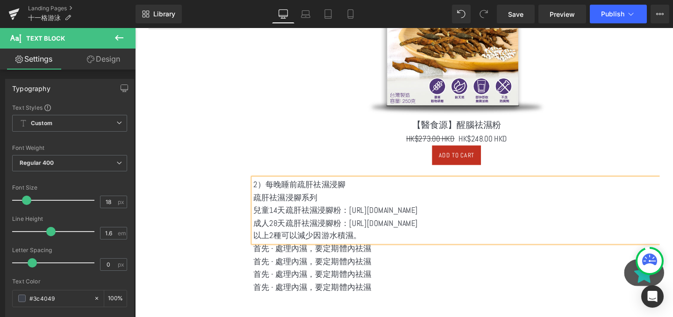
scroll to position [492, 0]
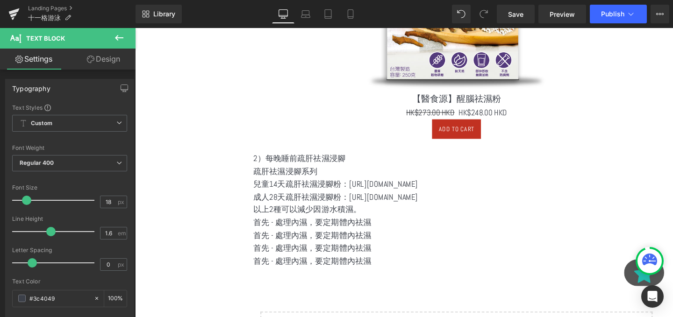
click at [121, 36] on icon at bounding box center [119, 37] width 11 height 11
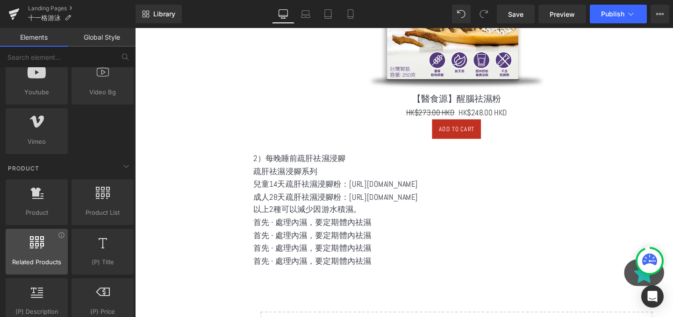
scroll to position [678, 0]
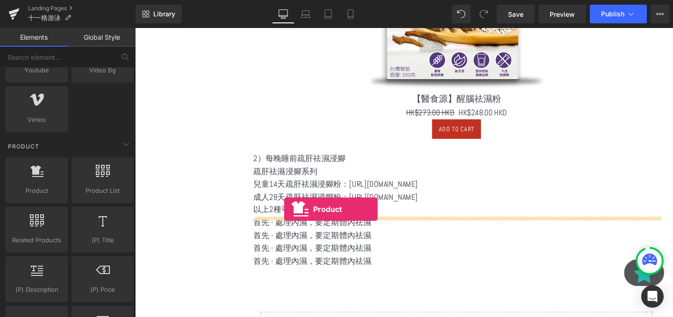
drag, startPoint x: 189, startPoint y: 222, endPoint x: 292, endPoint y: 219, distance: 102.4
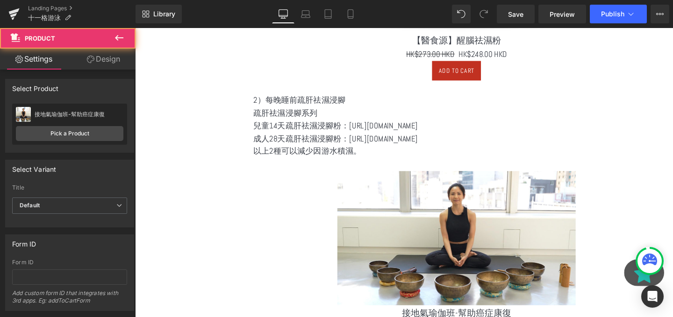
scroll to position [615, 0]
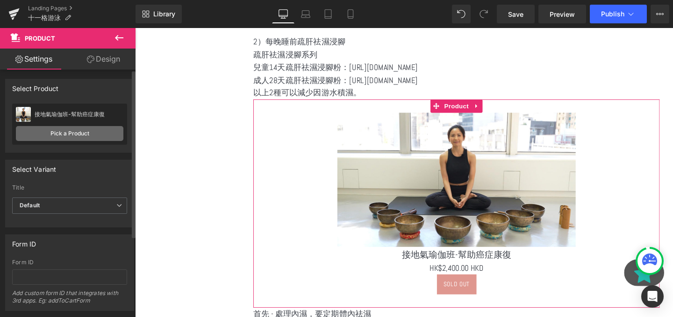
click at [69, 127] on link "Pick a Product" at bounding box center [69, 133] width 107 height 15
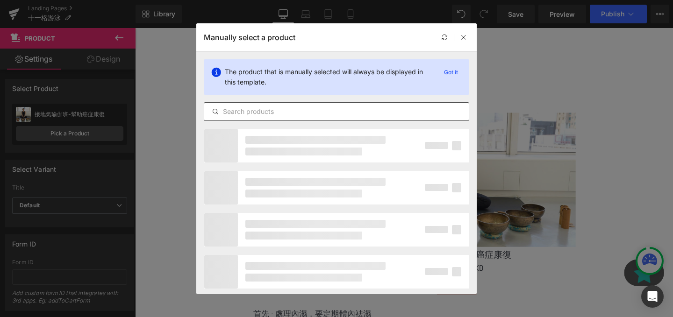
click at [237, 109] on input "text" at bounding box center [336, 111] width 264 height 11
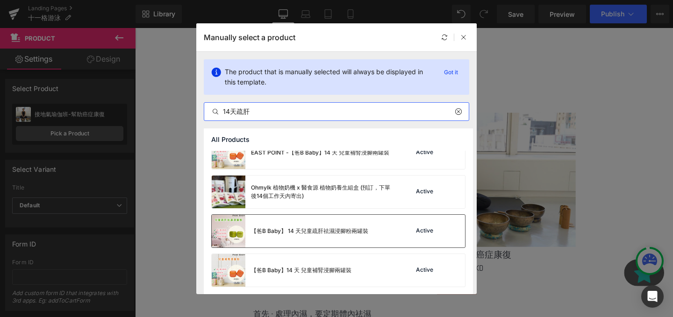
scroll to position [55, 0]
type input "14天疏肝"
click at [362, 228] on div "【爸B Baby】 14 天兒童疏肝祛濕浸腳粉兩罐裝" at bounding box center [309, 231] width 117 height 8
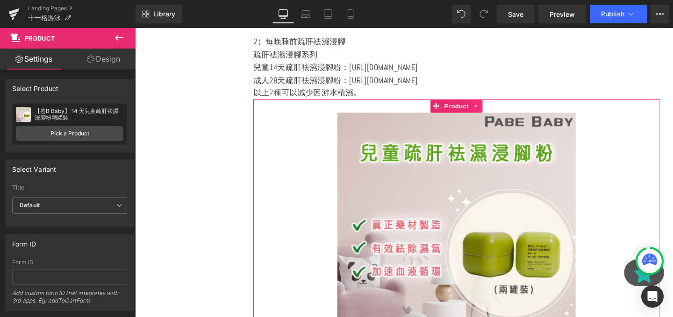
click at [489, 108] on link at bounding box center [494, 110] width 12 height 14
click at [487, 110] on icon at bounding box center [488, 110] width 7 height 7
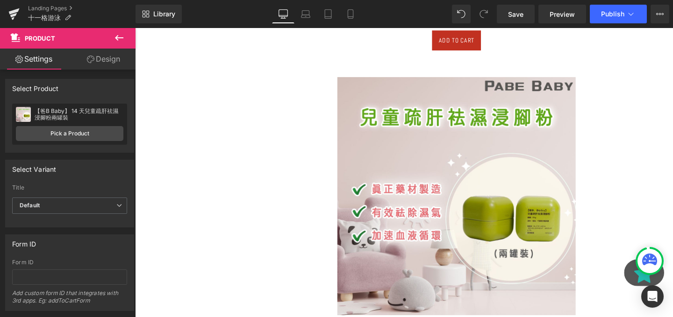
scroll to position [982, 0]
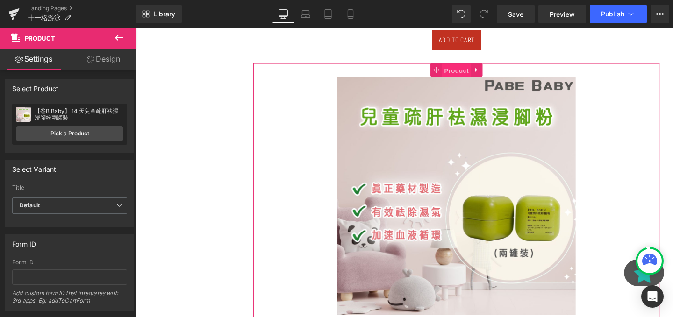
click at [463, 75] on span "Product" at bounding box center [473, 73] width 30 height 14
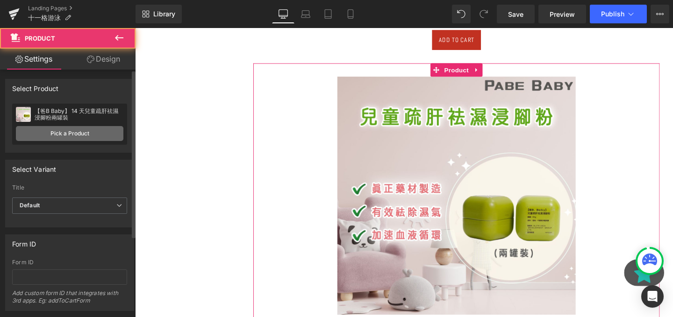
click at [58, 135] on link "Pick a Product" at bounding box center [69, 133] width 107 height 15
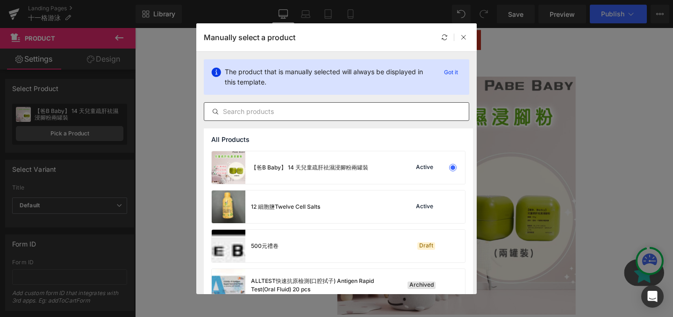
click at [308, 111] on input "text" at bounding box center [336, 111] width 264 height 11
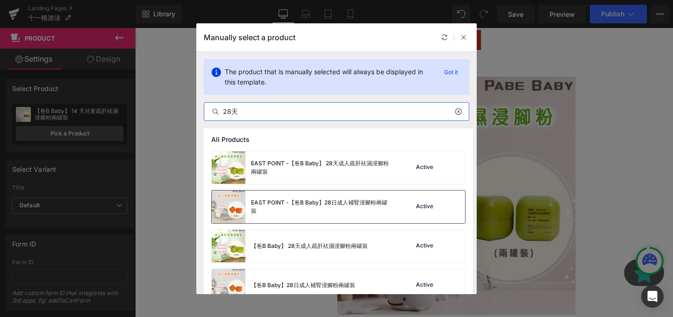
scroll to position [15, 0]
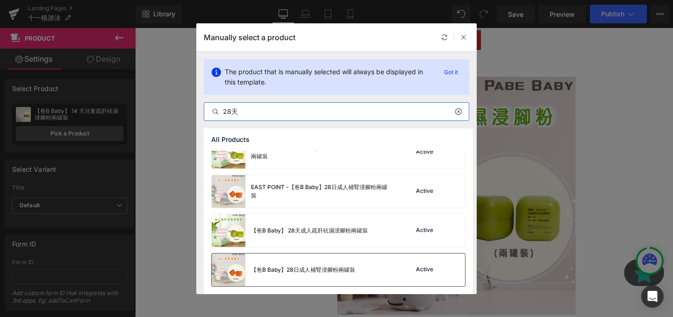
type input "28天"
click at [313, 267] on div "【爸B Baby】28日成人補腎浸腳粉兩罐裝" at bounding box center [303, 270] width 104 height 8
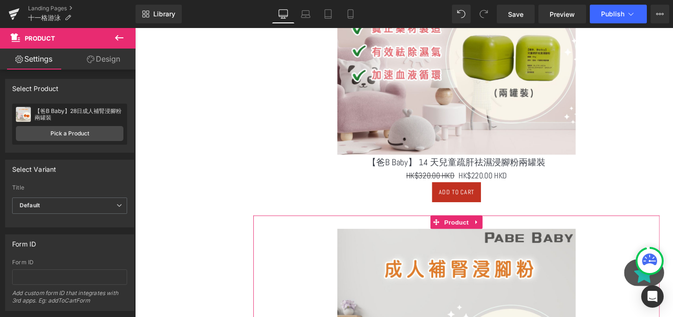
scroll to position [712, 0]
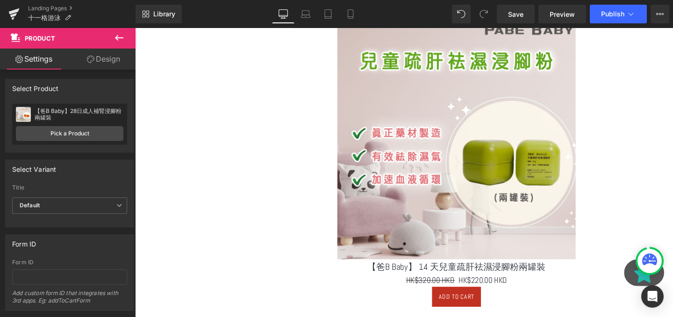
click at [114, 38] on icon at bounding box center [119, 37] width 11 height 11
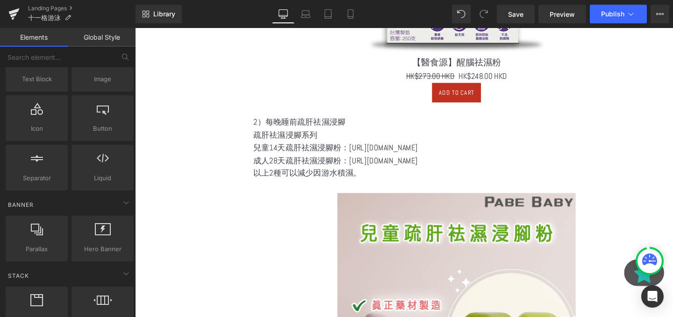
scroll to position [0, 0]
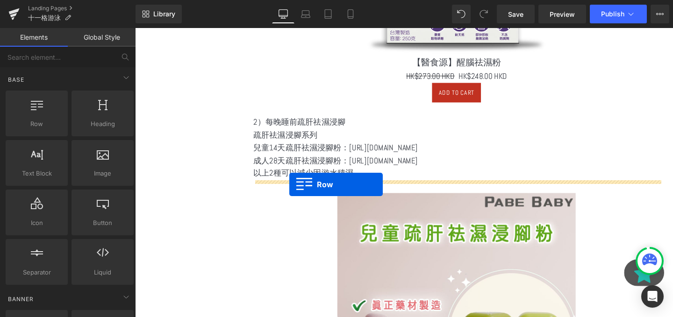
drag, startPoint x: 173, startPoint y: 141, endPoint x: 297, endPoint y: 192, distance: 134.2
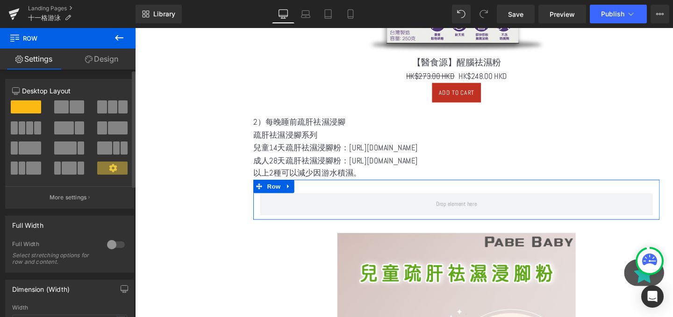
click at [108, 107] on span at bounding box center [112, 106] width 9 height 13
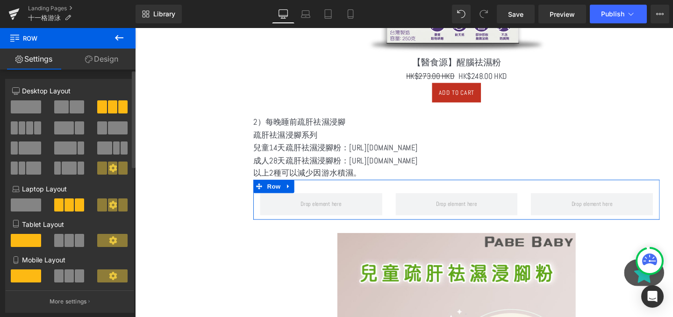
click at [76, 106] on span at bounding box center [77, 106] width 14 height 13
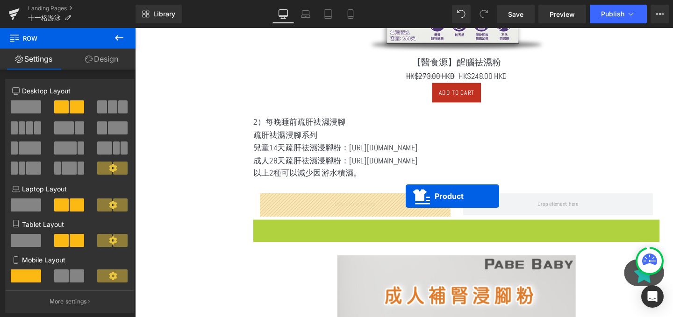
drag, startPoint x: 437, startPoint y: 233, endPoint x: 420, endPoint y: 205, distance: 32.9
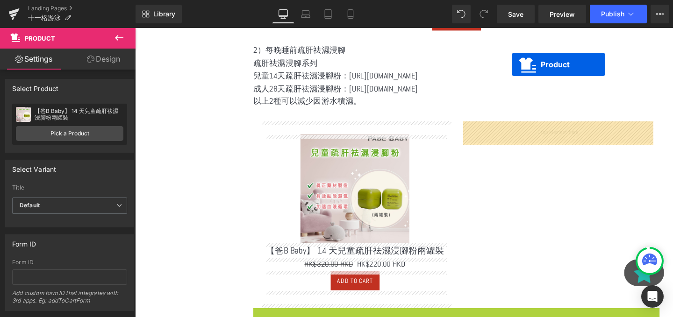
scroll to position [588, 0]
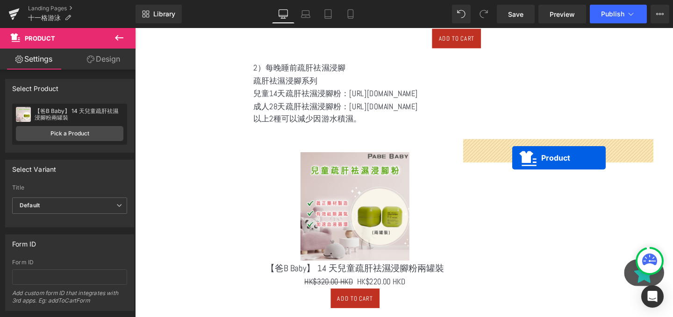
drag, startPoint x: 450, startPoint y: 247, endPoint x: 531, endPoint y: 165, distance: 115.6
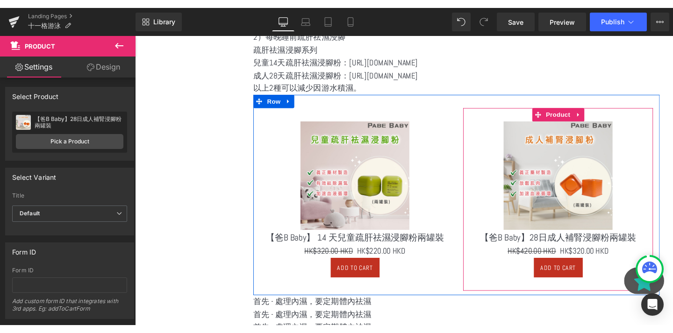
scroll to position [739, 0]
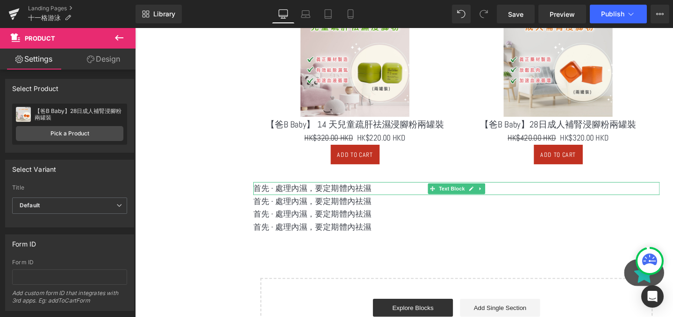
click at [352, 199] on p "首先 - 處理內濕，要定期體內祛濕" at bounding box center [472, 197] width 427 height 14
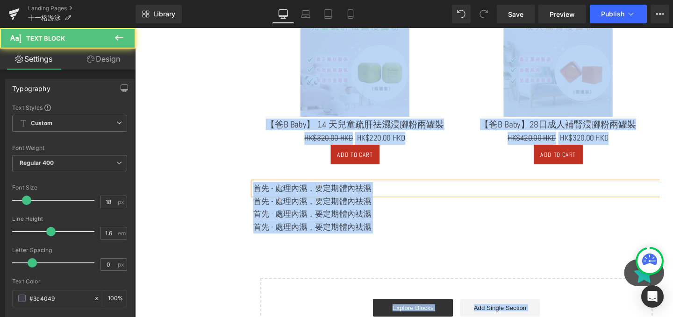
click at [352, 199] on p "首先 - 處理內濕，要定期體內祛濕" at bounding box center [472, 197] width 427 height 14
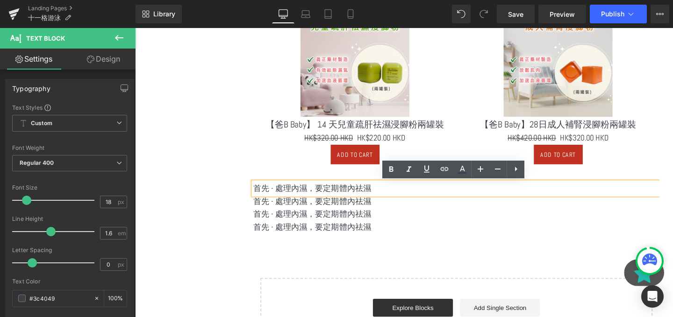
click at [369, 199] on p "首先 - 處理內濕，要定期體內祛濕" at bounding box center [472, 197] width 427 height 14
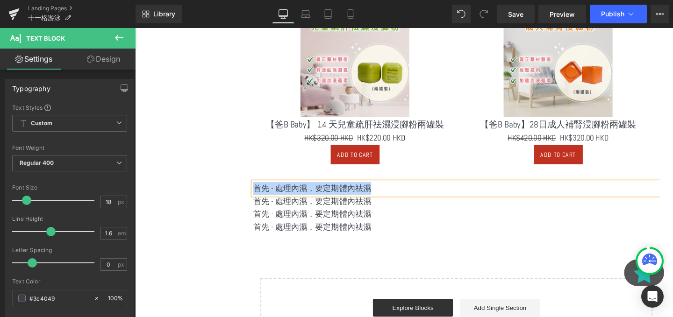
paste div
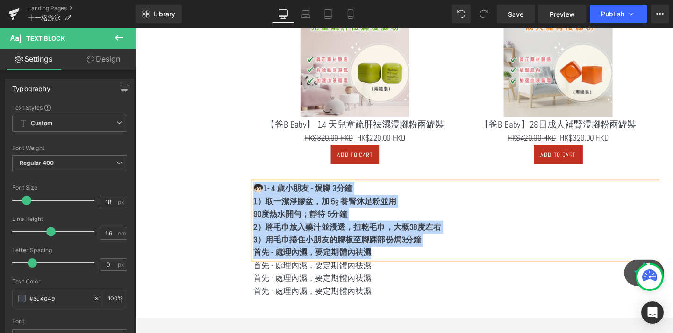
drag, startPoint x: 402, startPoint y: 263, endPoint x: 261, endPoint y: 199, distance: 154.1
click at [261, 199] on div "🧒🏻1- 4 歲小朋友 - 焗腳 3分鐘 1）取一潔淨膠盆，加 5g 養腎沐足粉並用 90度熱水開勻；靜待 5分鐘 2）將毛巾放入藥汁並浸透，扭乾毛巾，…" at bounding box center [472, 230] width 427 height 81
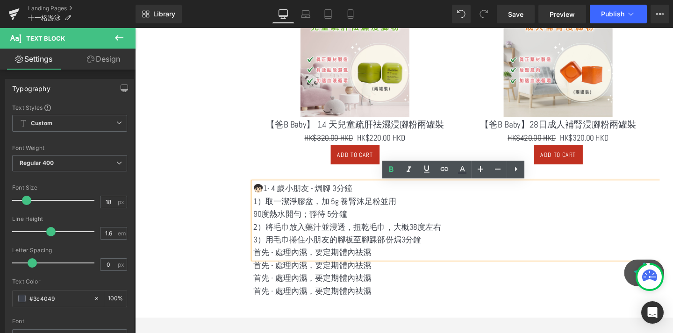
click at [363, 233] on p "2）將毛巾放入藥汁並浸透，扭乾毛巾，大概38度左右" at bounding box center [472, 238] width 427 height 14
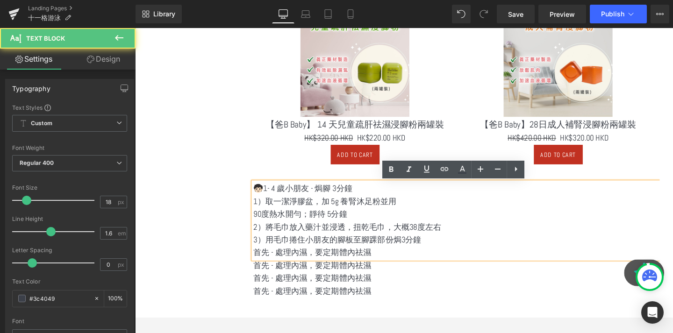
click at [384, 279] on p "首先 - 處理內濕，要定期體內祛濕" at bounding box center [472, 278] width 427 height 14
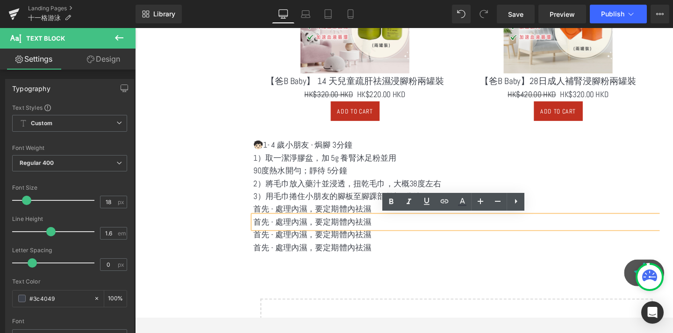
scroll to position [786, 0]
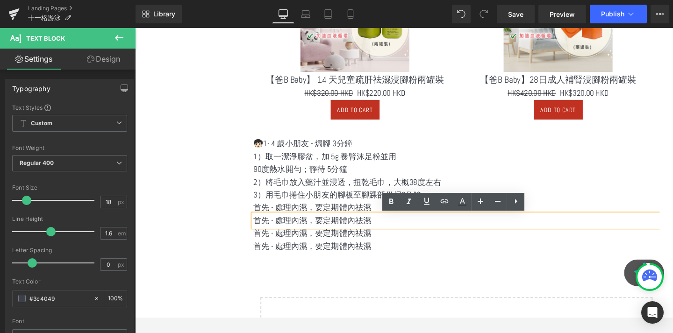
click at [294, 228] on p "首先 - 處理內濕，要定期體內祛濕" at bounding box center [472, 231] width 427 height 14
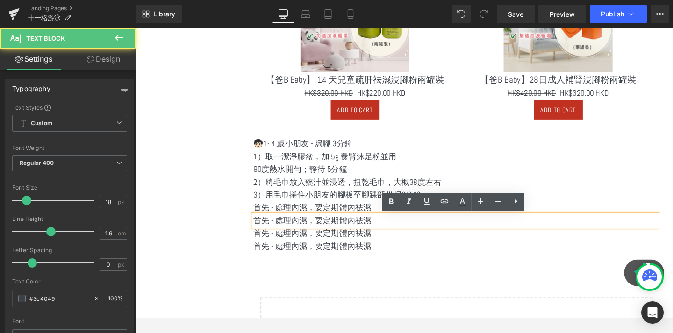
click at [294, 228] on p "首先 - 處理內濕，要定期體內祛濕" at bounding box center [472, 231] width 427 height 14
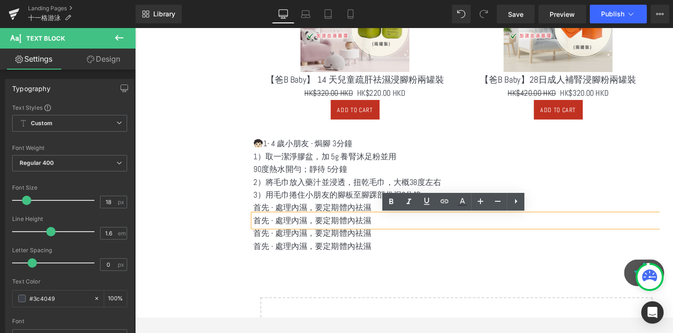
click at [289, 216] on p "首先 - 處理內濕，要定期體內祛濕" at bounding box center [472, 217] width 427 height 14
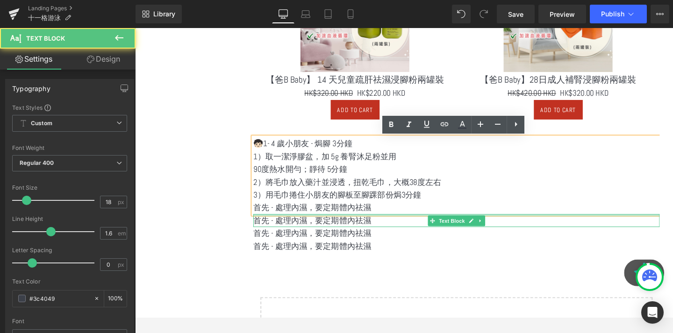
click at [304, 226] on div at bounding box center [472, 225] width 427 height 2
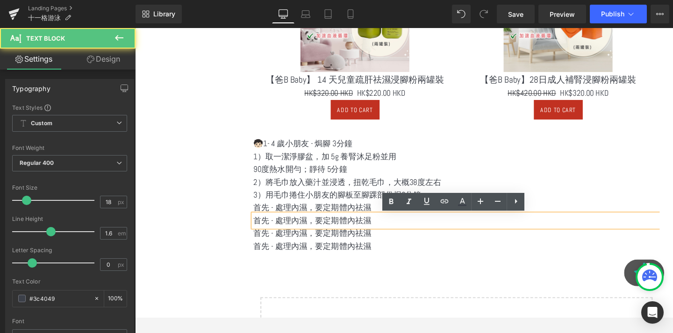
click at [304, 210] on p "3）用毛巾捲住小朋友的腳板至腳踝部份焗3分鐘" at bounding box center [472, 204] width 427 height 14
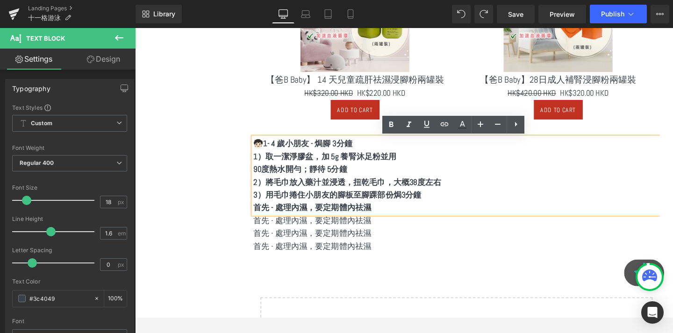
click at [409, 215] on p "首先 - 處理內濕，要定期體內祛濕" at bounding box center [472, 217] width 427 height 14
drag, startPoint x: 407, startPoint y: 218, endPoint x: 257, endPoint y: 145, distance: 167.0
click at [259, 145] on div "🧒🏻1- 4 歲小朋友 - 焗腳 3分鐘 1）取一潔淨膠盆，加 5g 養腎沐足粉並用 90度熱水開勻；靜待 5分鐘 2）將毛巾放入藥汁並浸透，扭乾毛巾，大概3…" at bounding box center [472, 183] width 427 height 81
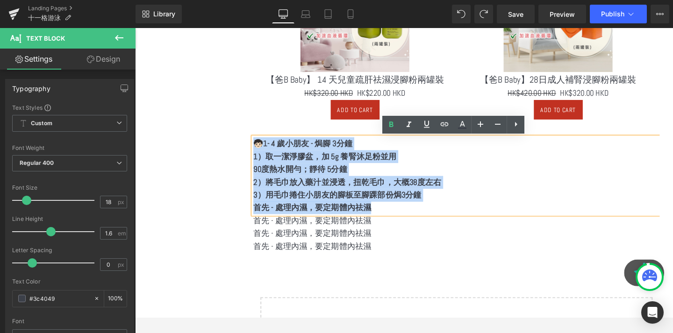
drag, startPoint x: 409, startPoint y: 219, endPoint x: 259, endPoint y: 151, distance: 164.7
click at [259, 151] on div "🧒🏻1- 4 歲小朋友 - 焗腳 3分鐘 1）取一潔淨膠盆，加 5g 養腎沐足粉並用 90度熱水開勻；靜待 5分鐘 2）將毛巾放入藥汁並浸透，扭乾毛巾，大概3…" at bounding box center [472, 183] width 427 height 81
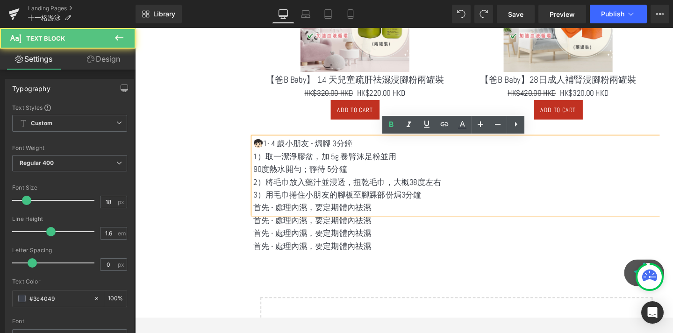
drag, startPoint x: 398, startPoint y: 216, endPoint x: 258, endPoint y: 217, distance: 140.2
click at [259, 217] on div "🧒🏻1- 4 歲小朋友 - 焗腳 3分鐘 1）取一潔淨膠盆，加 5g 養腎沐足粉並用 90度熱水開勻；靜待 5分鐘 2）將毛巾放入藥汁並浸透，扭乾毛巾，大概3…" at bounding box center [472, 183] width 427 height 81
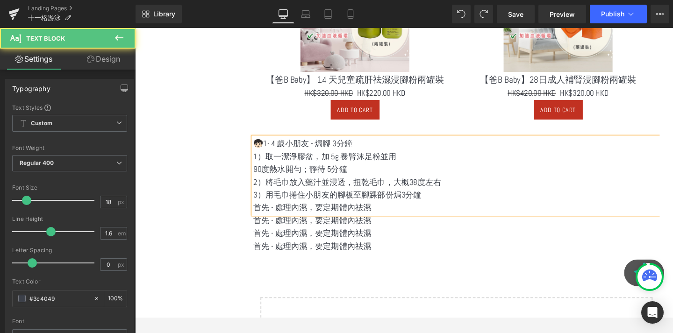
click at [382, 209] on p "3）用毛巾捲住小朋友的腳板至腳踝部份焗3分鐘" at bounding box center [472, 204] width 427 height 14
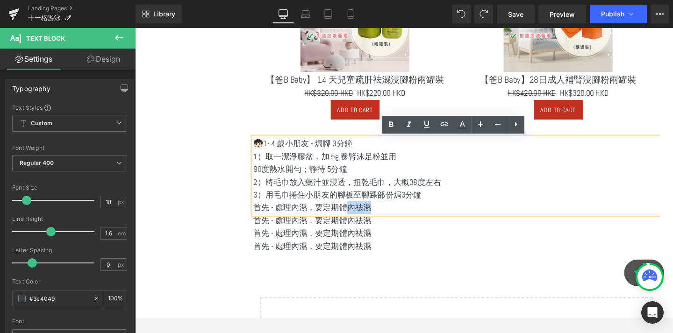
drag, startPoint x: 390, startPoint y: 214, endPoint x: 355, endPoint y: 212, distance: 35.6
click at [355, 212] on p "首先 - 處理內濕，要定期體內祛濕" at bounding box center [472, 217] width 427 height 14
click at [388, 220] on p "首先 - 處理內濕，要定期體內祛濕" at bounding box center [472, 217] width 427 height 14
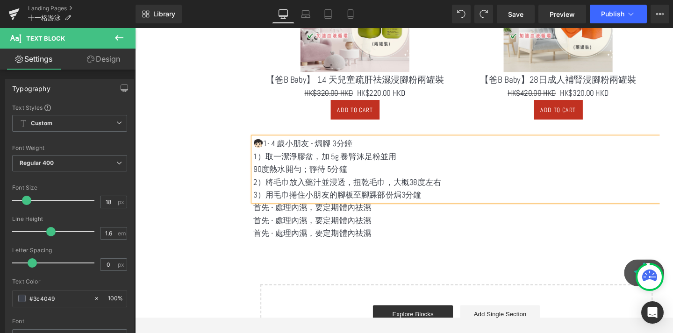
click at [463, 207] on p "3）用毛巾捲住小朋友的腳板至腳踝部份焗3分鐘" at bounding box center [472, 204] width 427 height 14
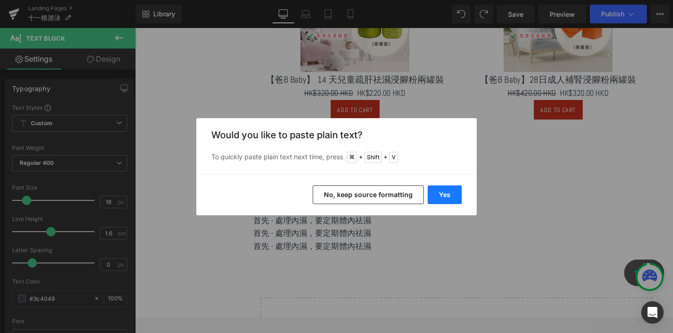
click at [448, 188] on button "Yes" at bounding box center [444, 194] width 34 height 19
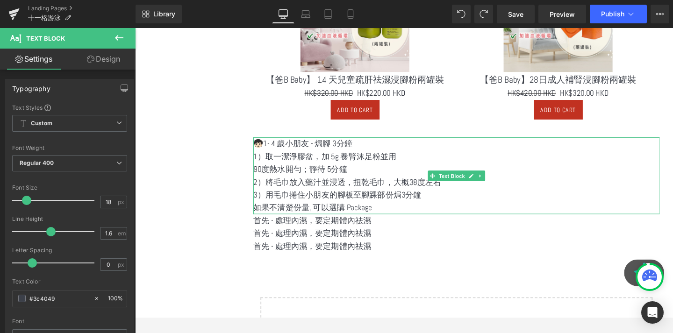
click at [359, 215] on p "如果不清楚份量, 可以選購 Package" at bounding box center [472, 217] width 427 height 14
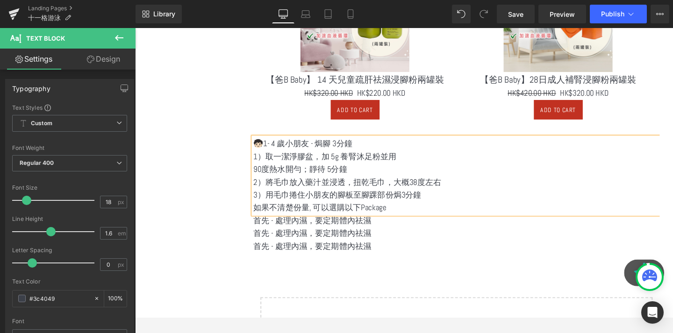
click at [357, 249] on div "首先 - 處理內濕，要定期體內祛濕 Text Block" at bounding box center [472, 244] width 427 height 14
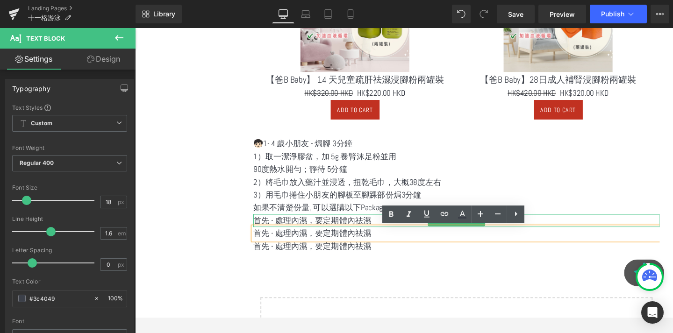
click at [323, 232] on p "首先 - 處理內濕，要定期體內祛濕" at bounding box center [472, 231] width 427 height 14
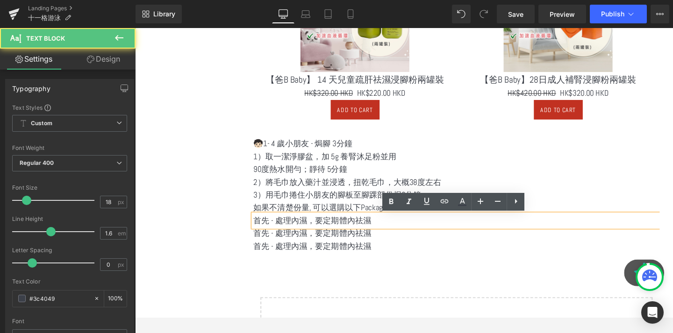
click at [323, 232] on p "首先 - 處理內濕，要定期體內祛濕" at bounding box center [472, 231] width 427 height 14
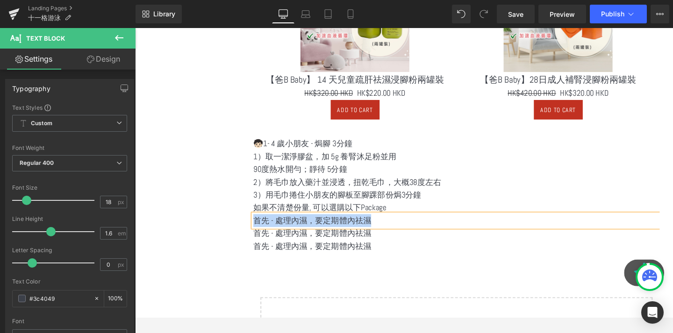
paste div
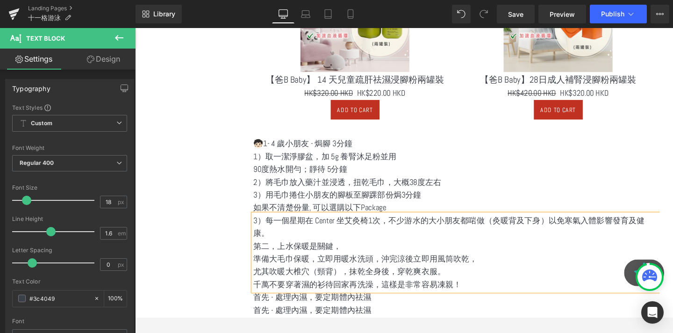
click at [308, 297] on div "Rendering Content" at bounding box center [336, 296] width 57 height 10
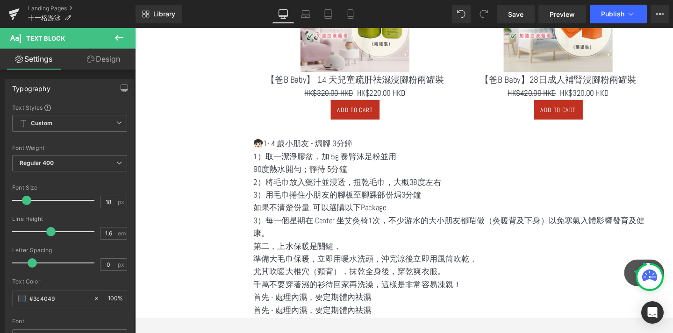
click at [308, 297] on div "Rendering Content" at bounding box center [336, 296] width 57 height 10
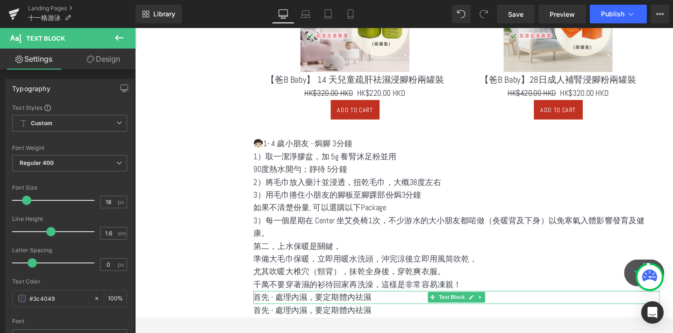
click at [286, 317] on div at bounding box center [472, 317] width 427 height 2
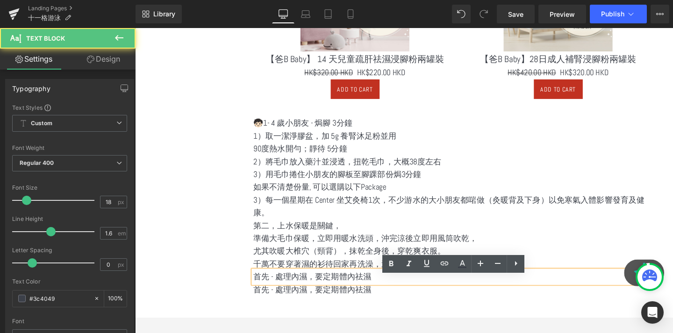
scroll to position [833, 0]
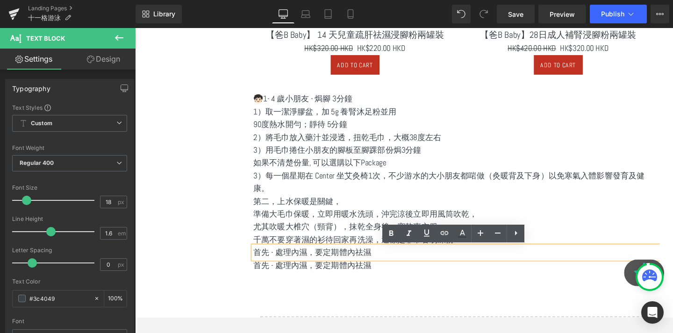
click at [297, 269] on p "首先 - 處理內濕，要定期體內祛濕" at bounding box center [472, 264] width 427 height 14
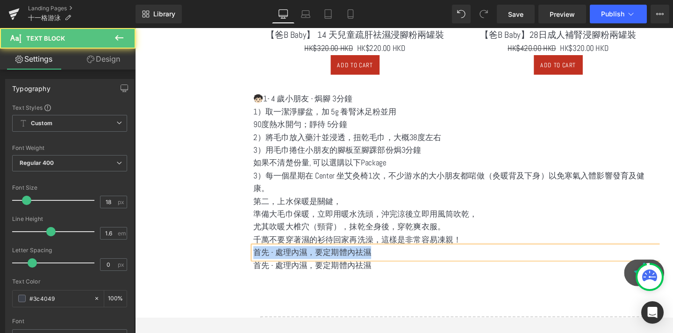
paste div
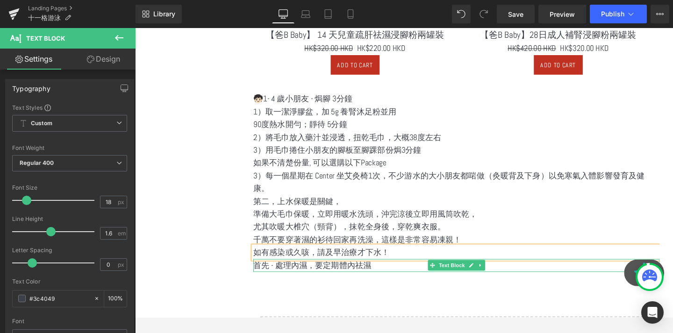
click at [328, 276] on p "首先 - 處理內濕，要定期體內祛濕" at bounding box center [472, 278] width 427 height 14
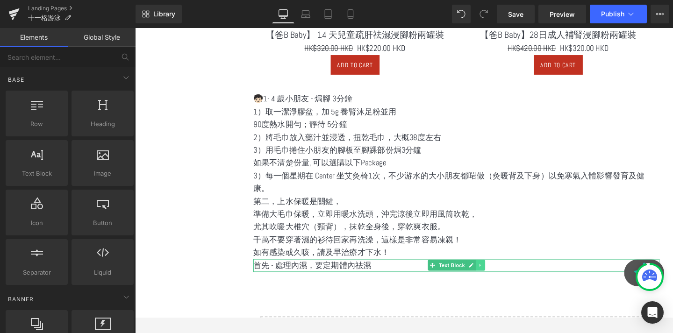
click at [494, 278] on link at bounding box center [498, 277] width 10 height 11
click at [500, 278] on icon at bounding box center [502, 277] width 5 height 5
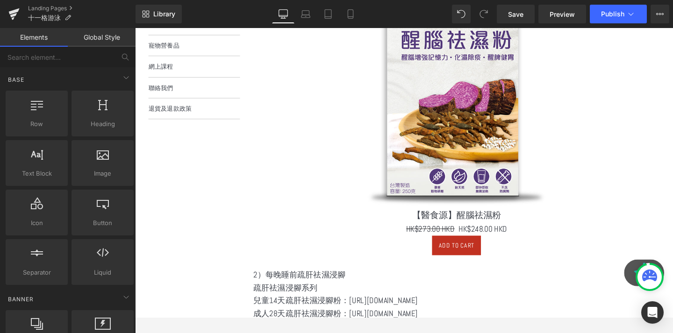
scroll to position [199, 0]
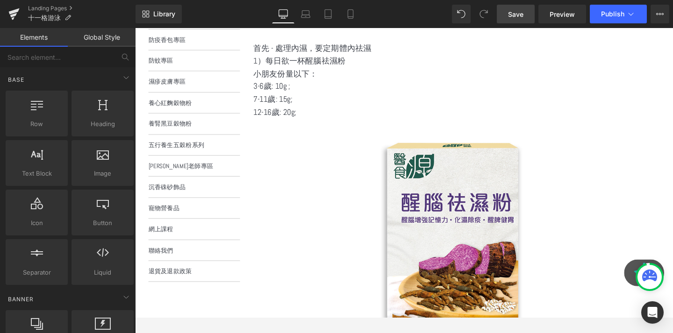
click at [523, 16] on span "Save" at bounding box center [515, 14] width 15 height 10
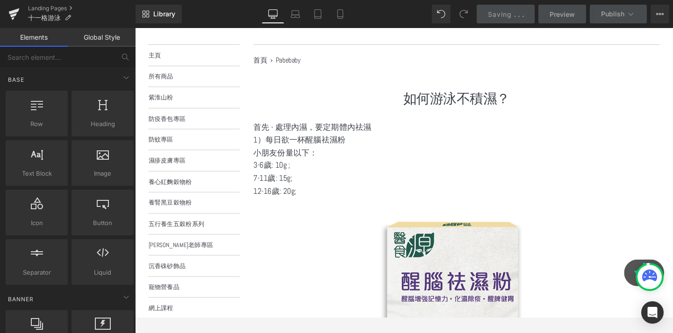
scroll to position [0, 0]
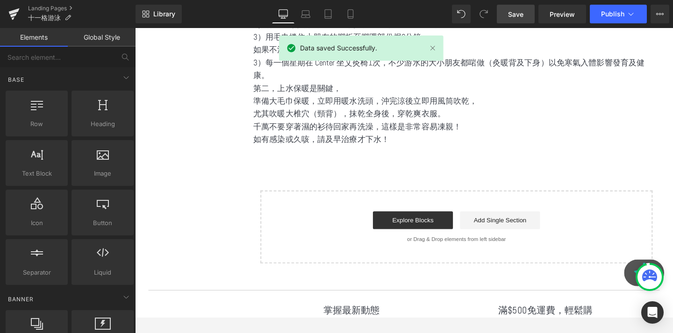
scroll to position [900, 0]
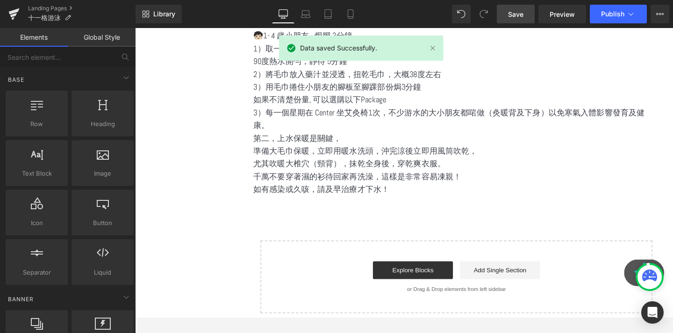
click at [356, 136] on p "3）每一個星期在 Center 坐艾灸椅1次，不少游水的大小朋友都啱做（灸暖背及下身）以免寒氣入體影響發育及健康。" at bounding box center [472, 123] width 427 height 27
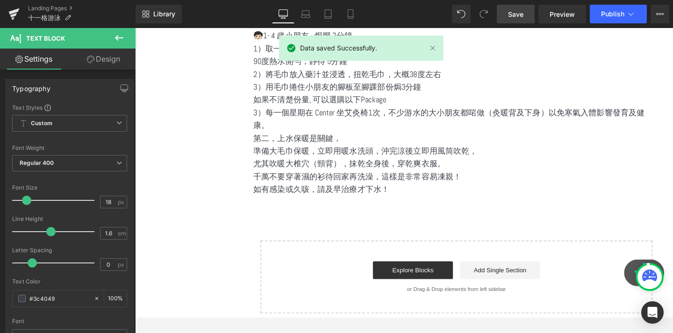
click at [120, 38] on icon at bounding box center [119, 37] width 11 height 11
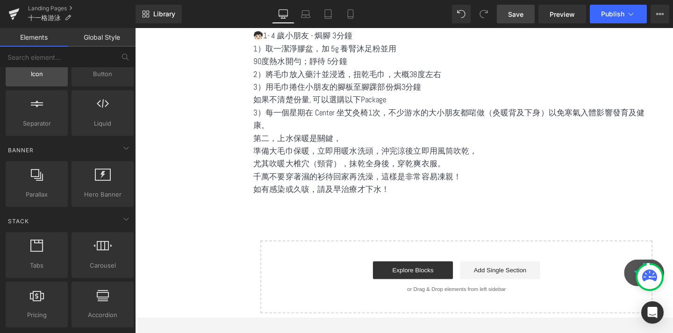
scroll to position [0, 0]
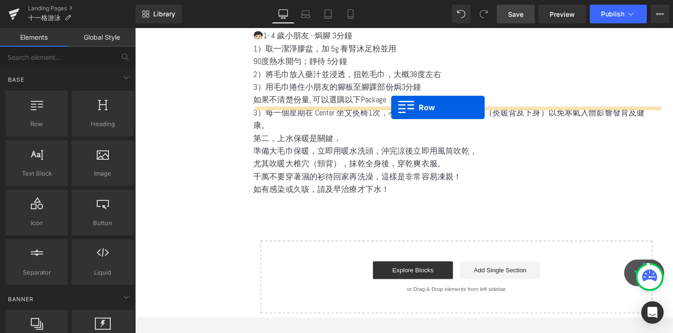
drag, startPoint x: 175, startPoint y: 147, endPoint x: 404, endPoint y: 111, distance: 232.1
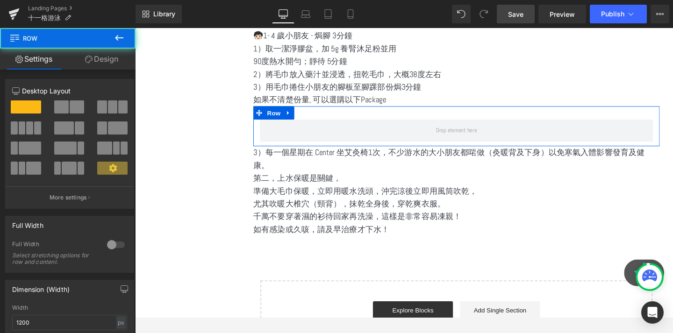
click at [102, 105] on span at bounding box center [101, 106] width 9 height 13
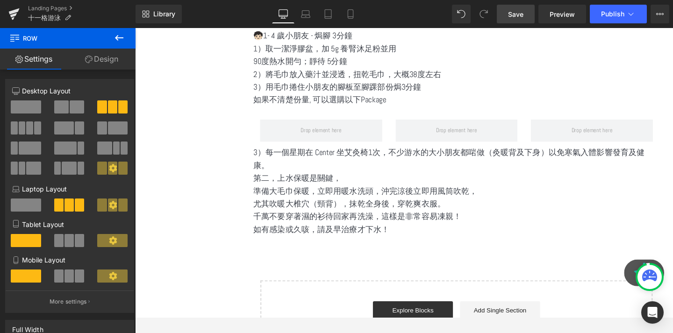
click at [117, 32] on icon at bounding box center [119, 37] width 11 height 11
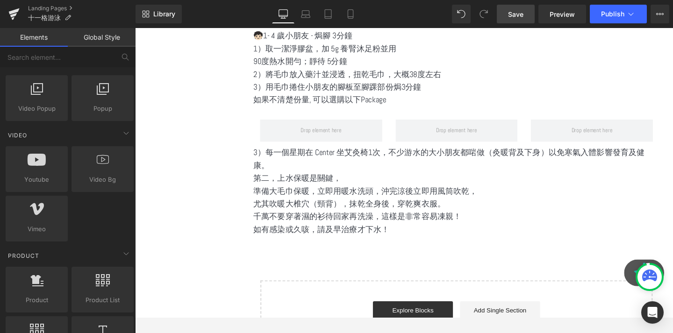
scroll to position [592, 0]
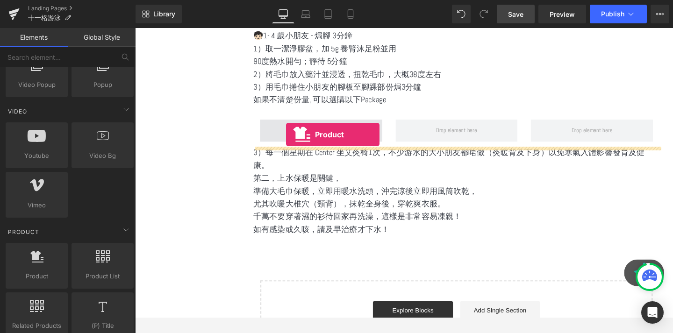
drag, startPoint x: 182, startPoint y: 289, endPoint x: 294, endPoint y: 140, distance: 186.1
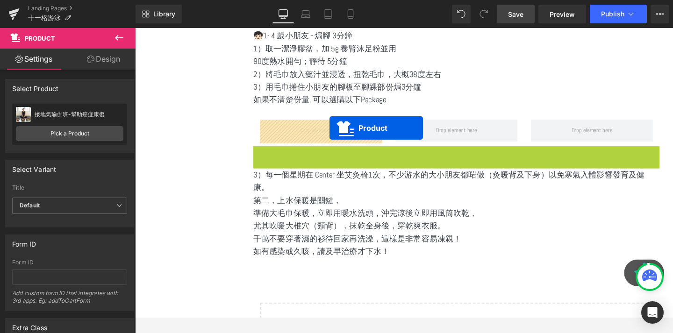
drag, startPoint x: 453, startPoint y: 160, endPoint x: 339, endPoint y: 133, distance: 116.6
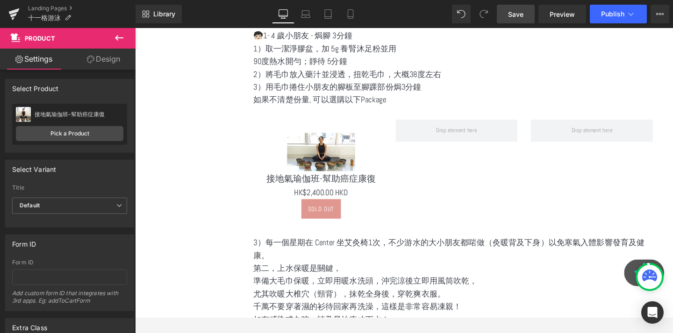
click at [121, 39] on icon at bounding box center [119, 37] width 11 height 11
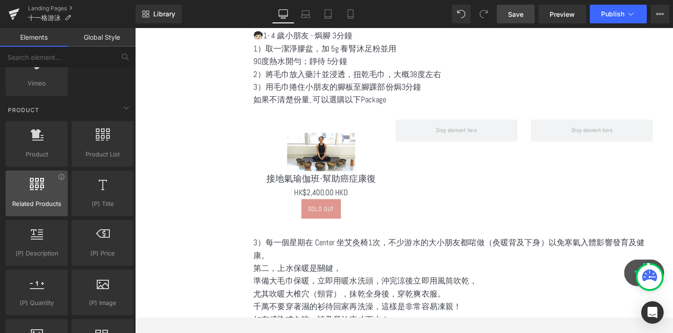
scroll to position [683, 0]
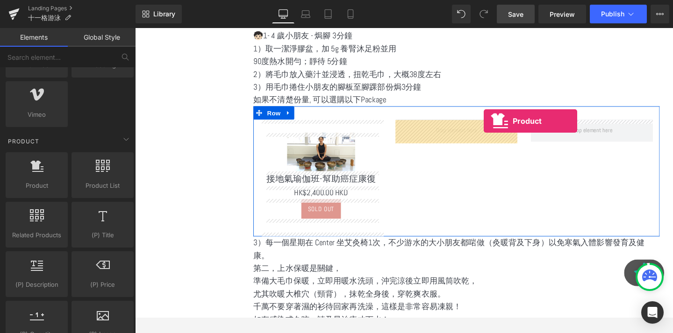
drag, startPoint x: 178, startPoint y: 202, endPoint x: 499, endPoint y: 126, distance: 329.9
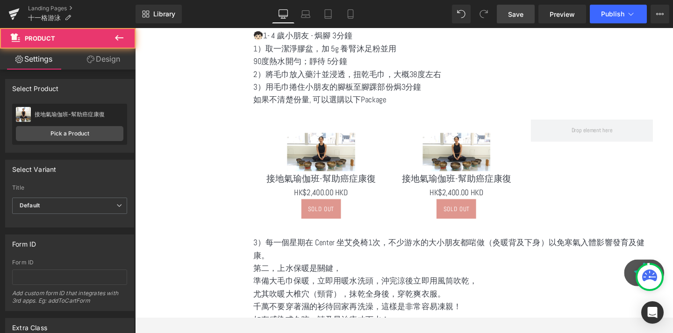
click at [122, 35] on icon at bounding box center [119, 37] width 11 height 11
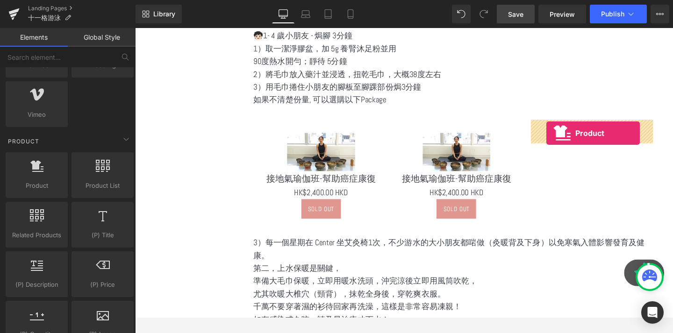
drag, startPoint x: 167, startPoint y: 193, endPoint x: 567, endPoint y: 138, distance: 404.2
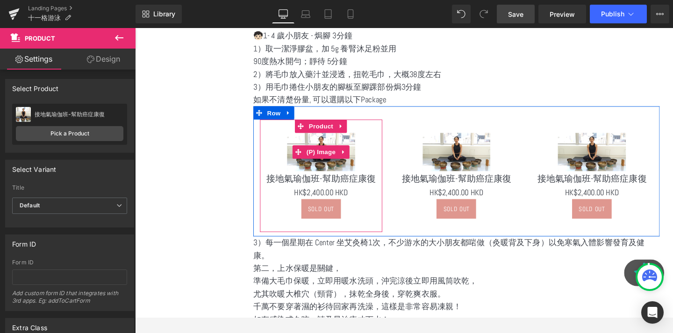
click at [316, 150] on img at bounding box center [330, 158] width 71 height 40
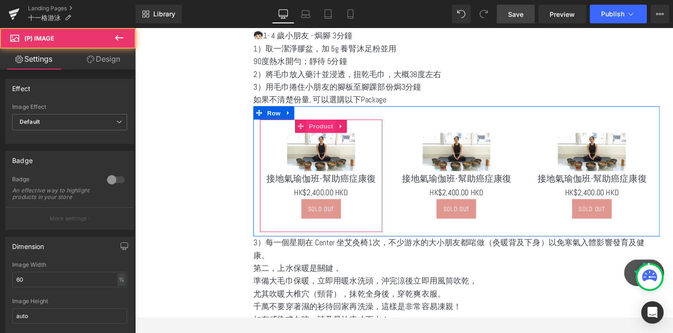
click at [328, 133] on span "Product" at bounding box center [330, 131] width 30 height 14
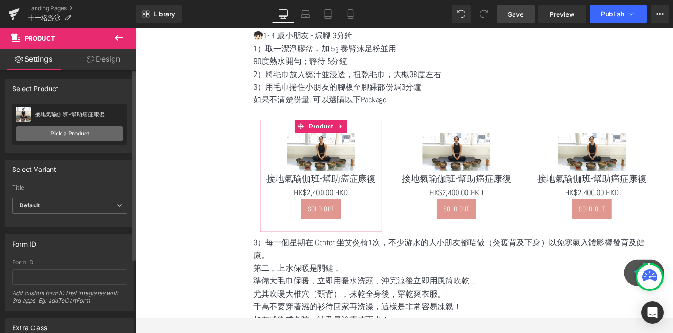
click at [83, 132] on link "Pick a Product" at bounding box center [69, 133] width 107 height 15
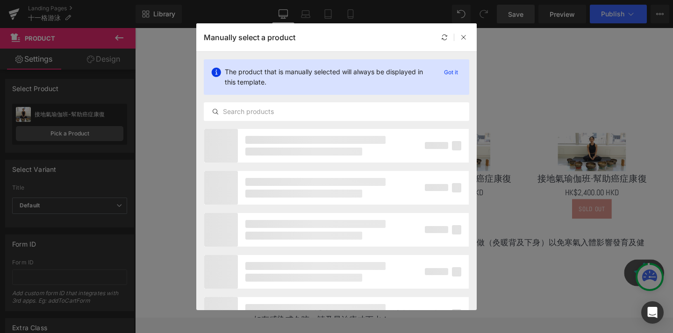
click at [271, 98] on div "The product that is manually selected will always be displayed in this template…" at bounding box center [336, 90] width 280 height 77
click at [263, 104] on div at bounding box center [336, 111] width 265 height 19
click at [259, 116] on input "text" at bounding box center [336, 111] width 264 height 11
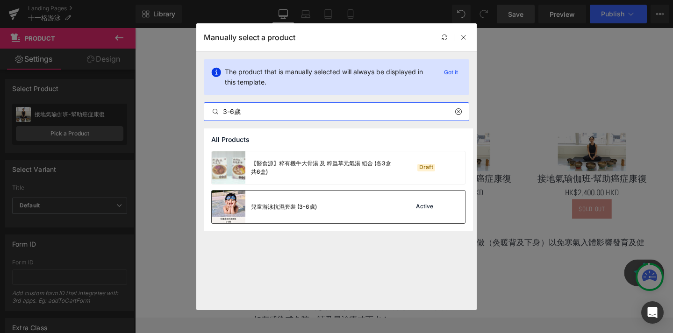
type input "3-6歲"
click at [320, 201] on div "兒童游泳抗濕套裝 (3-6歲) Active" at bounding box center [338, 207] width 253 height 33
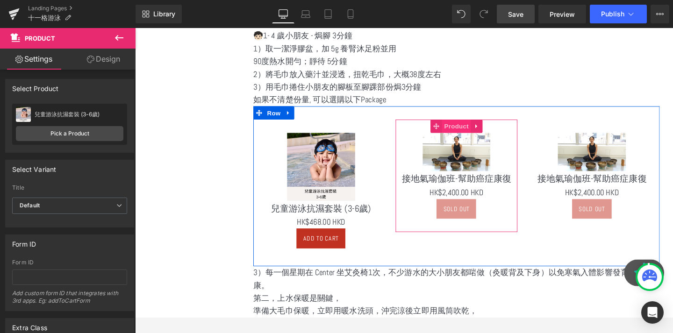
click at [467, 129] on span "Product" at bounding box center [472, 131] width 30 height 14
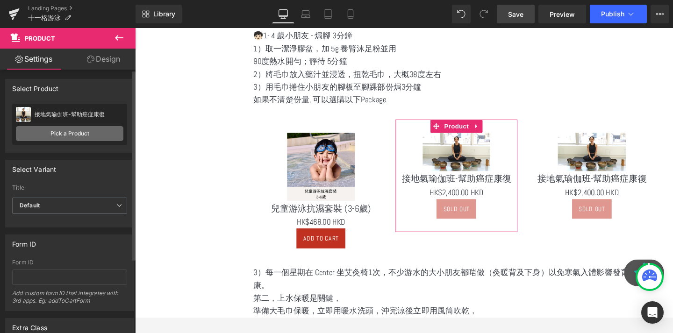
click at [57, 130] on link "Pick a Product" at bounding box center [69, 133] width 107 height 15
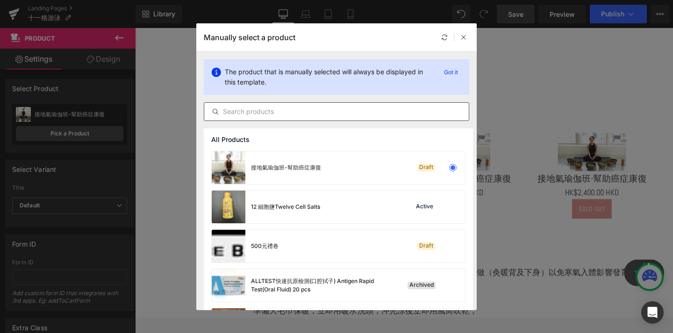
click at [290, 111] on input "text" at bounding box center [336, 111] width 264 height 11
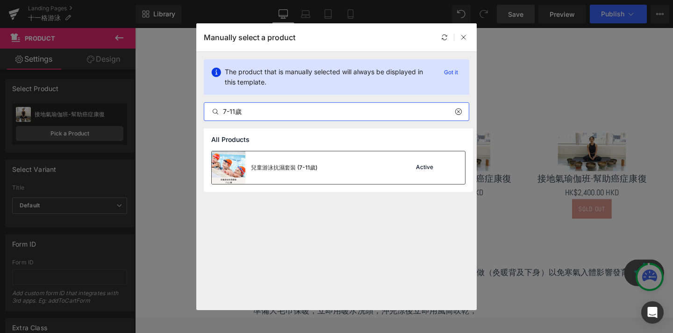
type input "7-11歲"
click at [346, 170] on div "兒童游泳抗濕套裝 (7-11歲) Active" at bounding box center [338, 167] width 253 height 33
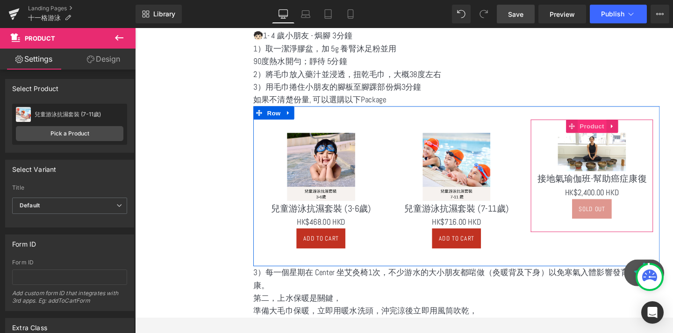
click at [609, 135] on span "Product" at bounding box center [615, 131] width 30 height 14
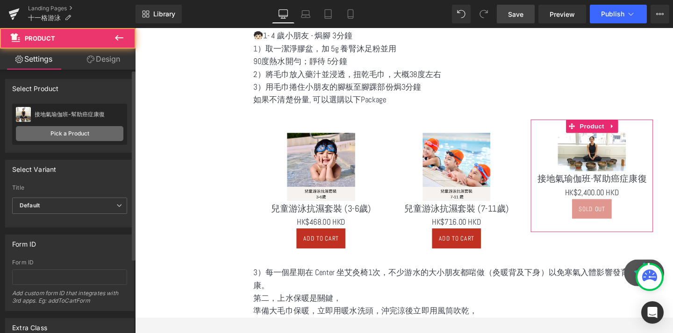
click at [44, 130] on link "Pick a Product" at bounding box center [69, 133] width 107 height 15
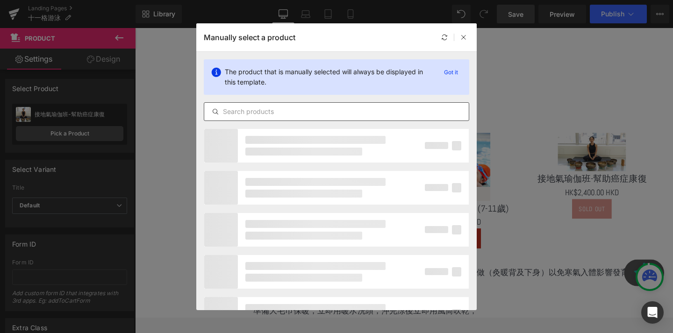
click at [282, 112] on input "text" at bounding box center [336, 111] width 264 height 11
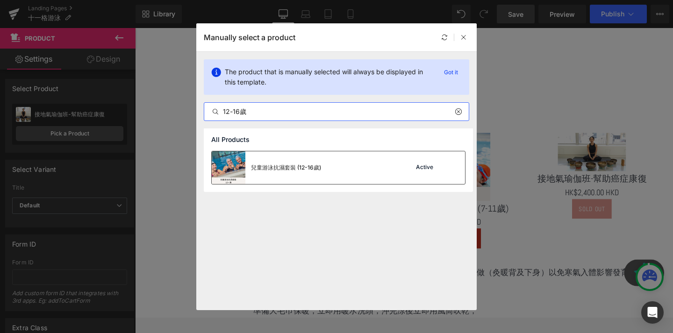
type input "12-16歲"
click at [285, 167] on div "兒童游泳抗濕套裝 (12-16歲)" at bounding box center [286, 168] width 70 height 8
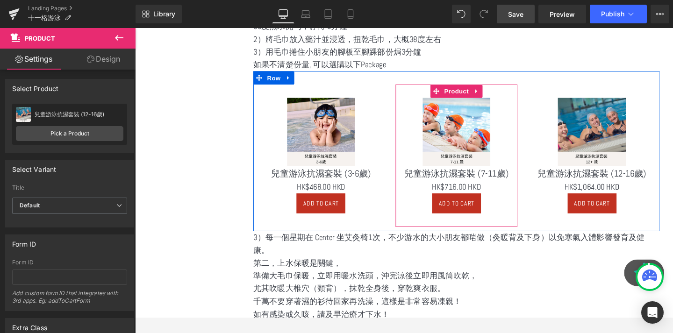
scroll to position [999, 0]
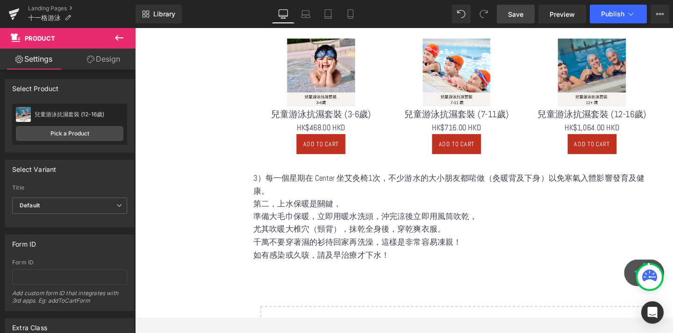
click at [517, 15] on span "Save" at bounding box center [515, 14] width 15 height 10
